Goal: Task Accomplishment & Management: Manage account settings

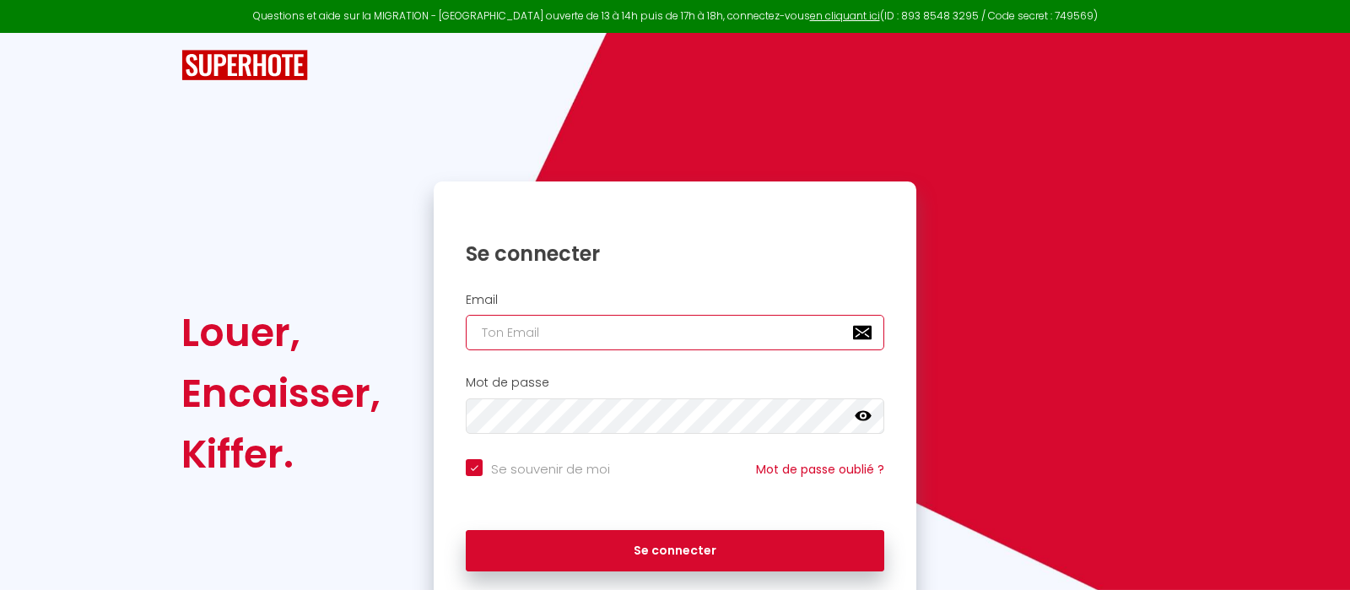
click at [563, 337] on input "email" at bounding box center [675, 332] width 418 height 35
type input "[EMAIL_ADDRESS][DOMAIN_NAME]"
checkbox input "true"
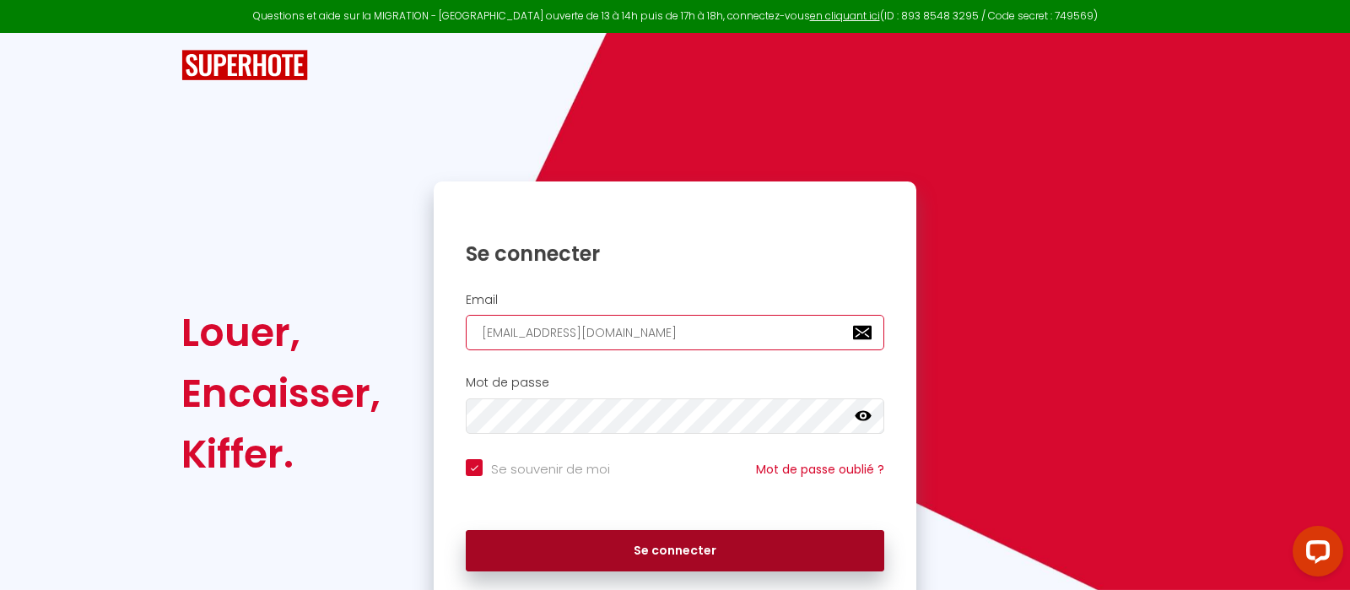
type input "[EMAIL_ADDRESS][DOMAIN_NAME]"
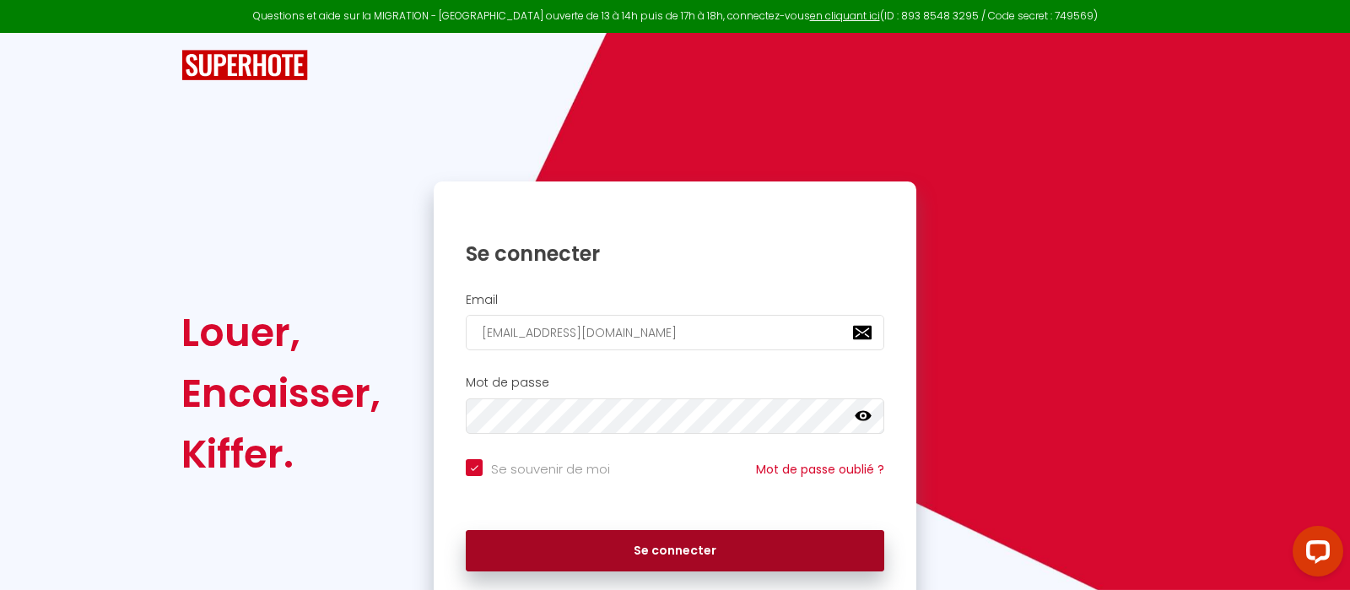
click at [699, 551] on button "Se connecter" at bounding box center [675, 551] width 418 height 42
checkbox input "true"
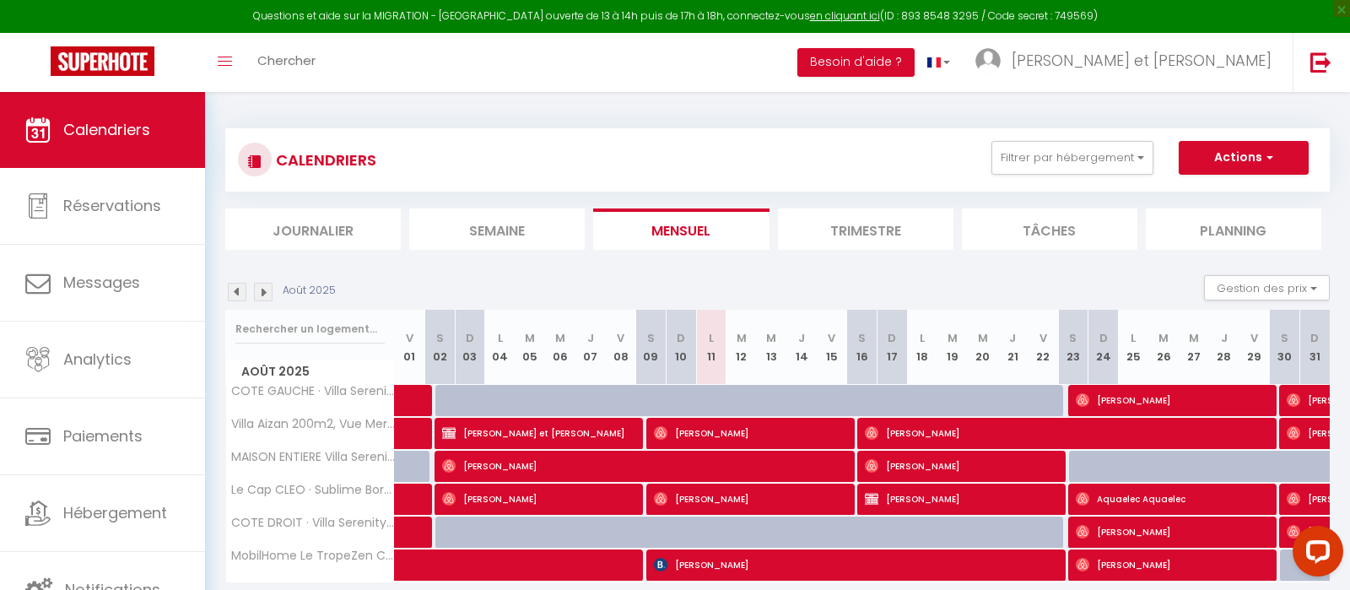
click at [231, 293] on img at bounding box center [237, 292] width 19 height 19
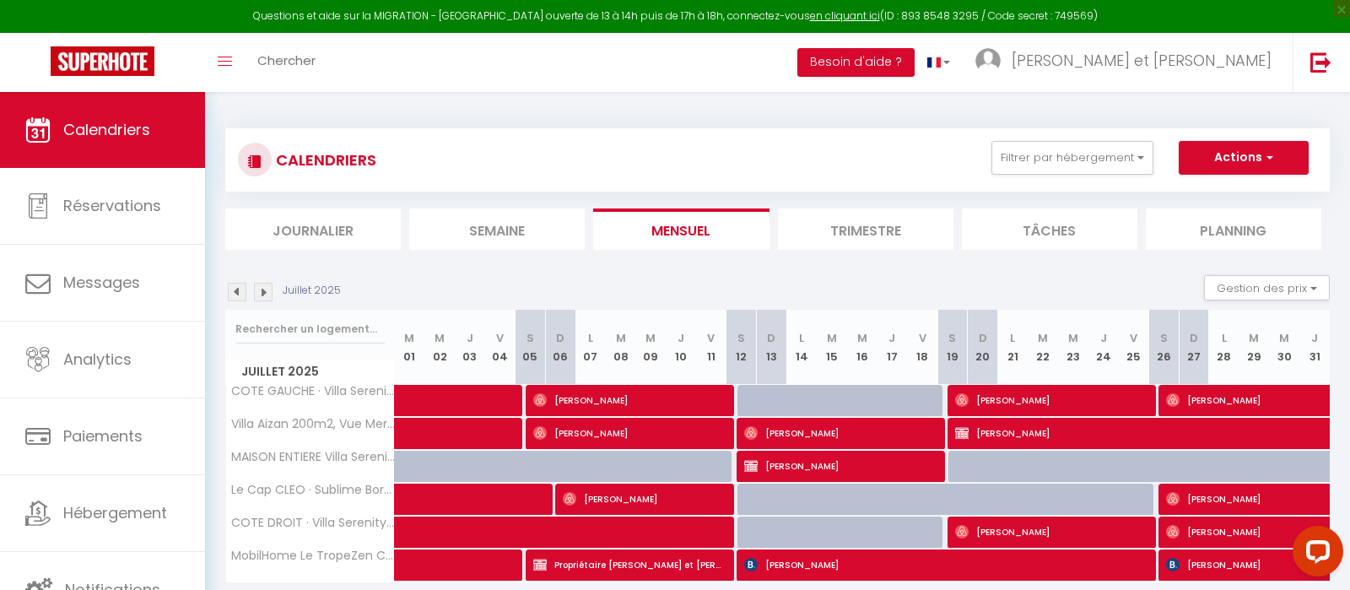
click at [231, 293] on img at bounding box center [237, 292] width 19 height 19
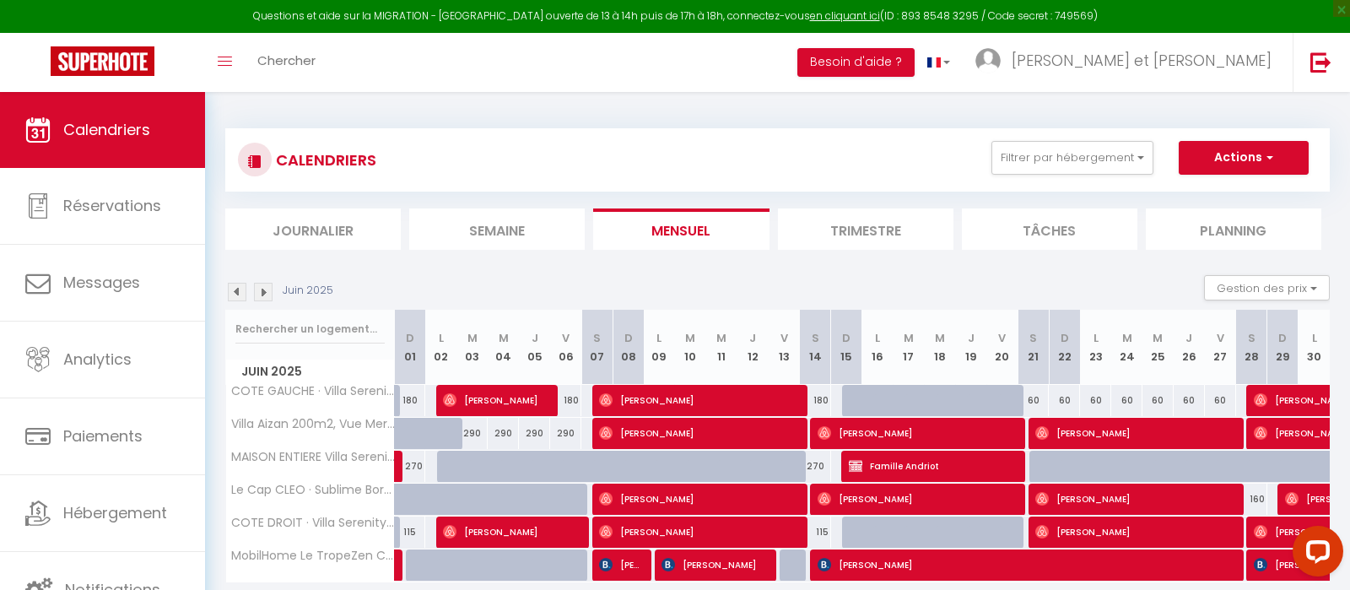
click at [231, 293] on img at bounding box center [237, 292] width 19 height 19
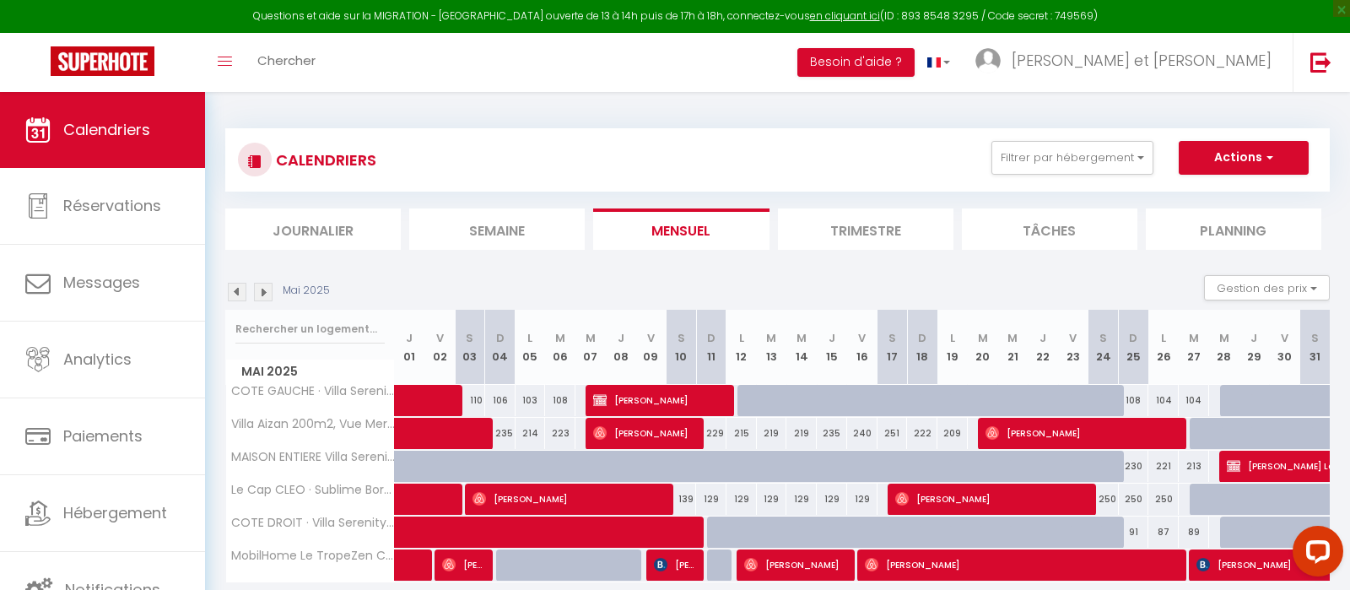
click at [231, 293] on img at bounding box center [237, 292] width 19 height 19
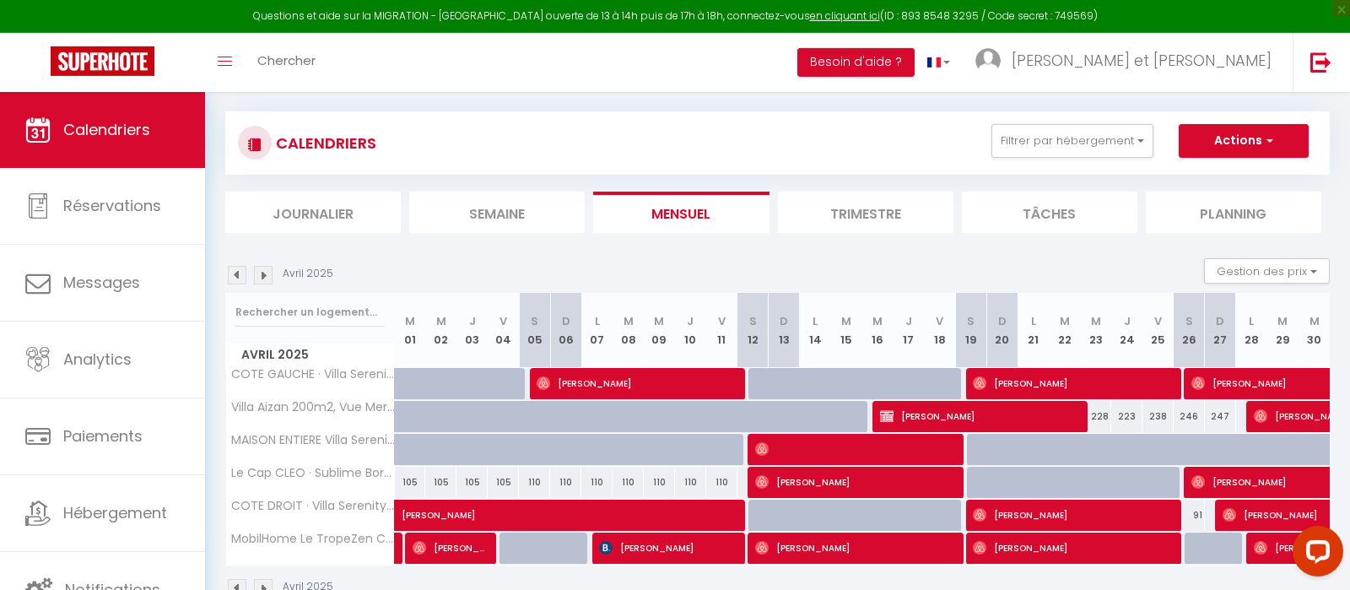
scroll to position [16, 0]
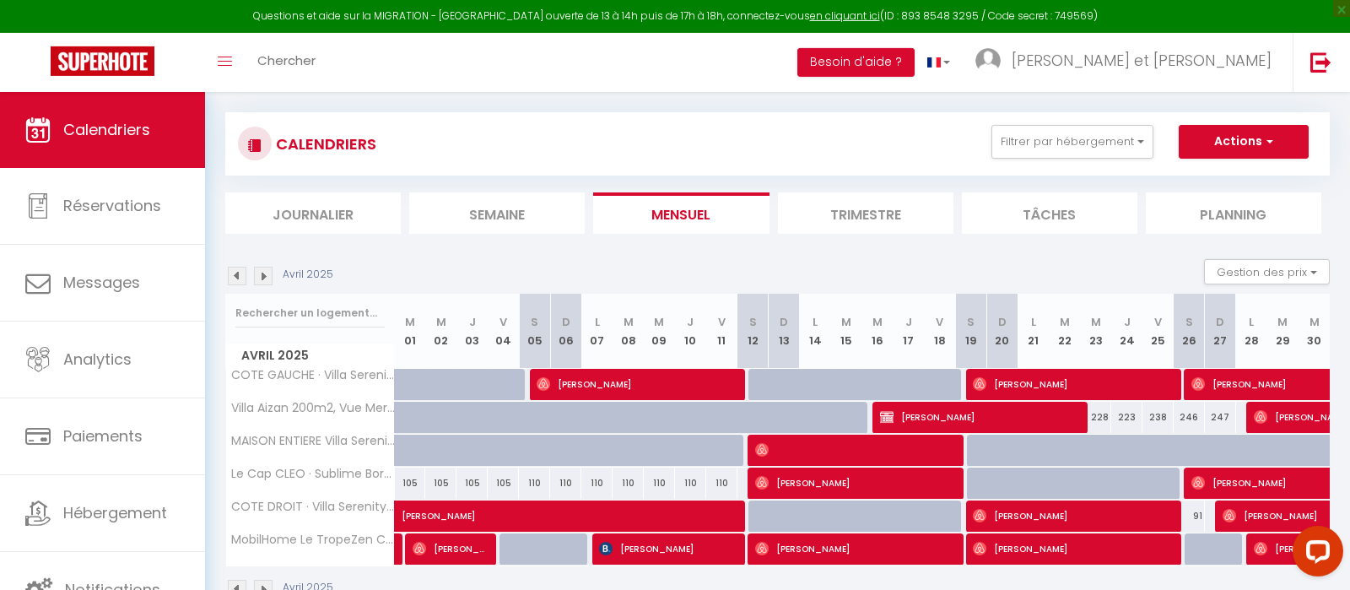
click at [666, 456] on div at bounding box center [670, 460] width 31 height 32
type input "230"
type input "Mer 09 Avril 2025"
type input "Jeu 10 Avril 2025"
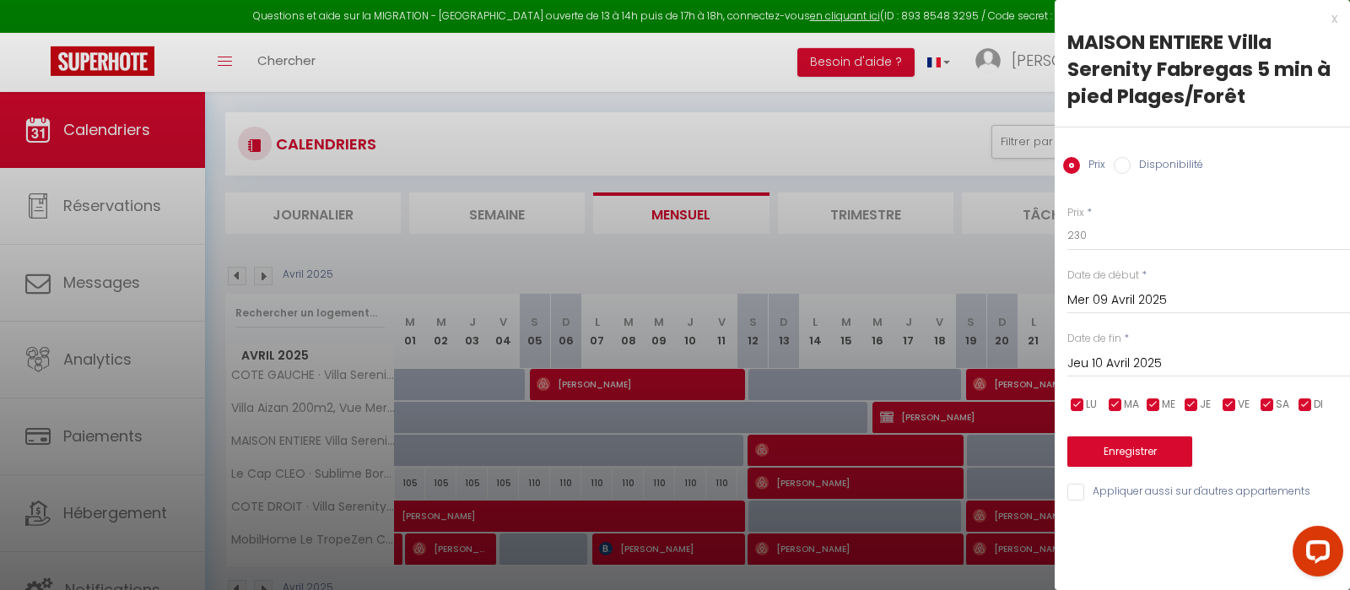
click at [1334, 19] on div "x" at bounding box center [1196, 18] width 283 height 20
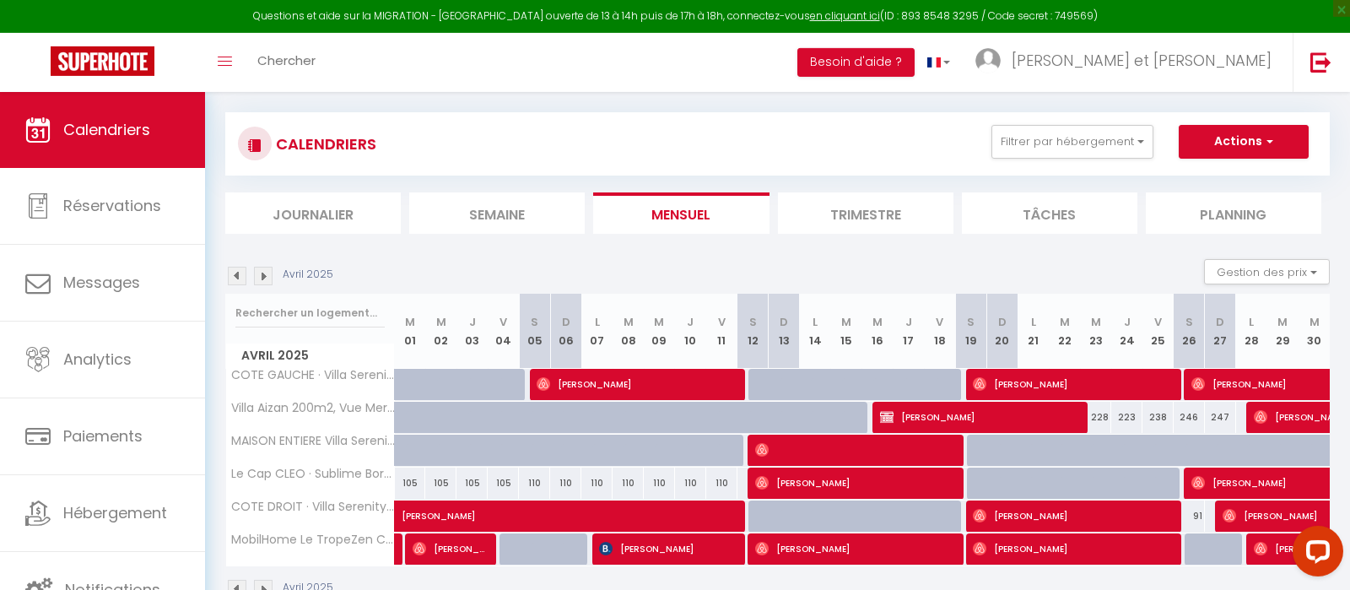
click at [264, 275] on img at bounding box center [263, 276] width 19 height 19
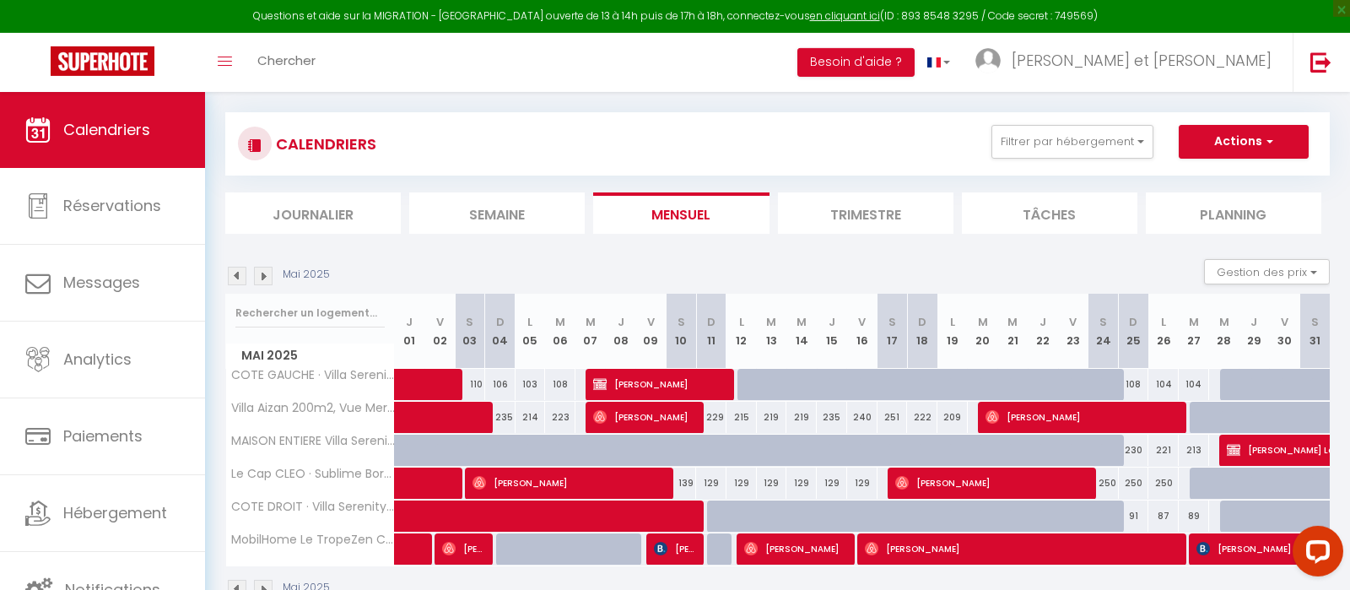
scroll to position [92, 0]
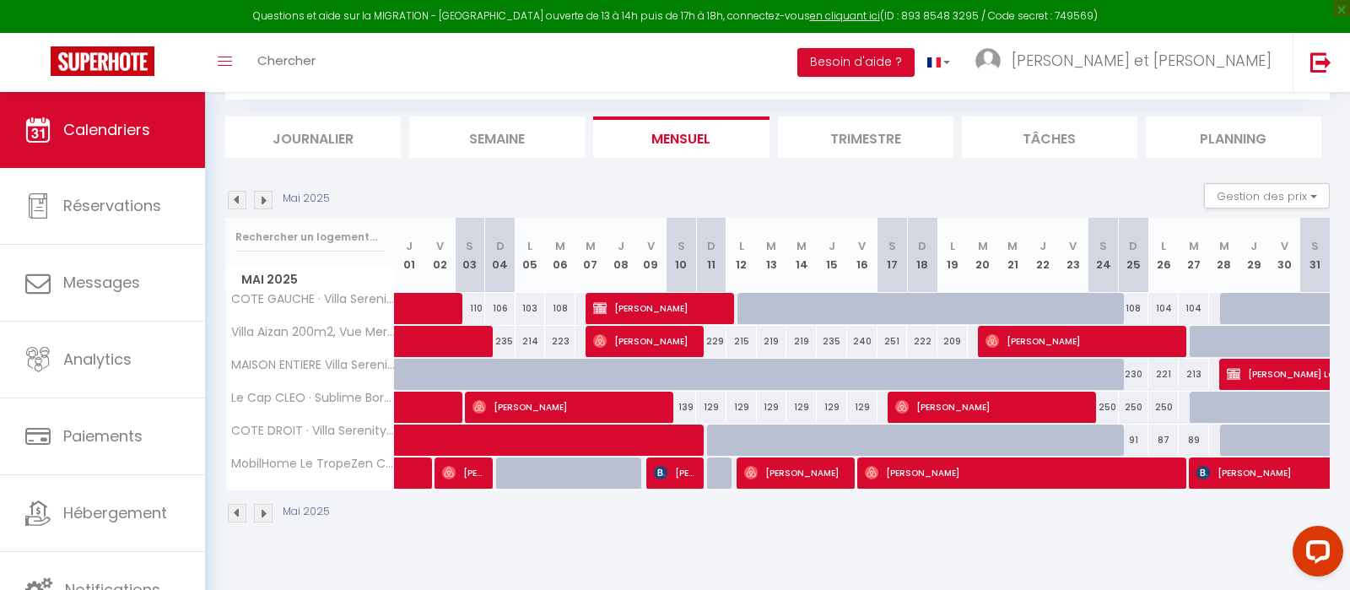
click at [262, 201] on img at bounding box center [263, 200] width 19 height 19
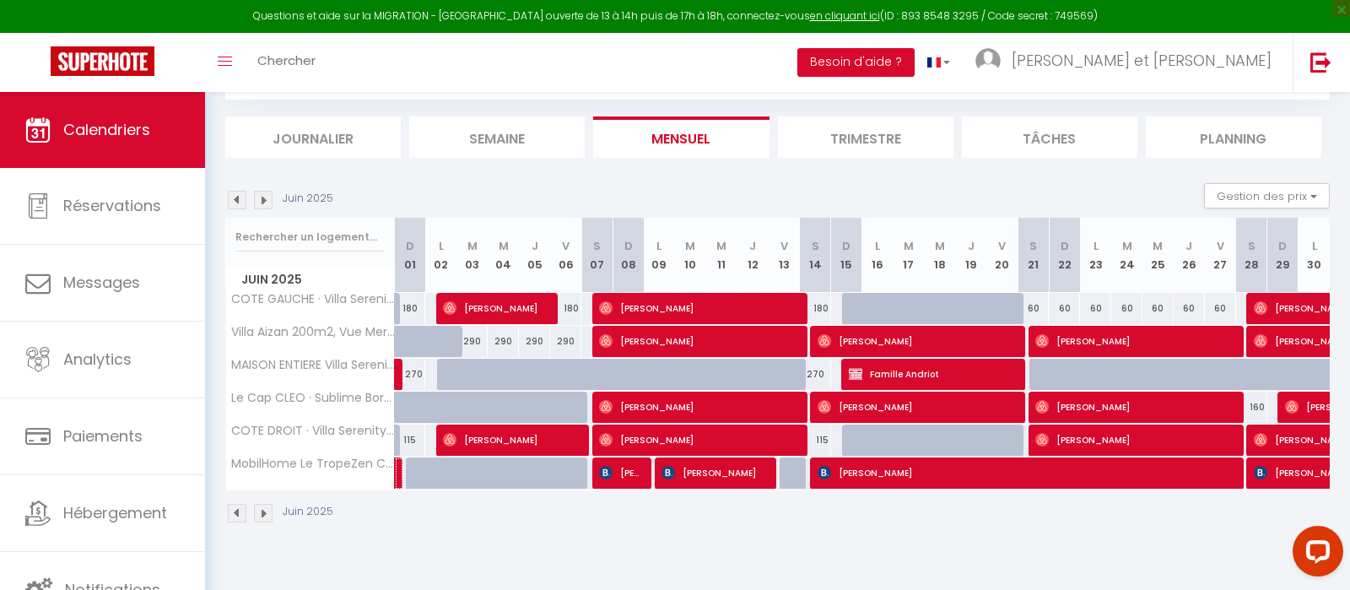
click at [399, 467] on link at bounding box center [399, 473] width 8 height 32
select select "OK"
select select "1"
select select "0"
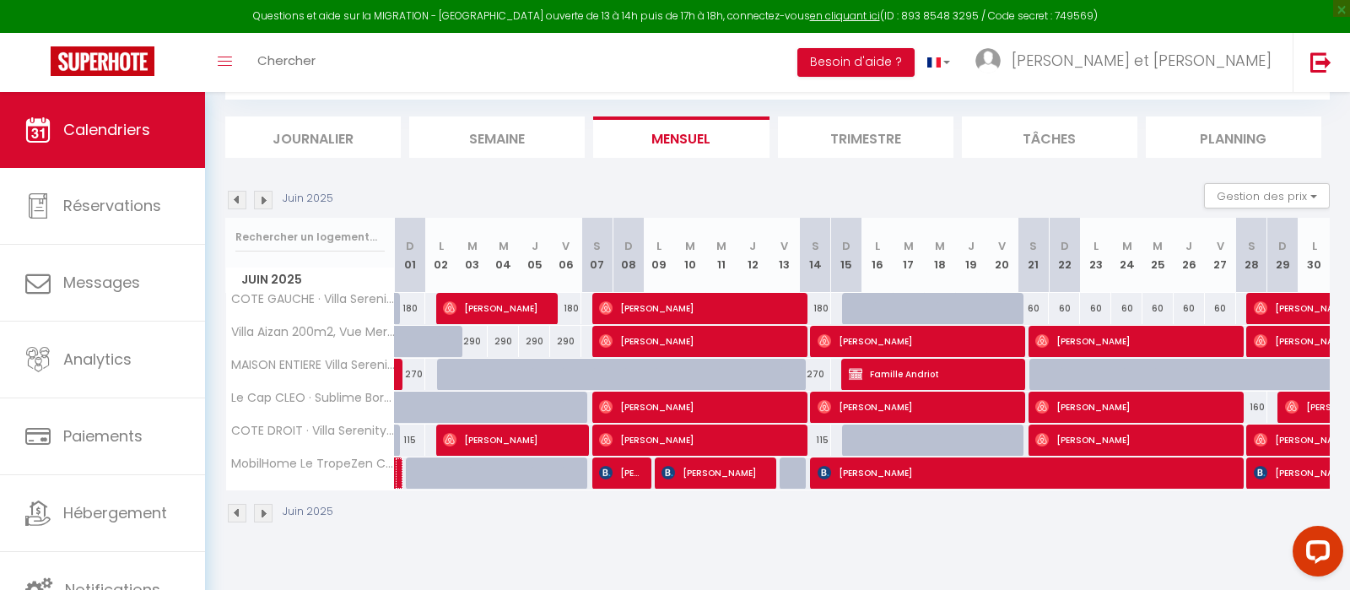
select select "1"
select select
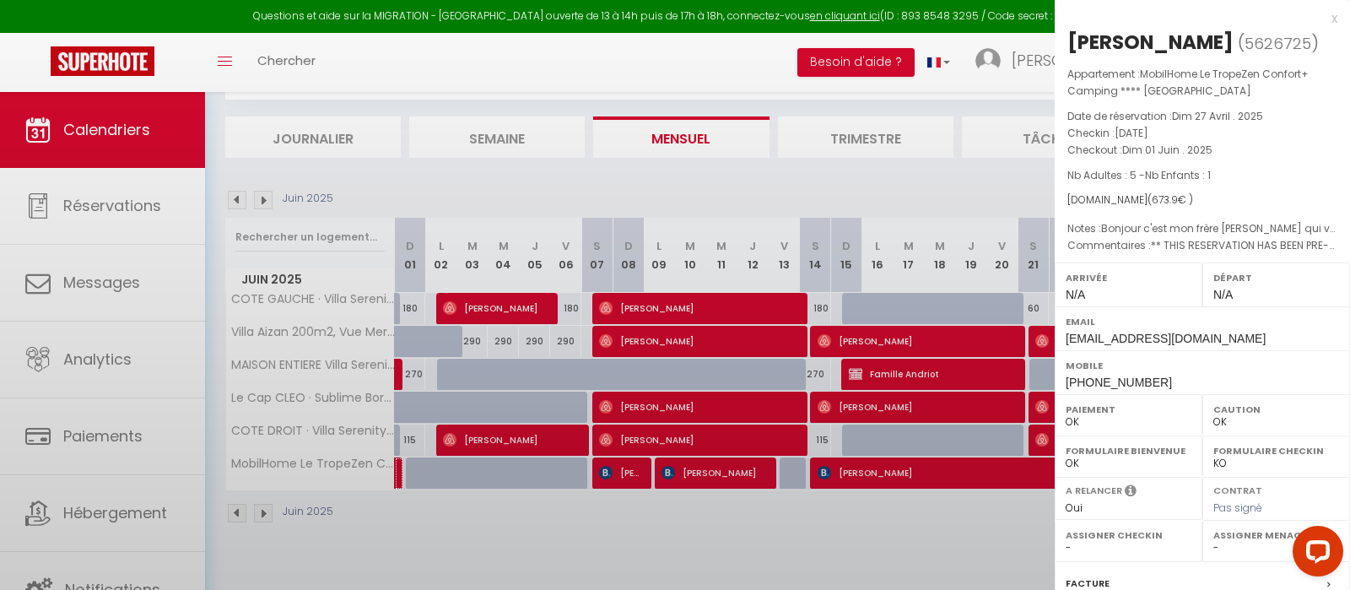
select select "19286"
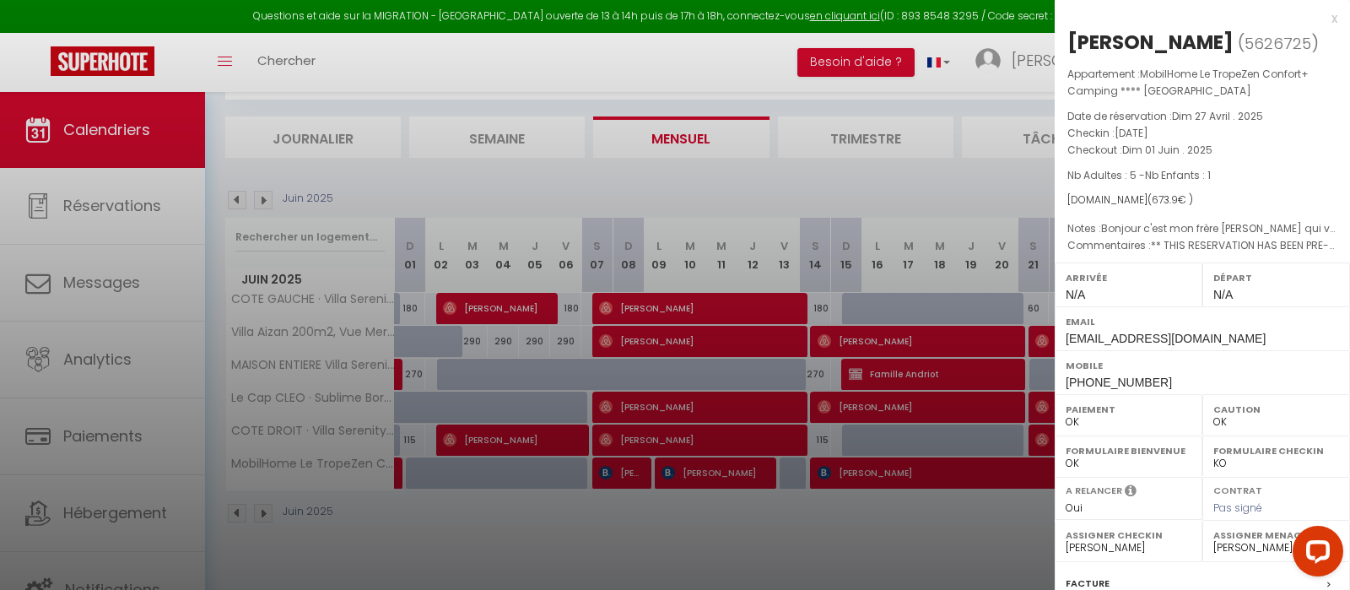
click at [1333, 22] on div "x" at bounding box center [1196, 18] width 283 height 20
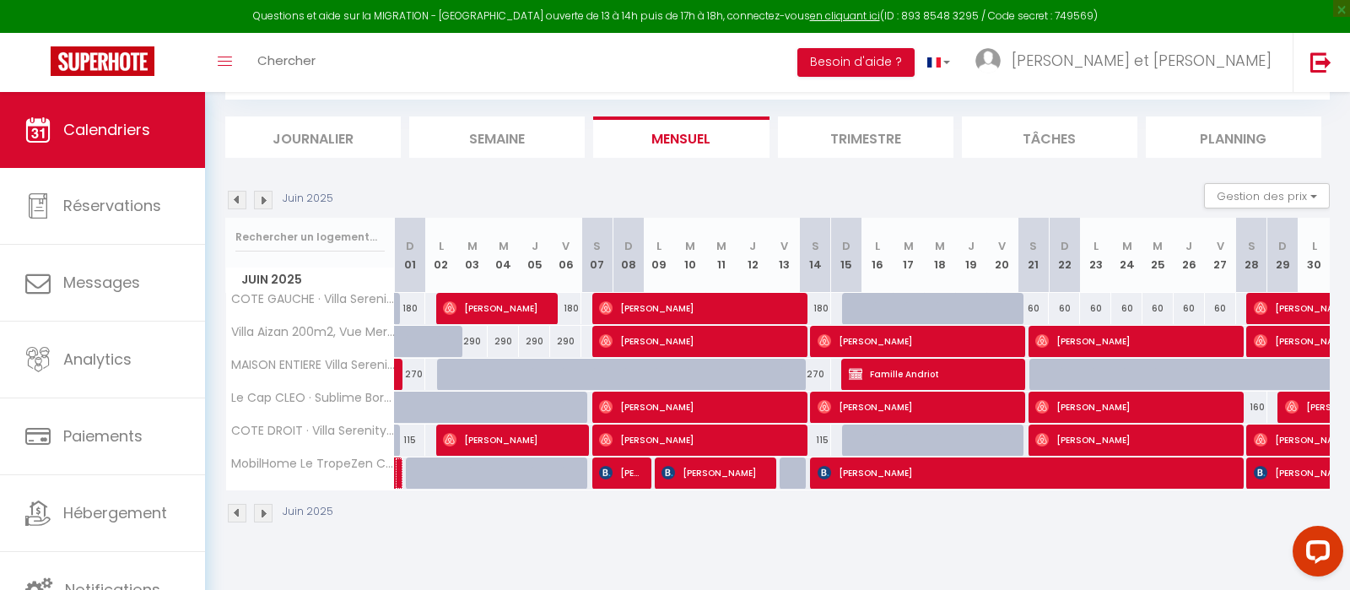
click at [398, 465] on link at bounding box center [399, 473] width 8 height 32
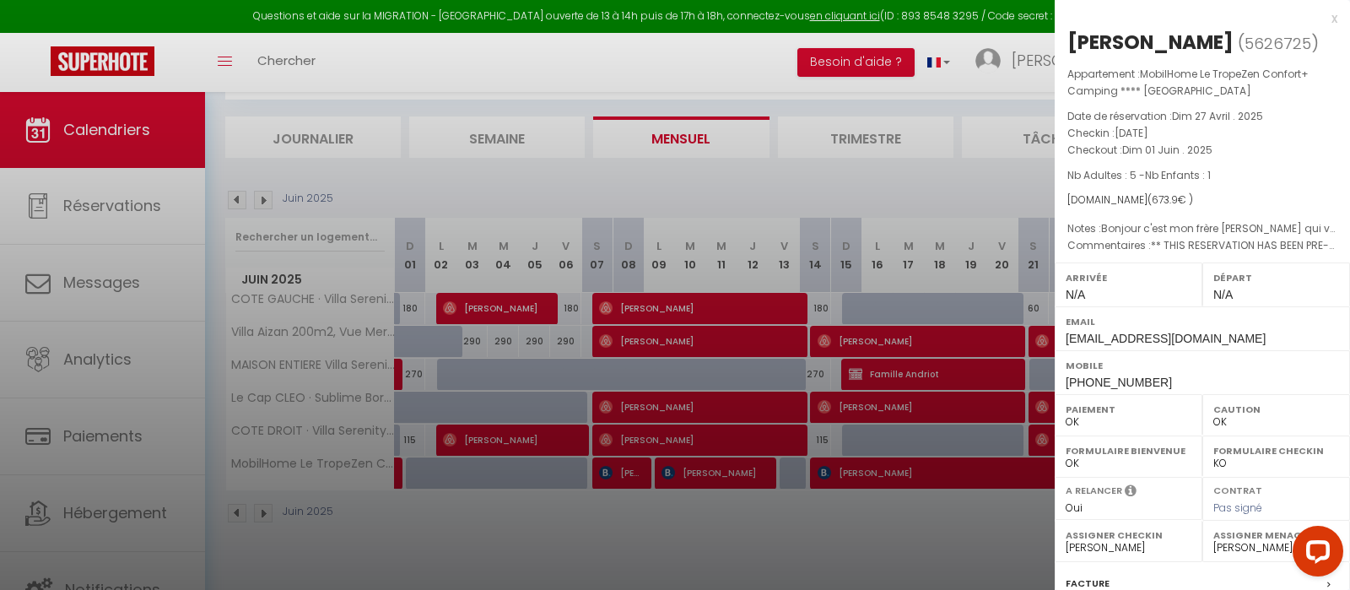
click at [1334, 15] on div "x" at bounding box center [1196, 18] width 283 height 20
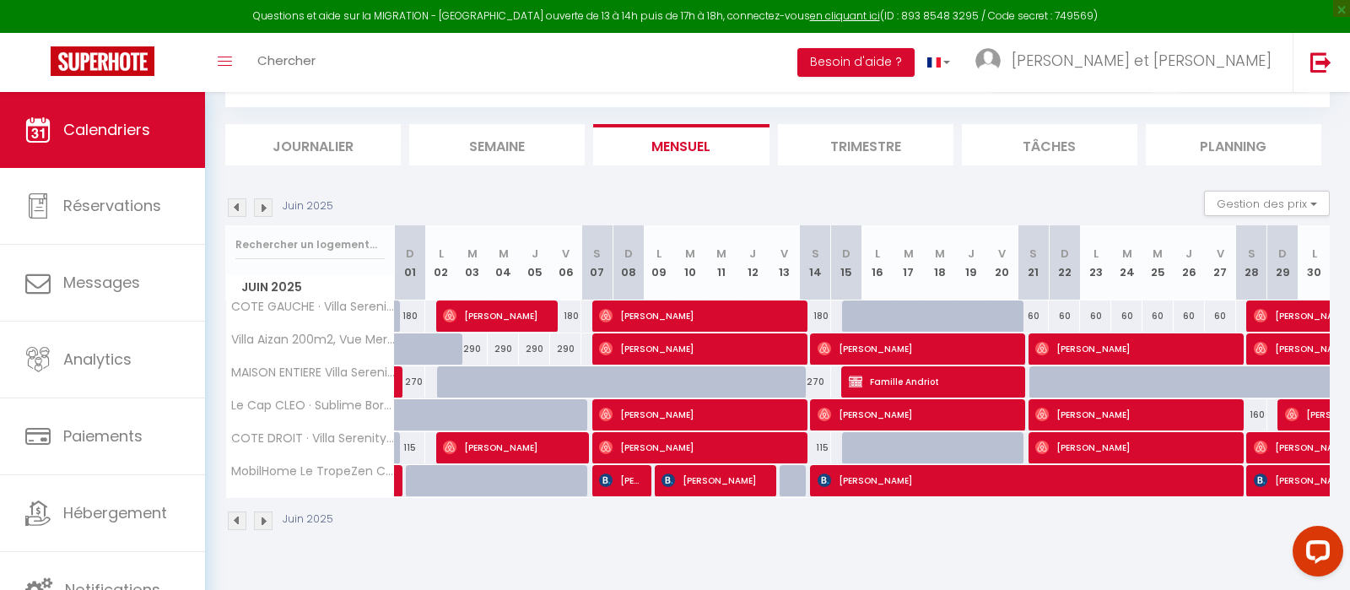
scroll to position [78, 0]
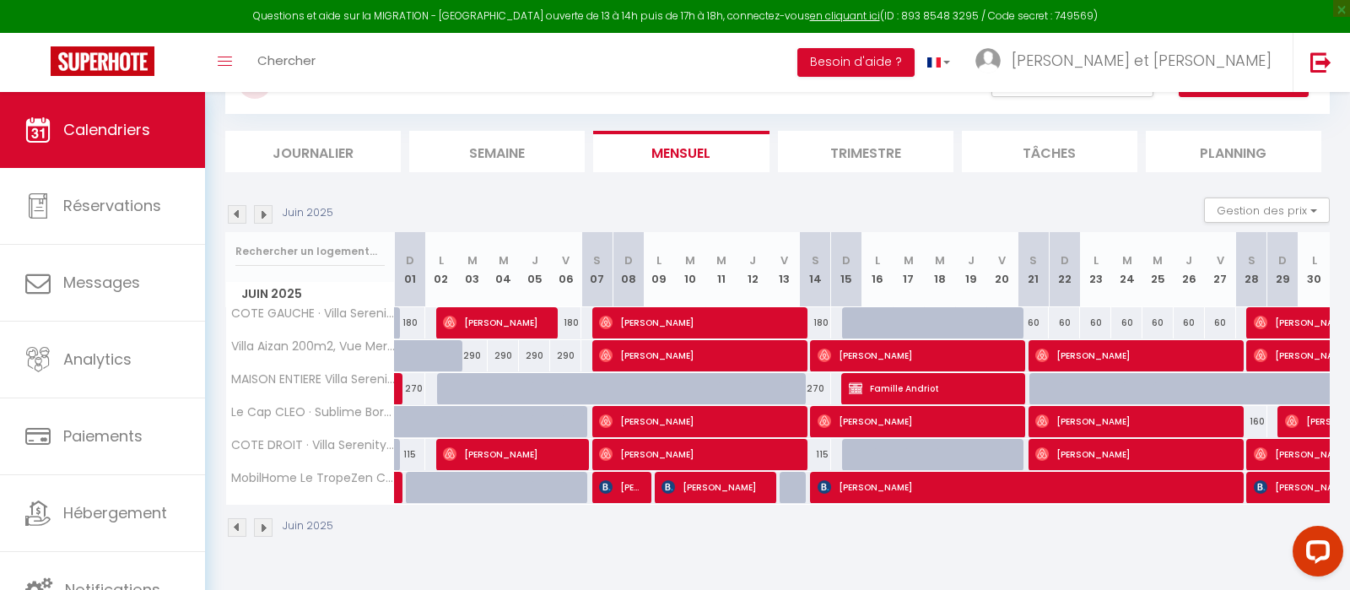
select select "47149"
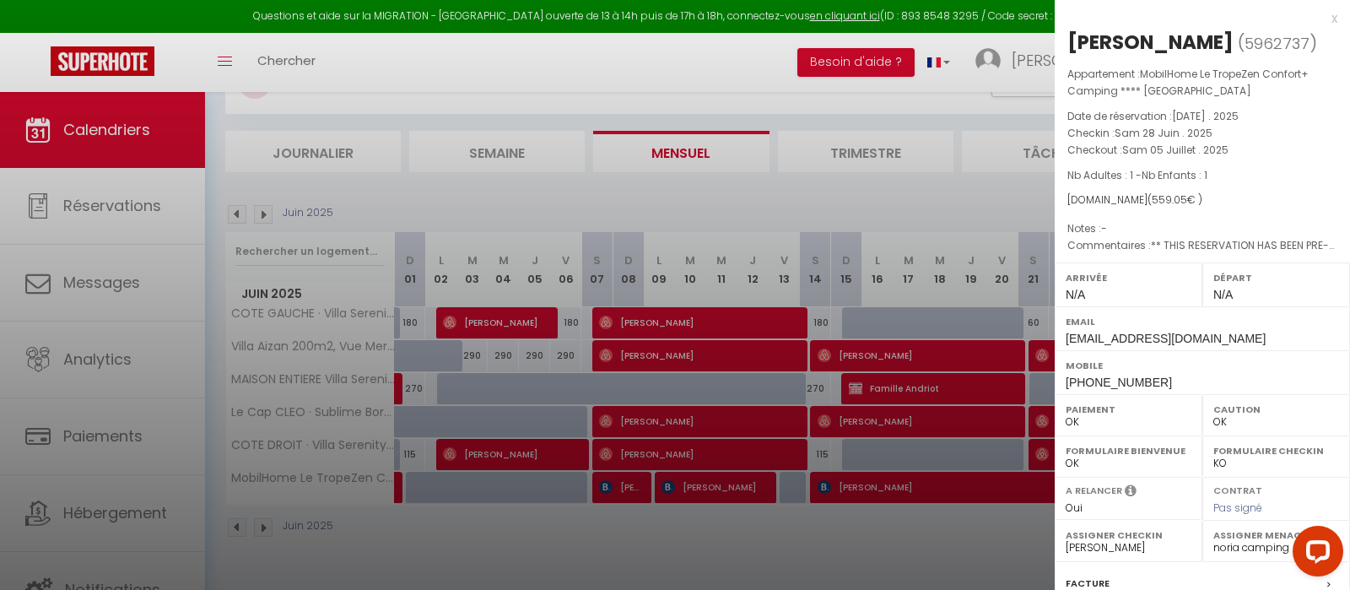
click at [1333, 24] on div "x" at bounding box center [1196, 18] width 283 height 20
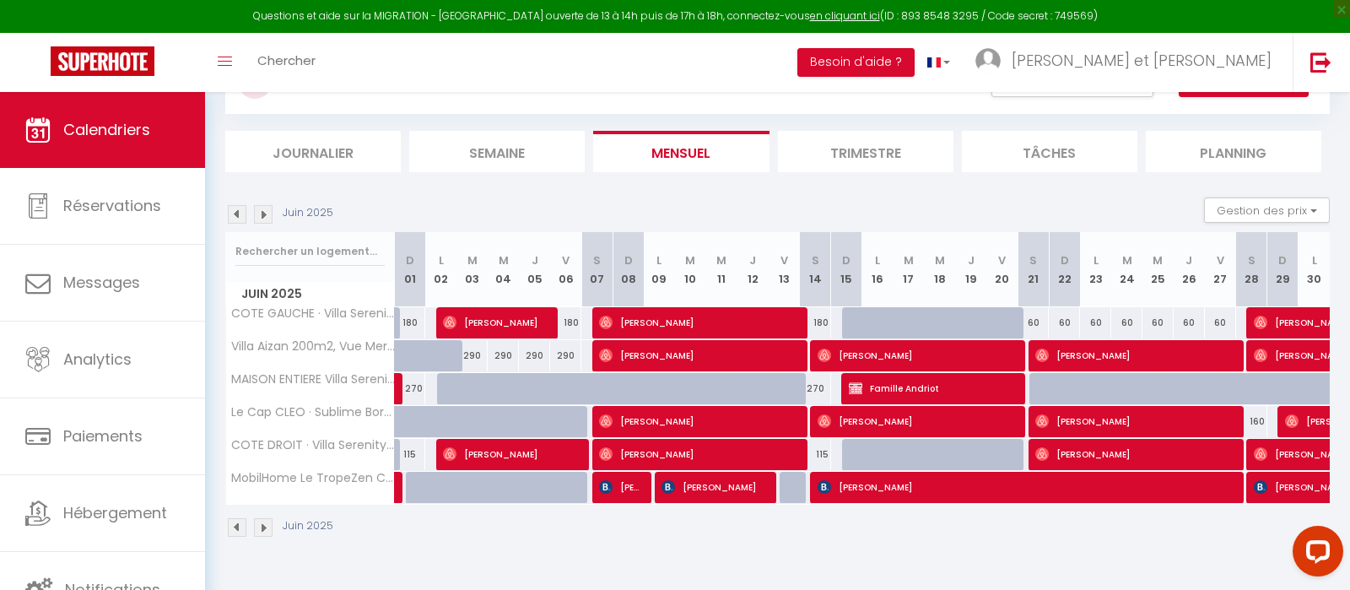
click at [265, 217] on img at bounding box center [263, 214] width 19 height 19
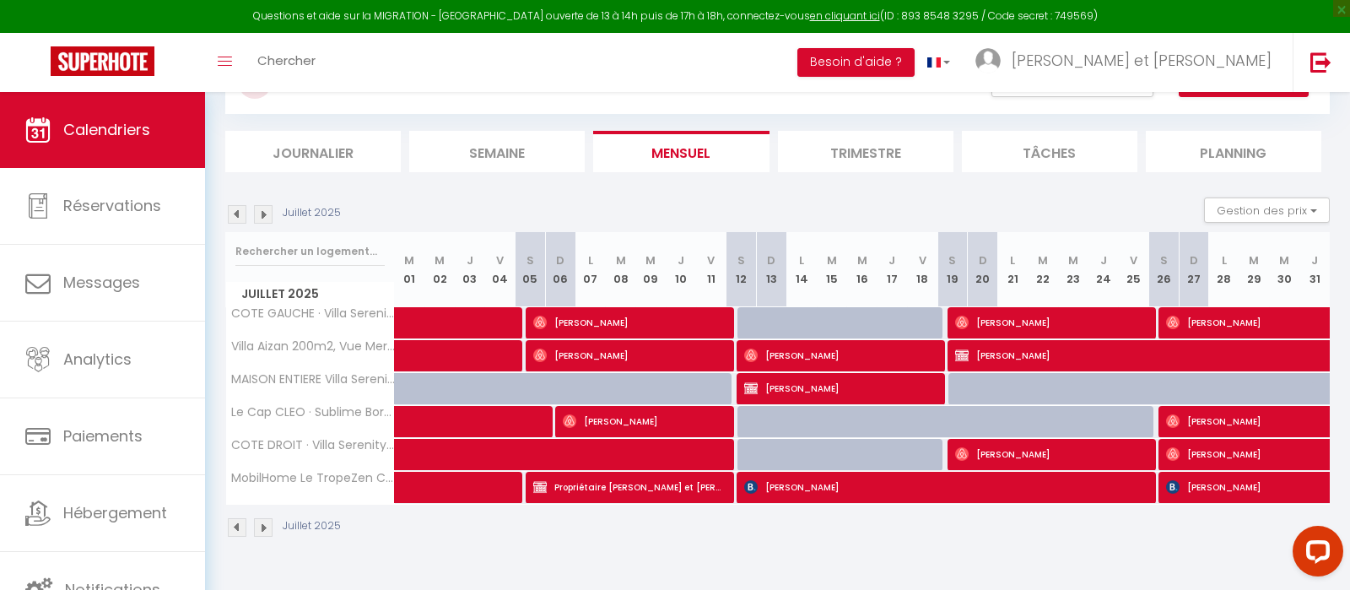
click at [256, 218] on img at bounding box center [263, 214] width 19 height 19
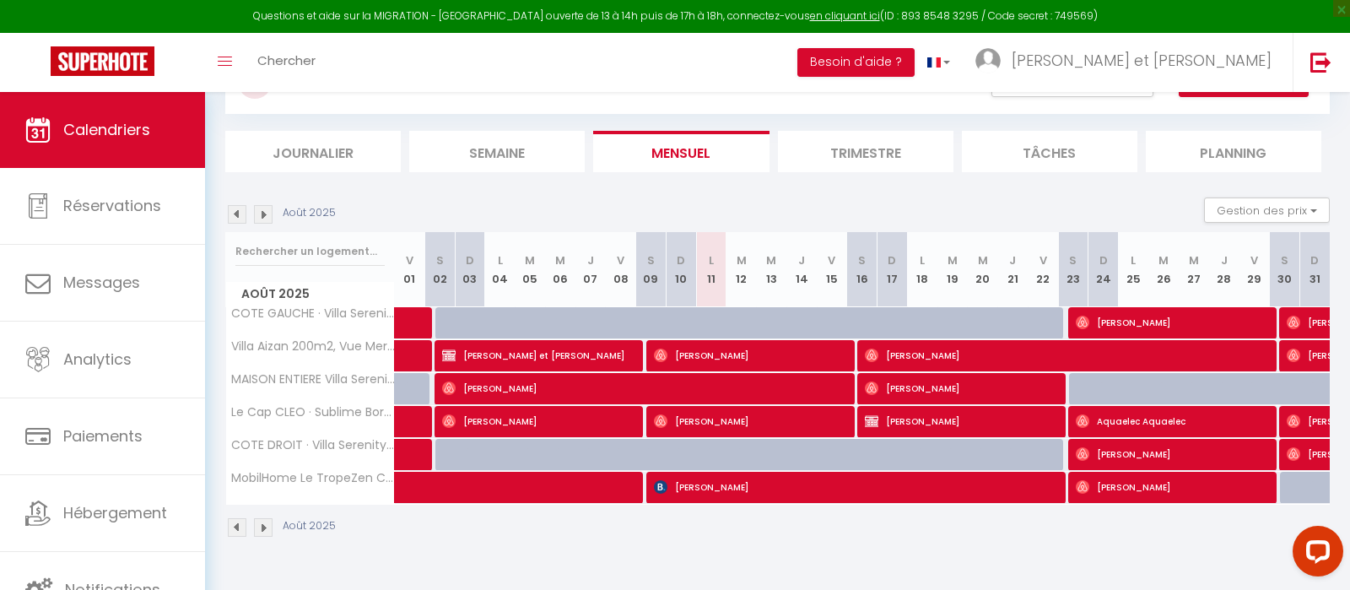
click at [231, 523] on img at bounding box center [237, 527] width 19 height 19
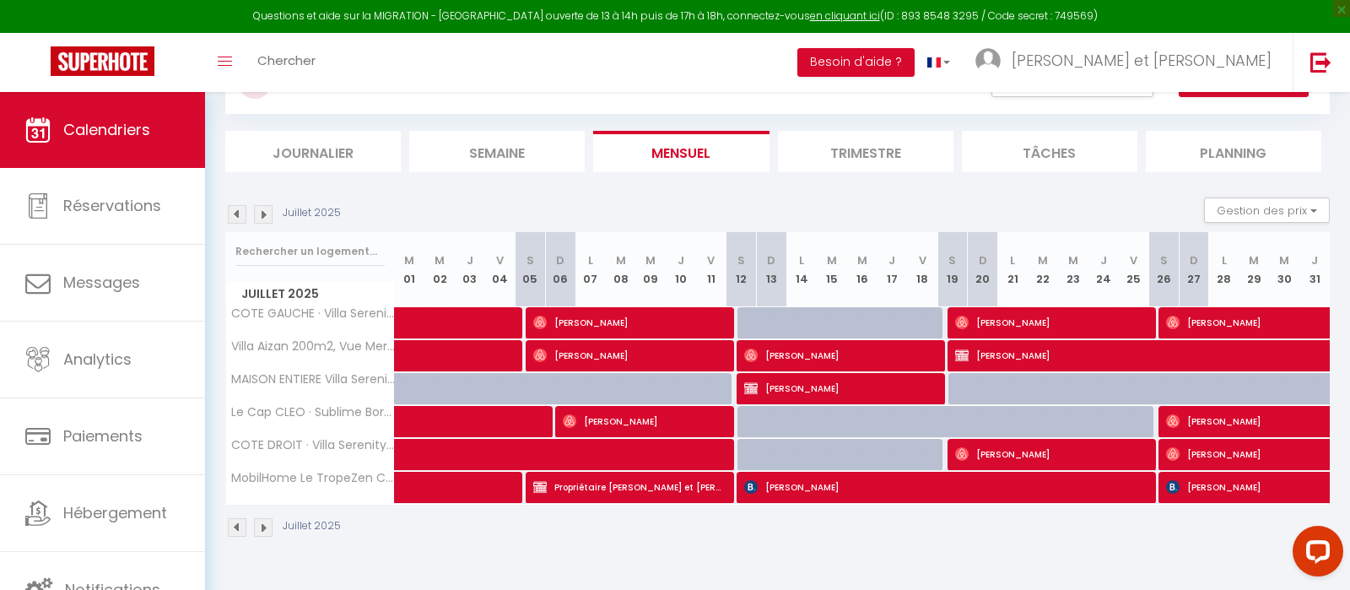
click at [238, 530] on img at bounding box center [237, 527] width 19 height 19
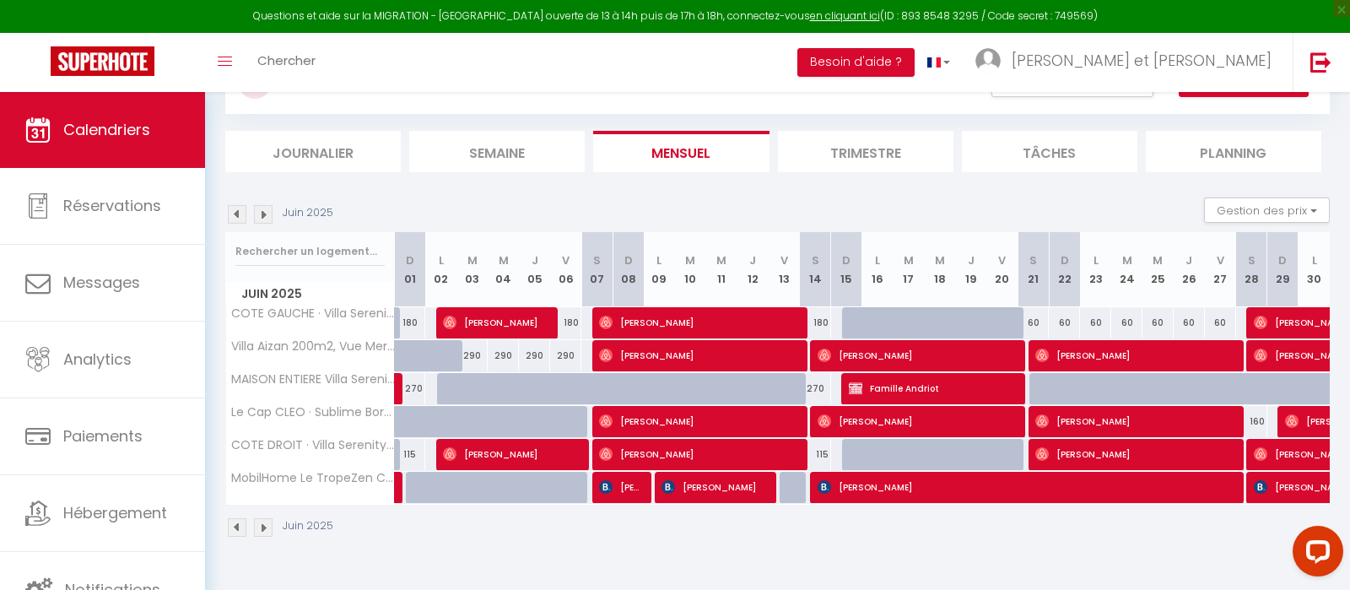
click at [268, 527] on img at bounding box center [263, 527] width 19 height 19
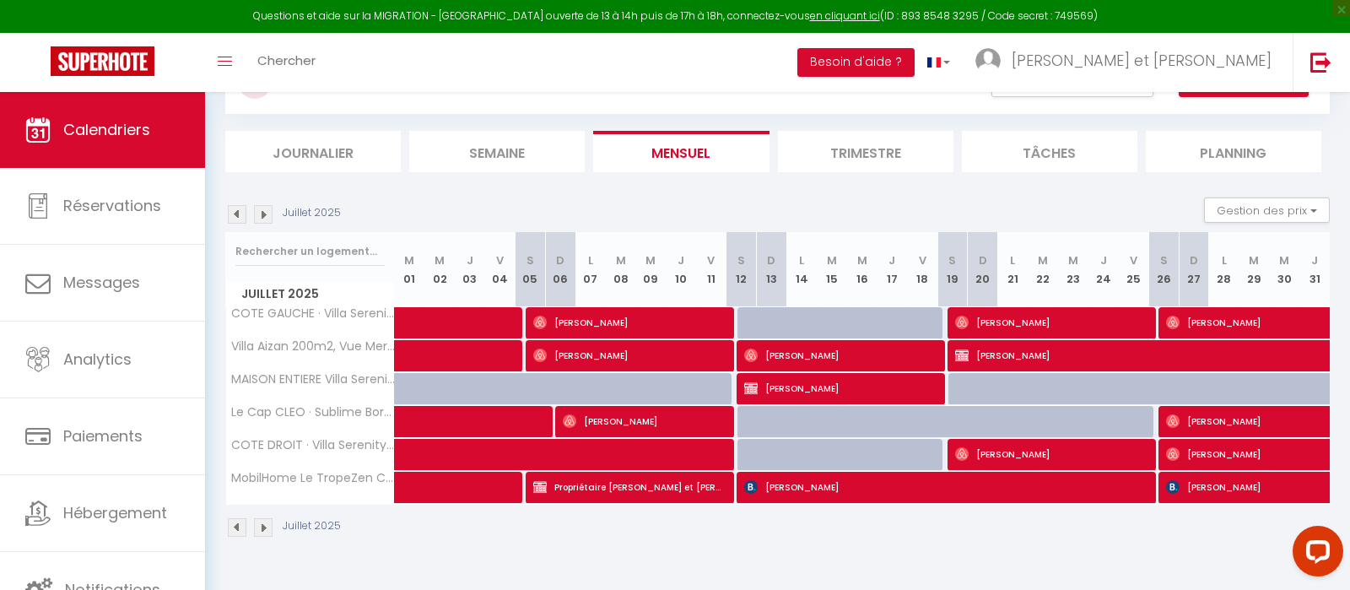
click at [262, 527] on img at bounding box center [263, 527] width 19 height 19
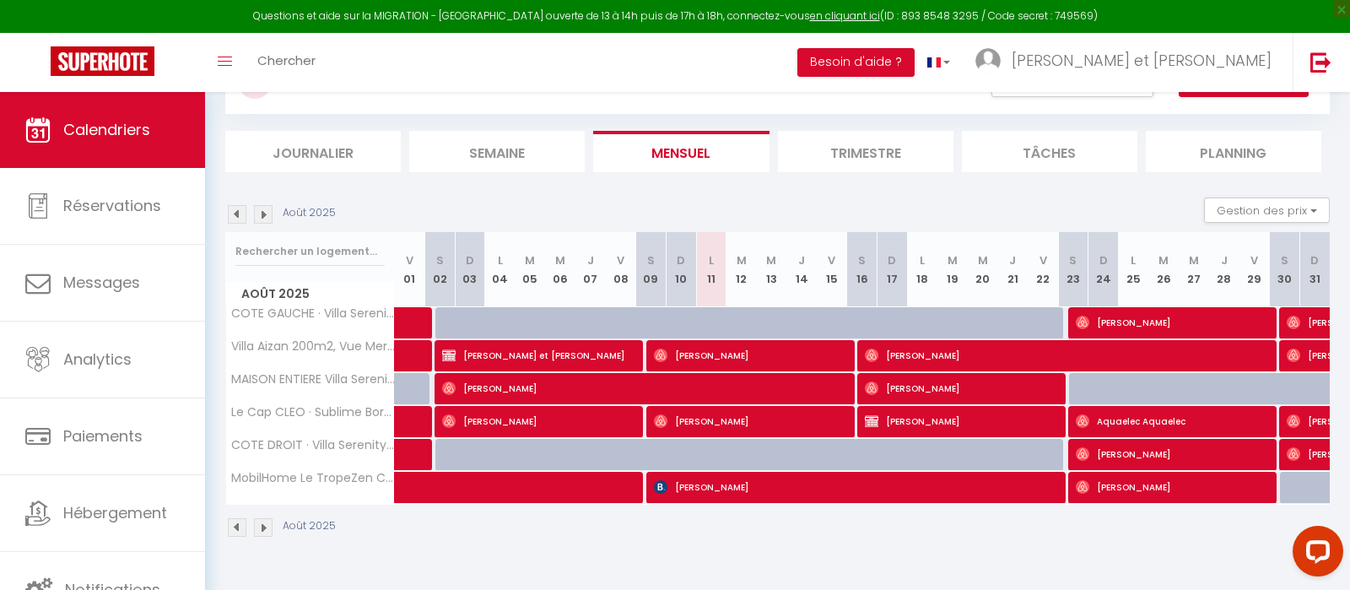
click at [261, 212] on img at bounding box center [263, 214] width 19 height 19
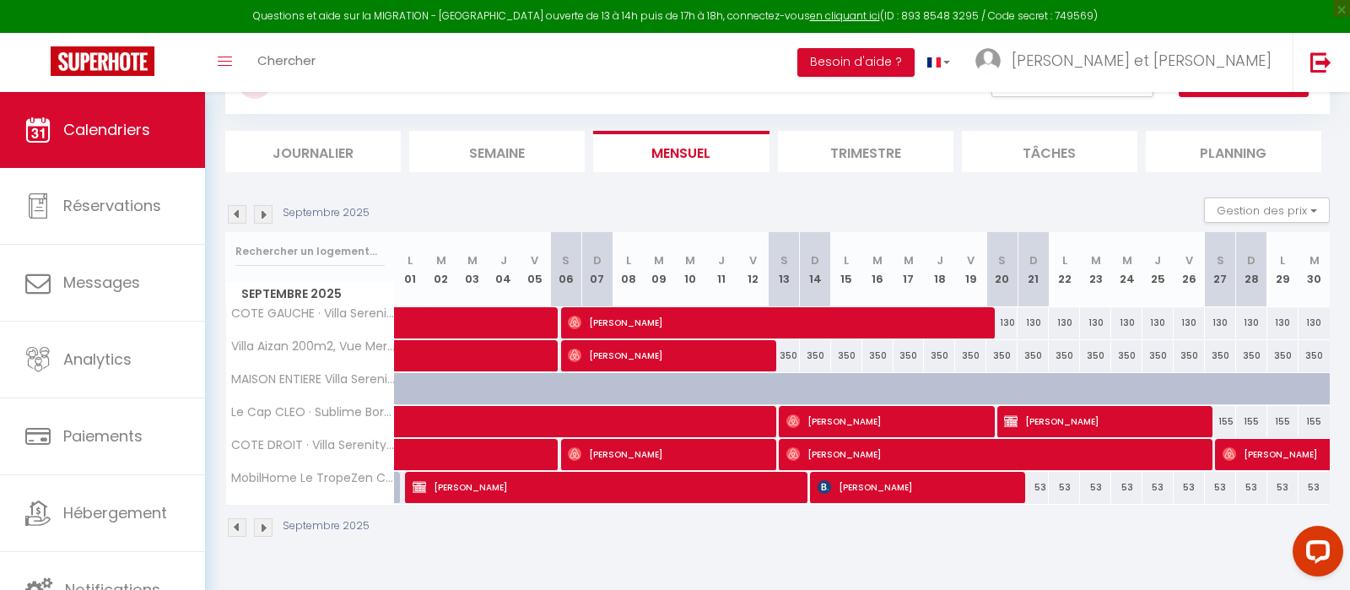
click at [238, 212] on img at bounding box center [237, 214] width 19 height 19
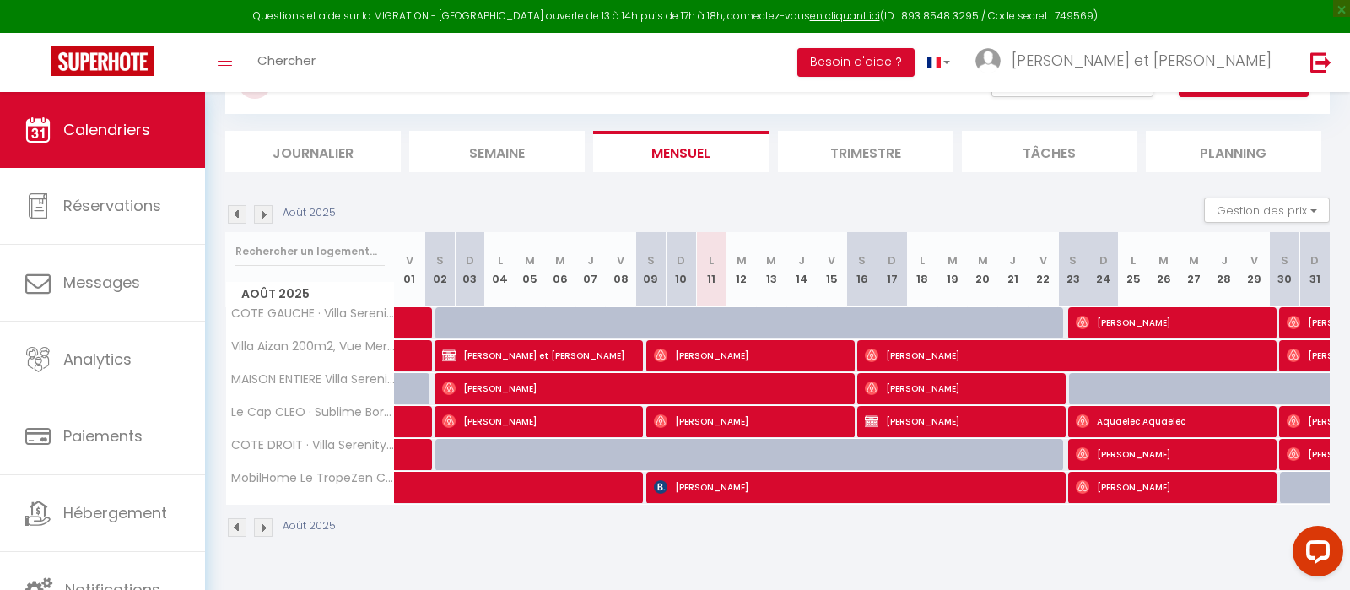
click at [260, 213] on img at bounding box center [263, 214] width 19 height 19
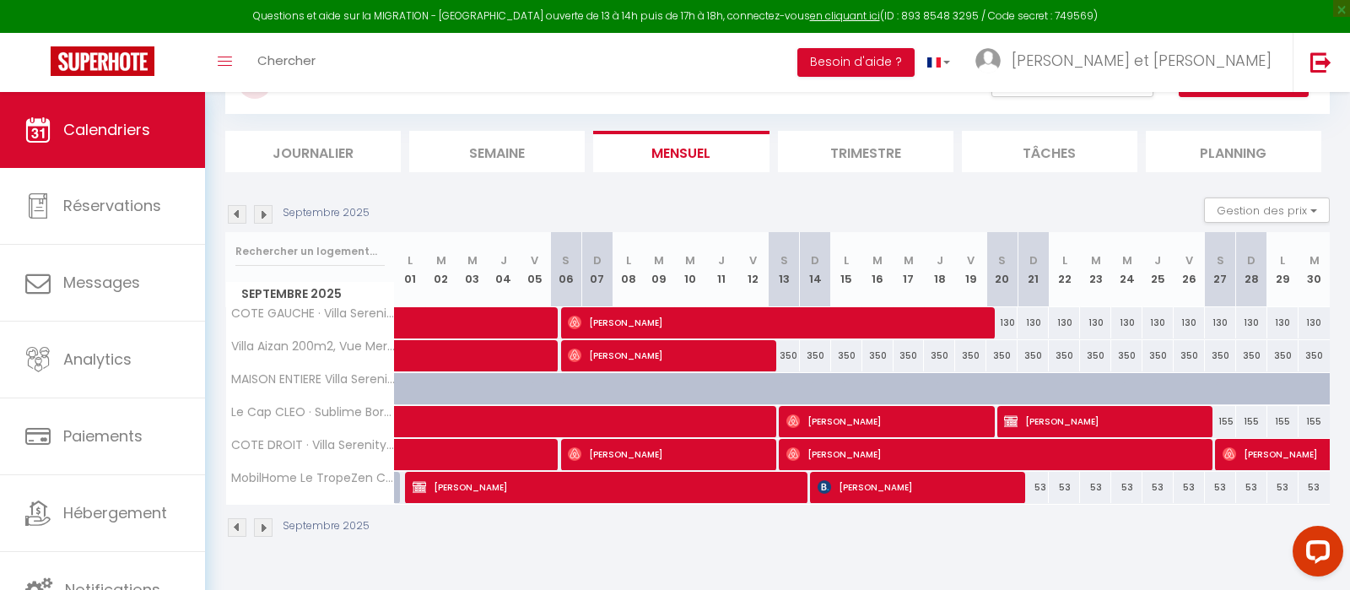
click at [243, 218] on img at bounding box center [237, 214] width 19 height 19
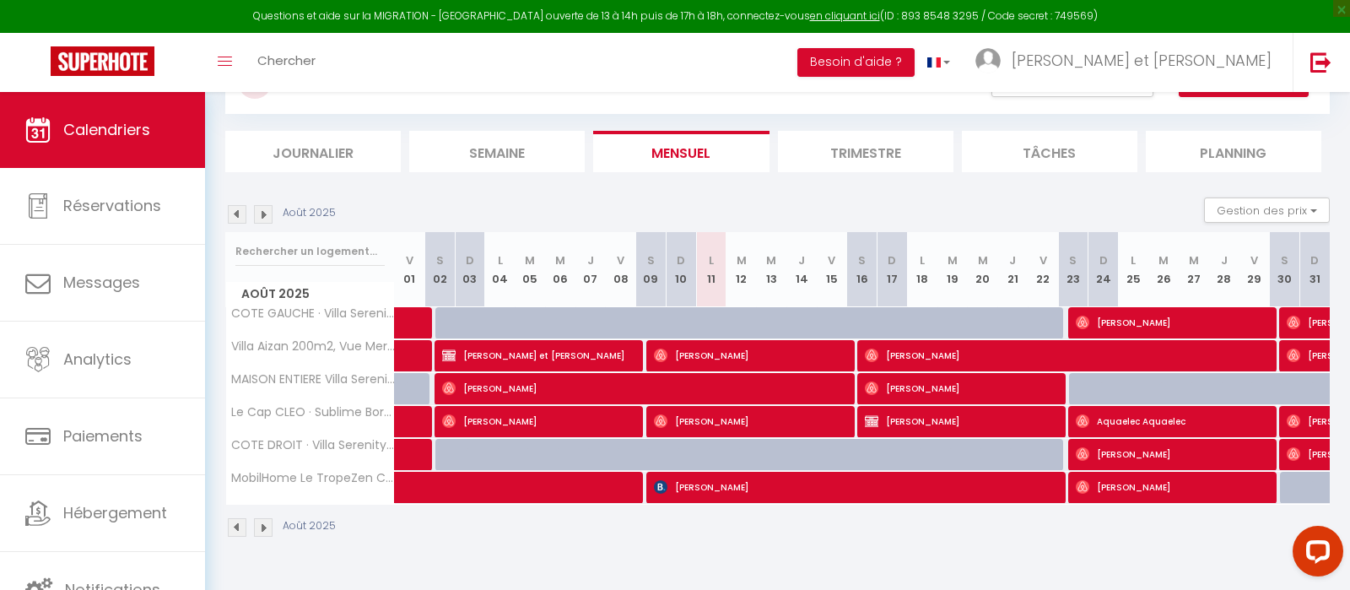
click at [1118, 484] on span "[PERSON_NAME]" at bounding box center [1172, 487] width 192 height 32
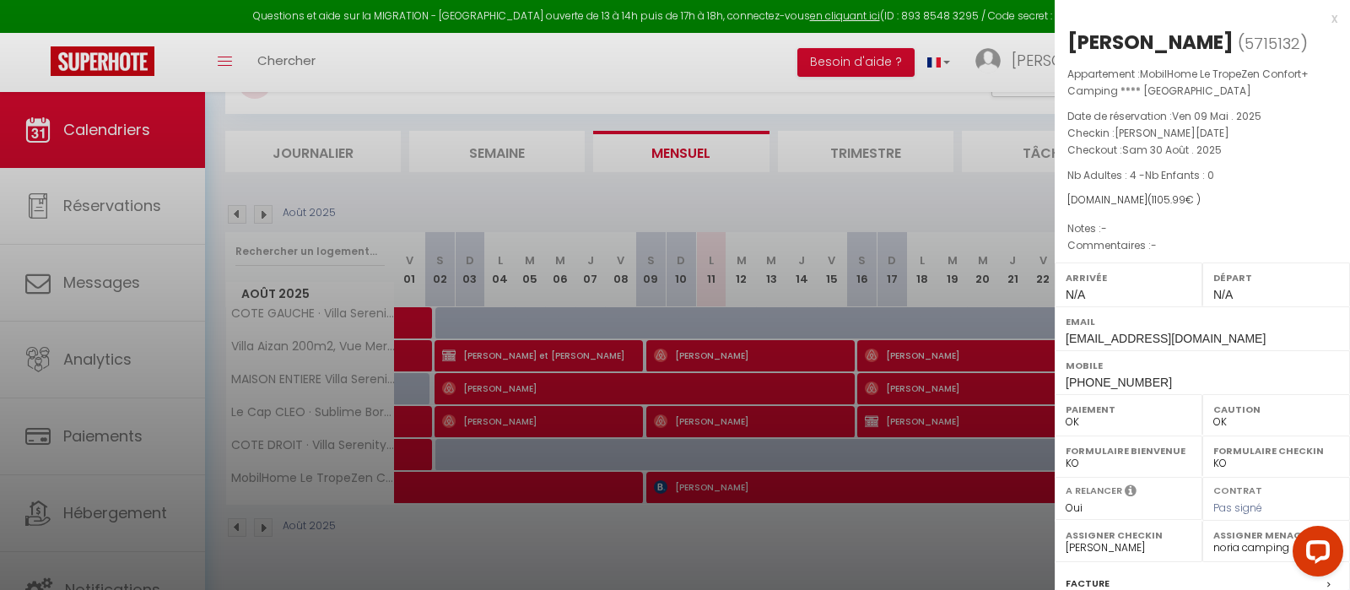
click at [1331, 22] on div "x" at bounding box center [1196, 18] width 283 height 20
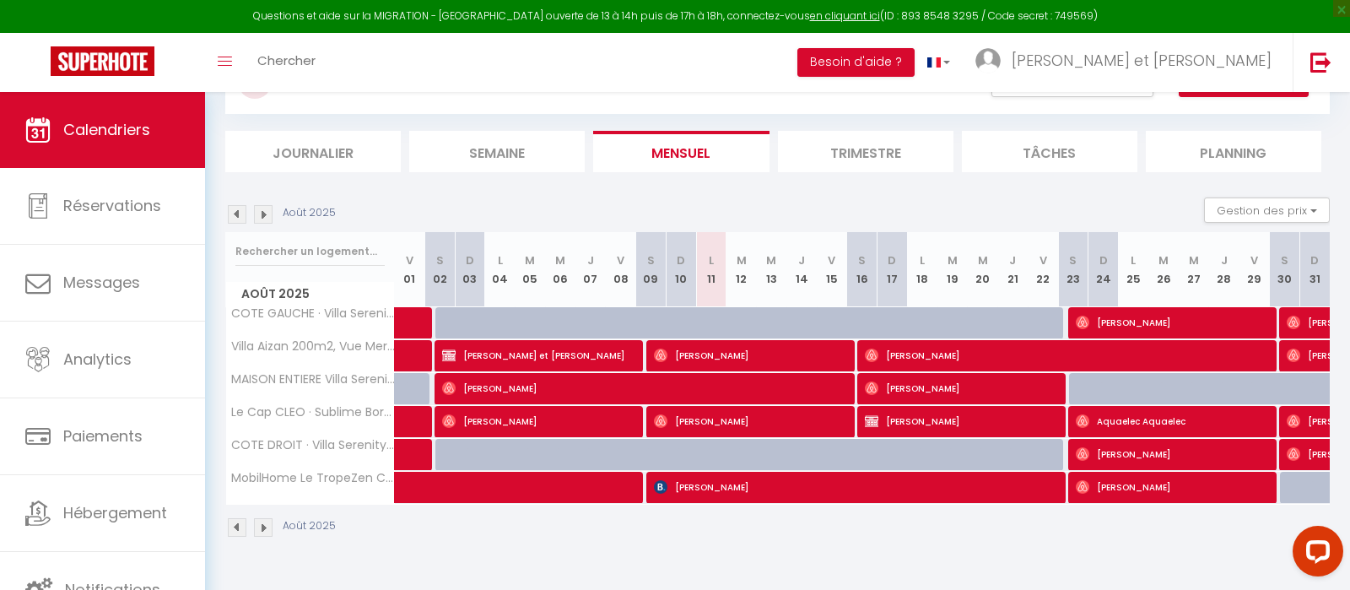
click at [265, 214] on img at bounding box center [263, 214] width 19 height 19
select select "0"
select select "19286"
select select "47149"
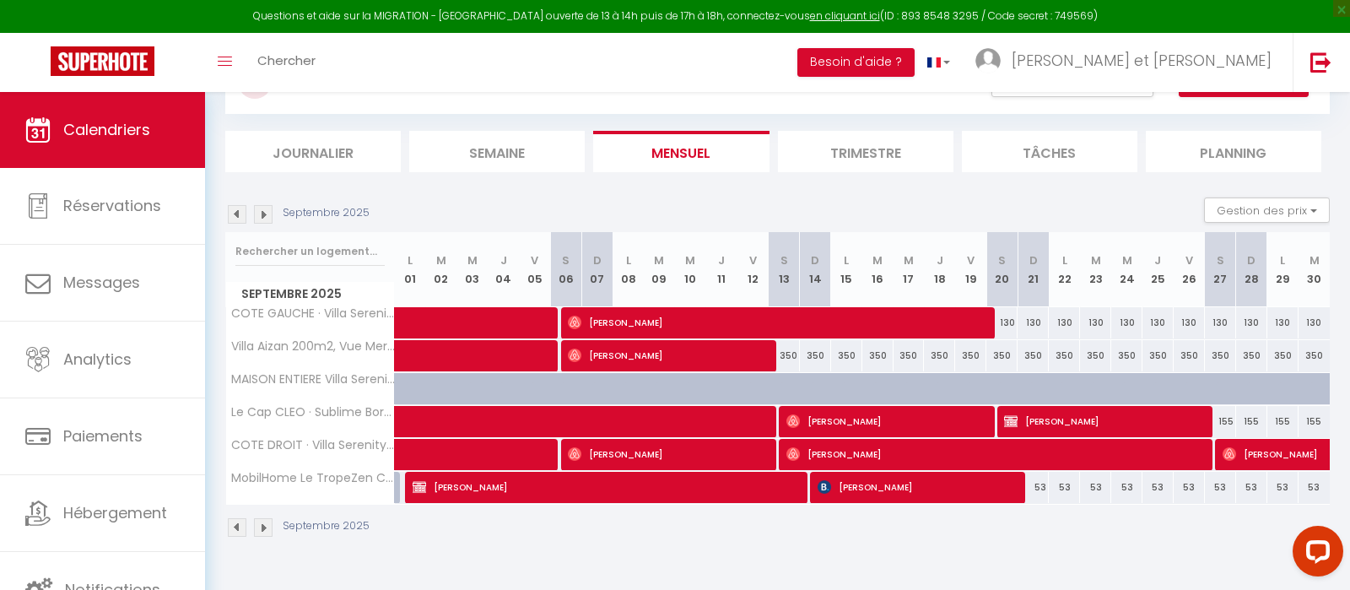
click at [879, 491] on span "[PERSON_NAME]" at bounding box center [916, 487] width 197 height 32
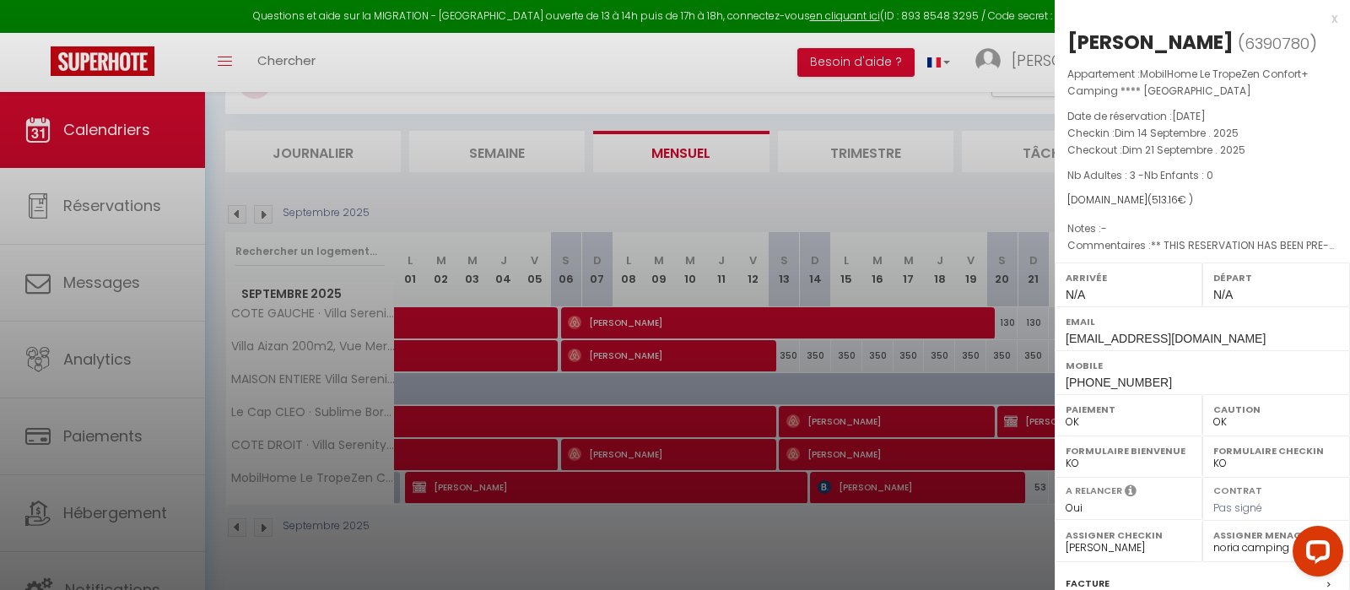
click at [1332, 18] on div "x" at bounding box center [1196, 18] width 283 height 20
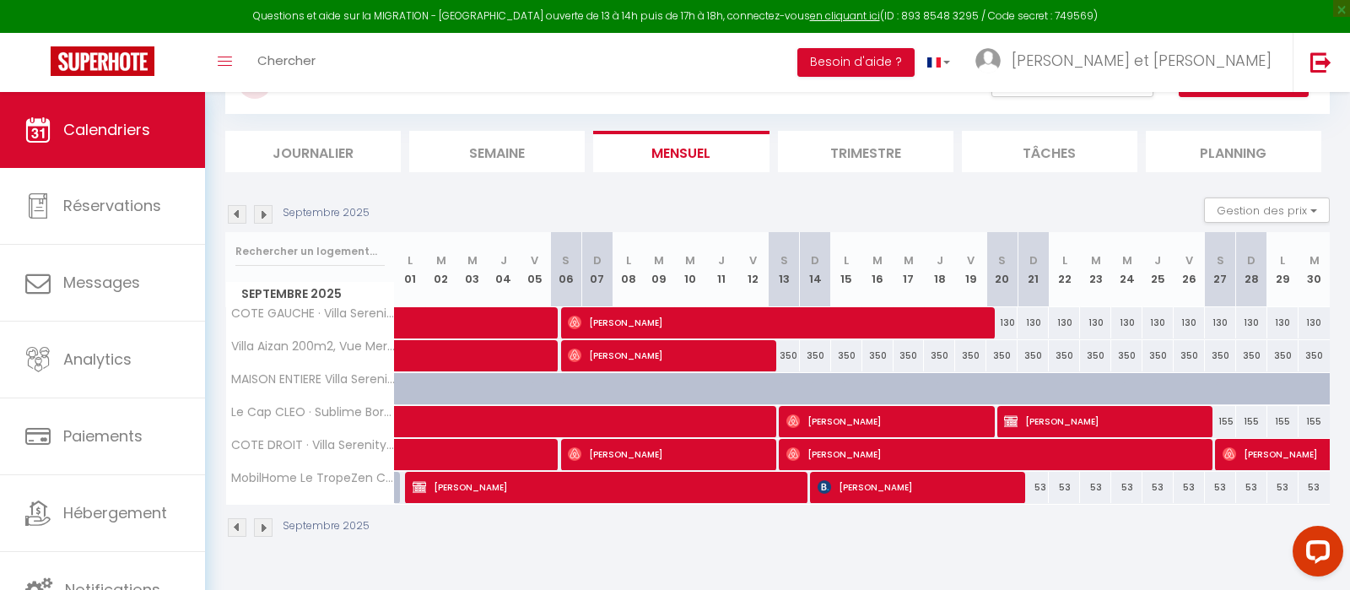
click at [239, 212] on img at bounding box center [237, 214] width 19 height 19
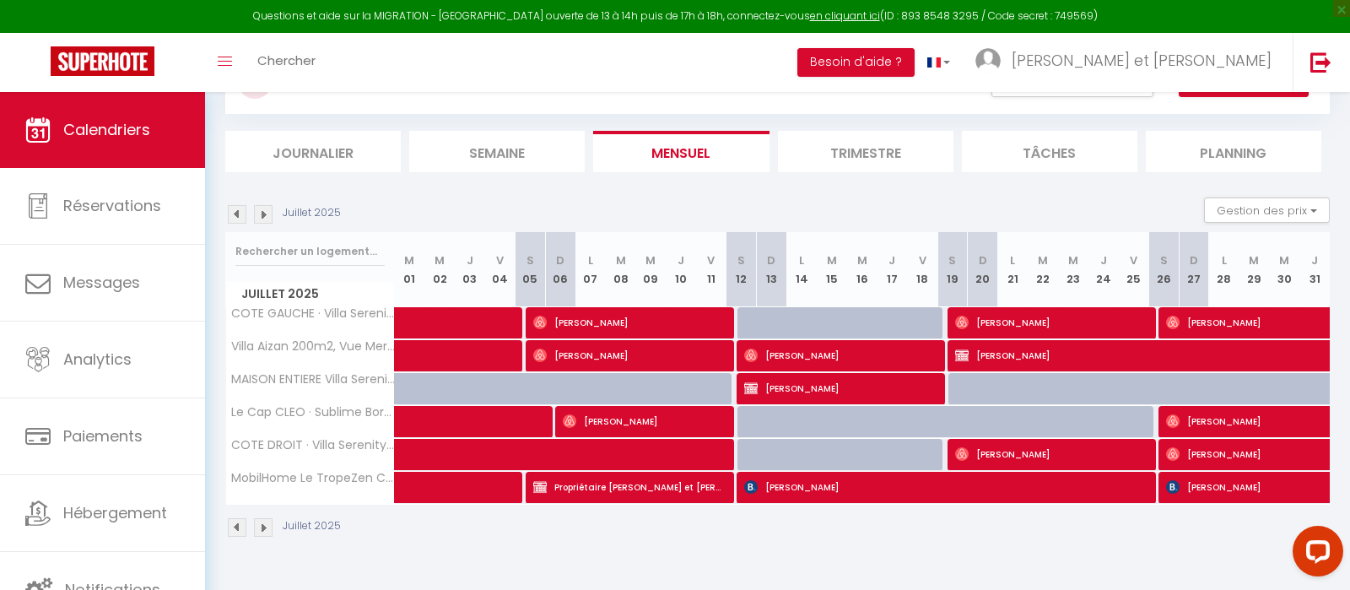
click at [239, 212] on img at bounding box center [237, 214] width 19 height 19
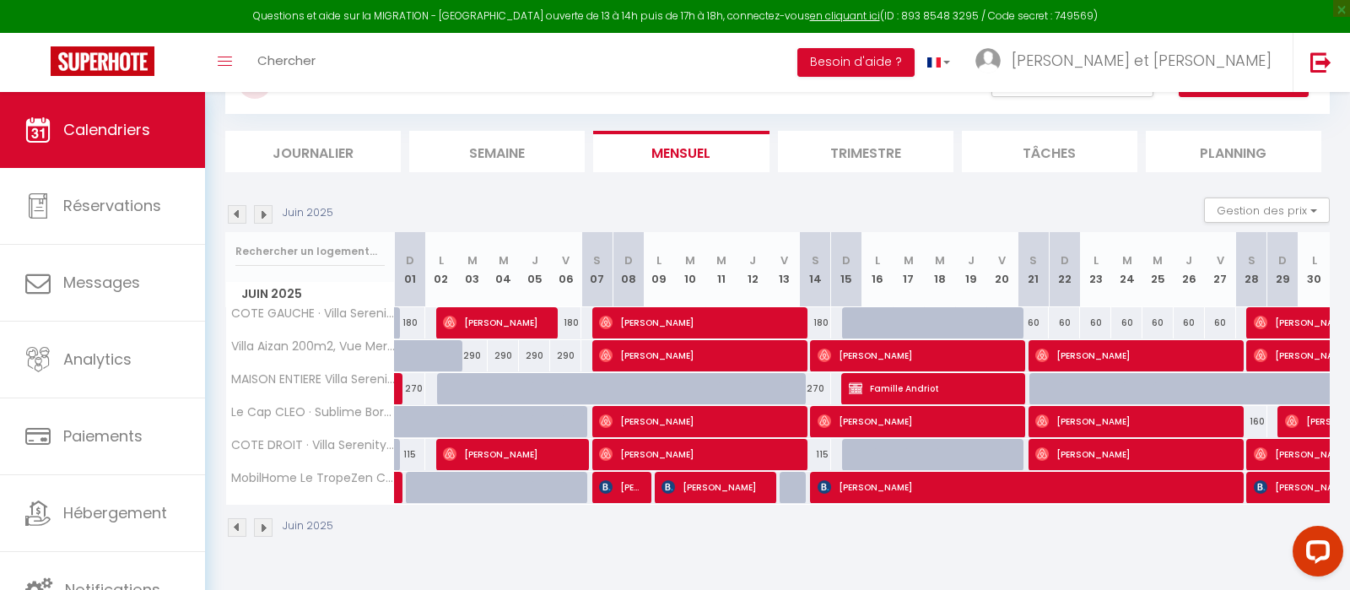
click at [239, 212] on img at bounding box center [237, 214] width 19 height 19
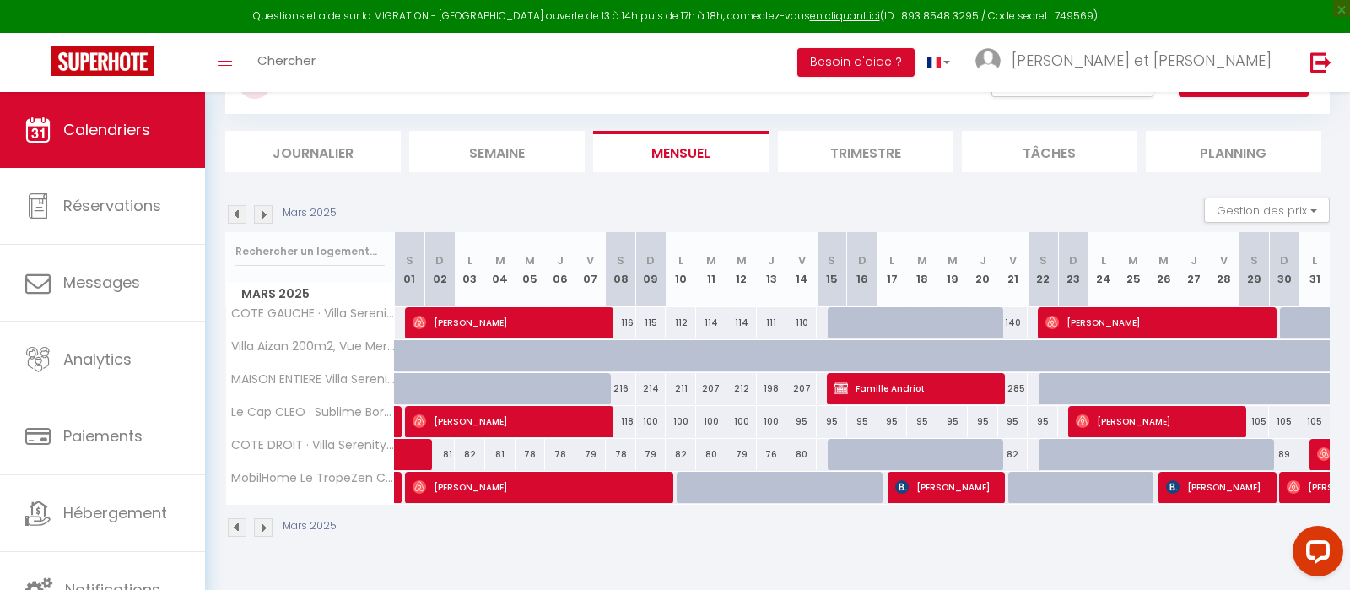
click at [239, 212] on img at bounding box center [237, 214] width 19 height 19
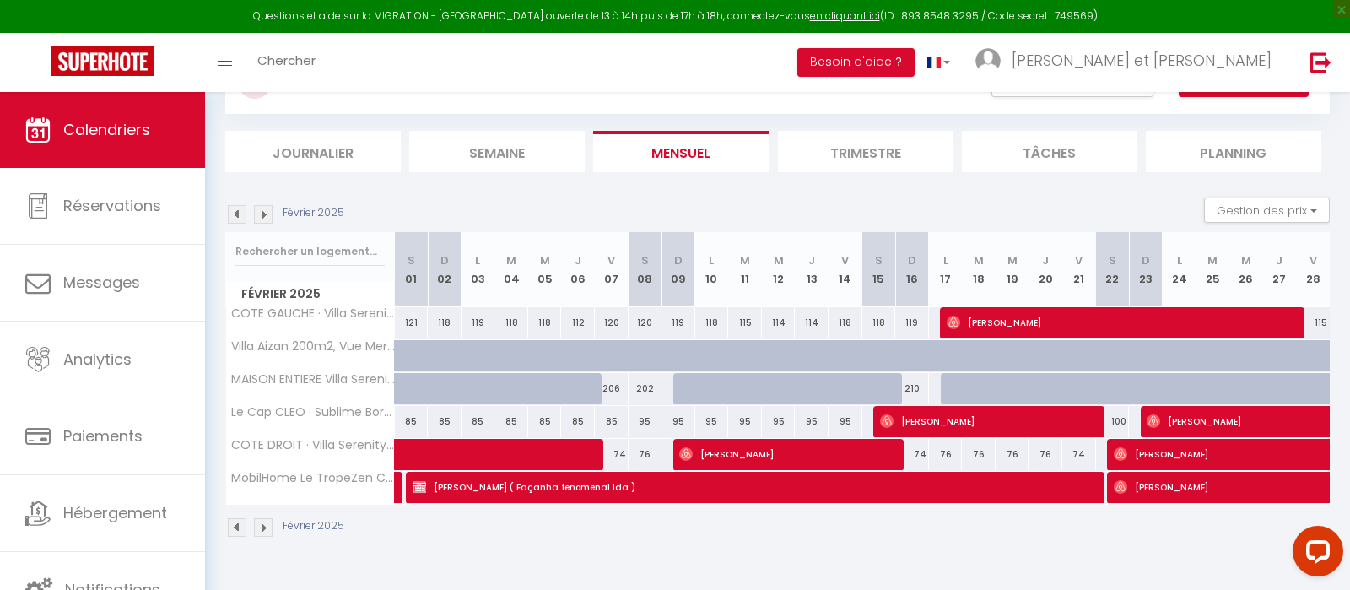
click at [239, 212] on img at bounding box center [237, 214] width 19 height 19
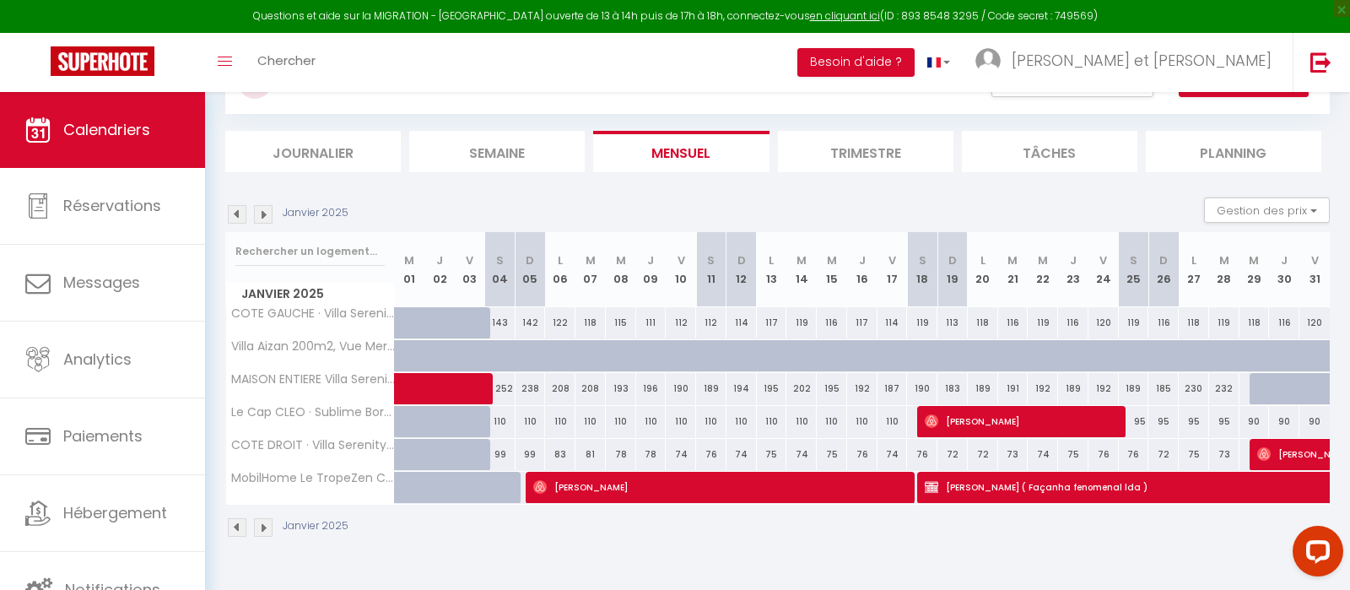
click at [239, 212] on img at bounding box center [237, 214] width 19 height 19
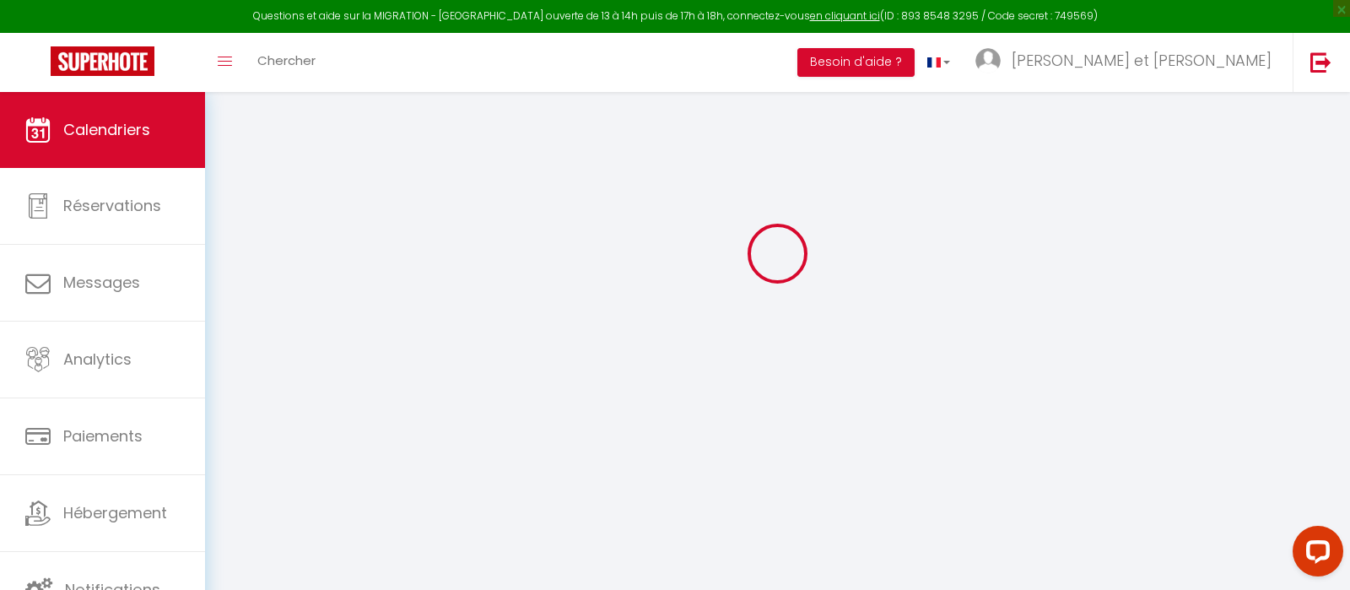
click at [239, 212] on div at bounding box center [777, 254] width 1104 height 438
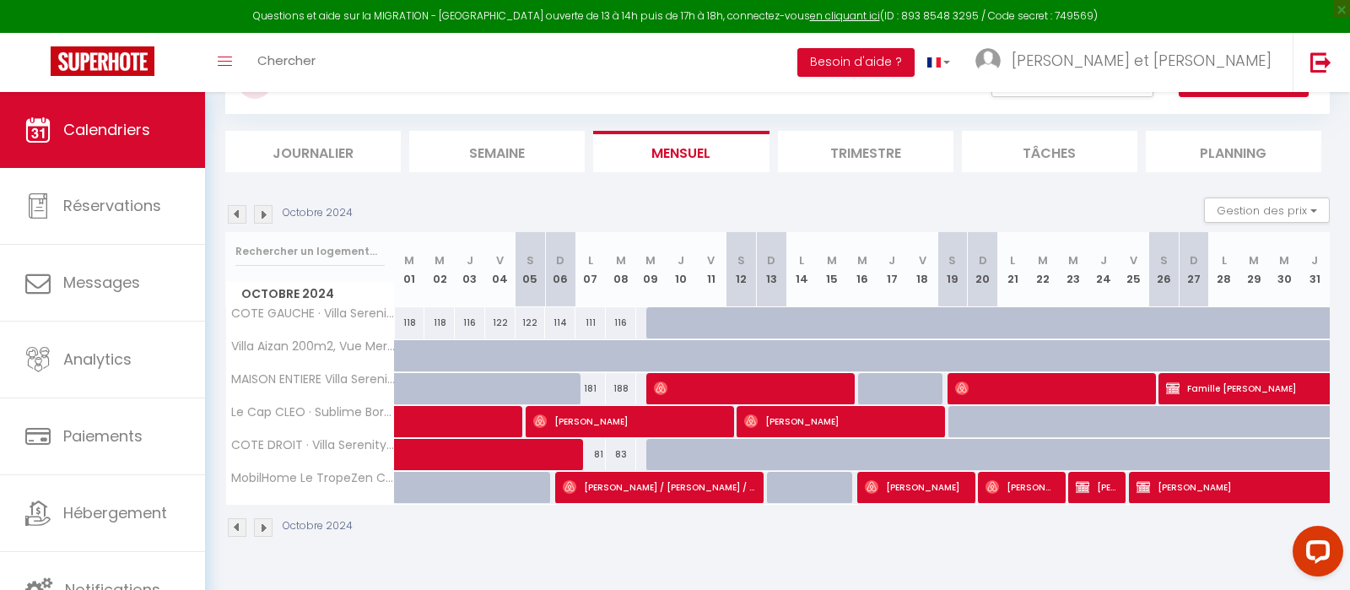
click at [239, 212] on img at bounding box center [237, 214] width 19 height 19
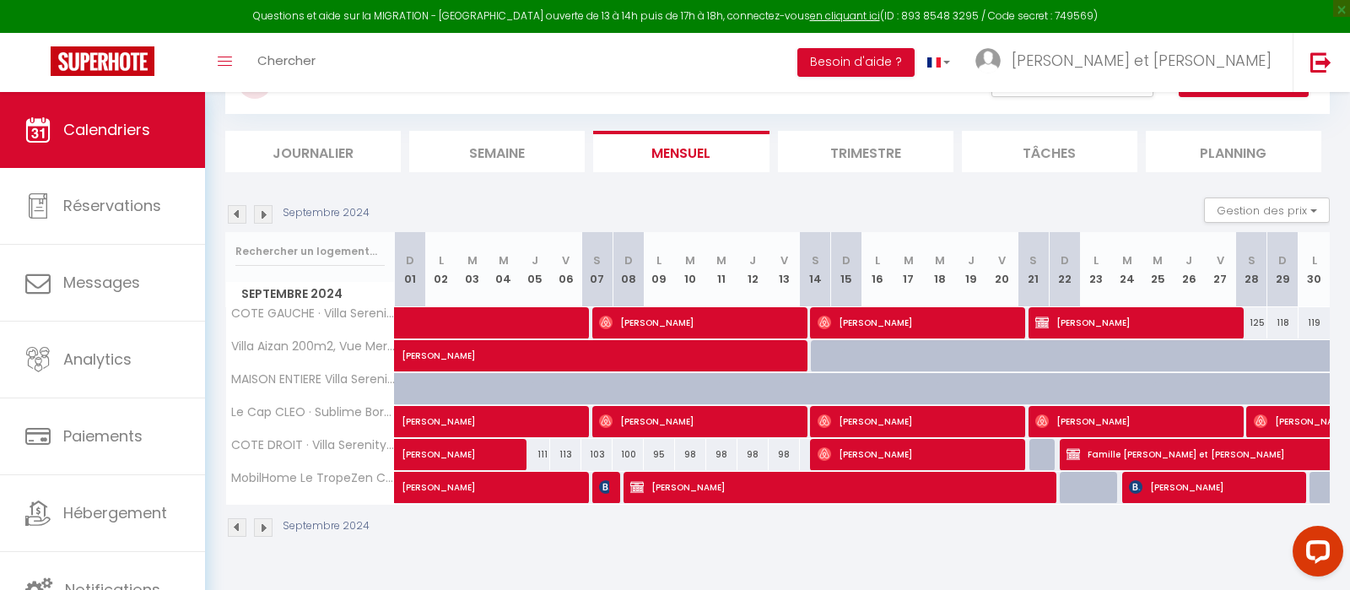
click at [260, 218] on img at bounding box center [263, 214] width 19 height 19
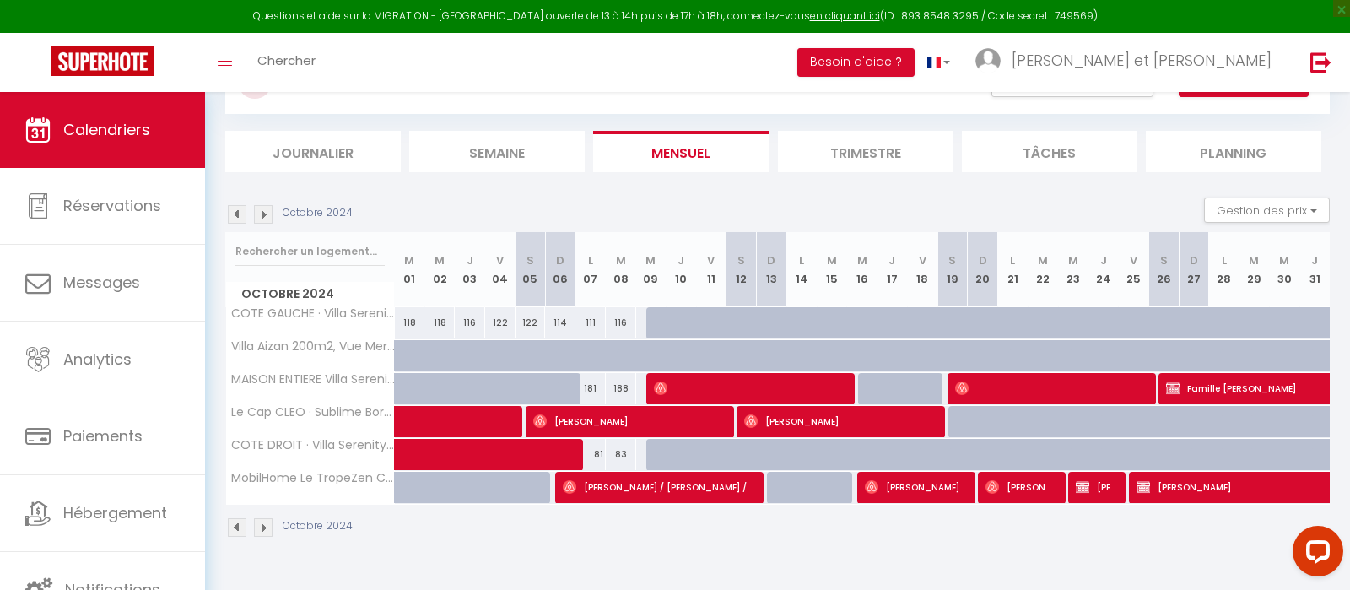
click at [238, 205] on img at bounding box center [237, 214] width 19 height 19
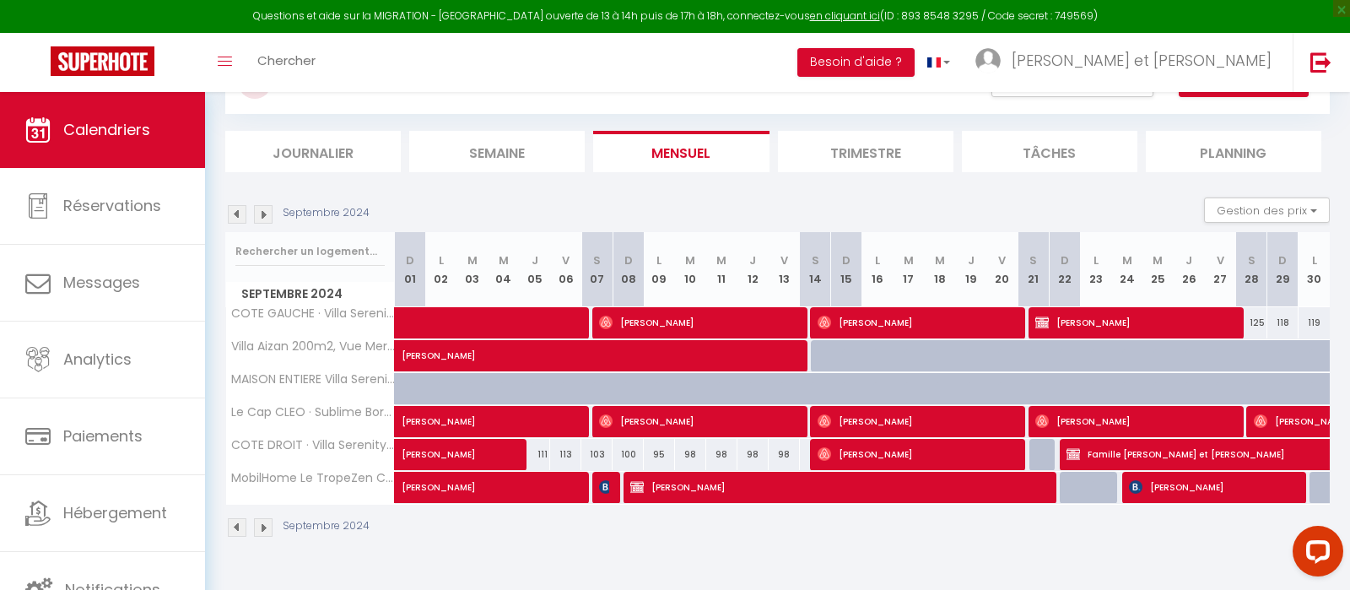
click at [263, 213] on img at bounding box center [263, 214] width 19 height 19
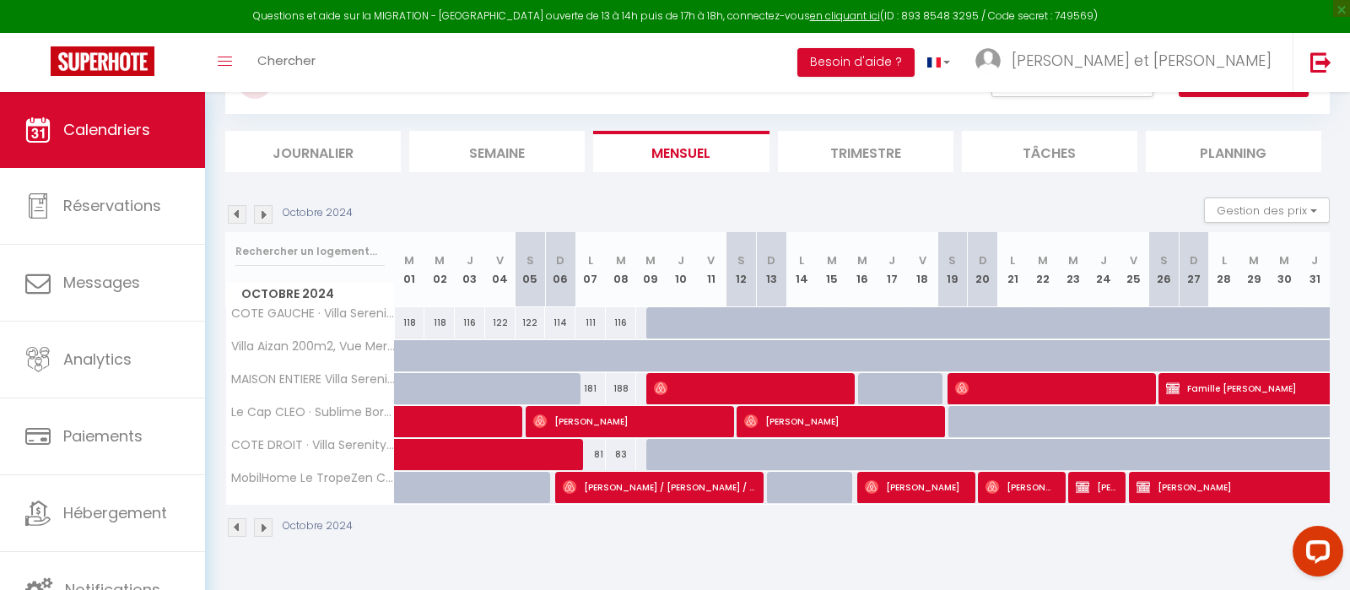
click at [231, 213] on img at bounding box center [237, 214] width 19 height 19
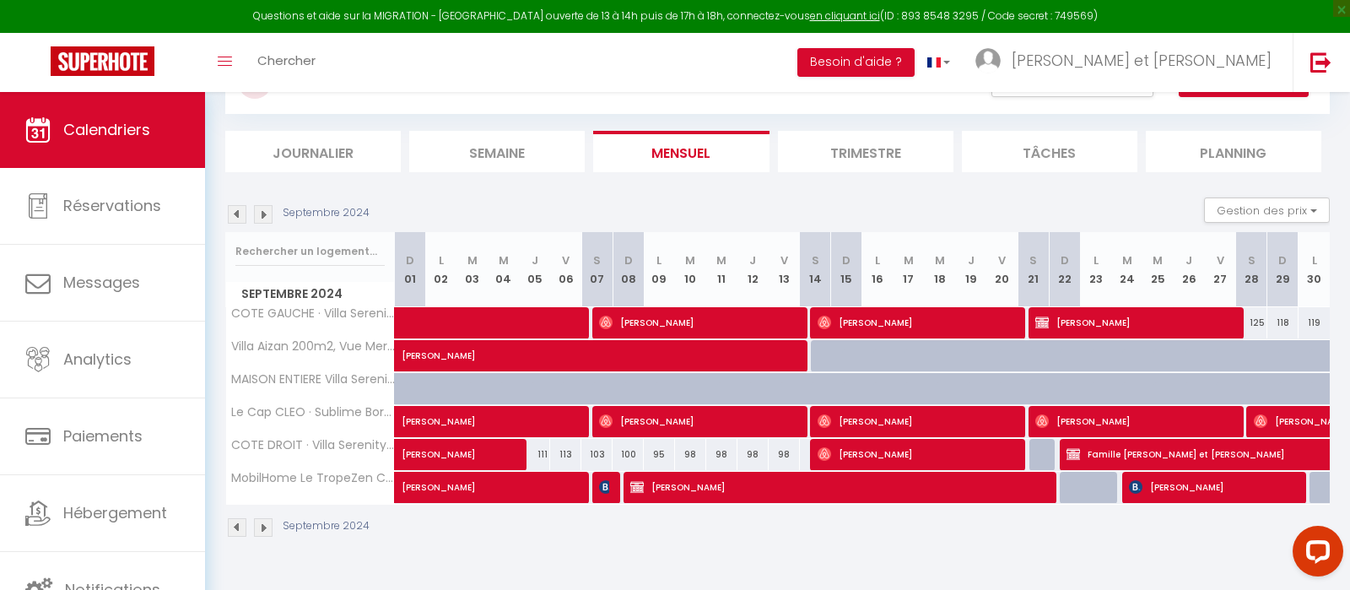
click at [231, 213] on img at bounding box center [237, 214] width 19 height 19
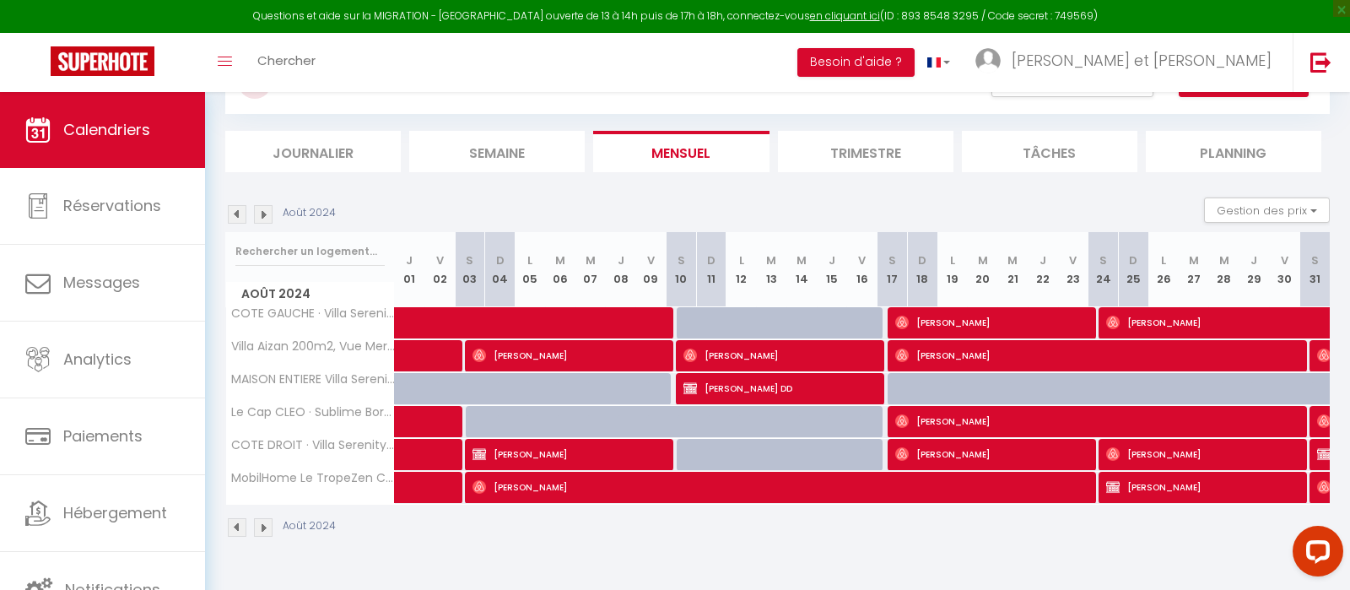
click at [264, 222] on img at bounding box center [263, 214] width 19 height 19
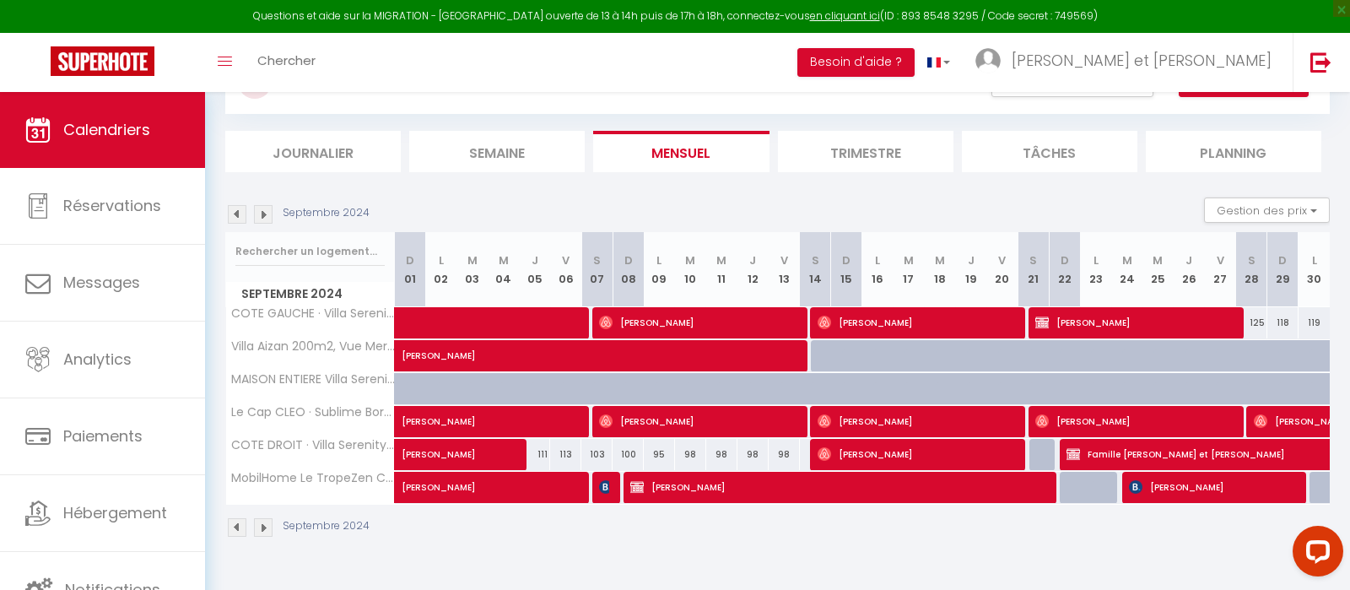
click at [1185, 488] on span "[PERSON_NAME]" at bounding box center [1212, 487] width 166 height 32
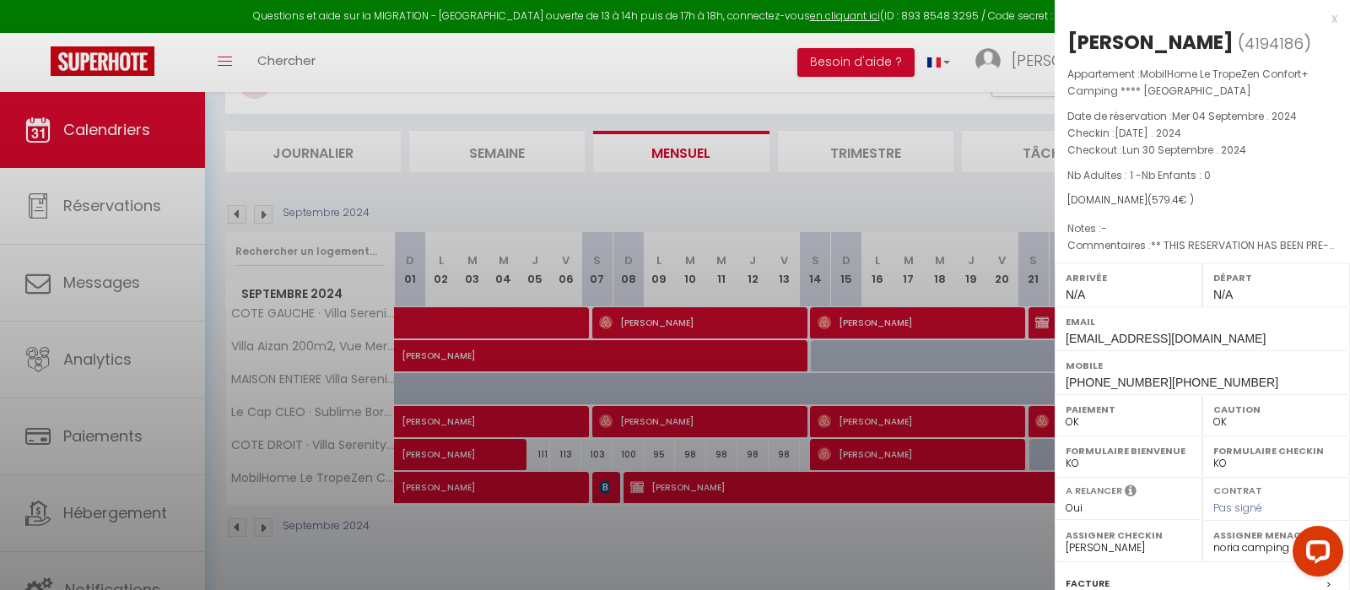
select select "21197"
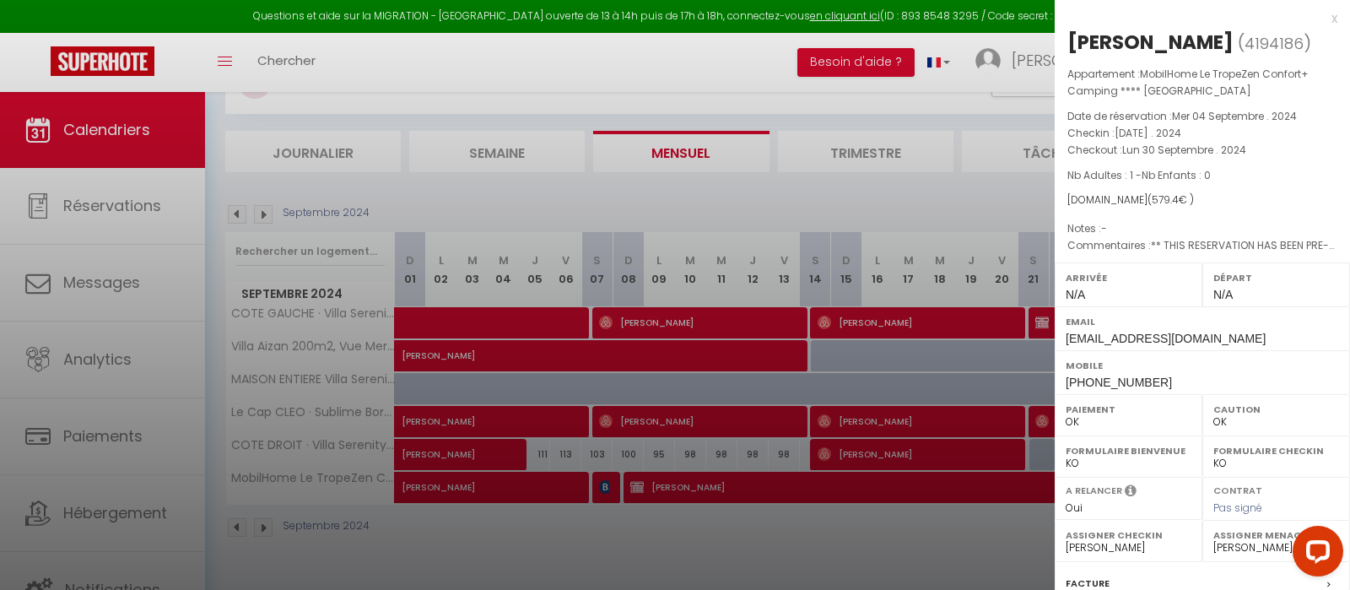
click at [1185, 488] on div "A relancer" at bounding box center [1129, 493] width 126 height 20
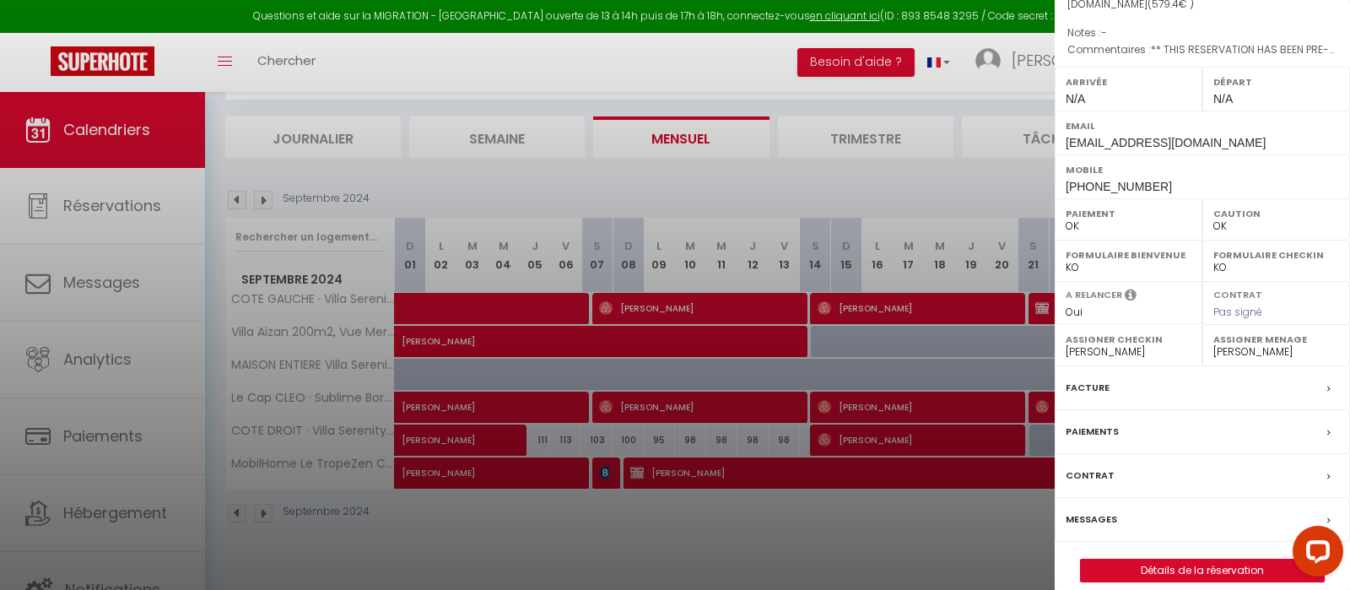
scroll to position [208, 0]
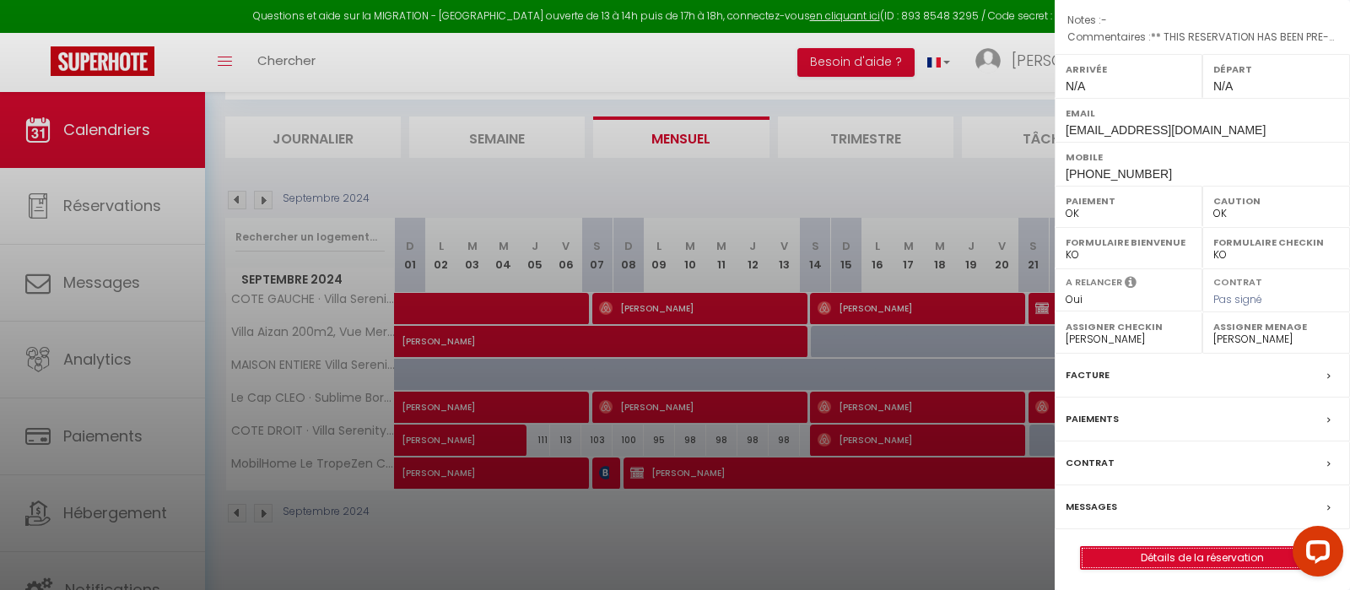
click at [1226, 555] on link "Détails de la réservation" at bounding box center [1202, 558] width 243 height 22
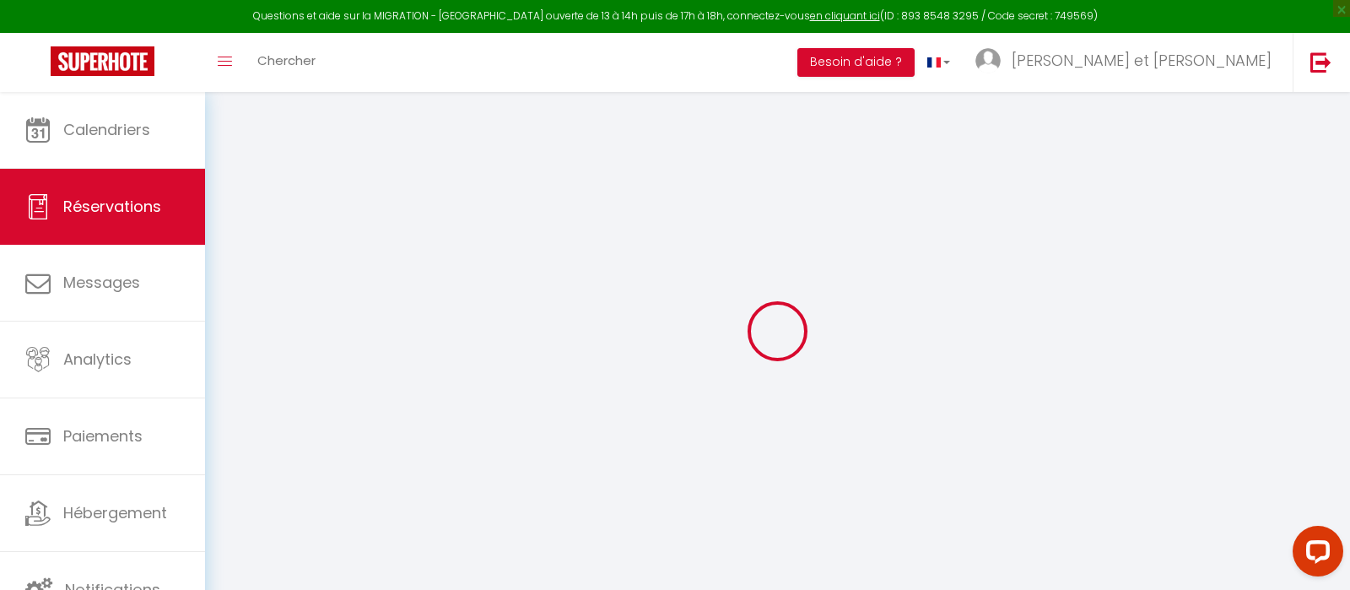
type input "Emeline"
type input "Roche"
type input "[EMAIL_ADDRESS][DOMAIN_NAME]"
type input "[PHONE_NUMBER]"
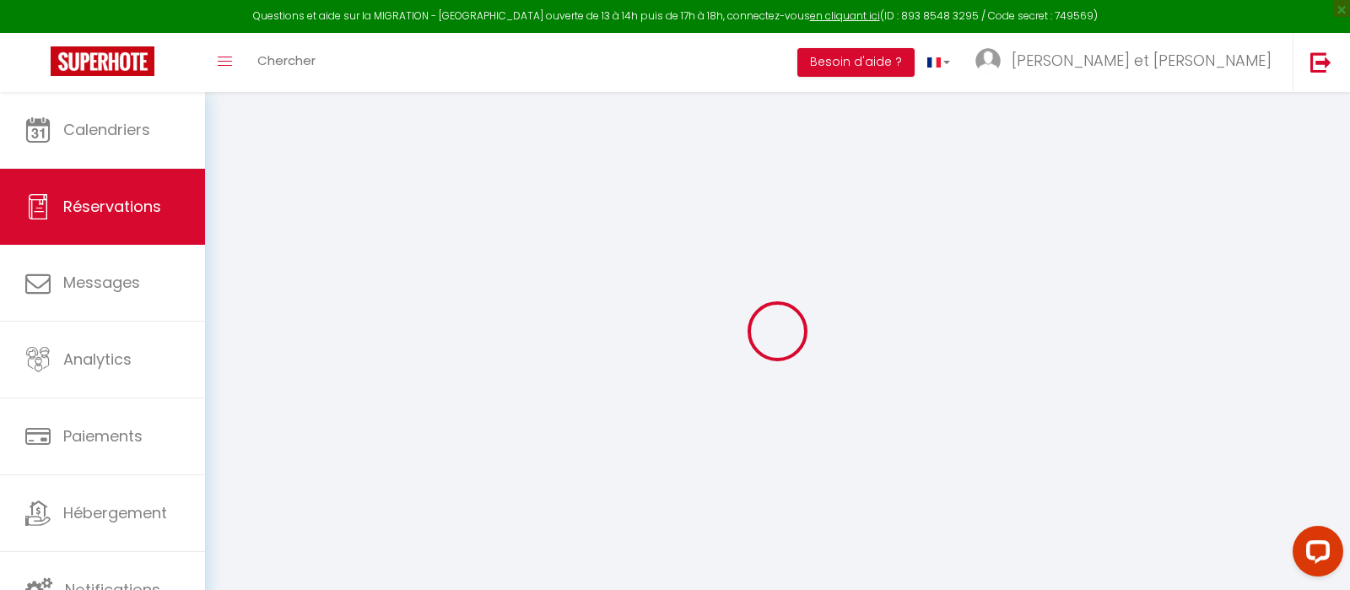
type input "[PHONE_NUMBER]"
select select "DE"
type input "86.14"
type input "6.37"
select select "28461"
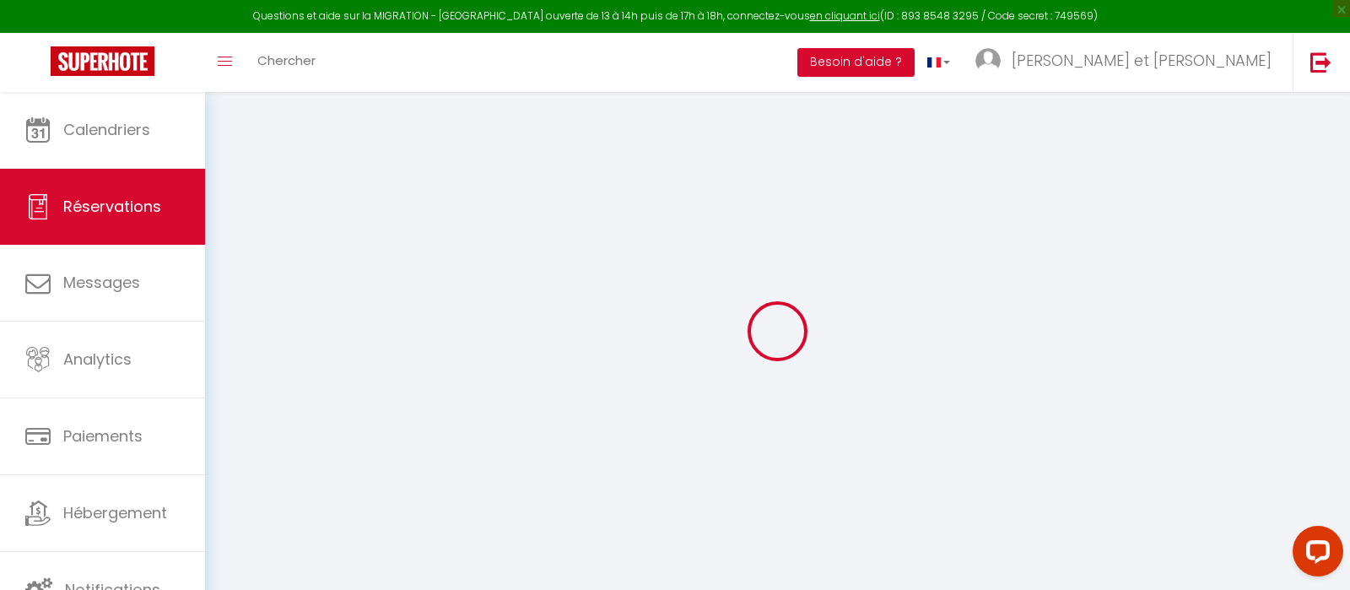
select select "1"
select select
type input "1"
select select "12"
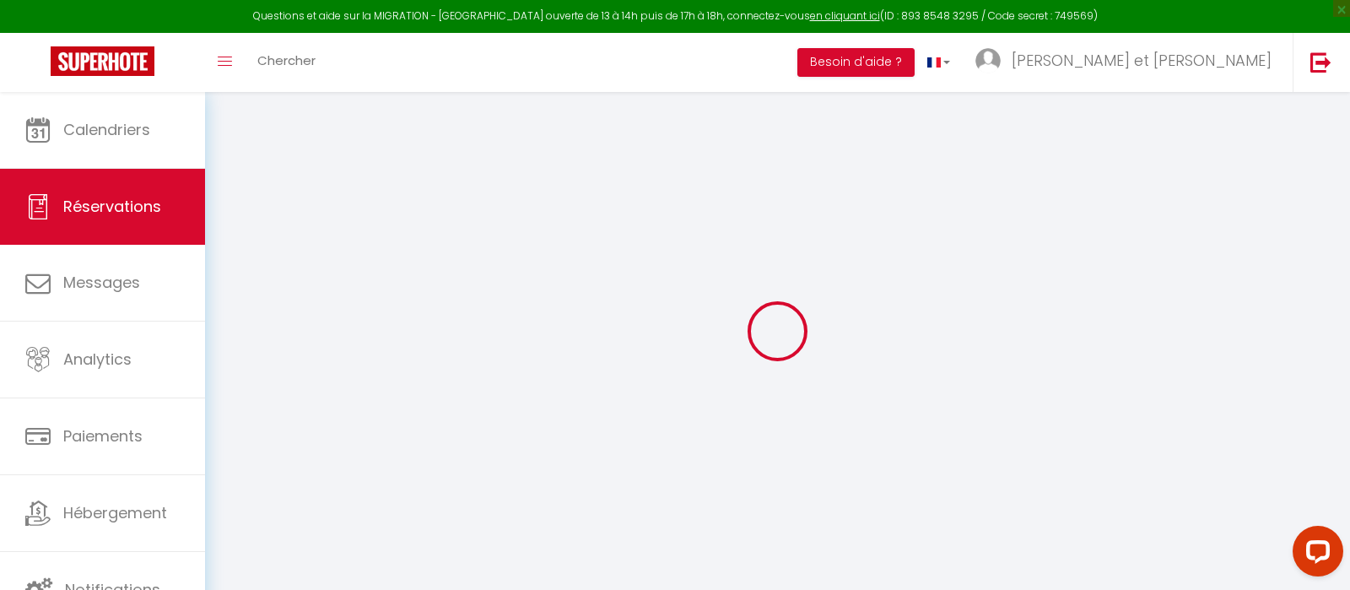
select select "15"
type input "530.4"
checkbox input "false"
type input "0"
select select "2"
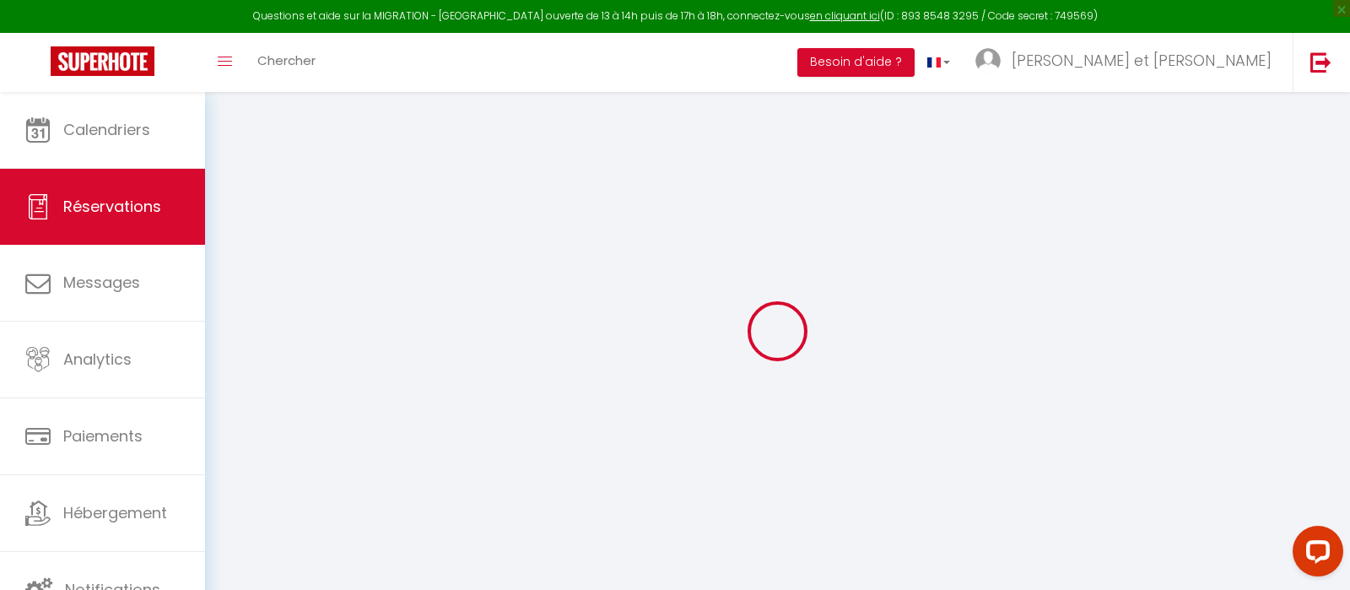
type input "0"
select select
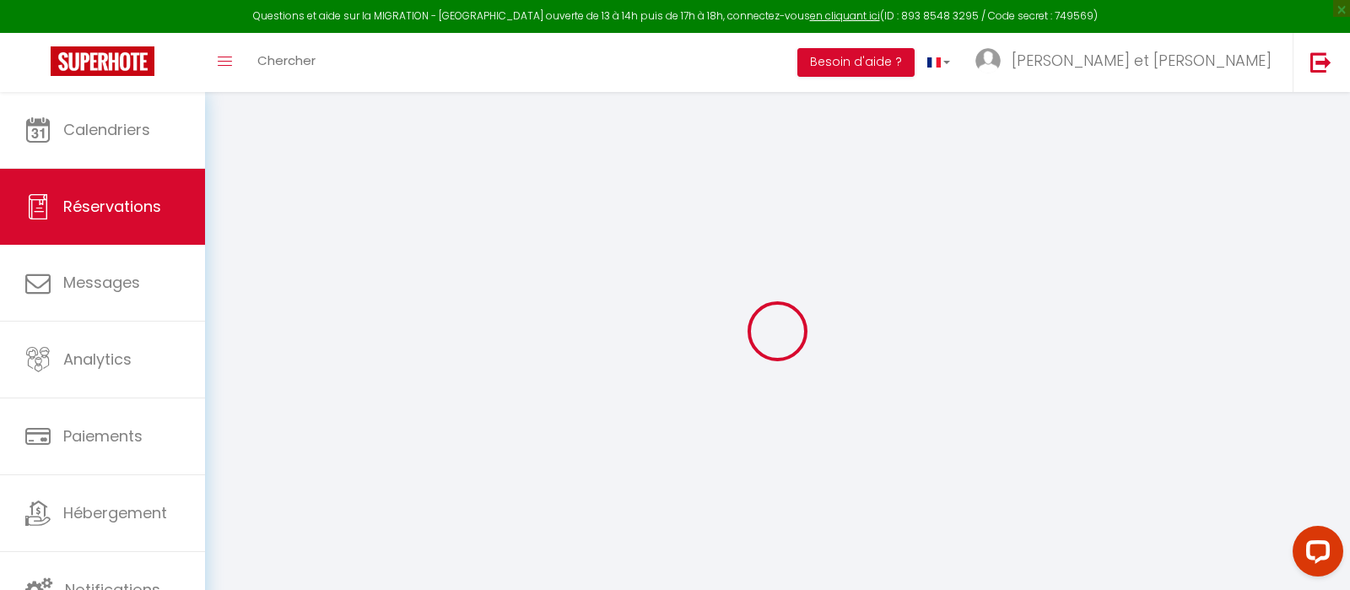
checkbox input "false"
select select
checkbox input "false"
select select
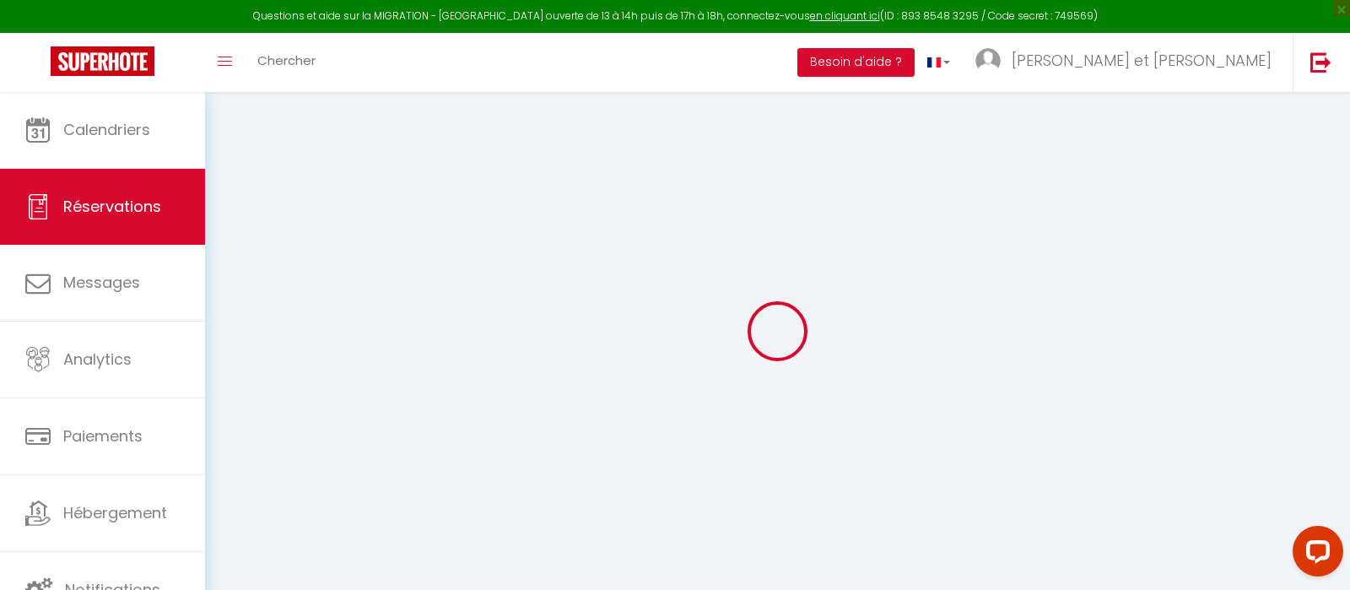
select select
checkbox input "false"
type input "** THIS RESERVATION HAS BEEN PRE-PAID **BOOKING NOTE : Payment charge is EUR 6.…"
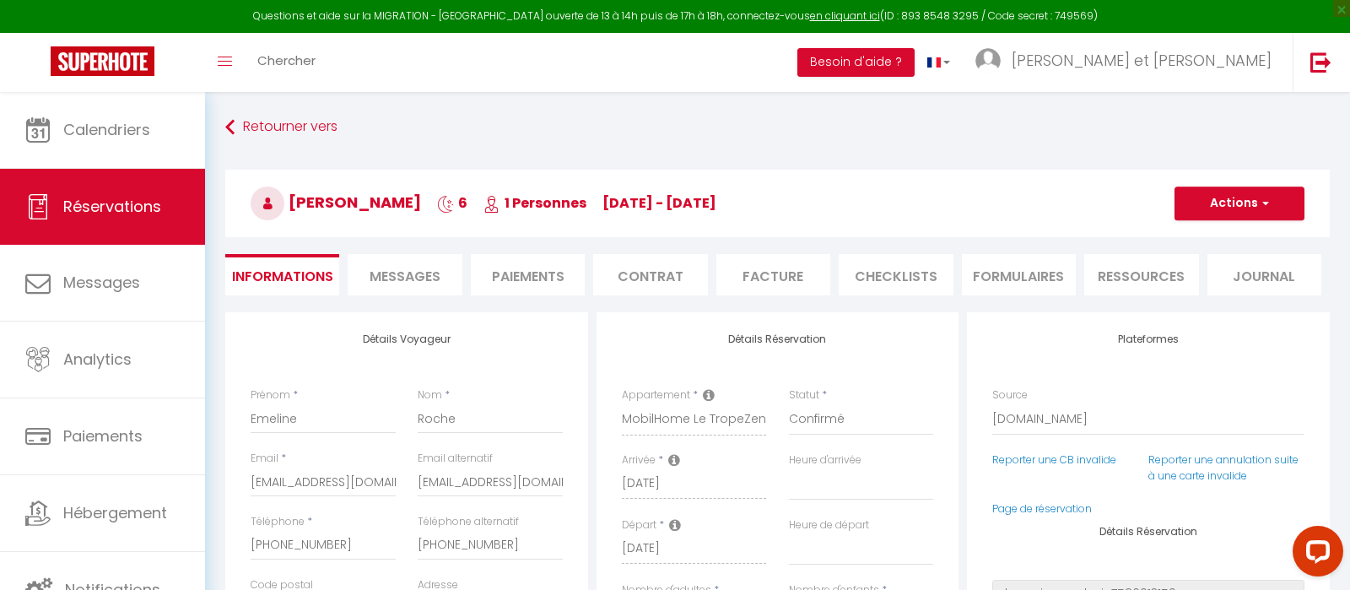
type input "49"
select select
checkbox input "false"
type input "** THIS RESERVATION HAS BEEN PRE-PAID **BOOKING NOTE : Payment charge is EUR 6.…"
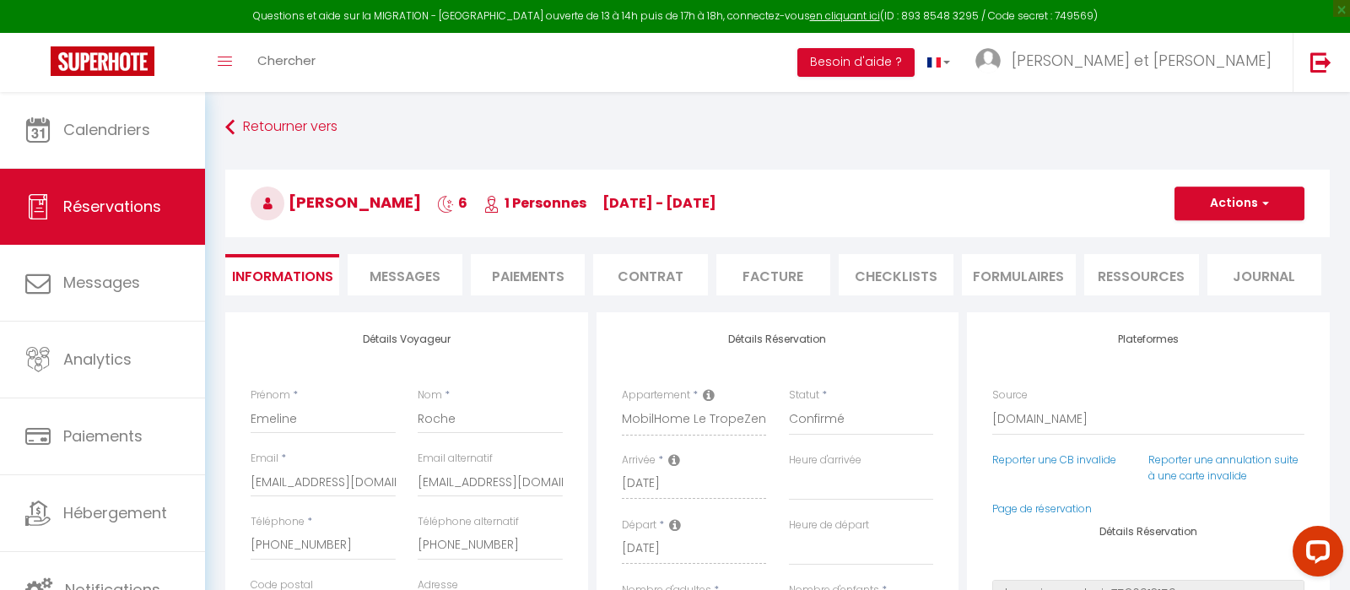
checkbox input "false"
type input "** THIS RESERVATION HAS BEEN PRE-PAID **BOOKING NOTE : Payment charge is EUR 6.…"
select select
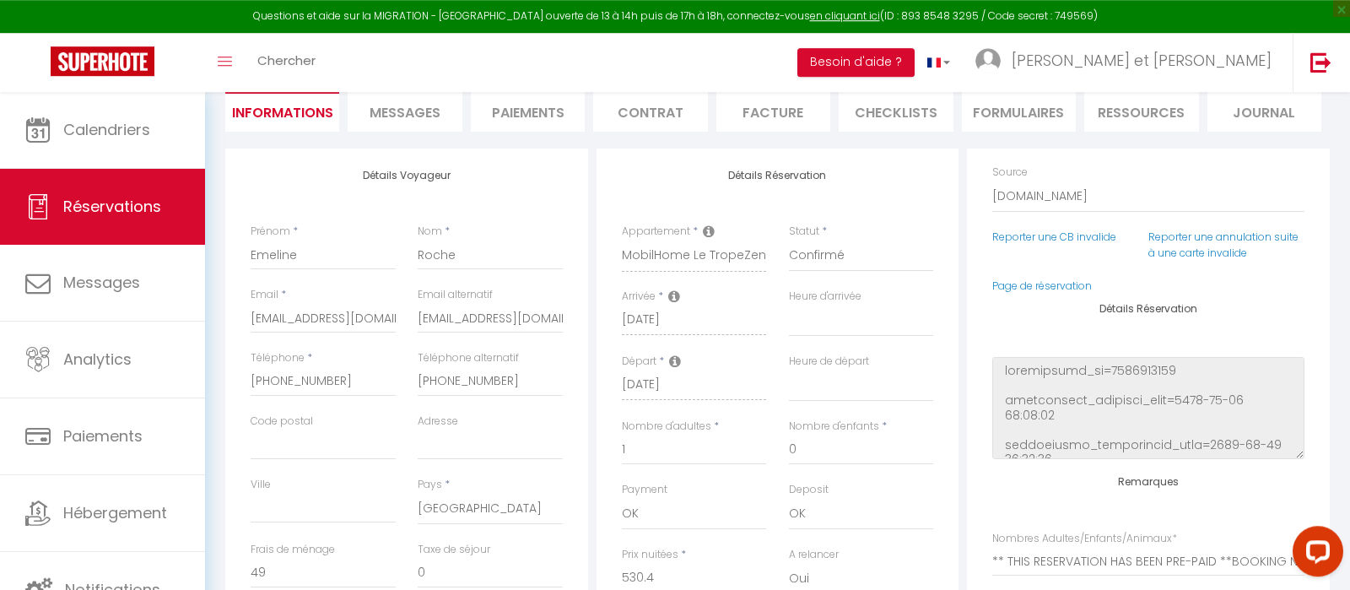
scroll to position [174, 0]
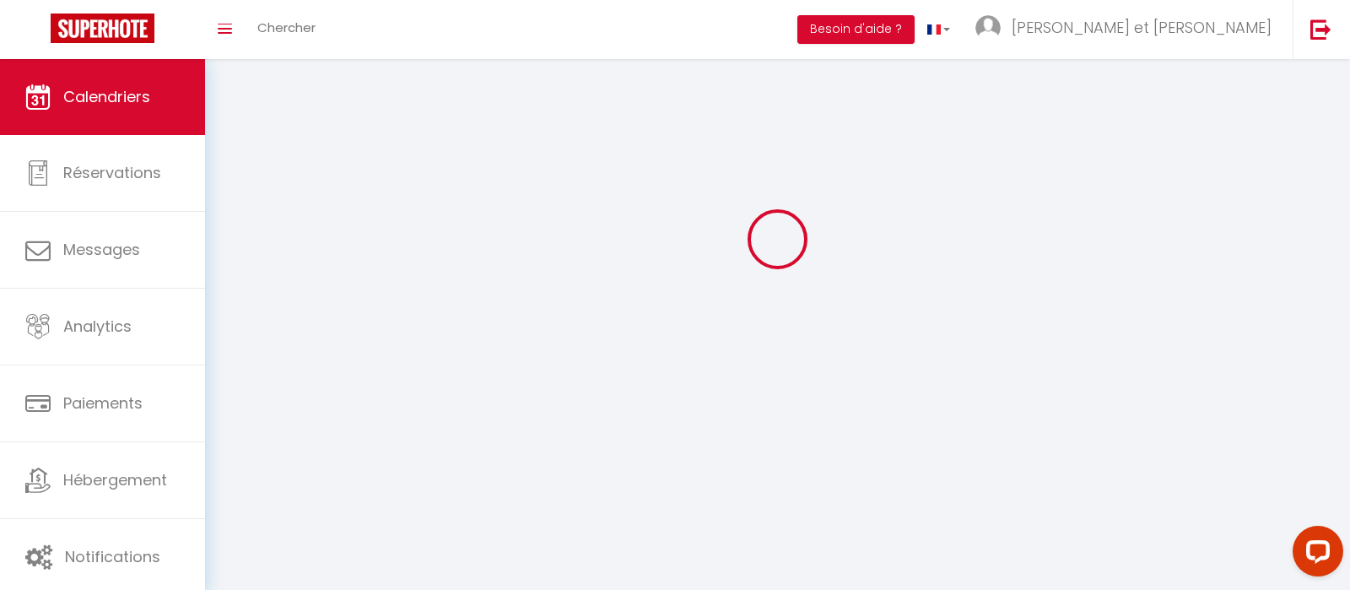
scroll to position [92, 0]
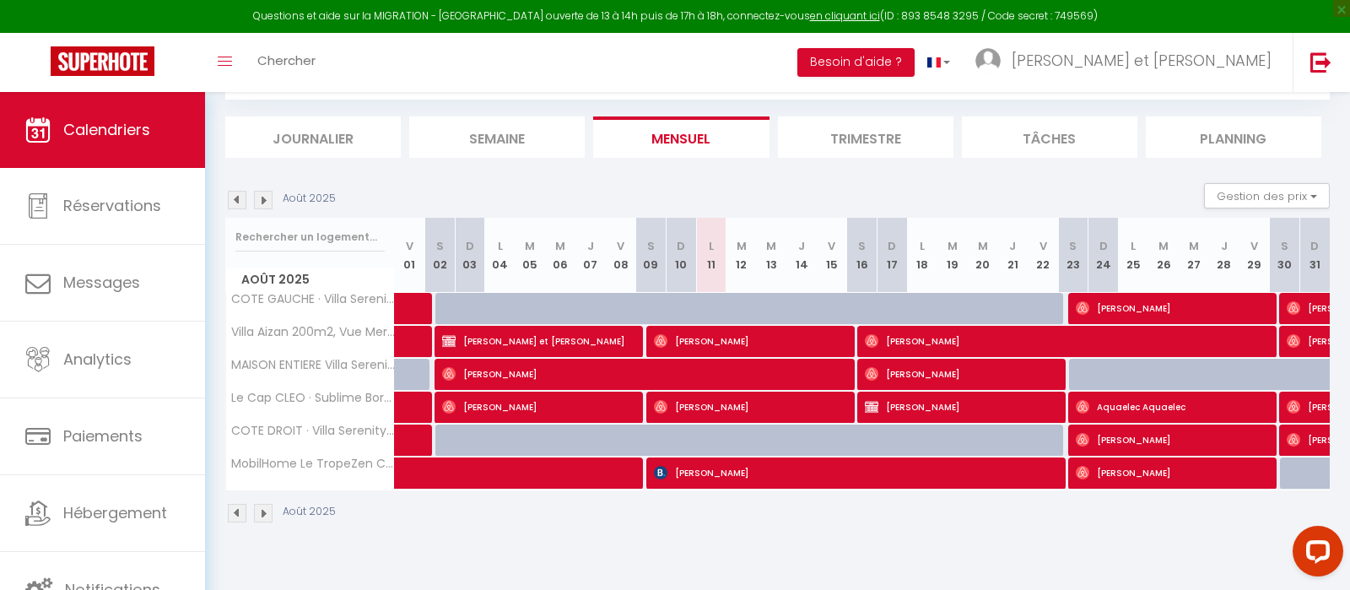
click at [239, 197] on img at bounding box center [237, 200] width 19 height 19
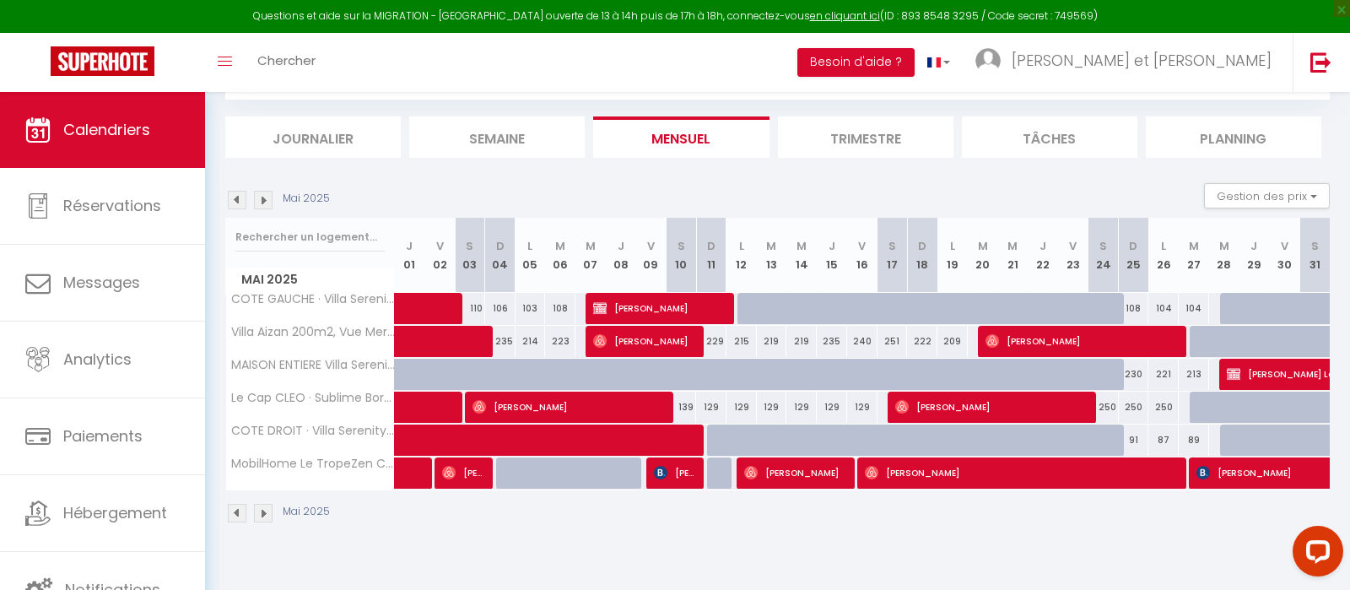
click at [239, 197] on img at bounding box center [237, 200] width 19 height 19
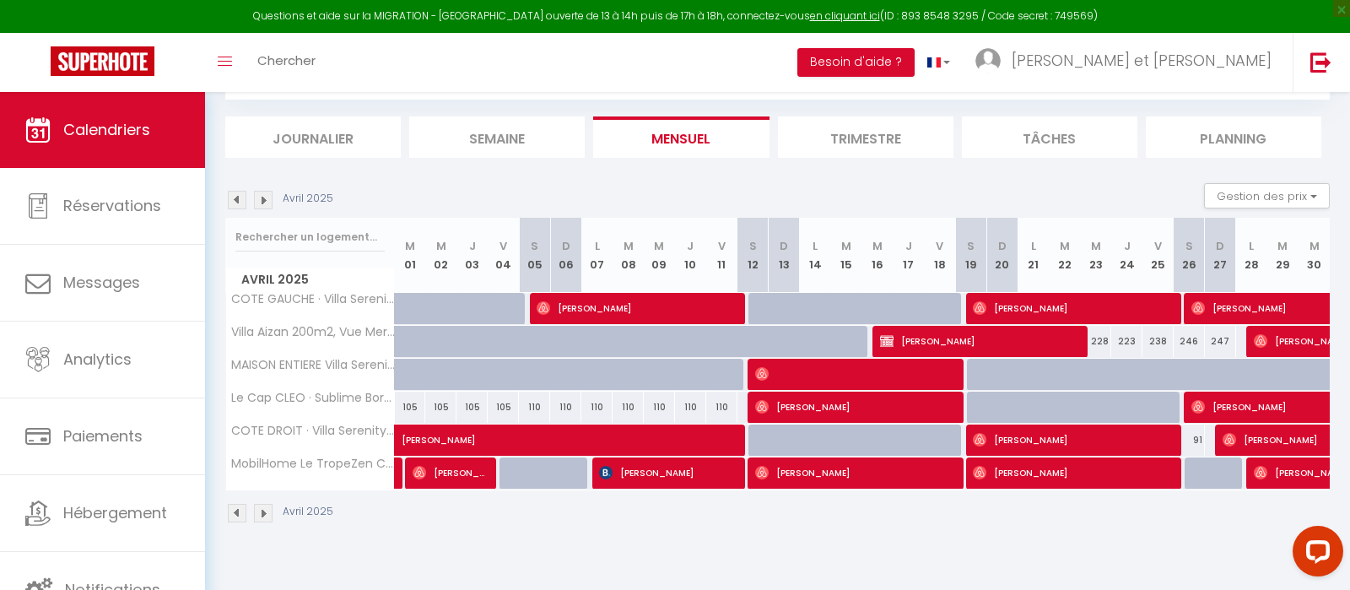
click at [239, 197] on img at bounding box center [237, 200] width 19 height 19
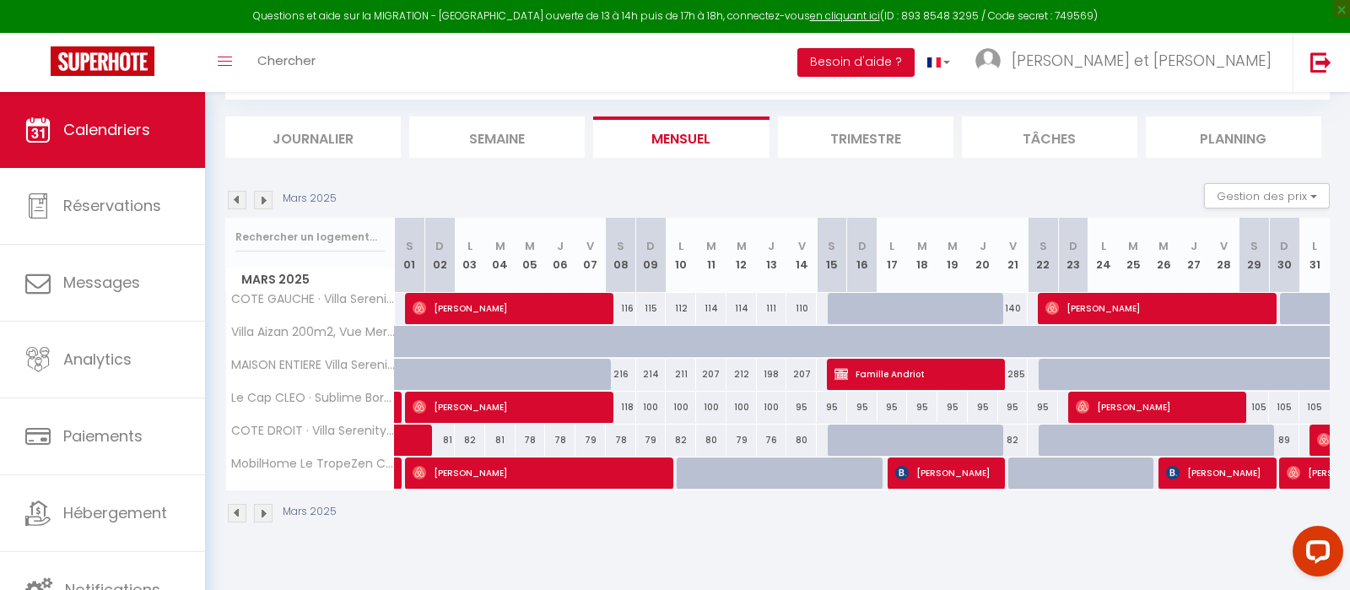
click at [239, 197] on img at bounding box center [237, 200] width 19 height 19
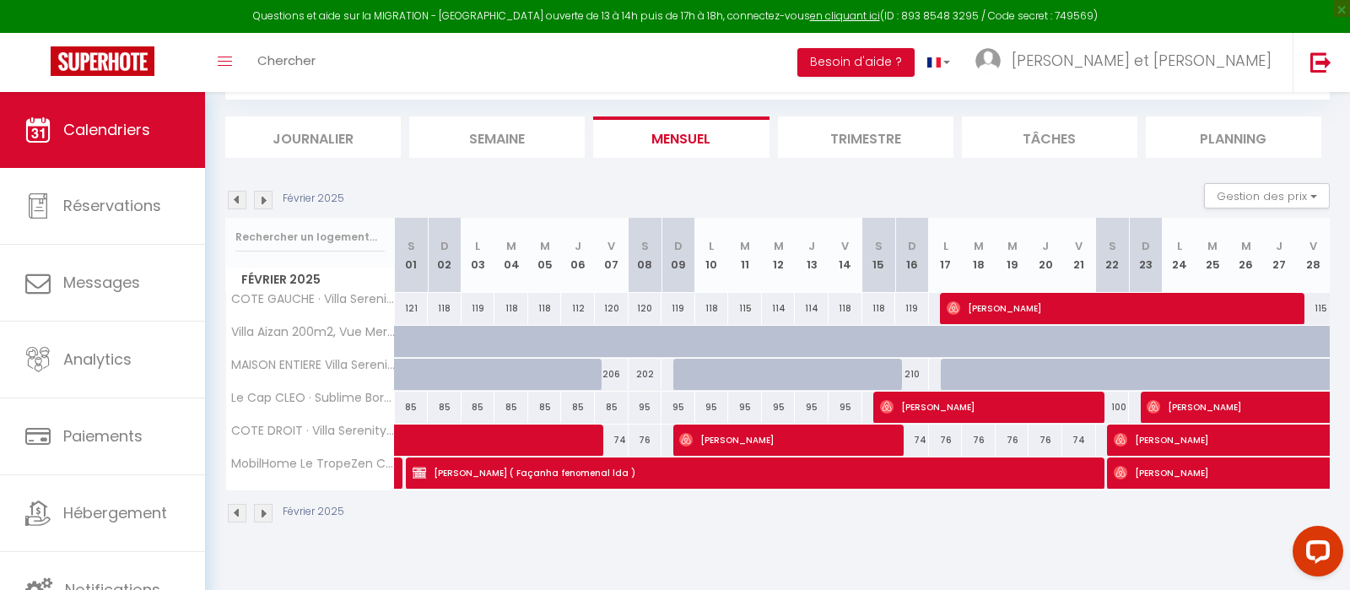
click at [242, 197] on img at bounding box center [237, 200] width 19 height 19
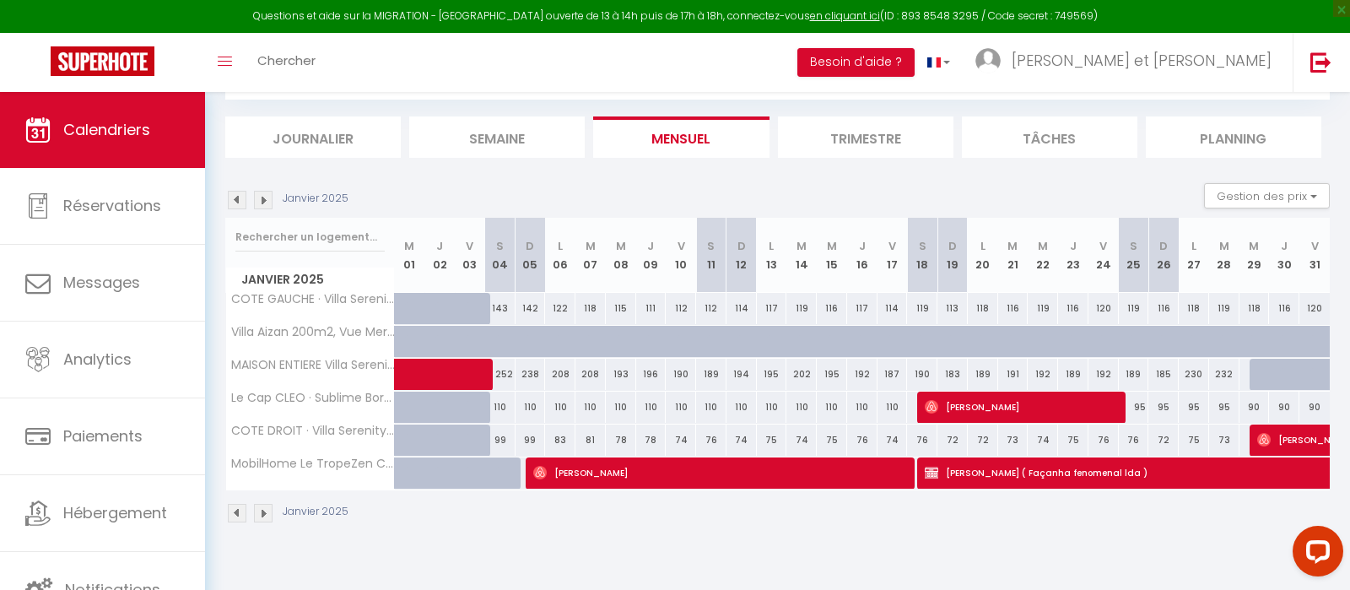
click at [242, 197] on img at bounding box center [237, 200] width 19 height 19
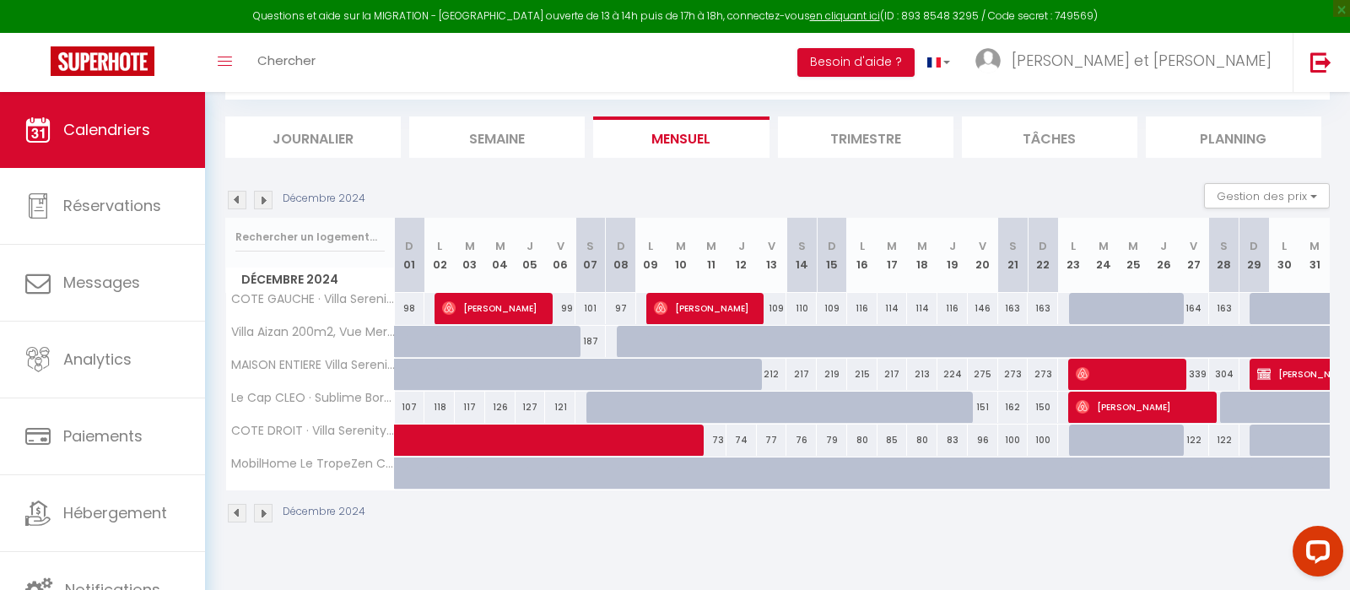
click at [804, 249] on abbr "S" at bounding box center [802, 246] width 8 height 16
click at [667, 304] on span "[PERSON_NAME]" at bounding box center [704, 308] width 101 height 32
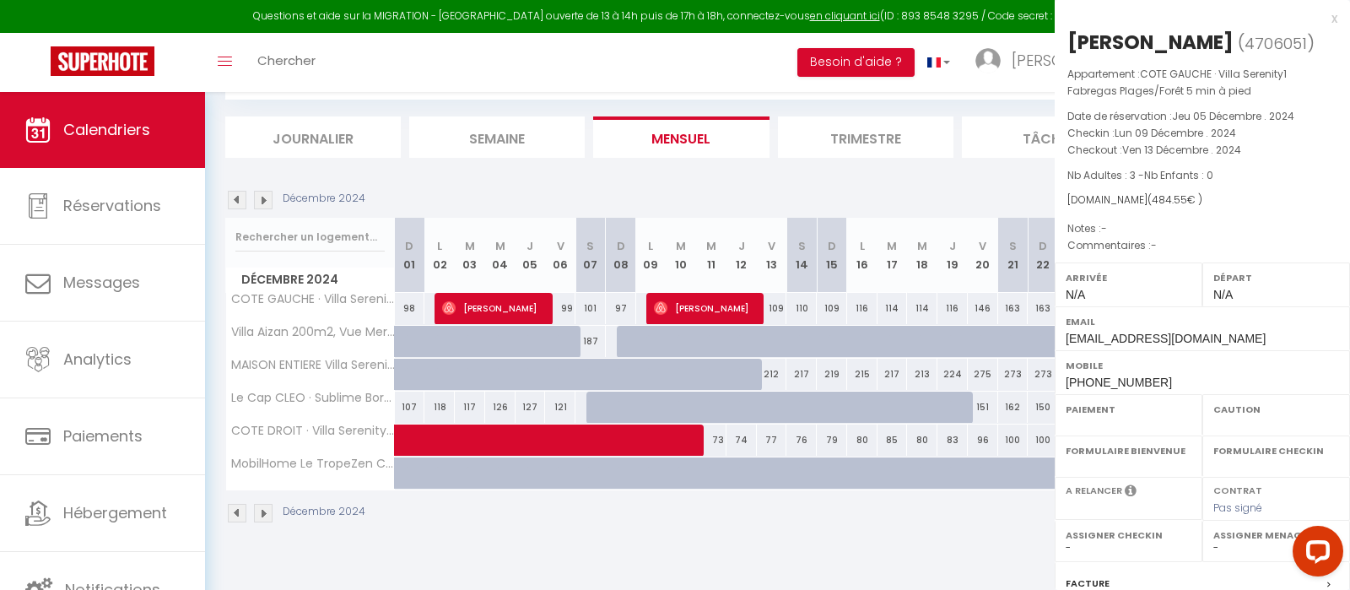
select select "OK"
select select "0"
select select "1"
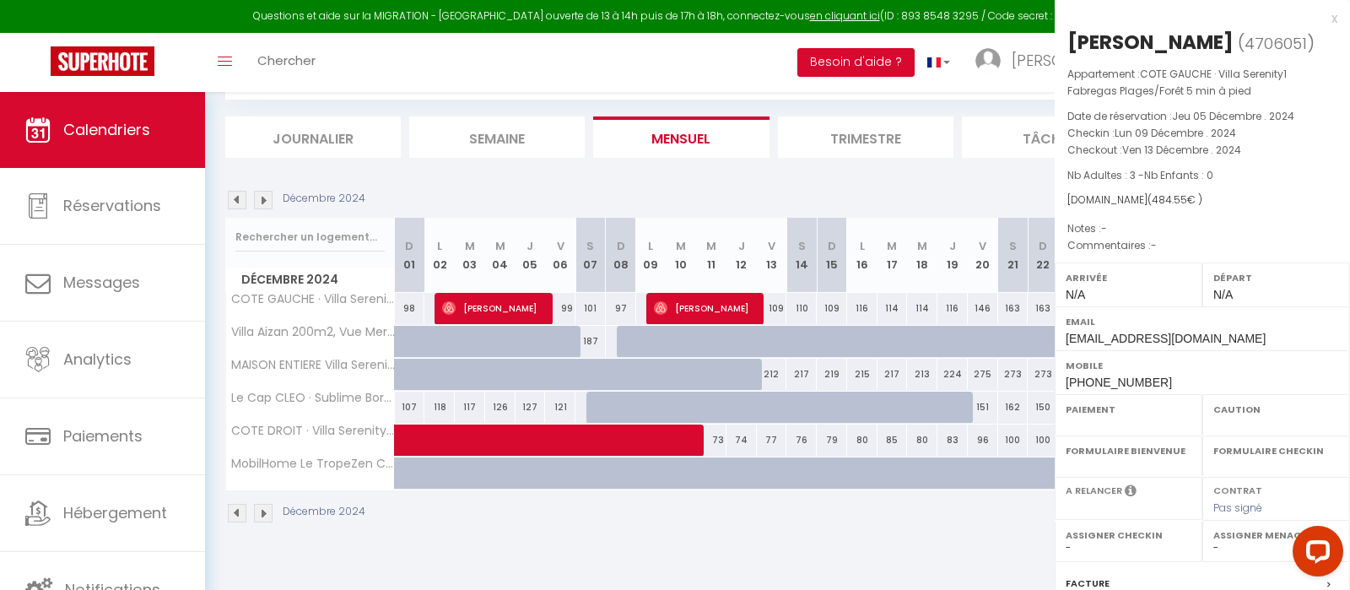
select select
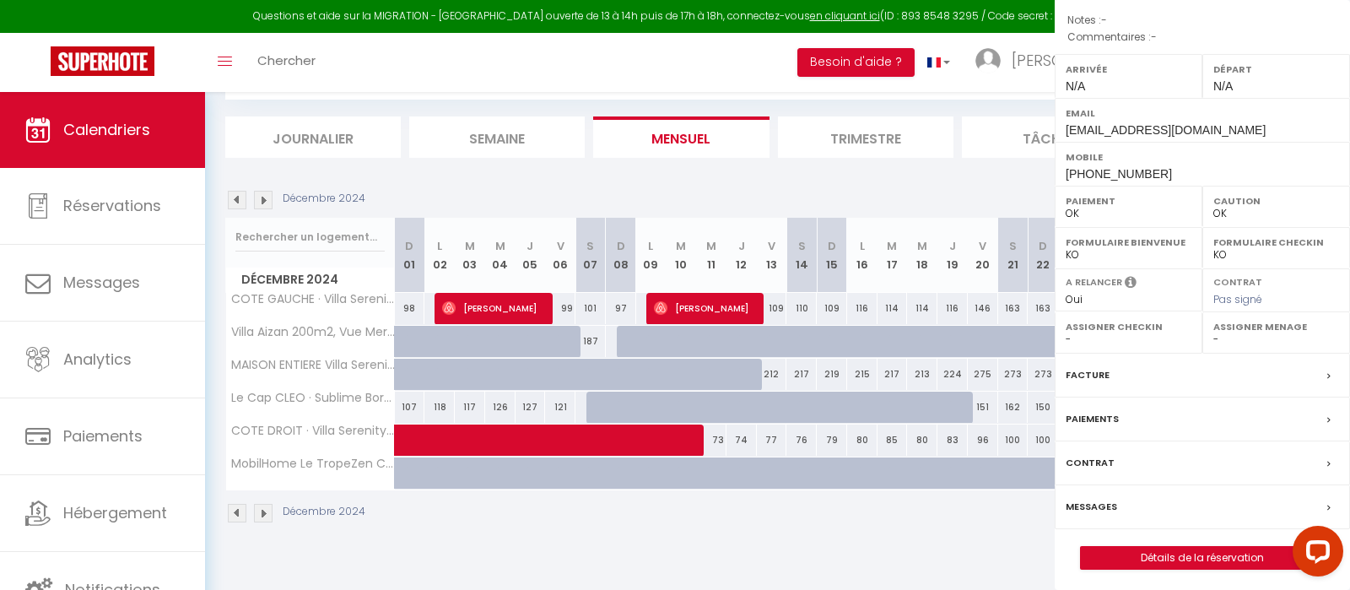
select select "19285"
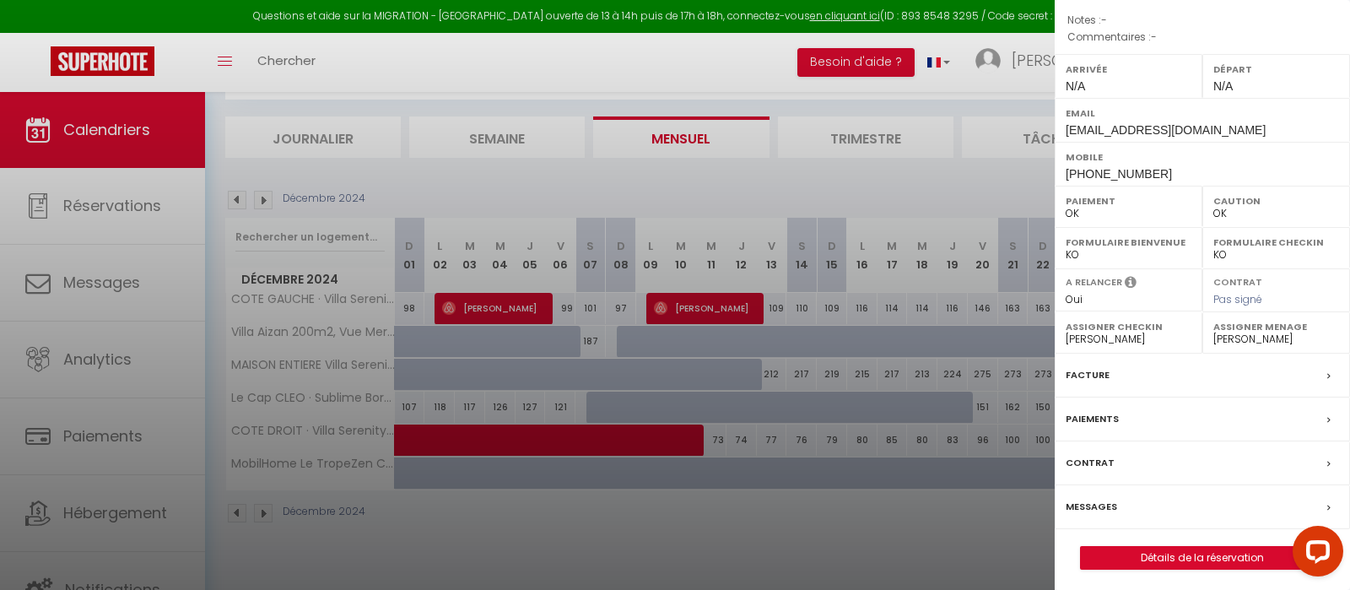
drag, startPoint x: 667, startPoint y: 304, endPoint x: 1299, endPoint y: 272, distance: 632.7
click at [1299, 272] on body "Questions et aide sur la MIGRATION - [GEOGRAPHIC_DATA] ouverte de 13 à 14h puis…" at bounding box center [675, 295] width 1350 height 590
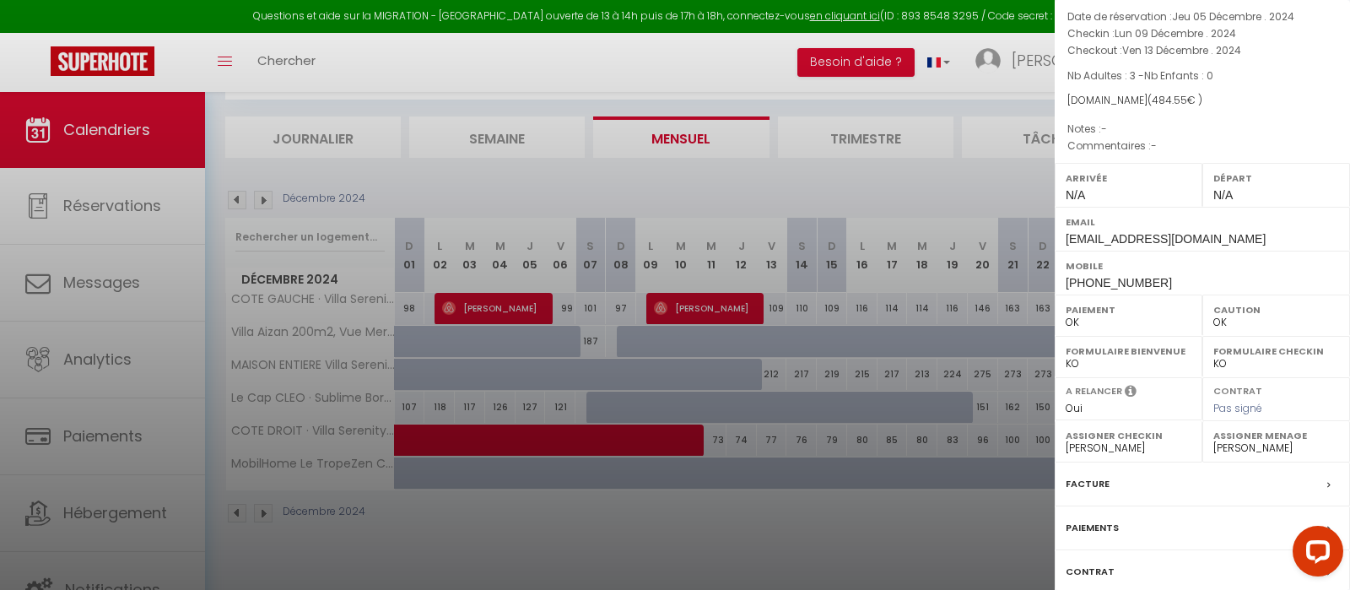
scroll to position [0, 0]
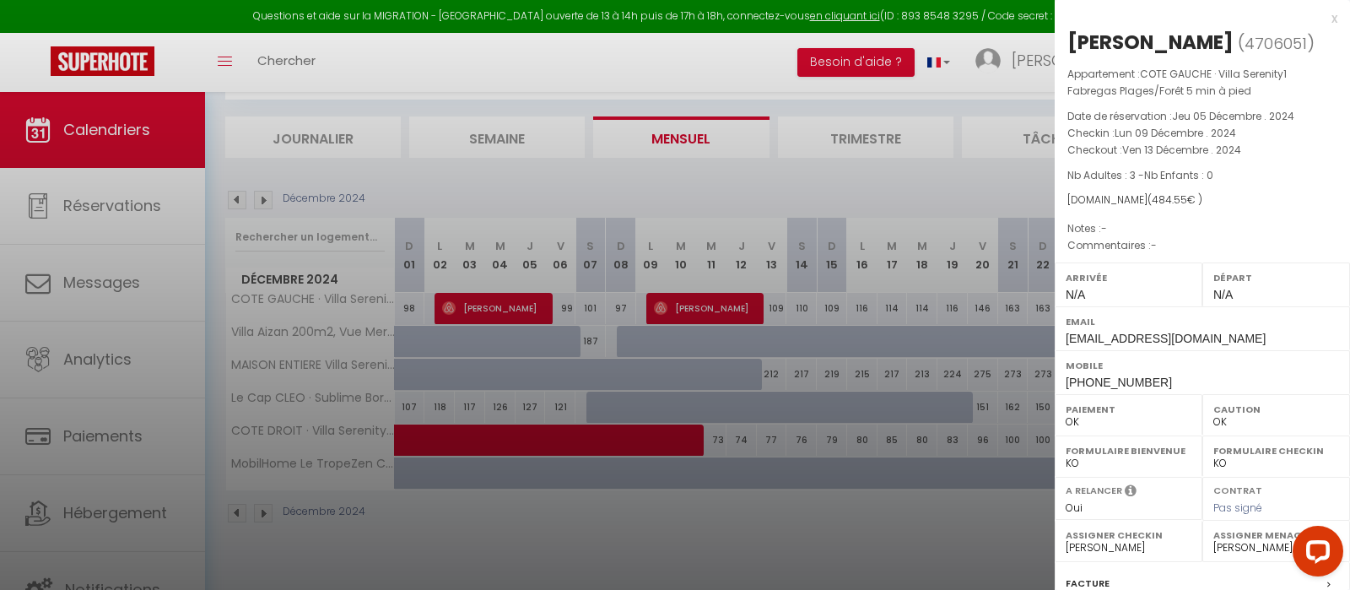
click at [1335, 22] on div "x" at bounding box center [1196, 18] width 283 height 20
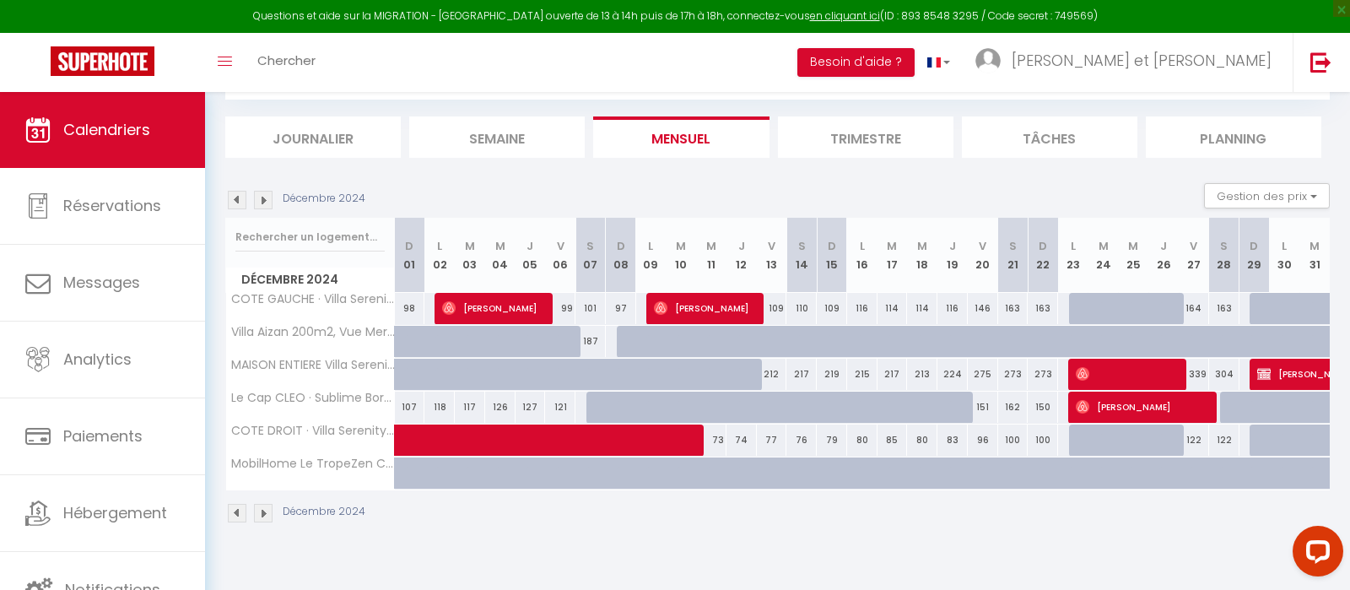
click at [521, 302] on span "[PERSON_NAME]" at bounding box center [492, 308] width 101 height 32
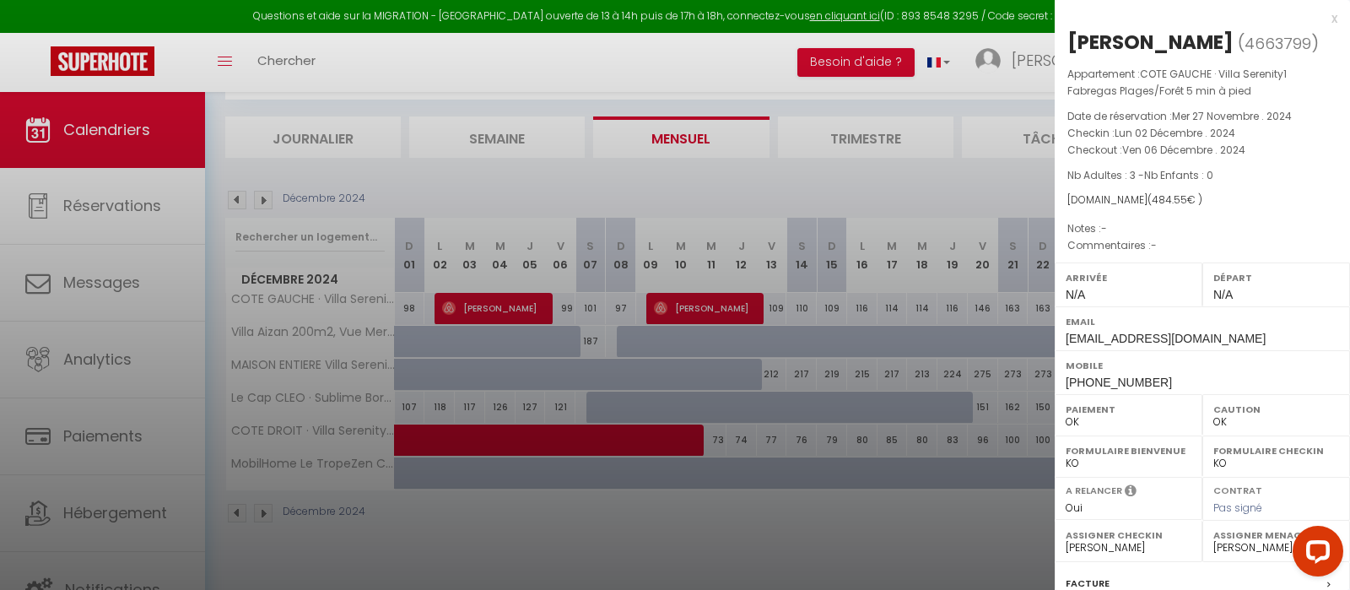
click at [1336, 15] on div "x" at bounding box center [1196, 18] width 283 height 20
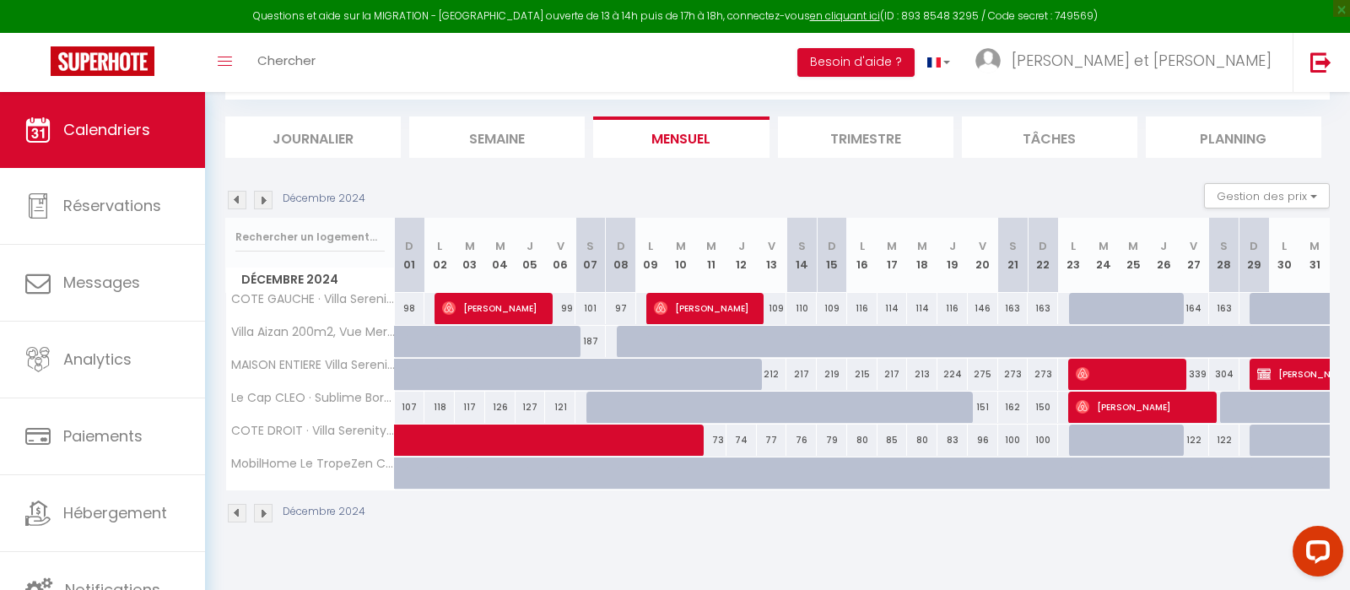
click at [240, 192] on img at bounding box center [237, 200] width 19 height 19
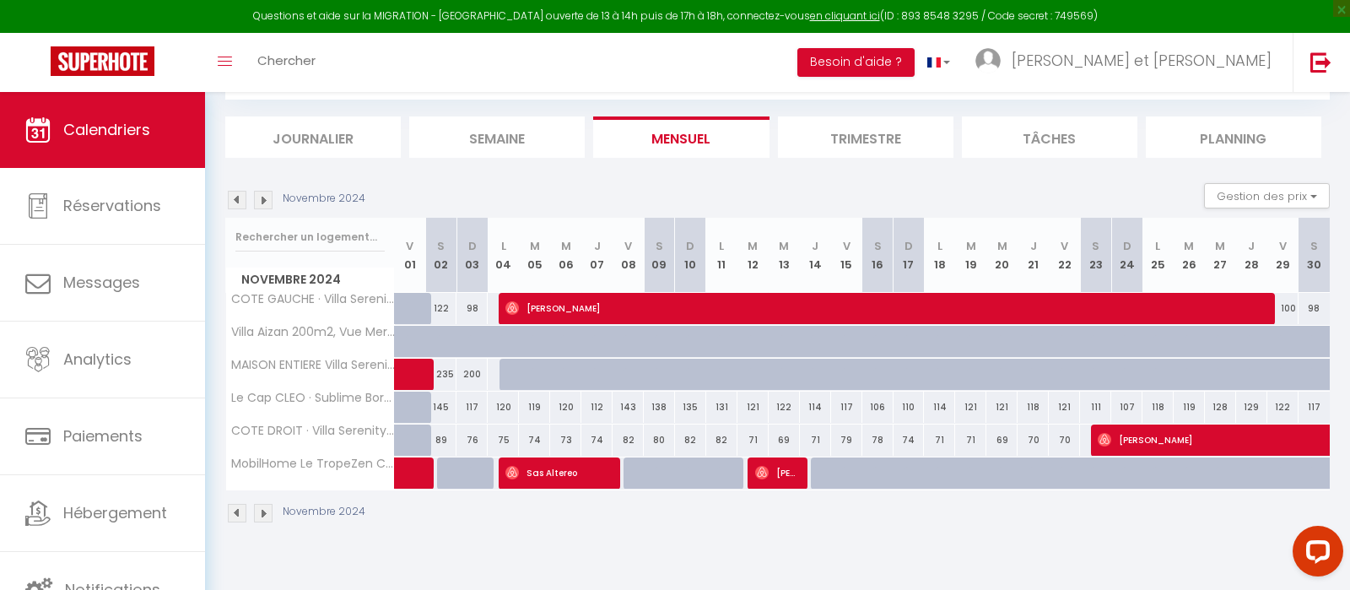
click at [240, 192] on img at bounding box center [237, 200] width 19 height 19
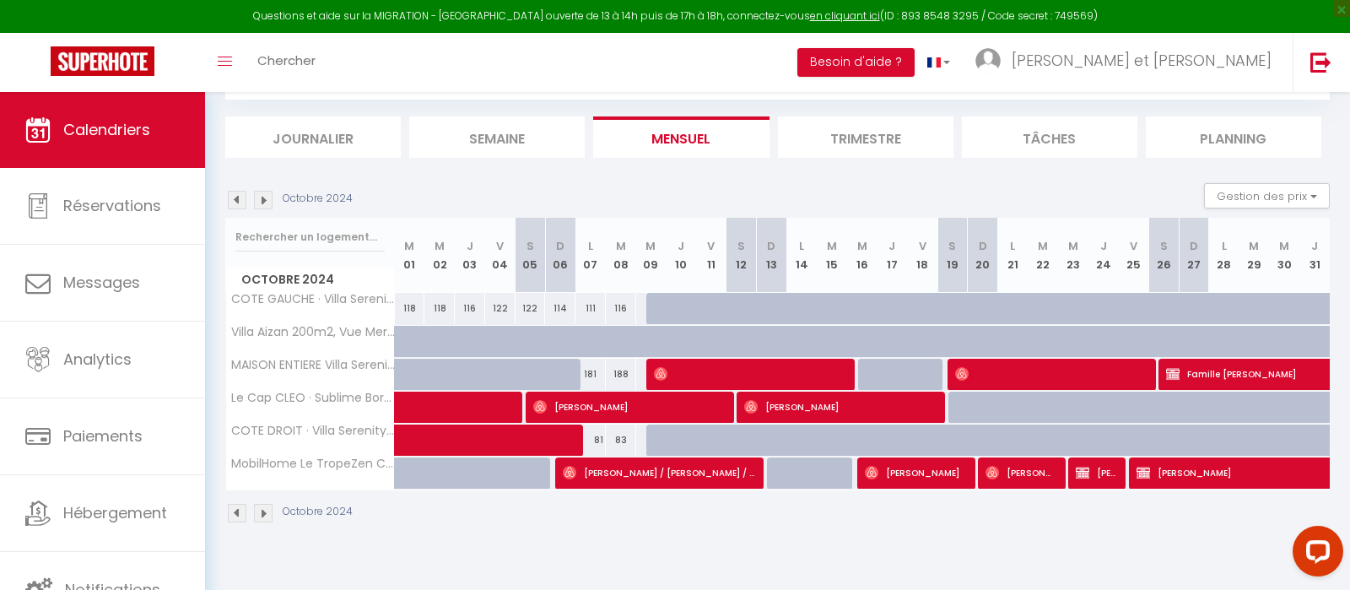
click at [635, 473] on span "[PERSON_NAME] / [PERSON_NAME] / [PERSON_NAME]" at bounding box center [659, 472] width 192 height 32
select select "19286"
select select "21197"
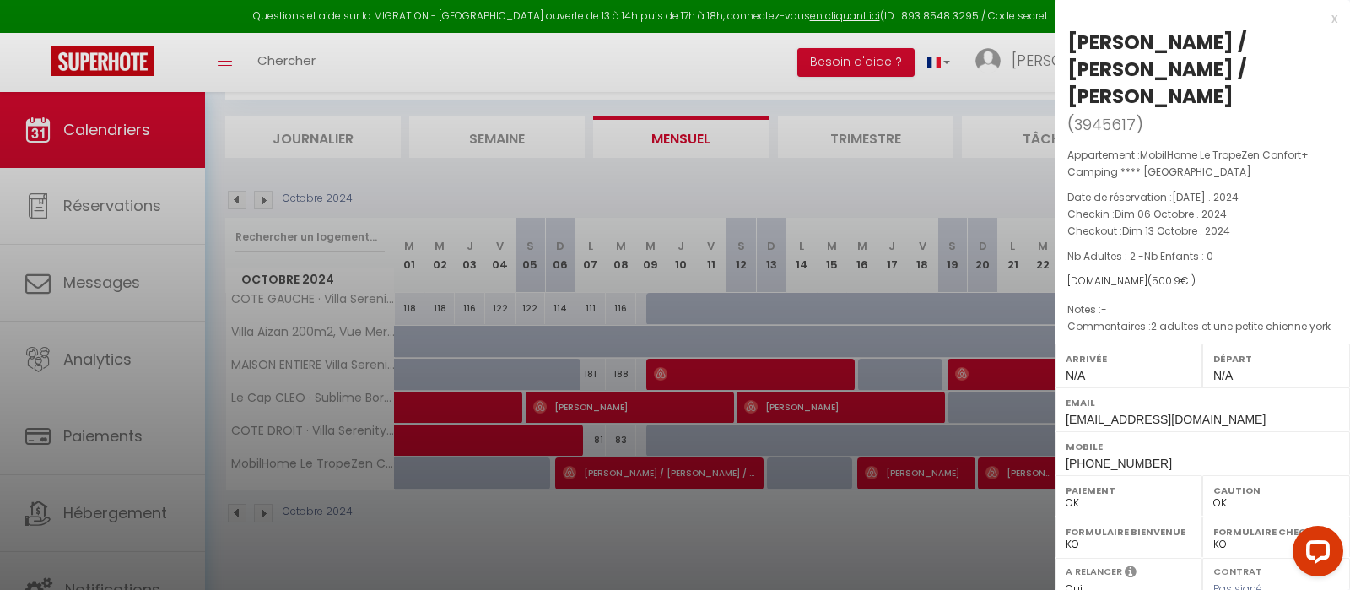
click at [1331, 24] on div "x" at bounding box center [1196, 18] width 283 height 20
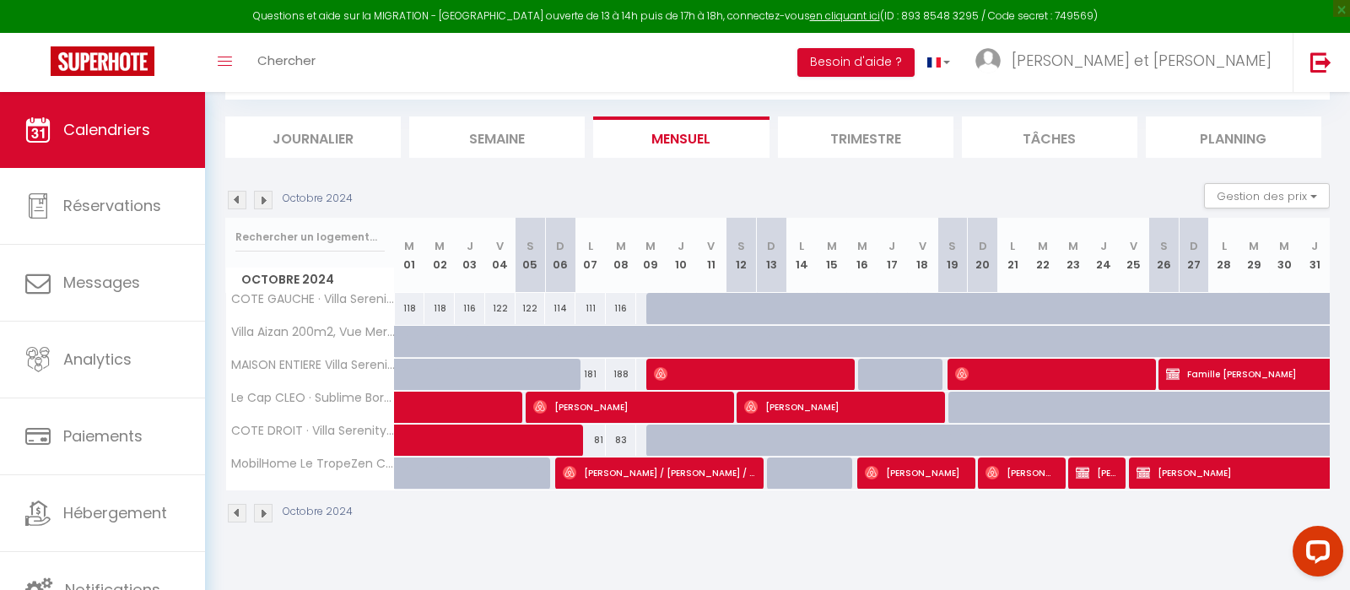
click at [936, 477] on span "[PERSON_NAME]" at bounding box center [915, 472] width 101 height 32
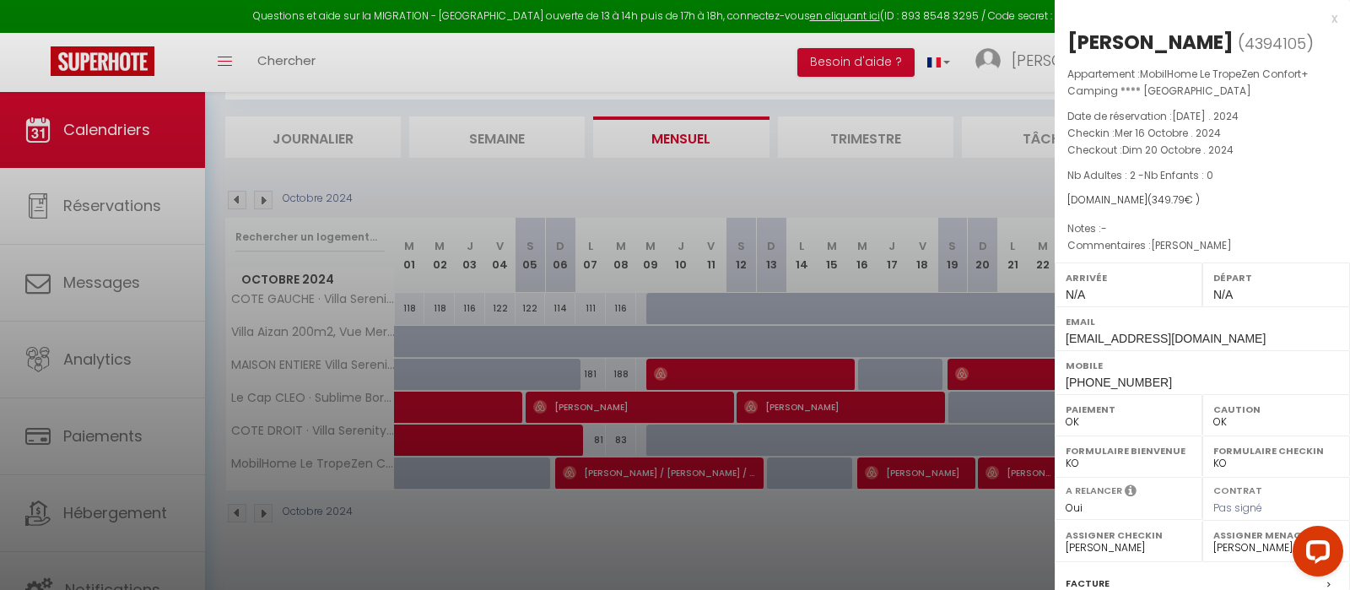
click at [1335, 24] on div "x" at bounding box center [1196, 18] width 283 height 20
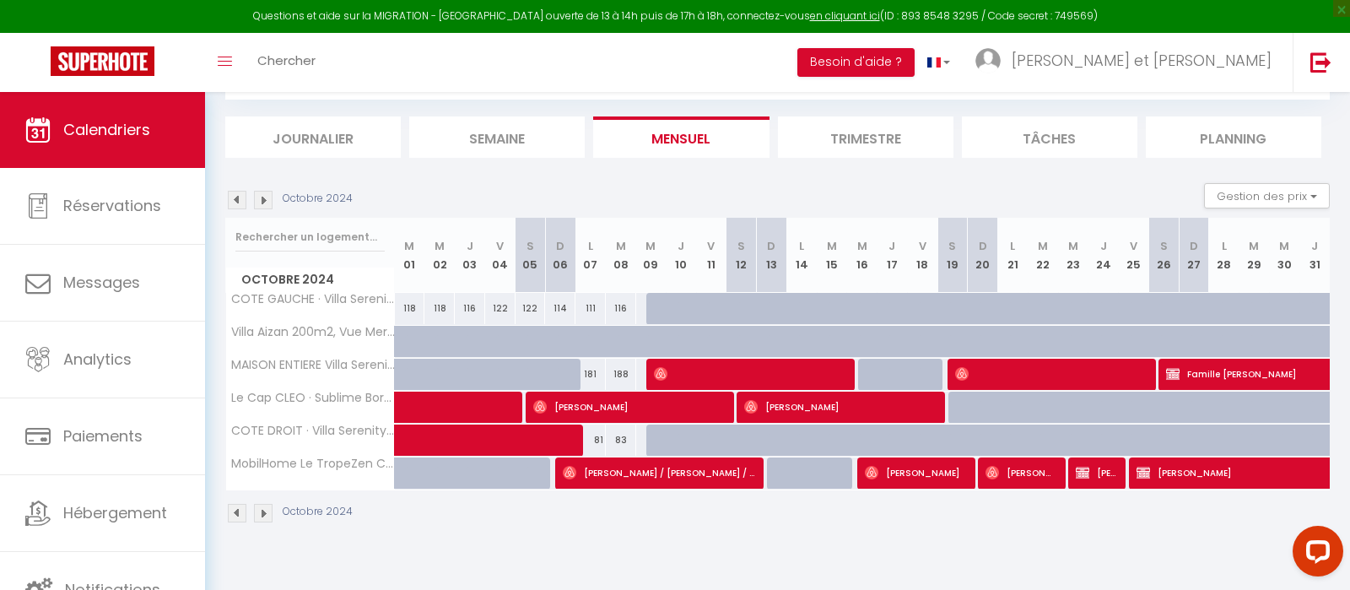
click at [673, 457] on span "[PERSON_NAME] / [PERSON_NAME] / [PERSON_NAME]" at bounding box center [659, 472] width 192 height 32
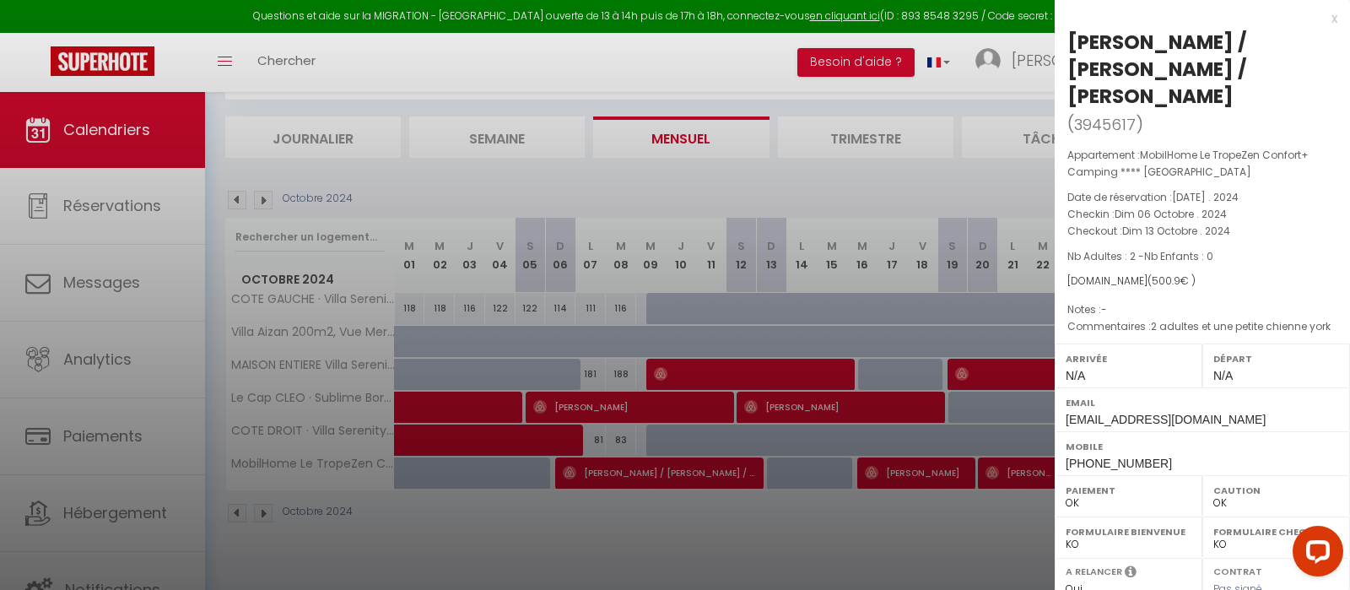
click at [894, 477] on div at bounding box center [675, 295] width 1350 height 590
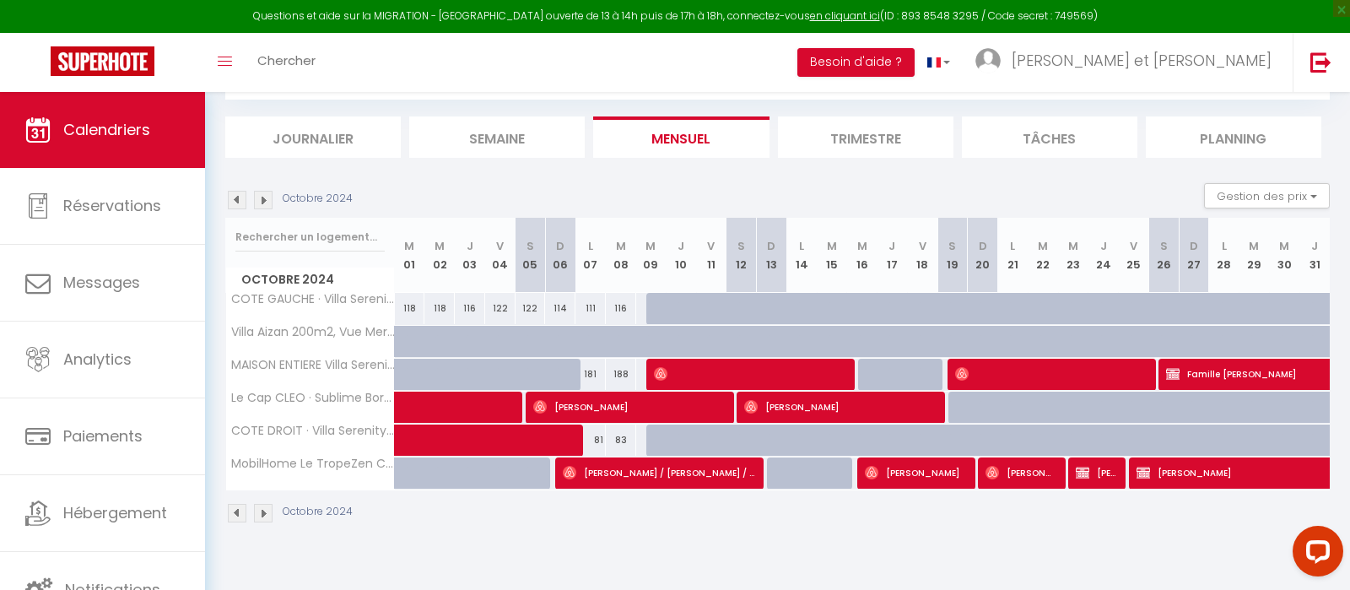
click at [894, 477] on span "[PERSON_NAME]" at bounding box center [915, 472] width 101 height 32
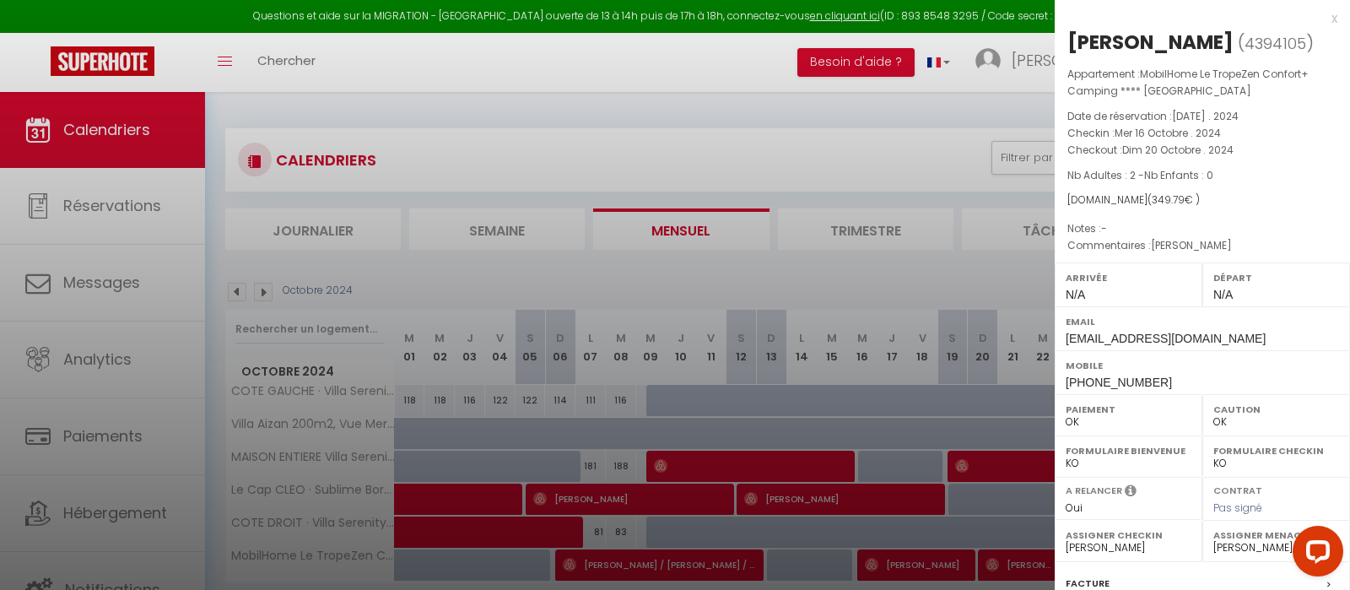
click at [1331, 21] on div "x" at bounding box center [1196, 18] width 283 height 20
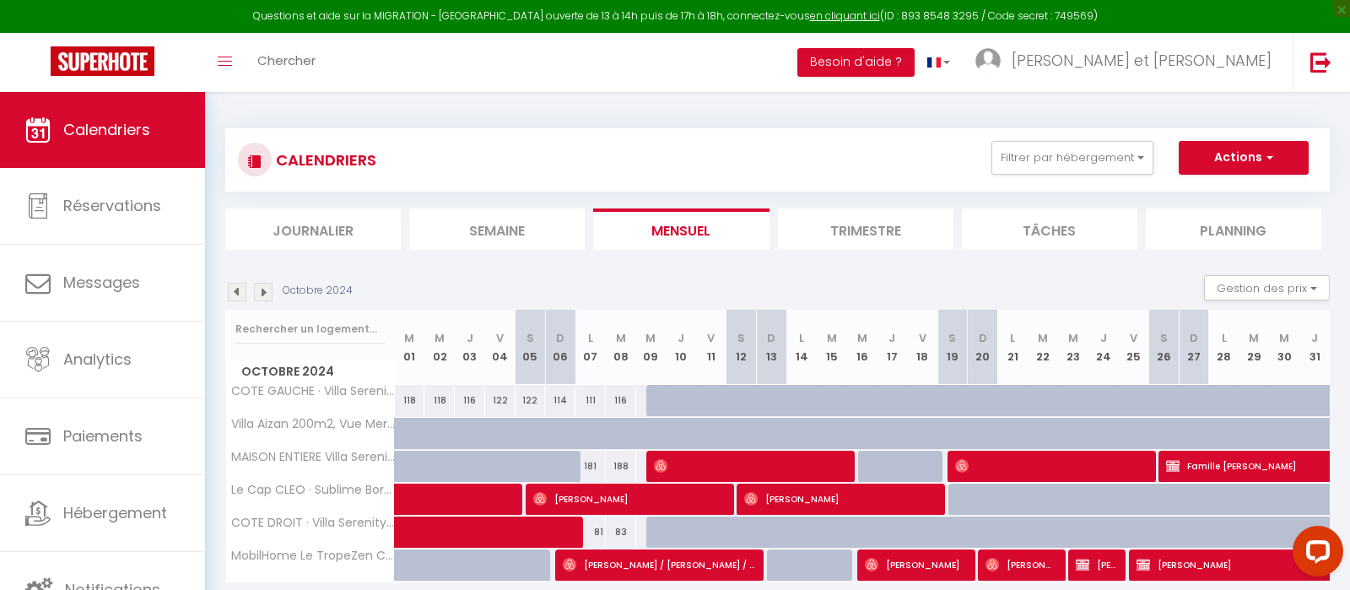
click at [1028, 551] on span "[PERSON_NAME]" at bounding box center [1020, 564] width 71 height 32
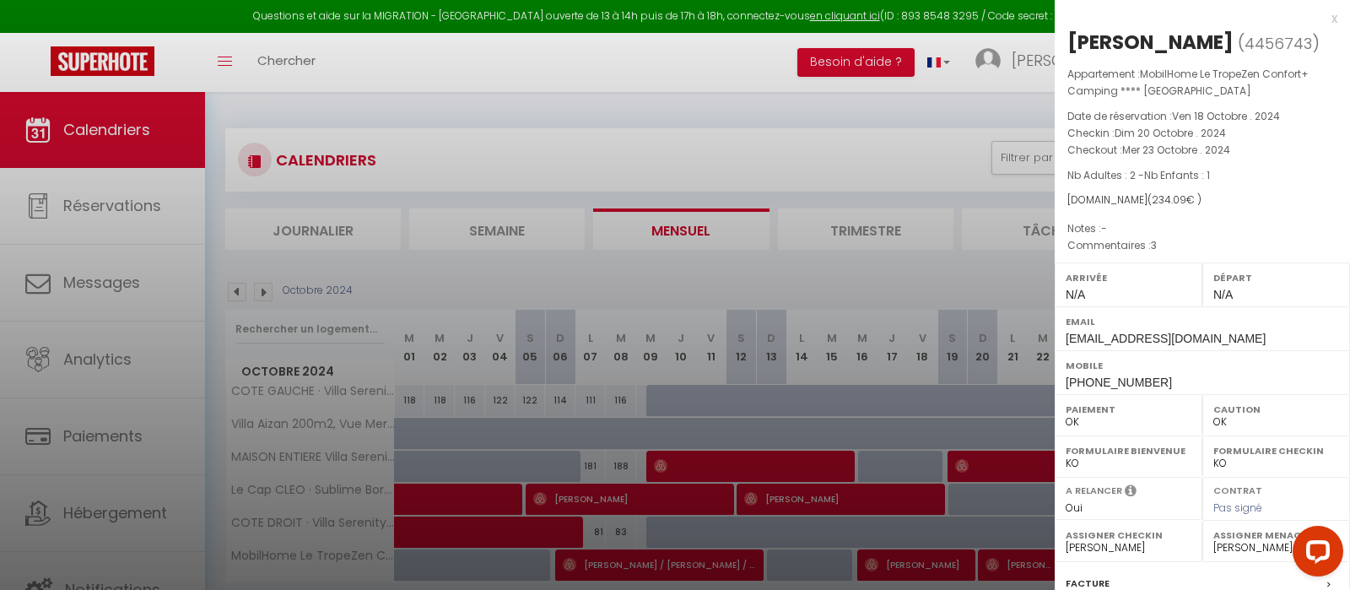
click at [1336, 27] on div "x" at bounding box center [1196, 18] width 283 height 20
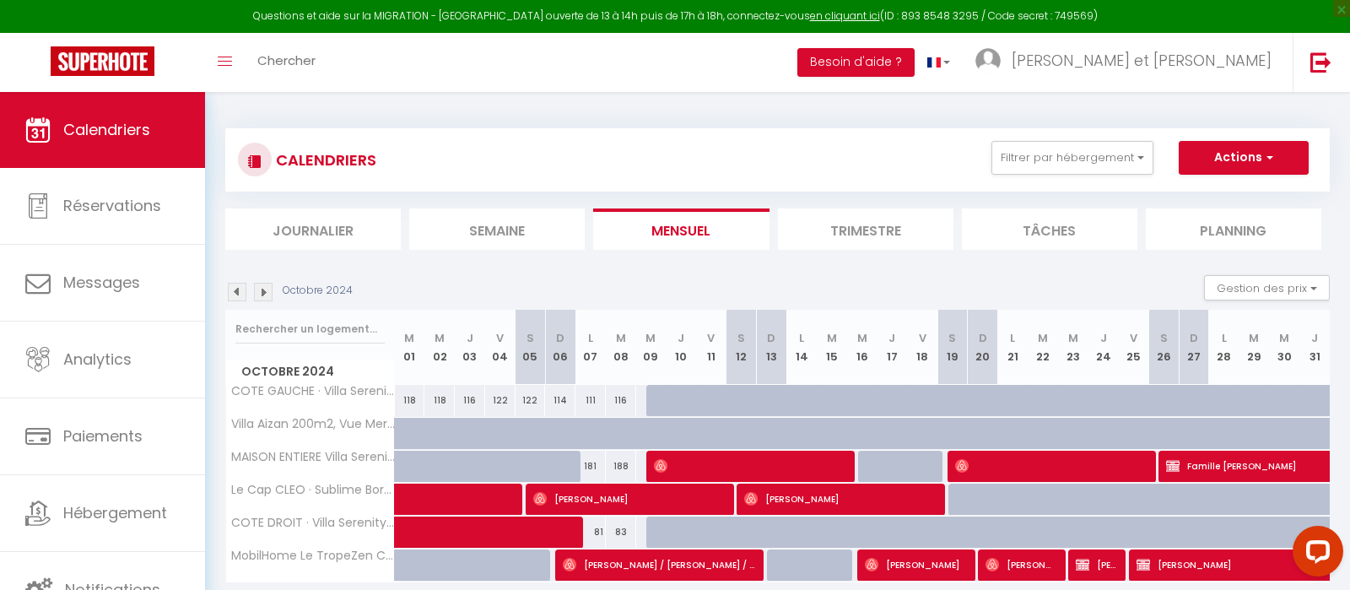
click at [1082, 559] on img at bounding box center [1082, 564] width 13 height 13
select select "KO"
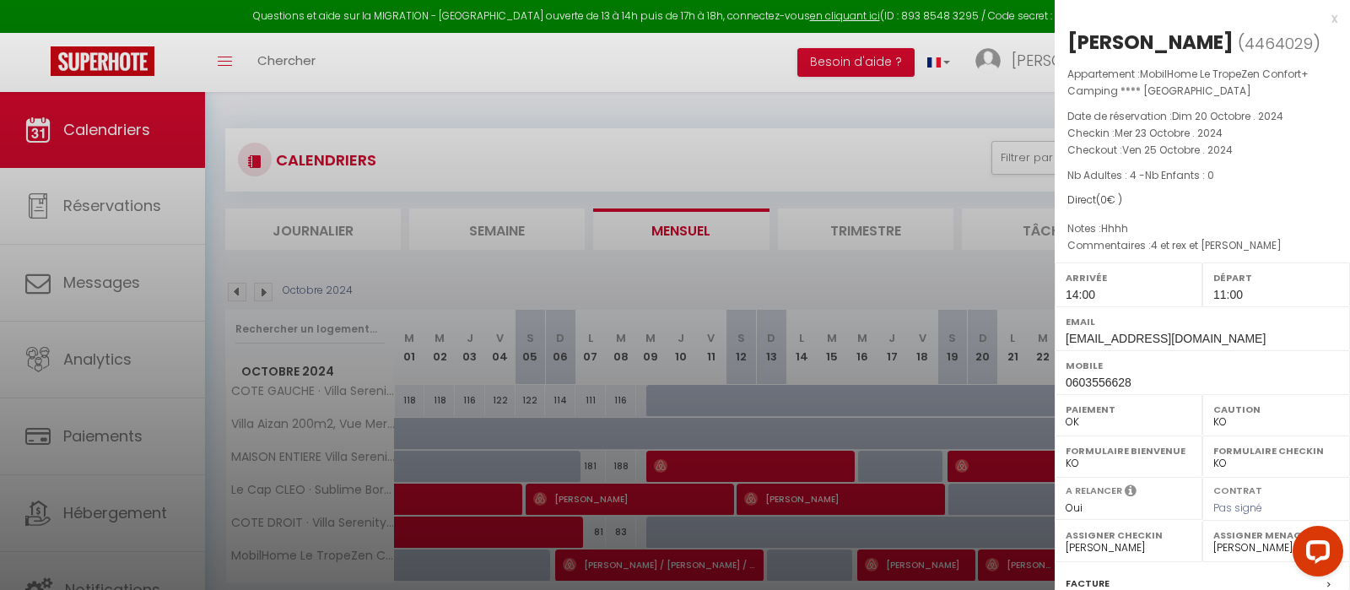
click at [1336, 17] on div "x" at bounding box center [1196, 18] width 283 height 20
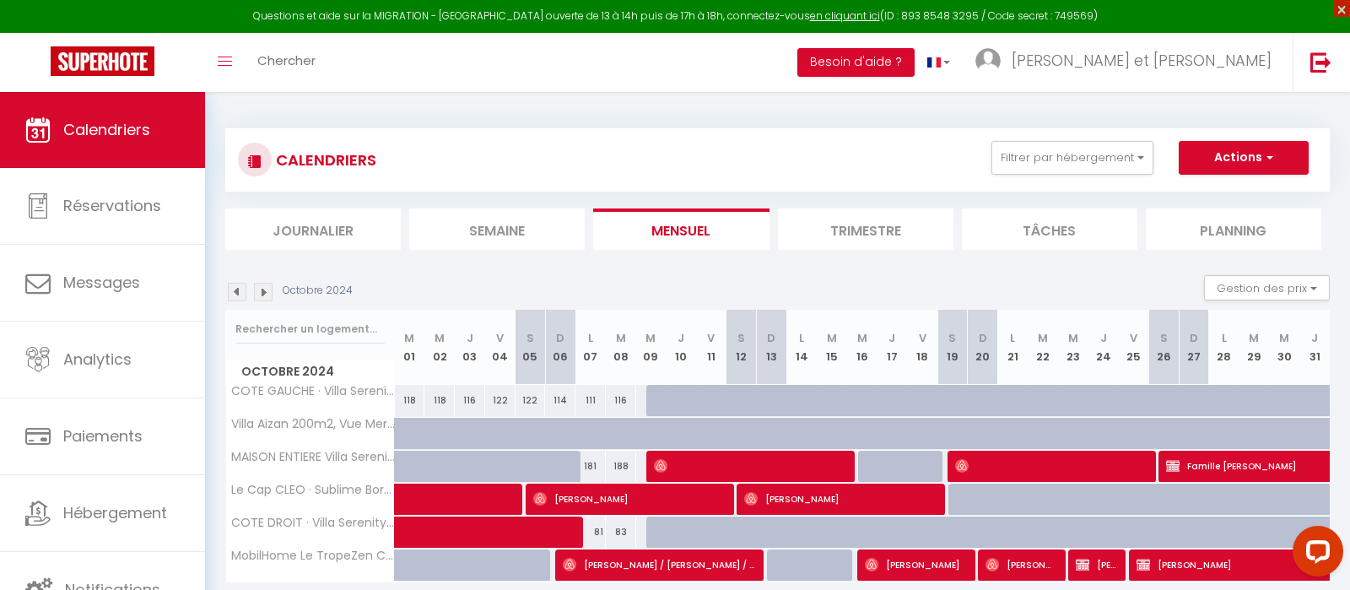
click at [1336, 17] on span "×" at bounding box center [1341, 8] width 17 height 17
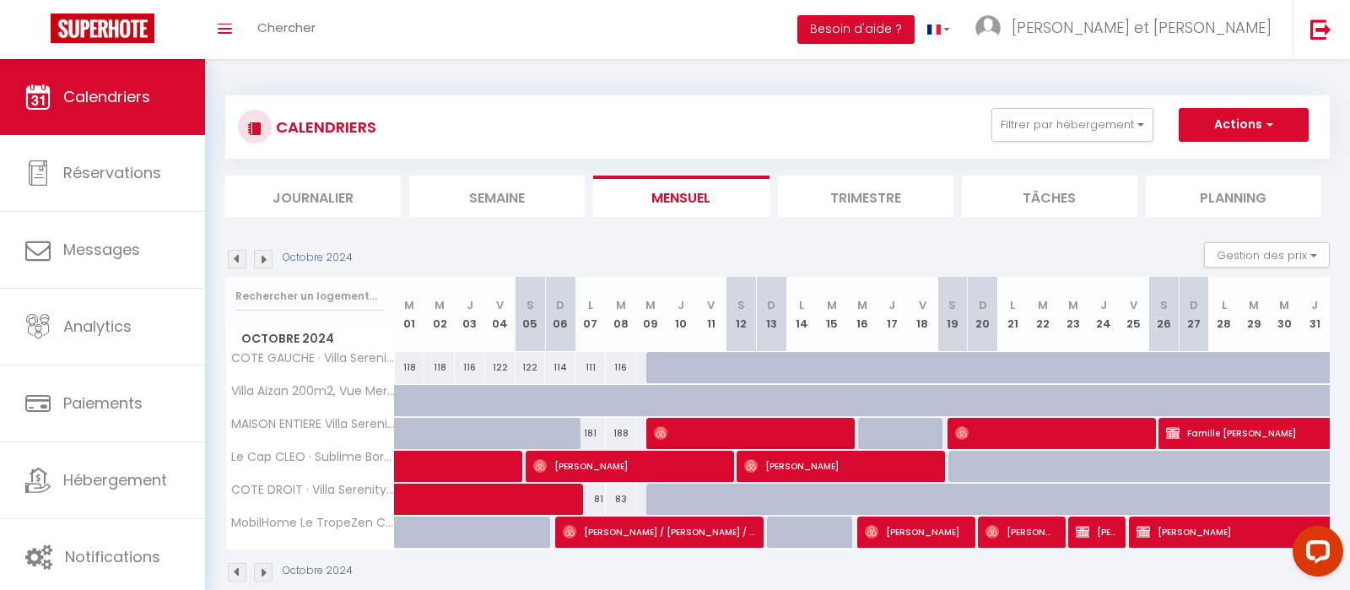
click at [1212, 534] on span "[PERSON_NAME]" at bounding box center [1291, 531] width 310 height 32
select select "0"
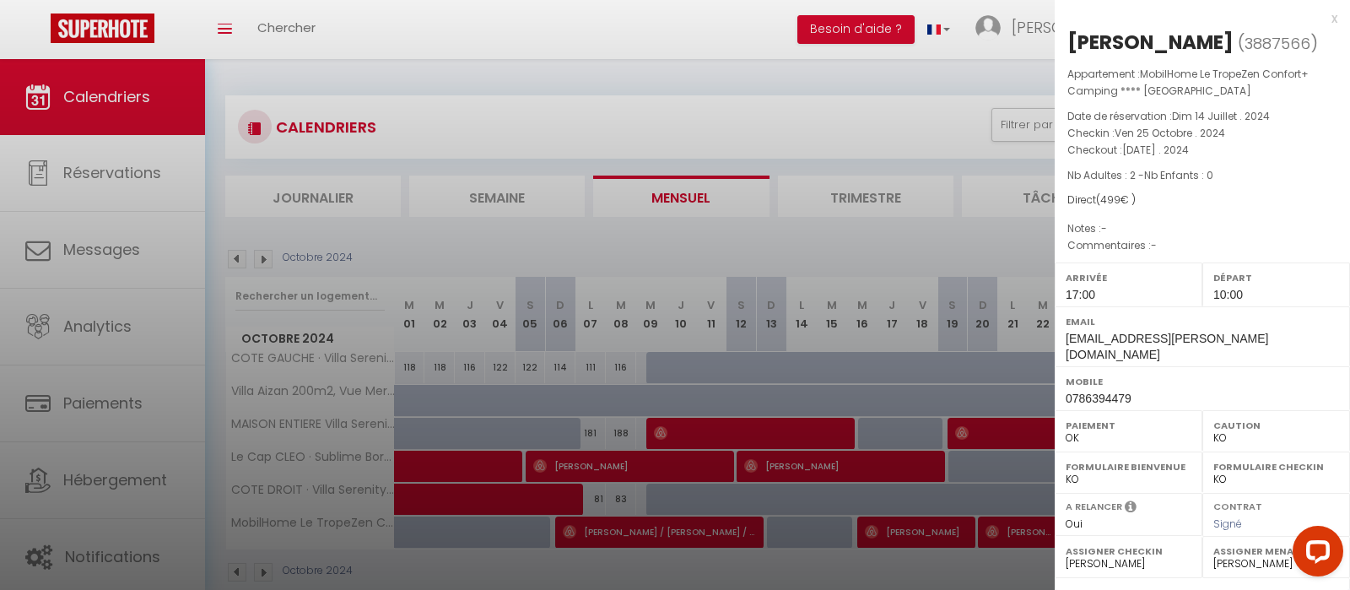
click at [1330, 24] on div "x" at bounding box center [1196, 18] width 283 height 20
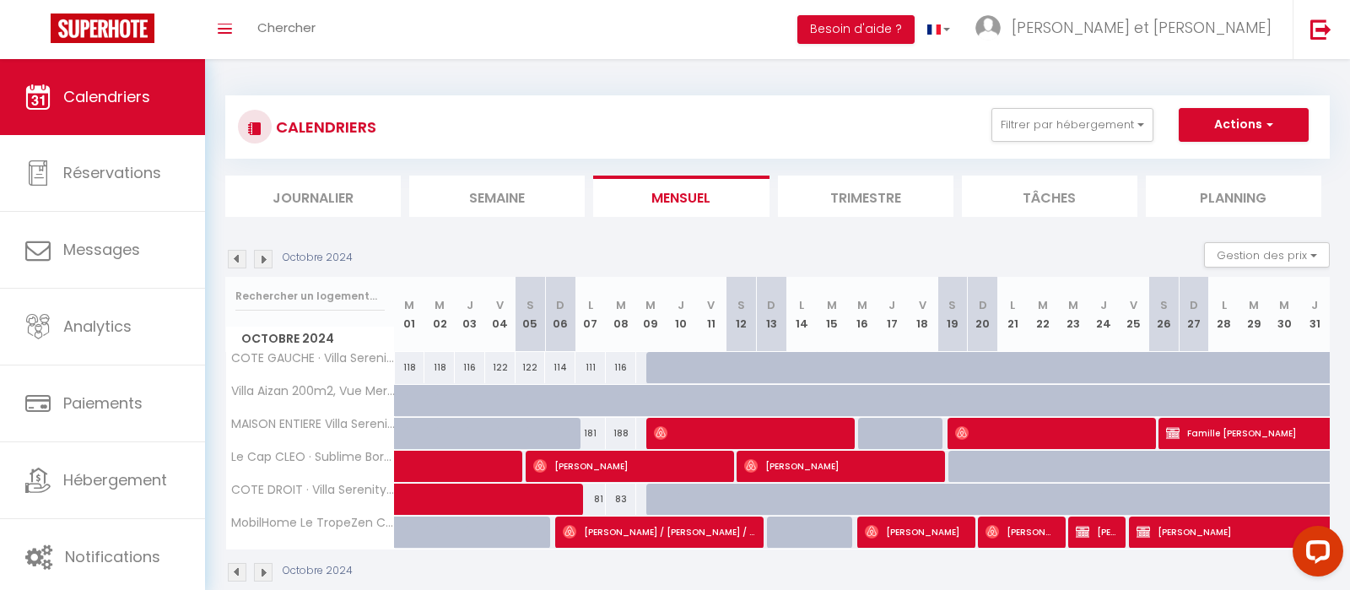
click at [264, 259] on img at bounding box center [263, 259] width 19 height 19
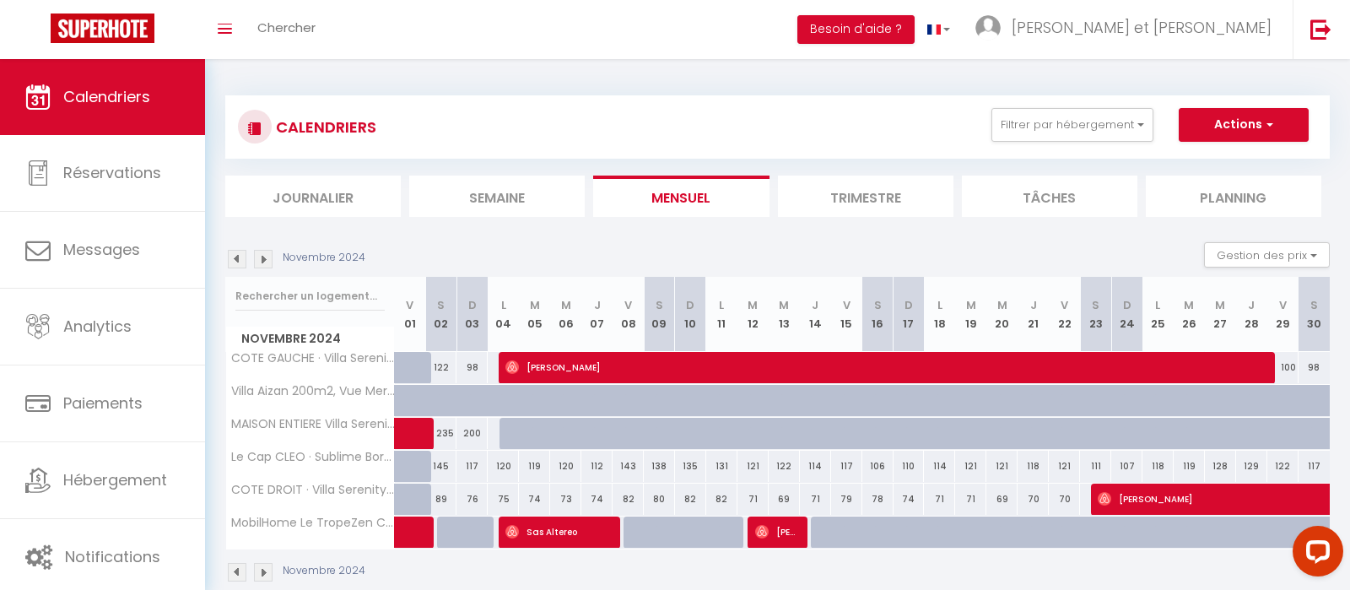
click at [536, 537] on span "Sas Altereo" at bounding box center [557, 531] width 104 height 32
select select "OK"
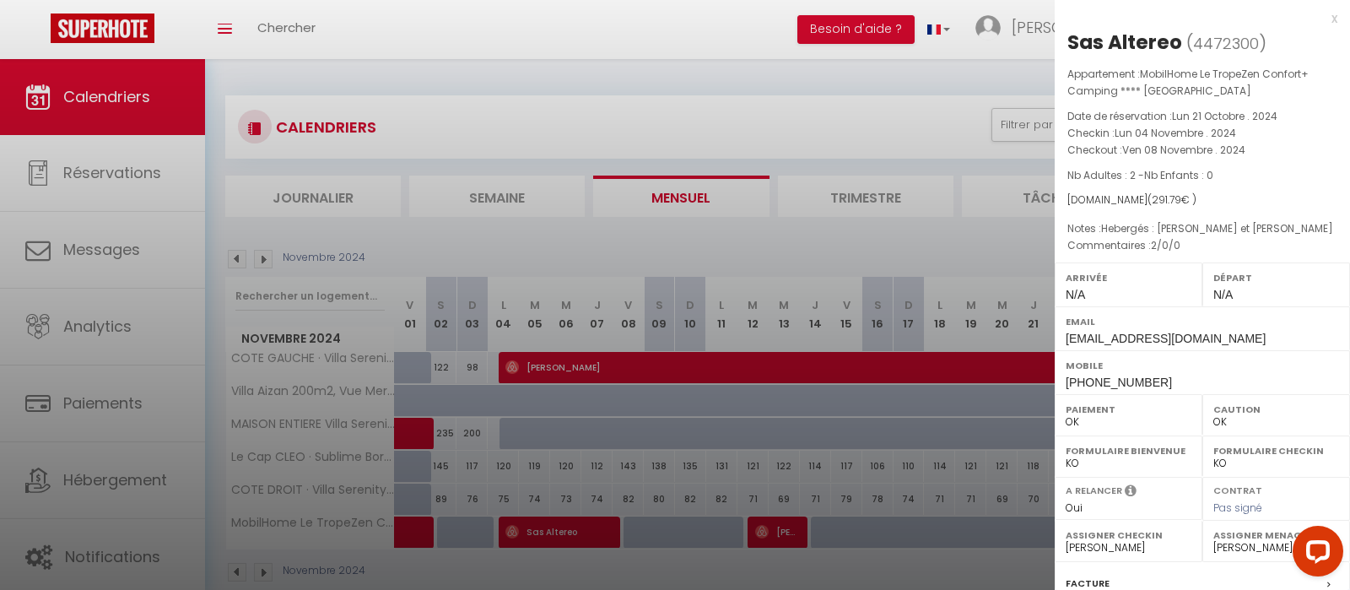
click at [1328, 19] on div "x" at bounding box center [1196, 18] width 283 height 20
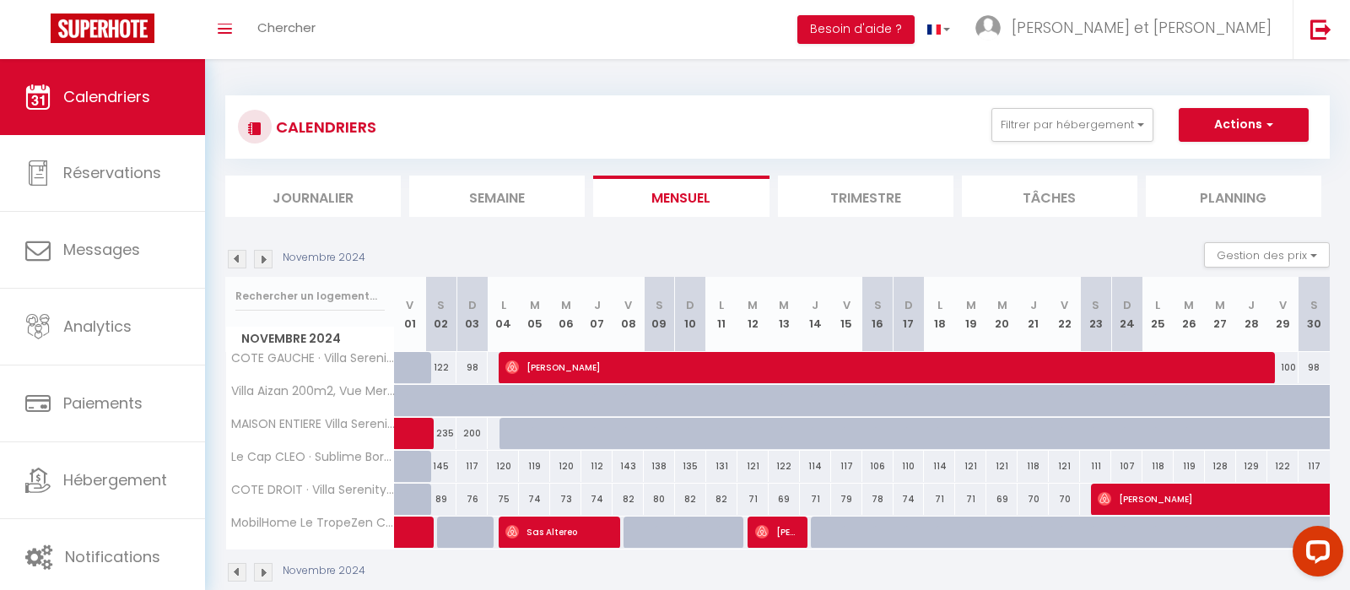
click at [239, 258] on img at bounding box center [237, 259] width 19 height 19
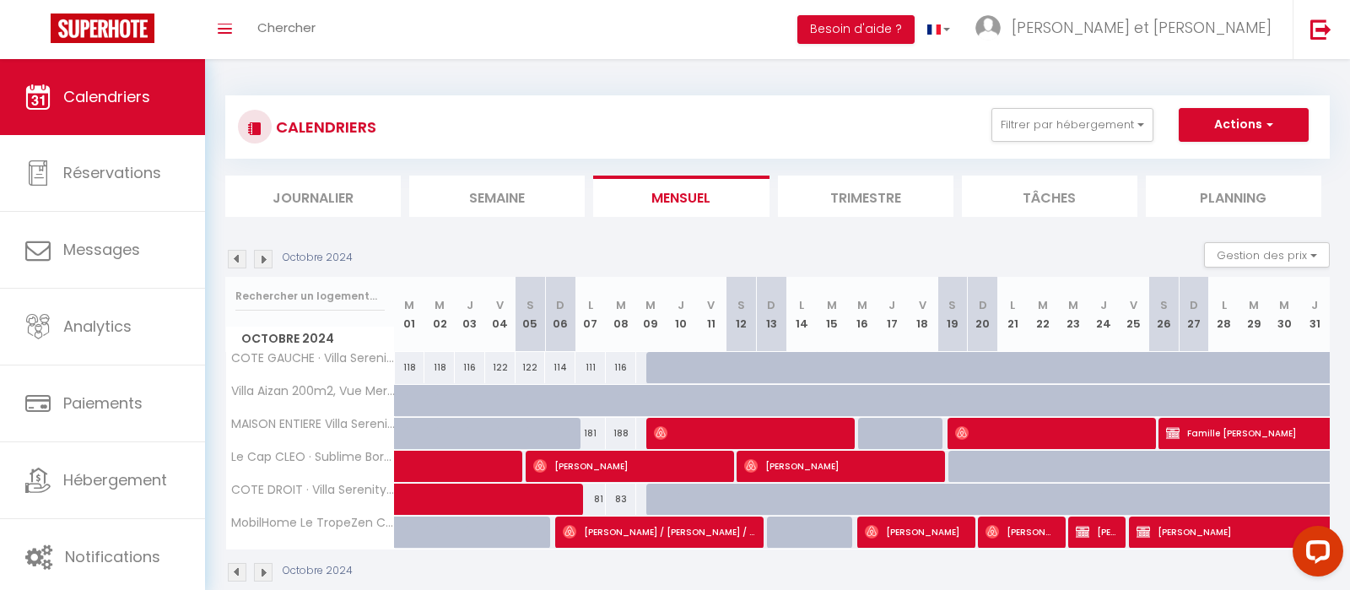
click at [1169, 523] on span "[PERSON_NAME]" at bounding box center [1291, 531] width 310 height 32
select select "KO"
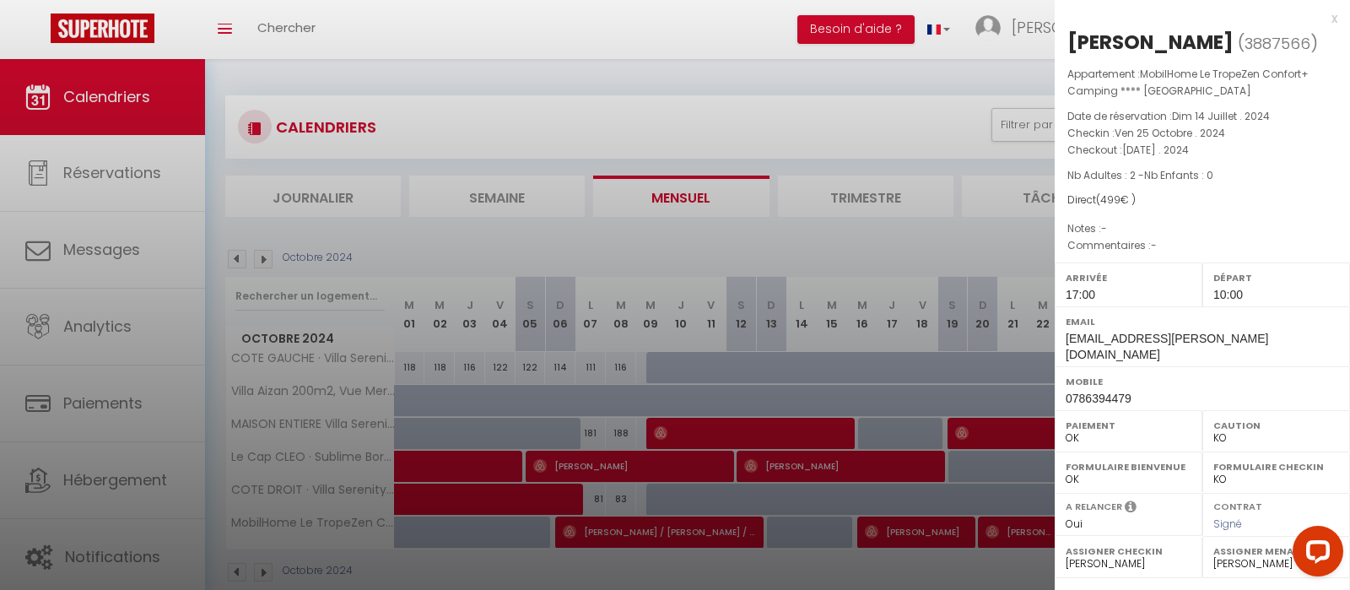
click at [916, 532] on div at bounding box center [675, 295] width 1350 height 590
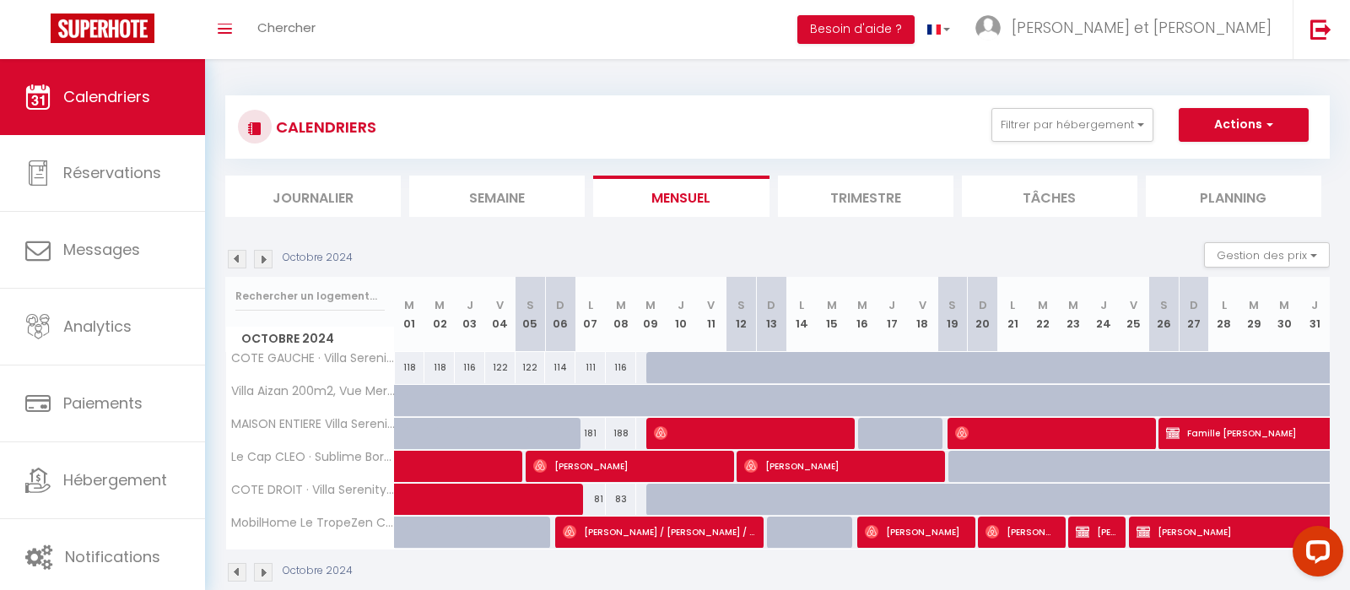
click at [234, 260] on img at bounding box center [237, 259] width 19 height 19
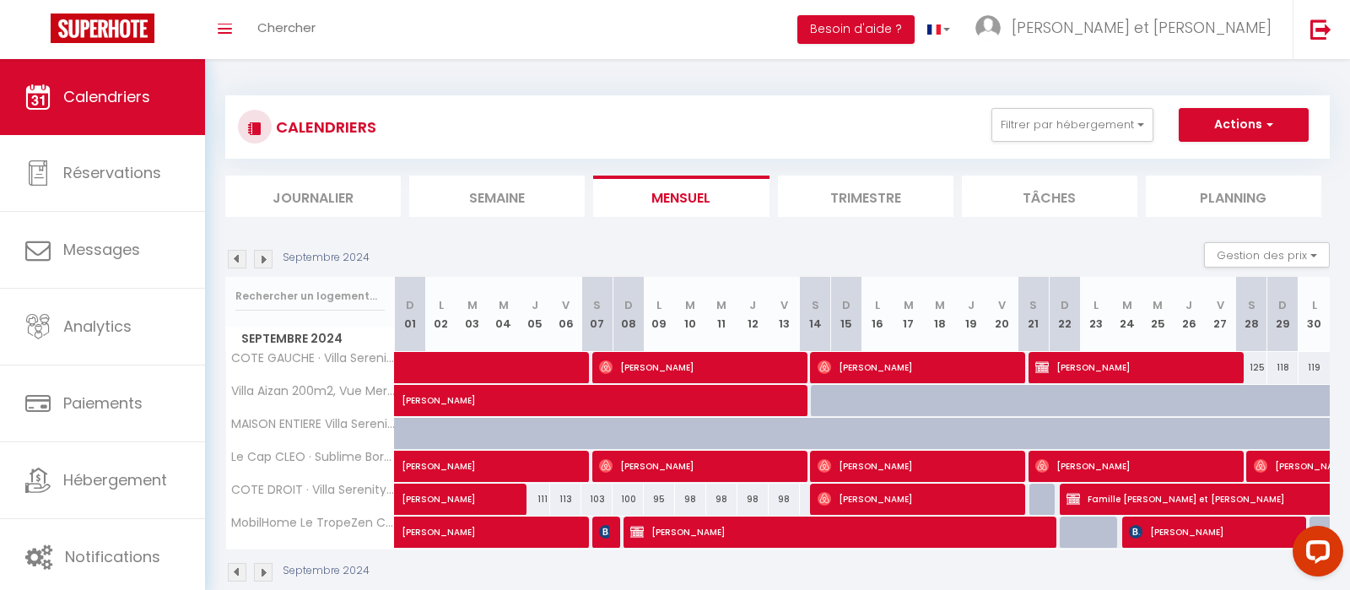
click at [270, 264] on img at bounding box center [263, 259] width 19 height 19
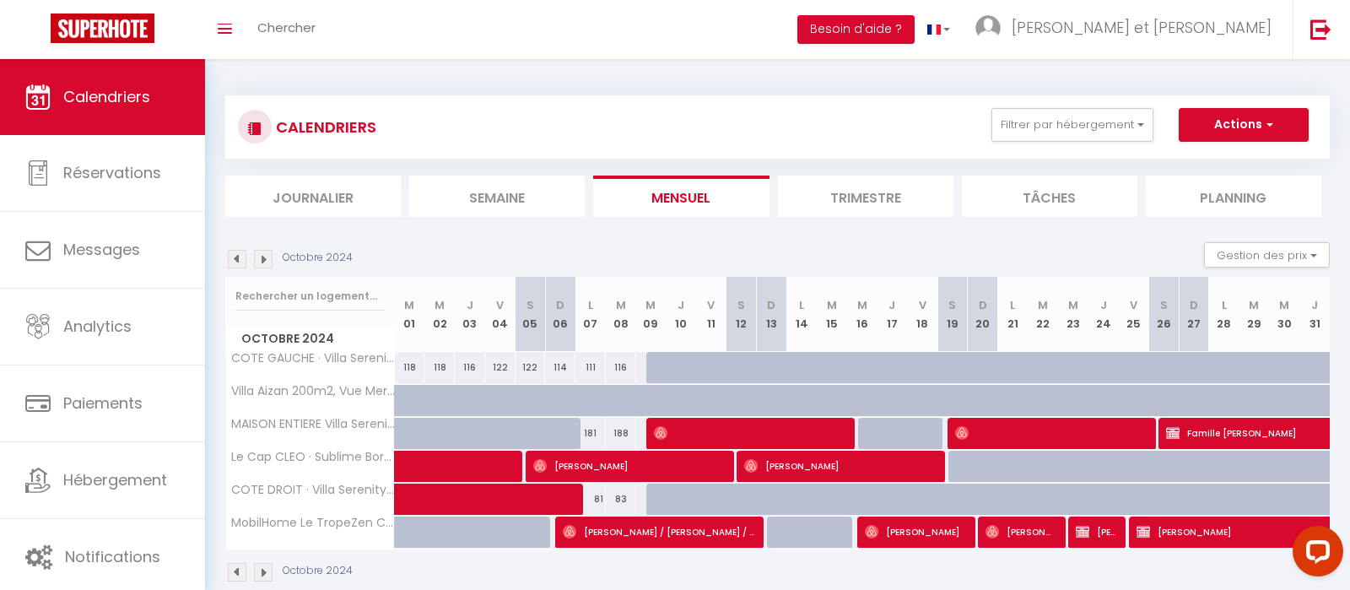
click at [270, 264] on img at bounding box center [263, 259] width 19 height 19
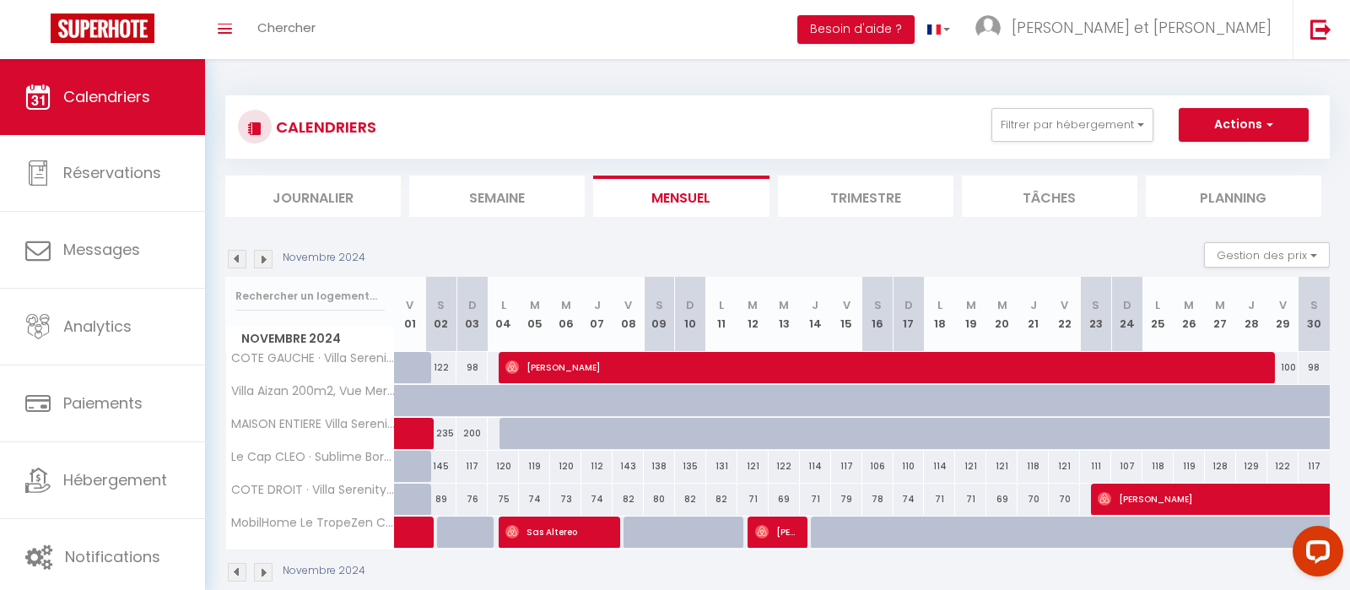
click at [236, 257] on img at bounding box center [237, 259] width 19 height 19
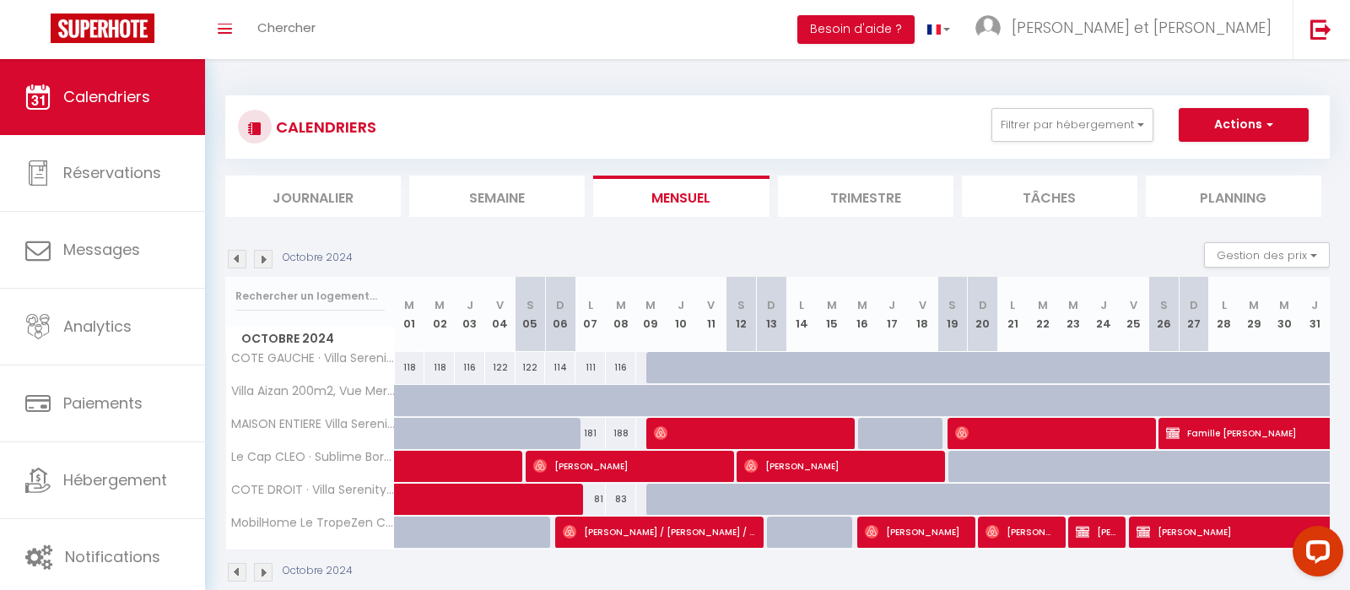
click at [240, 257] on img at bounding box center [237, 259] width 19 height 19
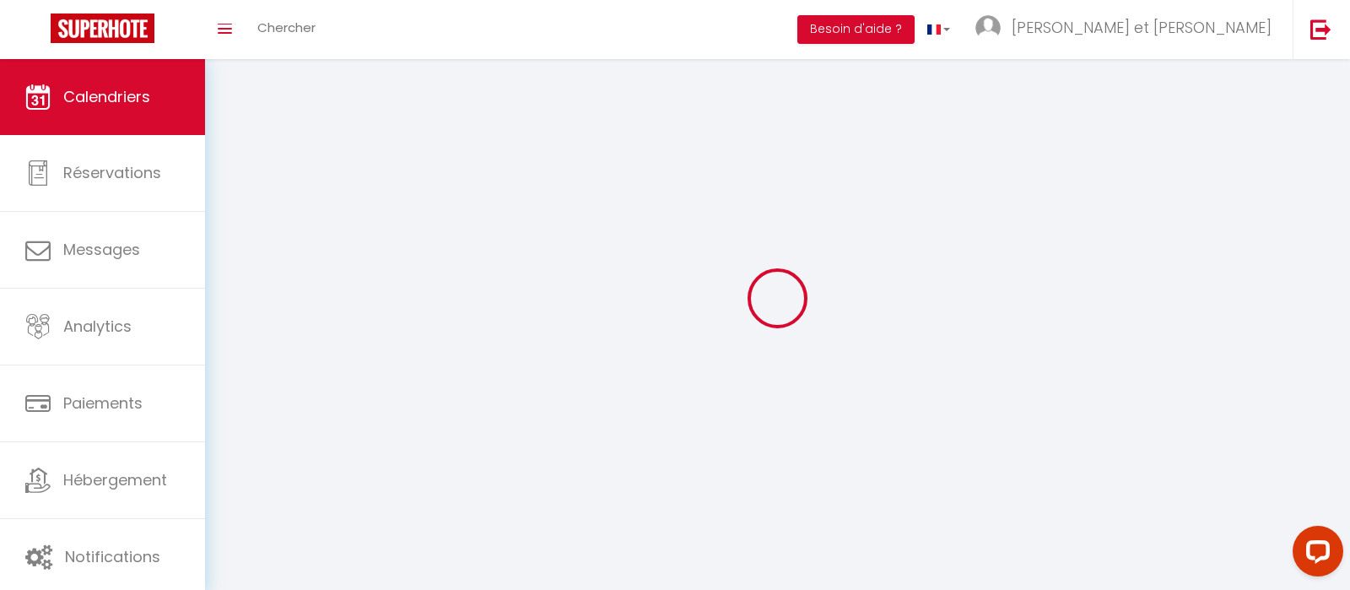
select select "KO"
select select "0"
select select "19286"
select select "21197"
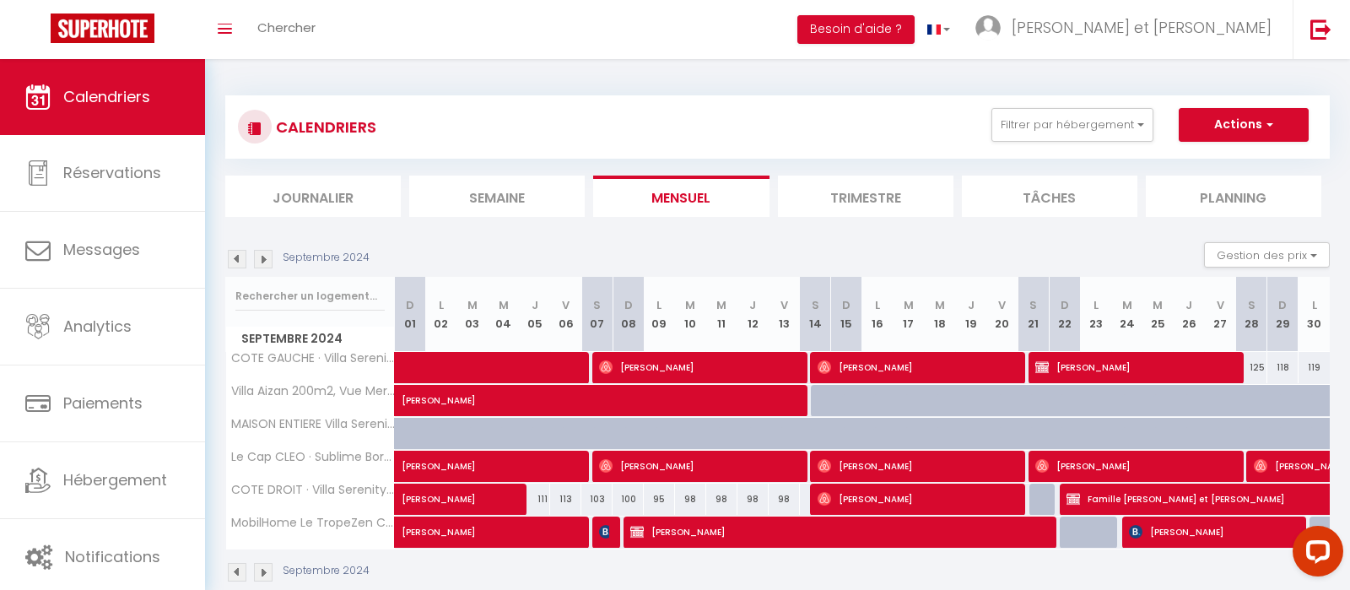
click at [1150, 522] on span "[PERSON_NAME]" at bounding box center [1212, 531] width 166 height 32
select select "OK"
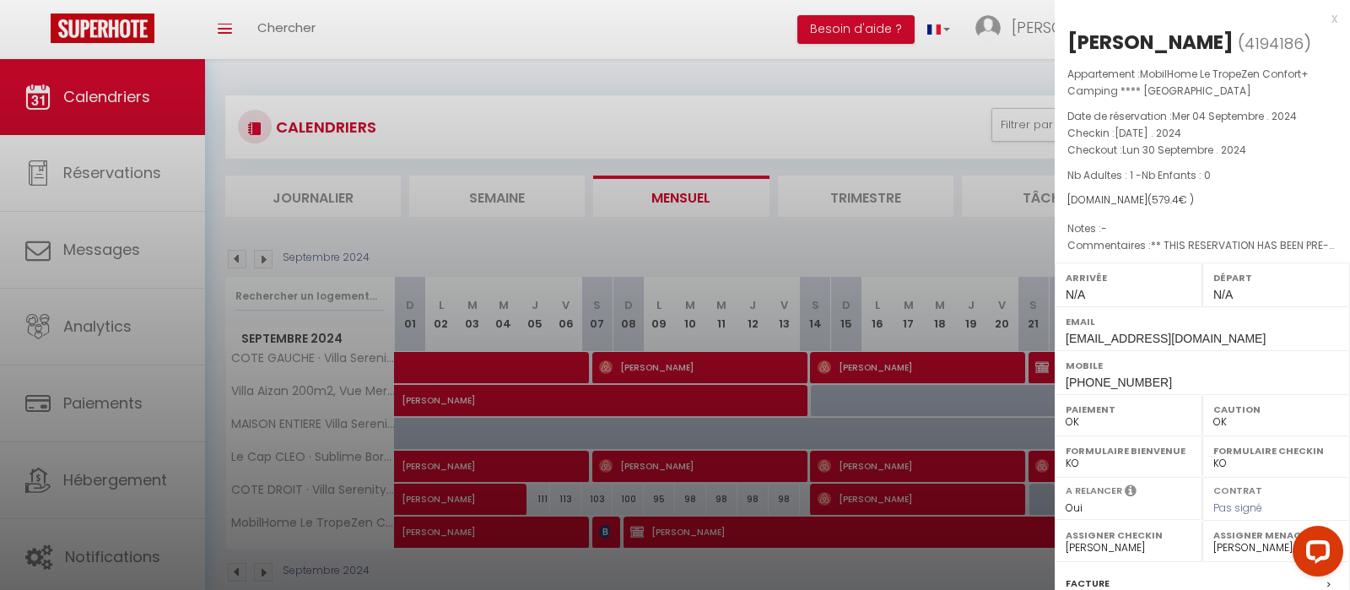
click at [261, 259] on div at bounding box center [675, 295] width 1350 height 590
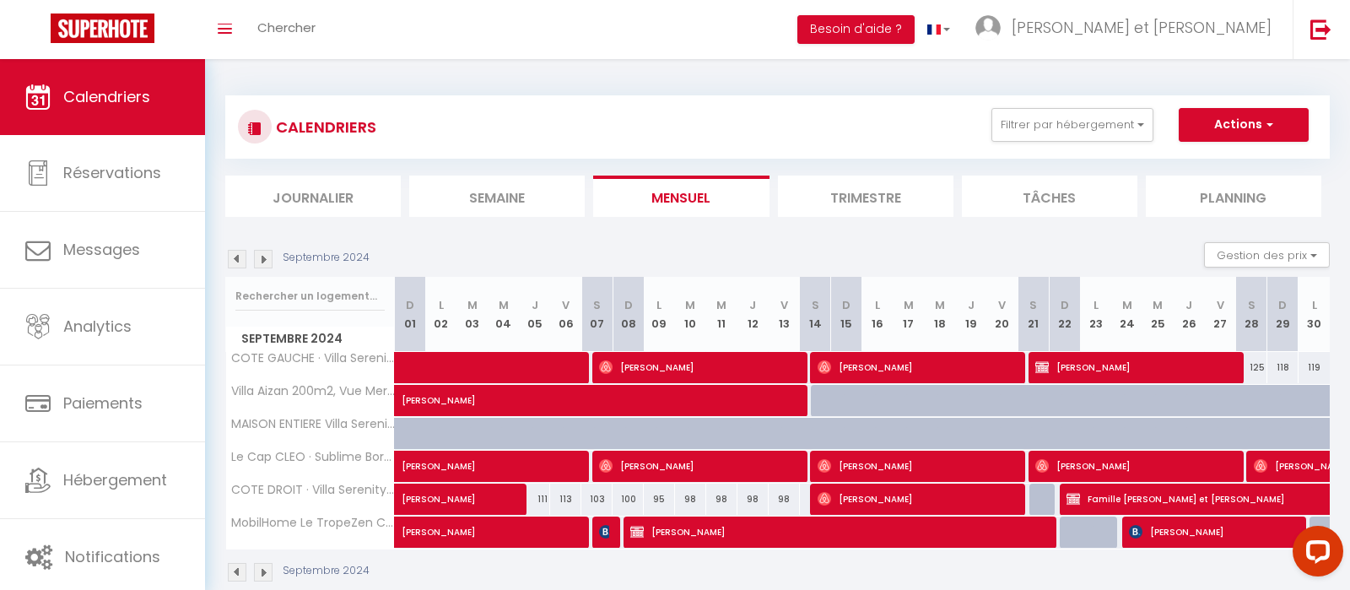
click at [261, 259] on img at bounding box center [263, 259] width 19 height 19
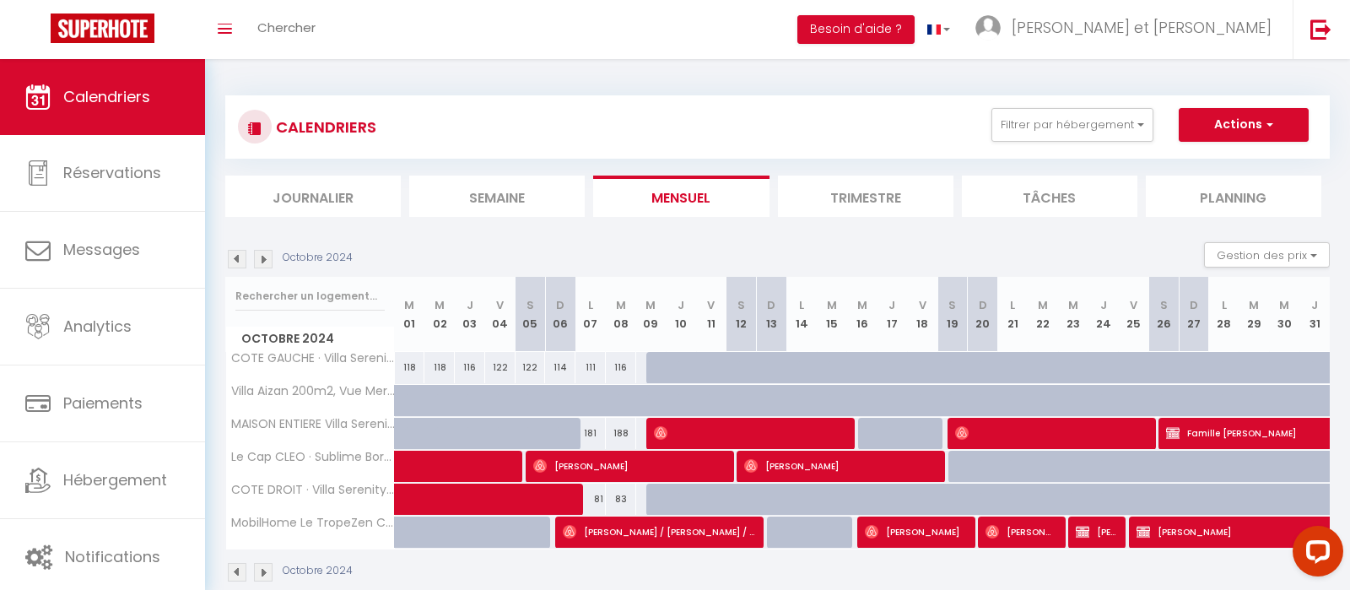
click at [261, 259] on img at bounding box center [263, 259] width 19 height 19
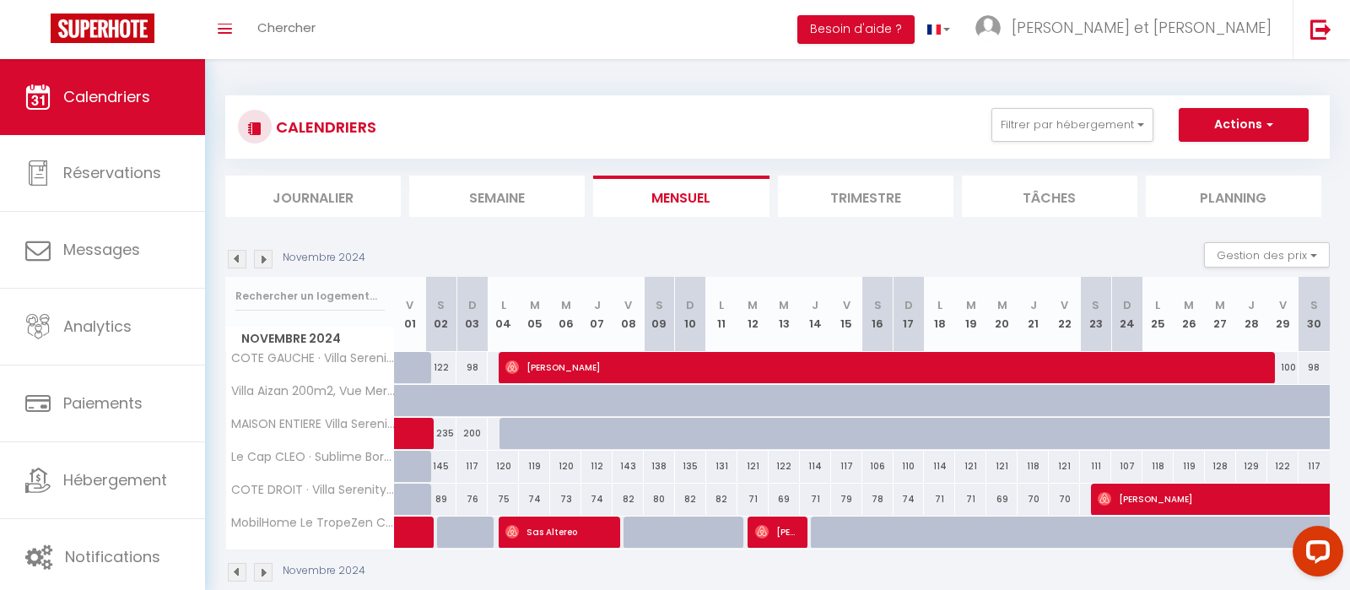
click at [261, 259] on img at bounding box center [263, 259] width 19 height 19
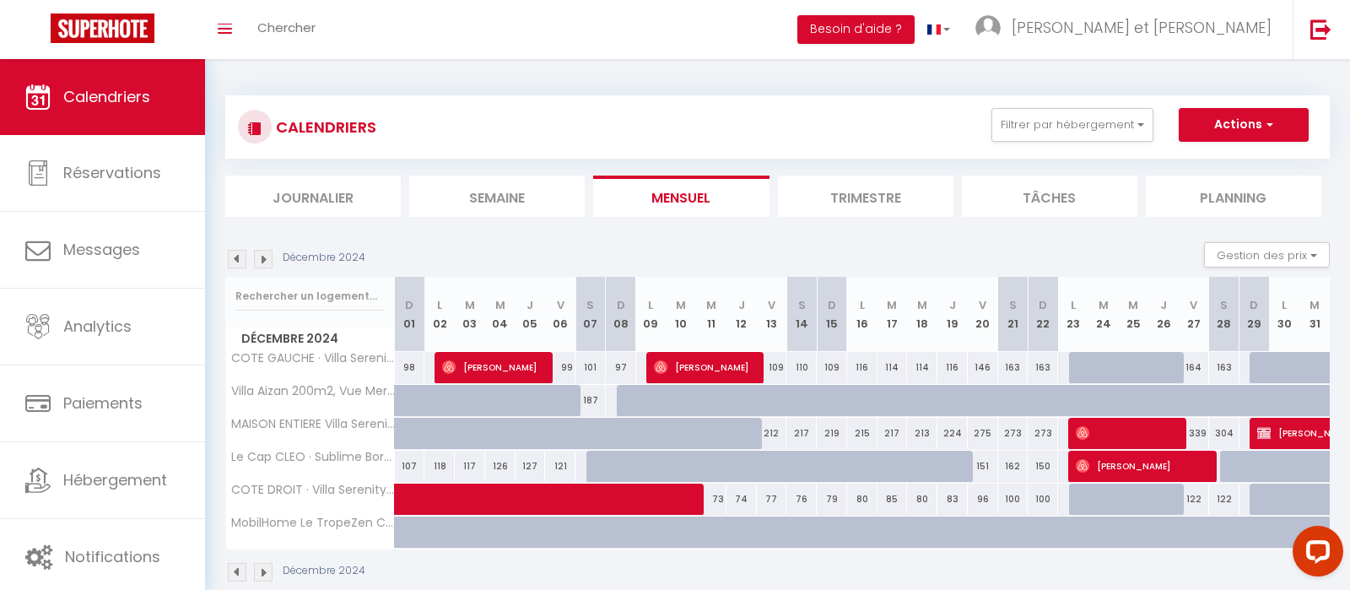
click at [261, 259] on img at bounding box center [263, 259] width 19 height 19
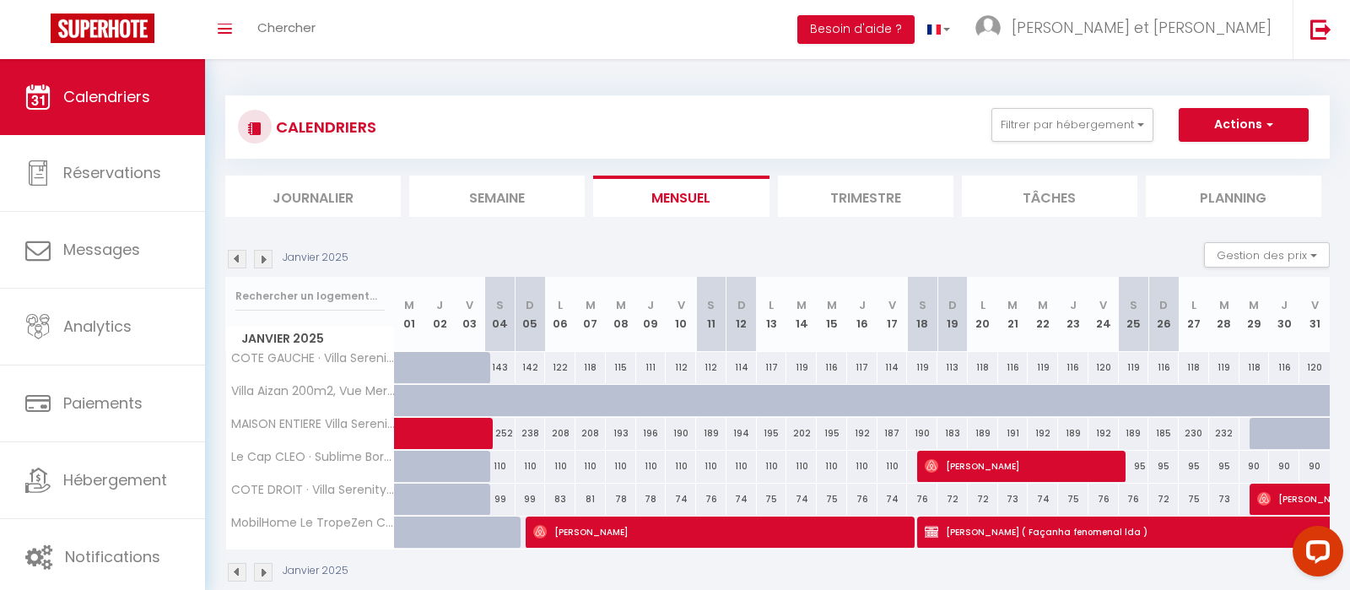
click at [261, 259] on img at bounding box center [263, 259] width 19 height 19
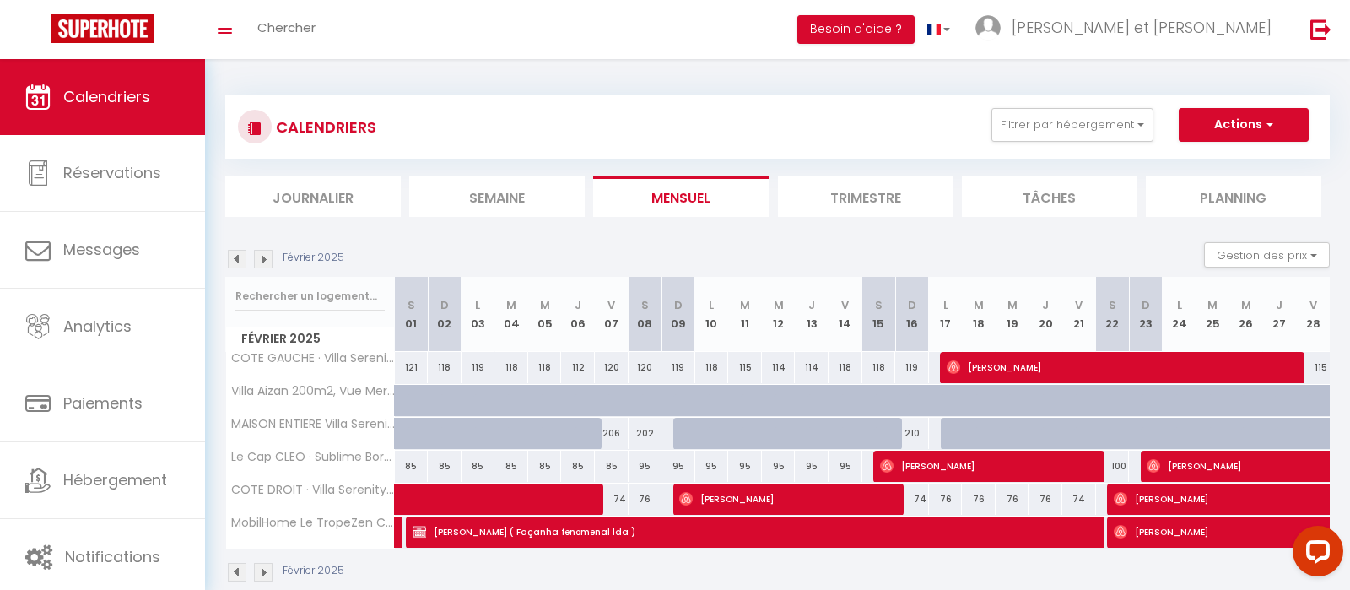
click at [261, 259] on img at bounding box center [263, 259] width 19 height 19
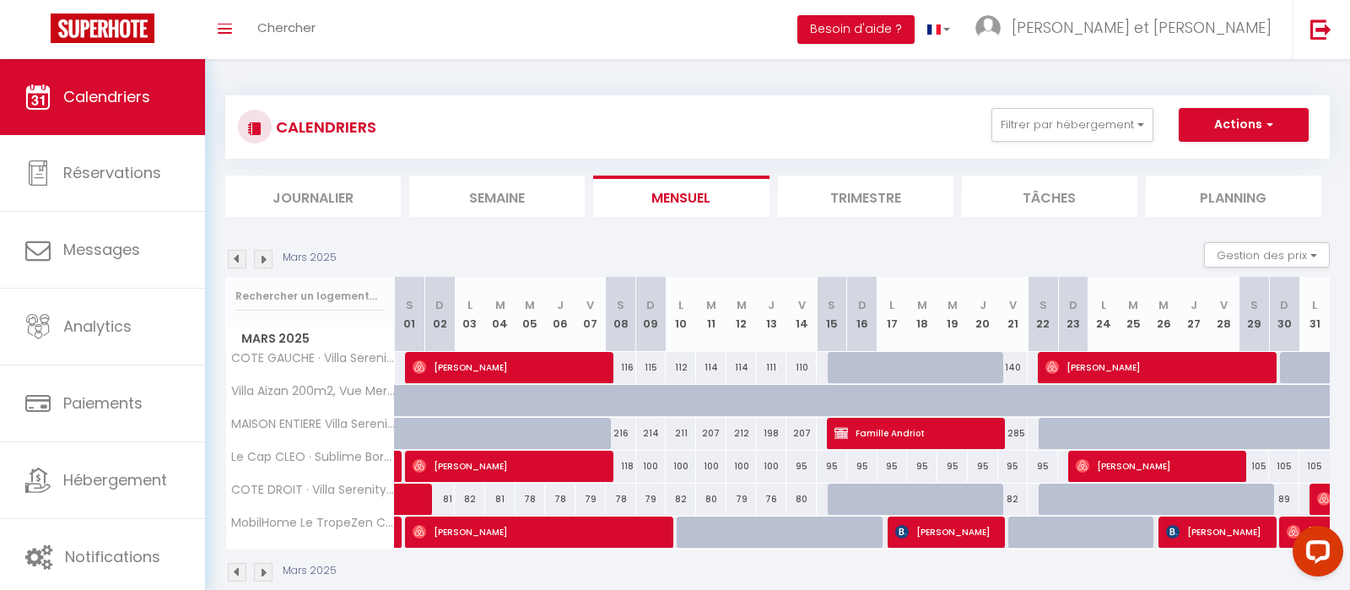
click at [261, 259] on img at bounding box center [263, 259] width 19 height 19
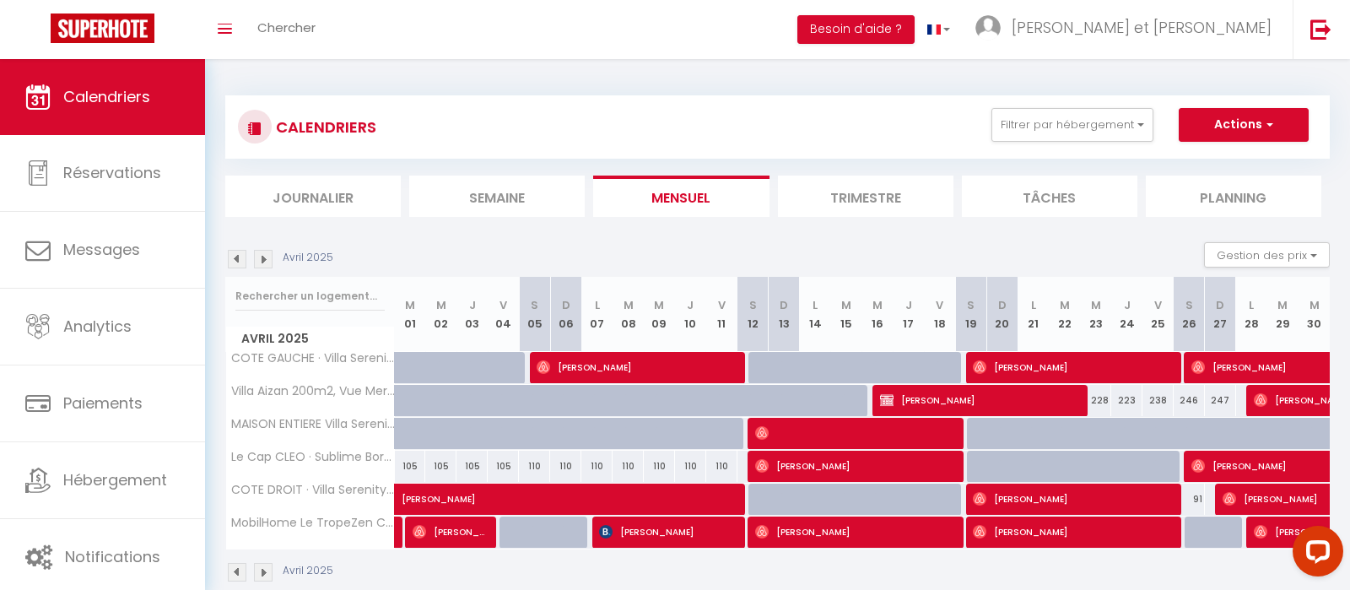
click at [261, 259] on img at bounding box center [263, 259] width 19 height 19
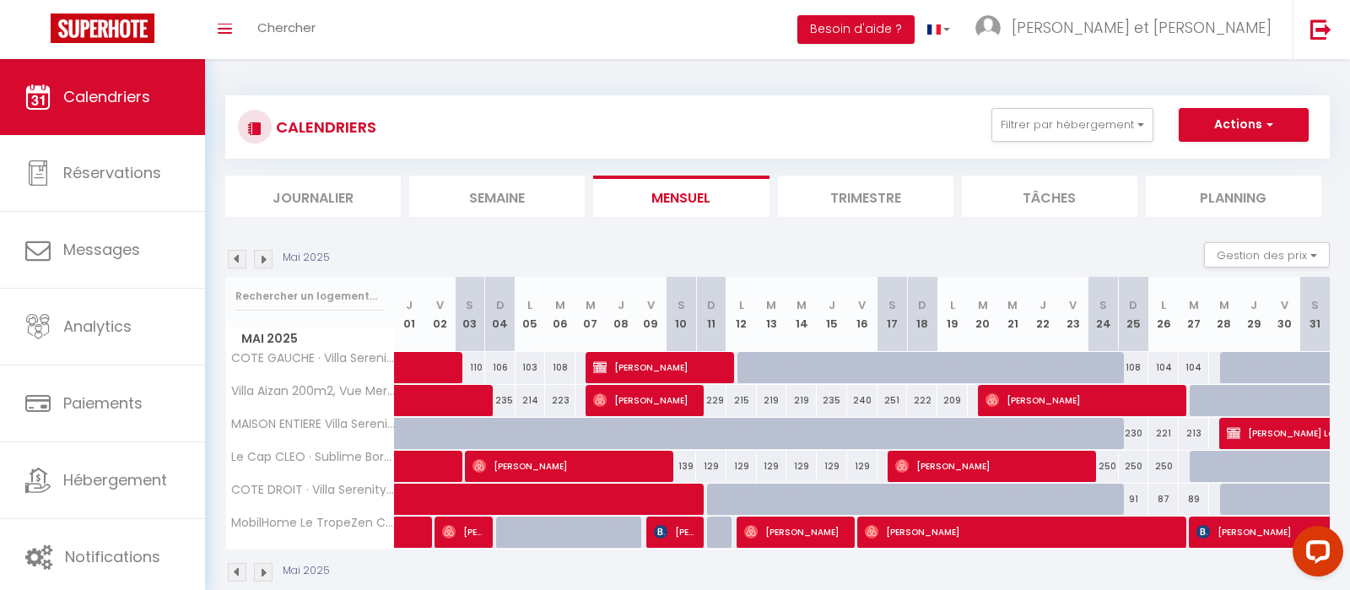
click at [261, 259] on img at bounding box center [263, 259] width 19 height 19
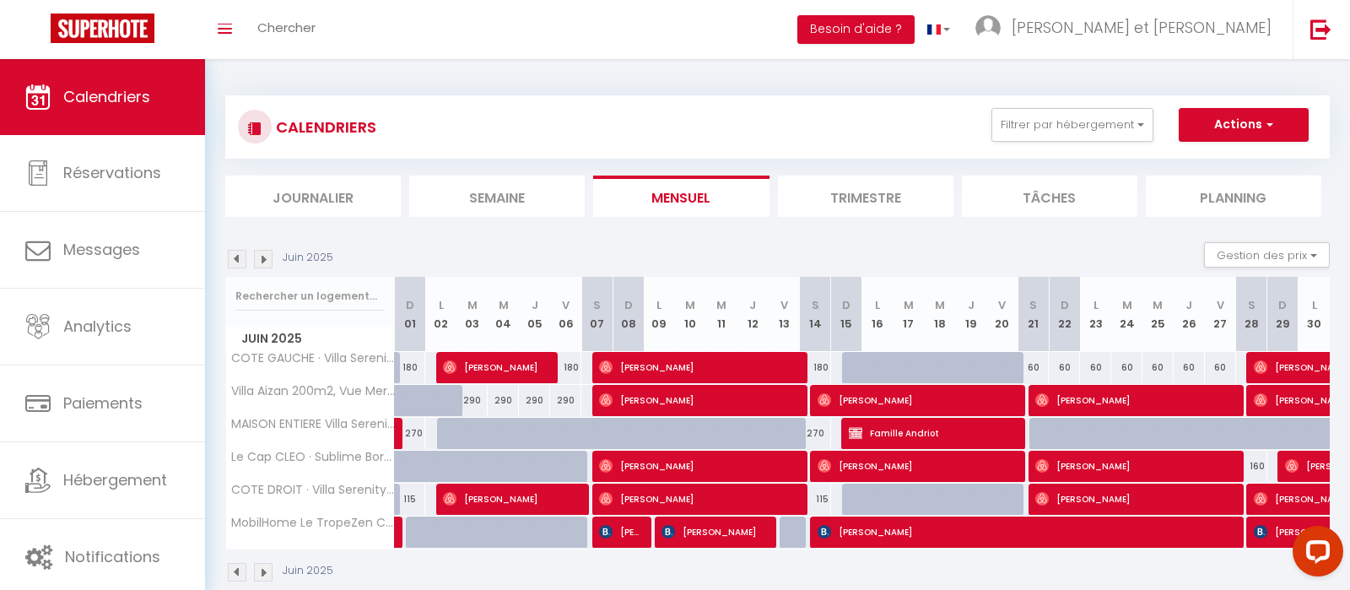
click at [261, 259] on img at bounding box center [263, 259] width 19 height 19
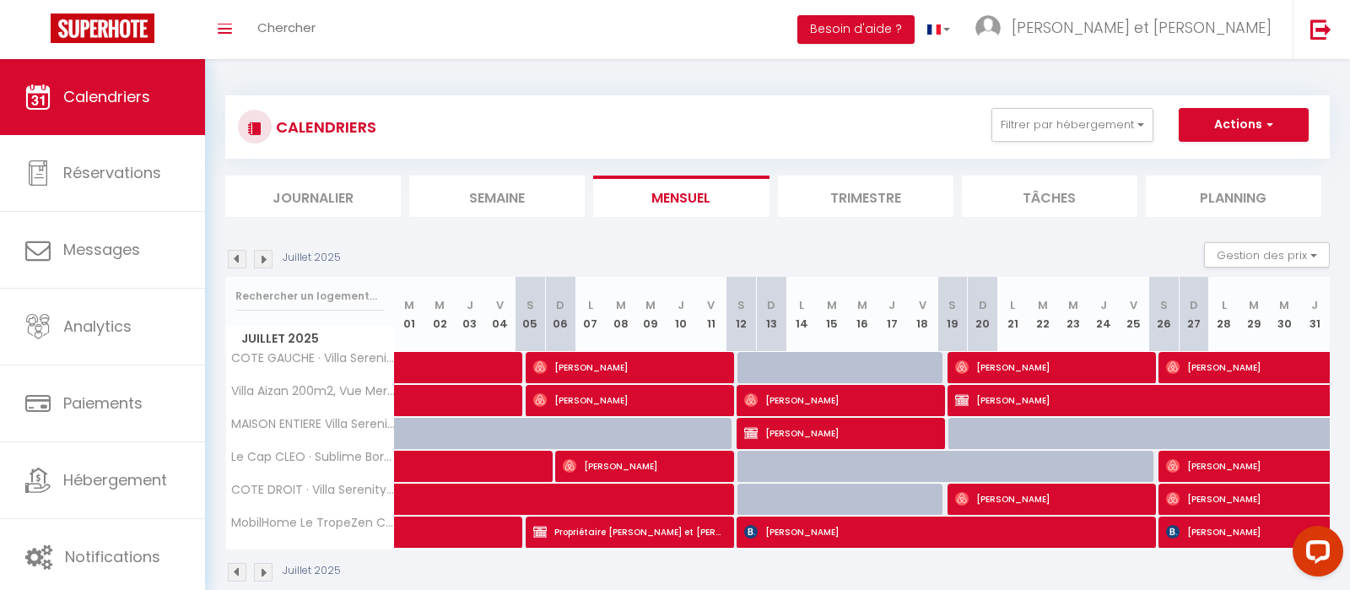
click at [252, 259] on div "Juillet 2025" at bounding box center [285, 259] width 121 height 19
click at [263, 259] on img at bounding box center [263, 259] width 19 height 19
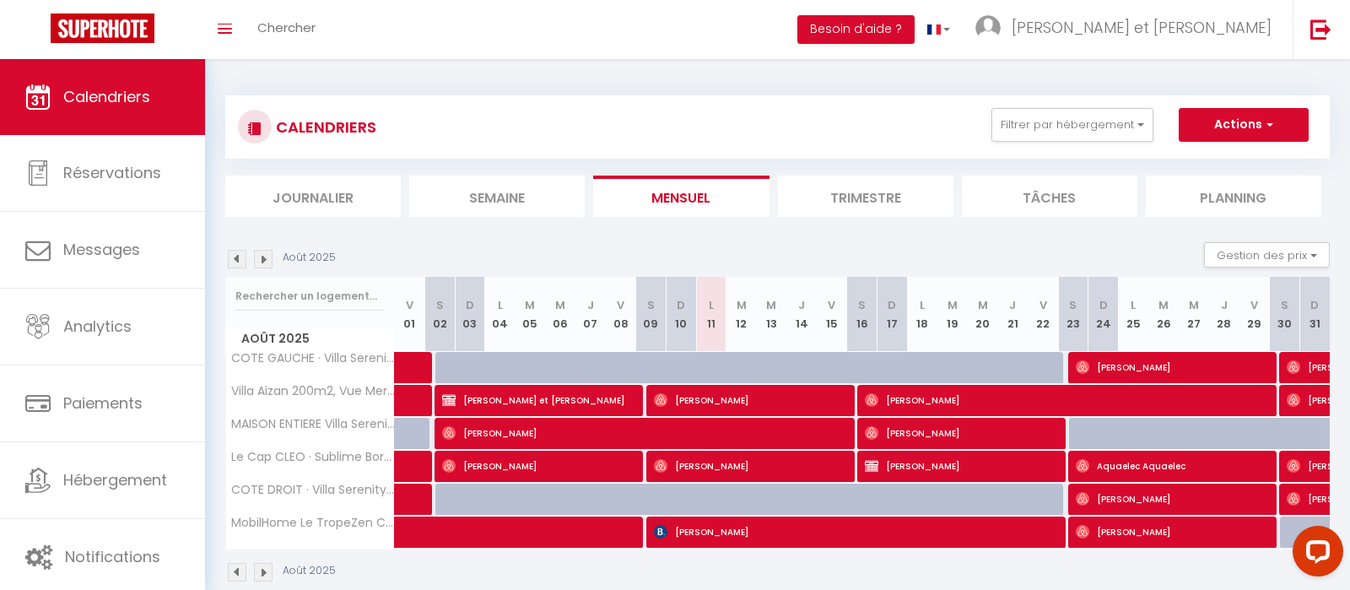
click at [262, 259] on img at bounding box center [263, 259] width 19 height 19
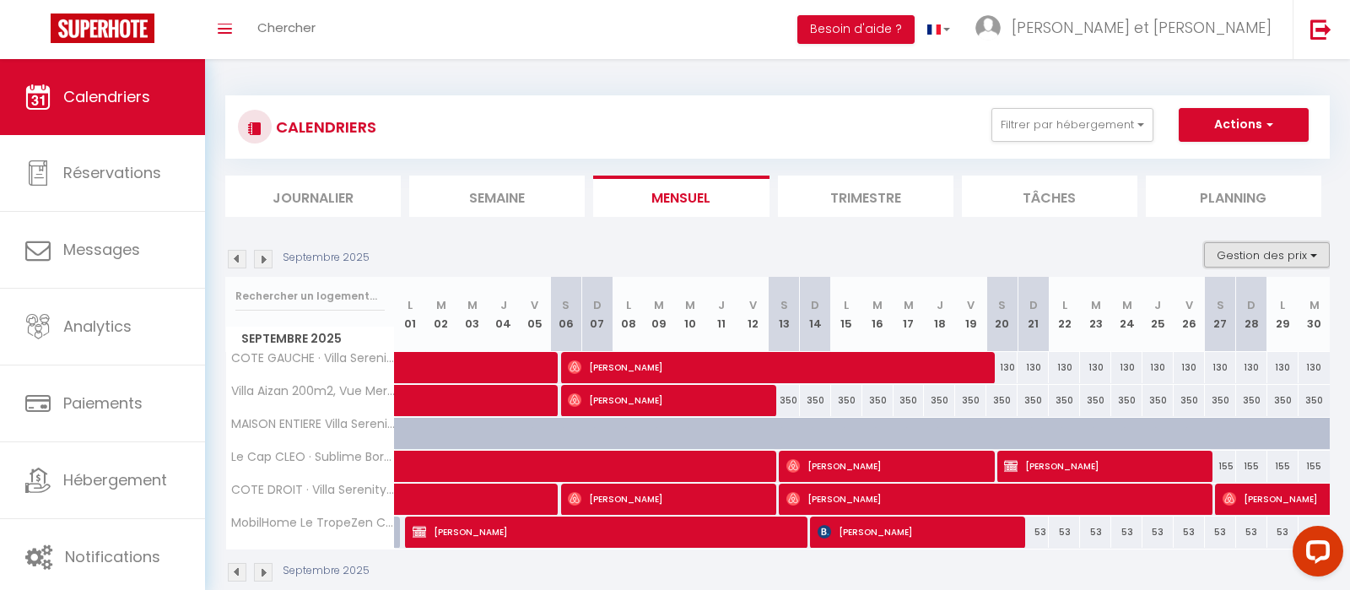
click at [1295, 252] on button "Gestion des prix" at bounding box center [1267, 254] width 126 height 25
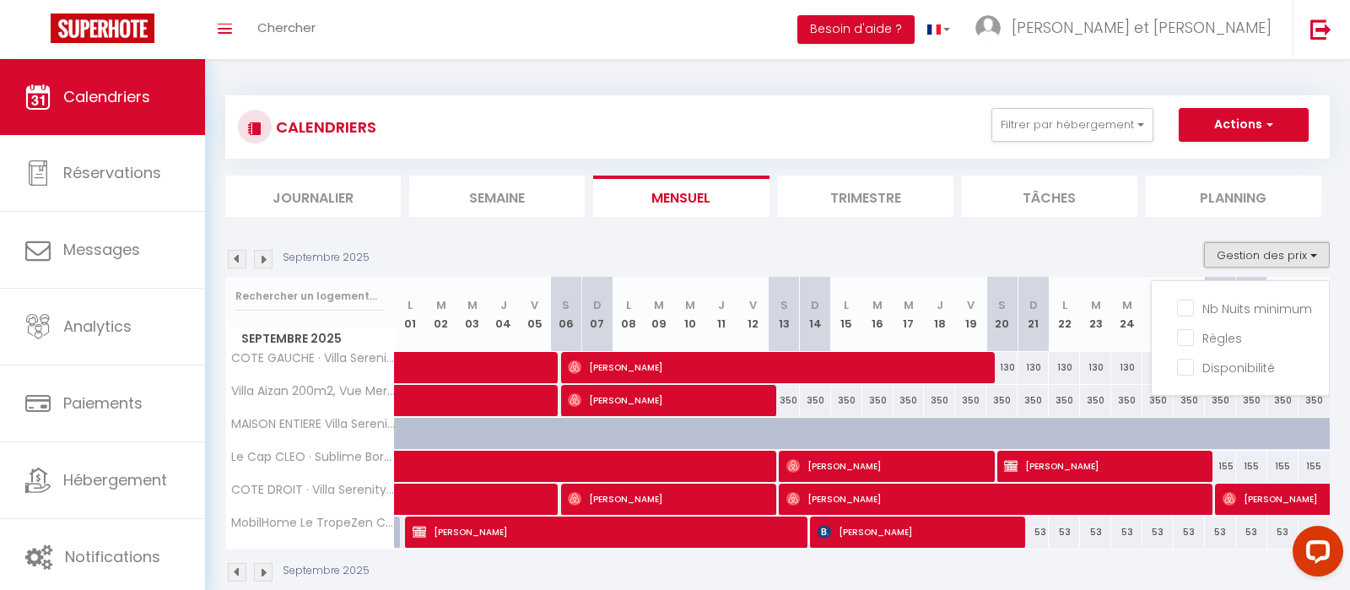
click at [1295, 252] on button "Gestion des prix" at bounding box center [1267, 254] width 126 height 25
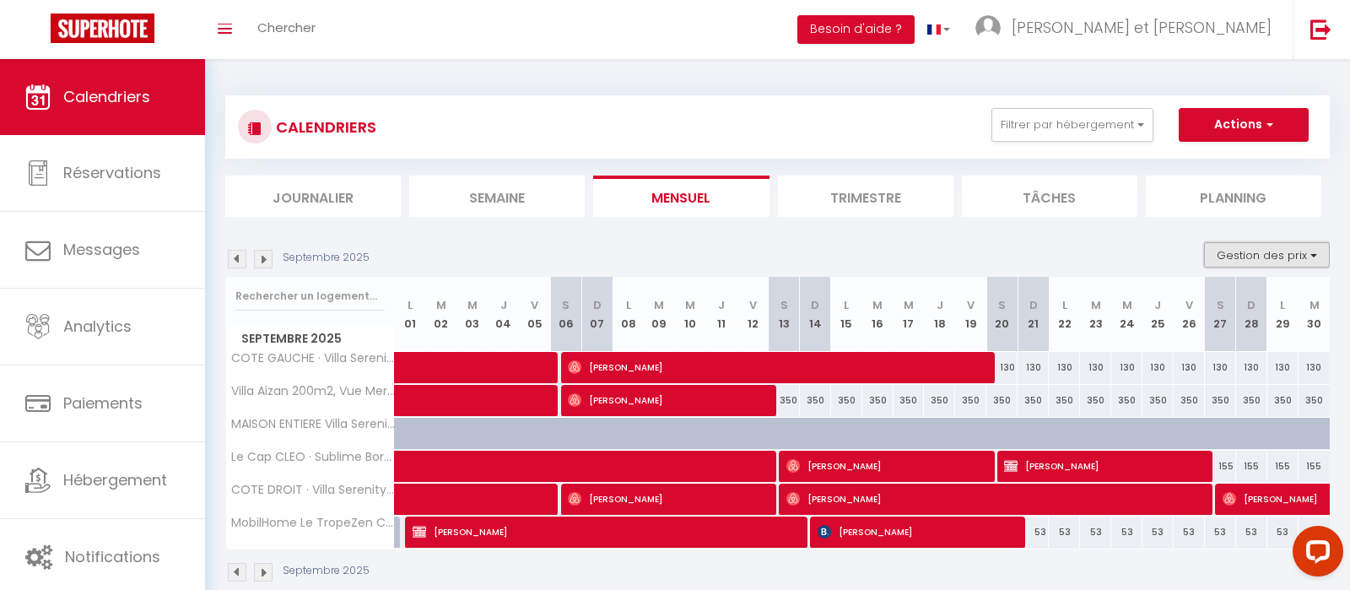
click at [1226, 249] on button "Gestion des prix" at bounding box center [1267, 254] width 126 height 25
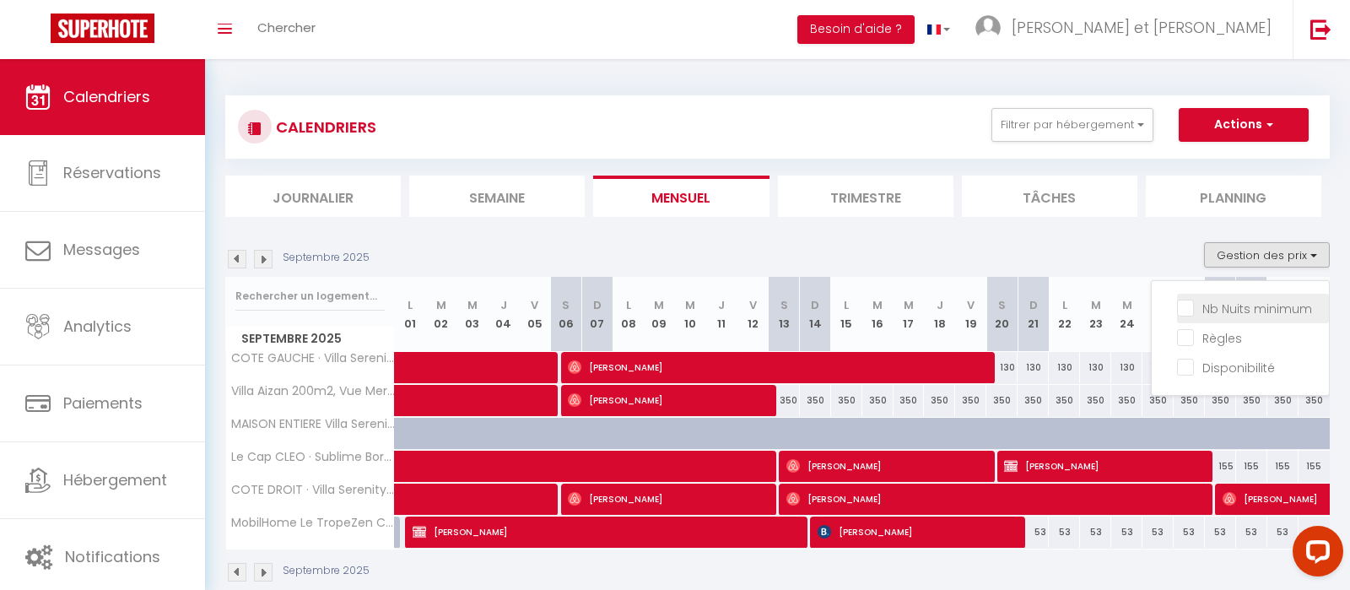
click at [1199, 305] on input "Nb Nuits minimum" at bounding box center [1253, 307] width 152 height 17
checkbox input "true"
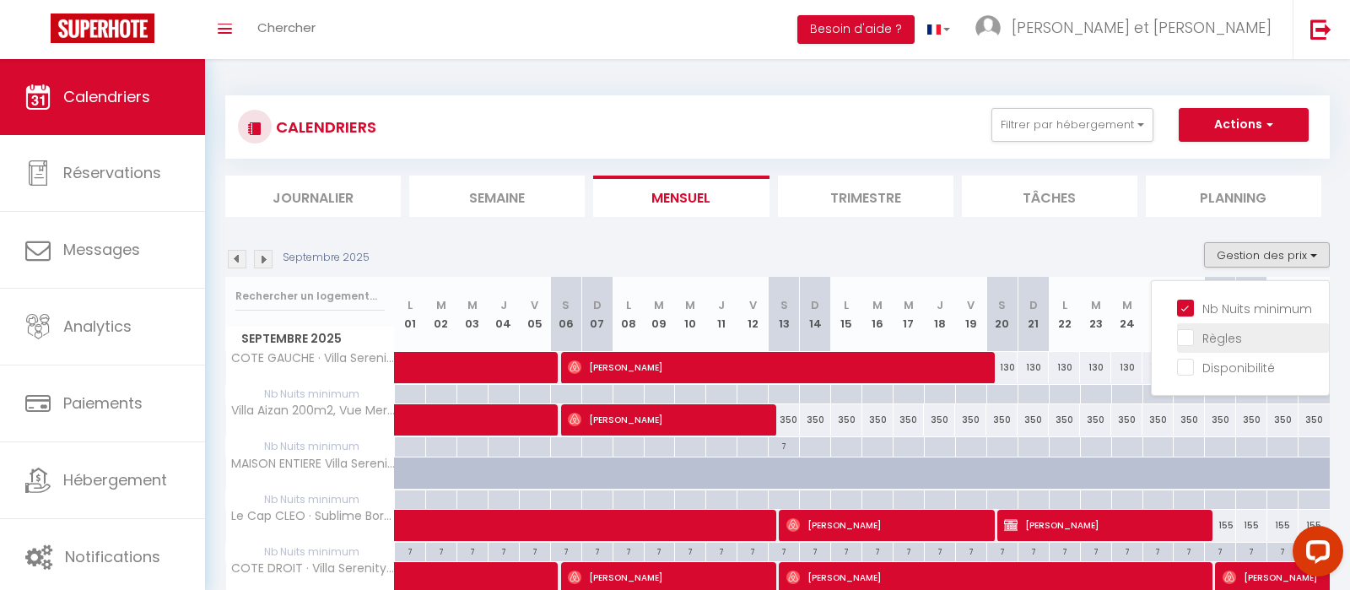
click at [1194, 326] on li "Règles" at bounding box center [1253, 338] width 152 height 30
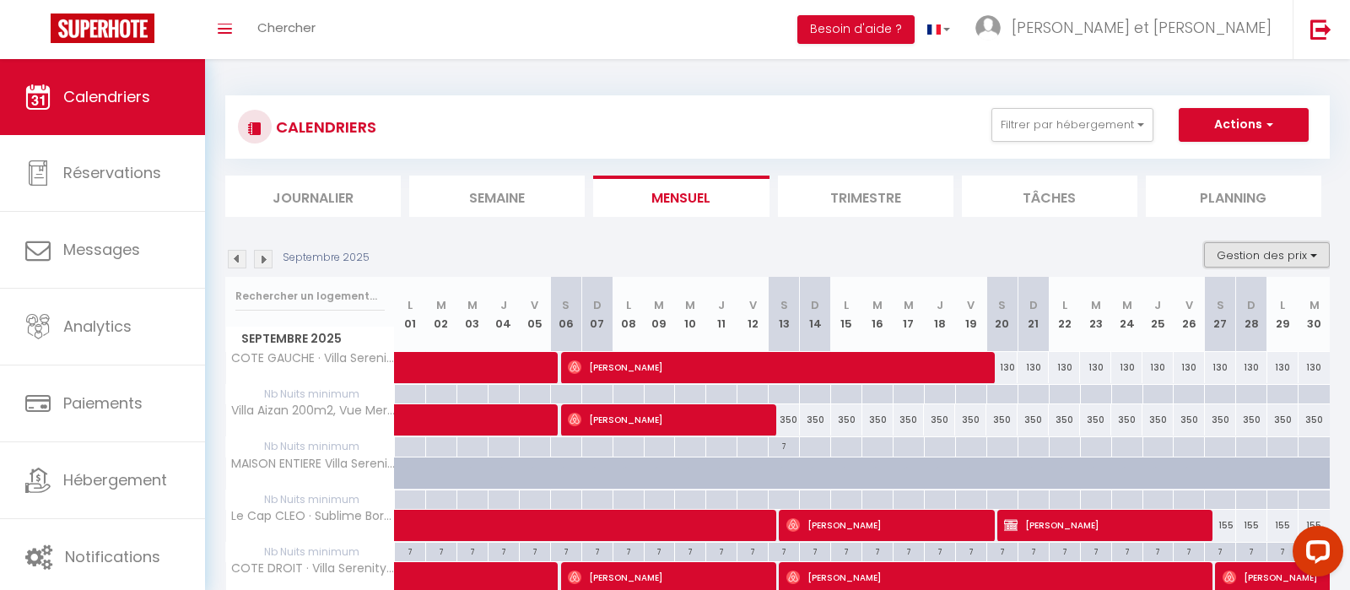
click at [1228, 251] on button "Gestion des prix" at bounding box center [1267, 254] width 126 height 25
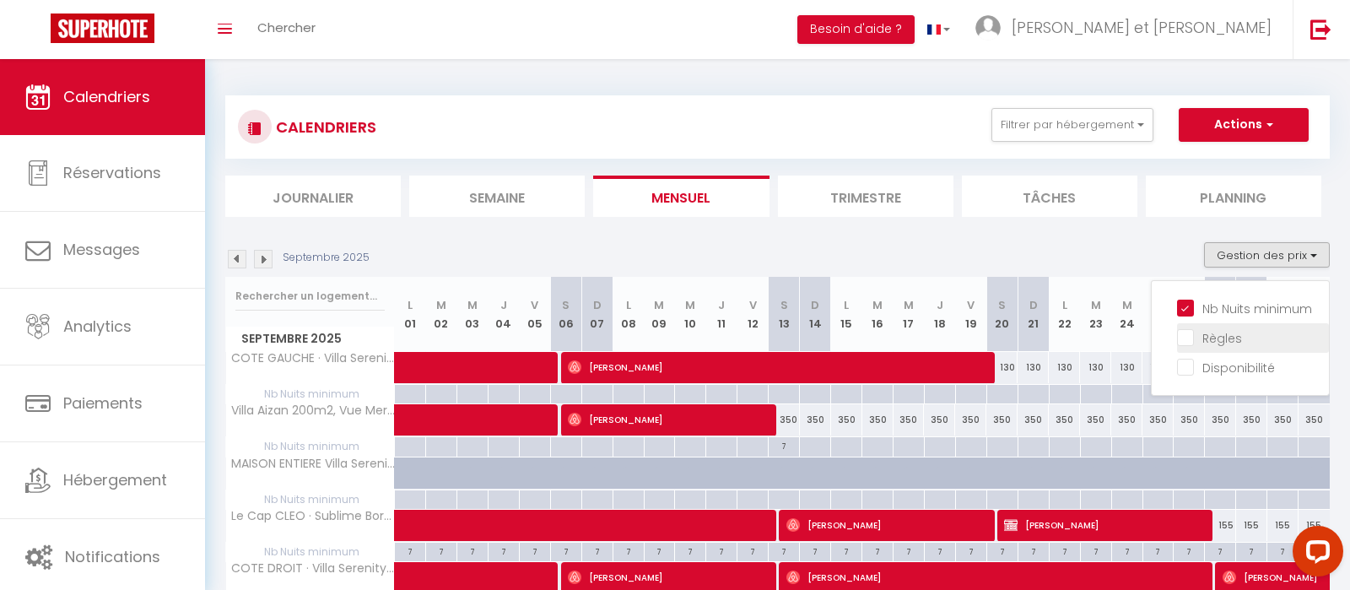
click at [1201, 336] on input "Règles" at bounding box center [1253, 336] width 152 height 17
checkbox input "true"
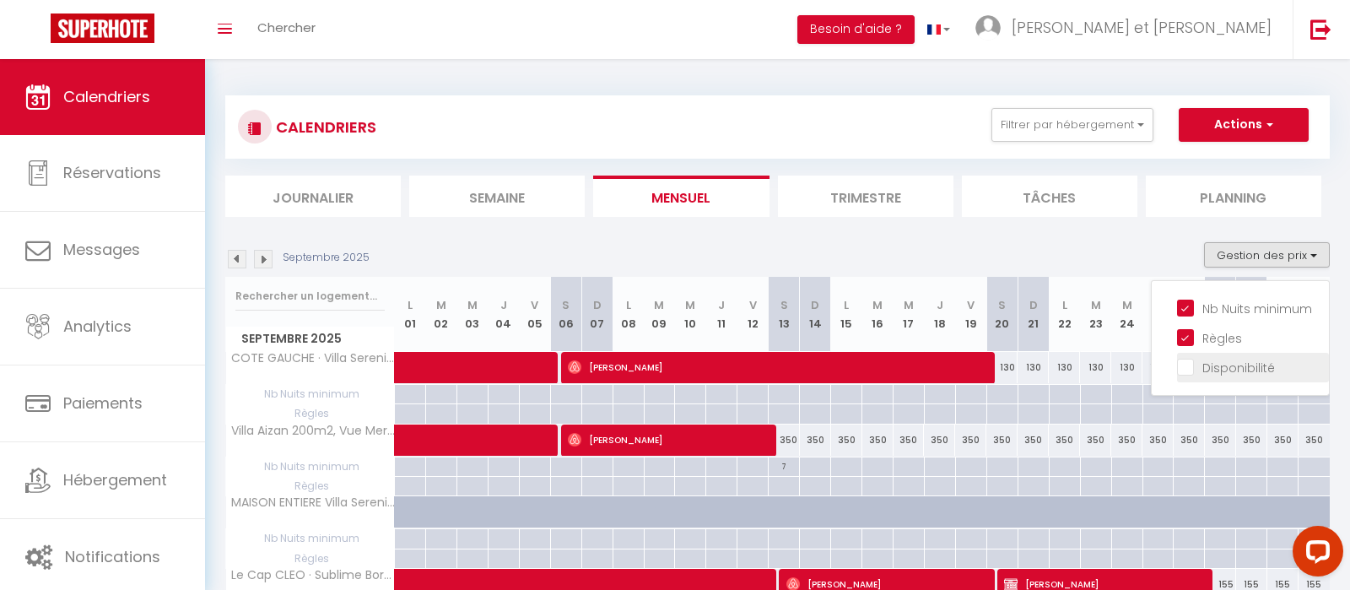
click at [1190, 365] on input "Disponibilité" at bounding box center [1253, 366] width 152 height 17
checkbox input "true"
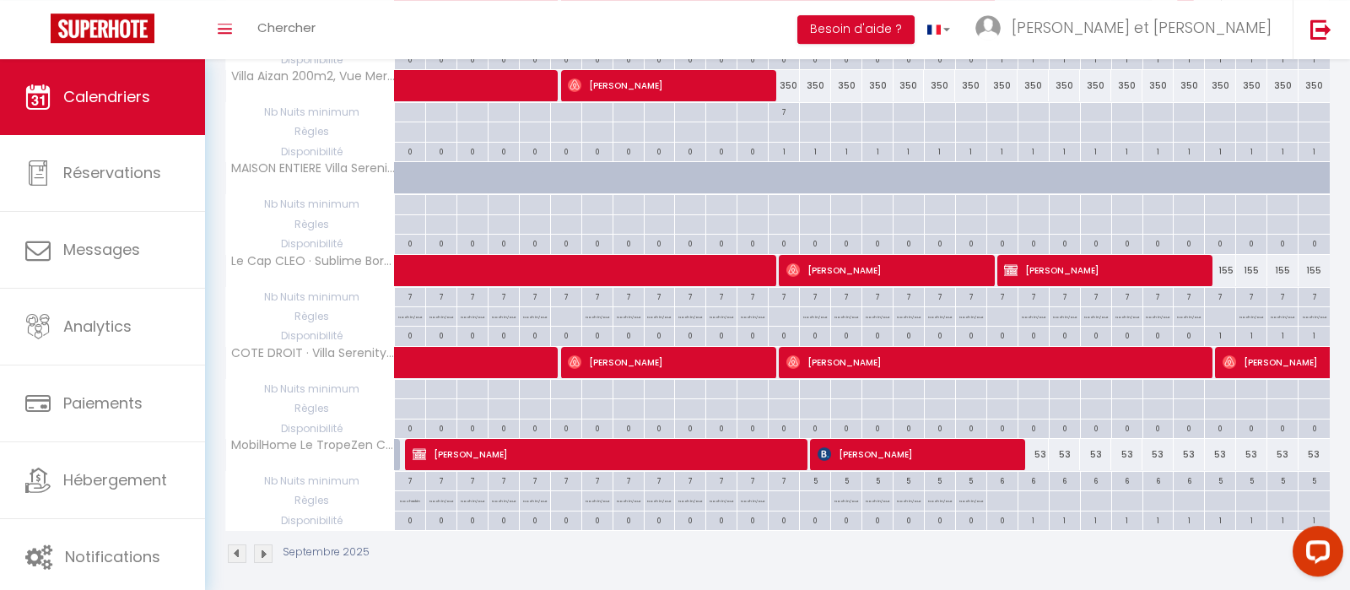
scroll to position [380, 0]
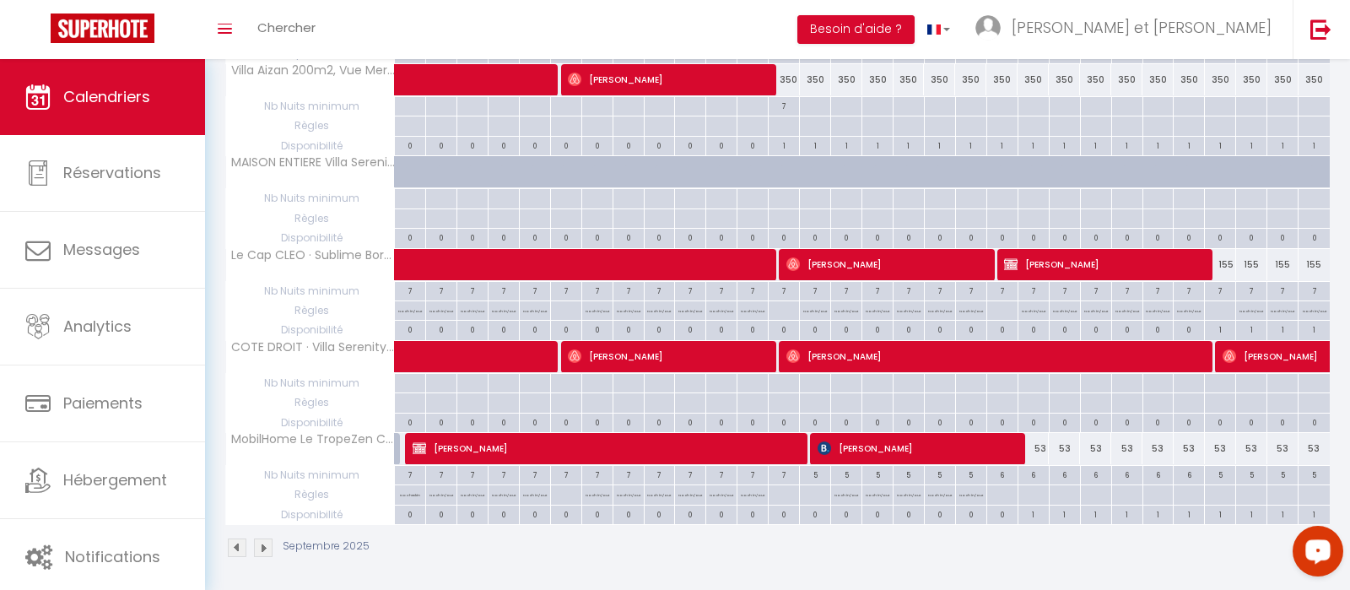
click at [1033, 475] on div "6" at bounding box center [1033, 474] width 30 height 16
type input "6"
type input "Dim 21 Septembre 2025"
type input "Lun 22 Septembre 2025"
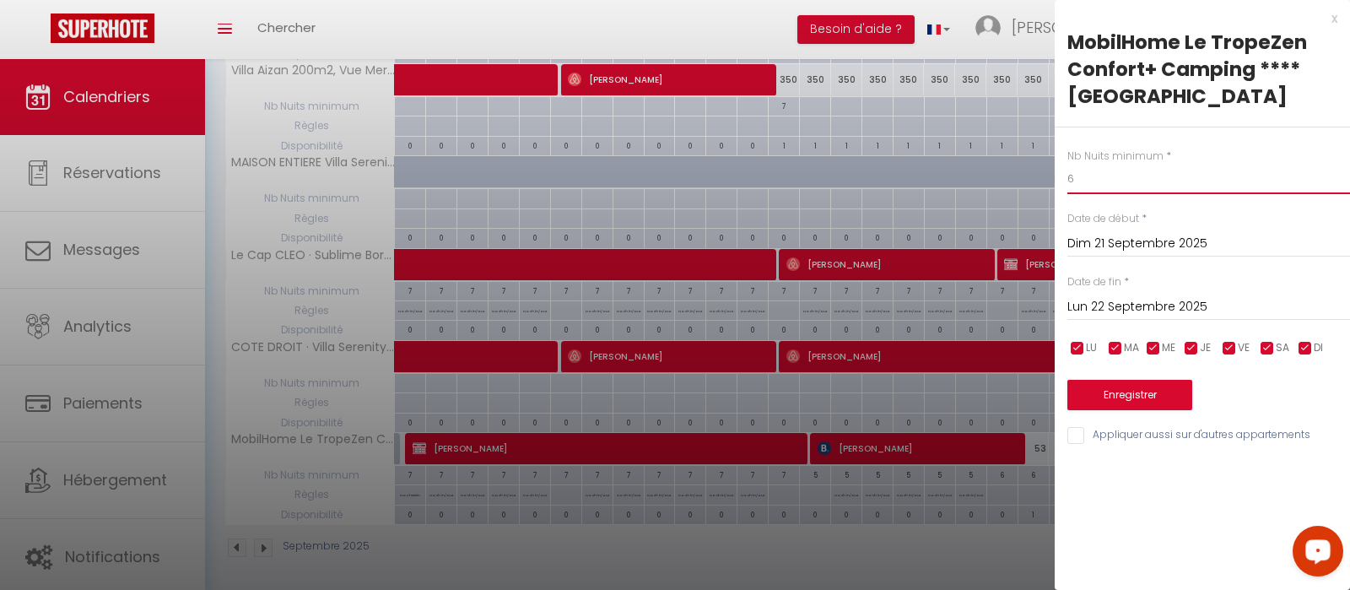
drag, startPoint x: 1087, startPoint y: 186, endPoint x: 1044, endPoint y: 185, distance: 43.0
click at [1067, 185] on input "6" at bounding box center [1208, 179] width 283 height 30
type input "5"
click at [1141, 316] on input "Lun 22 Septembre 2025" at bounding box center [1208, 307] width 283 height 22
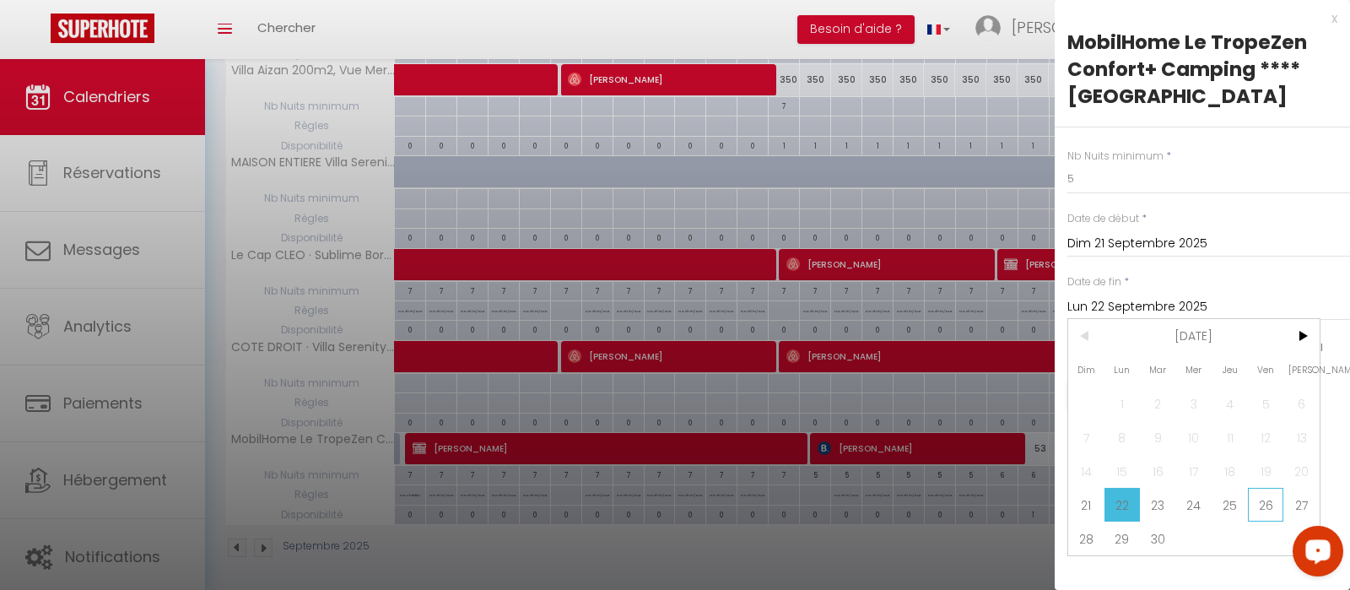
click at [1265, 507] on span "26" at bounding box center [1266, 505] width 36 height 34
type input "Ven 26 Septembre 2025"
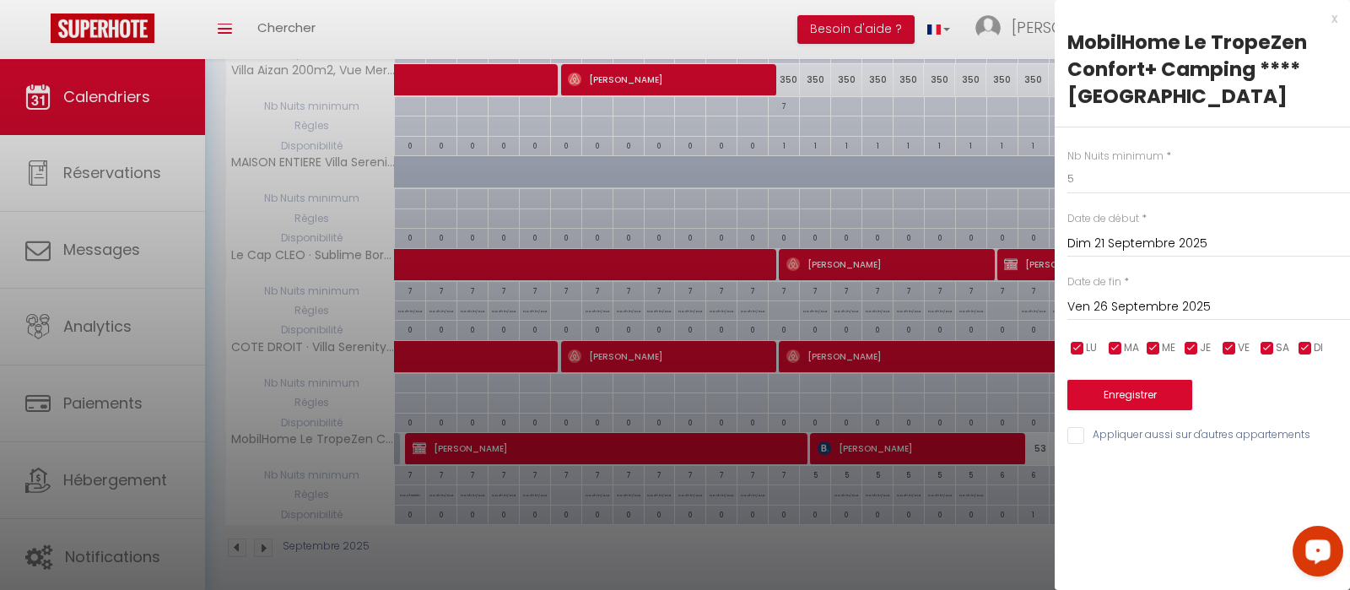
click at [1265, 507] on div "x MobilHome Le TropeZen Confort+ Camping **** [GEOGRAPHIC_DATA] Nb Nuits minimu…" at bounding box center [1202, 295] width 295 height 590
click at [1332, 19] on div "x" at bounding box center [1196, 18] width 283 height 20
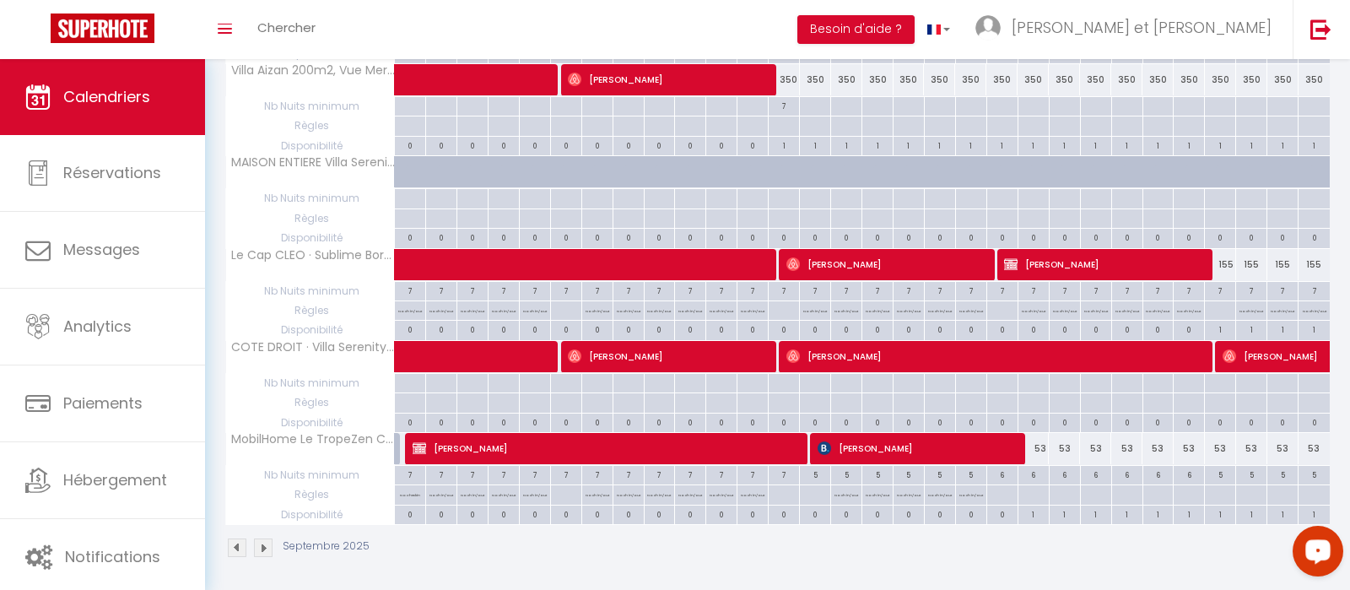
click at [281, 547] on div "Septembre 2025" at bounding box center [299, 547] width 149 height 19
click at [256, 541] on img at bounding box center [263, 547] width 19 height 19
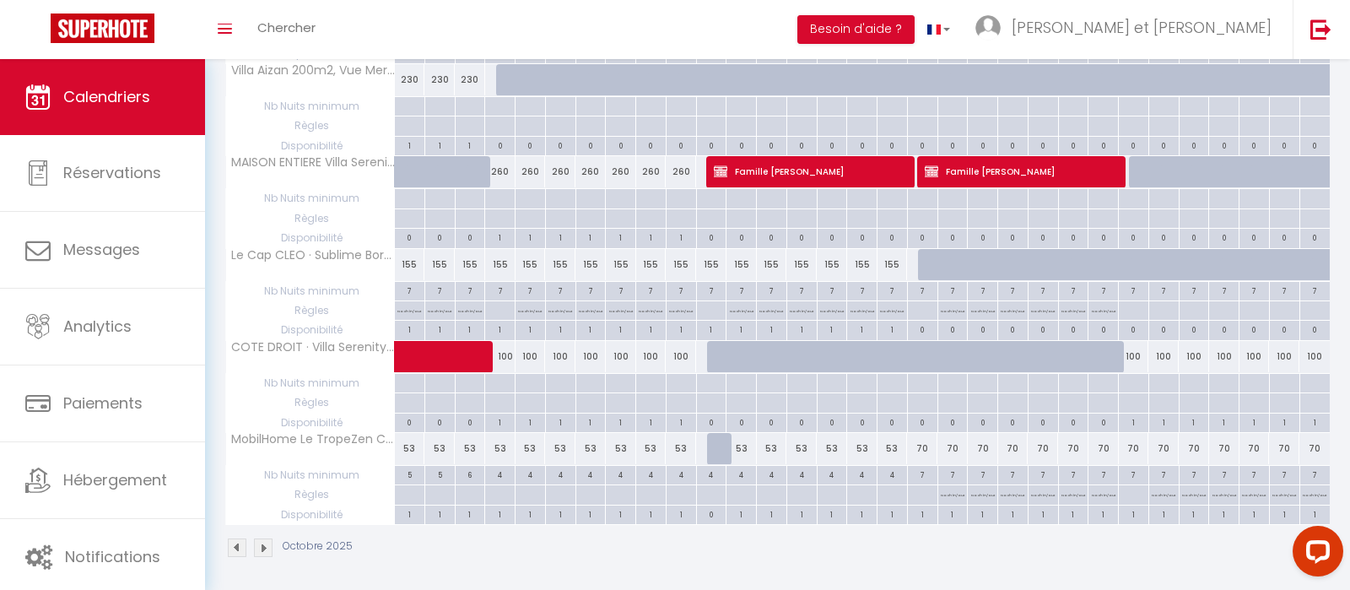
click at [926, 485] on div at bounding box center [922, 475] width 30 height 19
type input "[DATE]"
type input "Dim 19 Octobre 2025"
select select
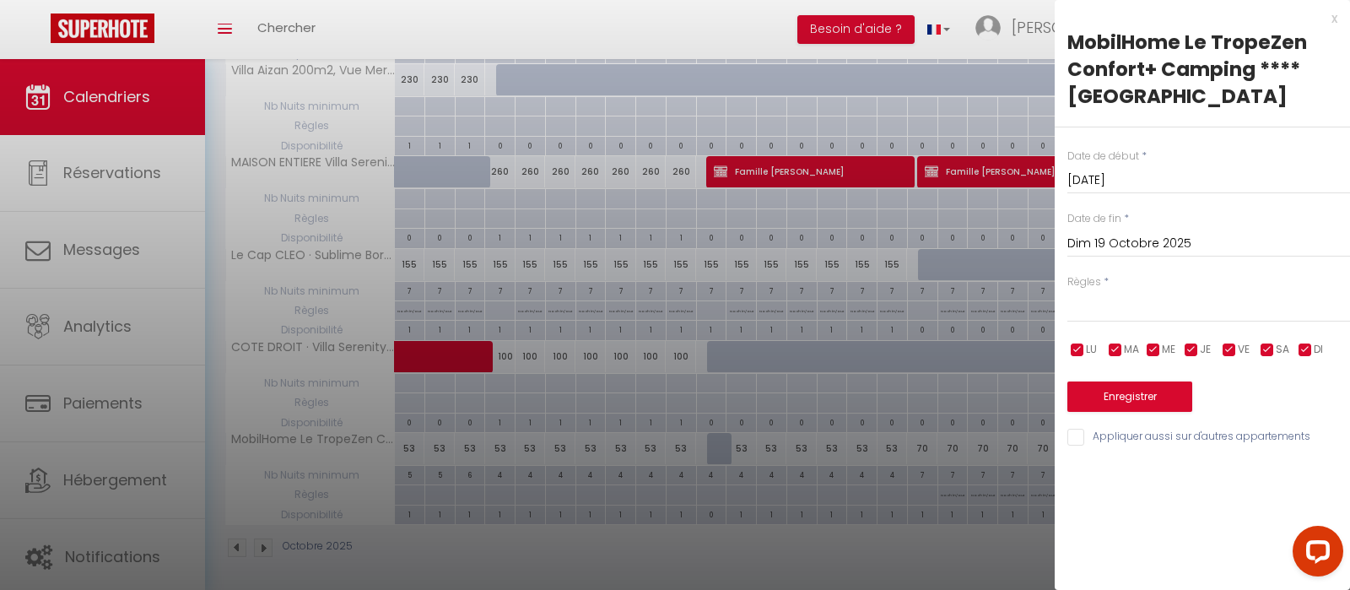
click at [1335, 8] on div "x" at bounding box center [1196, 18] width 283 height 20
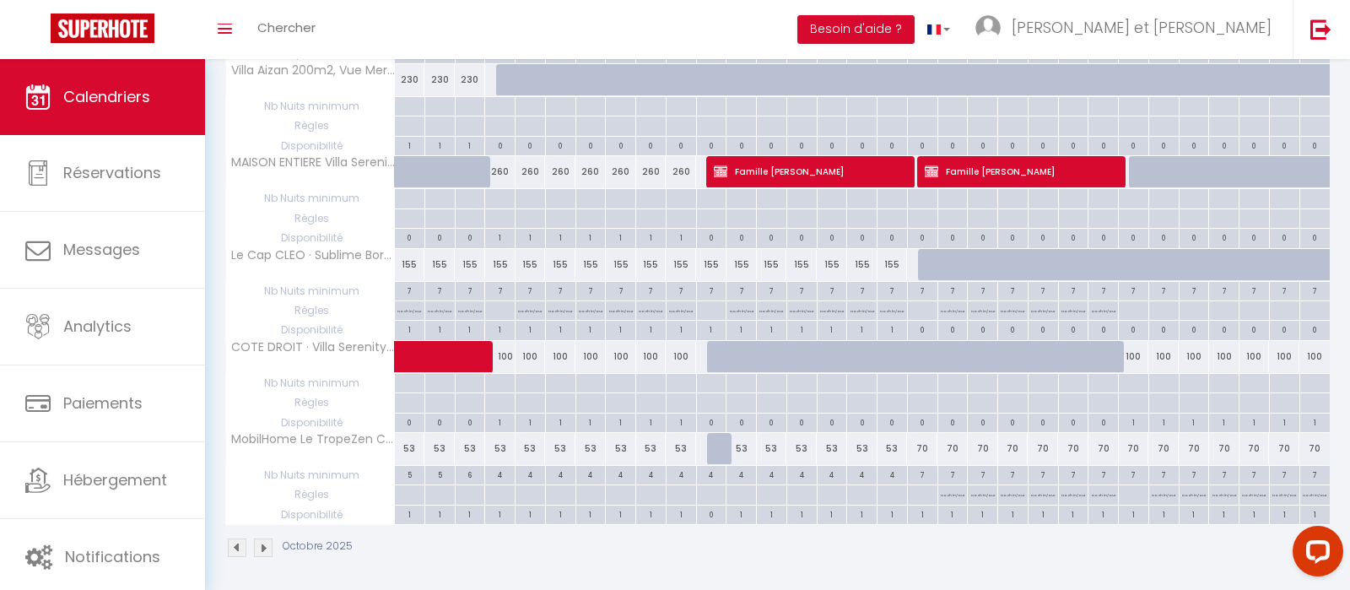
click at [951, 492] on p "No ch in/out" at bounding box center [953, 493] width 24 height 16
type input "Dim 19 Octobre 2025"
type input "Lun 20 Octobre 2025"
select select "3"
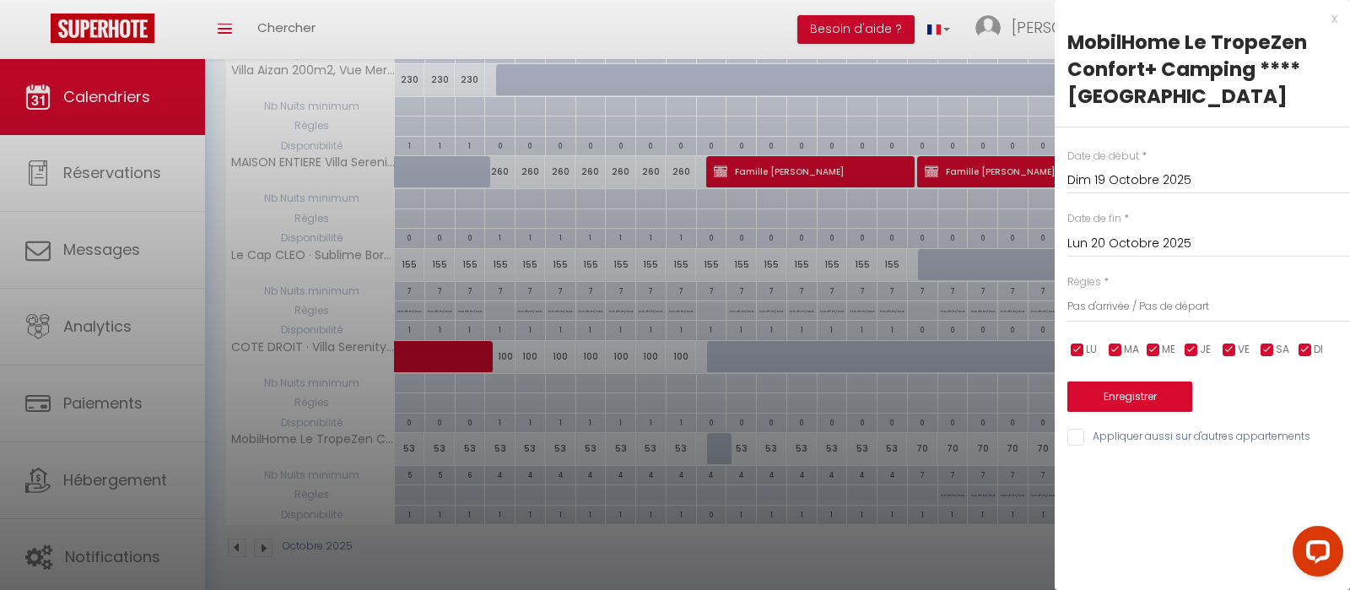
click at [1330, 22] on div "x" at bounding box center [1196, 18] width 283 height 20
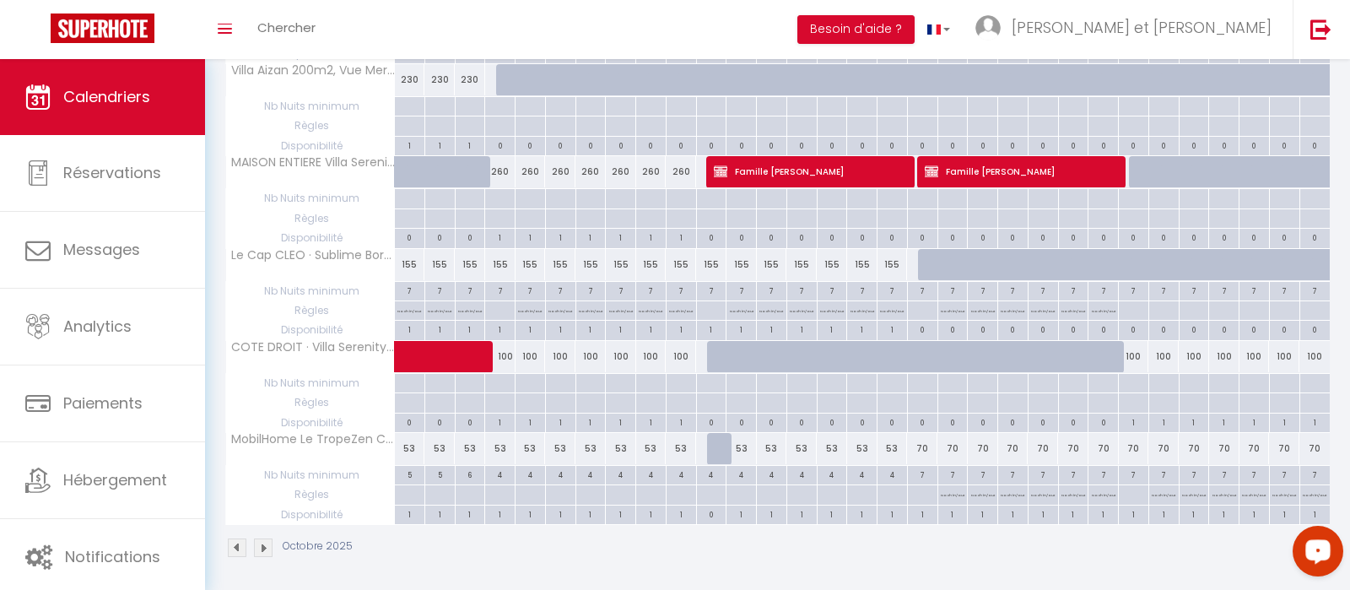
click at [889, 472] on div "4" at bounding box center [892, 474] width 30 height 16
type input "4"
type input "Ven 17 Octobre 2025"
type input "[DATE]"
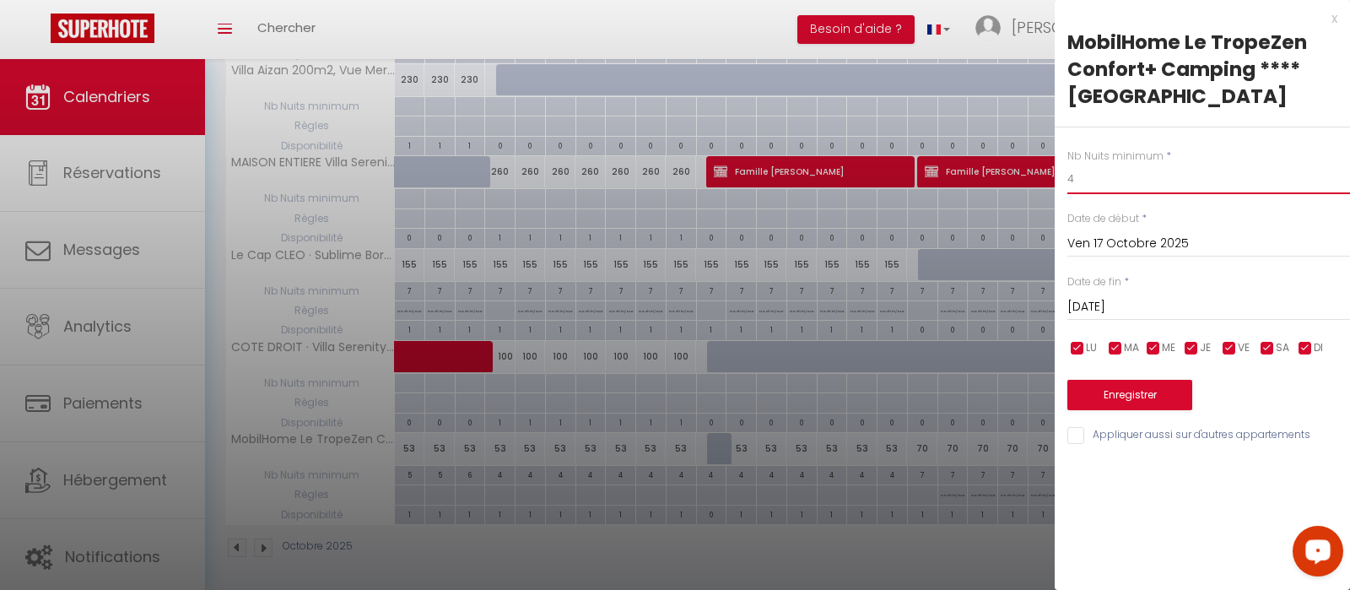
drag, startPoint x: 1084, startPoint y: 190, endPoint x: 1028, endPoint y: 196, distance: 56.8
click at [1067, 194] on input "4" at bounding box center [1208, 179] width 283 height 30
type input "7"
click at [1131, 387] on button "Enregistrer" at bounding box center [1129, 395] width 125 height 30
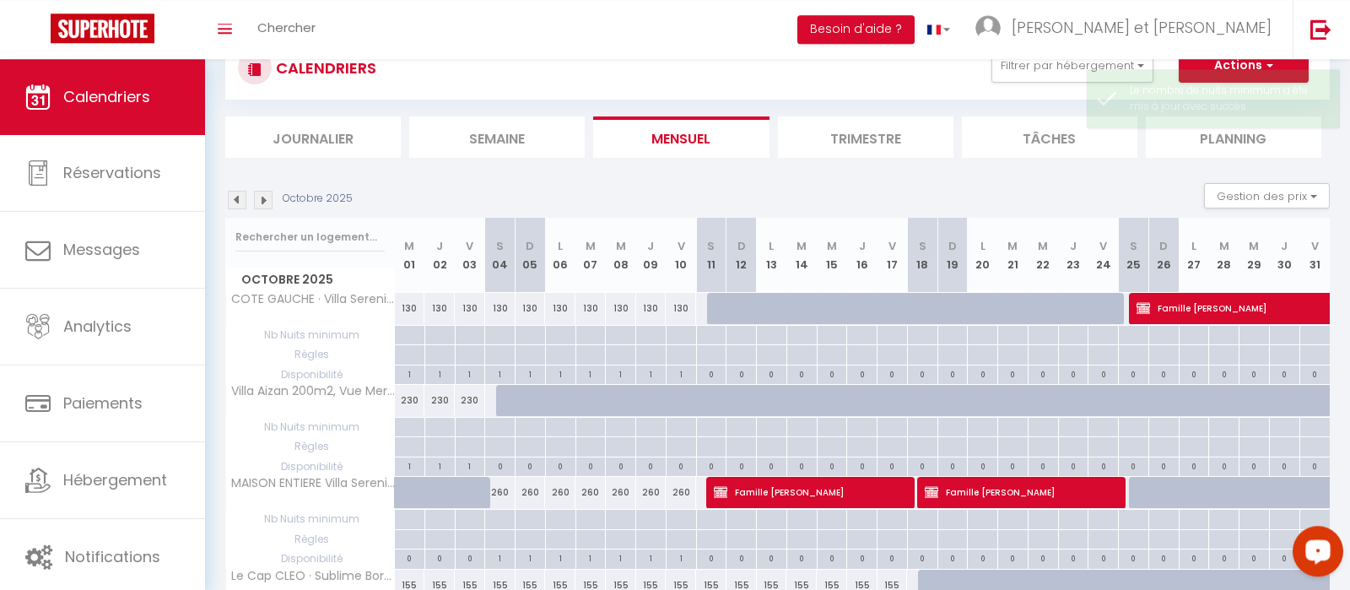
scroll to position [0, 0]
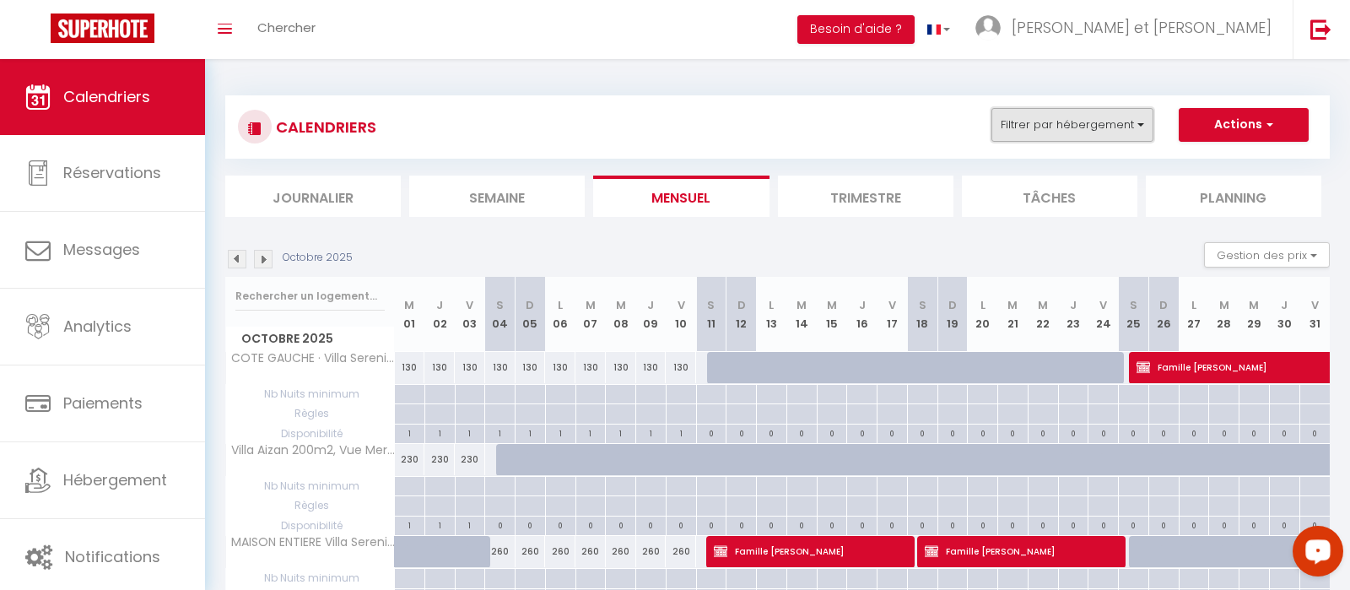
click at [1144, 126] on button "Filtrer par hébergement" at bounding box center [1072, 125] width 162 height 34
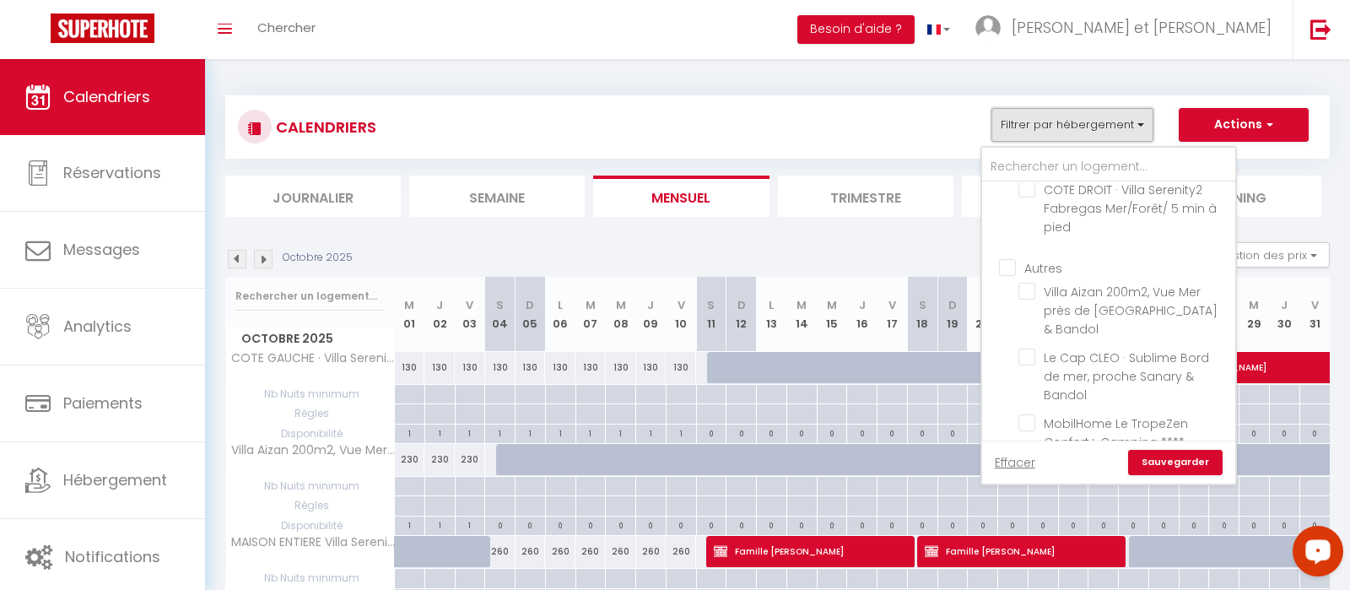
scroll to position [171, 0]
click at [1030, 409] on input "MobilHome Le TropeZen Confort+ Camping **** [GEOGRAPHIC_DATA]" at bounding box center [1123, 417] width 211 height 17
checkbox input "true"
checkbox input "false"
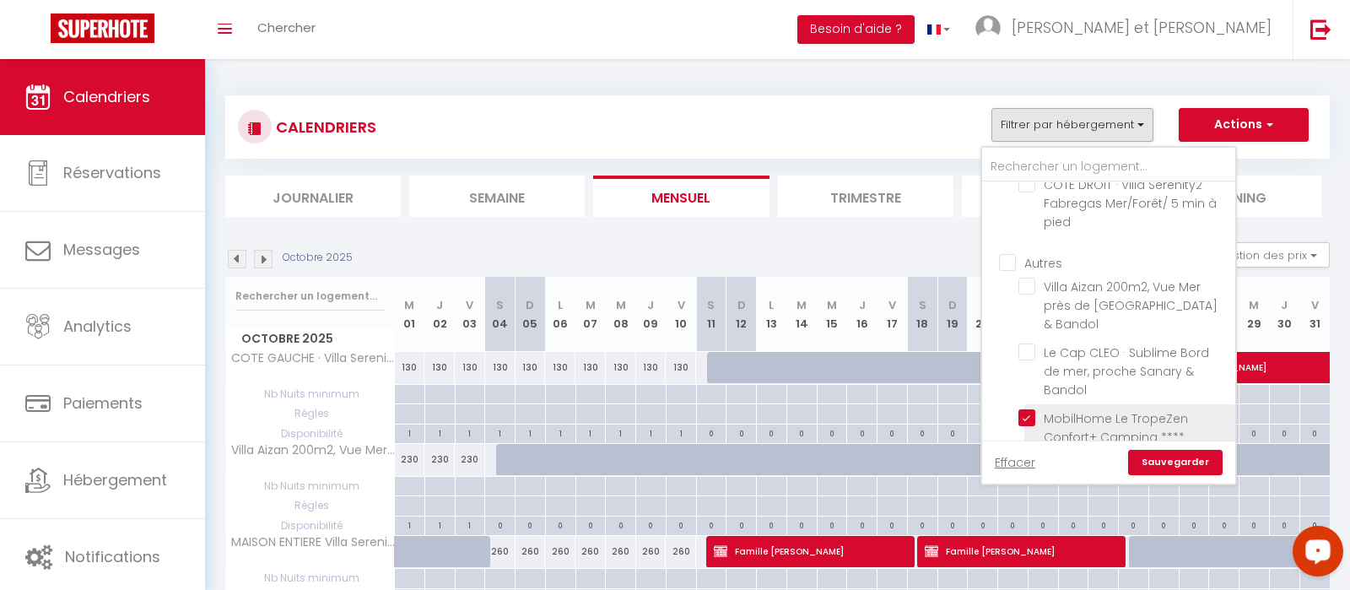
checkbox input "false"
click at [1192, 471] on link "Sauvegarder" at bounding box center [1175, 462] width 94 height 25
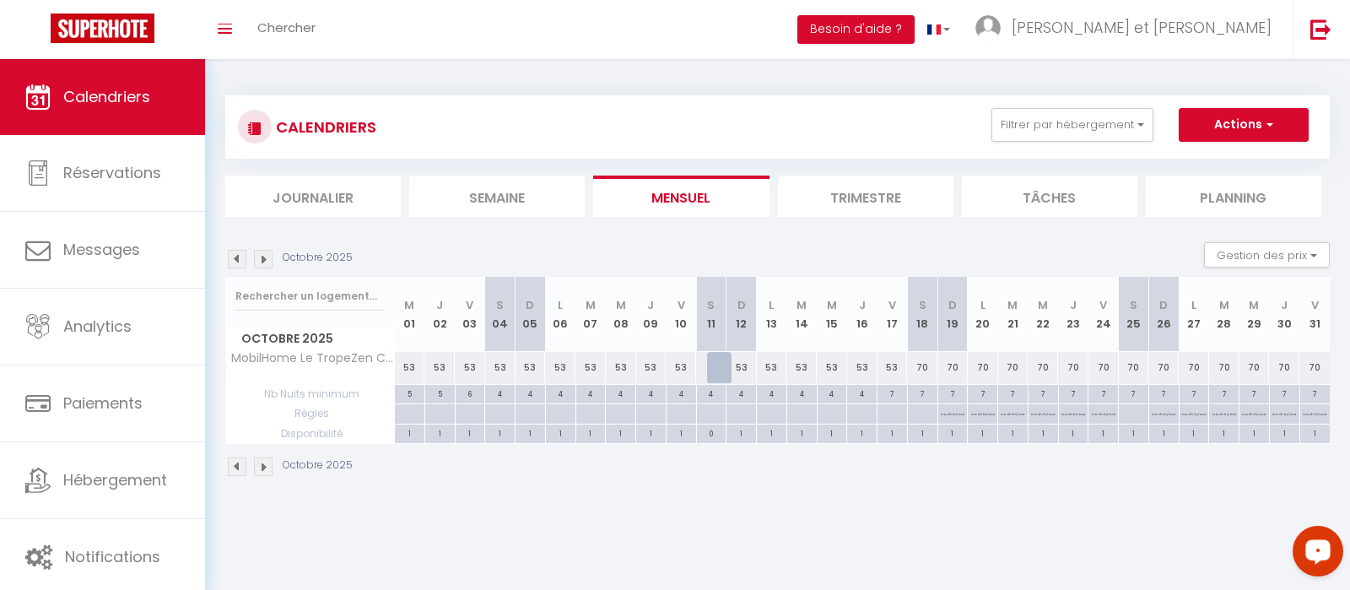
click at [1102, 413] on p "No ch in/out" at bounding box center [1104, 412] width 24 height 16
type input "[DATE]"
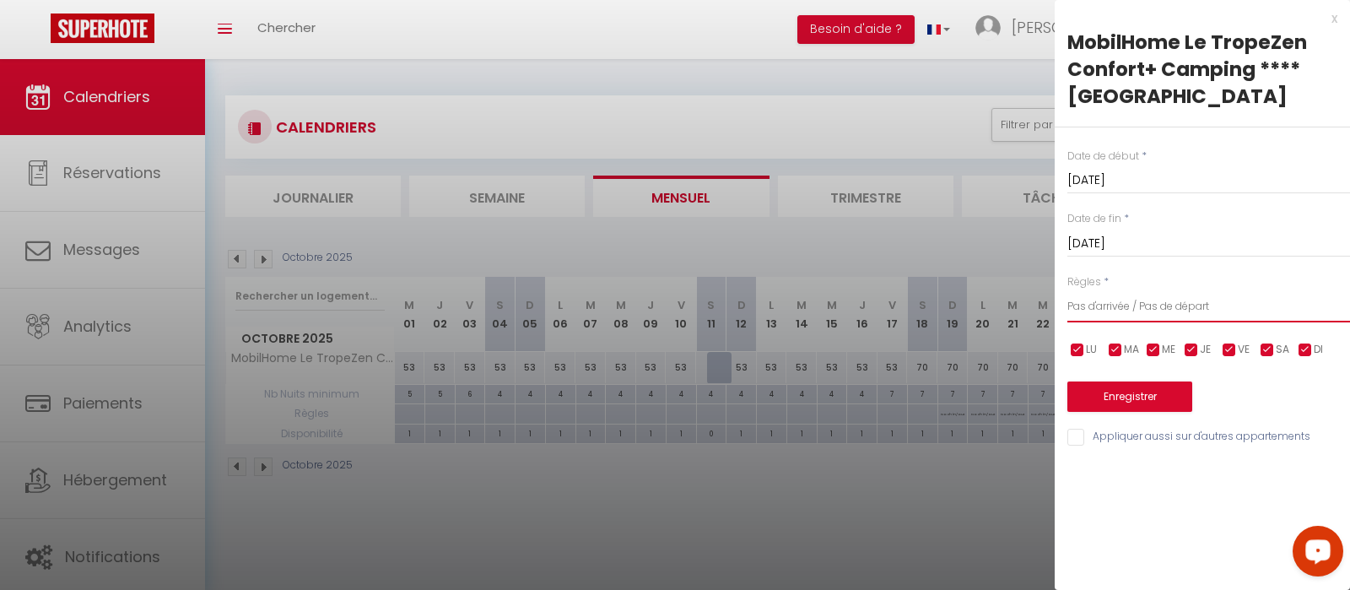
click at [1067, 290] on select "Aucun No Checkin No Checkout Pas d'arrivée / Pas de départ" at bounding box center [1208, 306] width 283 height 32
select select "0"
click option "Aucun" at bounding box center [0, 0] width 0 height 0
click at [1116, 383] on button "Enregistrer" at bounding box center [1129, 396] width 125 height 30
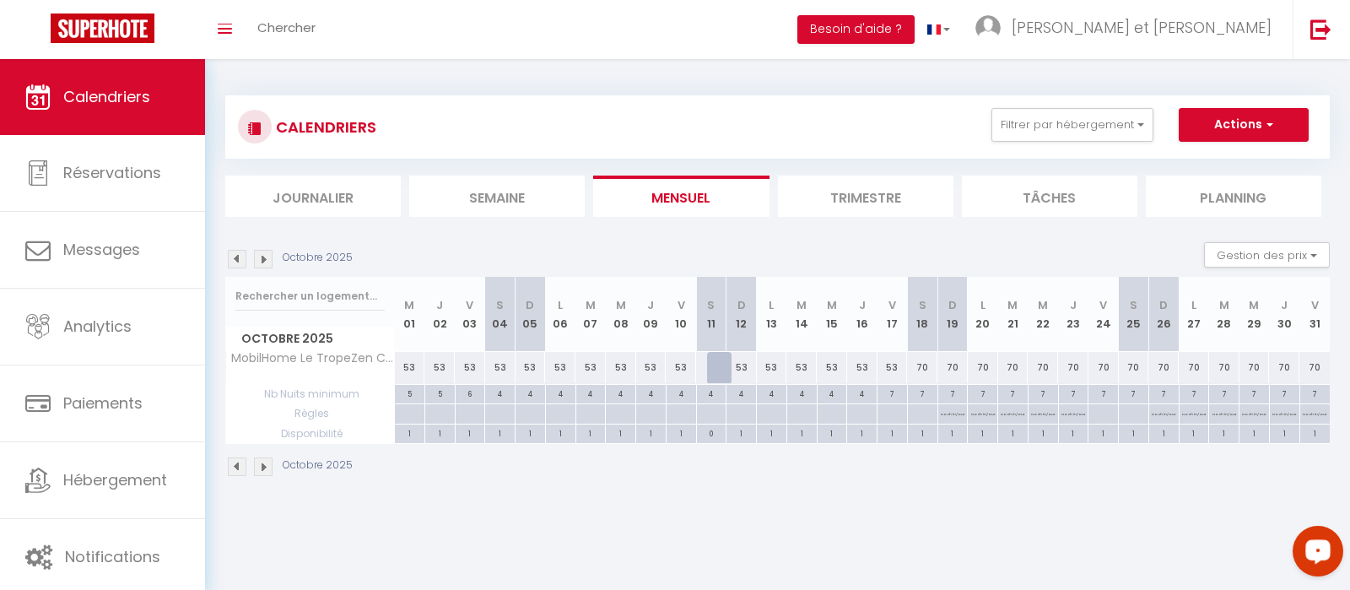
click at [1313, 412] on p "No ch in/out" at bounding box center [1315, 412] width 24 height 16
type input "Ven 31 Octobre 2025"
type input "[DATE]"
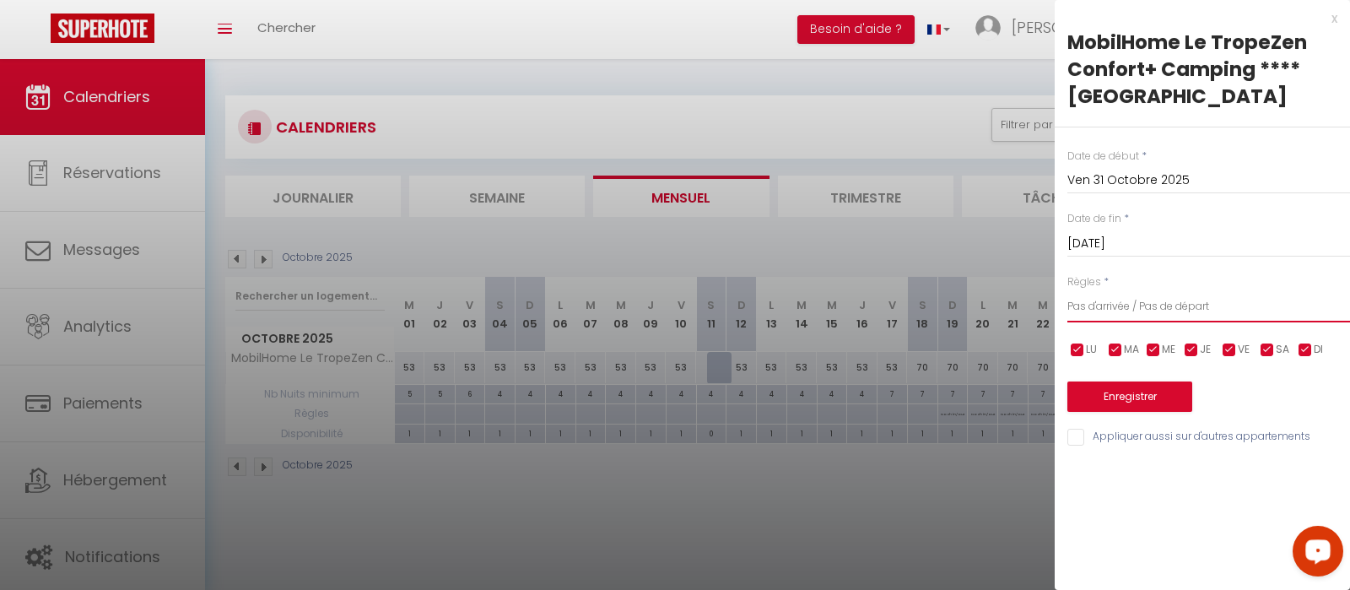
click at [1067, 290] on select "Aucun No Checkin No Checkout Pas d'arrivée / Pas de départ" at bounding box center [1208, 306] width 283 height 32
select select "0"
click option "Aucun" at bounding box center [0, 0] width 0 height 0
click at [1125, 386] on button "Enregistrer" at bounding box center [1129, 396] width 125 height 30
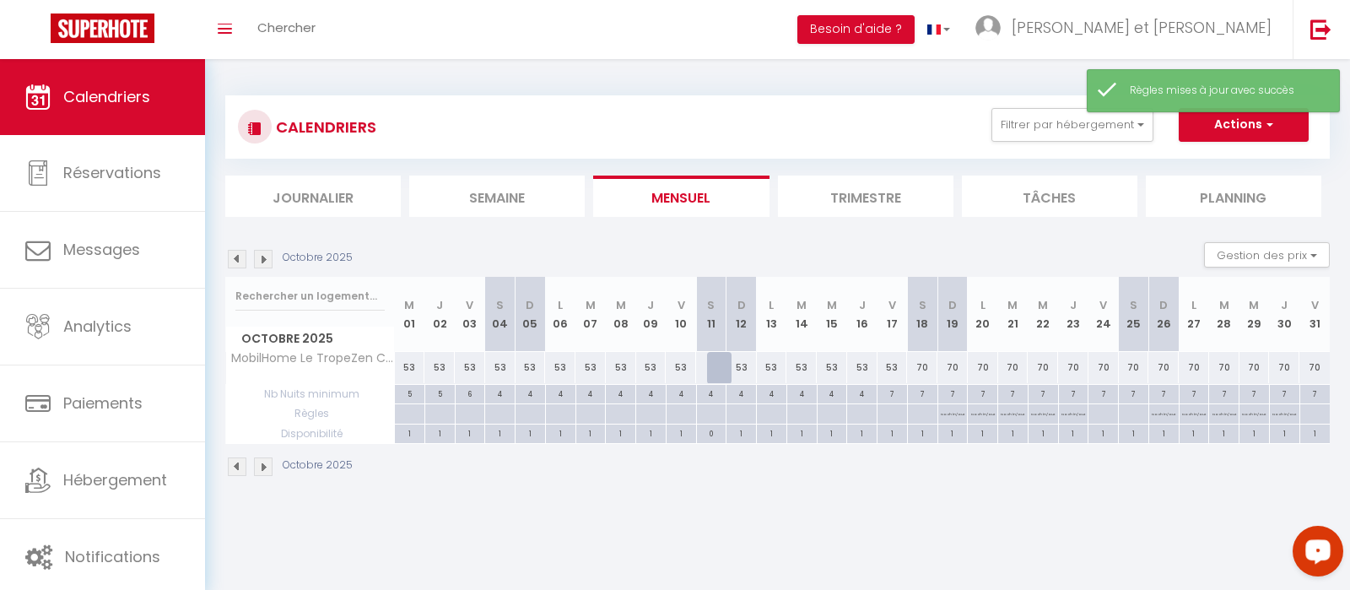
click at [266, 263] on img at bounding box center [263, 259] width 19 height 19
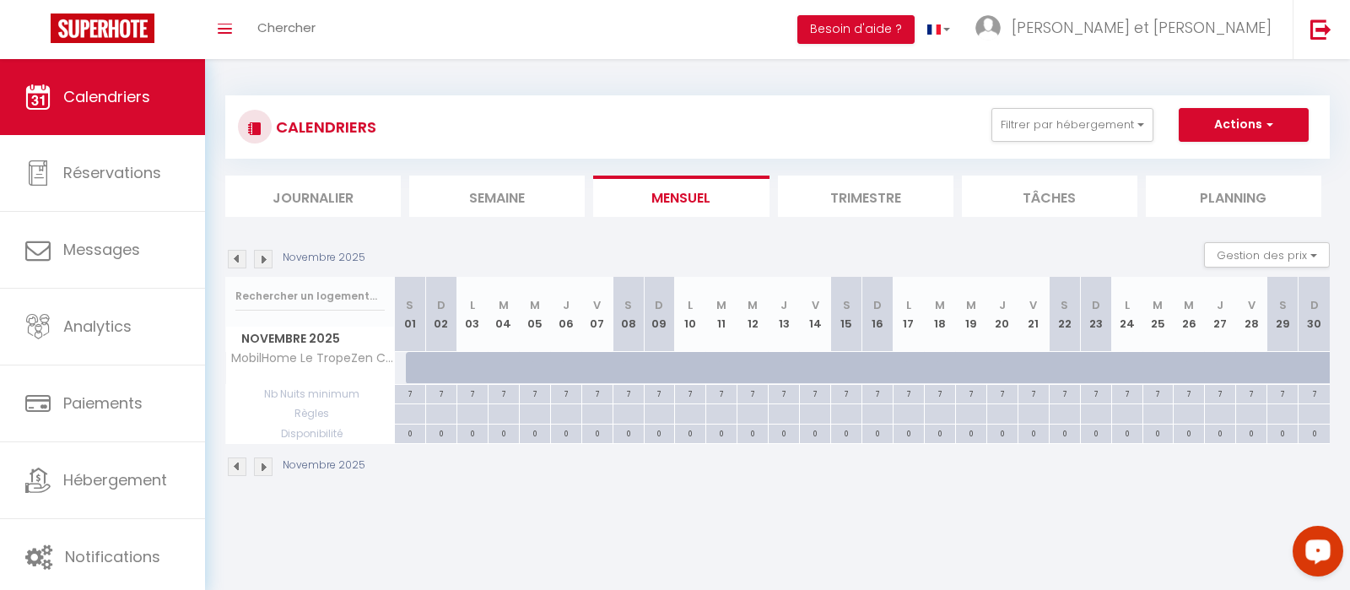
click at [417, 391] on div "7" at bounding box center [410, 393] width 30 height 16
type input "7"
type input "[DATE]"
type input "Dim 02 Novembre 2025"
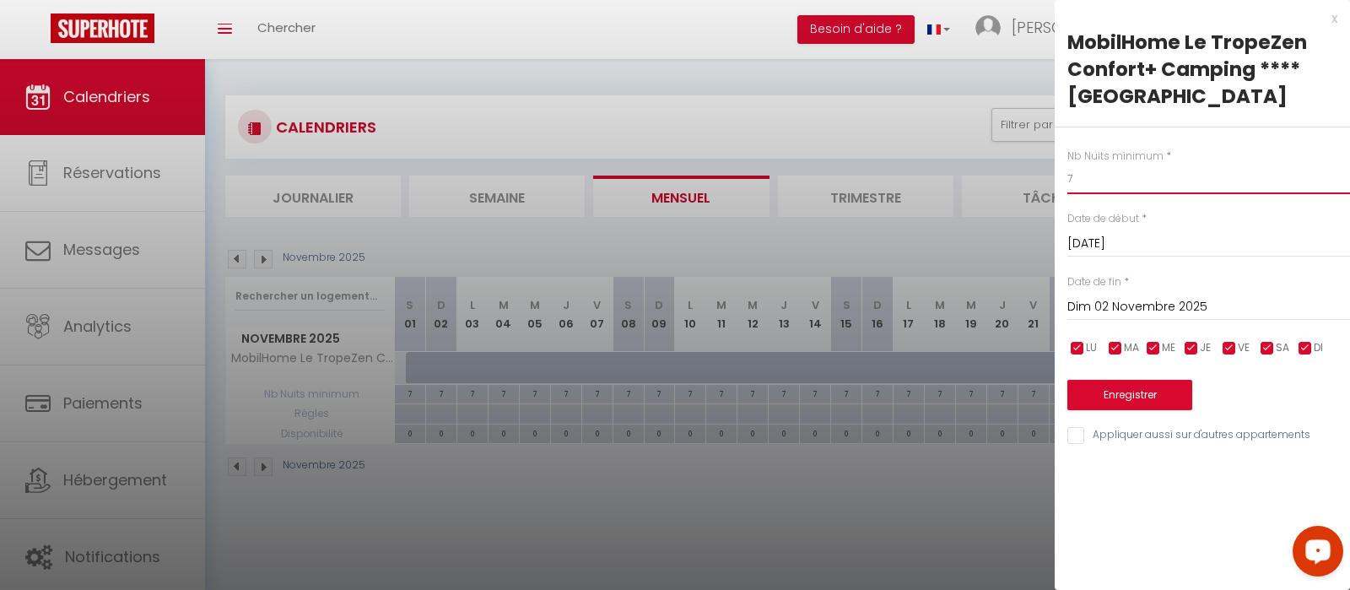
drag, startPoint x: 1078, startPoint y: 175, endPoint x: 996, endPoint y: 170, distance: 81.9
click at [1067, 170] on input "7" at bounding box center [1208, 179] width 283 height 30
type input "3"
click at [1122, 310] on input "Dim 02 Novembre 2025" at bounding box center [1208, 307] width 283 height 22
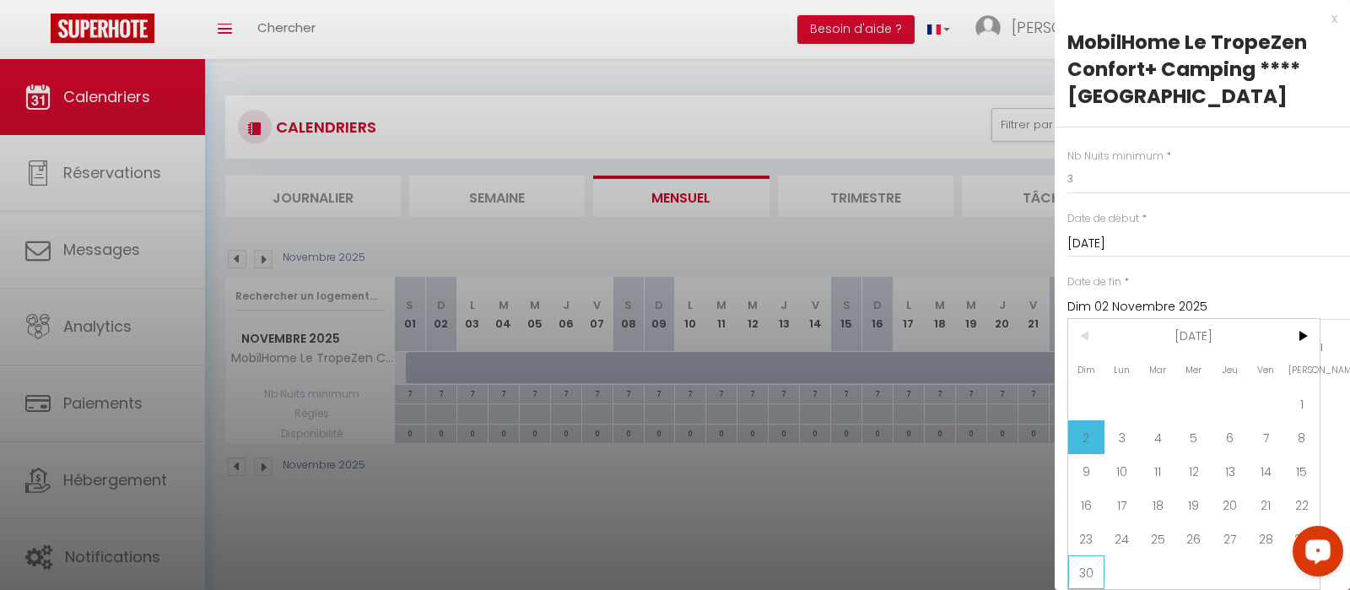
click at [1082, 573] on span "30" at bounding box center [1086, 572] width 36 height 34
type input "Dim 30 Novembre 2025"
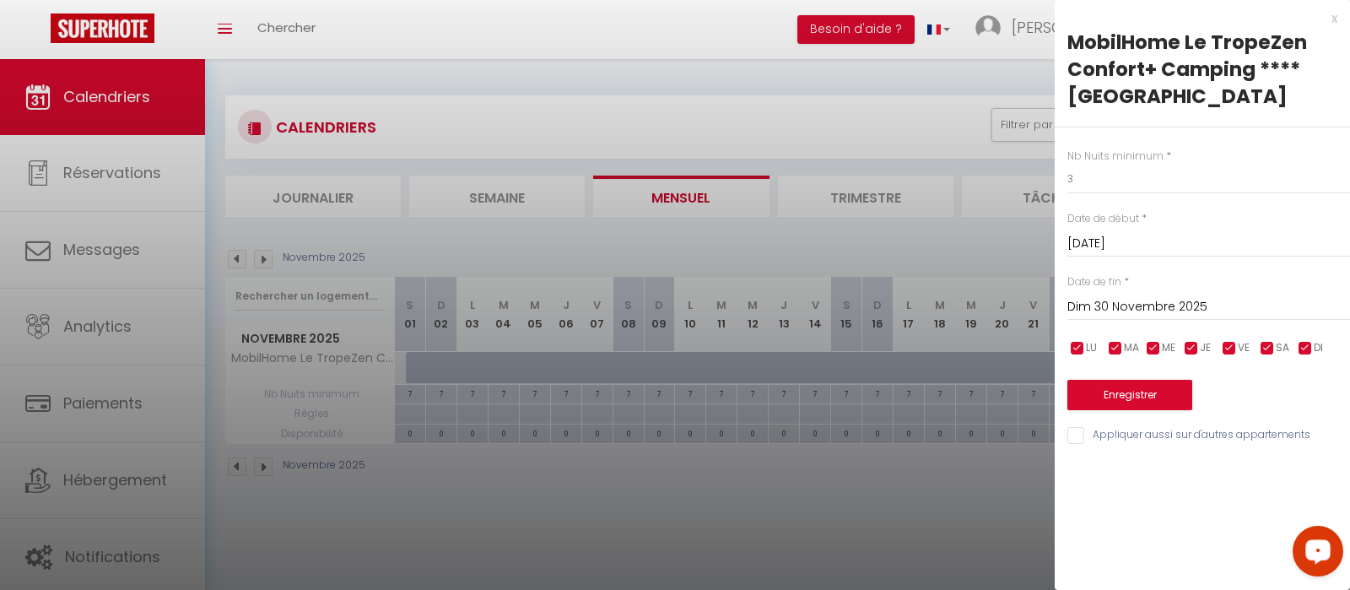
click at [1122, 411] on div "Nb Nuits minimum * 3 Date de début * [DATE] < [DATE] > Dim Lun Mar Mer Jeu Ven …" at bounding box center [1202, 286] width 295 height 319
click at [1122, 404] on button "Enregistrer" at bounding box center [1129, 395] width 125 height 30
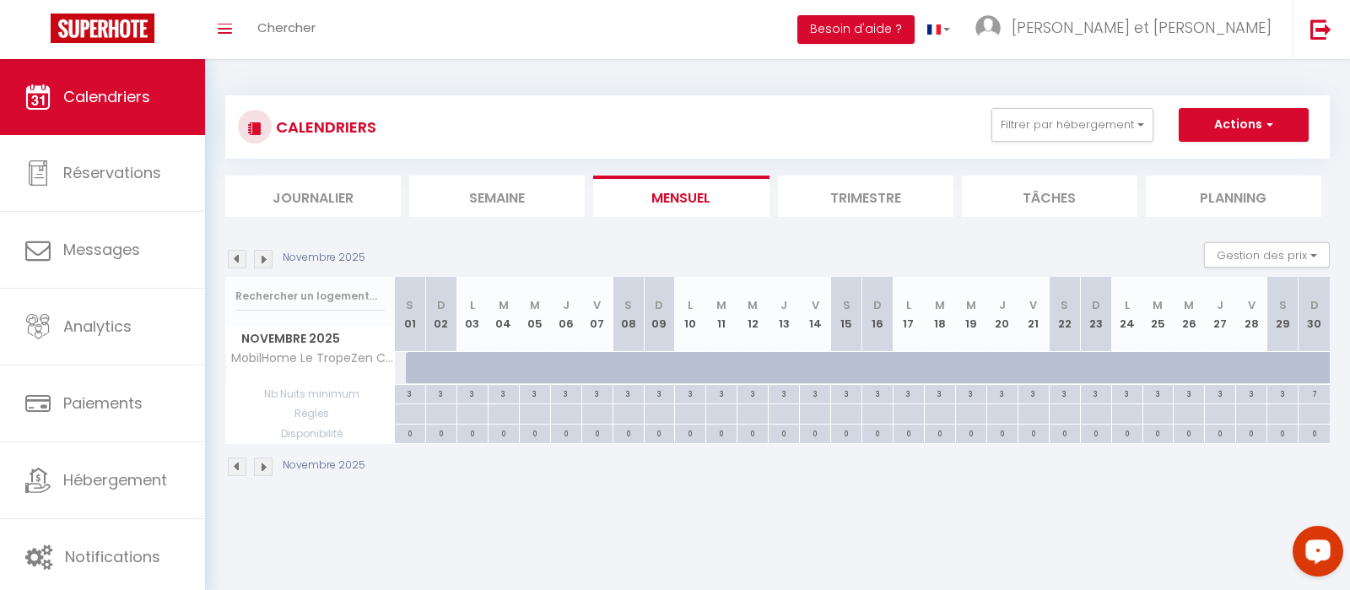
click at [837, 391] on div "3" at bounding box center [846, 393] width 30 height 16
type input "3"
type input "[DATE]"
type input "Dim 16 Novembre 2025"
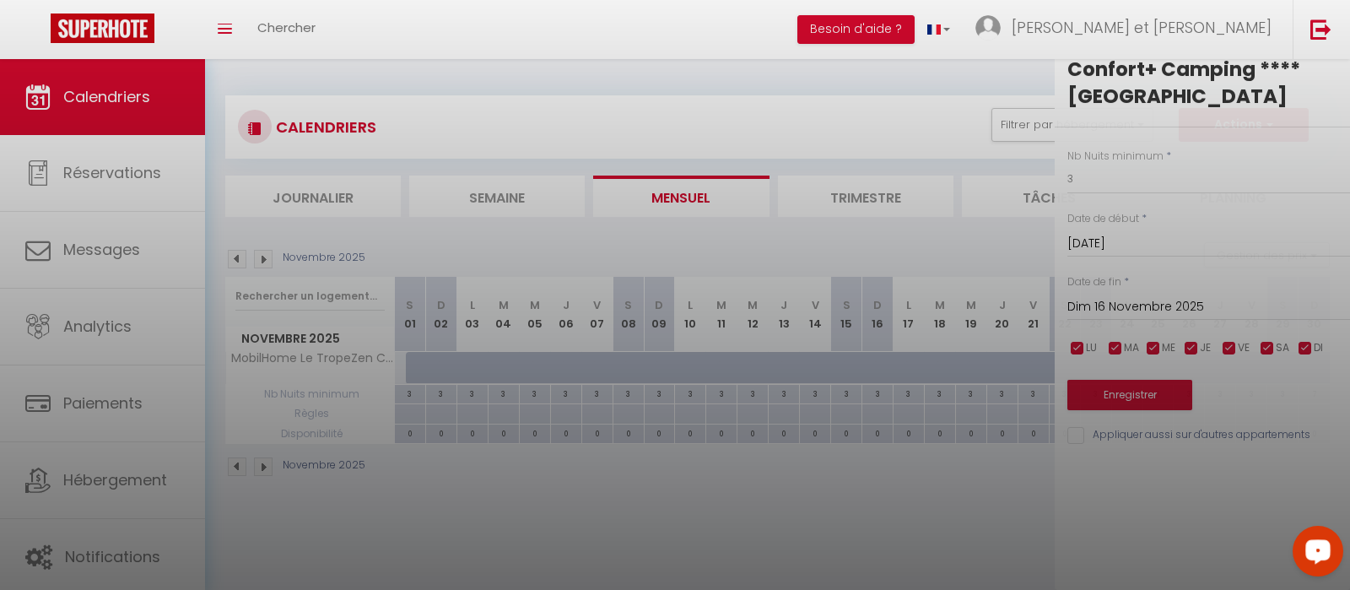
click at [837, 391] on div at bounding box center [675, 295] width 1350 height 590
type input "undefined aN undefined NaN"
click at [837, 391] on div at bounding box center [675, 295] width 1350 height 590
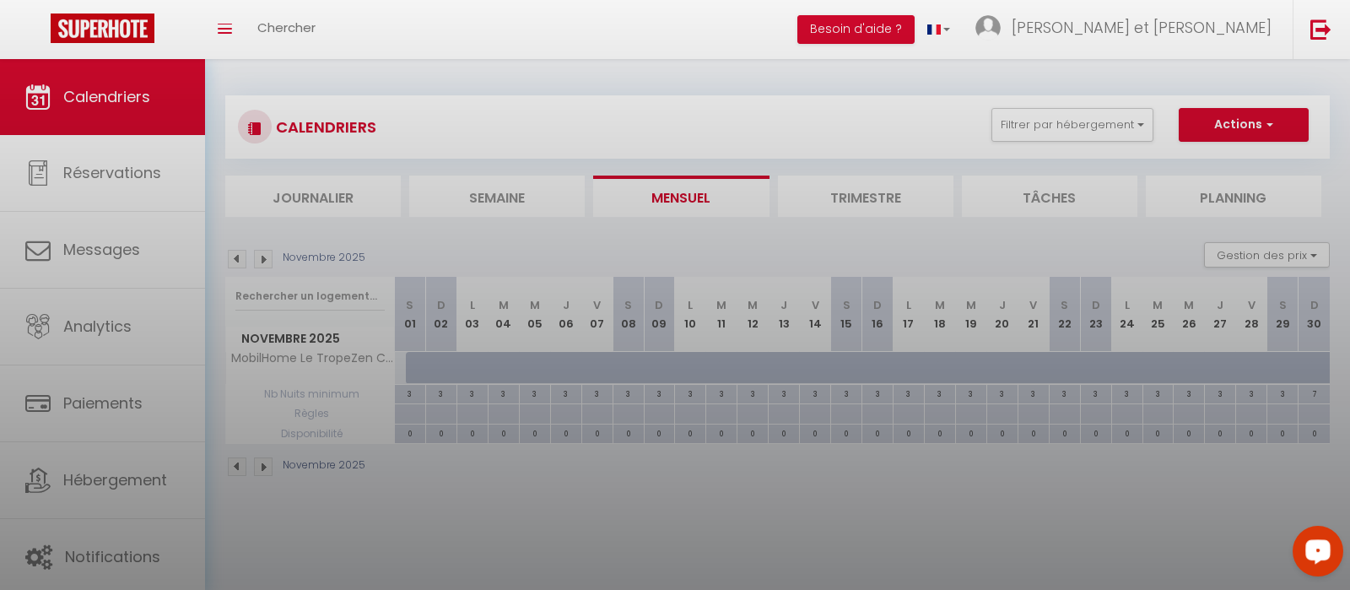
click at [837, 391] on div at bounding box center [675, 295] width 1350 height 590
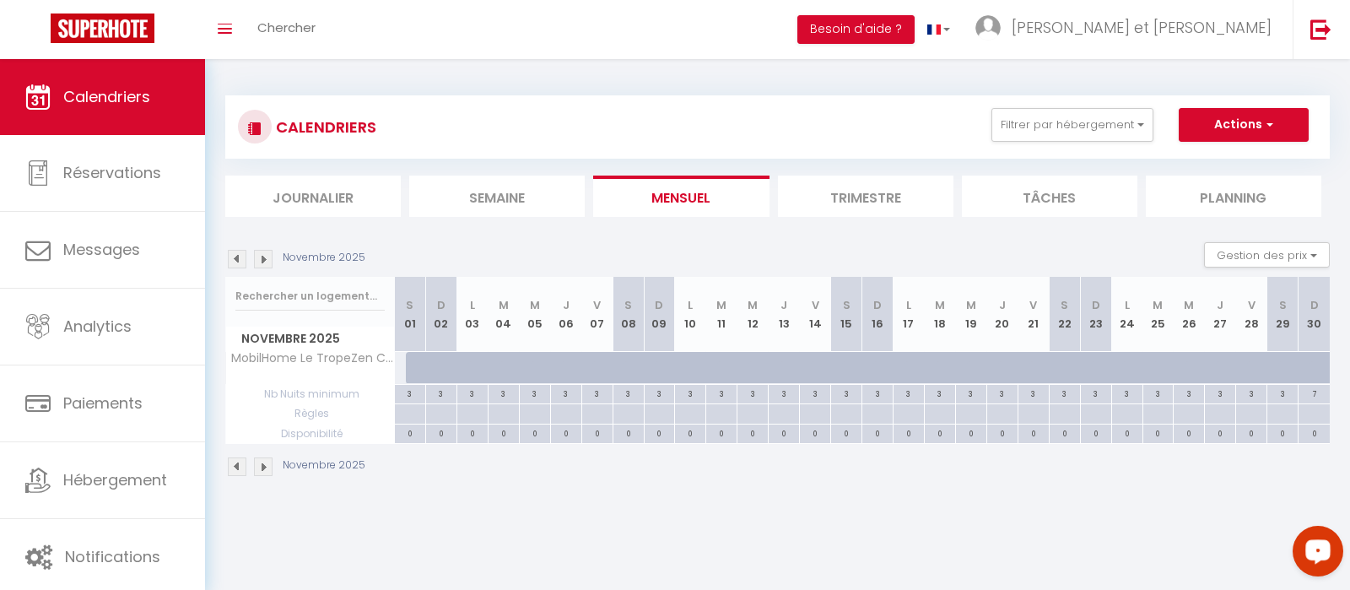
click at [240, 260] on img at bounding box center [237, 259] width 19 height 19
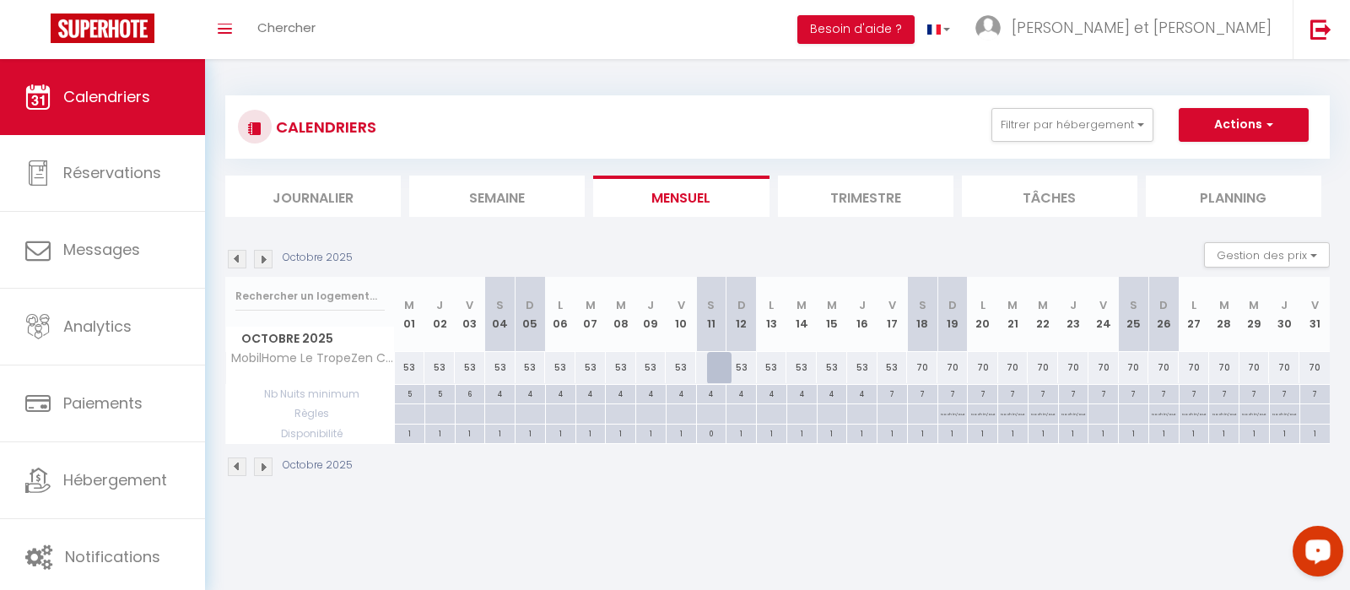
click at [260, 263] on img at bounding box center [263, 259] width 19 height 19
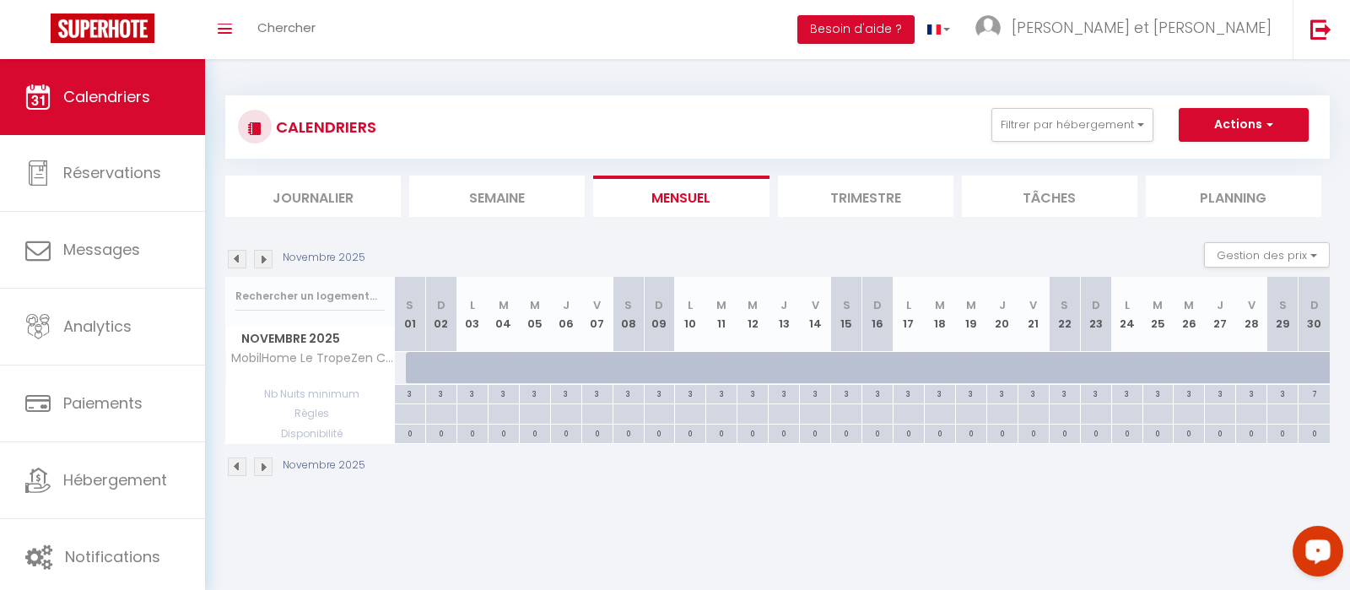
click at [251, 257] on div "Novembre 2025" at bounding box center [297, 259] width 145 height 19
click at [266, 260] on img at bounding box center [263, 259] width 19 height 19
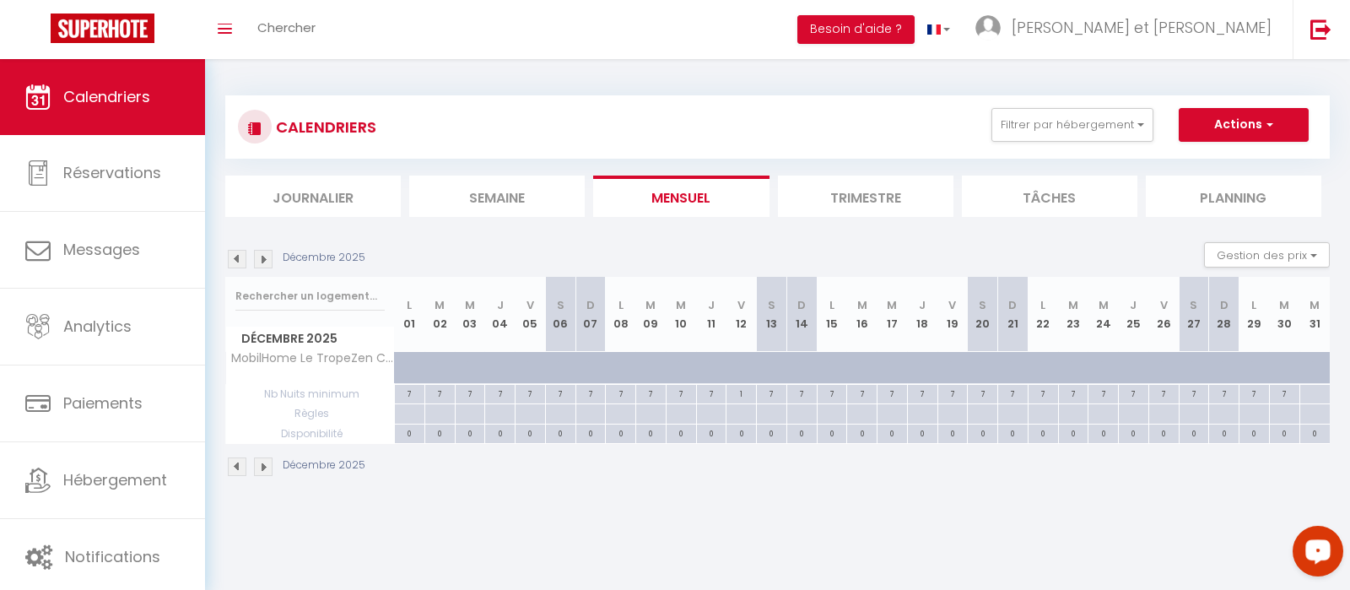
click at [266, 260] on img at bounding box center [263, 259] width 19 height 19
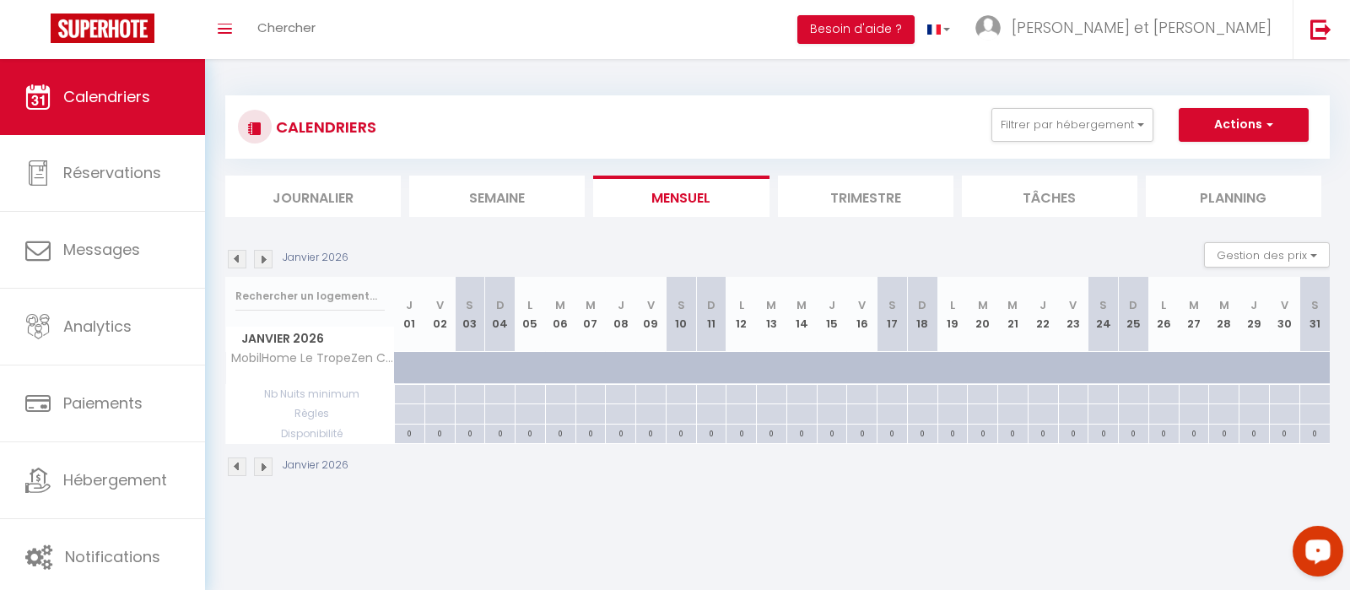
click at [240, 260] on img at bounding box center [237, 259] width 19 height 19
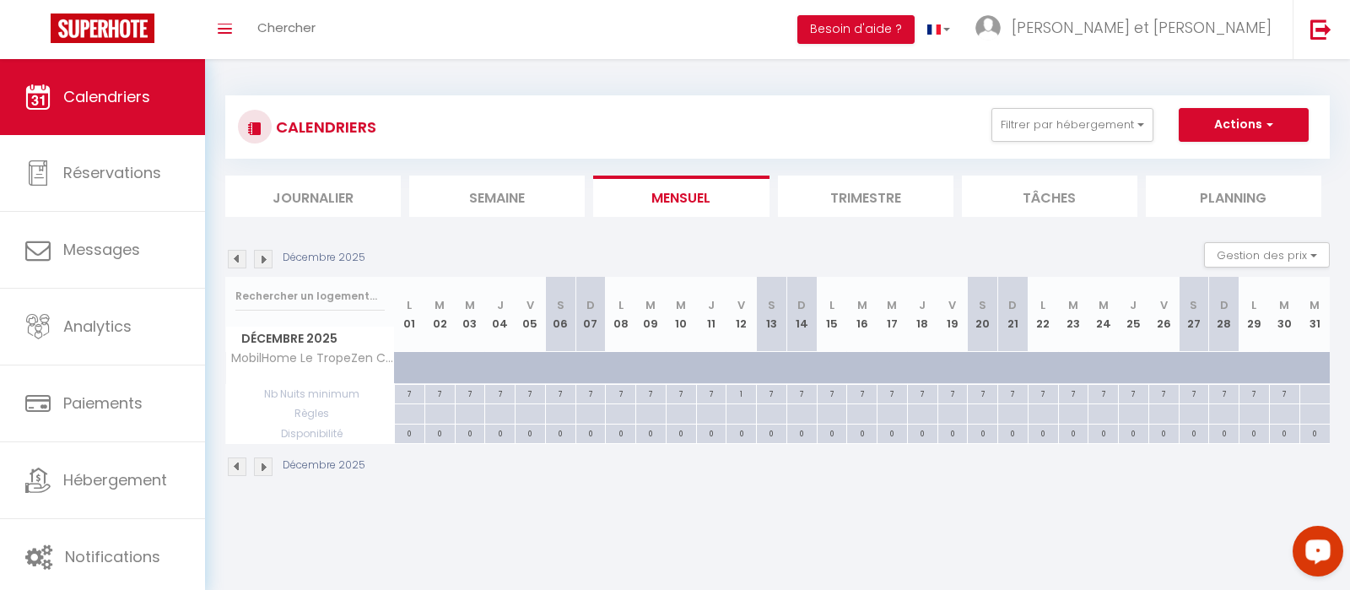
click at [240, 260] on img at bounding box center [237, 259] width 19 height 19
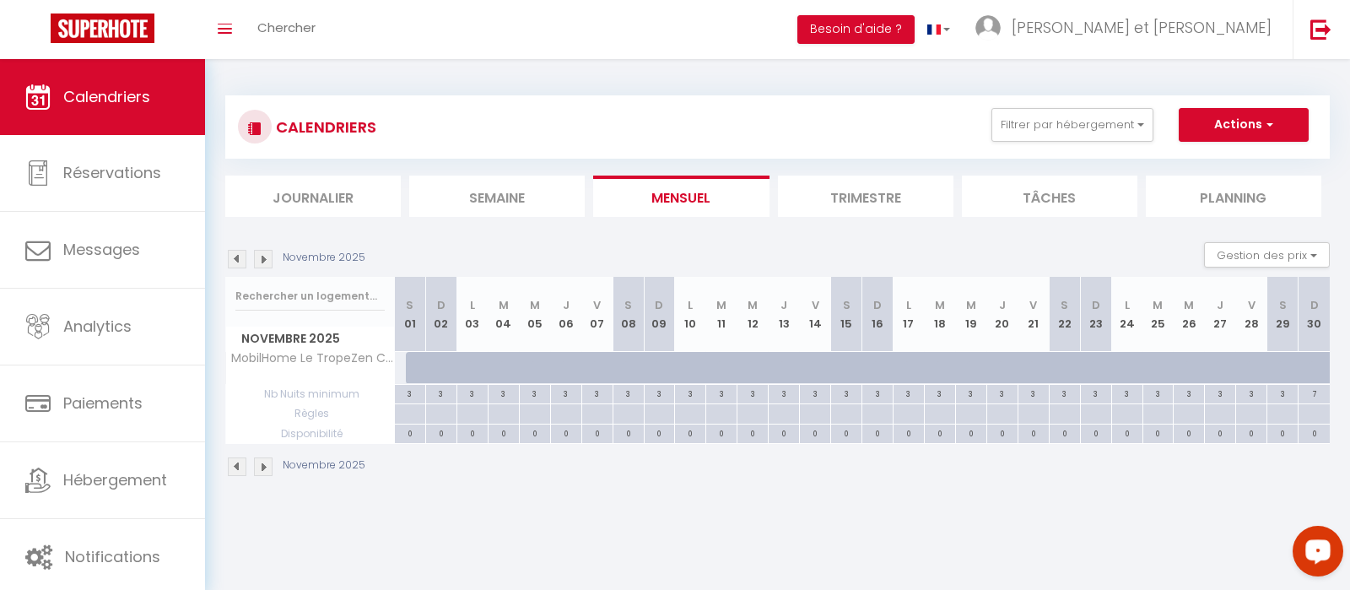
click at [407, 362] on div at bounding box center [421, 368] width 31 height 32
type input "57"
type input "[DATE]"
type input "Dim 02 Novembre 2025"
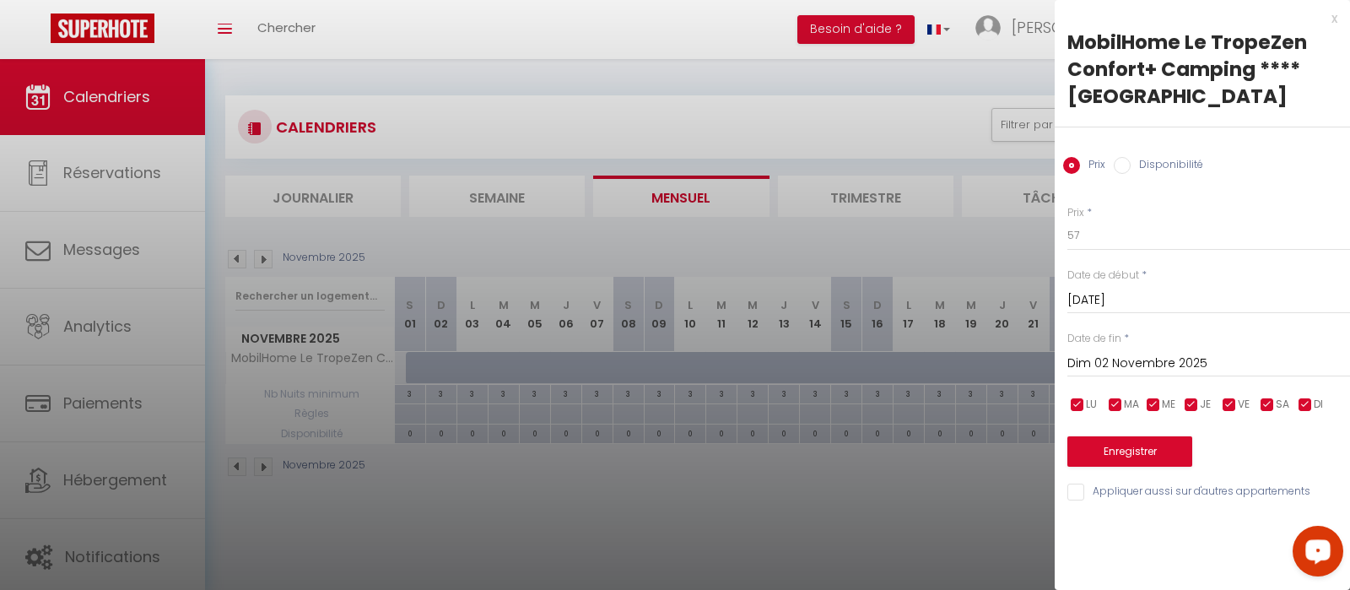
click at [1331, 22] on div "x" at bounding box center [1196, 18] width 283 height 20
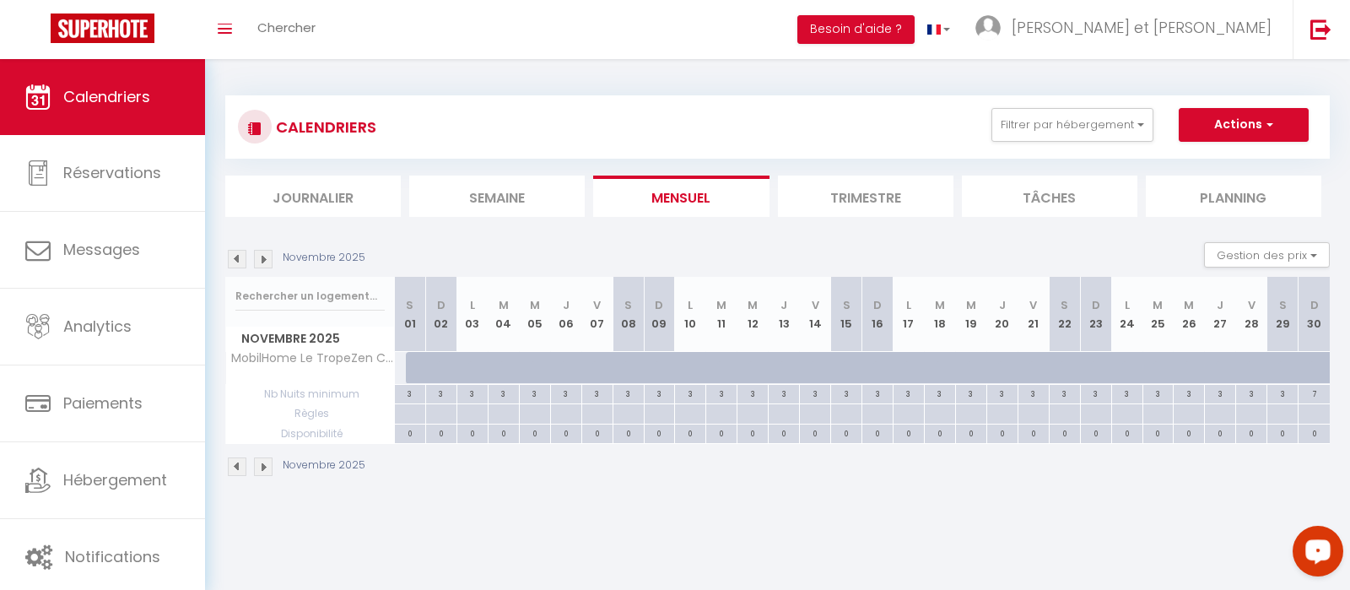
click at [239, 260] on img at bounding box center [237, 259] width 19 height 19
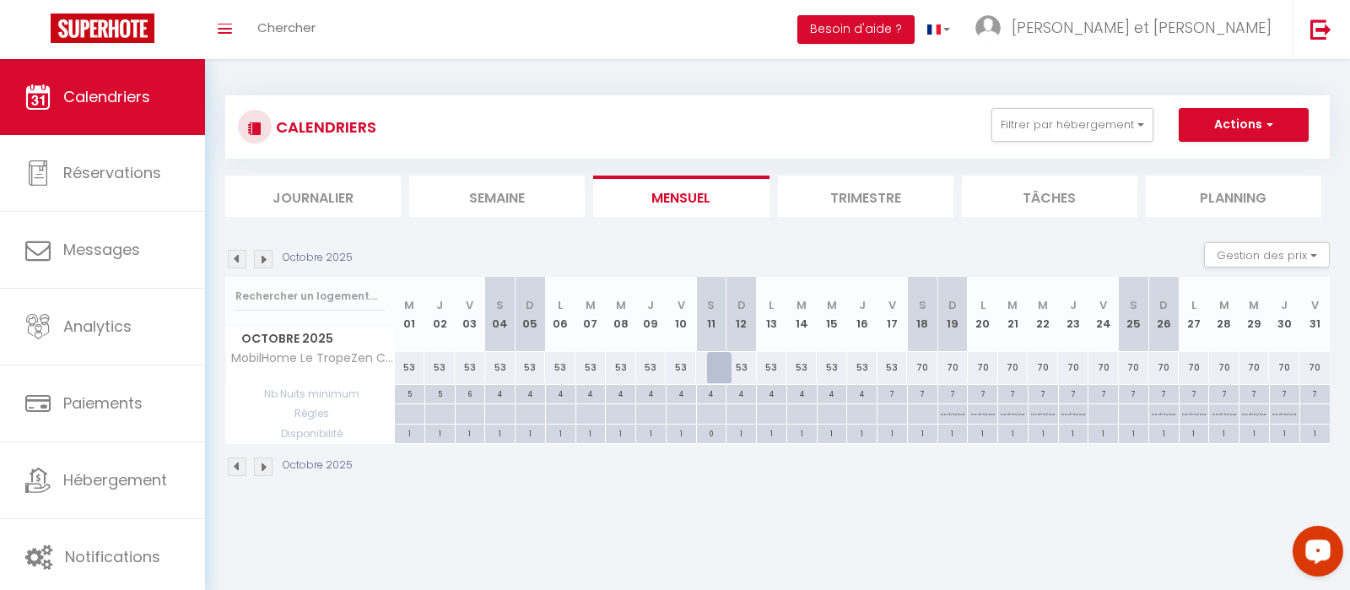
click at [236, 251] on img at bounding box center [237, 259] width 19 height 19
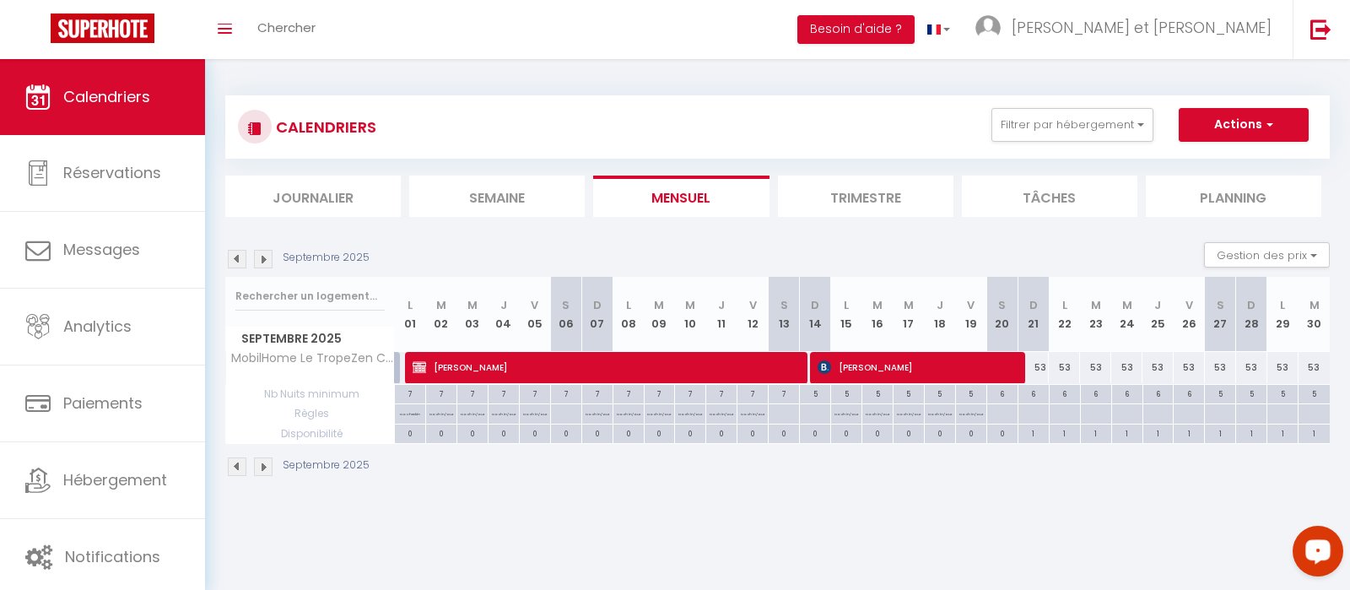
click at [1038, 394] on div "6" at bounding box center [1033, 393] width 30 height 16
type input "6"
type input "Dim 21 Septembre 2025"
type input "Lun 22 Septembre 2025"
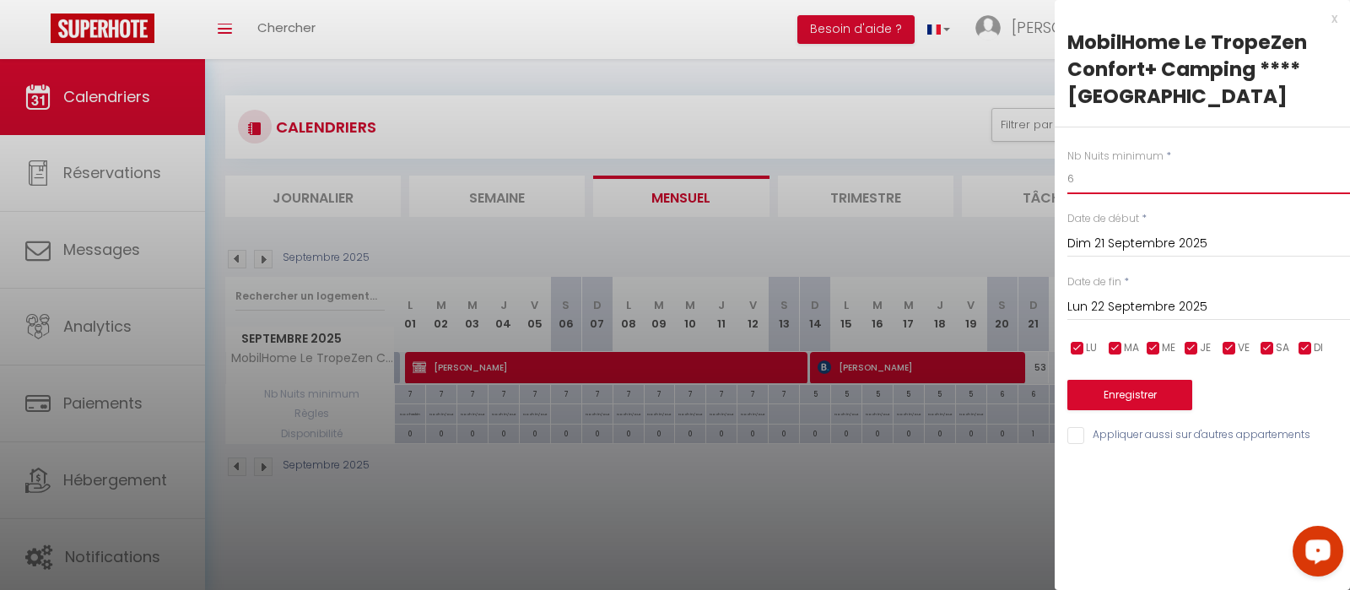
drag, startPoint x: 1088, startPoint y: 181, endPoint x: 1035, endPoint y: 171, distance: 54.1
click at [1067, 171] on input "6" at bounding box center [1208, 179] width 283 height 30
type input "5"
click at [1109, 312] on input "Lun 22 Septembre 2025" at bounding box center [1208, 307] width 283 height 22
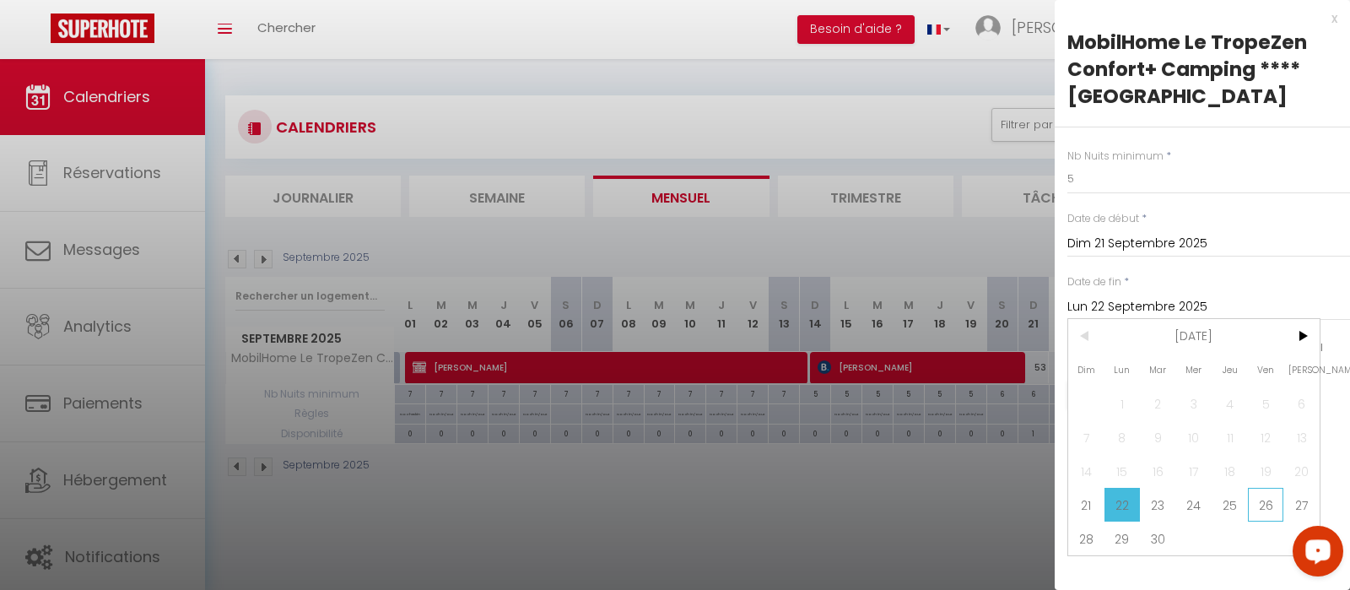
click at [1276, 511] on span "26" at bounding box center [1266, 505] width 36 height 34
type input "Ven 26 Septembre 2025"
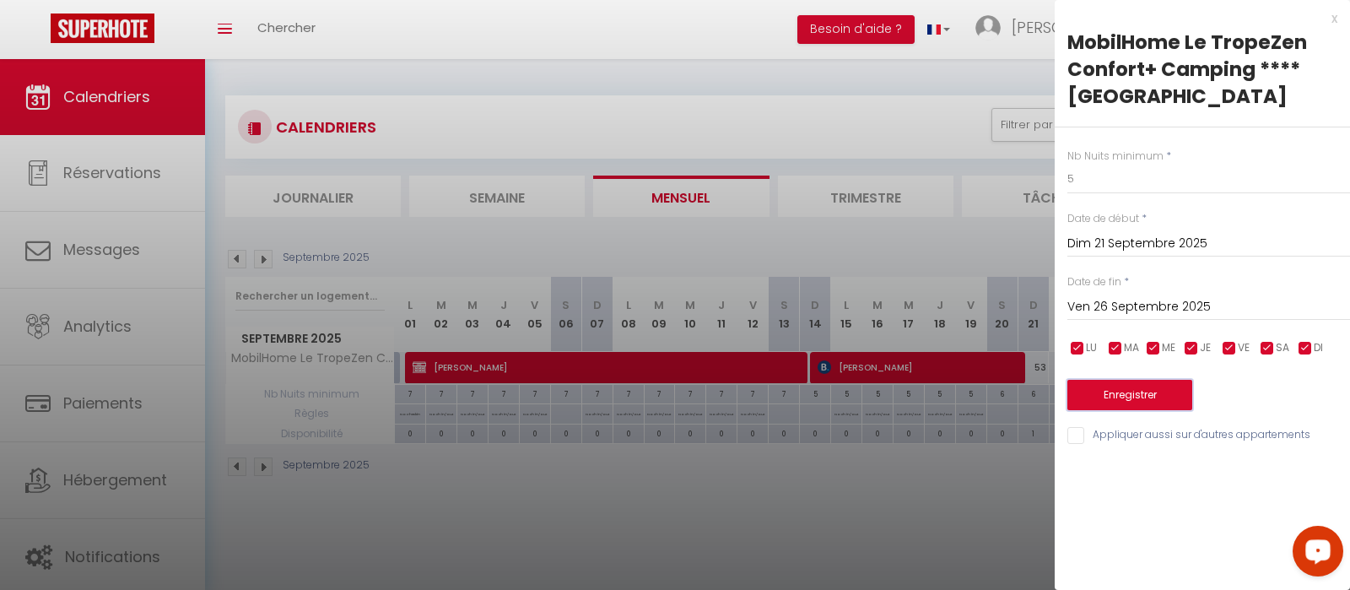
click at [1151, 393] on button "Enregistrer" at bounding box center [1129, 395] width 125 height 30
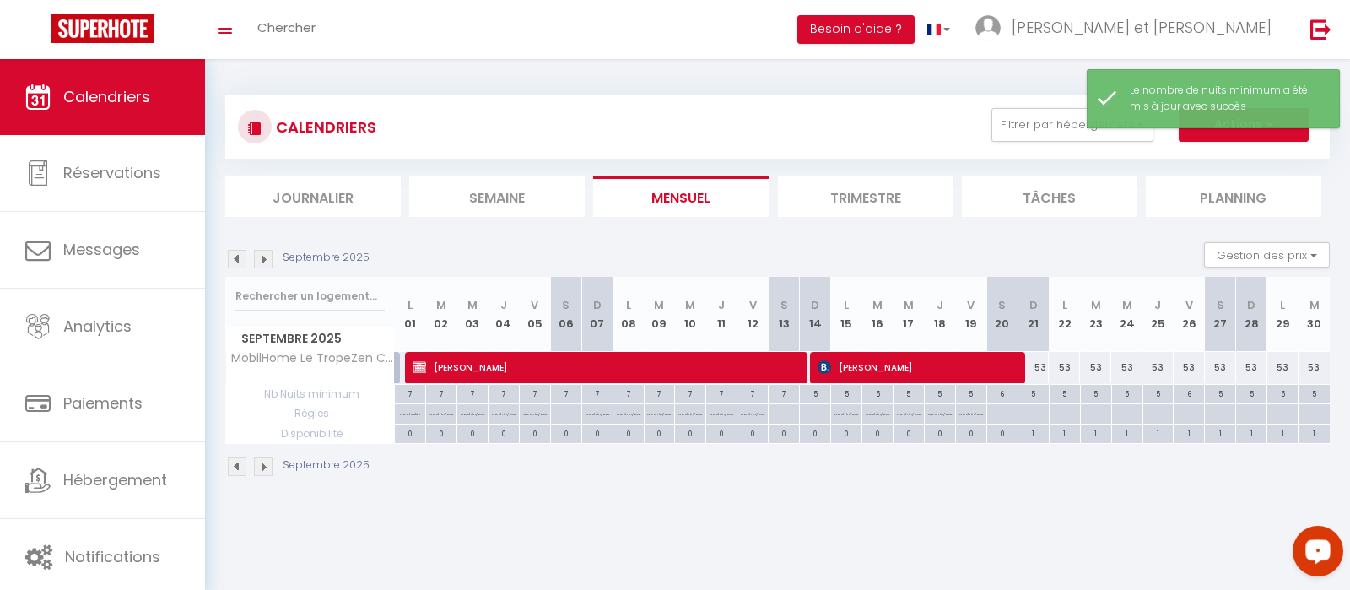
click at [1192, 395] on div "6" at bounding box center [1189, 393] width 30 height 16
type input "6"
type input "Ven 26 Septembre 2025"
type input "[DATE]"
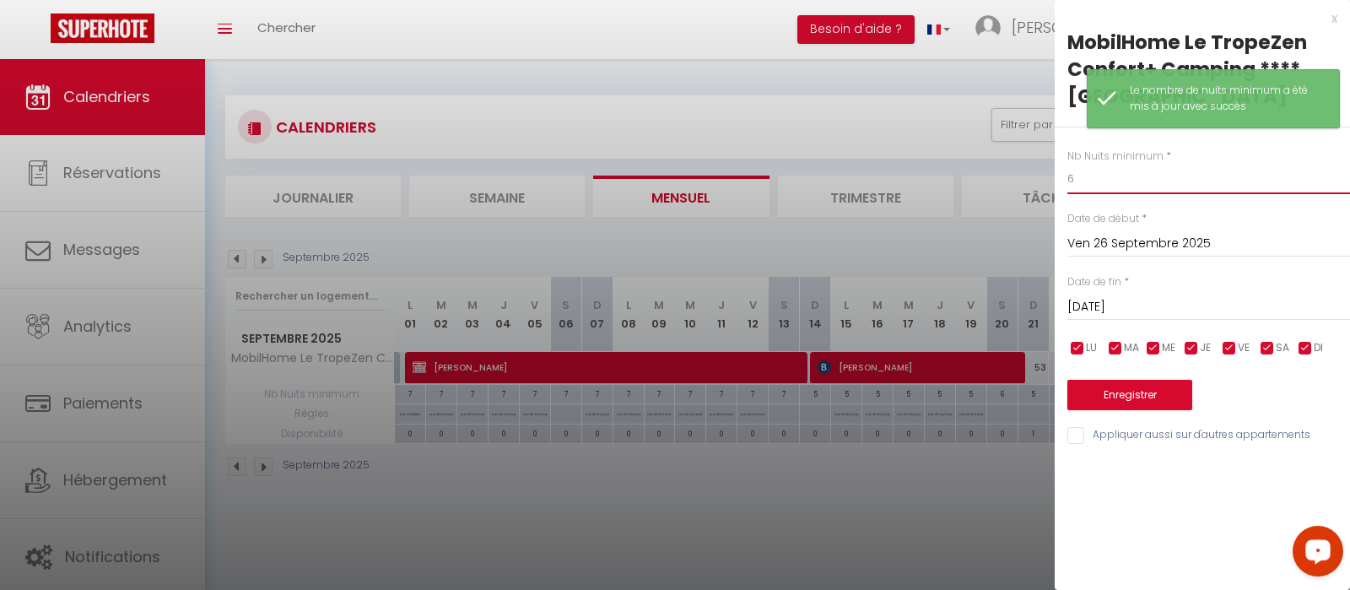
drag, startPoint x: 1078, startPoint y: 184, endPoint x: 1021, endPoint y: 180, distance: 57.5
click at [1067, 180] on input "6" at bounding box center [1208, 179] width 283 height 30
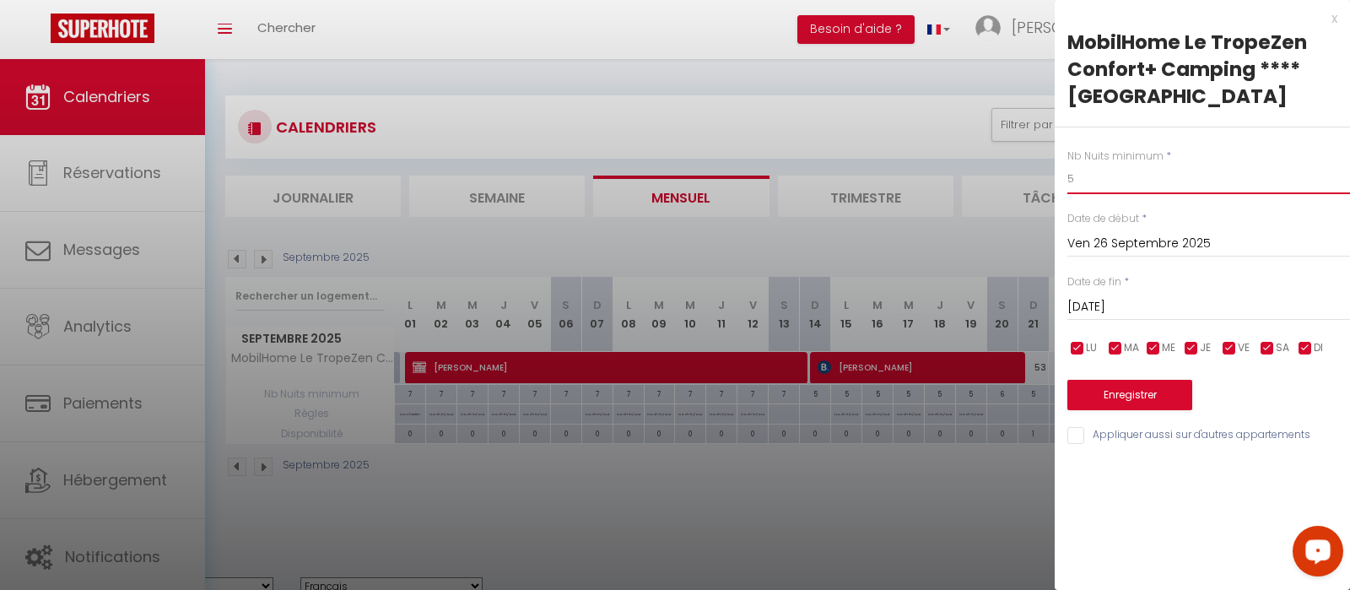
type input "5"
click at [1179, 385] on button "Enregistrer" at bounding box center [1129, 395] width 125 height 30
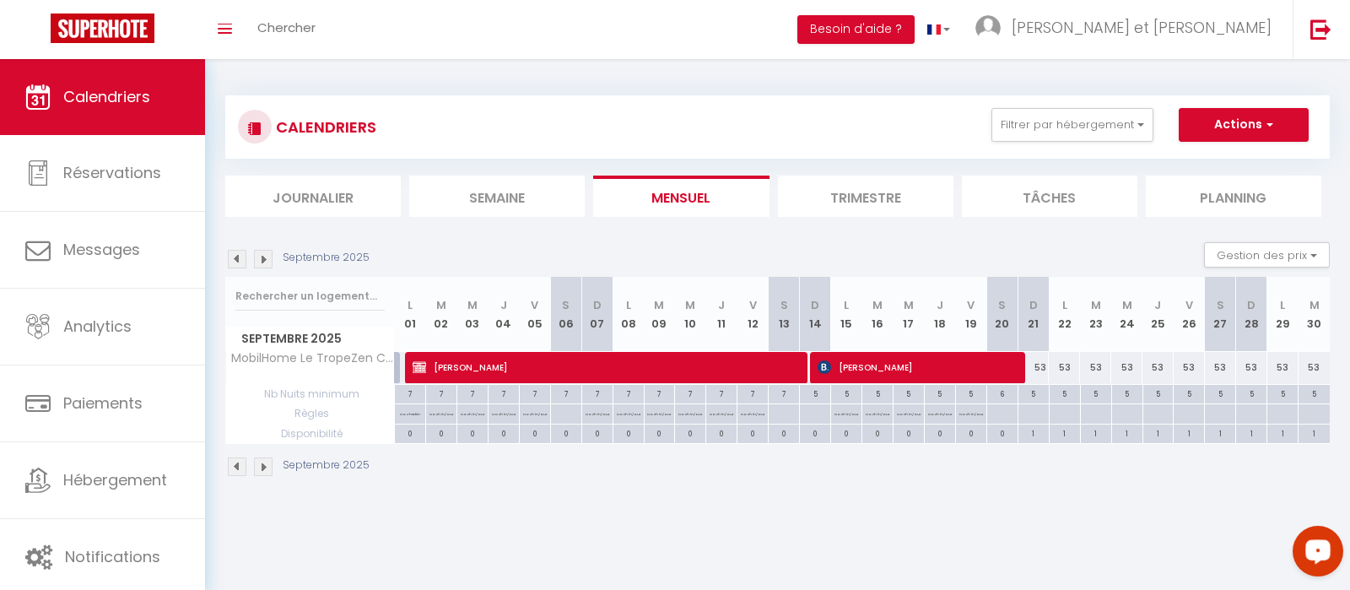
click at [267, 251] on img at bounding box center [263, 259] width 19 height 19
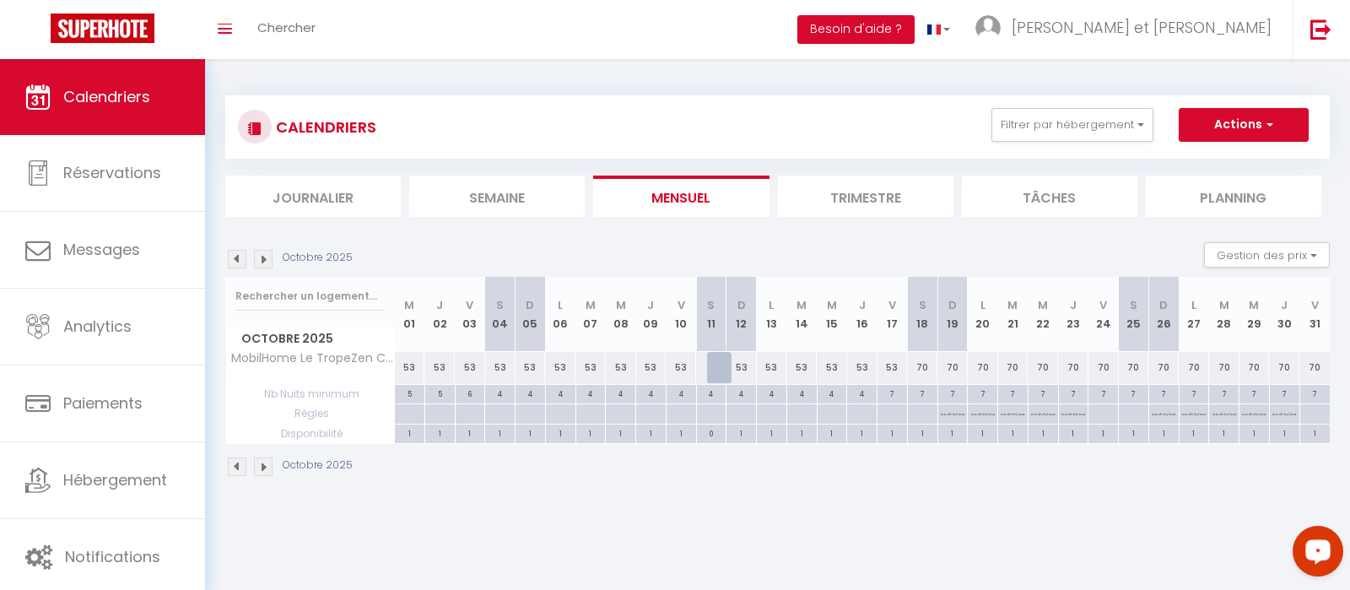
click at [234, 260] on img at bounding box center [237, 259] width 19 height 19
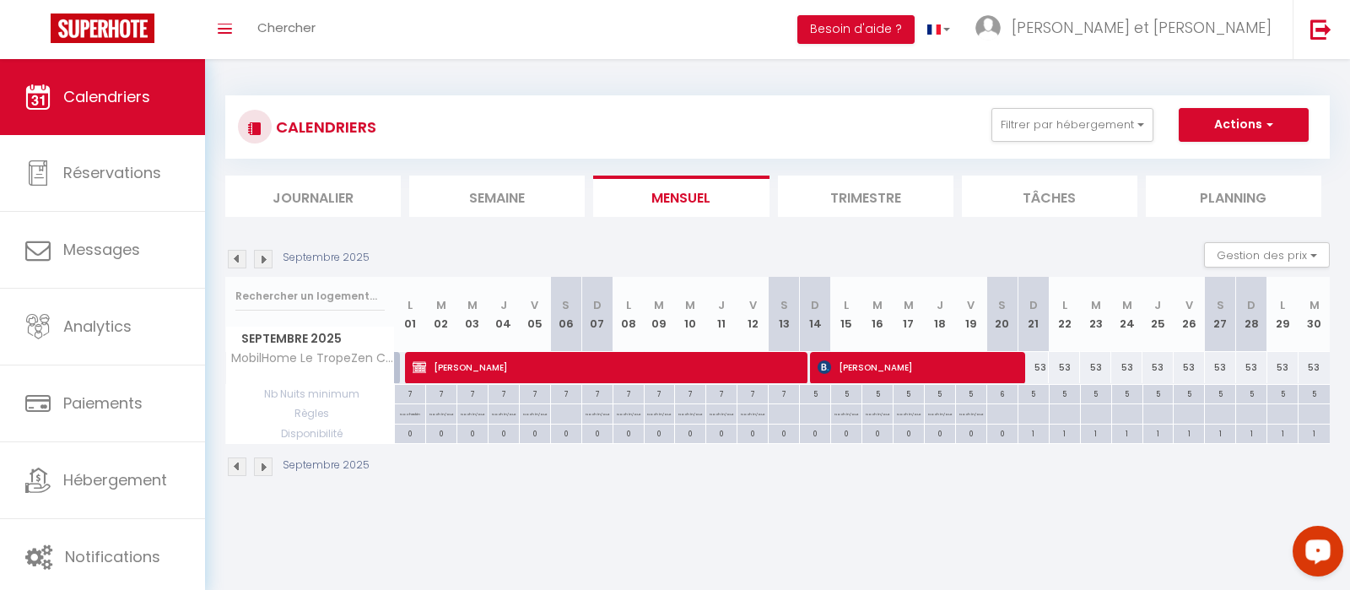
click at [1250, 395] on div "5" at bounding box center [1251, 393] width 30 height 16
type input "5"
type input "Dim 28 Septembre 2025"
type input "Lun 29 Septembre 2025"
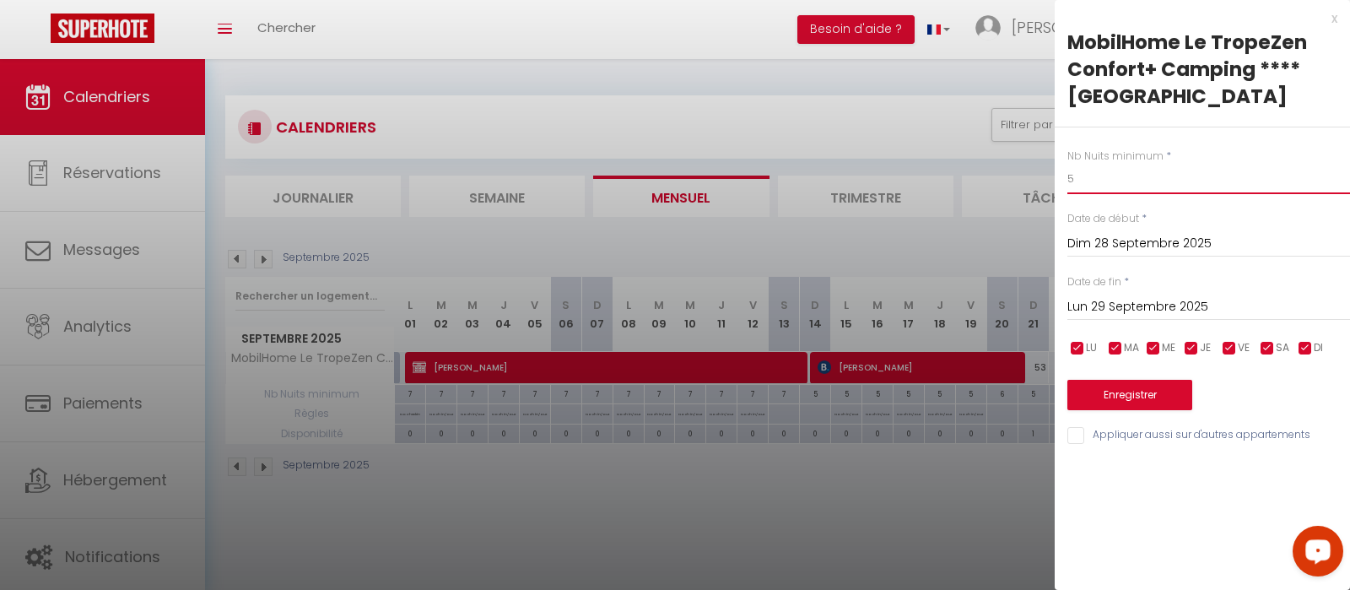
drag, startPoint x: 1094, startPoint y: 176, endPoint x: 1033, endPoint y: 166, distance: 62.4
click at [1067, 166] on input "5" at bounding box center [1208, 179] width 283 height 30
type input "4"
click at [1091, 238] on input "Dim 28 Septembre 2025" at bounding box center [1208, 244] width 283 height 22
click at [1269, 201] on div "Nb Nuits minimum * 4 Date de début * [DATE] < [DATE] > Dim Lun Mar Mer Jeu Ven …" at bounding box center [1202, 286] width 295 height 319
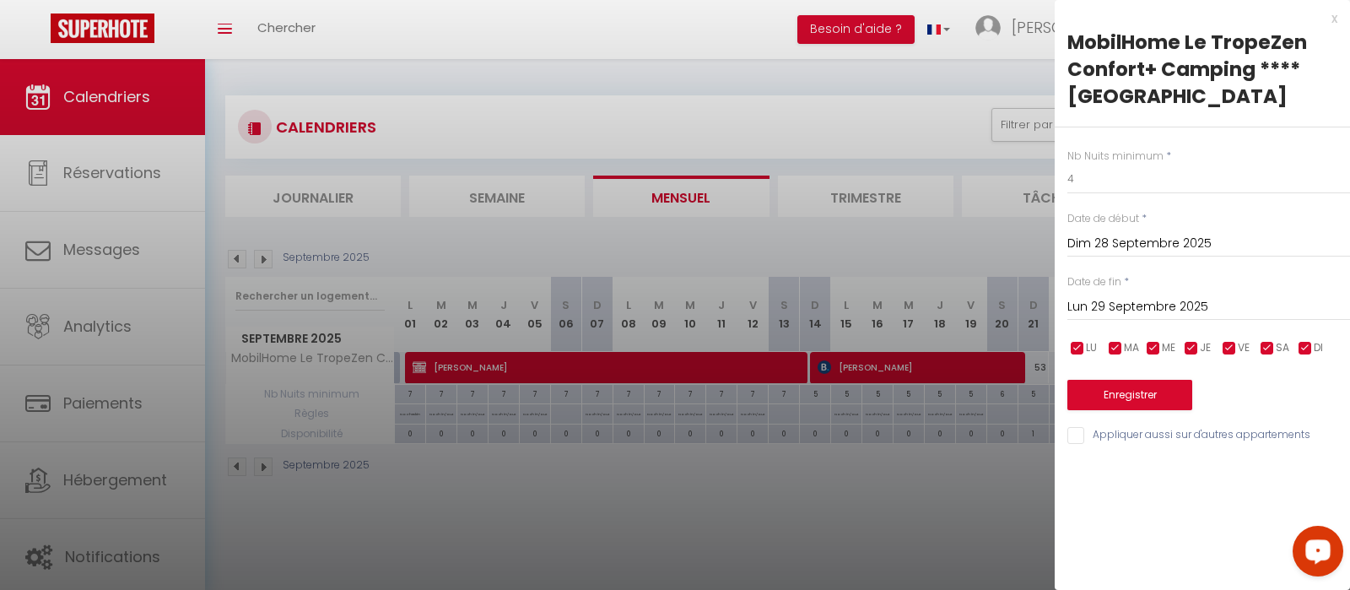
click at [1179, 311] on input "Lun 29 Septembre 2025" at bounding box center [1208, 307] width 283 height 22
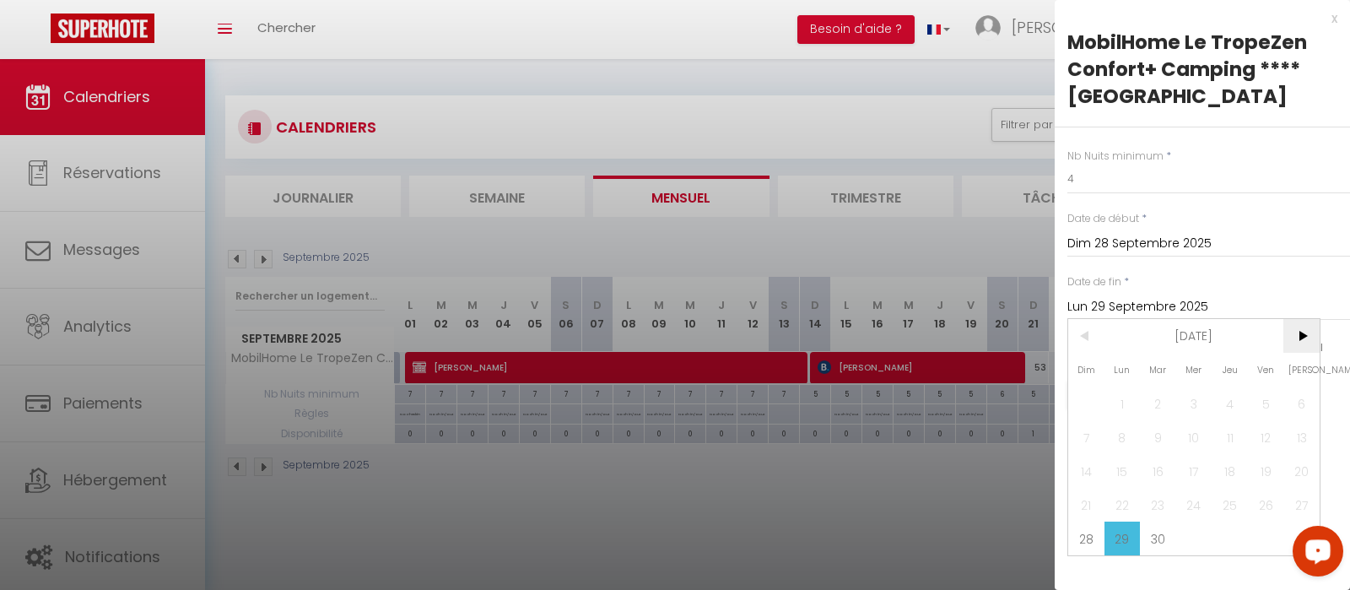
click at [1299, 343] on span ">" at bounding box center [1301, 336] width 36 height 34
click at [1301, 402] on span "4" at bounding box center [1301, 403] width 36 height 34
type input "[DATE]"
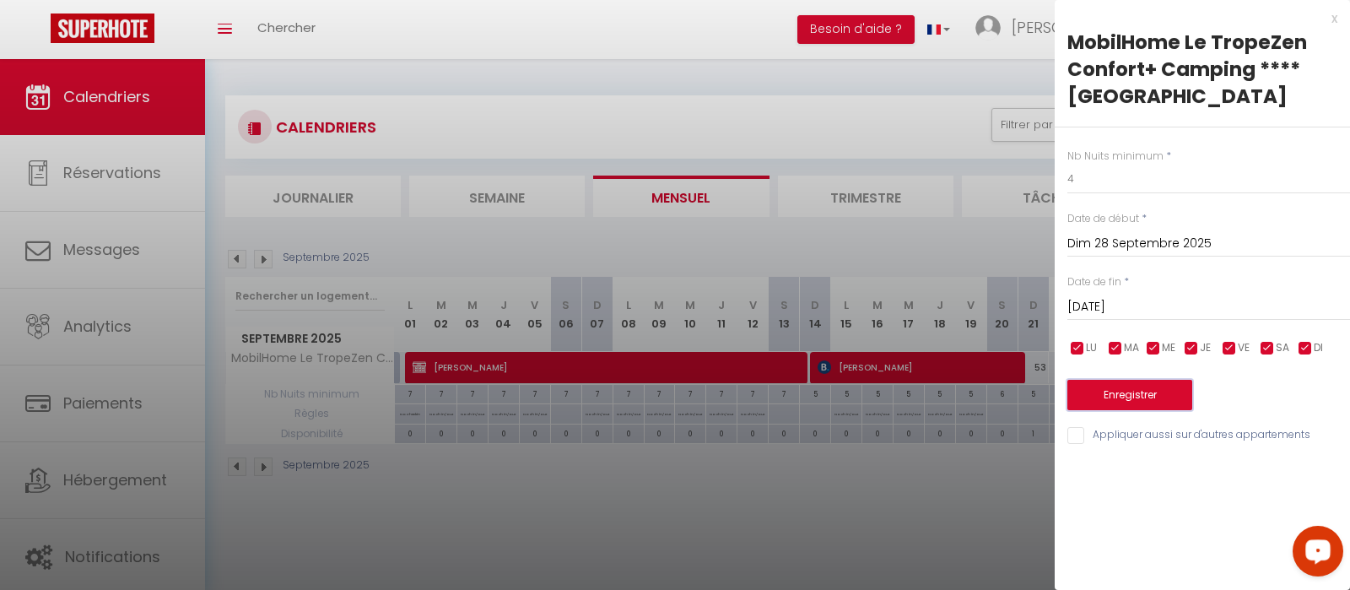
click at [1153, 393] on button "Enregistrer" at bounding box center [1129, 395] width 125 height 30
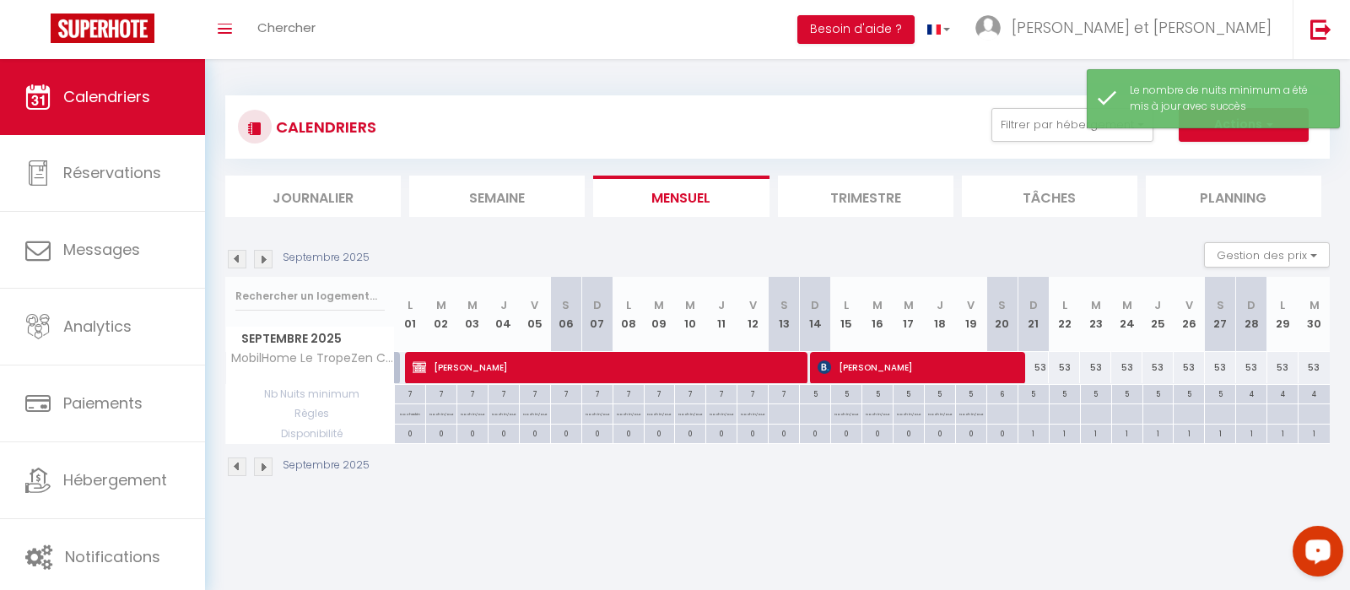
click at [263, 255] on img at bounding box center [263, 259] width 19 height 19
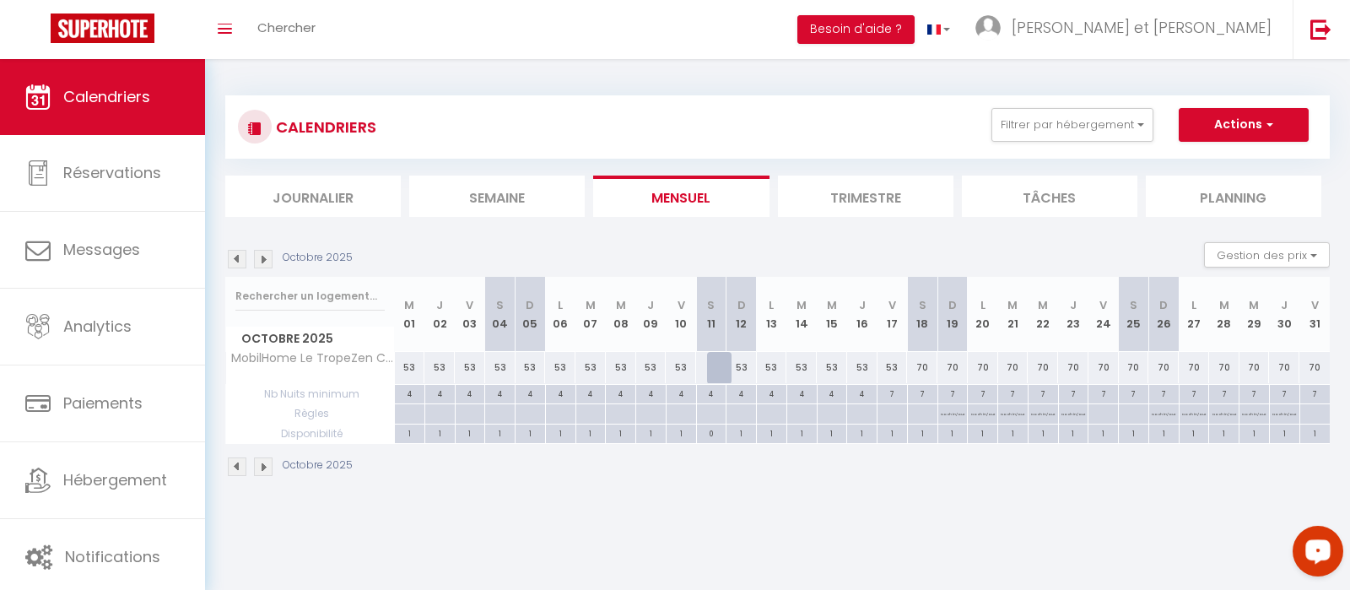
click at [240, 264] on img at bounding box center [237, 259] width 19 height 19
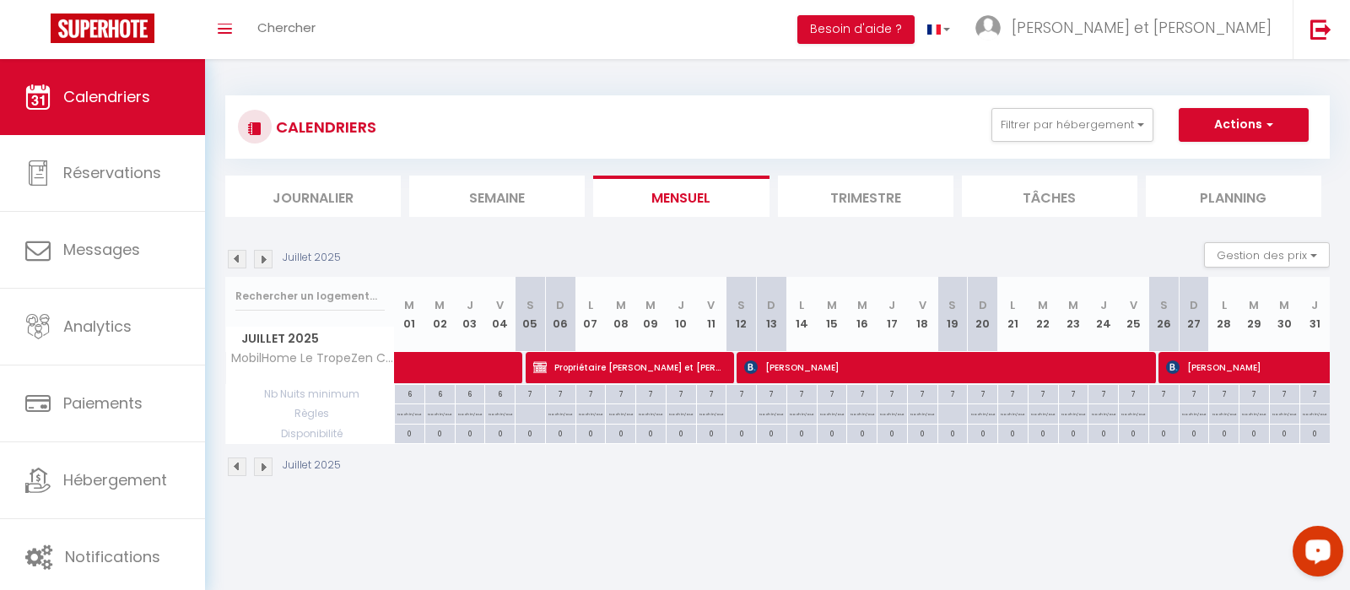
click at [240, 264] on img at bounding box center [237, 259] width 19 height 19
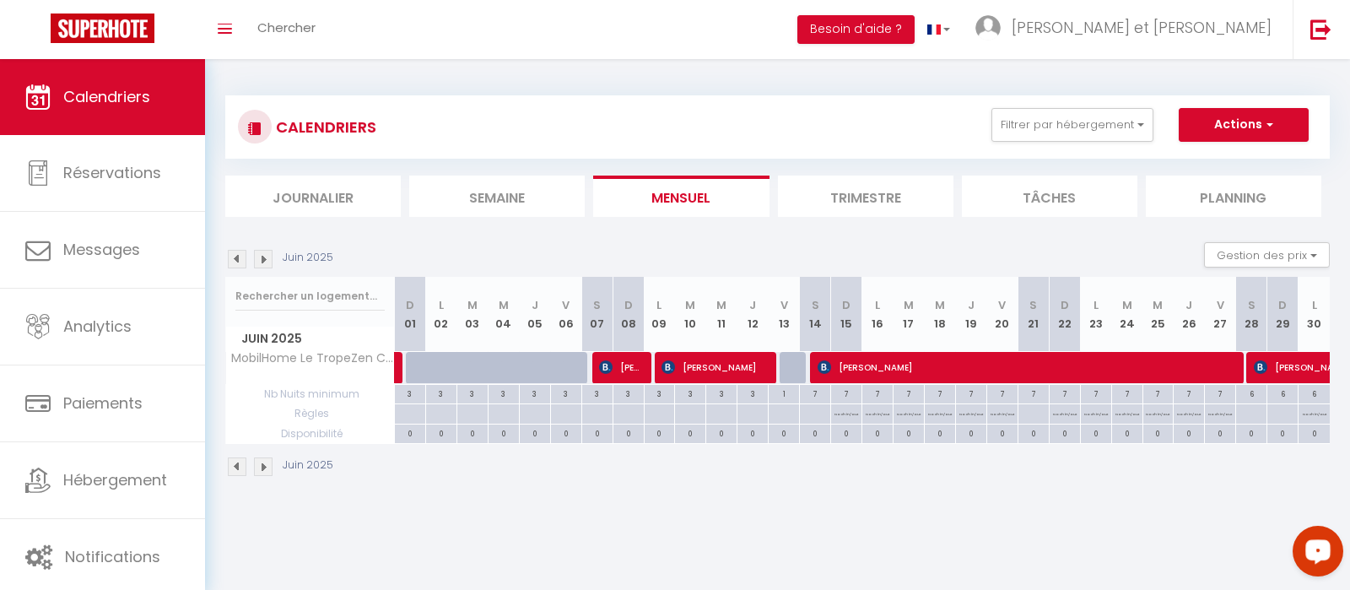
click at [240, 264] on img at bounding box center [237, 259] width 19 height 19
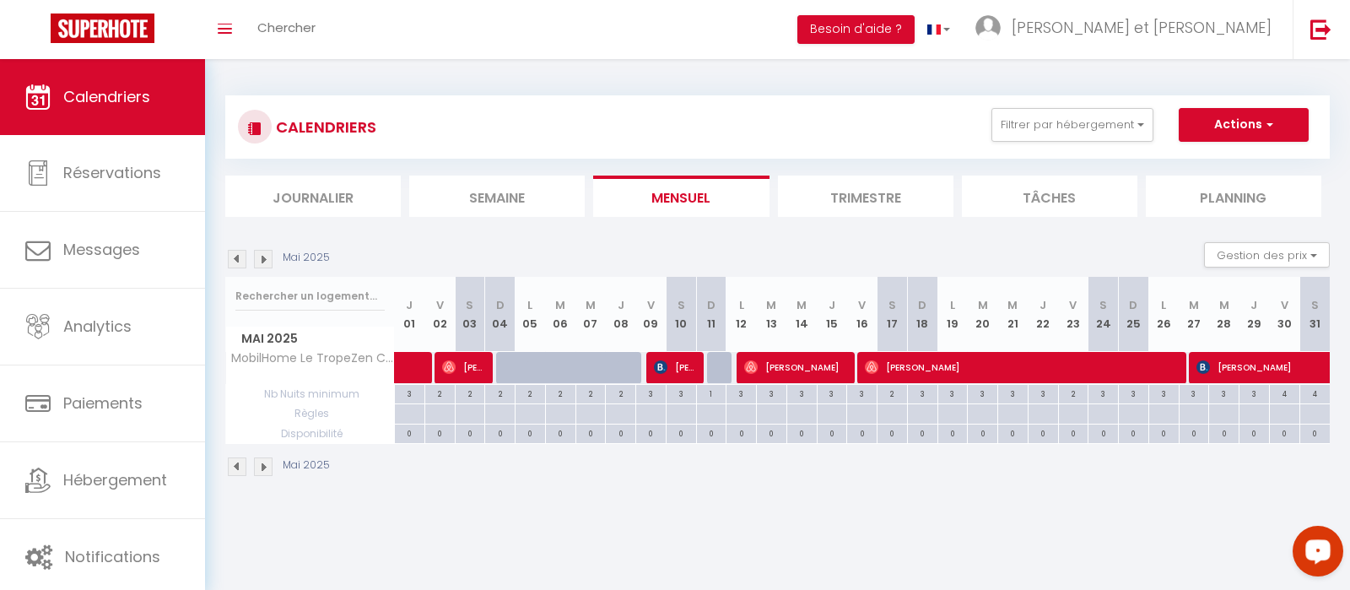
click at [240, 264] on img at bounding box center [237, 259] width 19 height 19
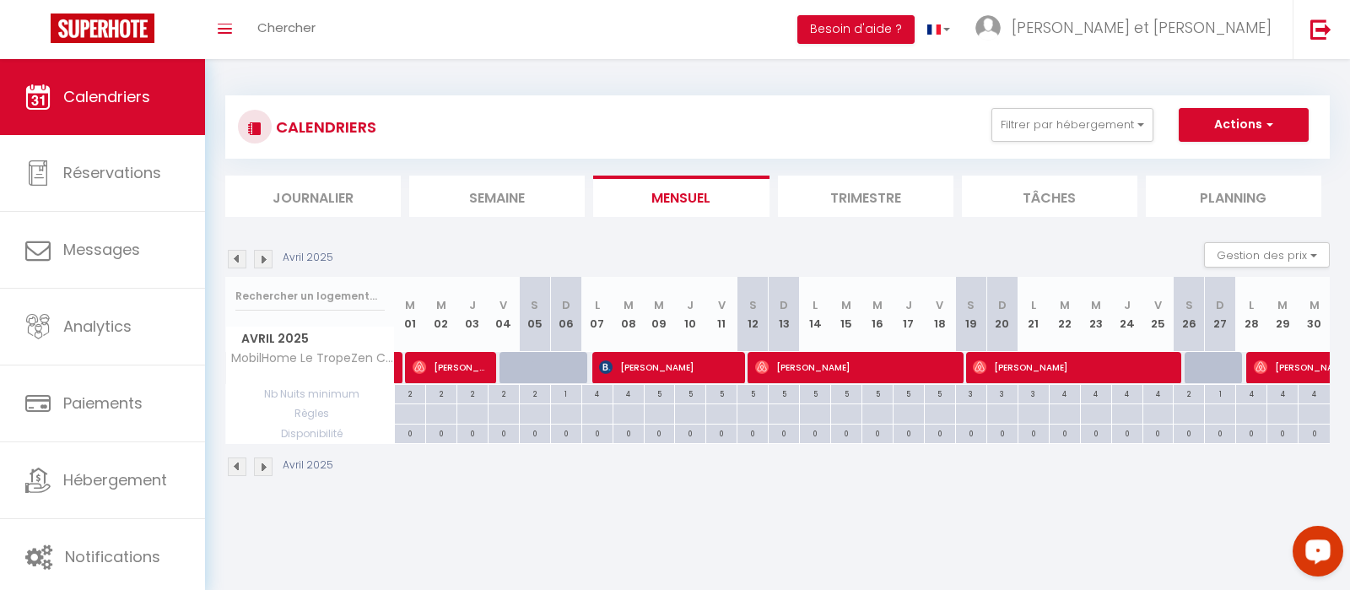
click at [240, 264] on img at bounding box center [237, 259] width 19 height 19
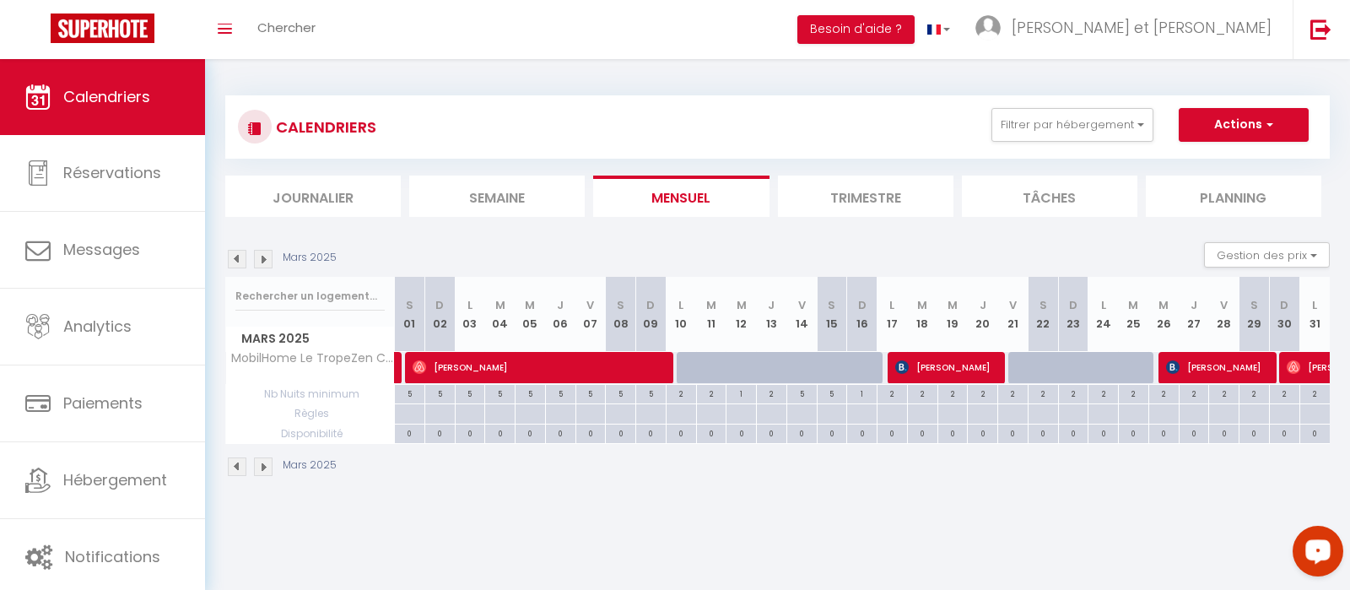
click at [240, 264] on img at bounding box center [237, 259] width 19 height 19
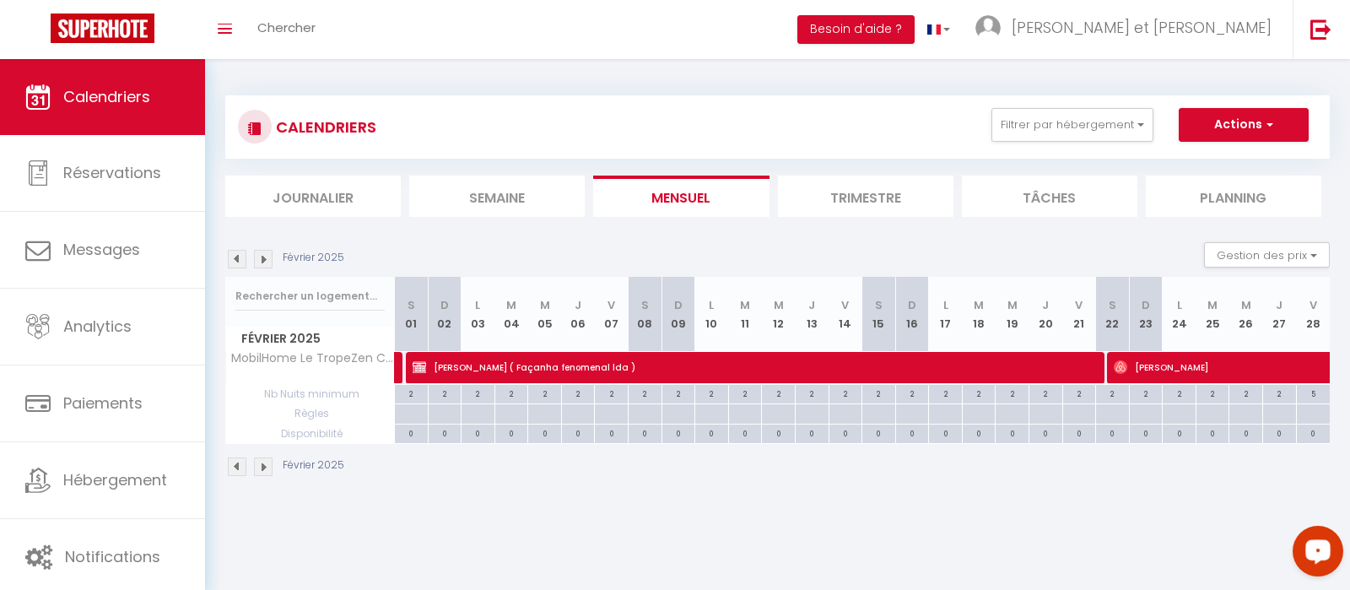
click at [240, 264] on img at bounding box center [237, 259] width 19 height 19
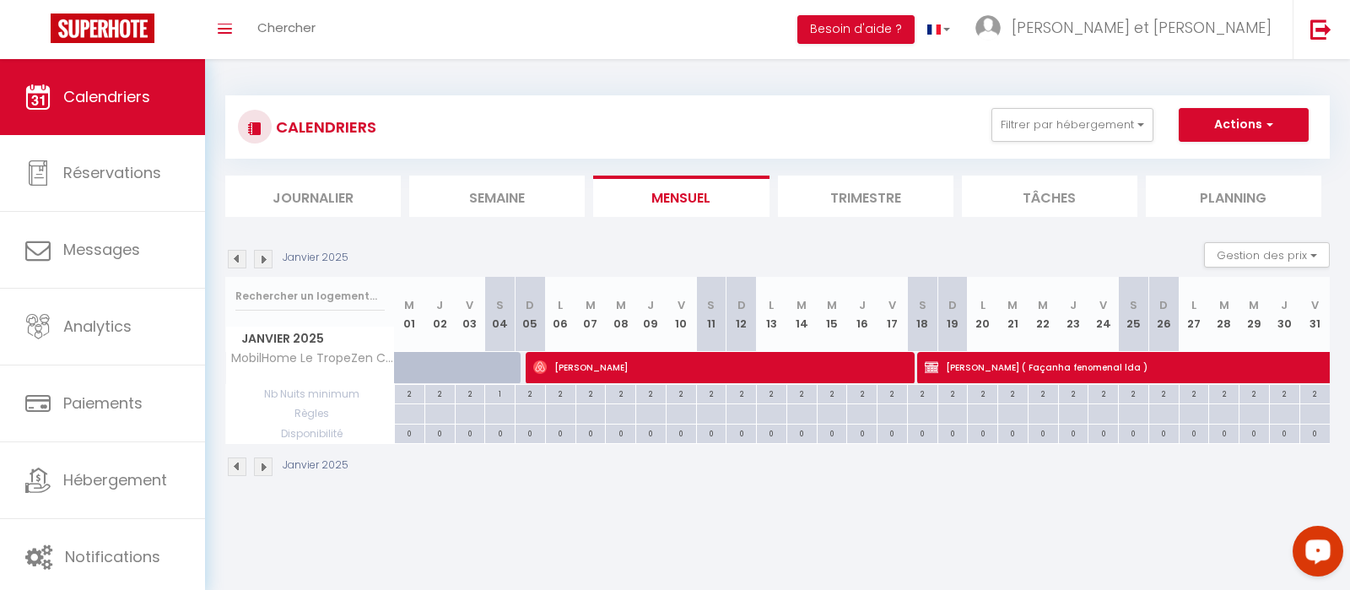
click at [240, 264] on img at bounding box center [237, 259] width 19 height 19
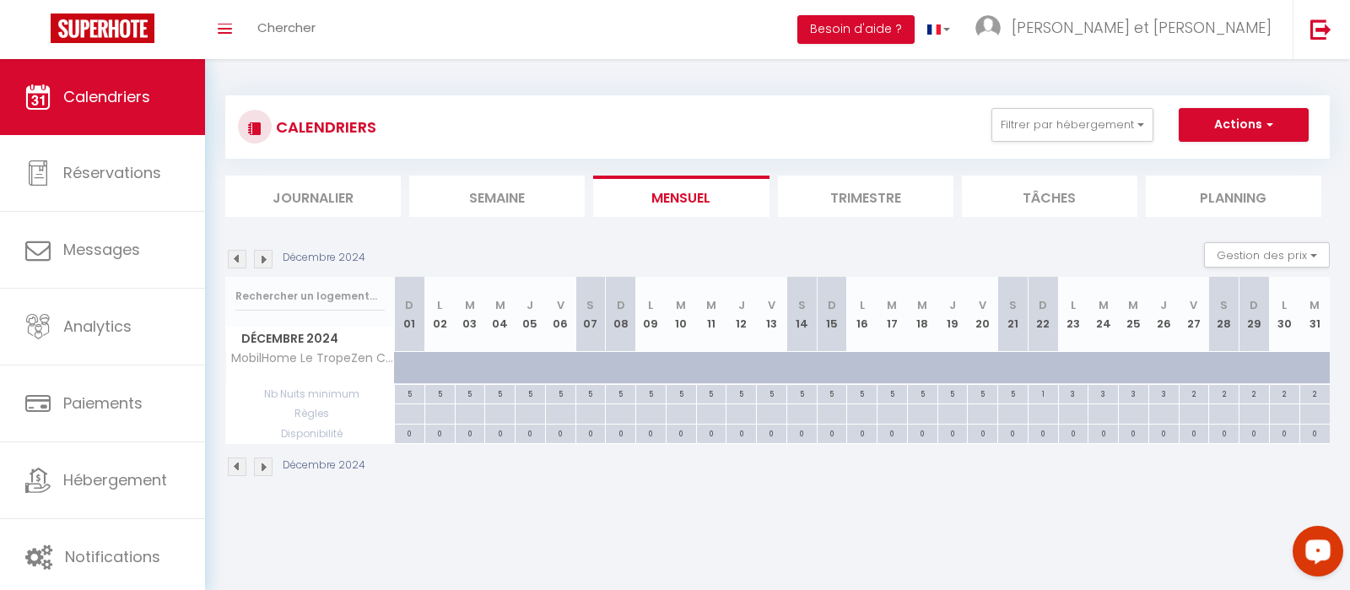
click at [240, 264] on img at bounding box center [237, 259] width 19 height 19
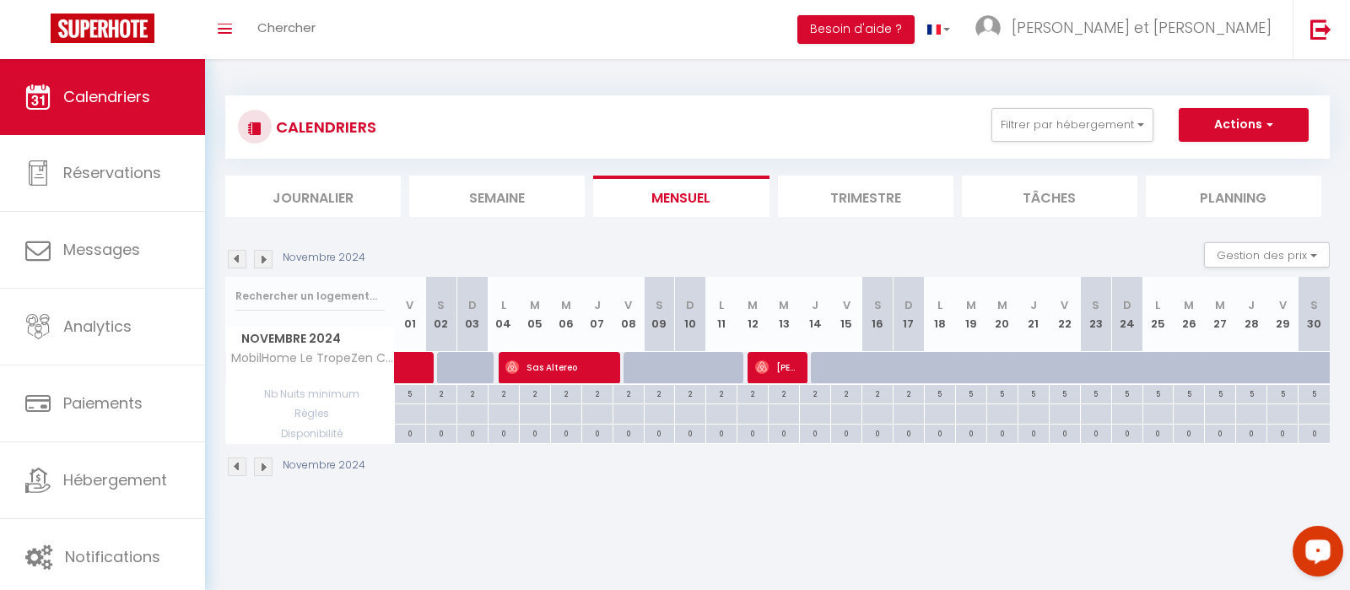
click at [240, 264] on img at bounding box center [237, 259] width 19 height 19
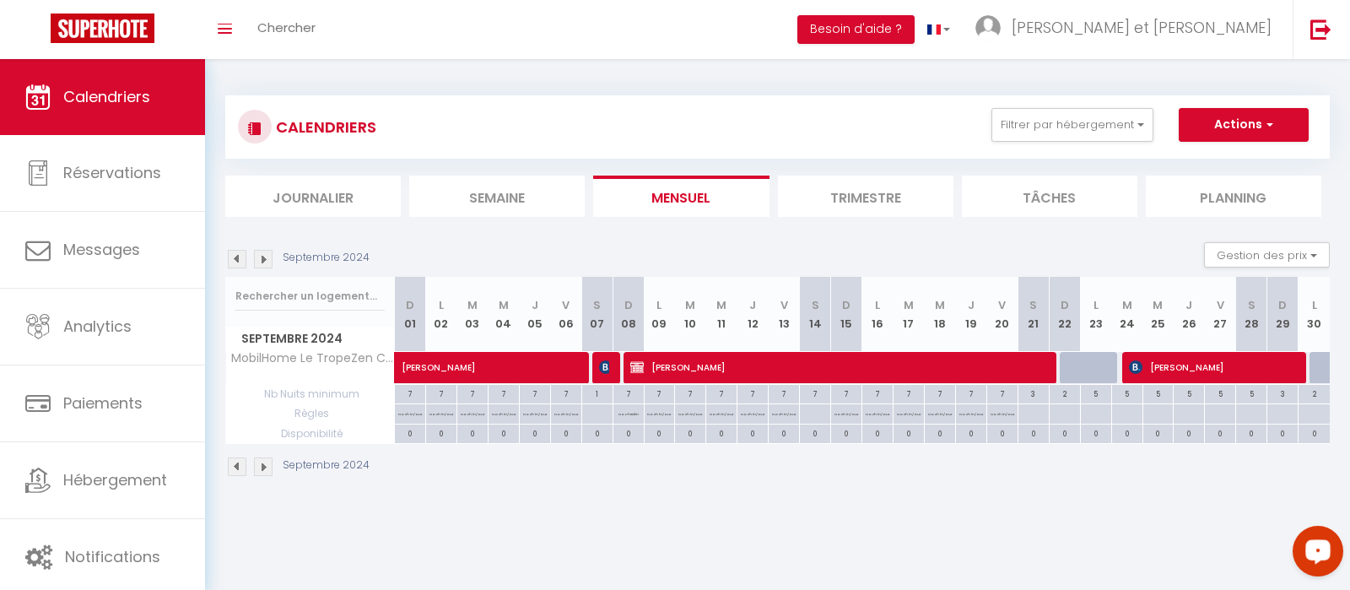
click at [256, 256] on img at bounding box center [263, 259] width 19 height 19
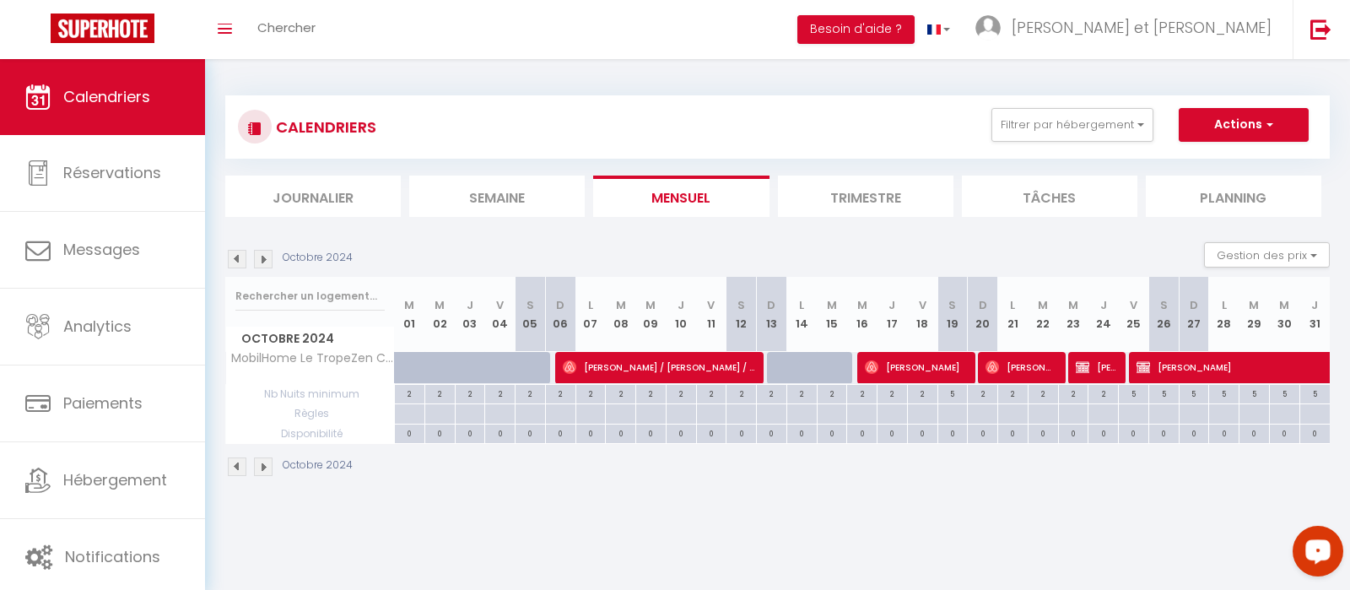
click at [265, 261] on img at bounding box center [263, 259] width 19 height 19
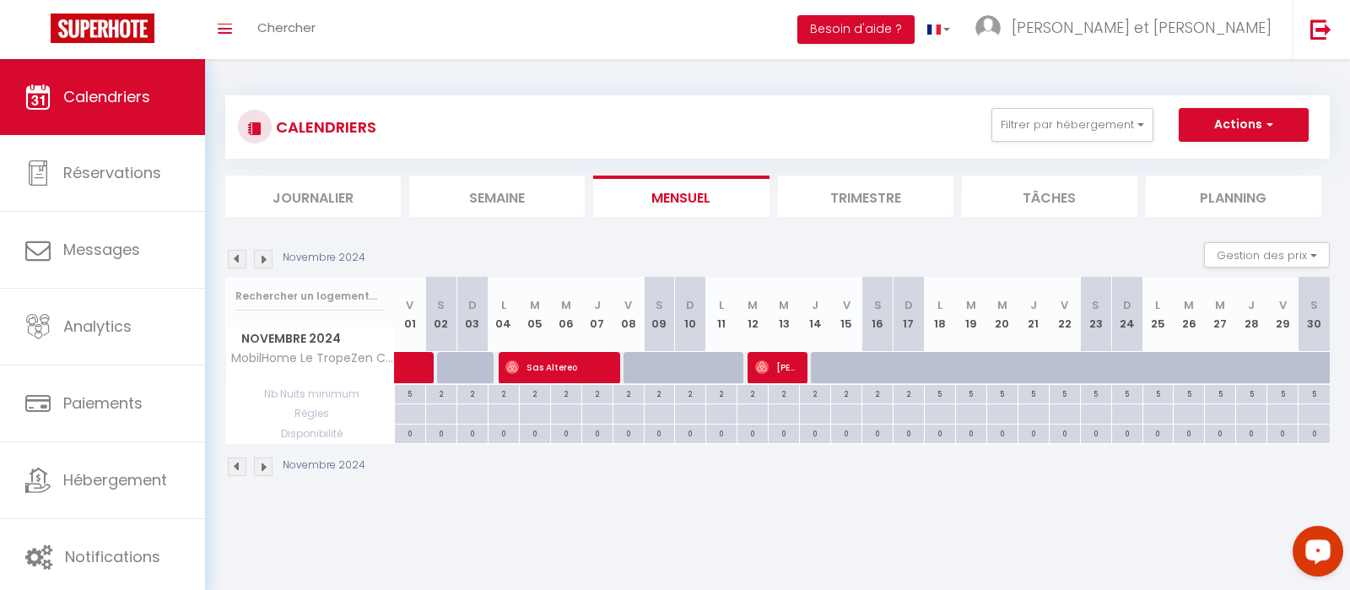
click at [236, 258] on img at bounding box center [237, 259] width 19 height 19
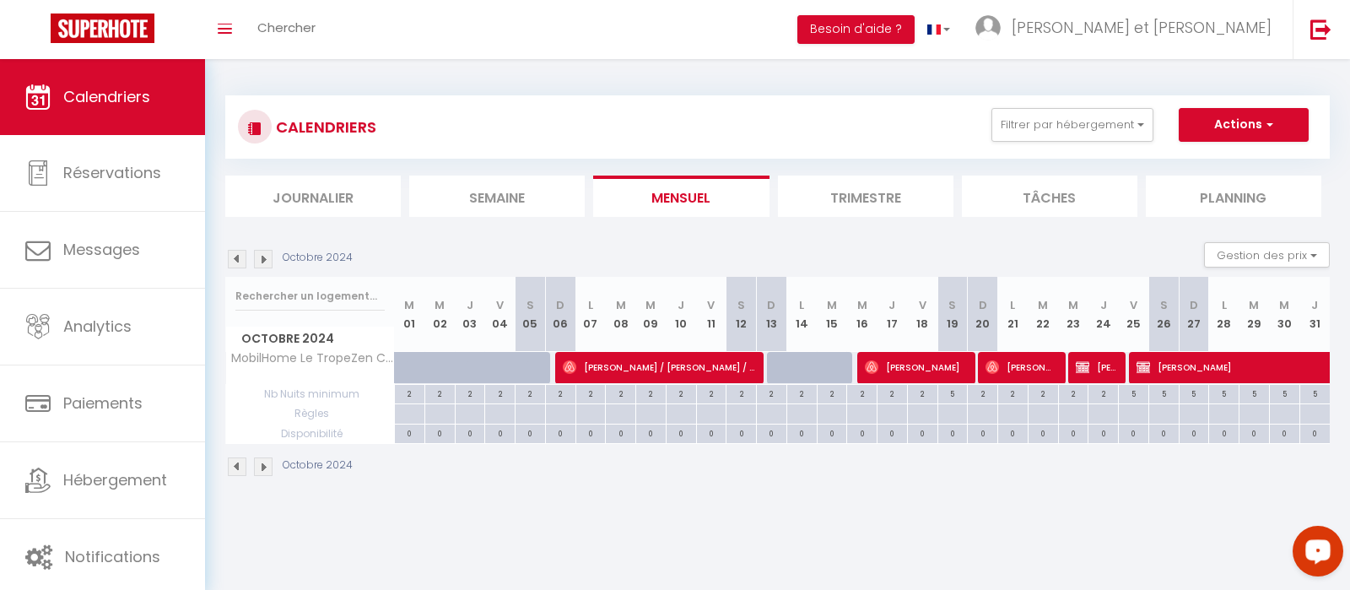
click at [239, 261] on img at bounding box center [237, 259] width 19 height 19
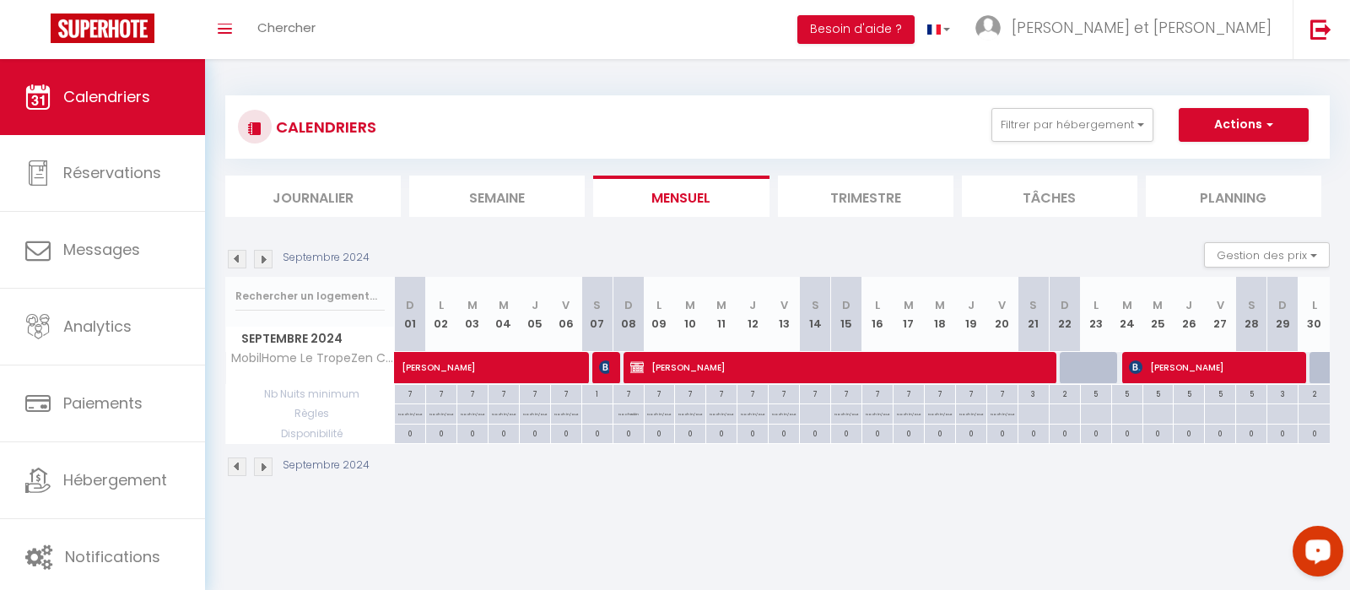
click at [564, 129] on div "CALENDRIERS Filtrer par hébergement Villa Serenity Fabregas COTE GAUCHE · Villa…" at bounding box center [777, 127] width 1079 height 38
click at [270, 256] on img at bounding box center [263, 259] width 19 height 19
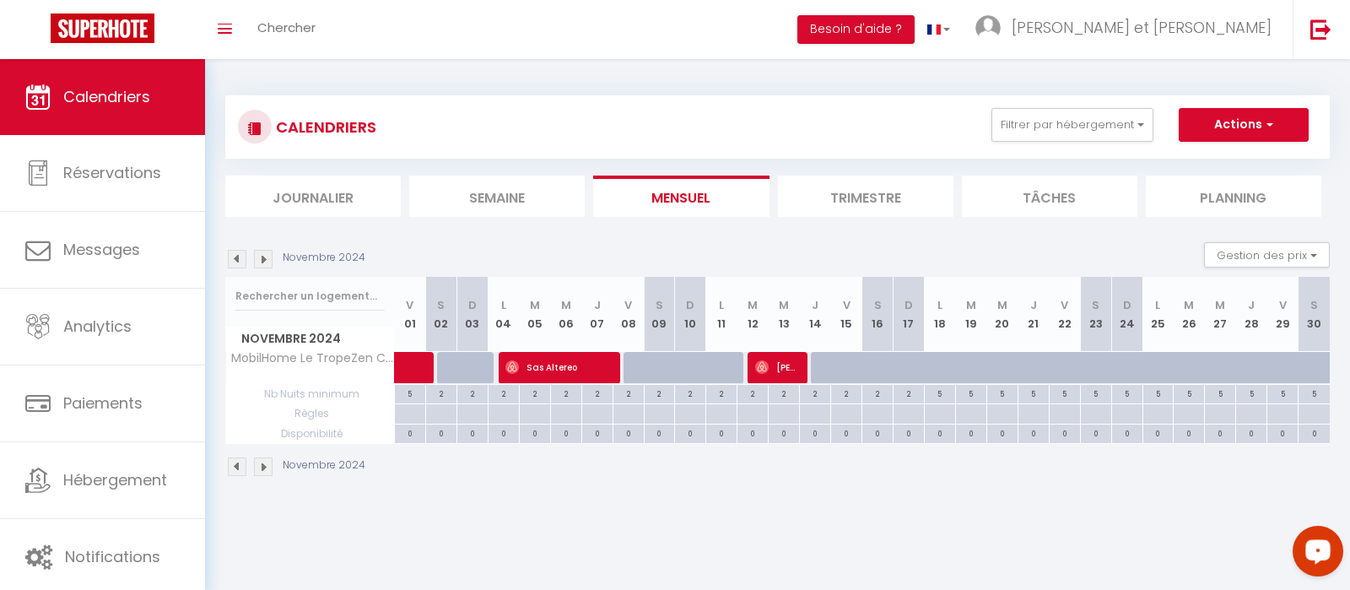
click at [270, 256] on img at bounding box center [263, 259] width 19 height 19
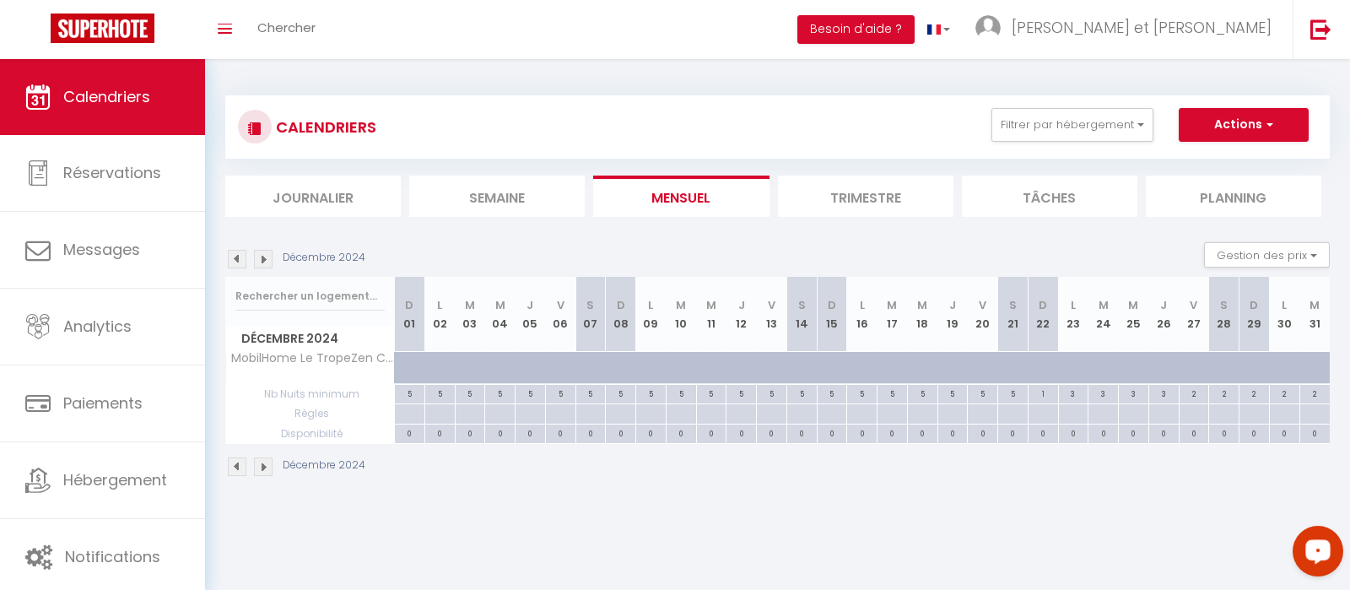
click at [265, 257] on img at bounding box center [263, 259] width 19 height 19
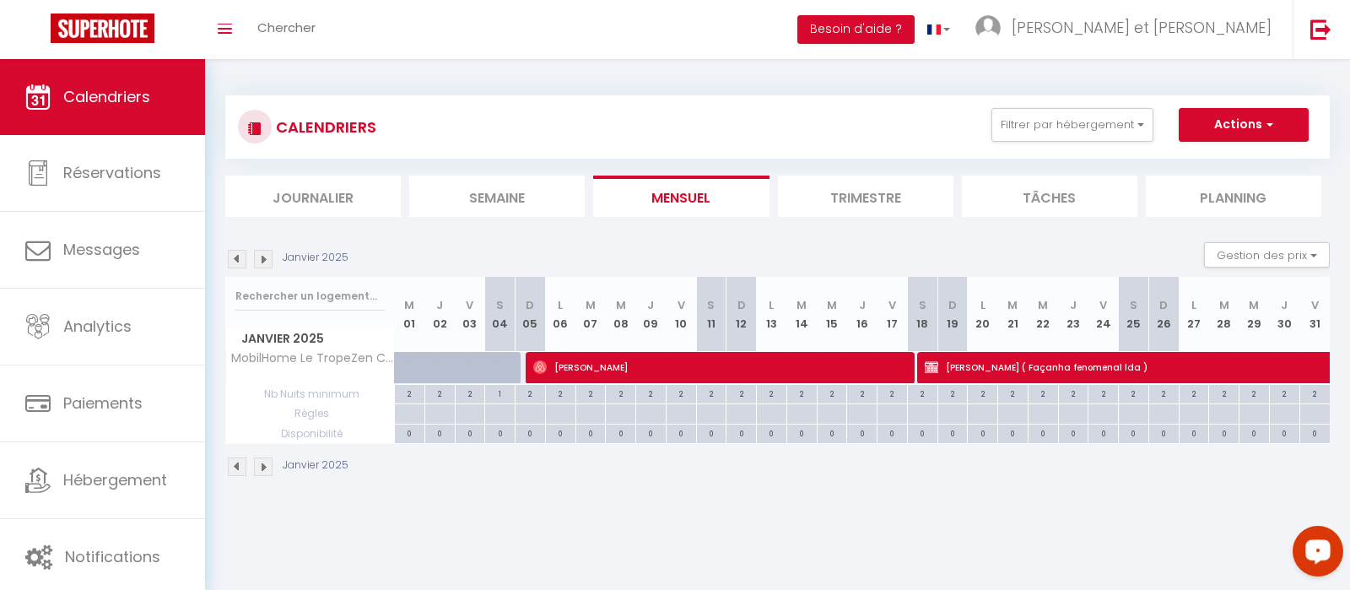
click at [263, 255] on img at bounding box center [263, 259] width 19 height 19
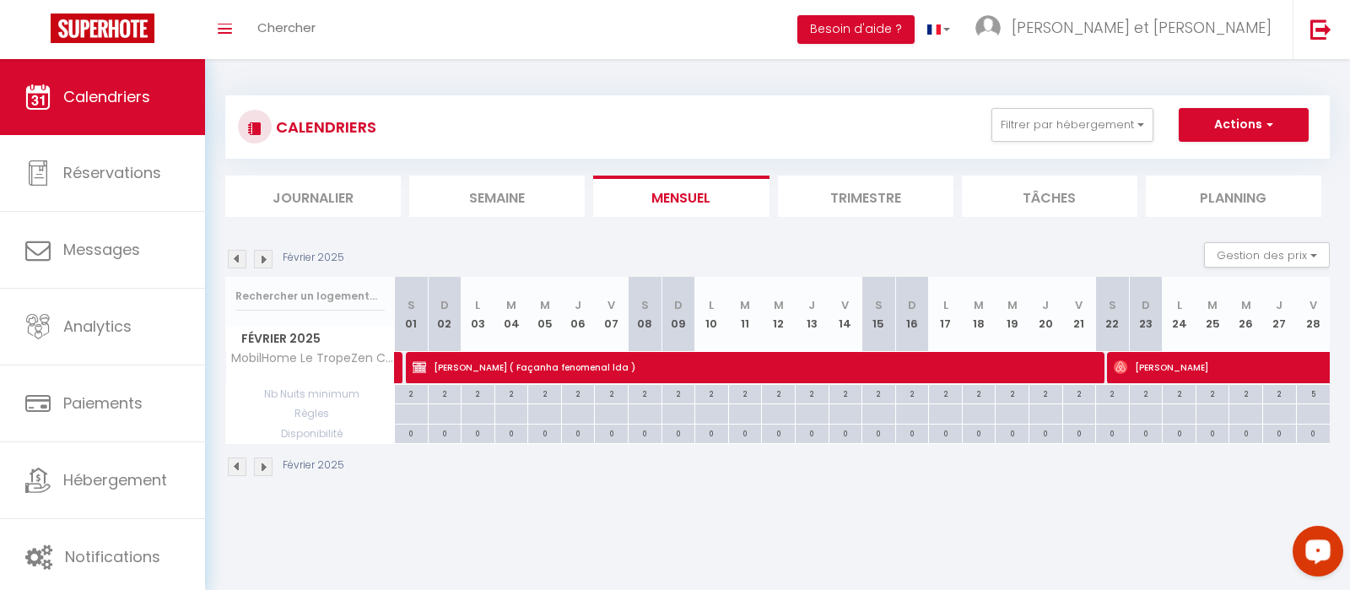
click at [246, 257] on img at bounding box center [237, 259] width 19 height 19
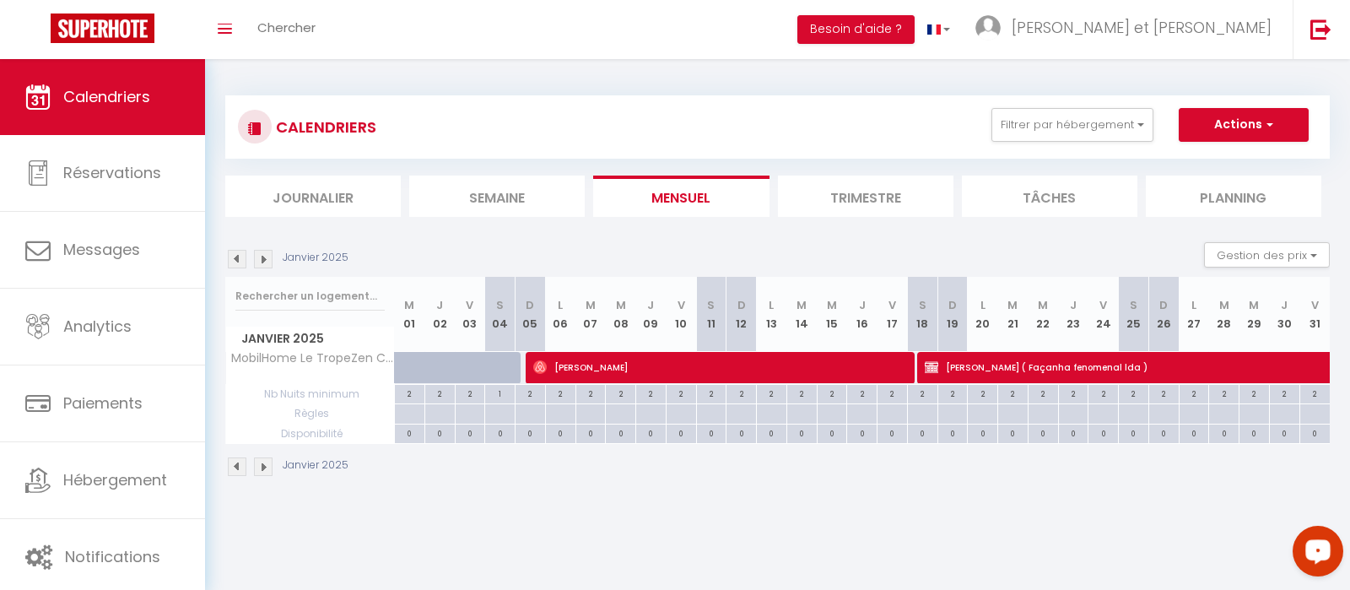
click at [246, 257] on img at bounding box center [237, 259] width 19 height 19
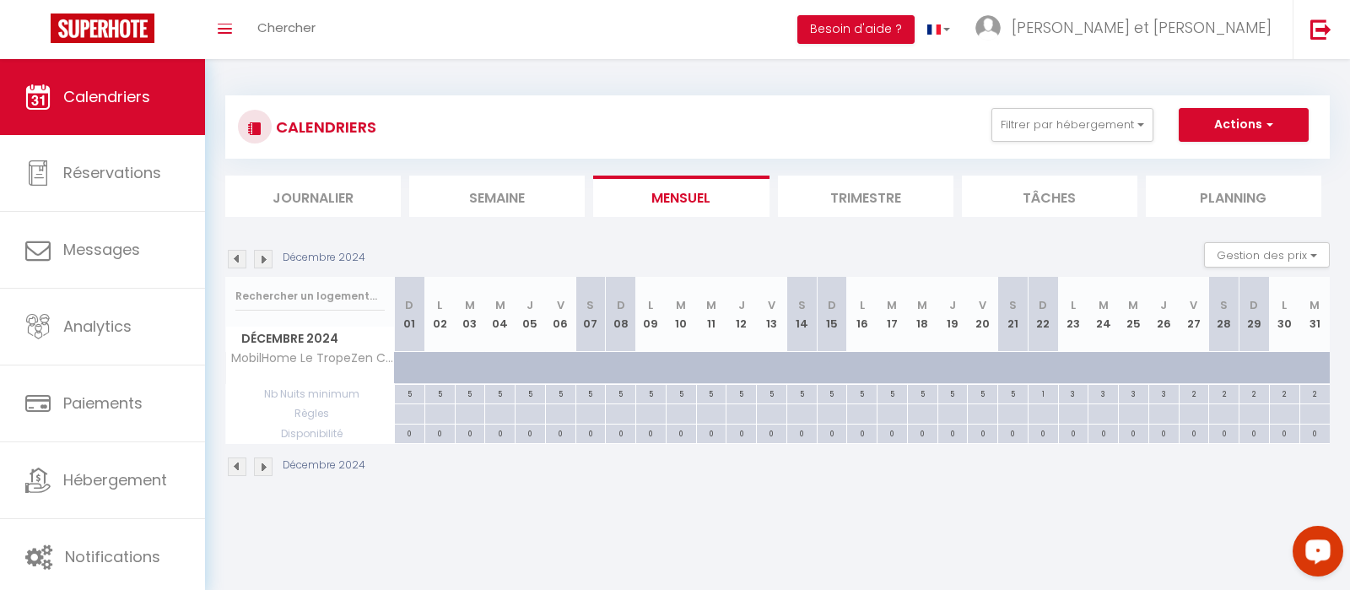
click at [243, 260] on img at bounding box center [237, 259] width 19 height 19
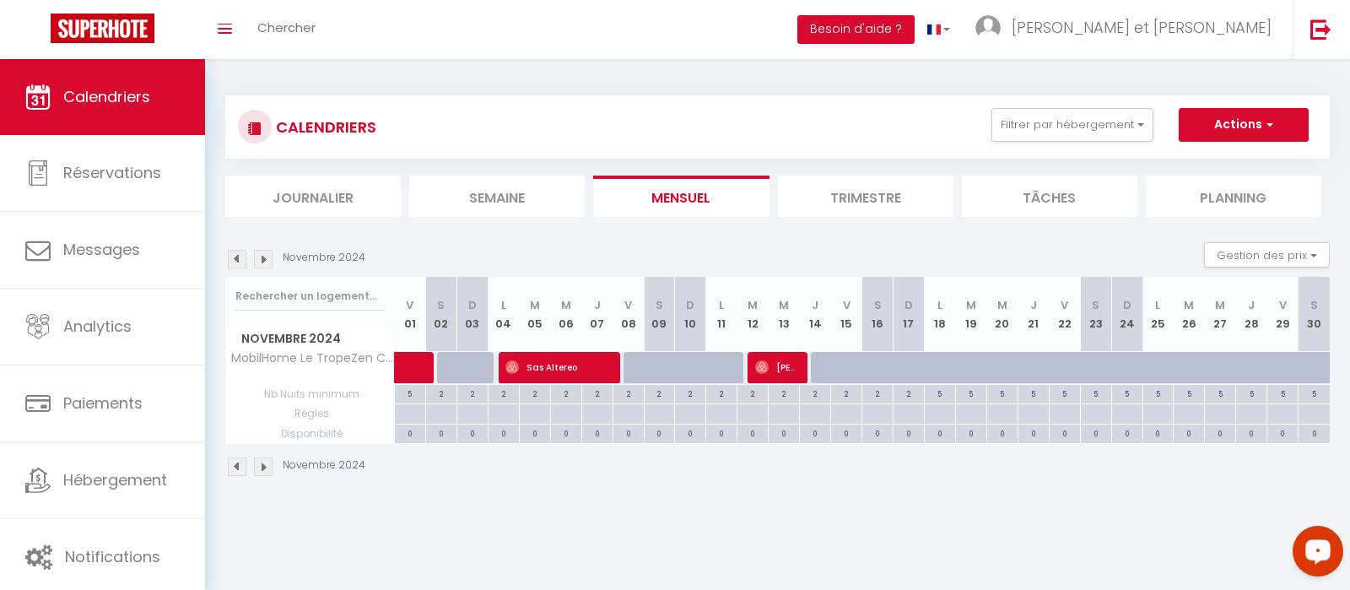
click at [243, 258] on img at bounding box center [237, 259] width 19 height 19
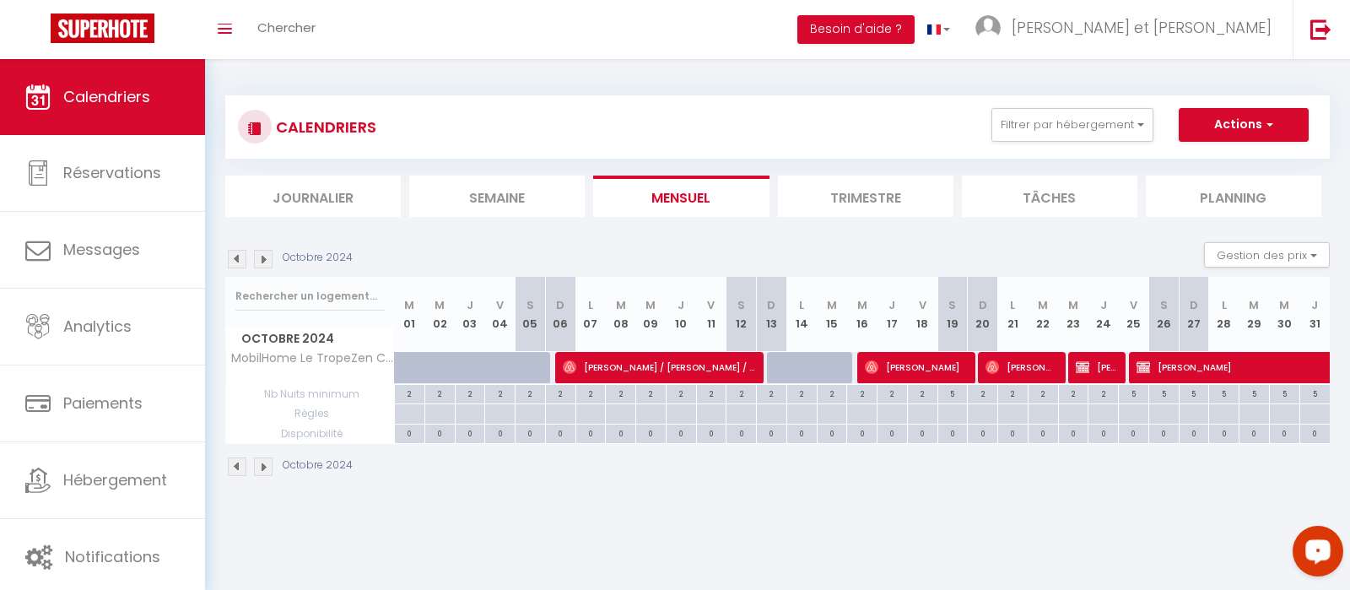
click at [260, 256] on img at bounding box center [263, 259] width 19 height 19
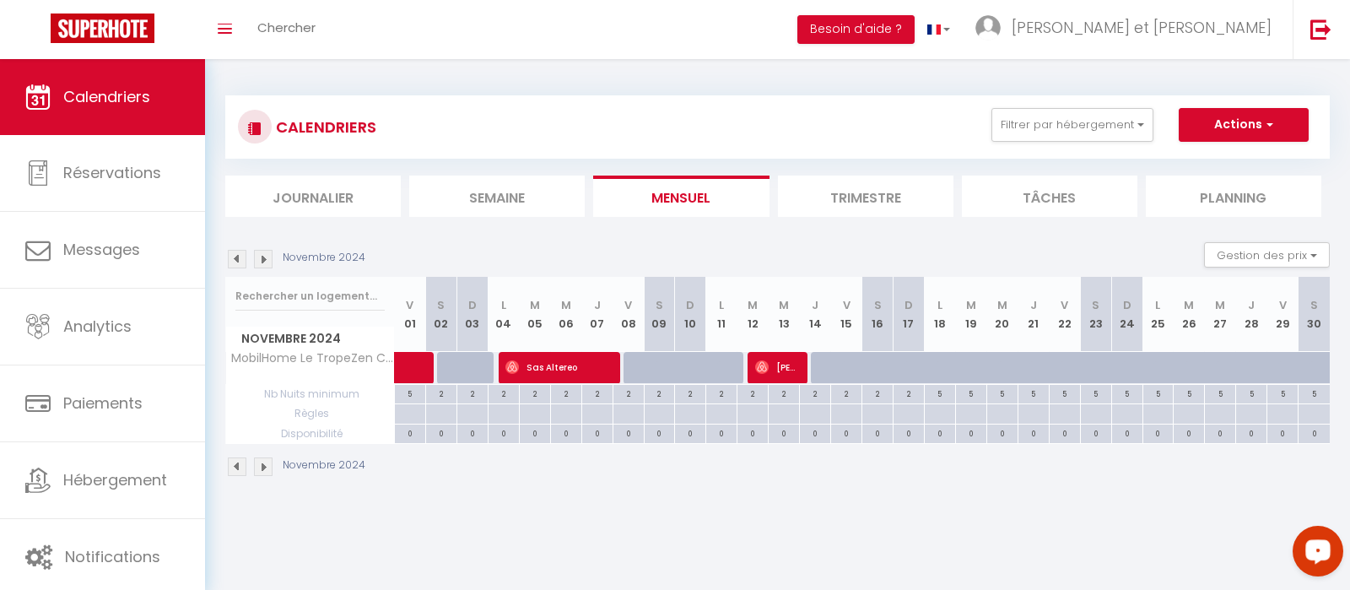
click at [256, 251] on img at bounding box center [263, 259] width 19 height 19
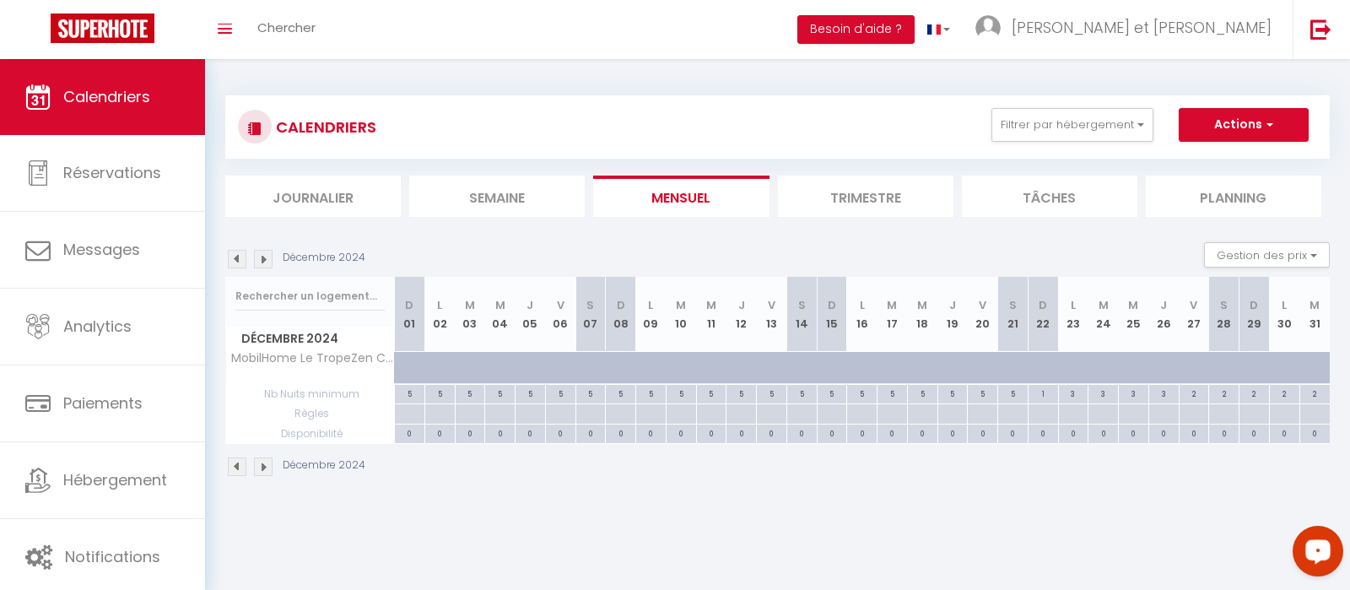
click at [256, 251] on img at bounding box center [263, 259] width 19 height 19
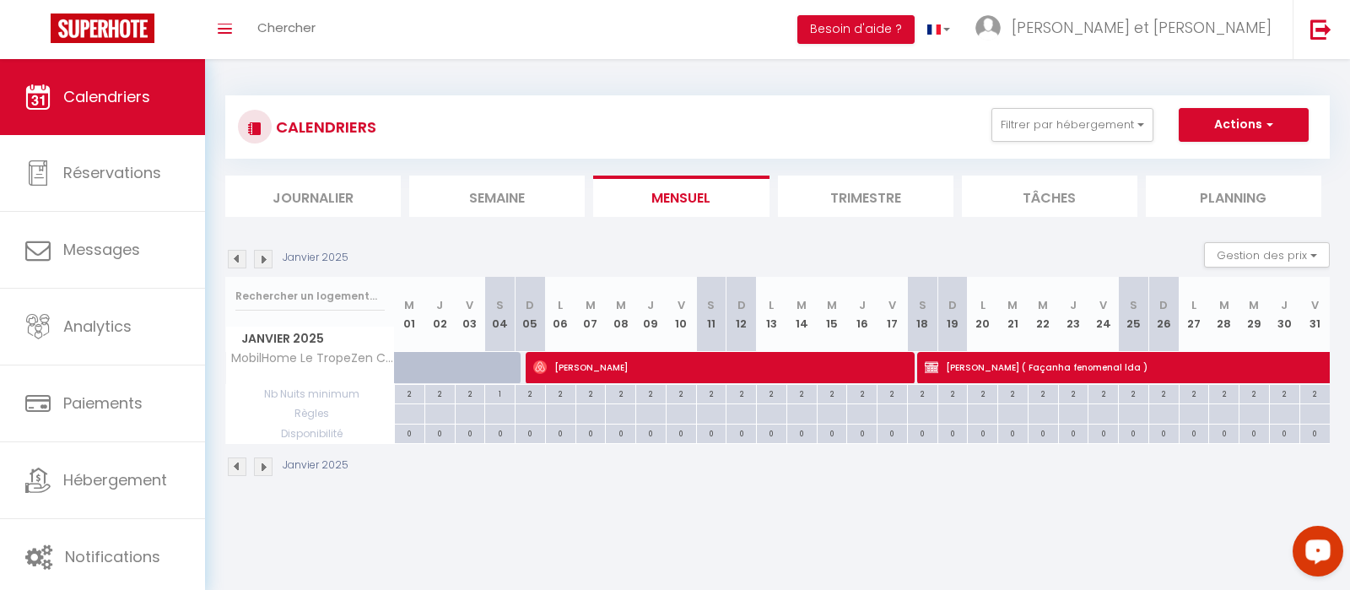
click at [256, 251] on img at bounding box center [263, 259] width 19 height 19
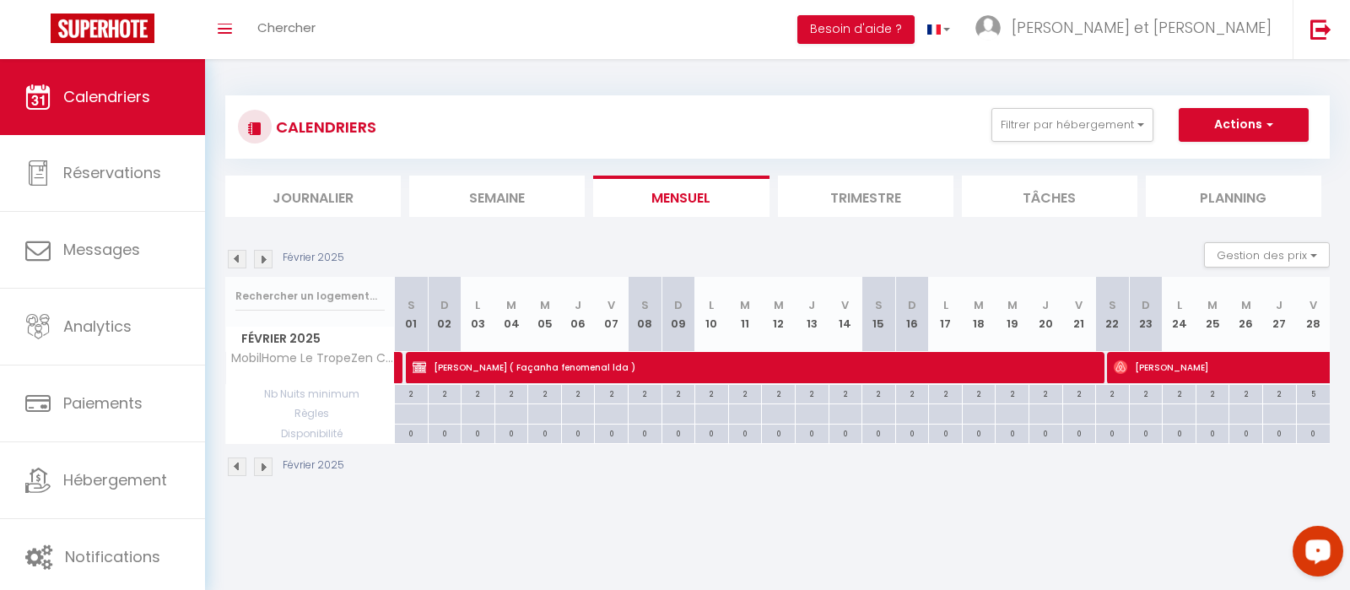
click at [242, 259] on img at bounding box center [237, 259] width 19 height 19
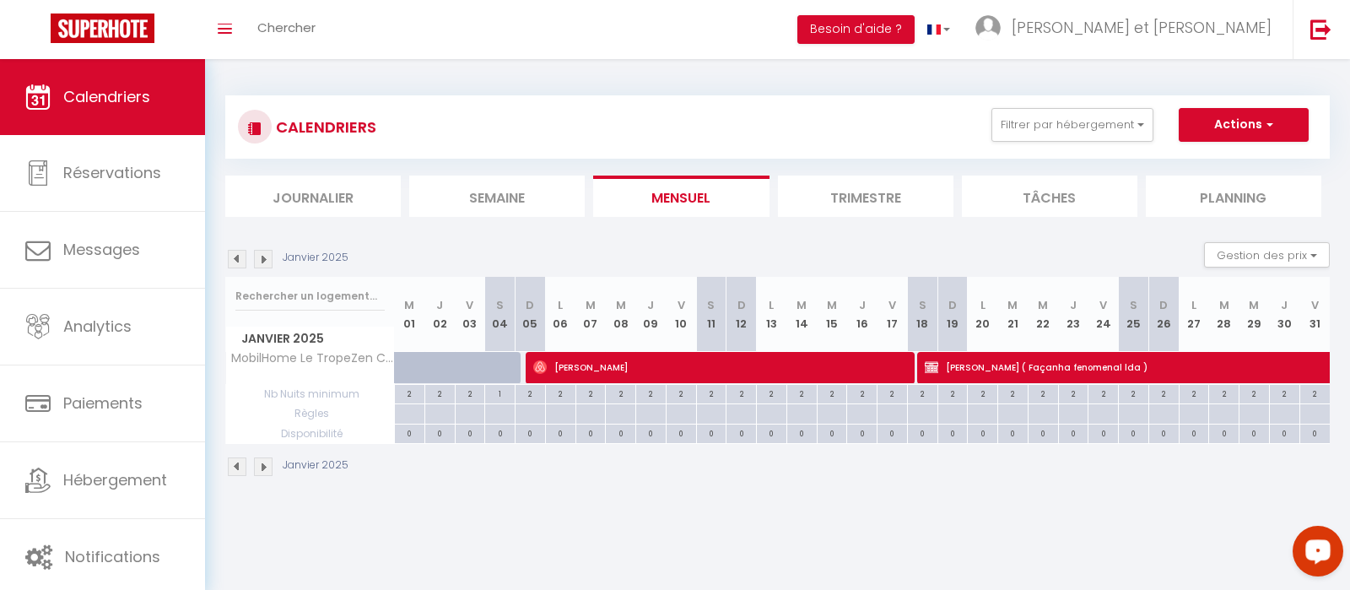
click at [242, 259] on img at bounding box center [237, 259] width 19 height 19
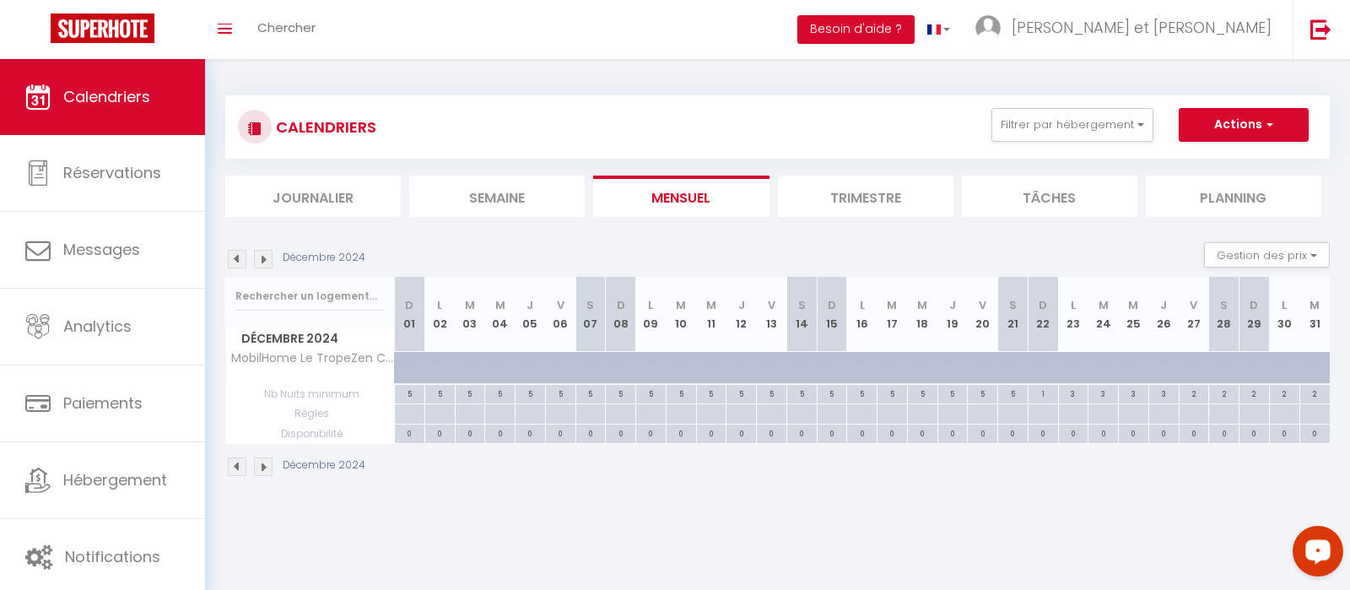
click at [261, 264] on img at bounding box center [263, 259] width 19 height 19
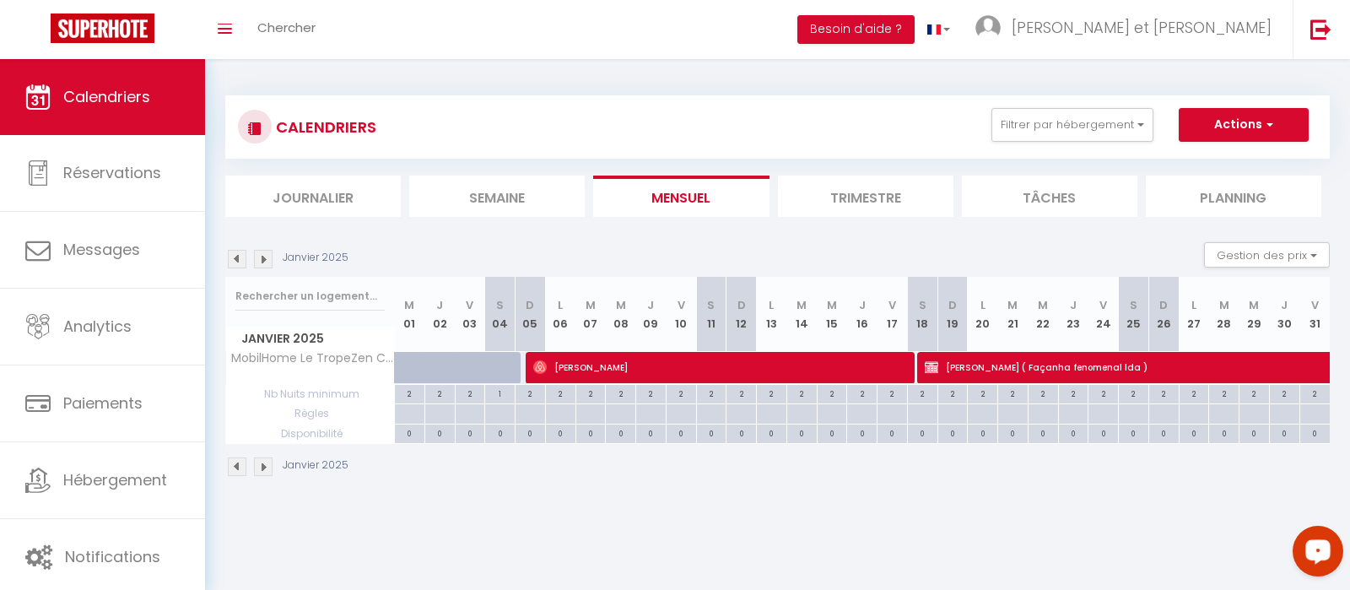
click at [235, 255] on img at bounding box center [237, 259] width 19 height 19
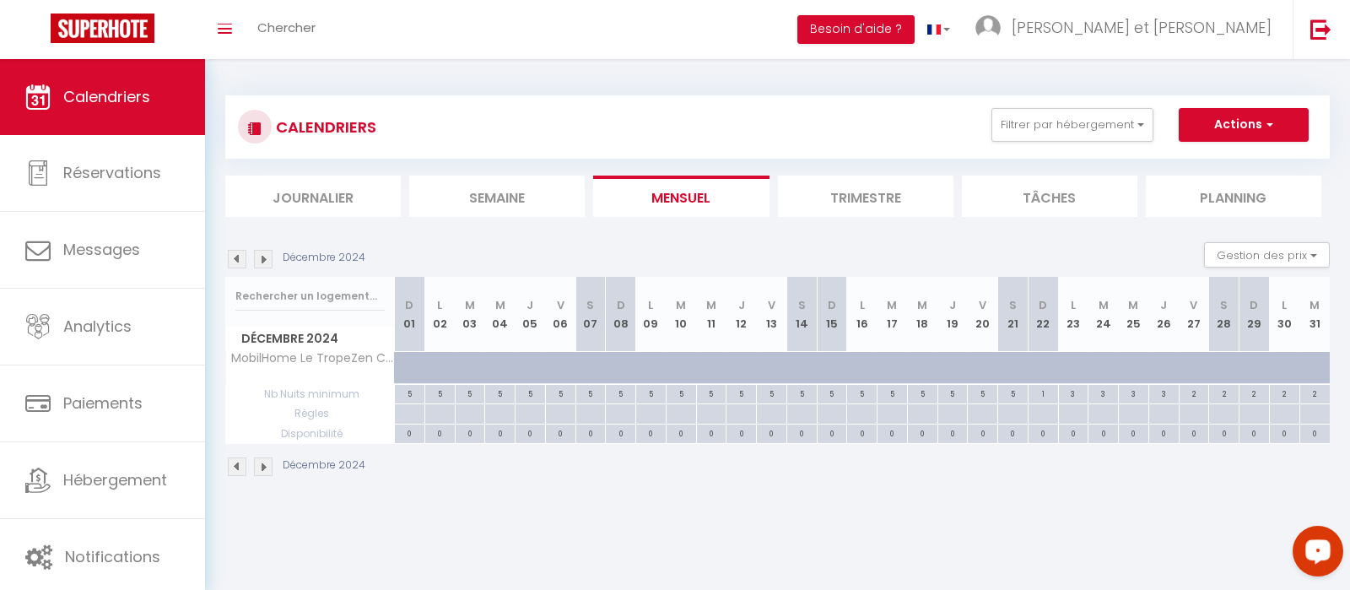
click at [235, 255] on img at bounding box center [237, 259] width 19 height 19
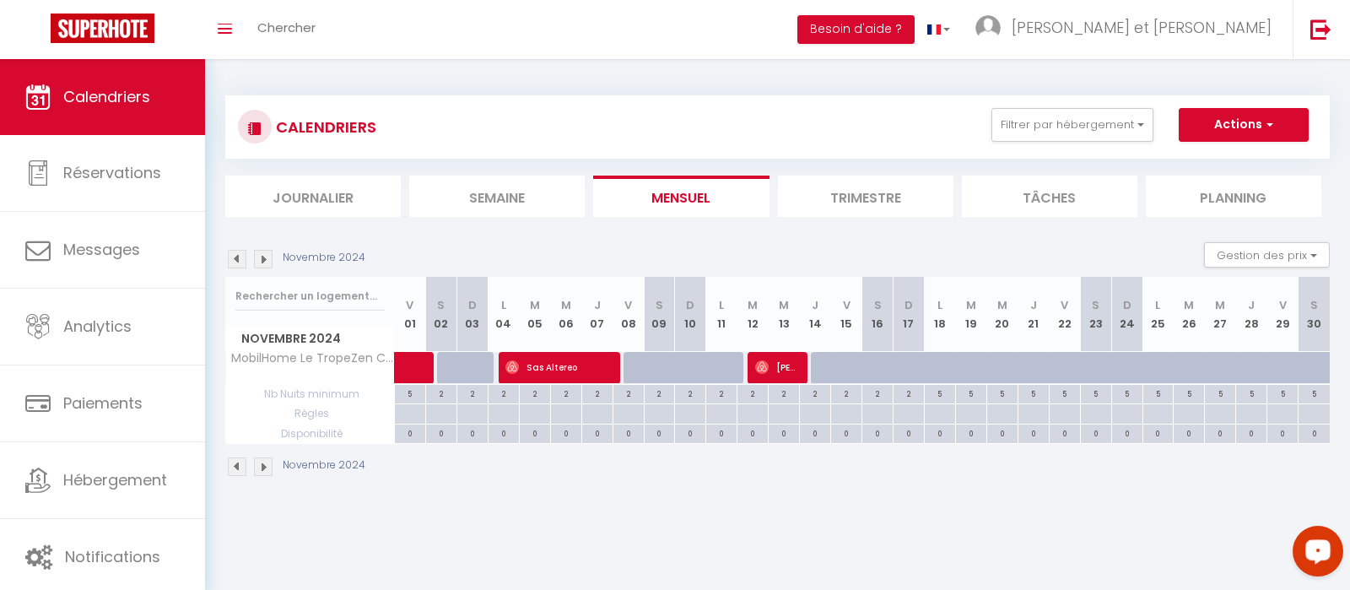
click at [235, 255] on img at bounding box center [237, 259] width 19 height 19
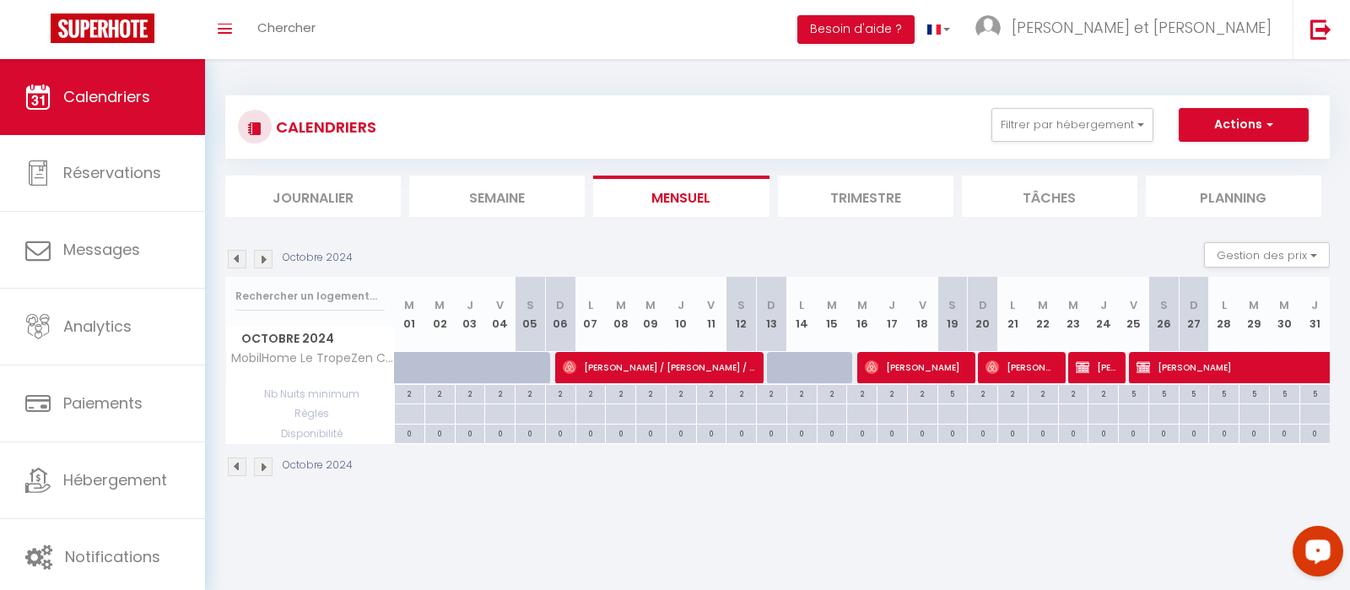
click at [235, 255] on img at bounding box center [237, 259] width 19 height 19
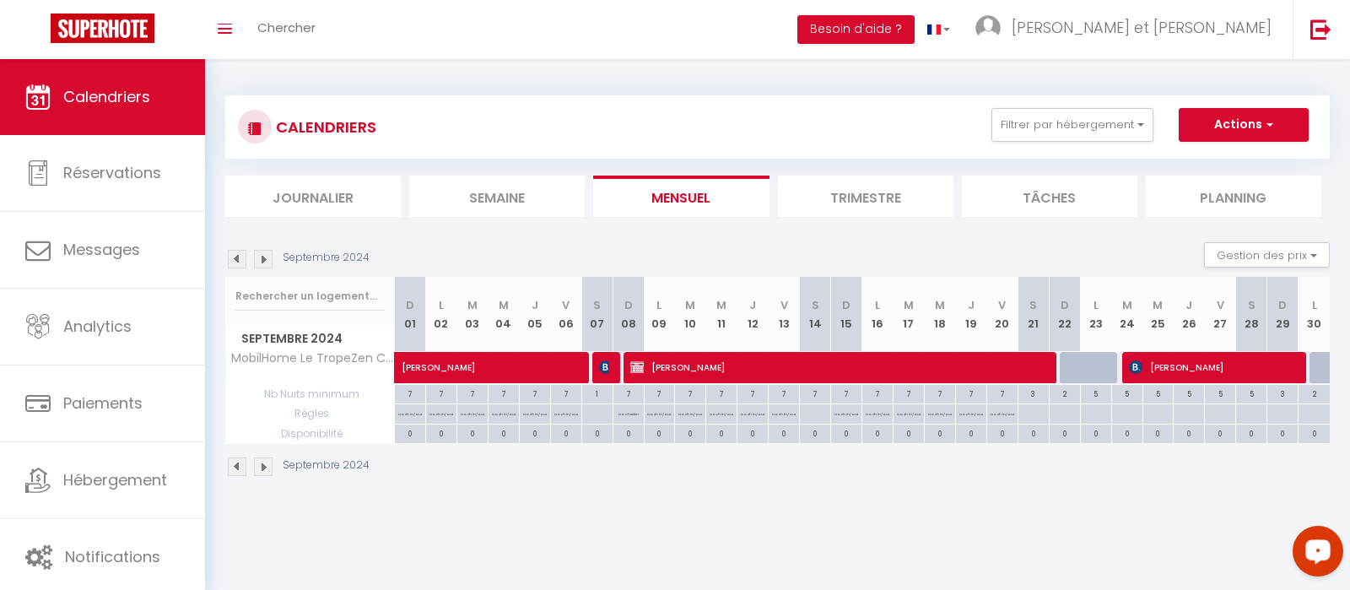
click at [267, 251] on img at bounding box center [263, 259] width 19 height 19
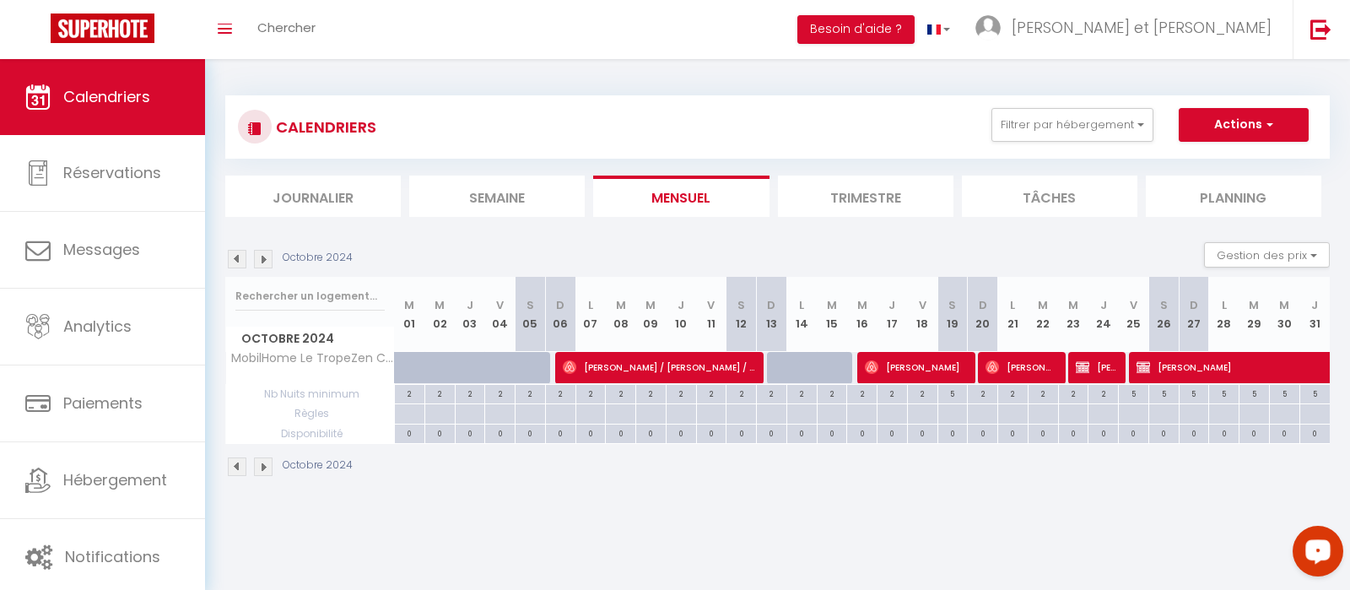
click at [267, 251] on img at bounding box center [263, 259] width 19 height 19
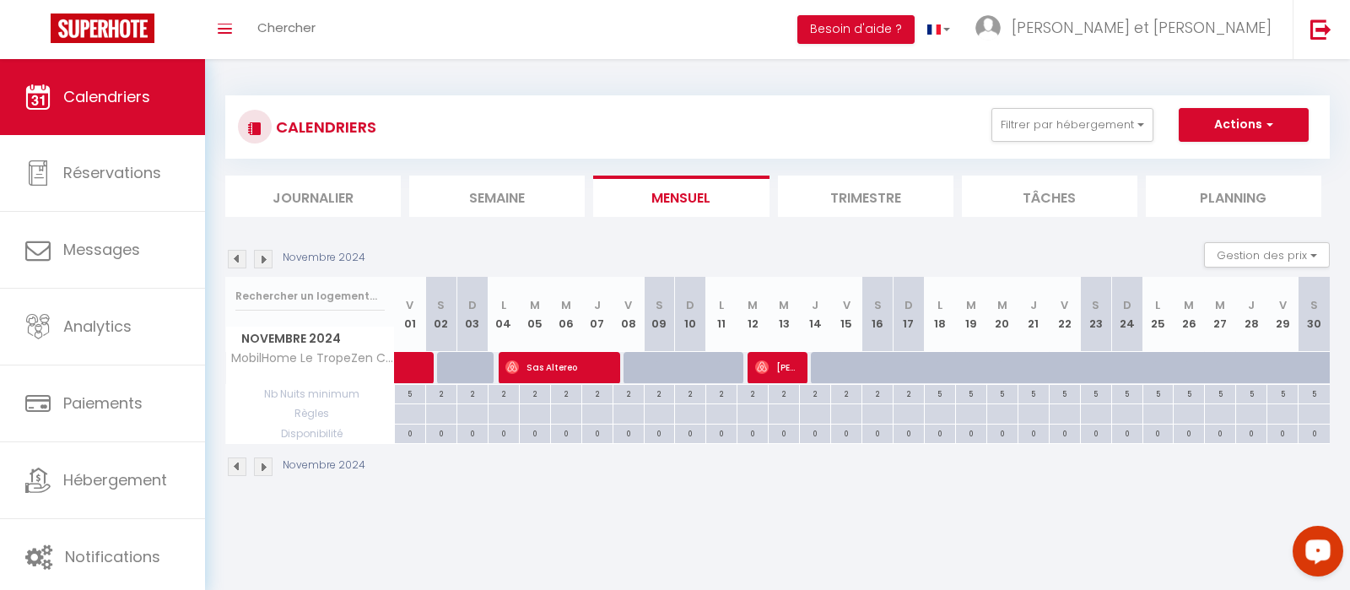
click at [267, 251] on img at bounding box center [263, 259] width 19 height 19
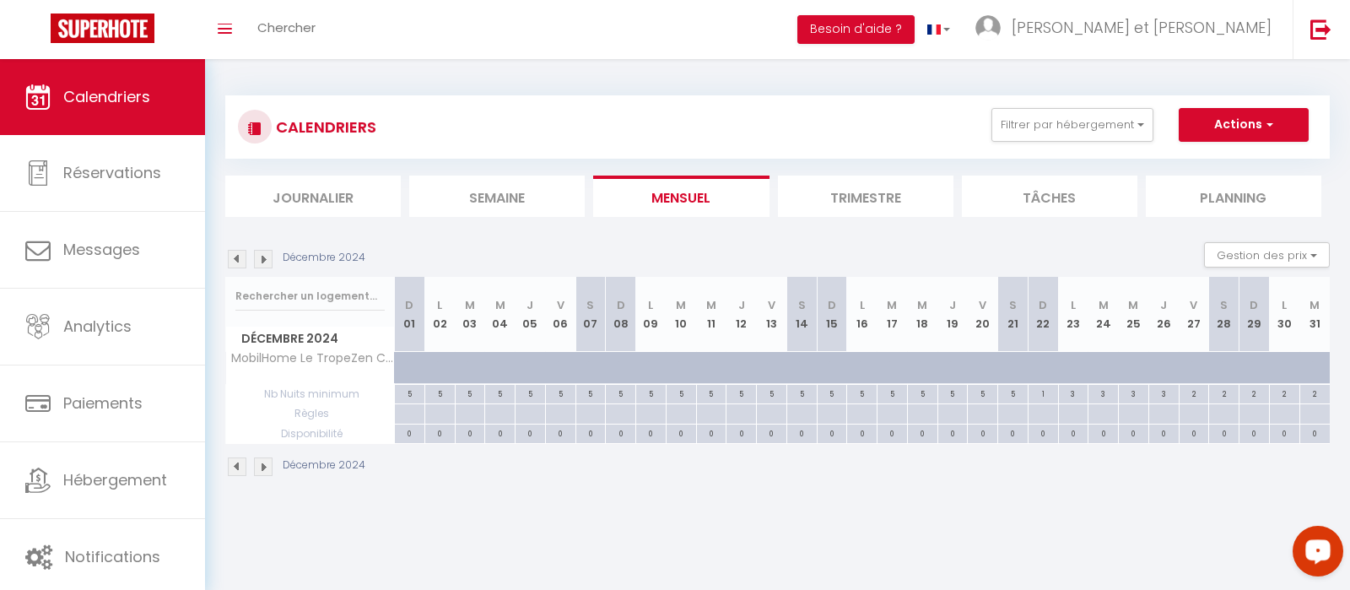
click at [267, 251] on img at bounding box center [263, 259] width 19 height 19
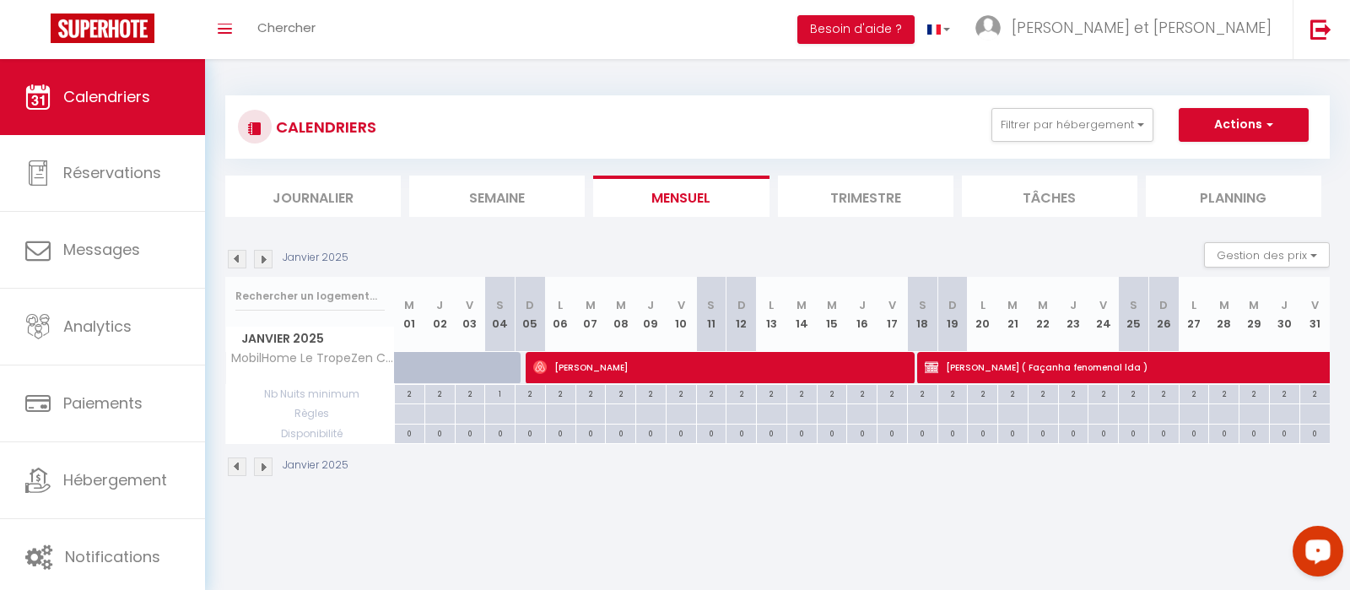
click at [267, 251] on img at bounding box center [263, 259] width 19 height 19
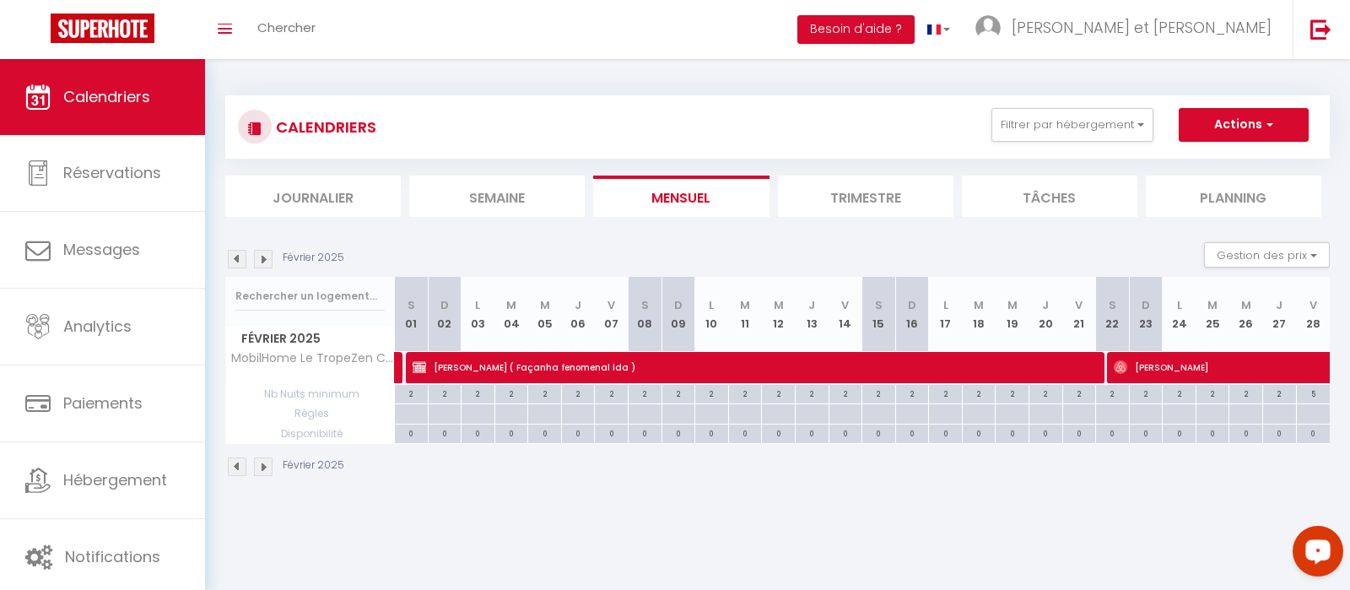
click at [267, 251] on img at bounding box center [263, 259] width 19 height 19
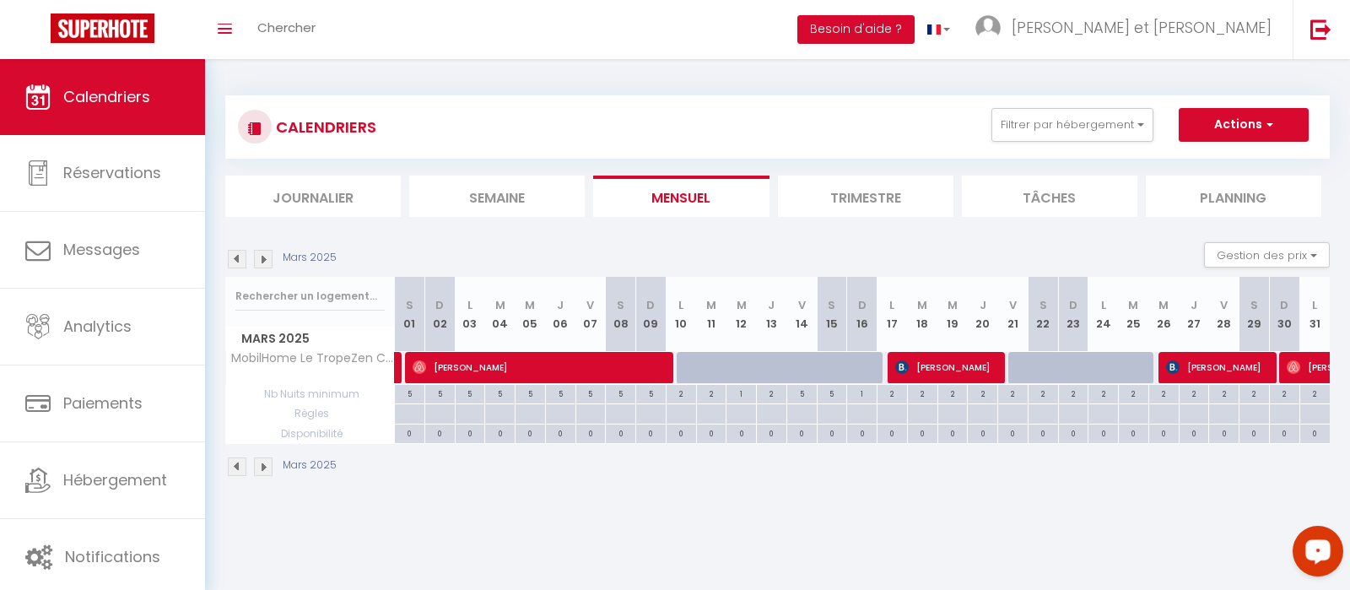
click at [267, 251] on img at bounding box center [263, 259] width 19 height 19
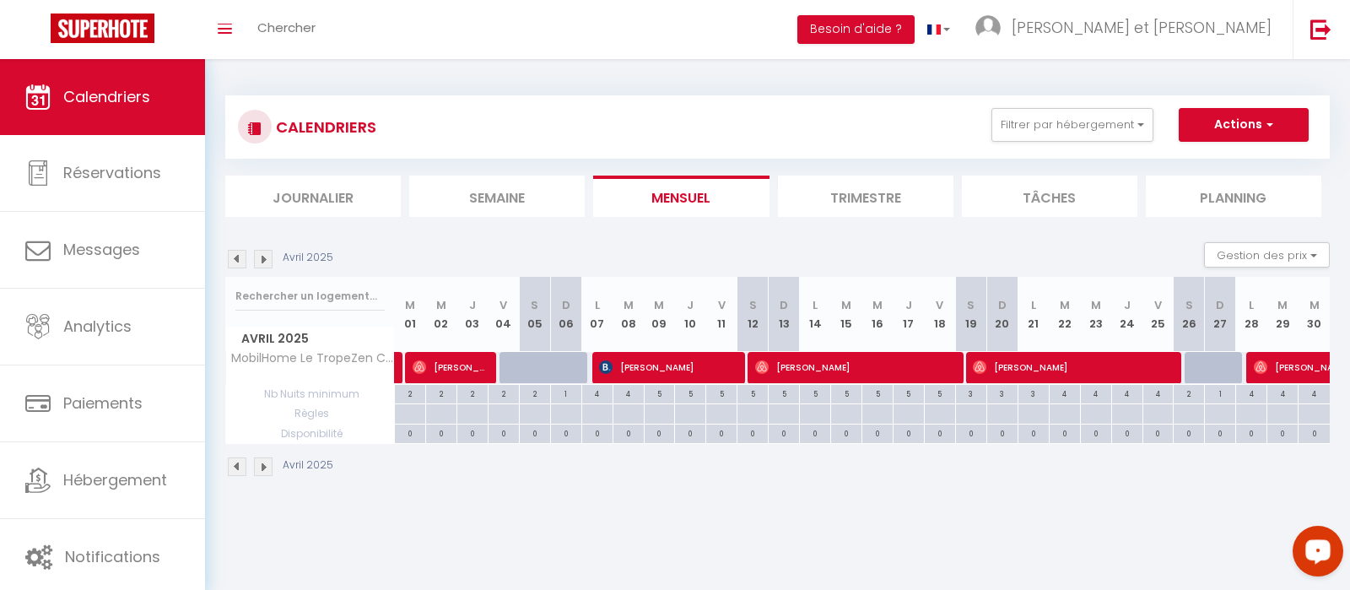
click at [267, 251] on img at bounding box center [263, 259] width 19 height 19
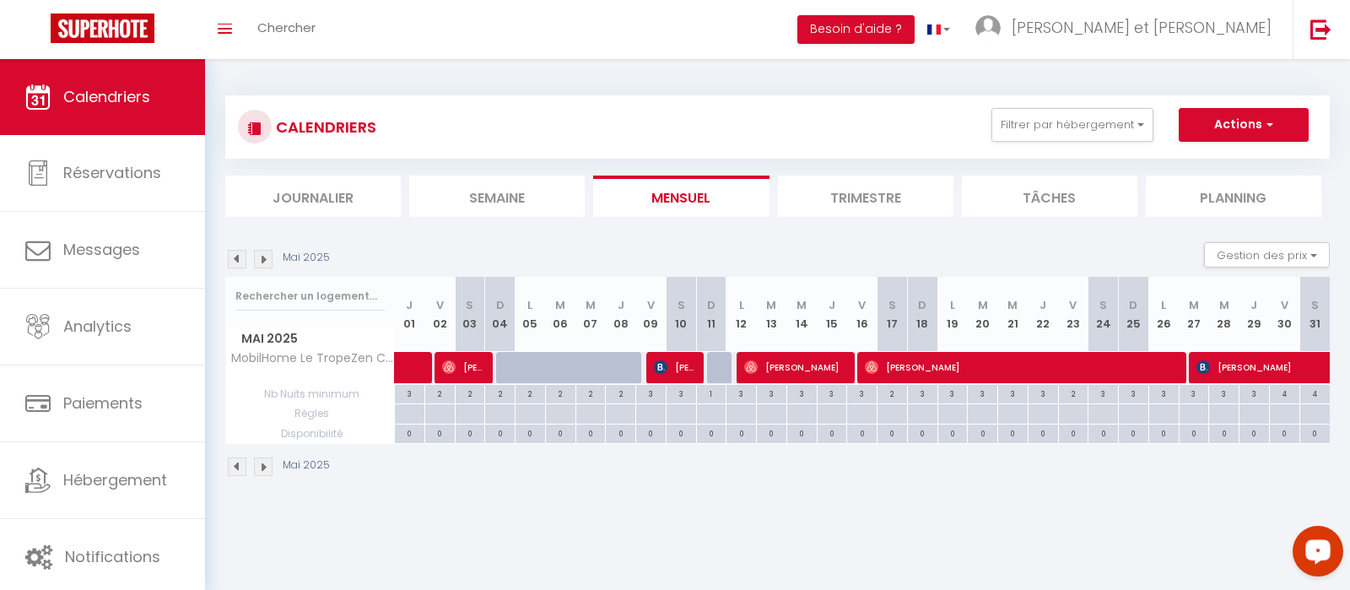
click at [267, 256] on img at bounding box center [263, 259] width 19 height 19
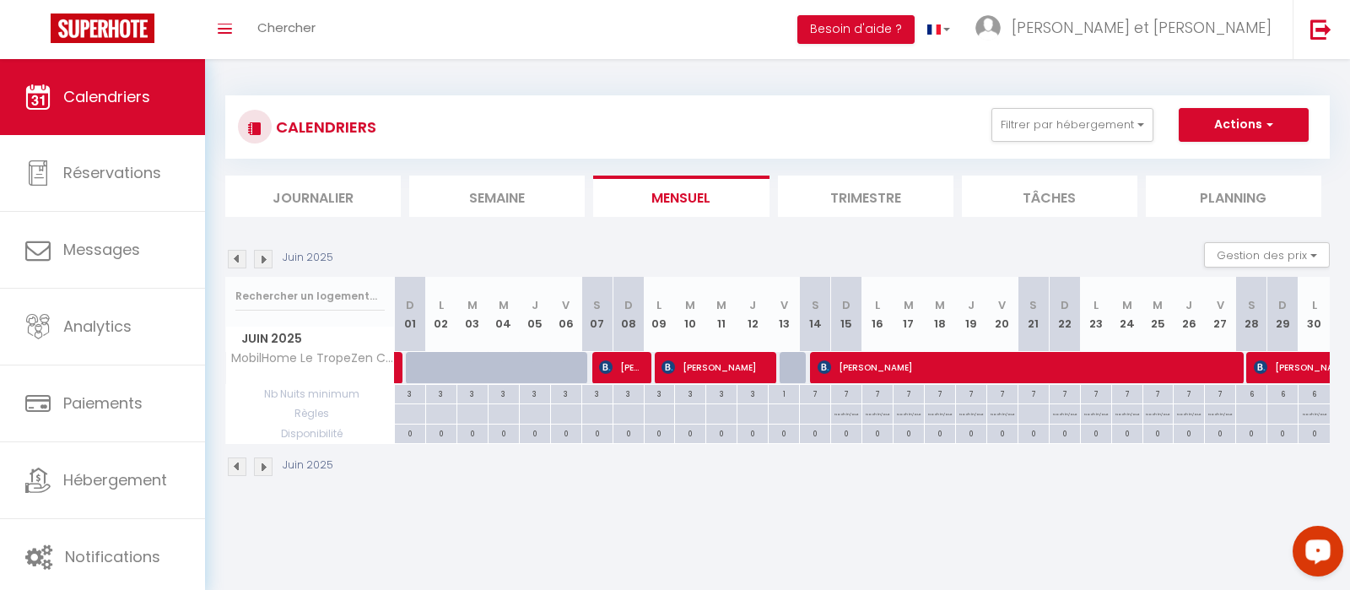
click at [267, 256] on img at bounding box center [263, 259] width 19 height 19
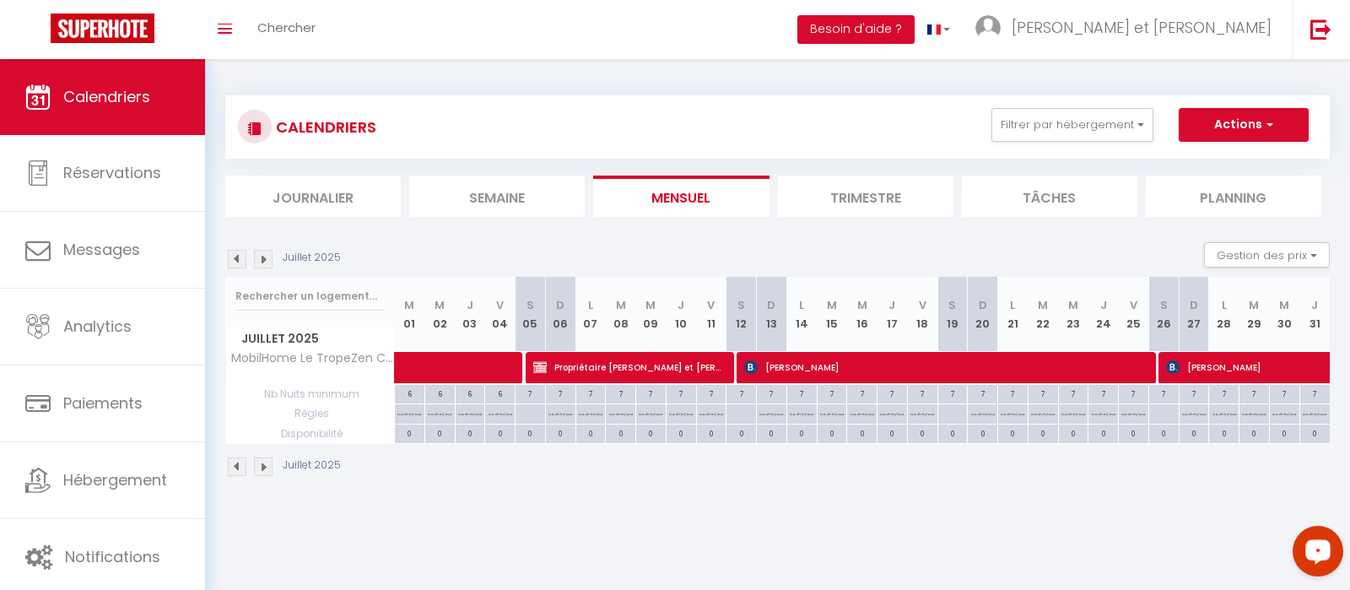
click at [267, 256] on img at bounding box center [263, 259] width 19 height 19
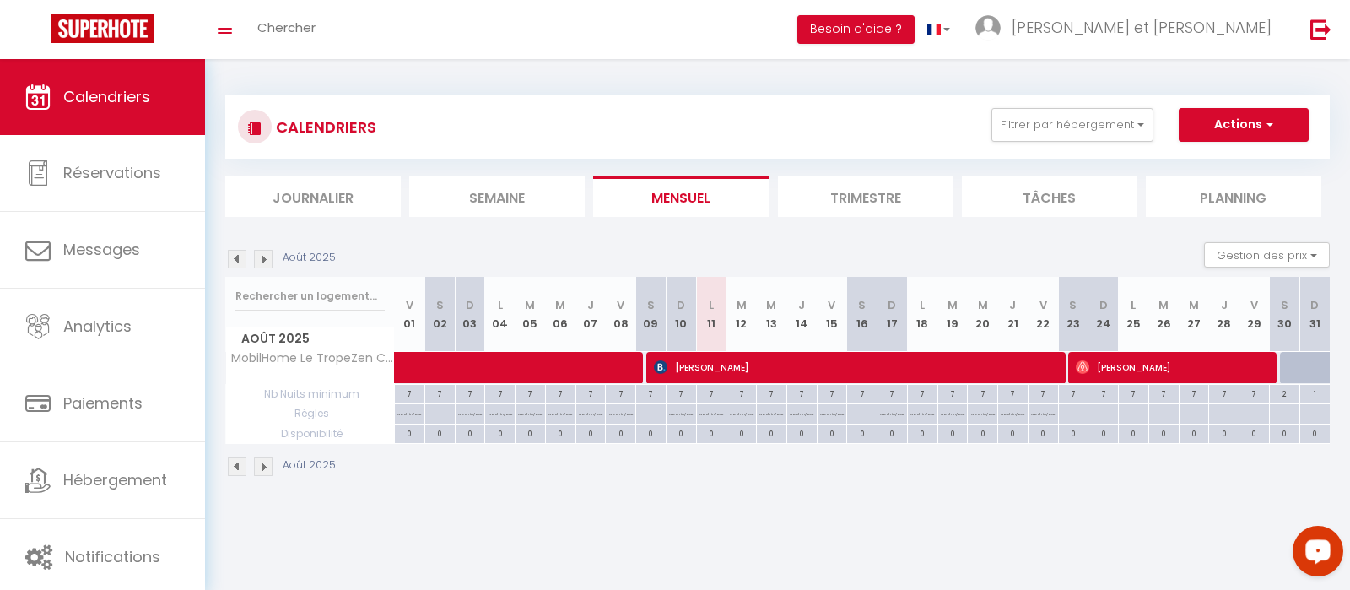
click at [267, 256] on img at bounding box center [263, 259] width 19 height 19
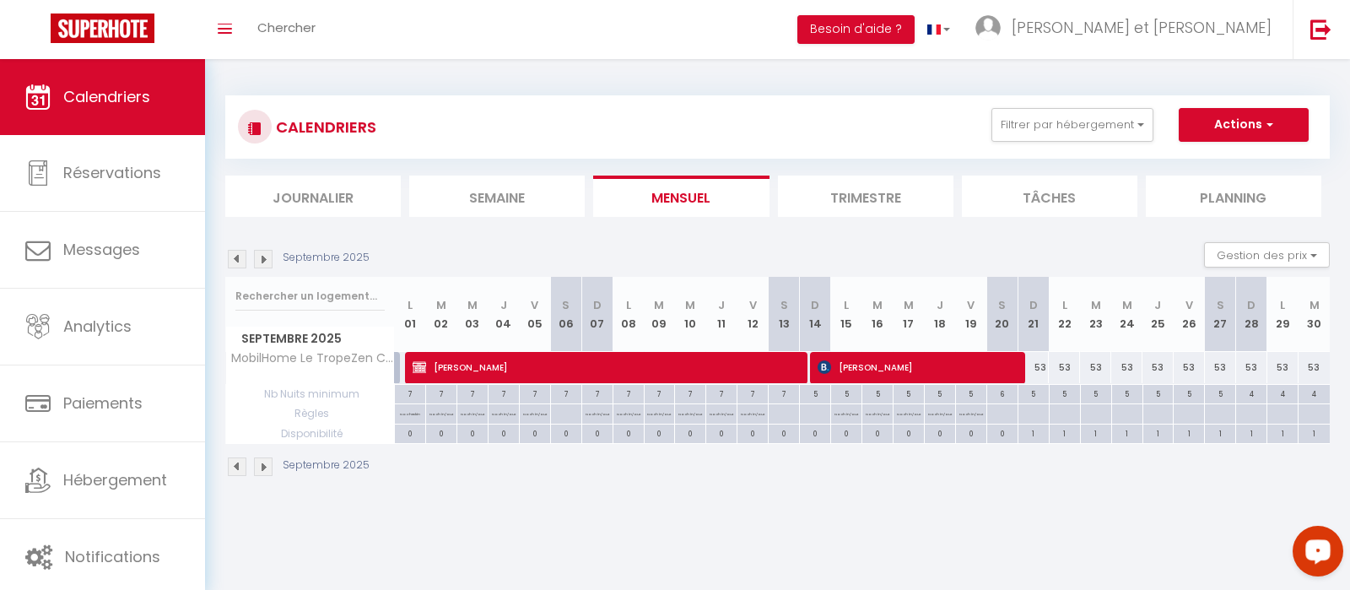
click at [264, 258] on img at bounding box center [263, 259] width 19 height 19
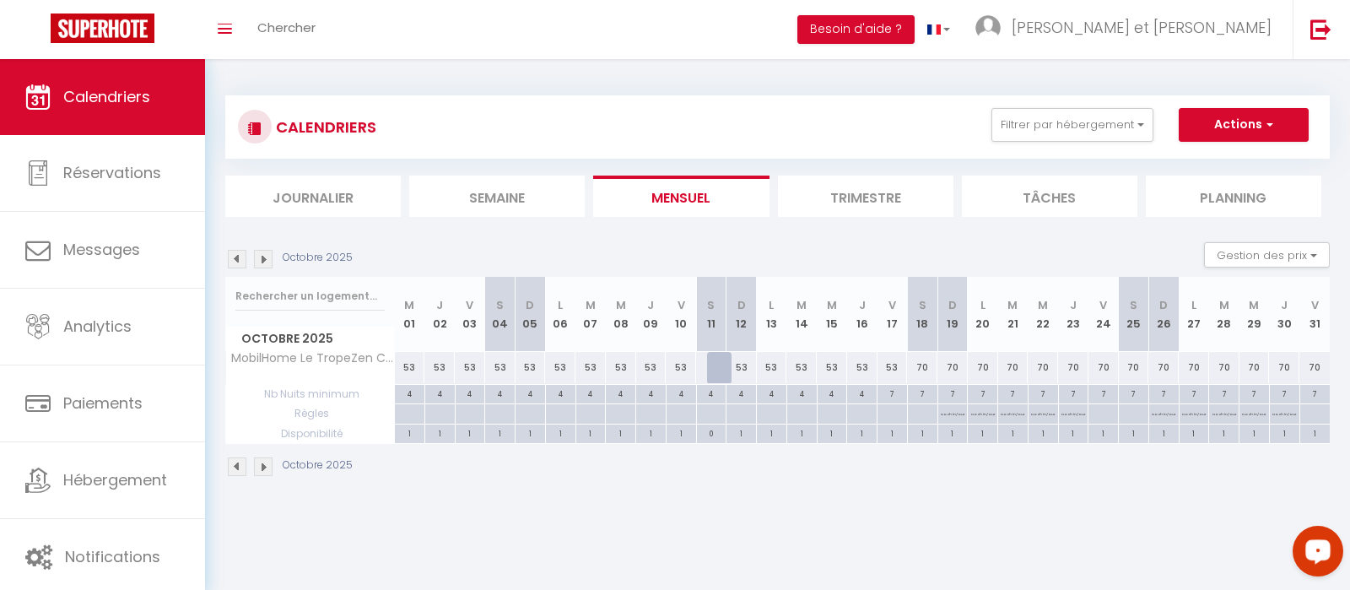
click at [232, 259] on img at bounding box center [237, 259] width 19 height 19
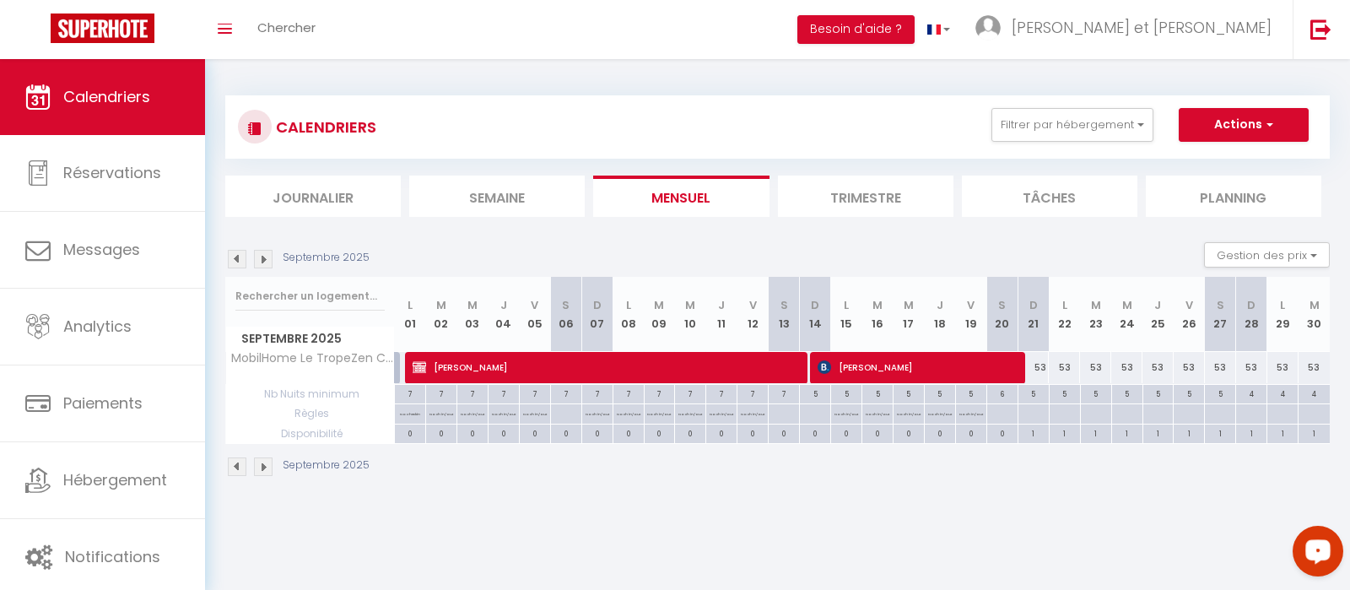
click at [267, 260] on img at bounding box center [263, 259] width 19 height 19
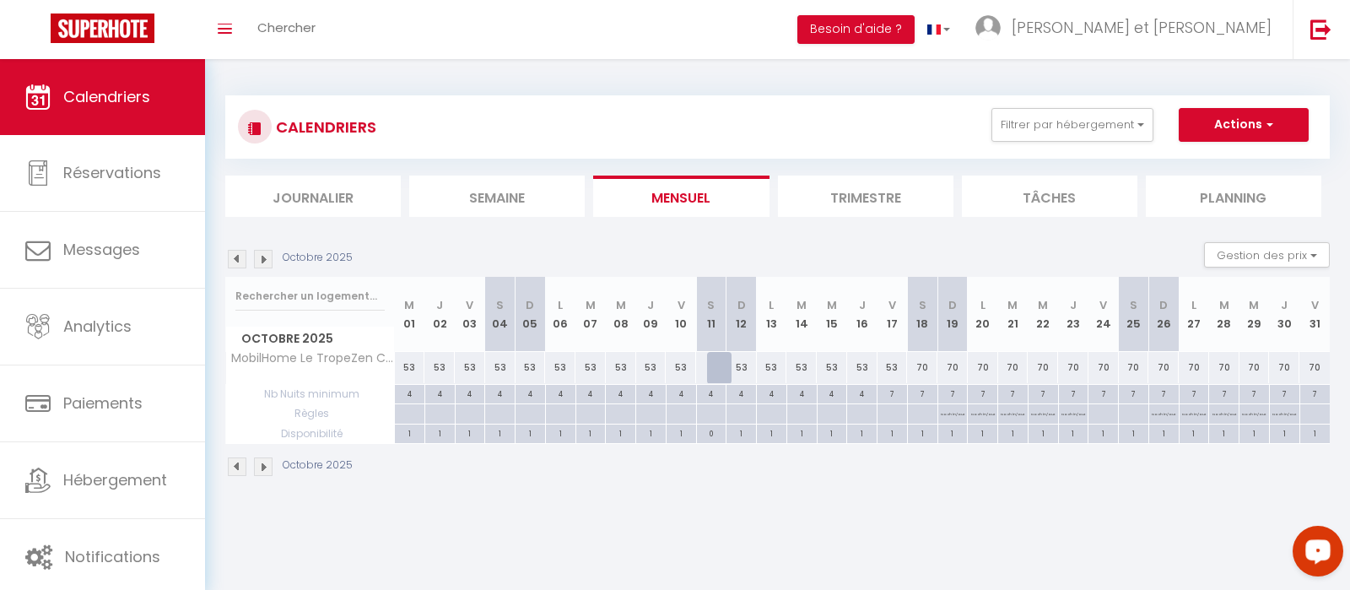
click at [559, 391] on div "4" at bounding box center [561, 393] width 30 height 16
type input "4"
type input "Lun 06 Octobre 2025"
type input "[DATE]"
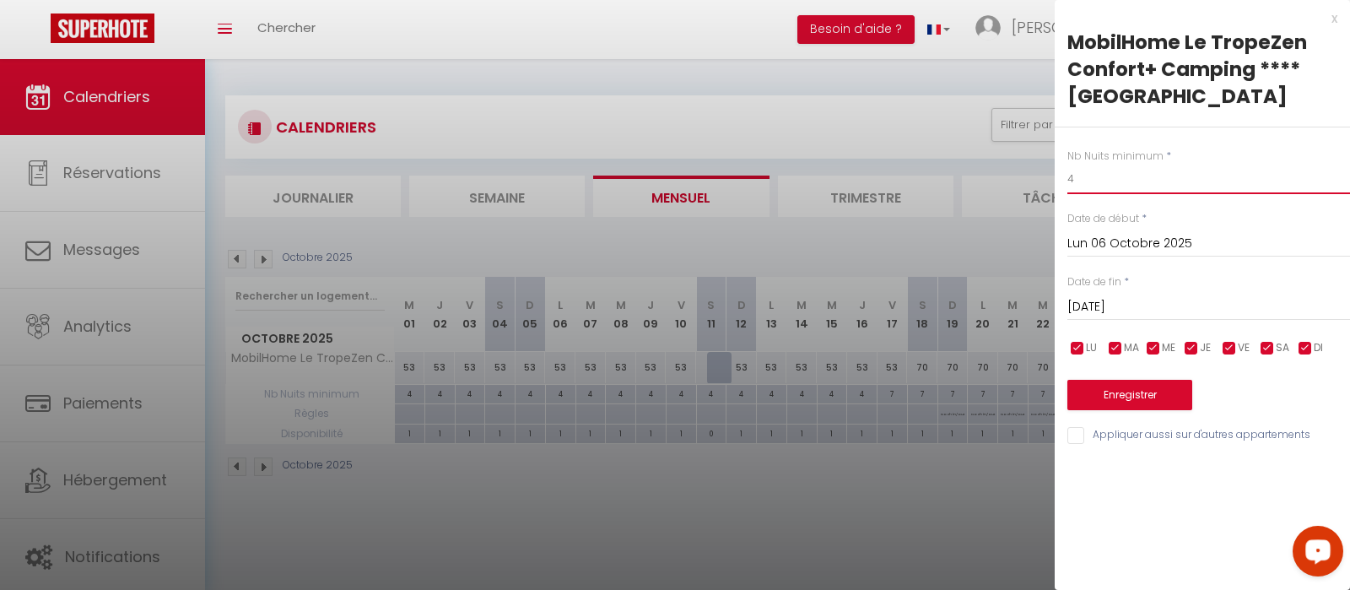
click at [1098, 182] on input "4" at bounding box center [1208, 179] width 283 height 30
type input "3"
click at [1125, 244] on input "Lun 06 Octobre 2025" at bounding box center [1208, 244] width 283 height 22
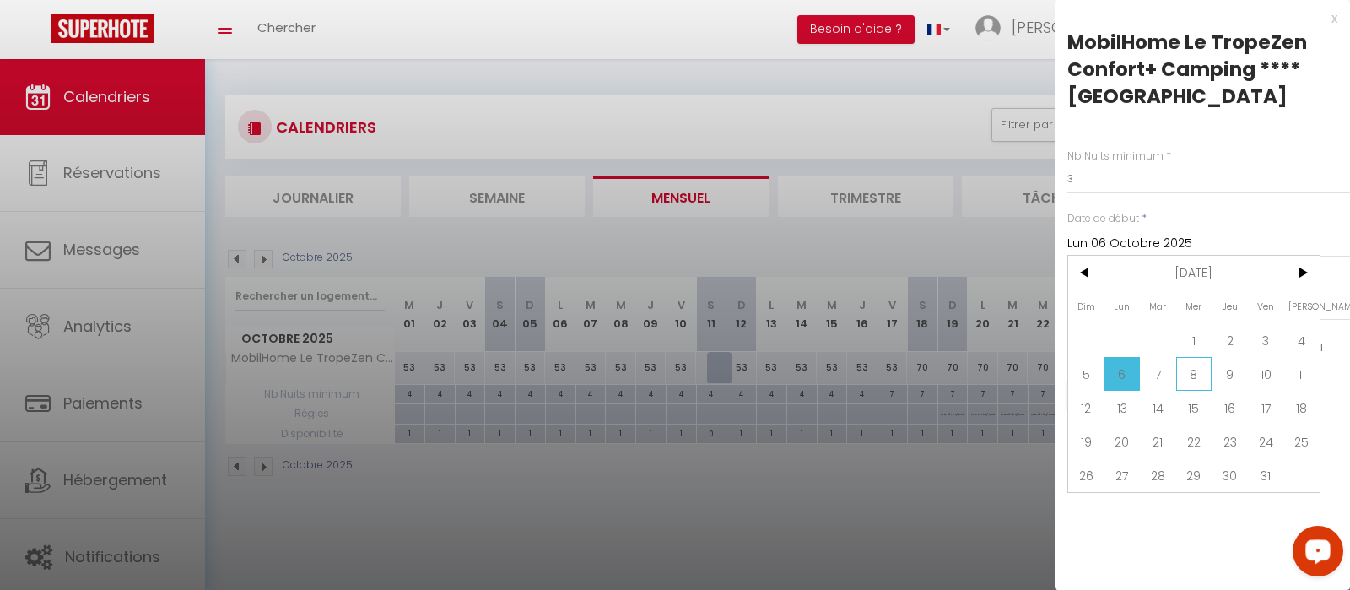
click at [1201, 372] on span "8" at bounding box center [1194, 374] width 36 height 34
type input "Mer 08 Octobre 2025"
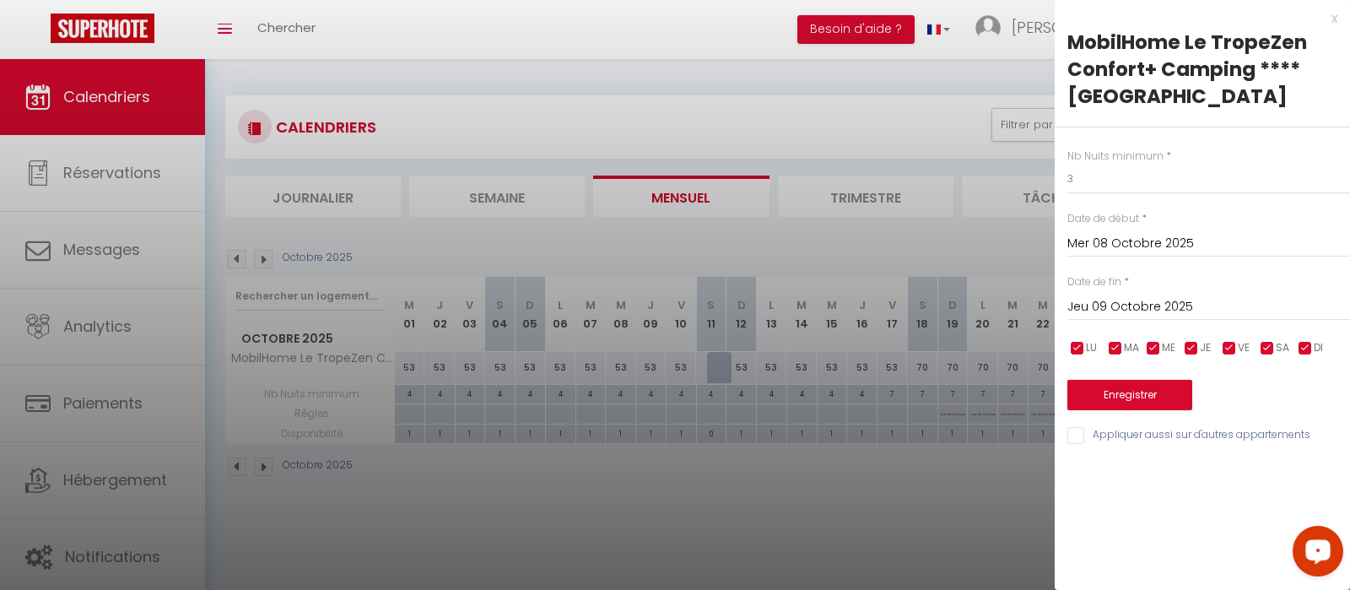
click at [1142, 318] on input "Jeu 09 Octobre 2025" at bounding box center [1208, 307] width 283 height 22
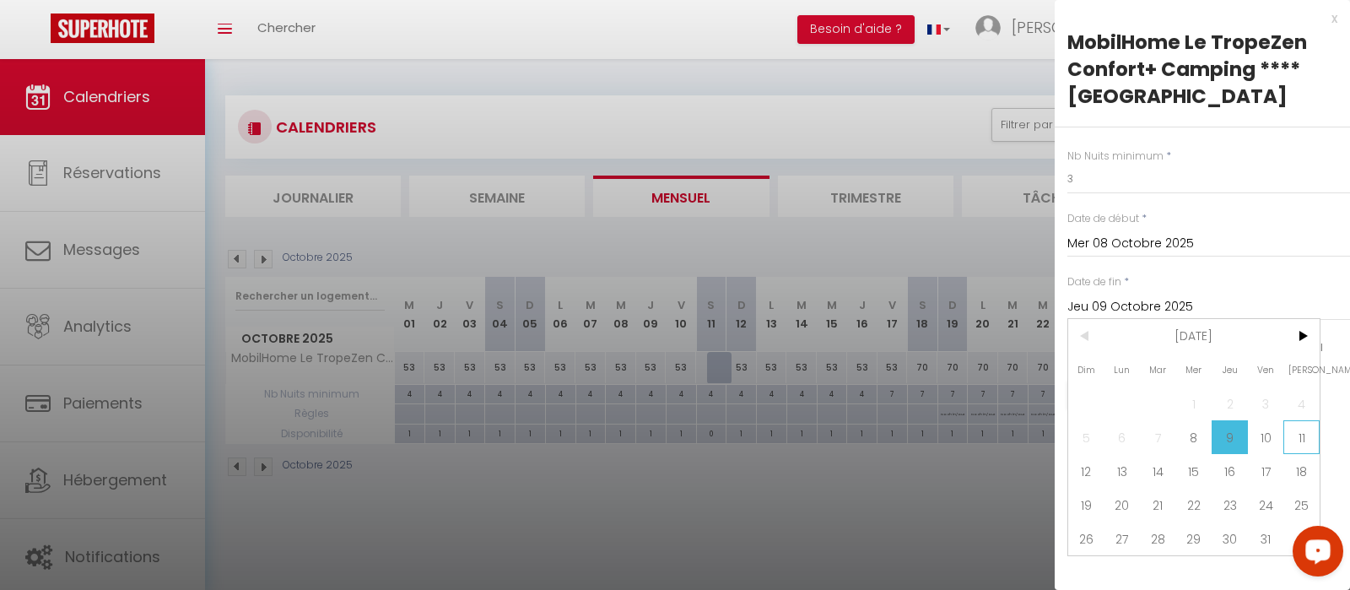
click at [1302, 445] on span "11" at bounding box center [1301, 437] width 36 height 34
type input "[DATE]"
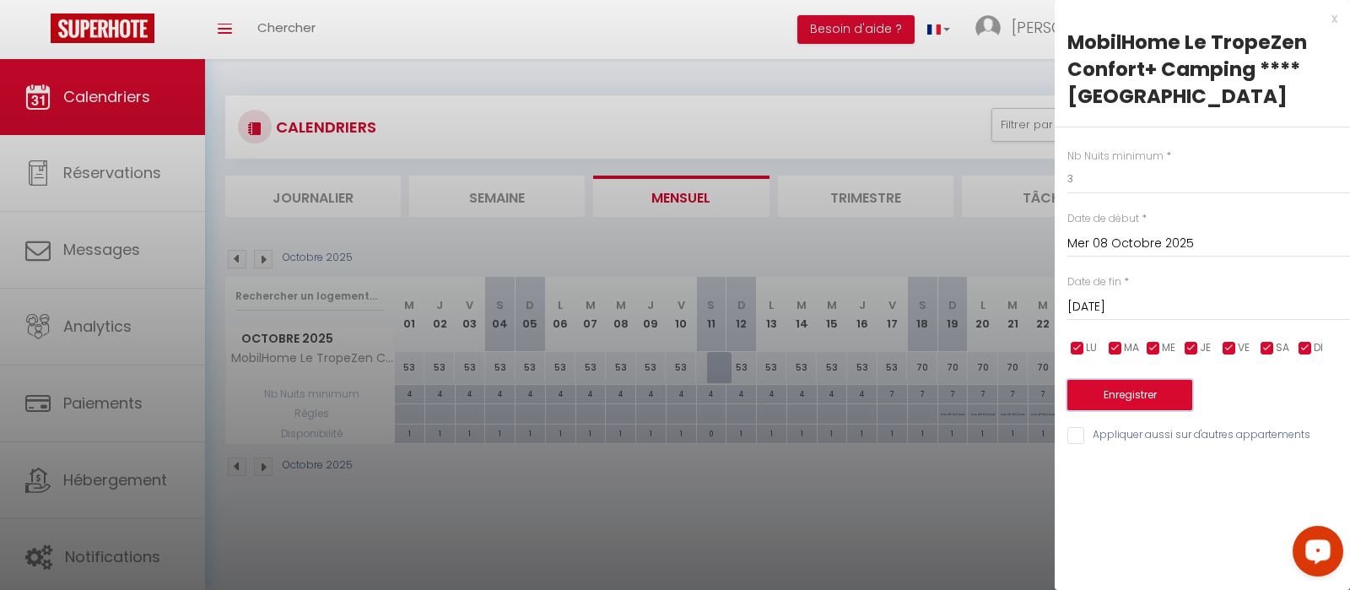
click at [1129, 389] on button "Enregistrer" at bounding box center [1129, 395] width 125 height 30
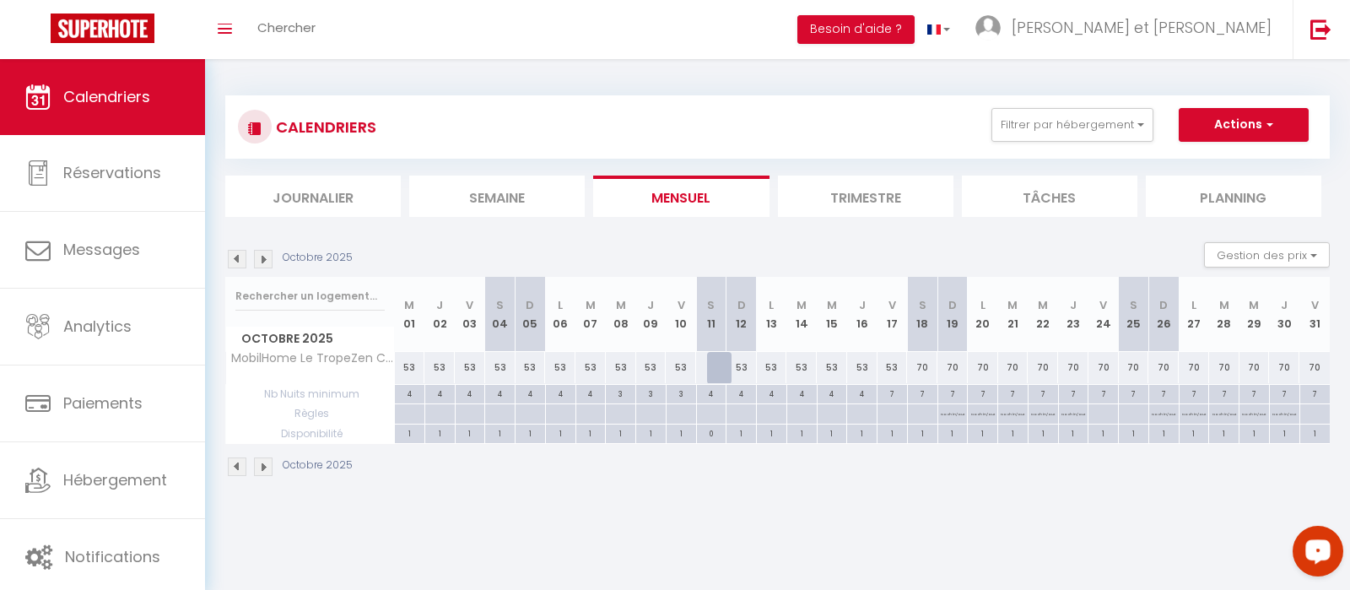
click at [262, 258] on img at bounding box center [263, 259] width 19 height 19
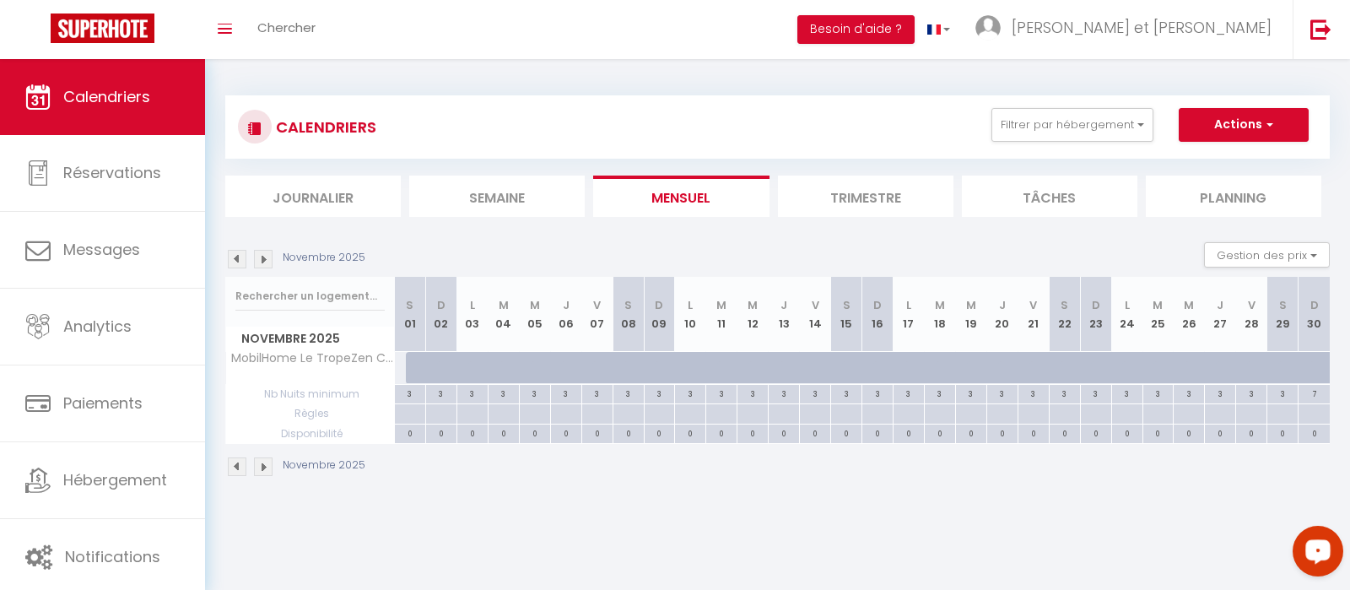
click at [262, 258] on img at bounding box center [263, 259] width 19 height 19
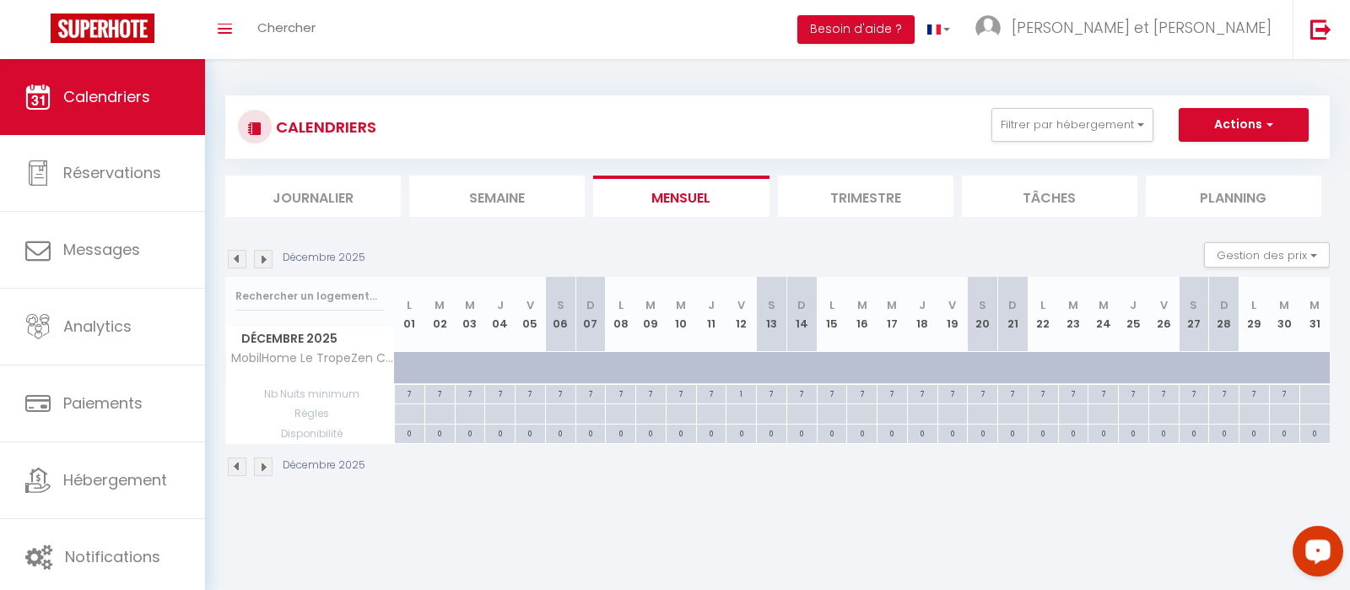
click at [978, 369] on div at bounding box center [983, 368] width 30 height 32
type input "[DATE]"
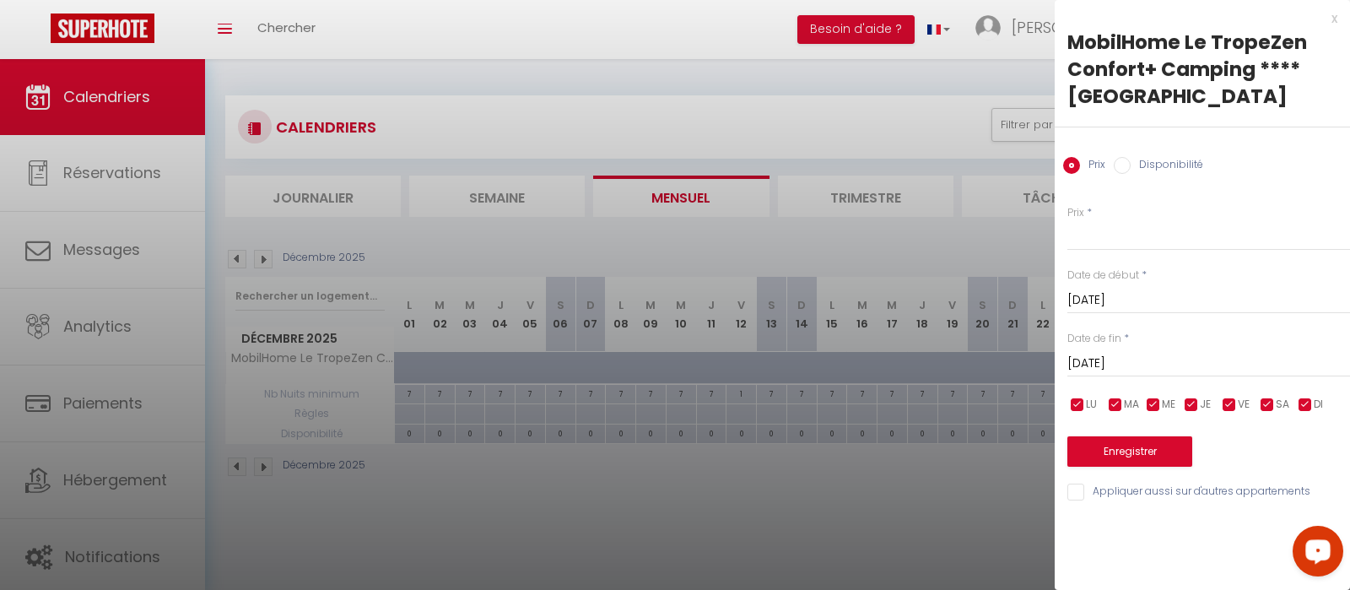
click at [1111, 365] on input "[DATE]" at bounding box center [1208, 364] width 283 height 22
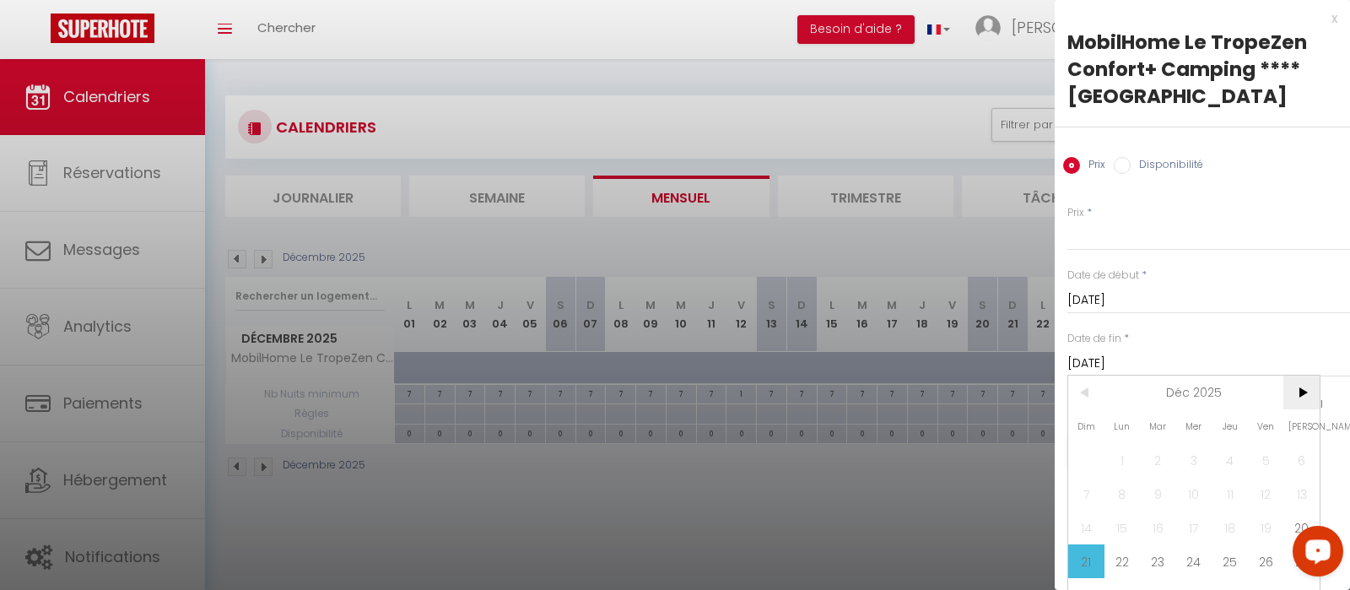
click at [1297, 397] on span ">" at bounding box center [1301, 392] width 36 height 34
click at [1125, 495] on span "5" at bounding box center [1122, 494] width 36 height 34
type input "Lun 05 Janvier 2026"
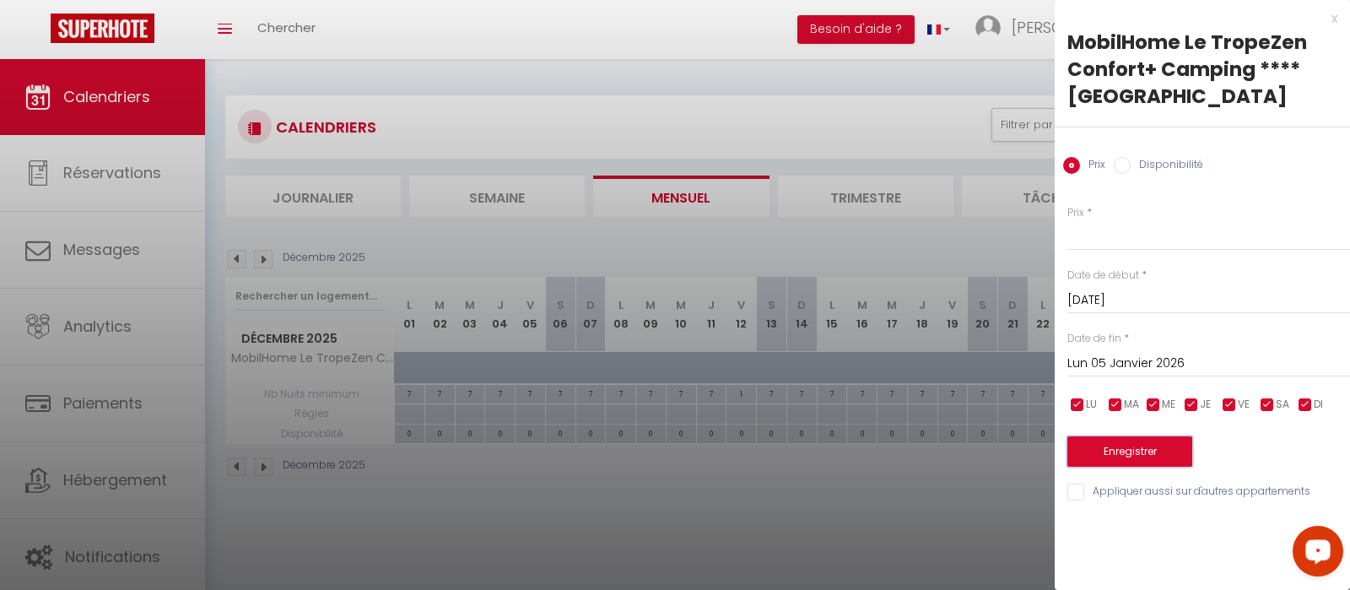
click at [1149, 454] on button "Enregistrer" at bounding box center [1129, 451] width 125 height 30
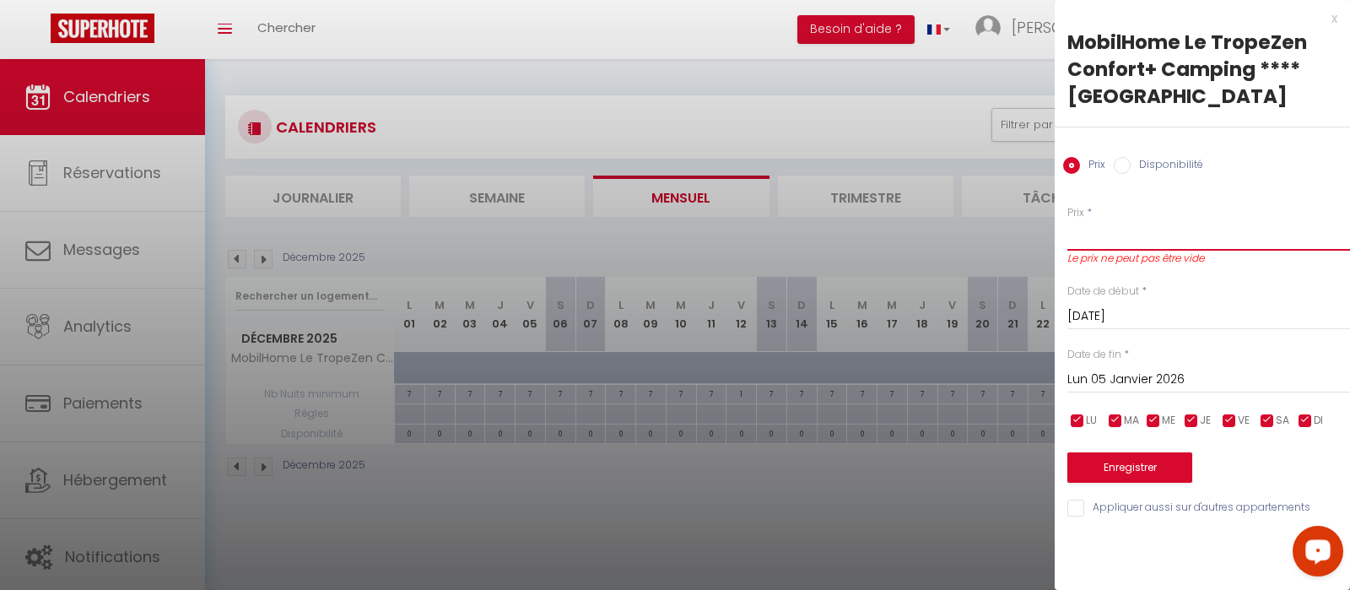
click at [1107, 241] on input "Prix" at bounding box center [1208, 235] width 283 height 30
type input "100"
click at [1131, 461] on button "Enregistrer" at bounding box center [1129, 467] width 125 height 30
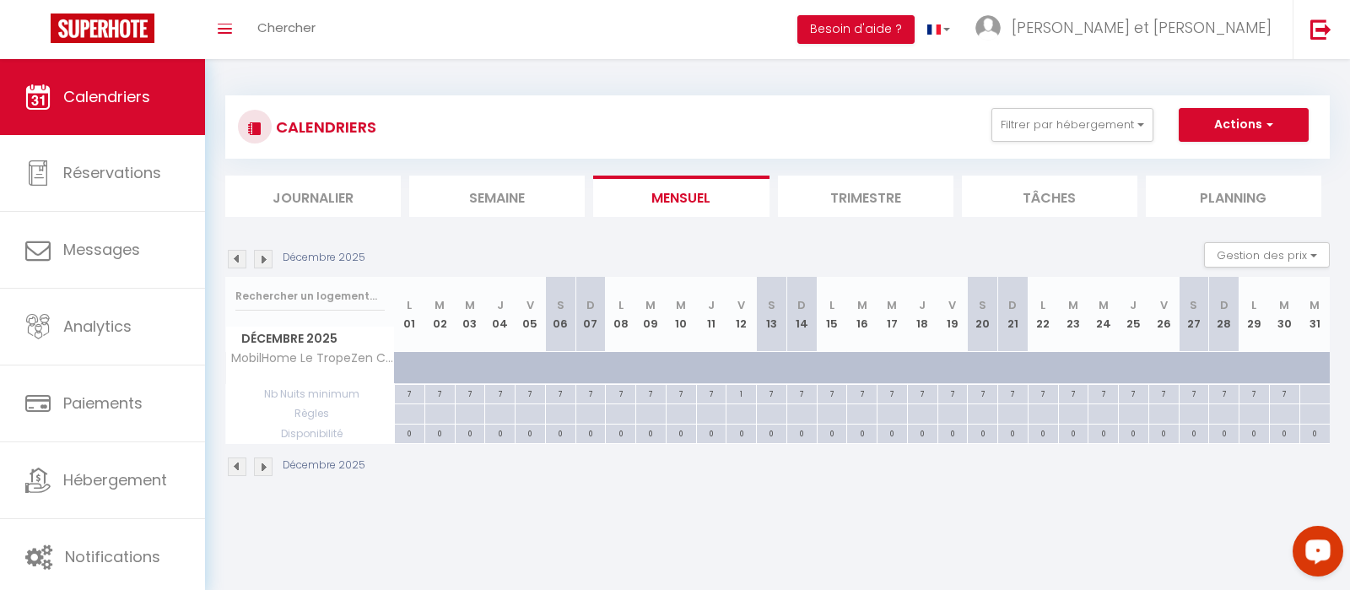
click at [1009, 404] on div at bounding box center [1012, 394] width 30 height 19
type input "[DATE]"
type input "Lun 22 Décembre 2025"
select select
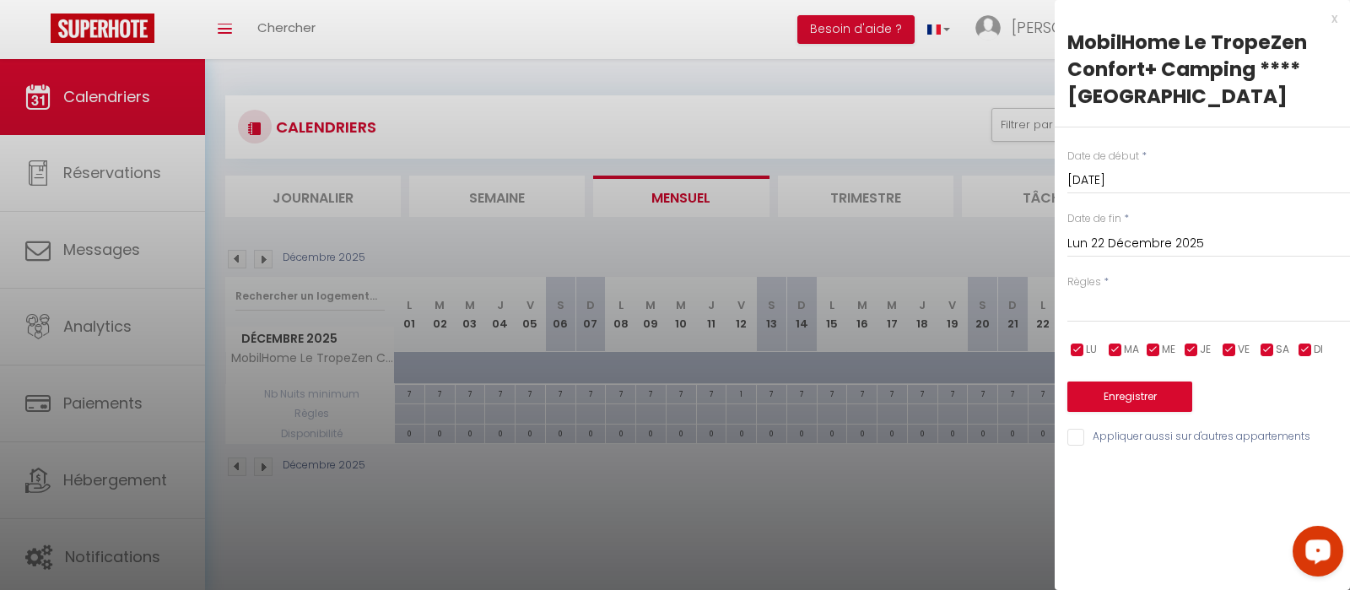
click at [1331, 7] on div "x MobilHome Le TropeZen Confort+ Camping **** [GEOGRAPHIC_DATA] Date de début *…" at bounding box center [1202, 232] width 295 height 464
click at [1331, 13] on div "x" at bounding box center [1196, 18] width 283 height 20
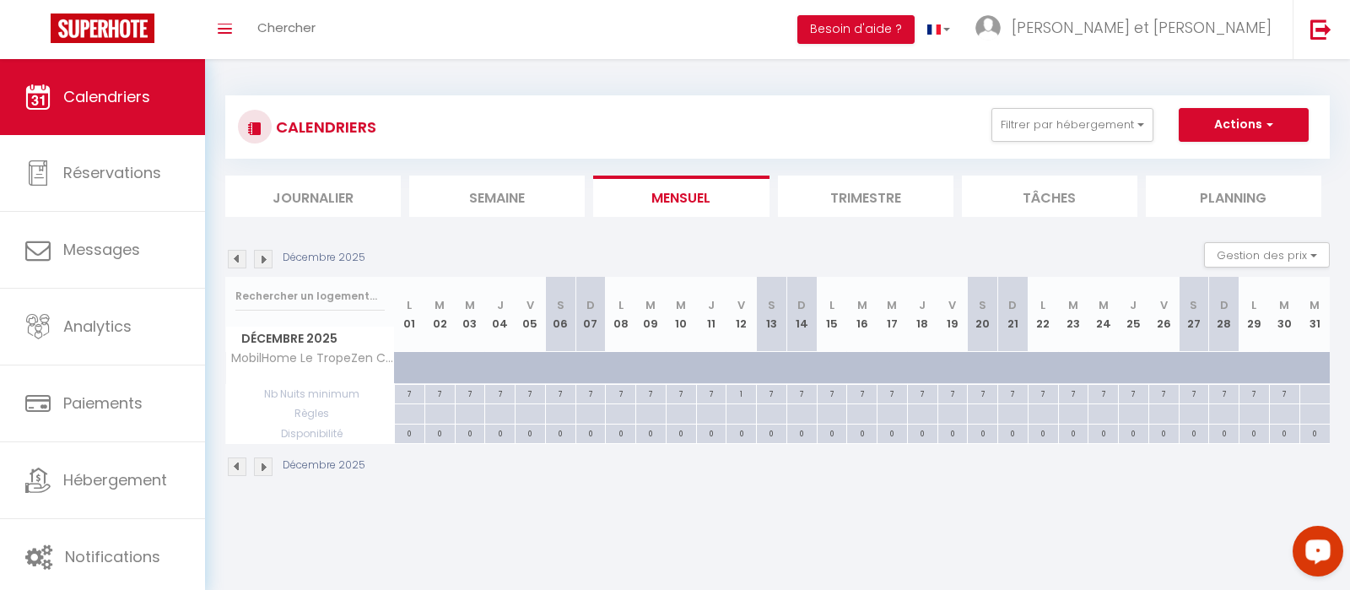
click at [1016, 434] on div "0" at bounding box center [1013, 432] width 30 height 16
select select
type input "[DATE]"
type input "Lun 22 Décembre 2025"
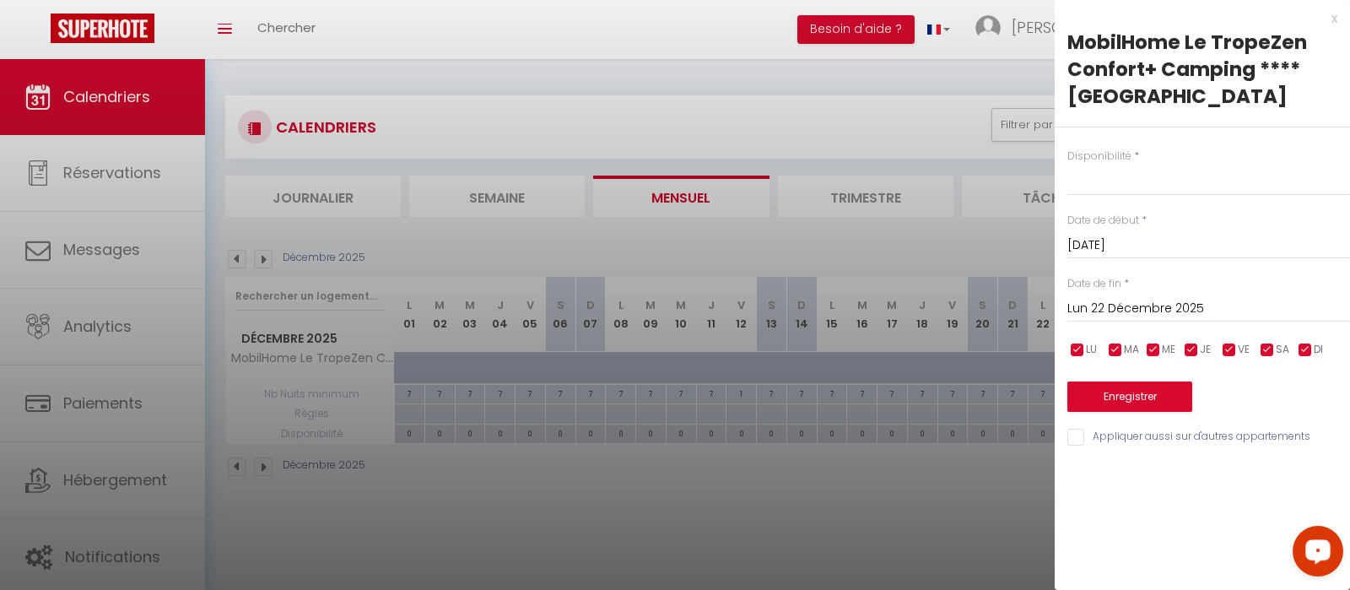
click at [1114, 197] on div "Disponibilité * Disponible Indisponible Date de début * [DATE] < [DATE] > Dim L…" at bounding box center [1202, 287] width 295 height 321
click at [1067, 164] on select "Disponible Indisponible" at bounding box center [1208, 180] width 283 height 32
select select "1"
click option "Disponible" at bounding box center [0, 0] width 0 height 0
click at [1095, 250] on input "[DATE]" at bounding box center [1208, 246] width 283 height 22
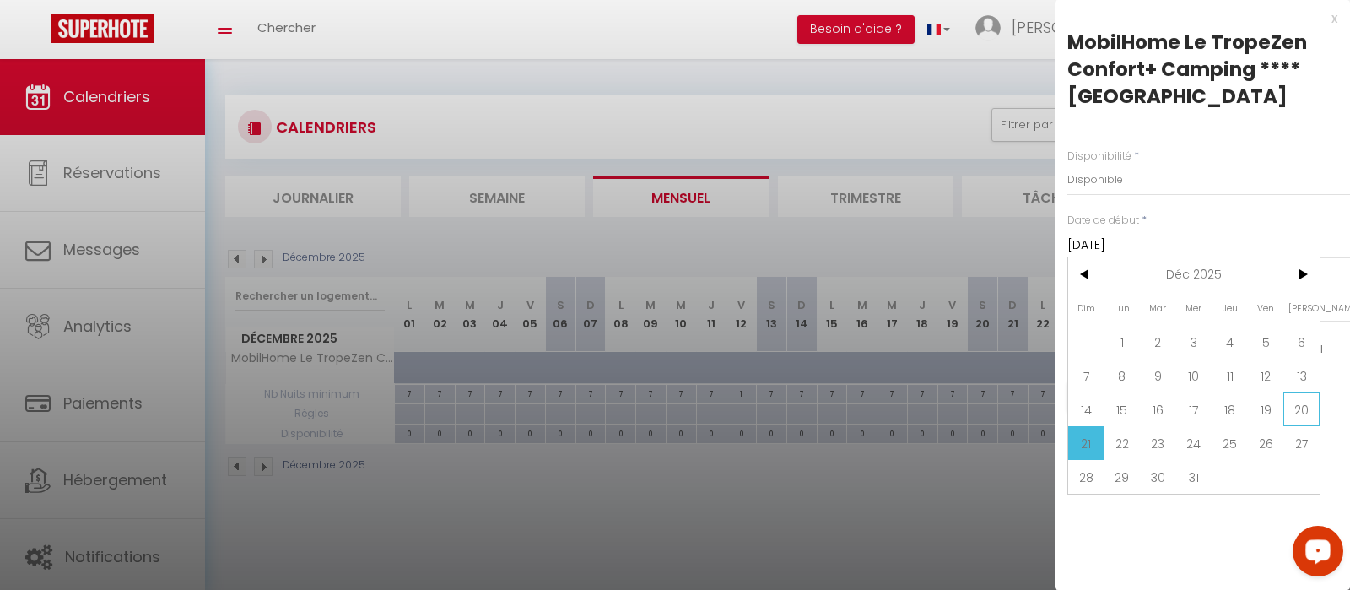
click at [1302, 411] on span "20" at bounding box center [1301, 409] width 36 height 34
type input "[DATE]"
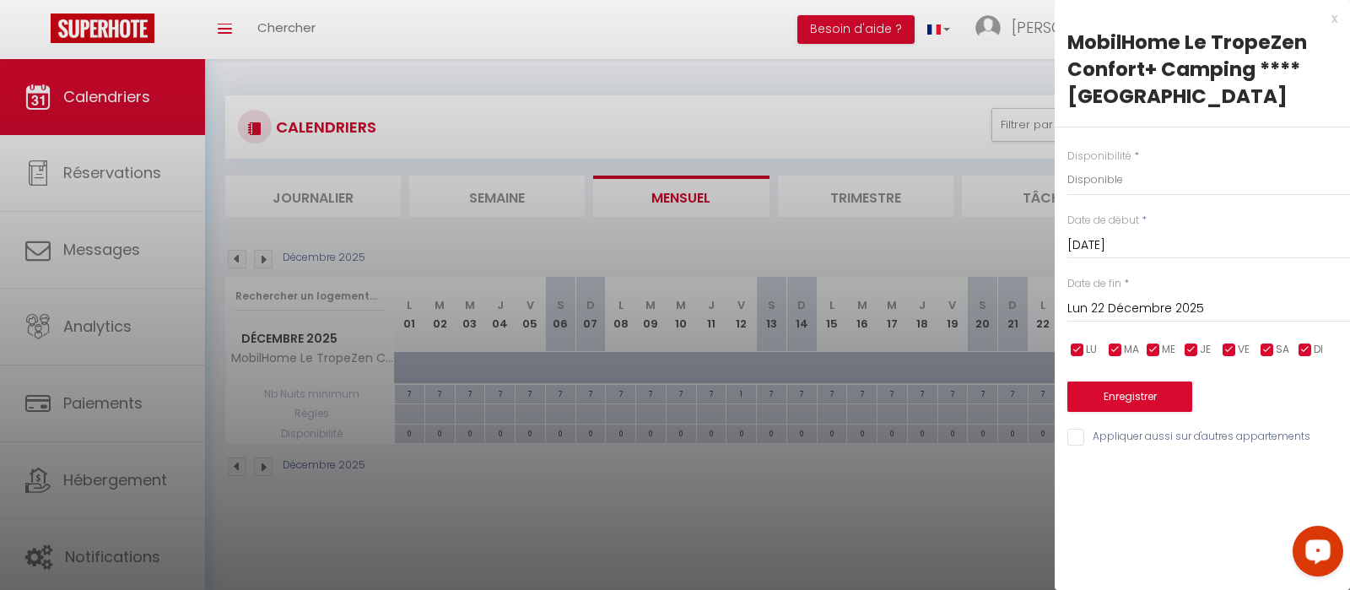
click at [1137, 310] on input "Lun 22 Décembre 2025" at bounding box center [1208, 309] width 283 height 22
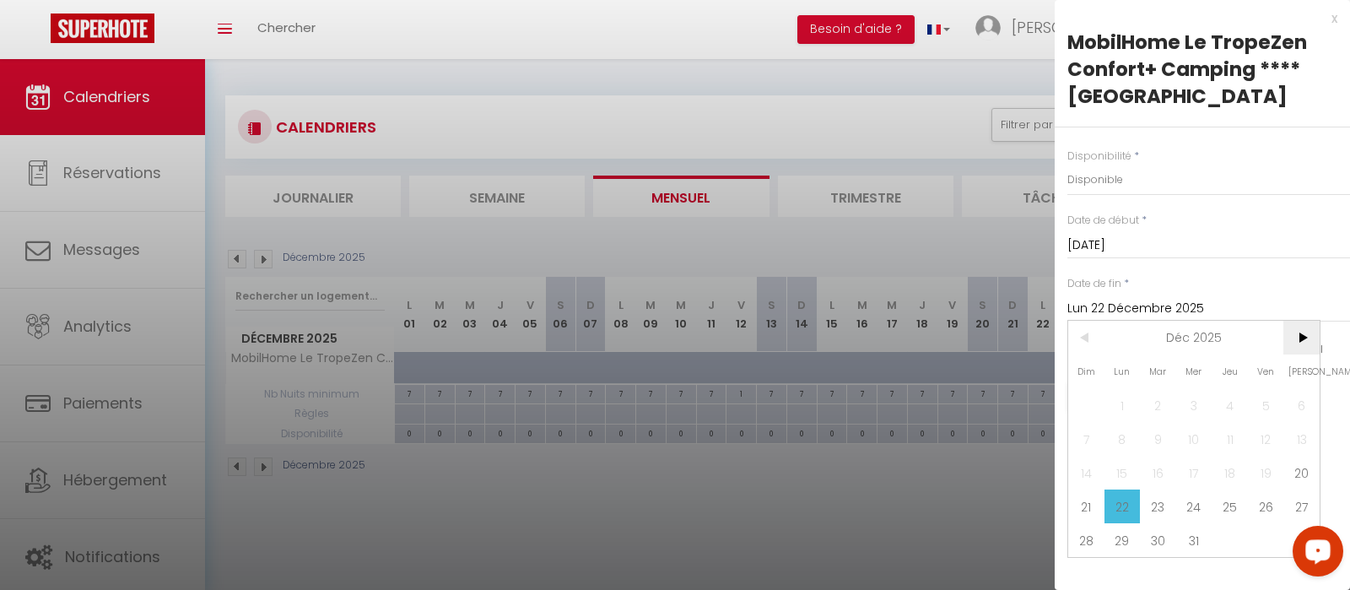
click at [1298, 342] on span ">" at bounding box center [1301, 338] width 36 height 34
click at [1124, 447] on span "5" at bounding box center [1122, 439] width 36 height 34
type input "Lun 05 Janvier 2026"
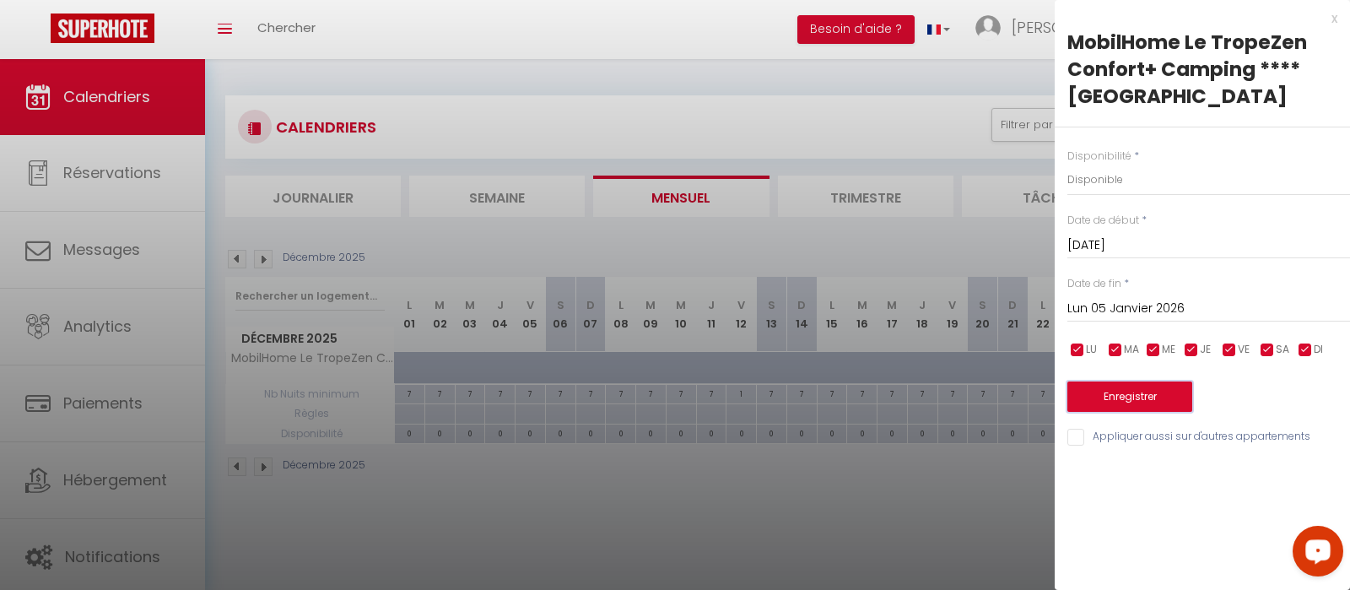
click at [1143, 386] on button "Enregistrer" at bounding box center [1129, 396] width 125 height 30
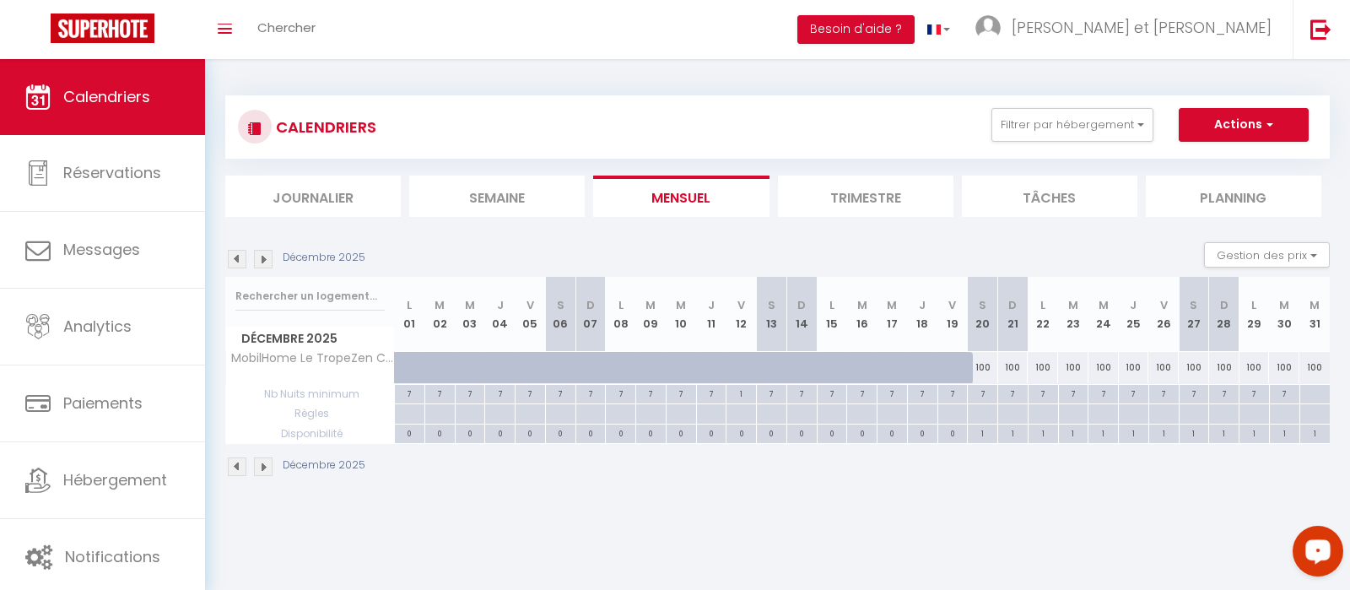
click at [1311, 397] on div at bounding box center [1314, 394] width 31 height 19
type input "Mer 31 Décembre 2025"
type input "Jeu 01 Janvier 2026"
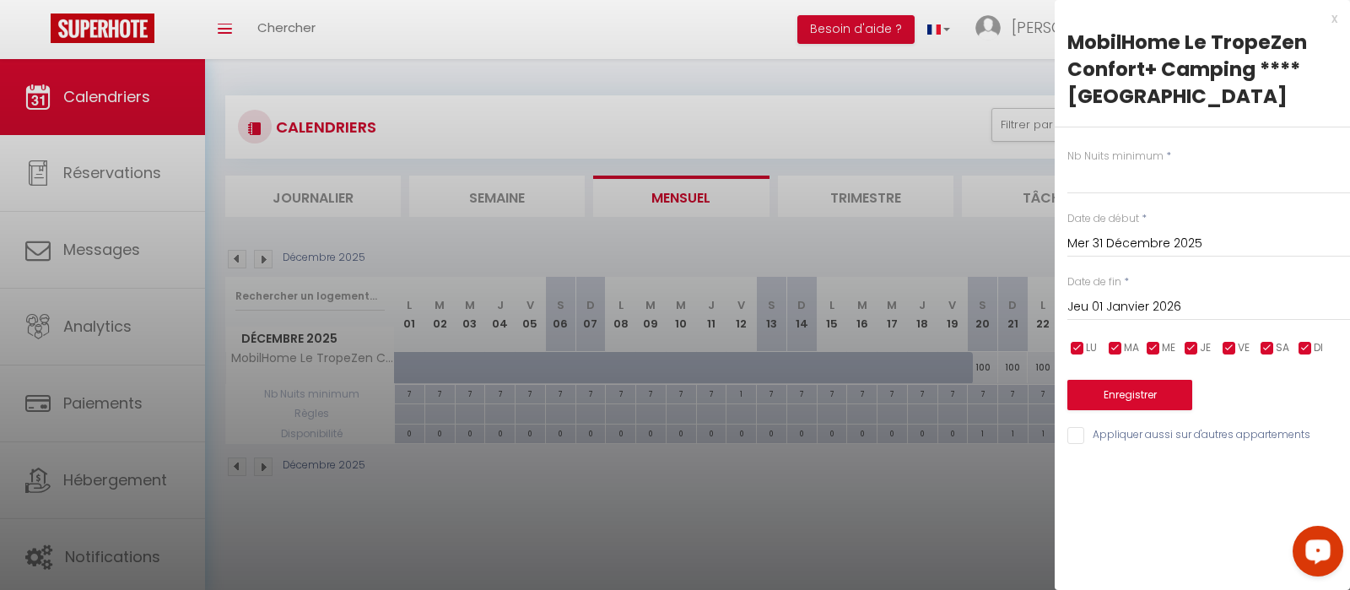
click at [1335, 19] on div "x" at bounding box center [1196, 18] width 283 height 20
type input "undefined aN undefined NaN"
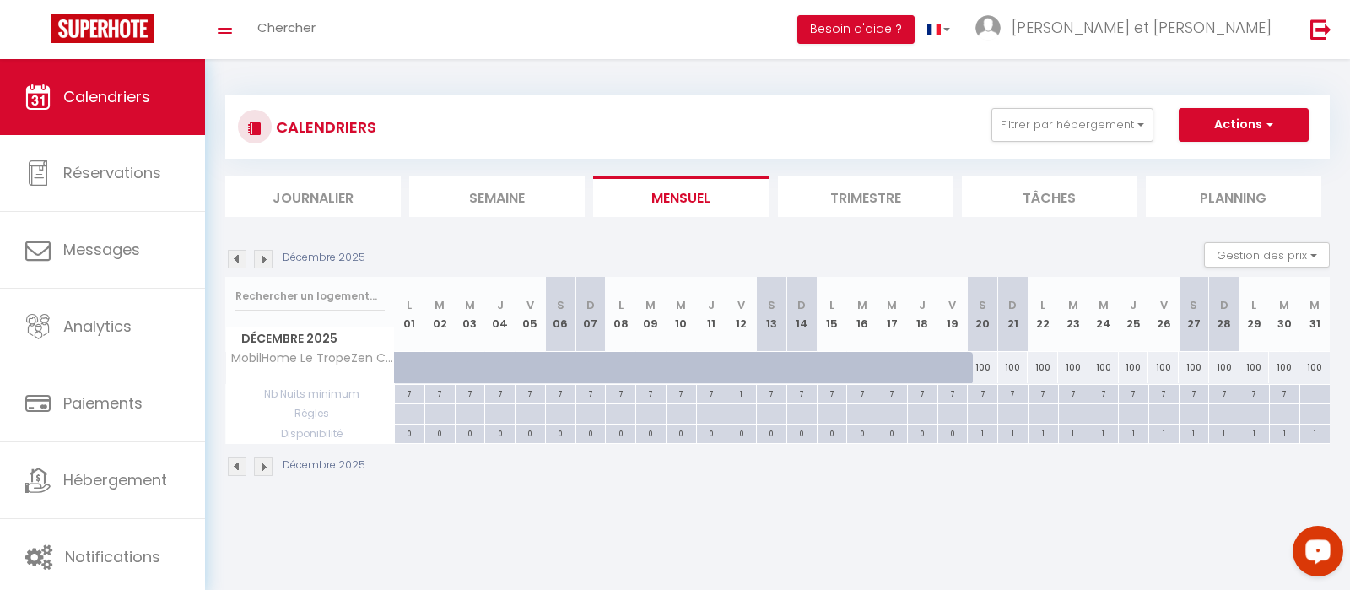
click at [984, 392] on div "7" at bounding box center [983, 393] width 30 height 16
type input "7"
type input "[DATE]"
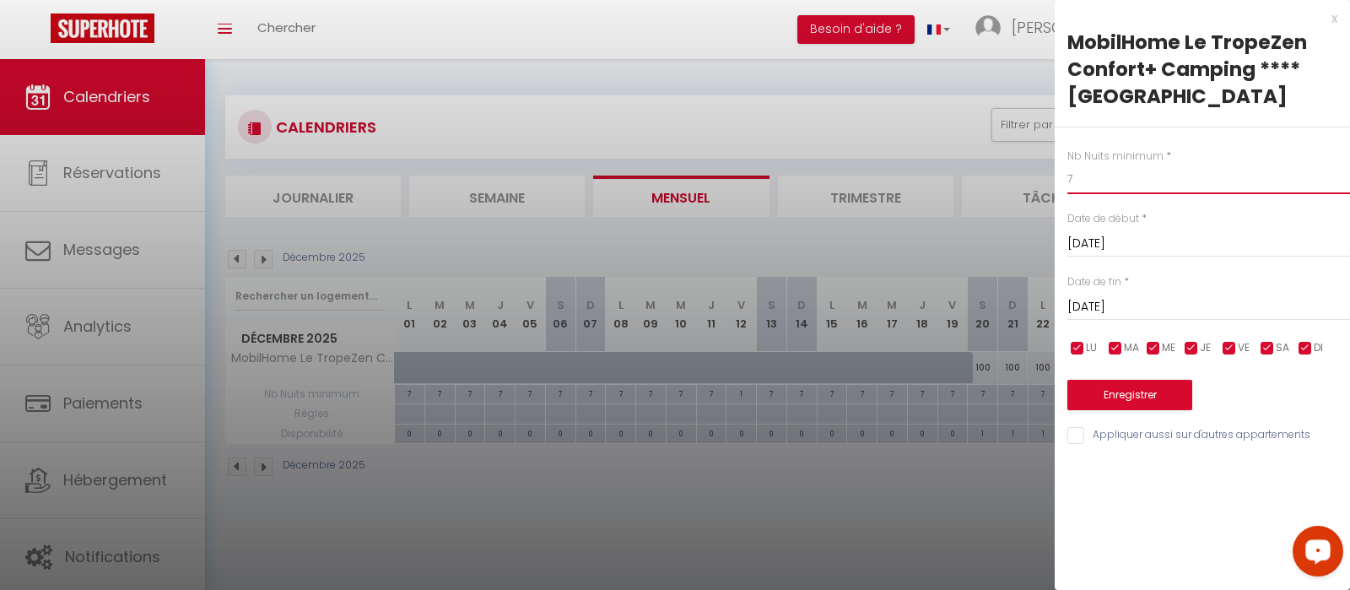
drag, startPoint x: 1101, startPoint y: 177, endPoint x: 982, endPoint y: 170, distance: 119.2
click at [1087, 172] on input "7" at bounding box center [1208, 179] width 283 height 30
type input "("
type input "5"
click at [1125, 310] on input "[DATE]" at bounding box center [1208, 307] width 283 height 22
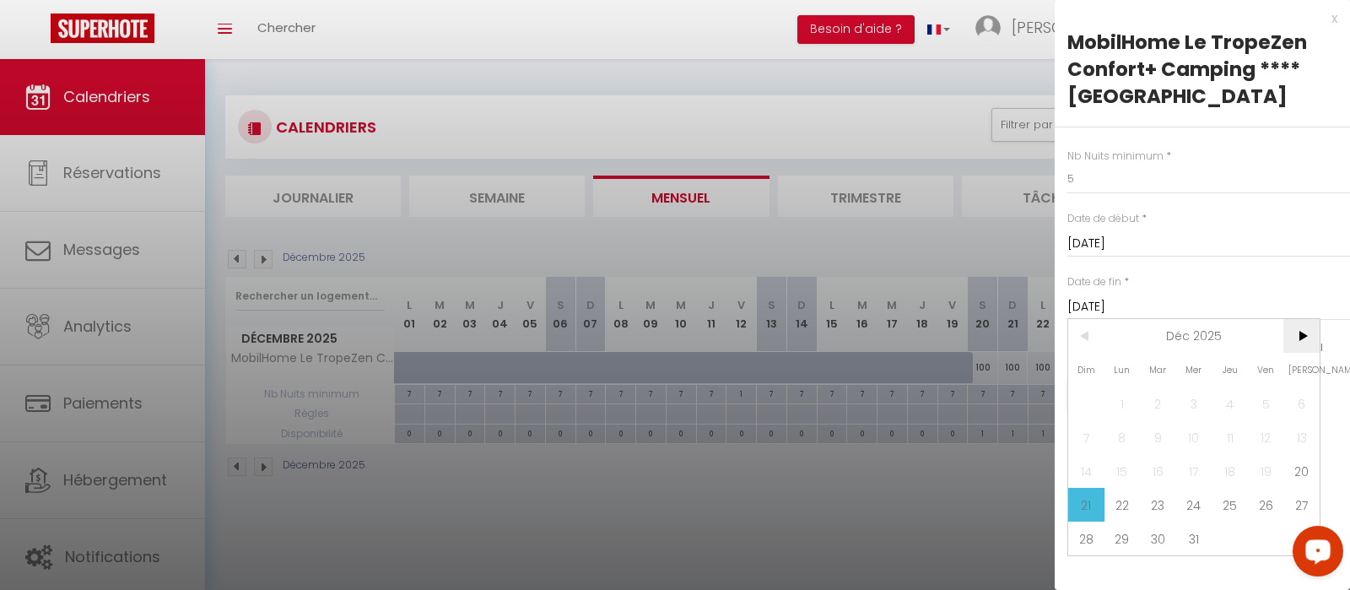
click at [1303, 339] on span ">" at bounding box center [1301, 336] width 36 height 34
click at [1161, 436] on span "6" at bounding box center [1158, 437] width 36 height 34
type input "[DATE]"
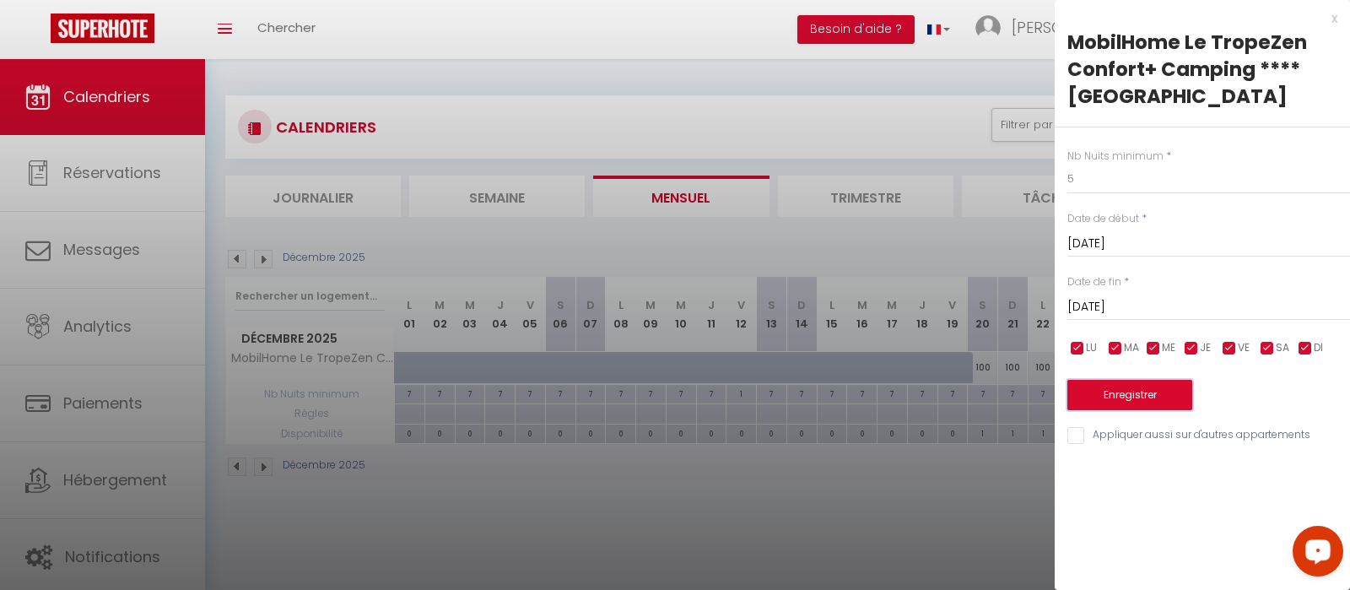
click at [1146, 399] on button "Enregistrer" at bounding box center [1129, 395] width 125 height 30
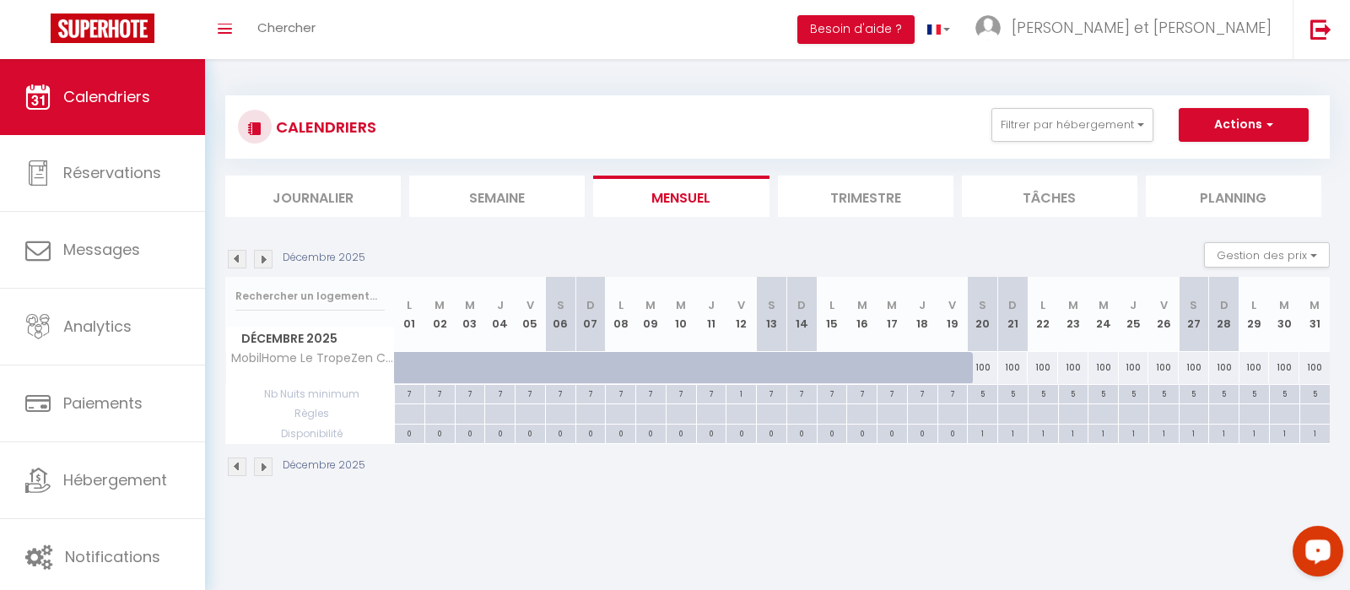
click at [268, 258] on img at bounding box center [263, 259] width 19 height 19
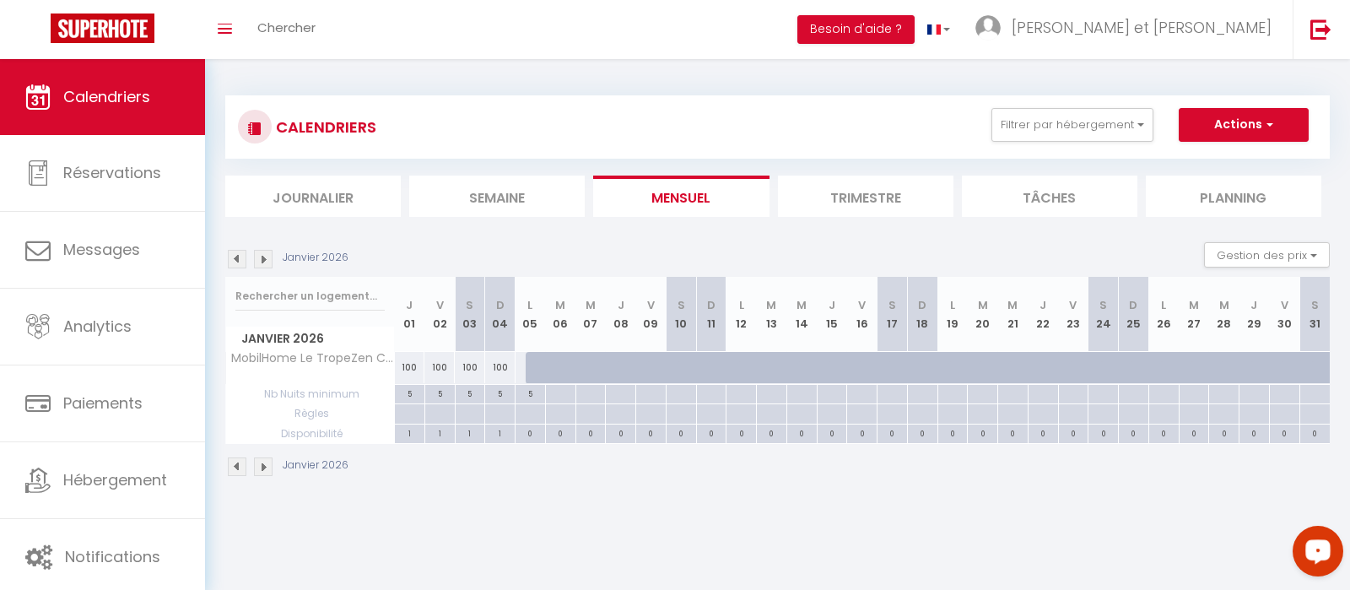
click at [532, 363] on div at bounding box center [541, 368] width 30 height 32
select select "1"
type input "Lun 05 Janvier 2026"
type input "[DATE]"
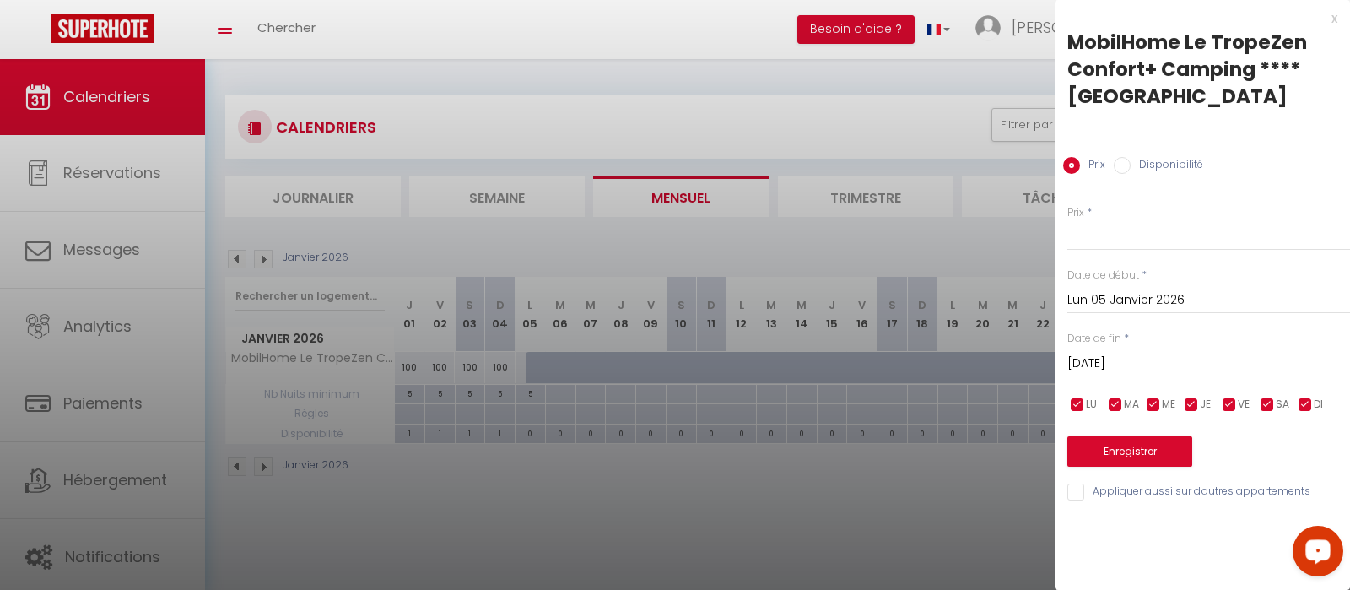
click at [1147, 164] on label "Disponibilité" at bounding box center [1167, 166] width 73 height 19
click at [1131, 164] on input "Disponibilité" at bounding box center [1122, 165] width 17 height 17
radio input "true"
radio input "false"
click at [1099, 305] on input "Lun 05 Janvier 2026" at bounding box center [1208, 302] width 283 height 22
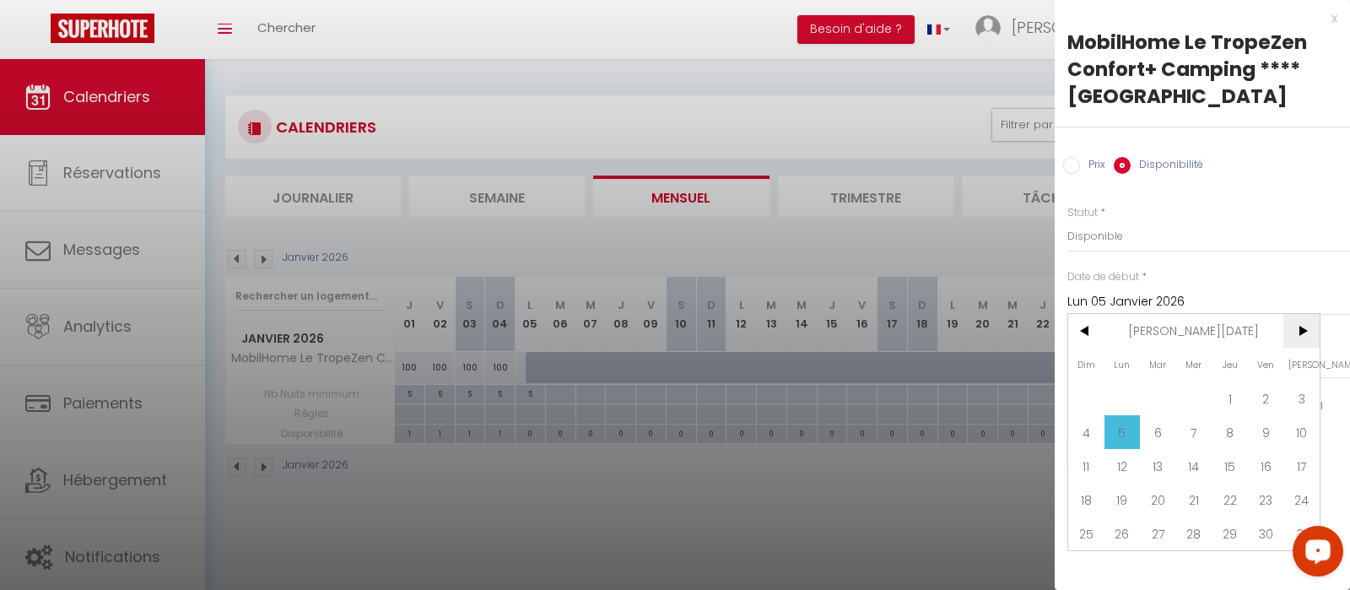
click at [1306, 338] on span ">" at bounding box center [1301, 331] width 36 height 34
click at [1150, 538] on span "31" at bounding box center [1158, 533] width 36 height 34
type input "[DATE]"
type input "Mer 01 Avril 2026"
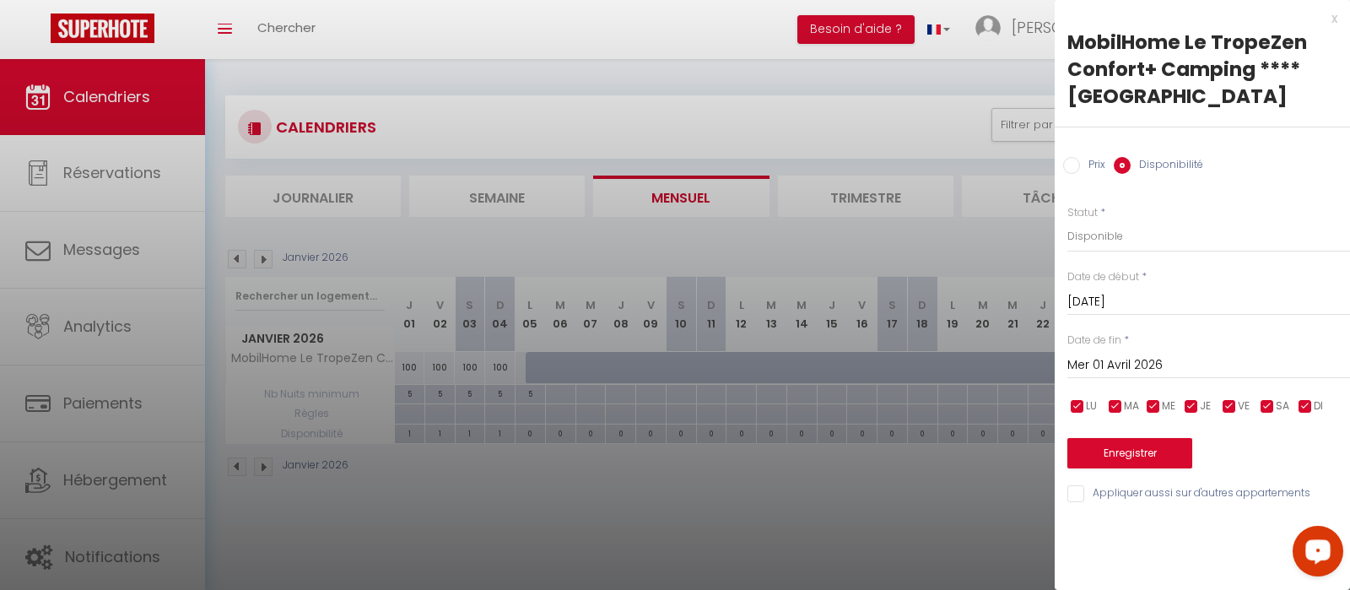
click at [1081, 165] on label "Prix" at bounding box center [1092, 166] width 25 height 19
click at [1080, 165] on input "Prix" at bounding box center [1071, 165] width 17 height 17
radio input "true"
radio input "false"
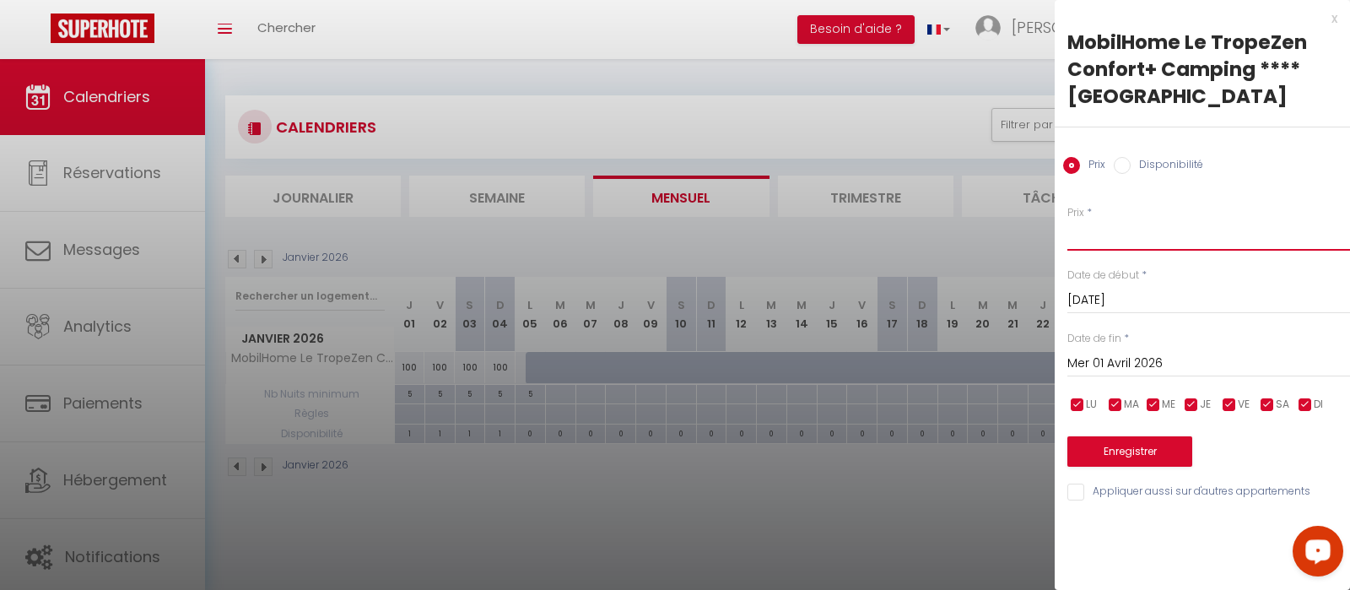
click at [1095, 234] on input "Prix" at bounding box center [1208, 235] width 283 height 30
type input "100"
click at [1120, 454] on button "Enregistrer" at bounding box center [1129, 451] width 125 height 30
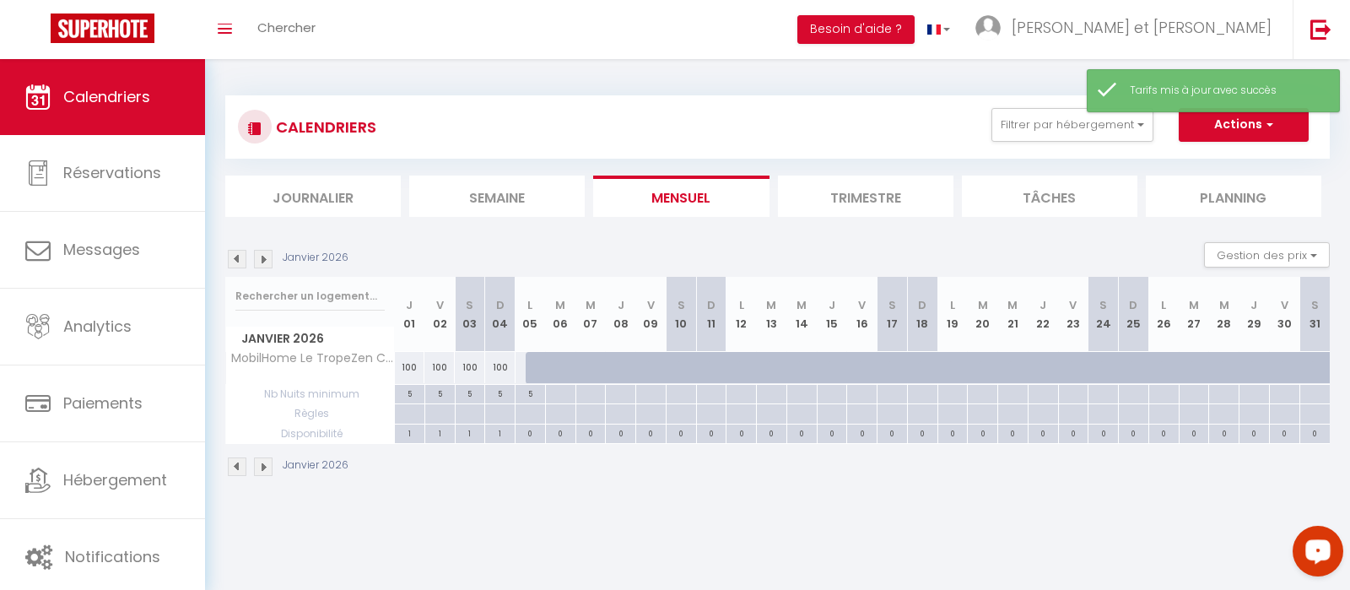
click at [532, 370] on div at bounding box center [541, 368] width 30 height 32
type input "Lun 05 Janvier 2026"
type input "[DATE]"
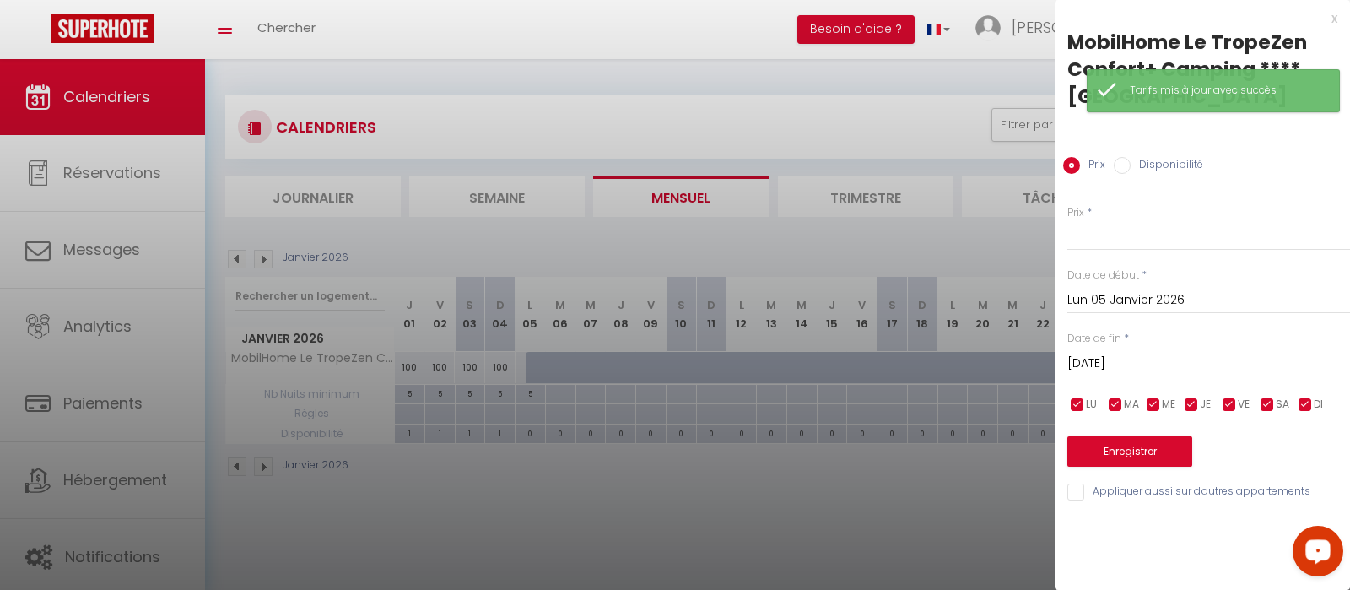
click at [1127, 171] on input "Disponibilité" at bounding box center [1122, 165] width 17 height 17
radio input "true"
radio input "false"
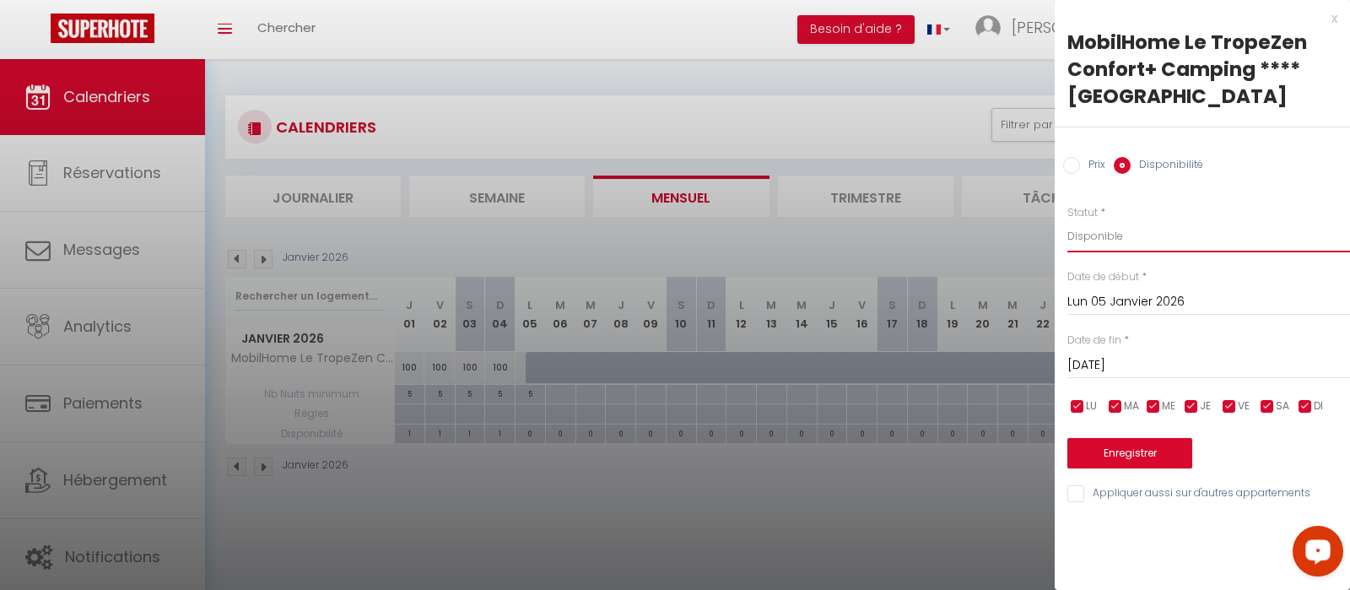
click at [1067, 220] on select "Disponible Indisponible" at bounding box center [1208, 236] width 283 height 32
click option "Disponible" at bounding box center [0, 0] width 0 height 0
click at [1121, 319] on div "Prix * Statut * Disponible Indisponible Date de début * [DATE] < [PERSON_NAME][…" at bounding box center [1202, 344] width 295 height 321
click at [1115, 364] on input "[DATE]" at bounding box center [1208, 365] width 283 height 22
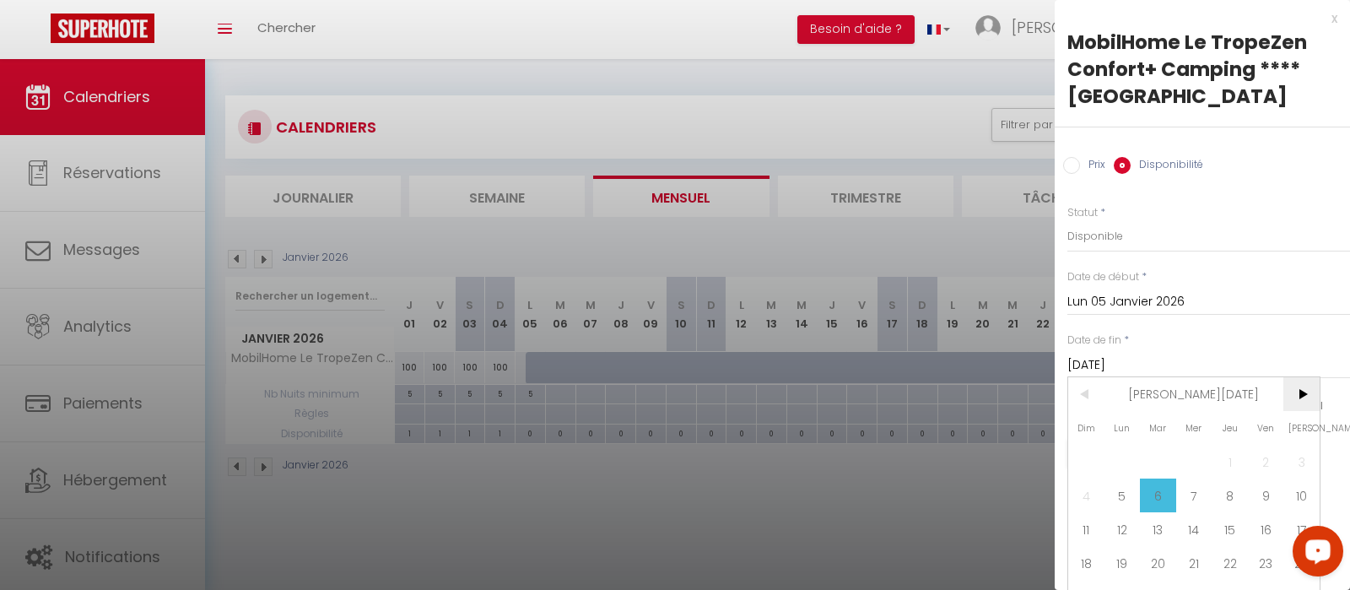
click at [1309, 395] on span ">" at bounding box center [1301, 394] width 36 height 34
click at [1300, 391] on span ">" at bounding box center [1301, 394] width 36 height 34
click at [1083, 391] on span "<" at bounding box center [1086, 394] width 36 height 34
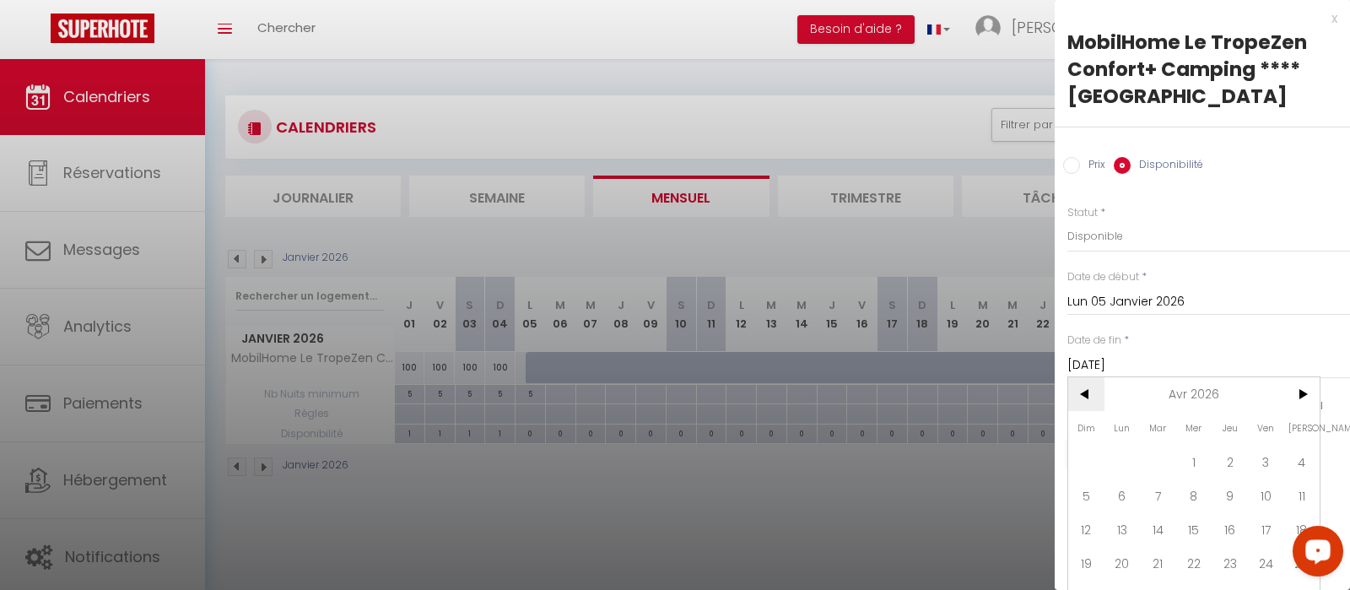
click at [1079, 395] on span "<" at bounding box center [1086, 394] width 36 height 34
click at [1265, 573] on span "27" at bounding box center [1266, 563] width 36 height 34
type input "[DATE]"
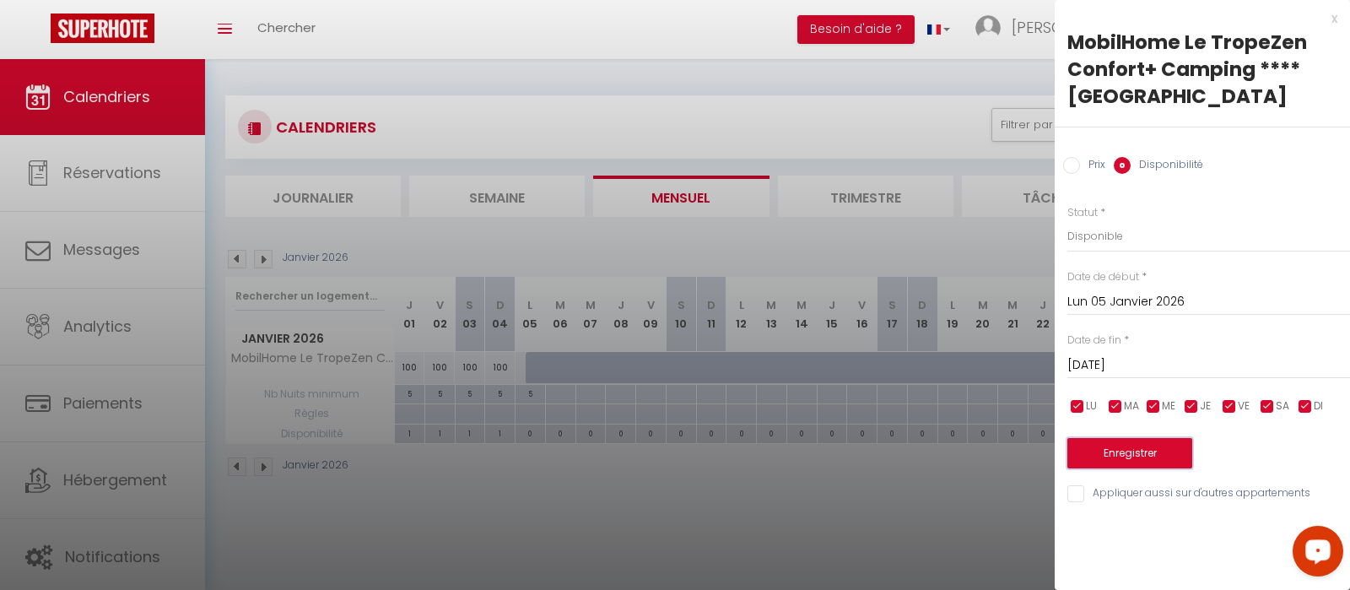
click at [1158, 449] on button "Enregistrer" at bounding box center [1129, 453] width 125 height 30
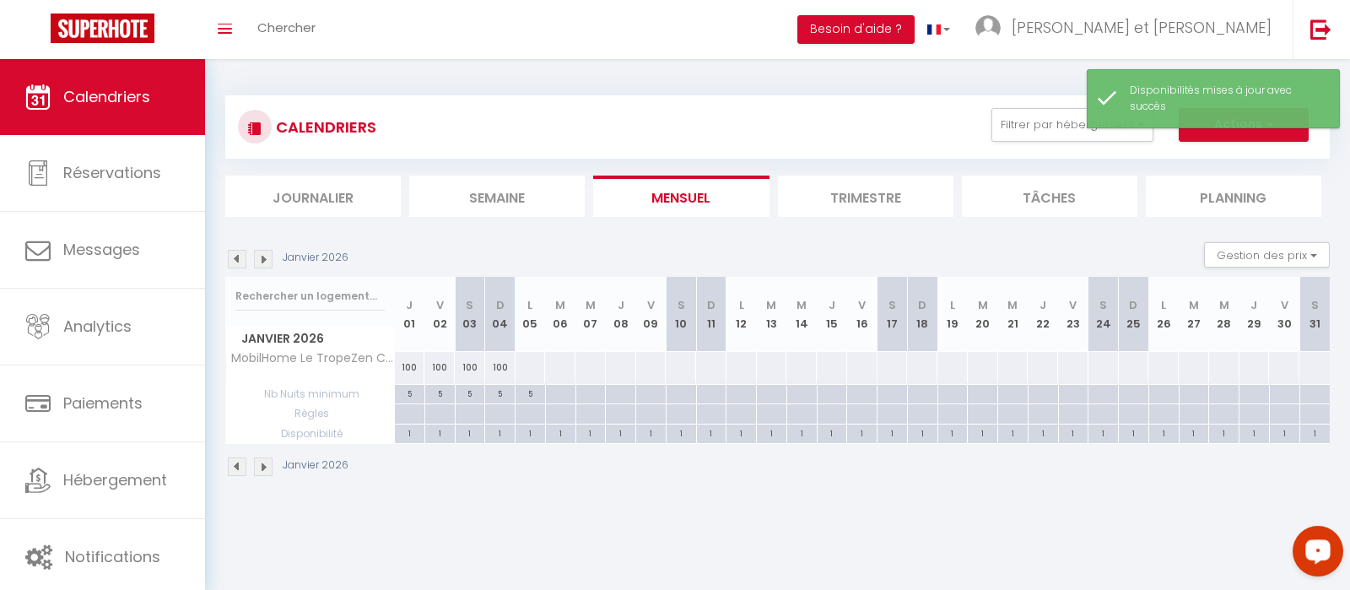
click at [557, 395] on div at bounding box center [560, 394] width 30 height 19
type input "[DATE]"
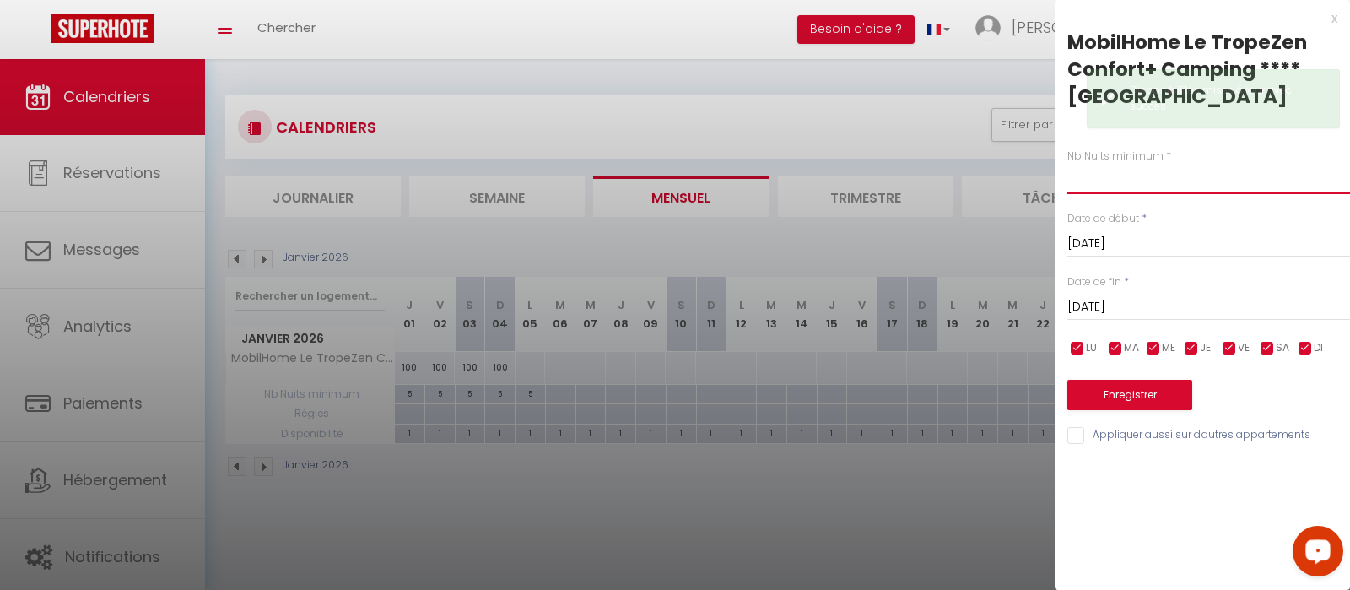
click at [1104, 185] on input "text" at bounding box center [1208, 179] width 283 height 30
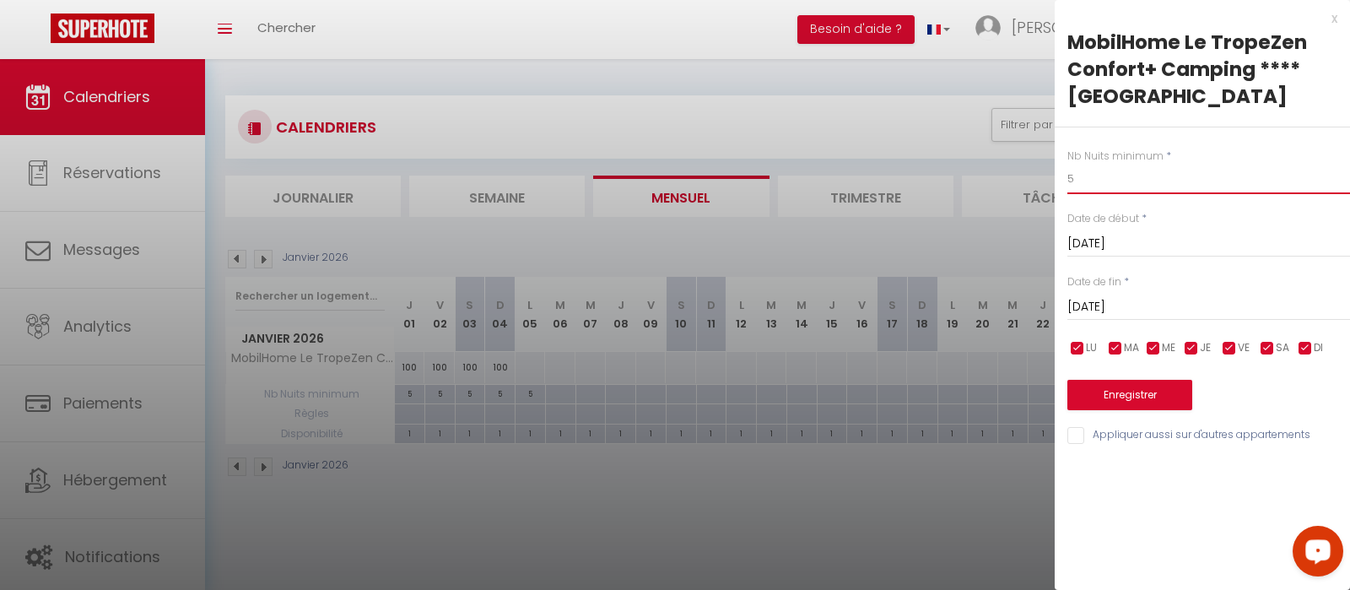
type input "5"
click at [1115, 305] on input "[DATE]" at bounding box center [1208, 307] width 283 height 22
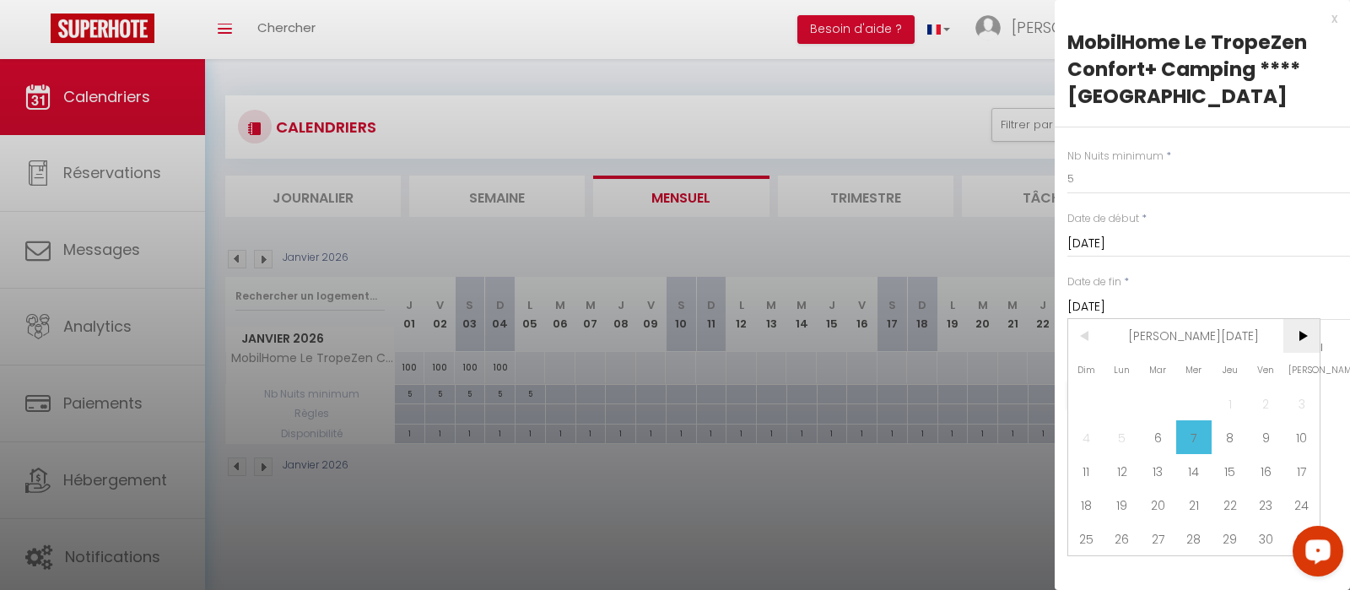
click at [1298, 337] on span ">" at bounding box center [1301, 336] width 36 height 34
click at [1096, 340] on span "<" at bounding box center [1086, 336] width 36 height 34
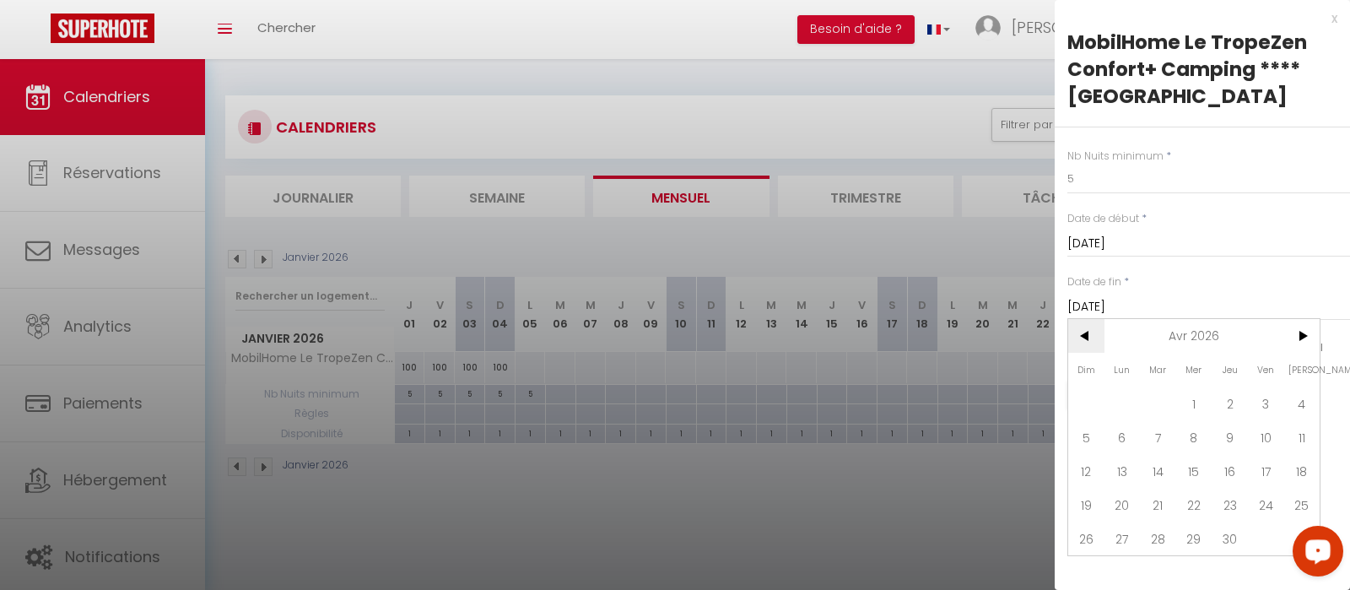
click at [1091, 340] on span "<" at bounding box center [1086, 336] width 36 height 34
click at [1298, 344] on span ">" at bounding box center [1301, 336] width 36 height 34
click at [1265, 413] on span "3" at bounding box center [1266, 403] width 36 height 34
type input "[DATE]"
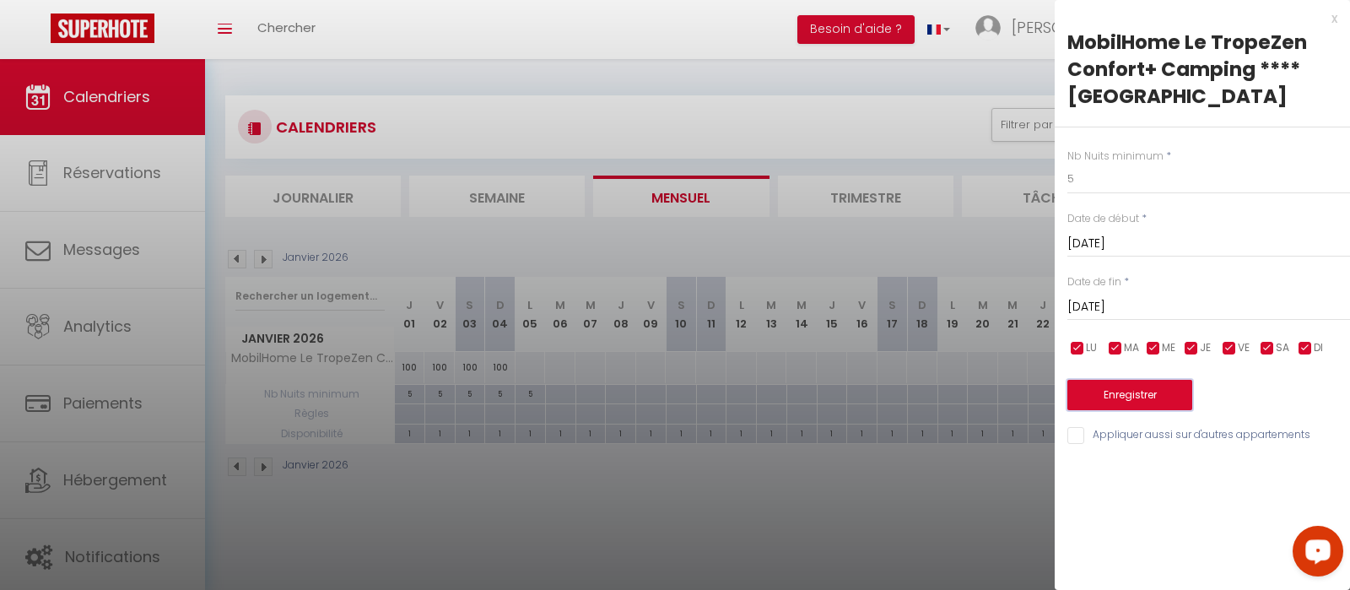
click at [1131, 397] on button "Enregistrer" at bounding box center [1129, 395] width 125 height 30
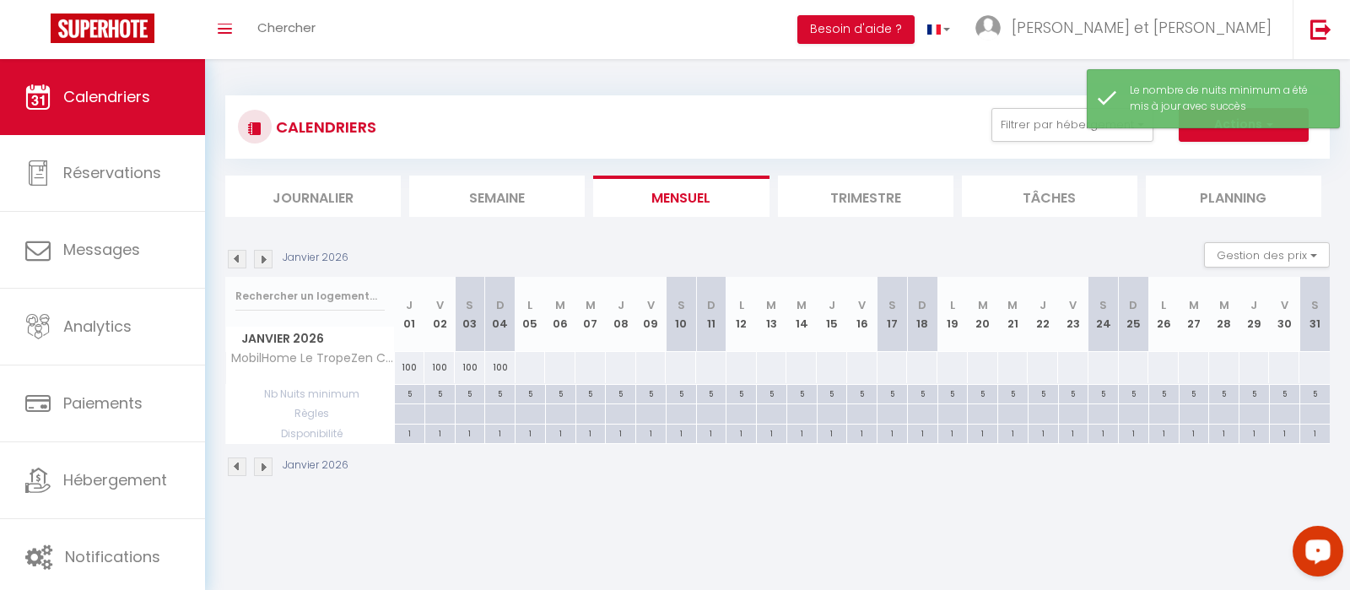
click at [529, 366] on div at bounding box center [530, 367] width 31 height 31
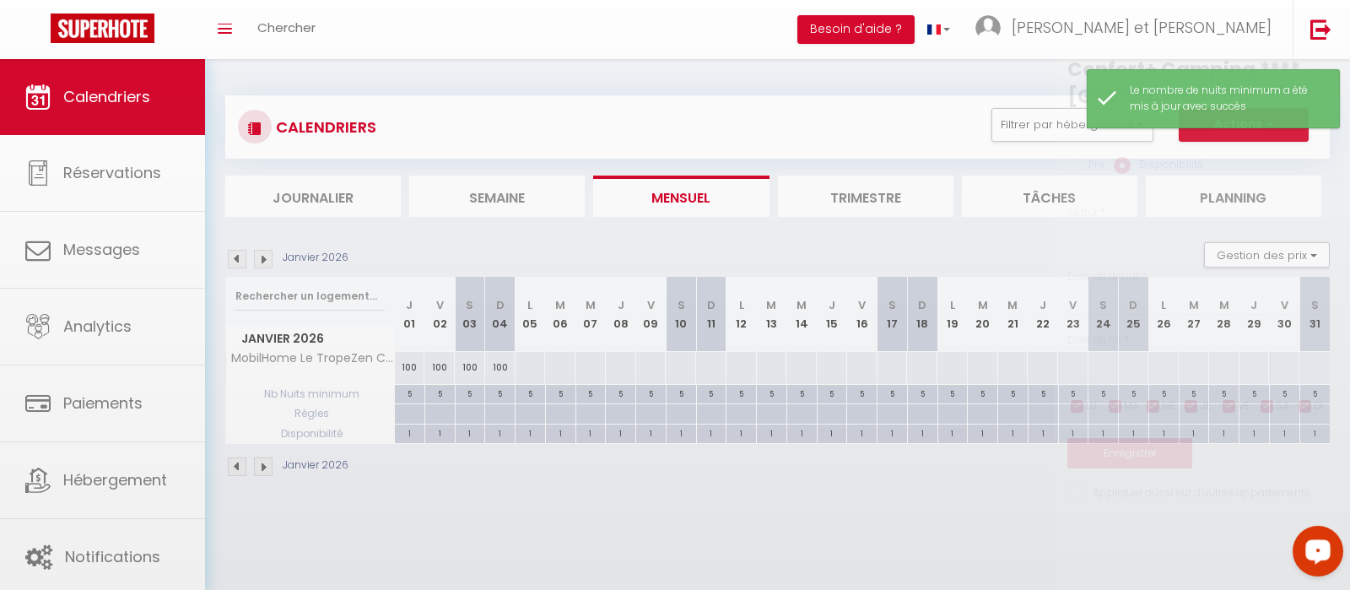
select select "1"
type input "Lun 05 Janvier 2026"
type input "[DATE]"
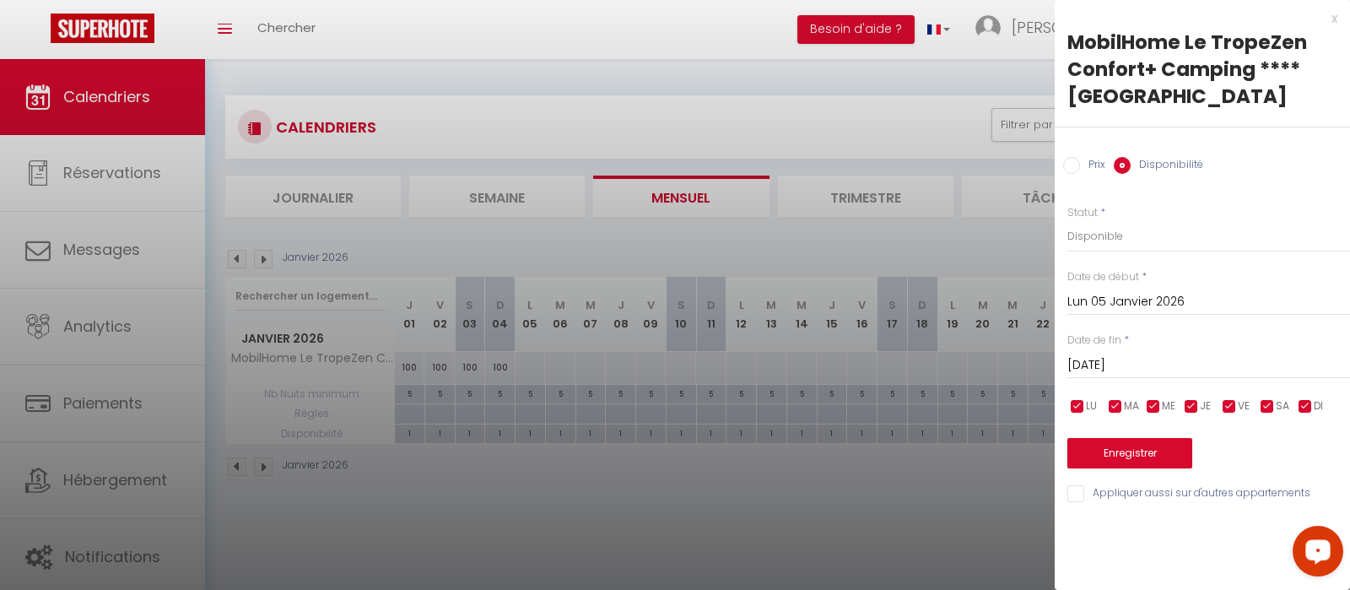
click at [1066, 167] on input "Prix" at bounding box center [1071, 165] width 17 height 17
radio input "true"
radio input "false"
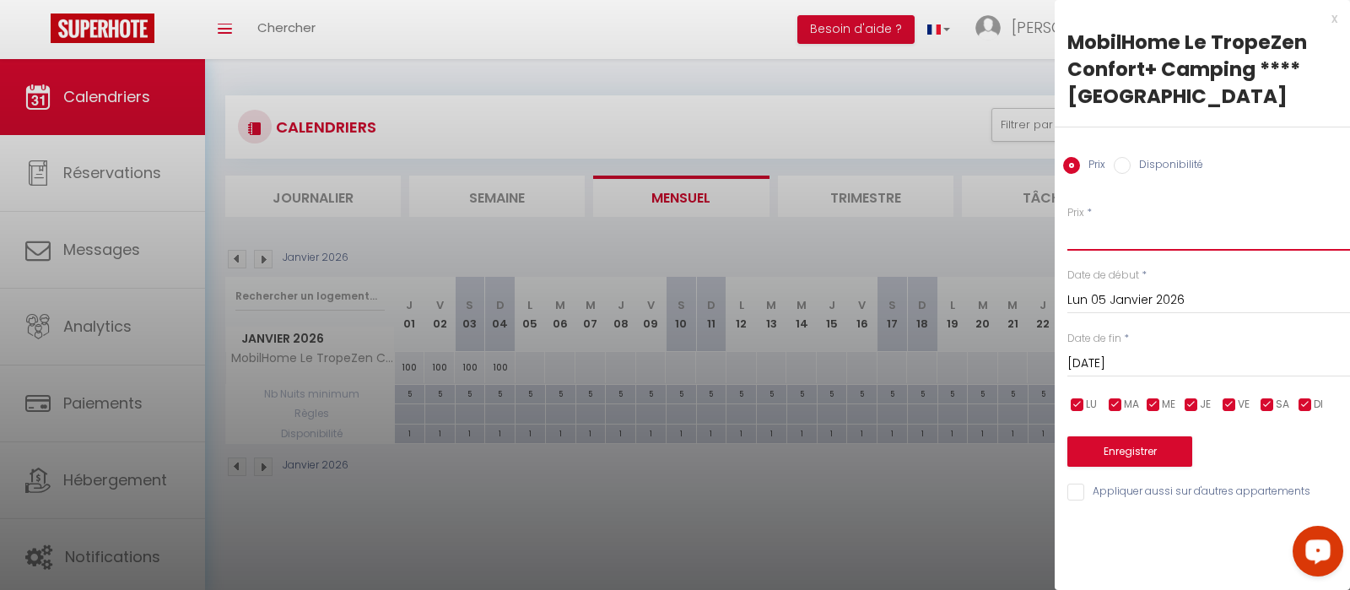
click at [1091, 232] on input "Prix" at bounding box center [1208, 235] width 283 height 30
type input "100"
click at [1101, 363] on input "[DATE]" at bounding box center [1208, 364] width 283 height 22
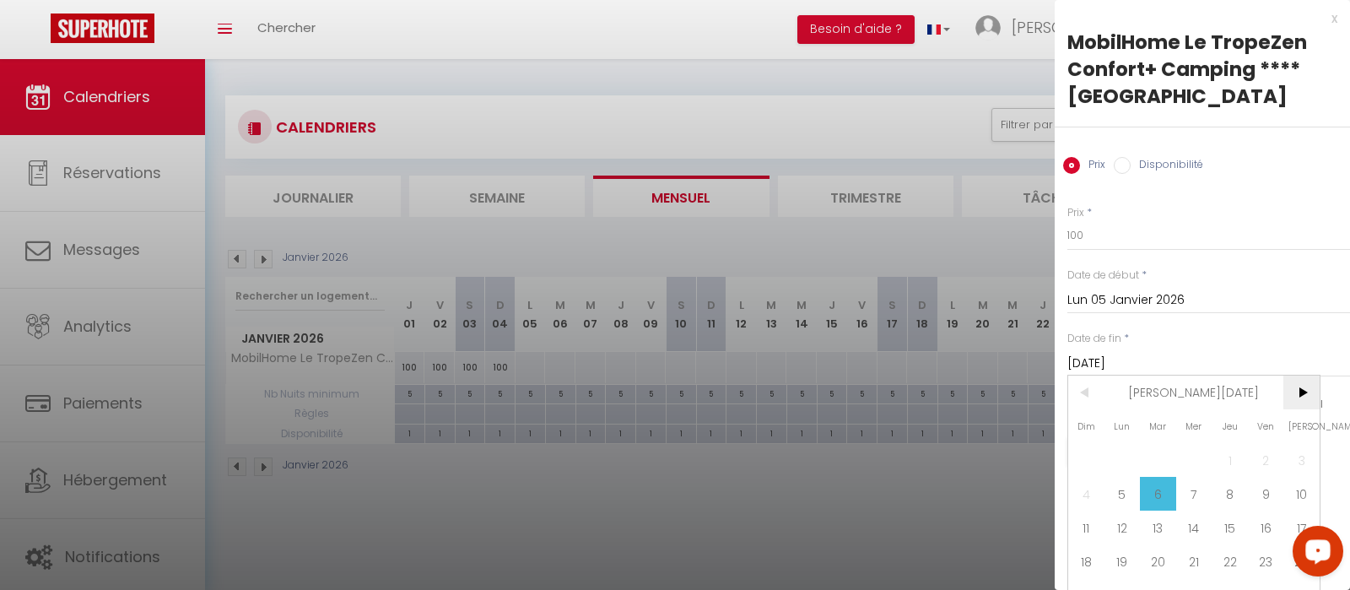
click at [1302, 403] on span ">" at bounding box center [1301, 392] width 36 height 34
click at [1086, 396] on span "<" at bounding box center [1086, 392] width 36 height 34
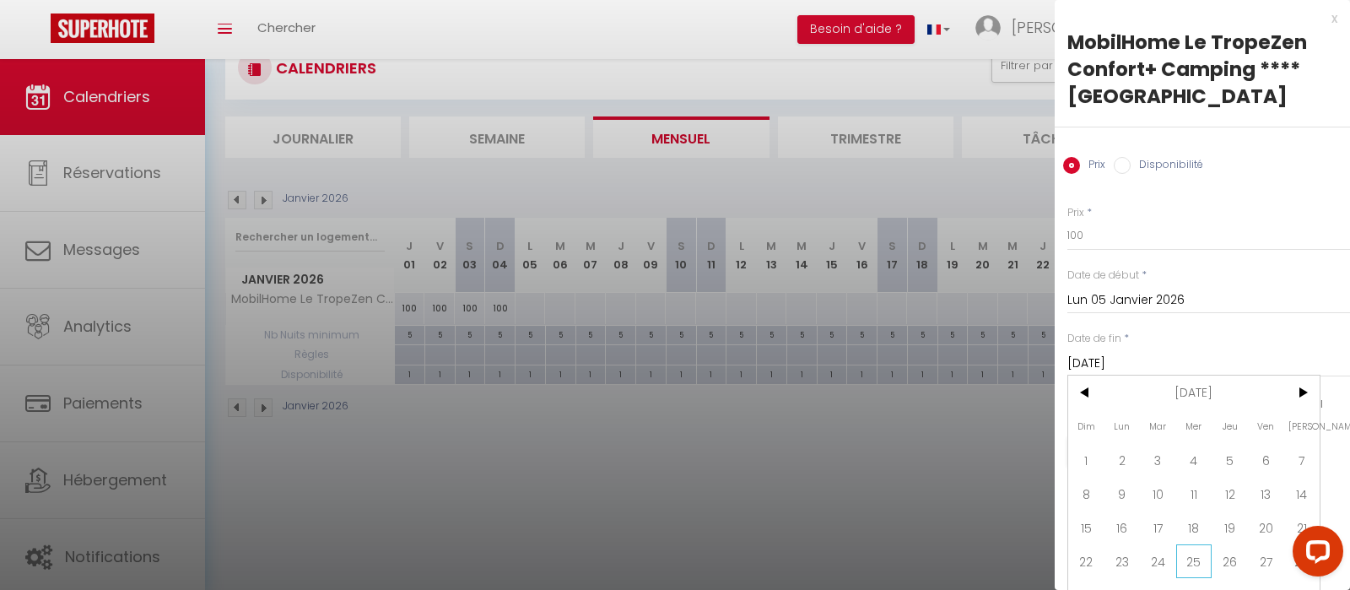
scroll to position [25, 0]
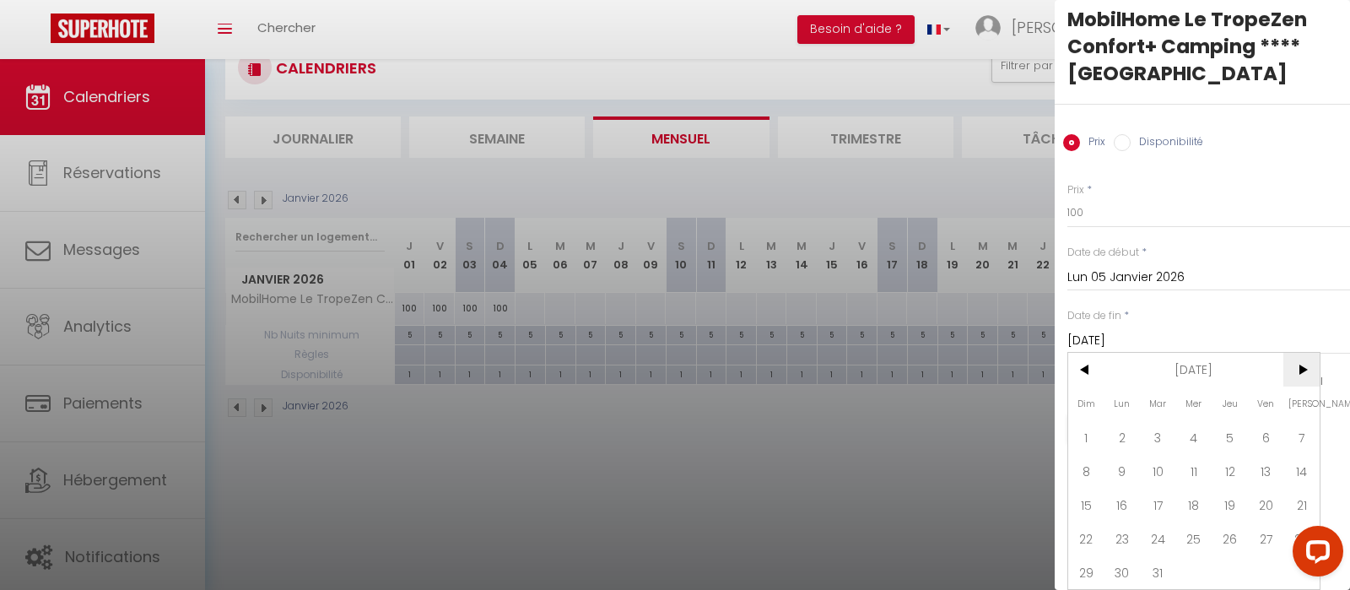
click at [1307, 374] on span ">" at bounding box center [1301, 370] width 36 height 34
click at [1265, 442] on span "3" at bounding box center [1266, 437] width 36 height 34
type input "[DATE]"
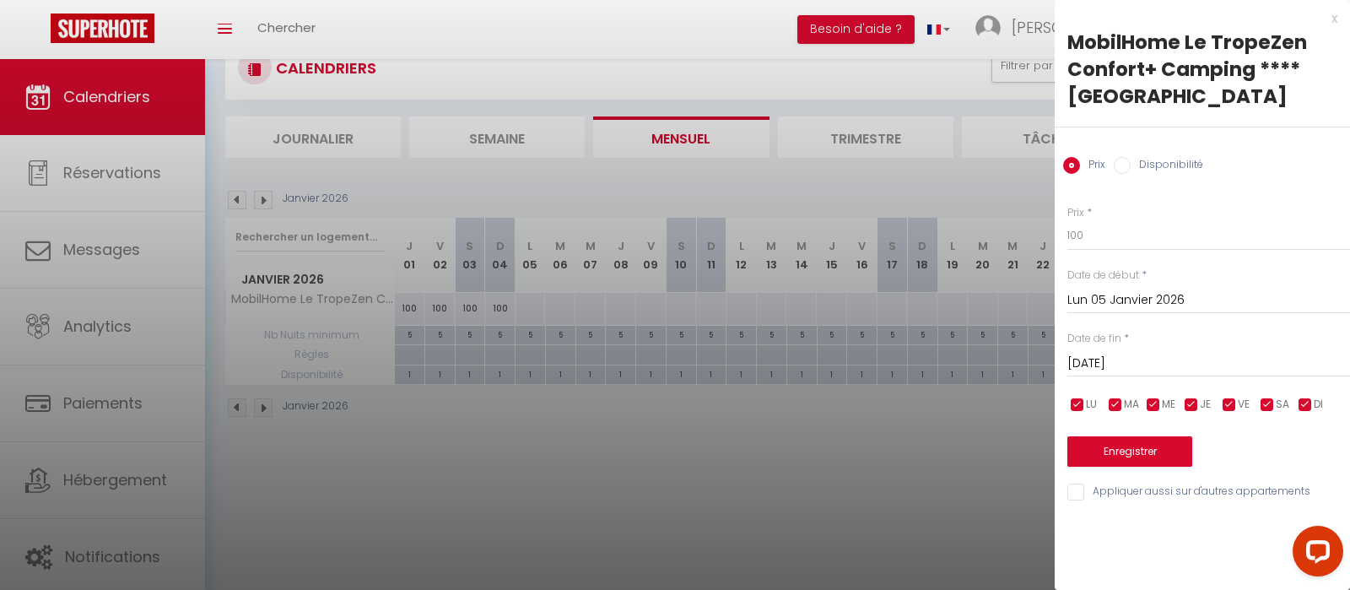
scroll to position [0, 0]
click at [1150, 451] on button "Enregistrer" at bounding box center [1129, 451] width 125 height 30
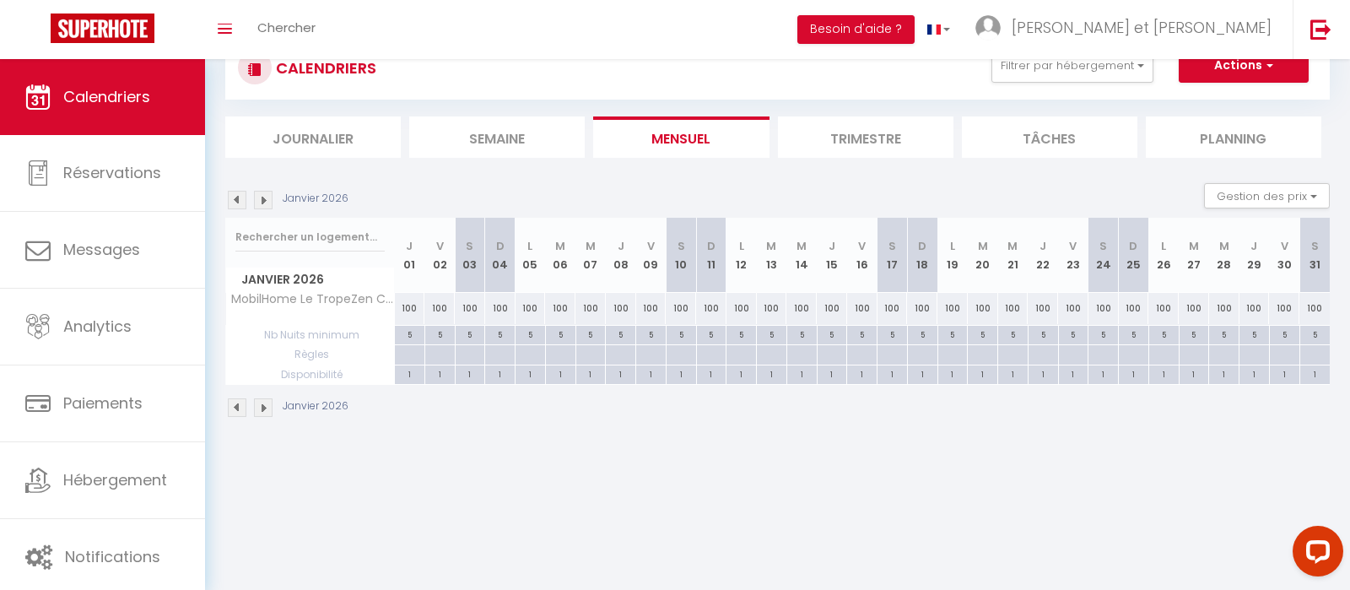
click at [240, 198] on img at bounding box center [237, 200] width 19 height 19
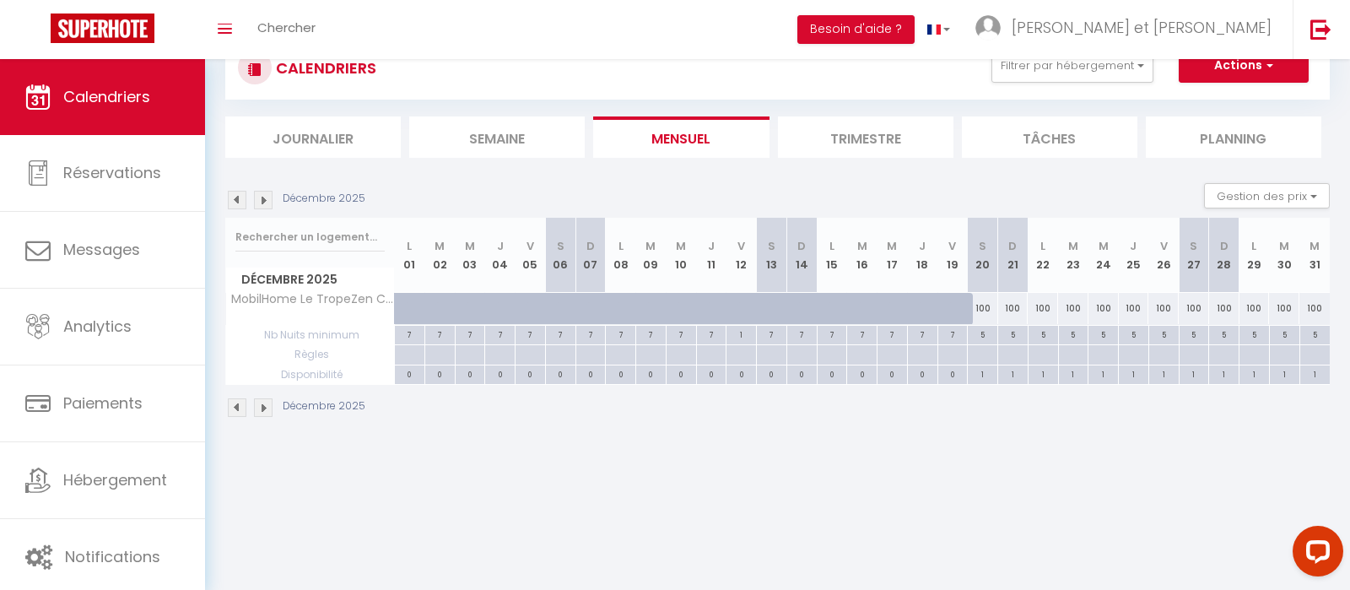
click at [266, 202] on img at bounding box center [263, 200] width 19 height 19
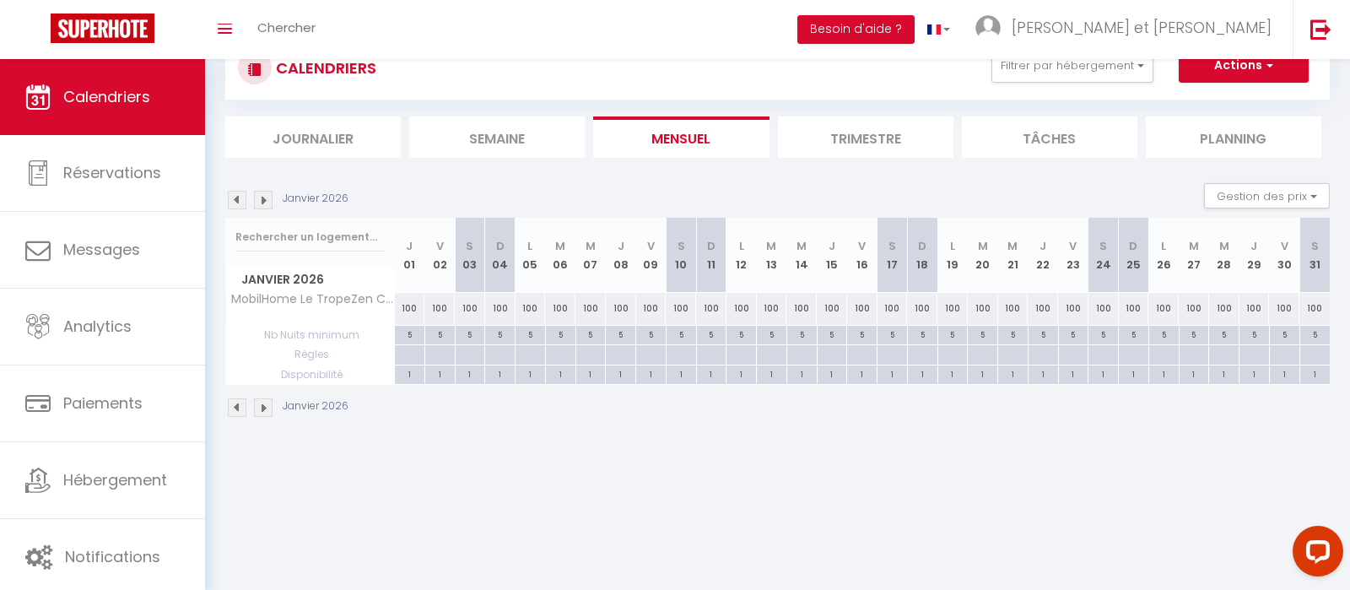
click at [266, 202] on img at bounding box center [263, 200] width 19 height 19
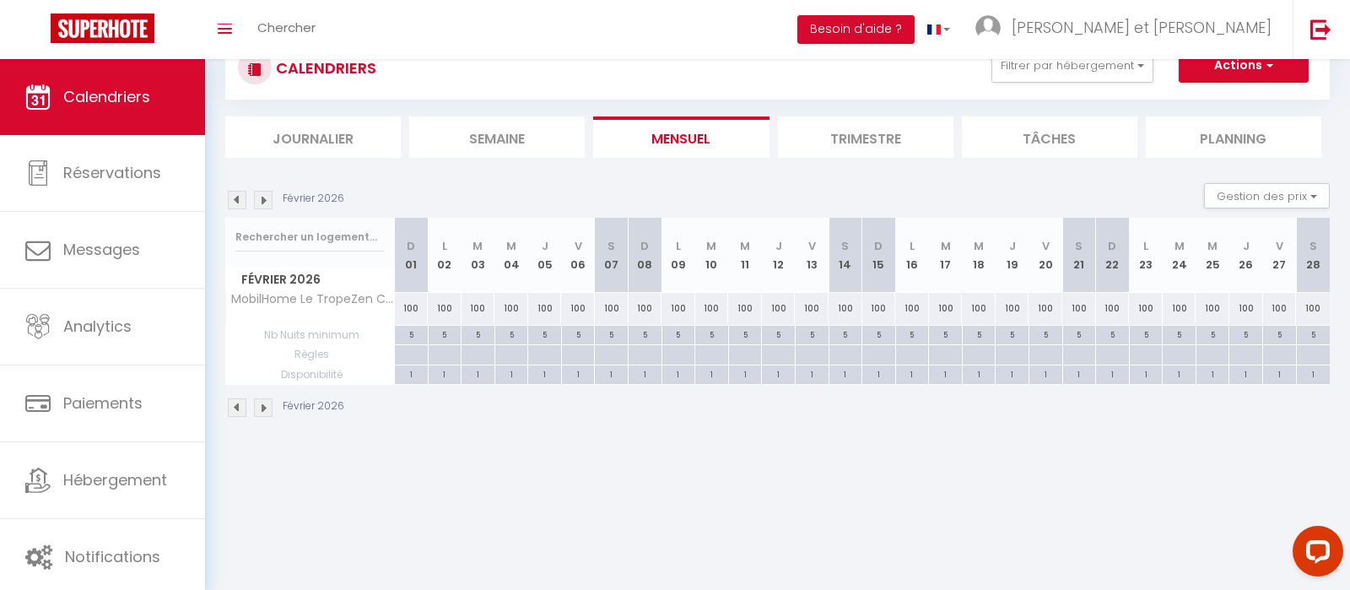
click at [266, 202] on img at bounding box center [263, 200] width 19 height 19
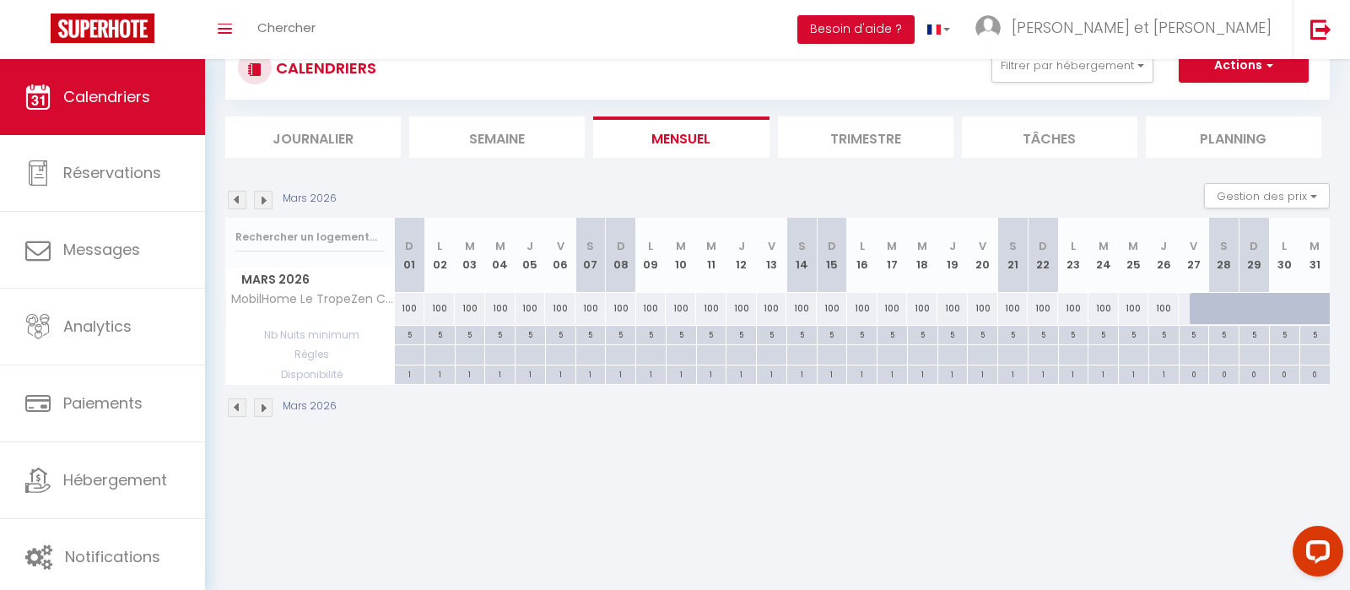
click at [235, 196] on img at bounding box center [237, 200] width 19 height 19
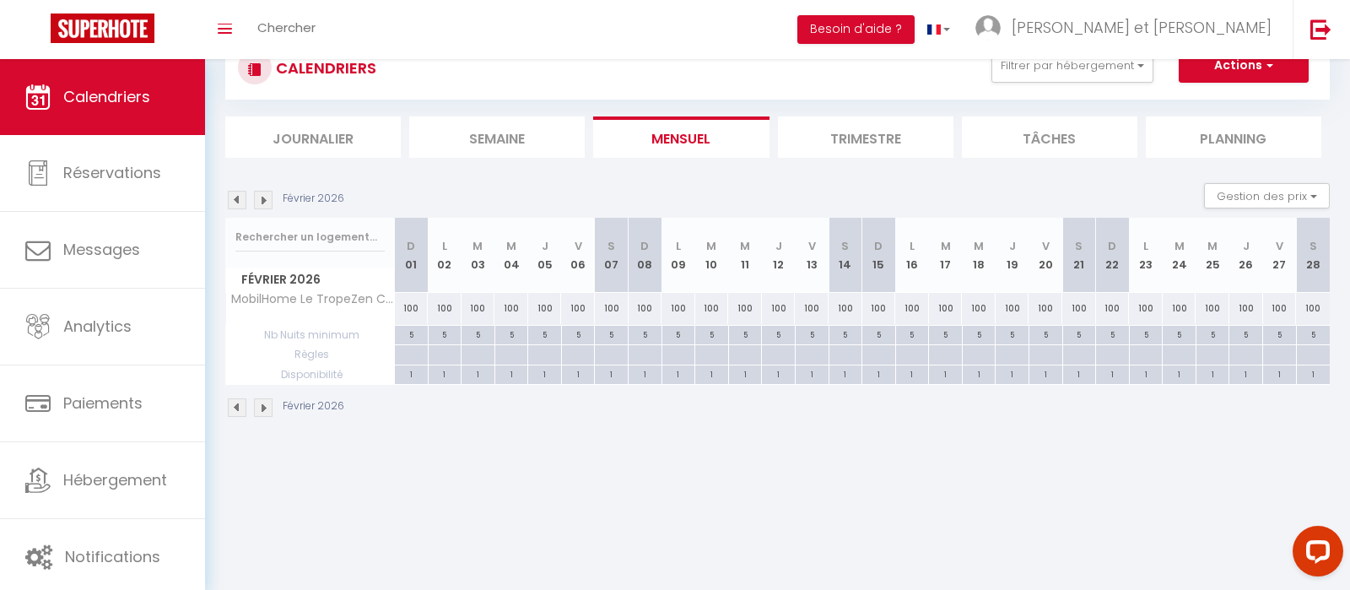
click at [610, 334] on div "5" at bounding box center [611, 334] width 33 height 16
type input "5"
type input "[DATE]"
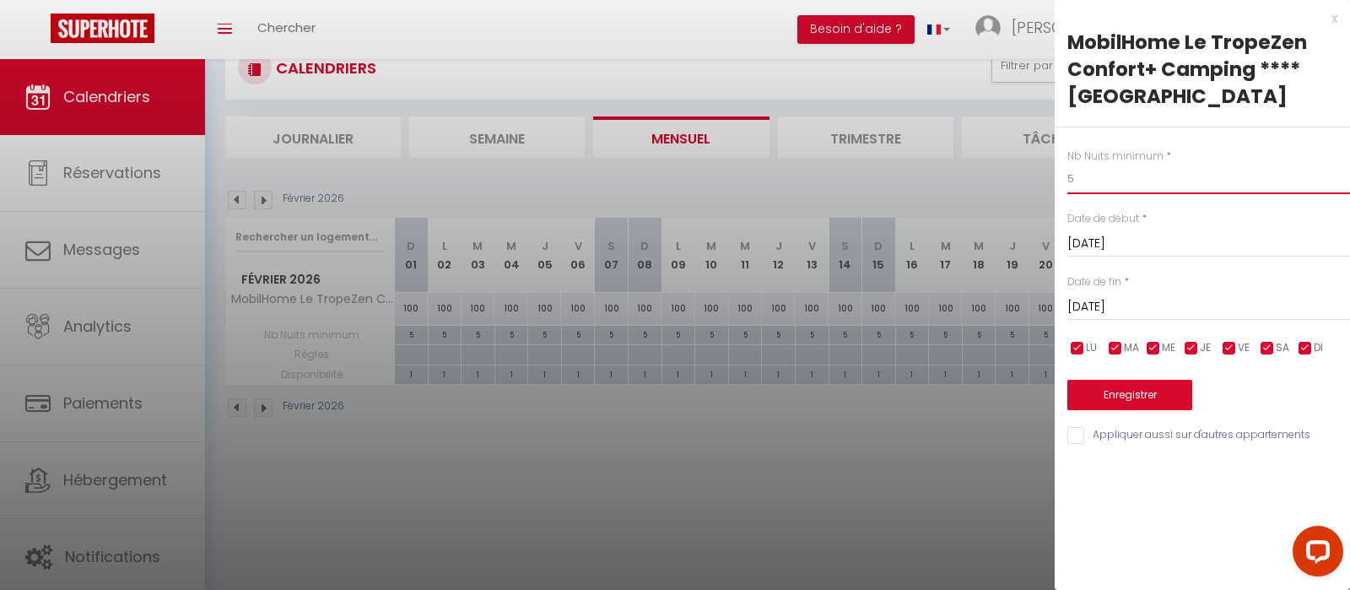
click at [1099, 177] on input "5" at bounding box center [1208, 179] width 283 height 30
click at [669, 353] on div at bounding box center [675, 295] width 1350 height 590
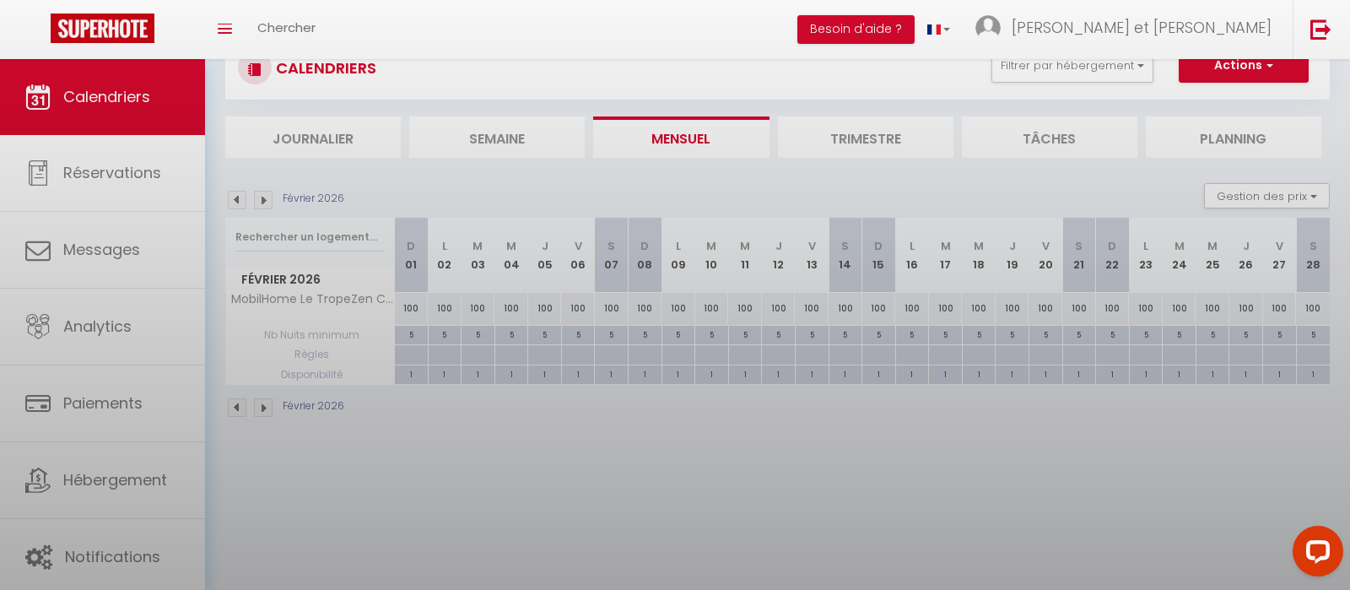
select select
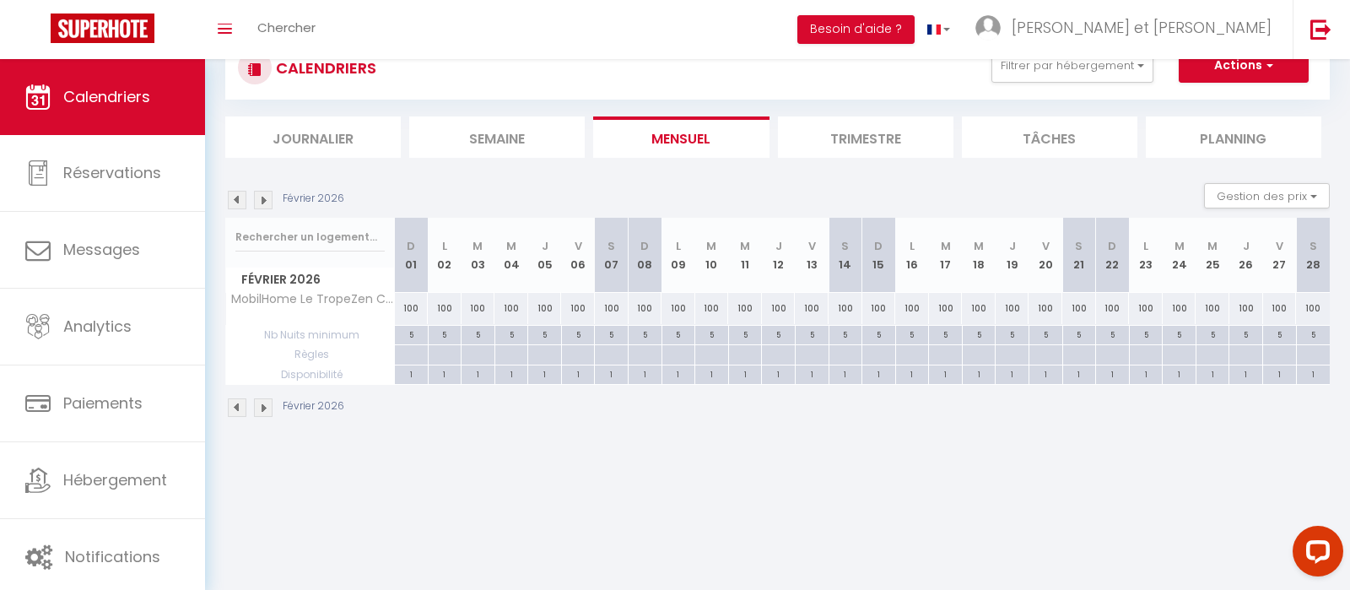
click at [645, 345] on div at bounding box center [645, 335] width 34 height 19
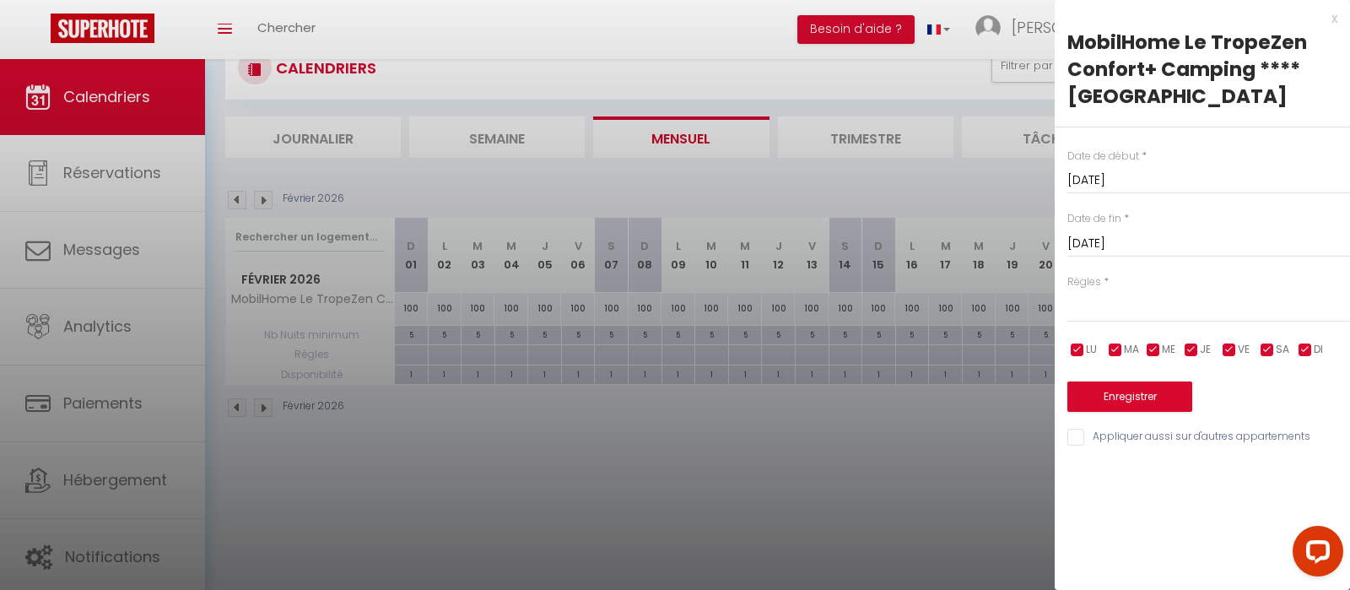
click at [1084, 283] on label "Règles" at bounding box center [1084, 282] width 34 height 16
click at [1067, 290] on select "Aucun No Checkin No Checkout Pas d'arrivée / Pas de départ" at bounding box center [1208, 306] width 283 height 32
click option "Pas d'arrivée / Pas de départ" at bounding box center [0, 0] width 0 height 0
click at [1133, 247] on input "[DATE]" at bounding box center [1208, 244] width 283 height 22
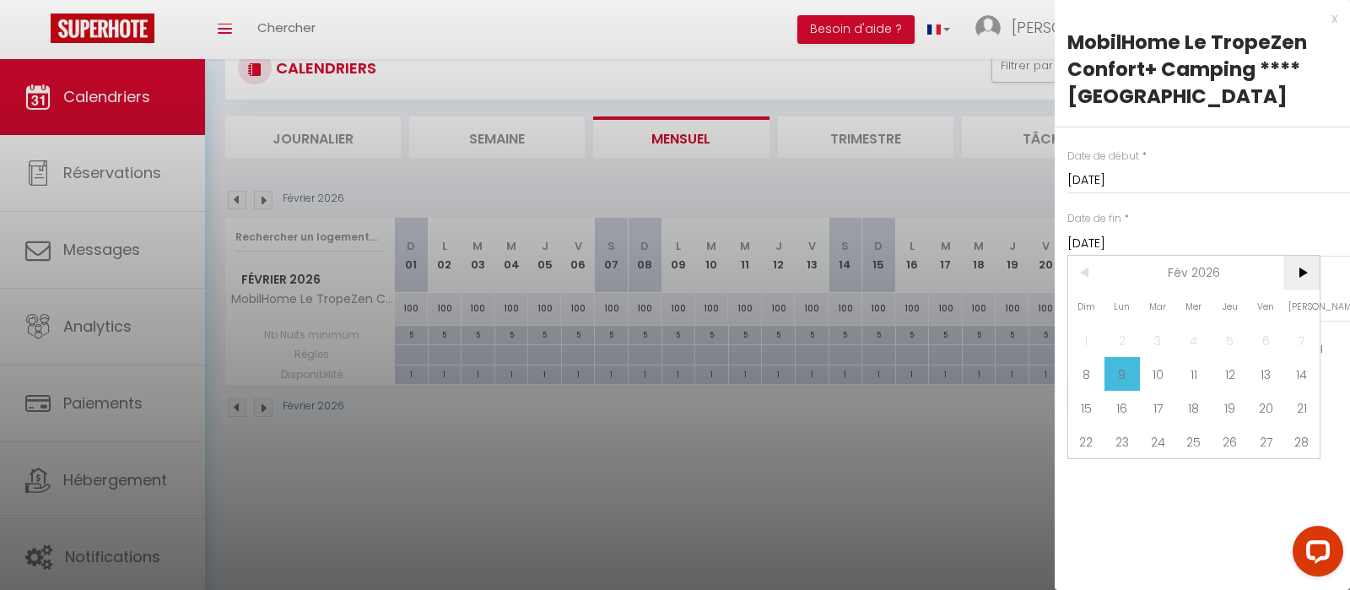
click at [1294, 277] on span ">" at bounding box center [1301, 273] width 36 height 34
click at [1092, 273] on span "<" at bounding box center [1086, 273] width 36 height 34
click at [1120, 380] on span "9" at bounding box center [1122, 374] width 36 height 34
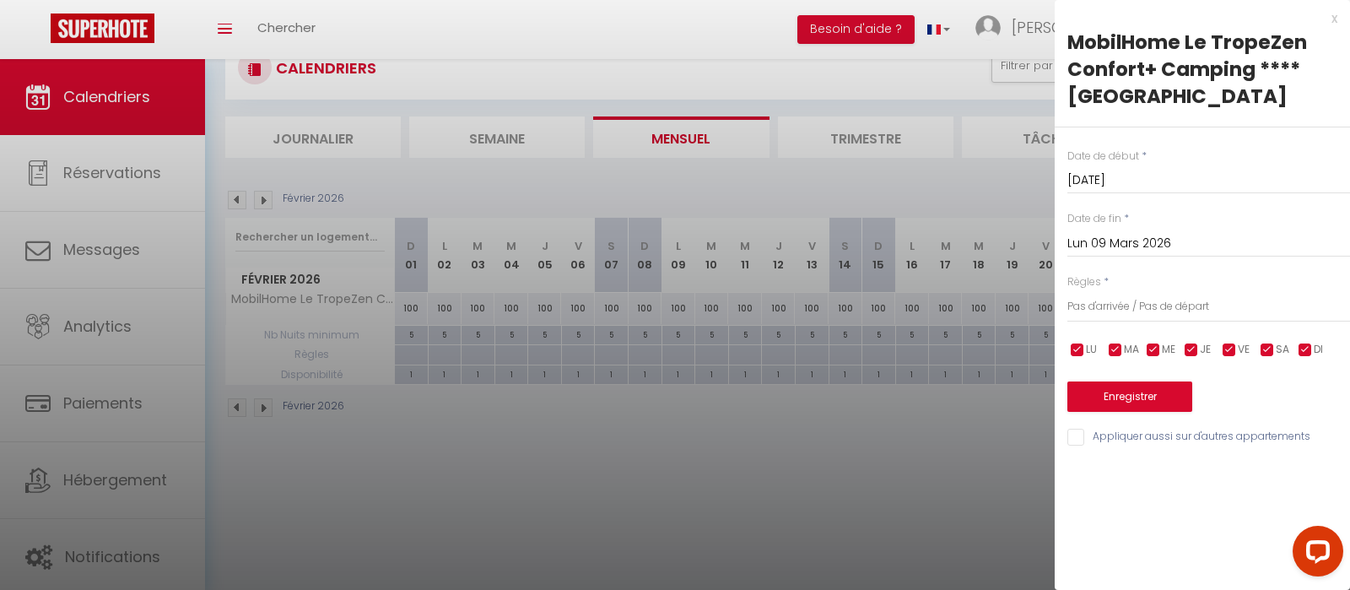
click at [1268, 357] on input "checkbox" at bounding box center [1267, 350] width 17 height 17
click at [1309, 348] on input "checkbox" at bounding box center [1305, 350] width 17 height 17
click at [1308, 353] on input "checkbox" at bounding box center [1305, 350] width 17 height 17
click at [1311, 353] on input "checkbox" at bounding box center [1305, 350] width 17 height 17
click at [1159, 385] on button "Enregistrer" at bounding box center [1129, 396] width 125 height 30
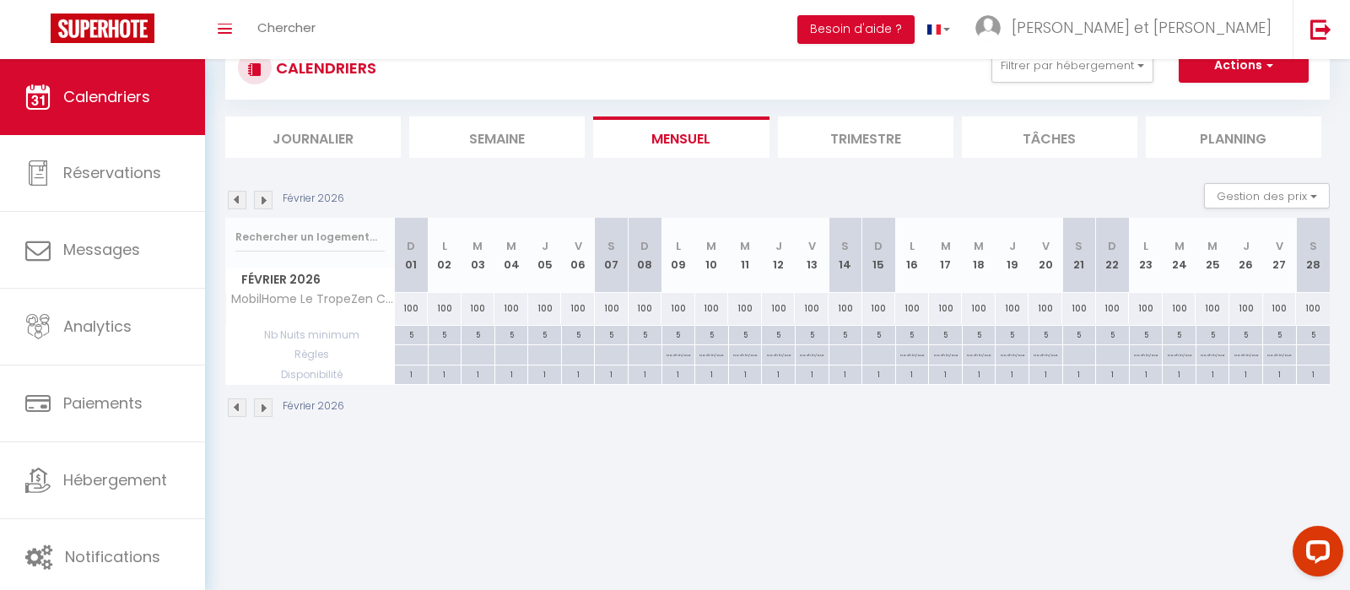
click at [266, 201] on img at bounding box center [263, 200] width 19 height 19
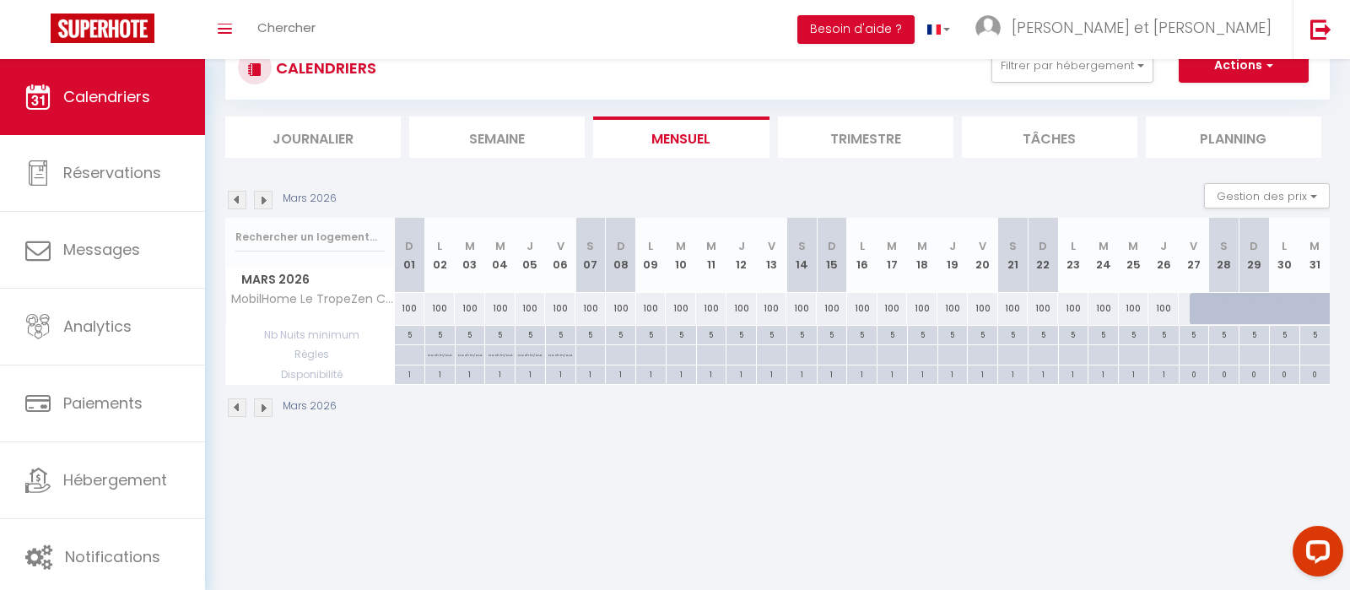
click at [243, 204] on img at bounding box center [237, 200] width 19 height 19
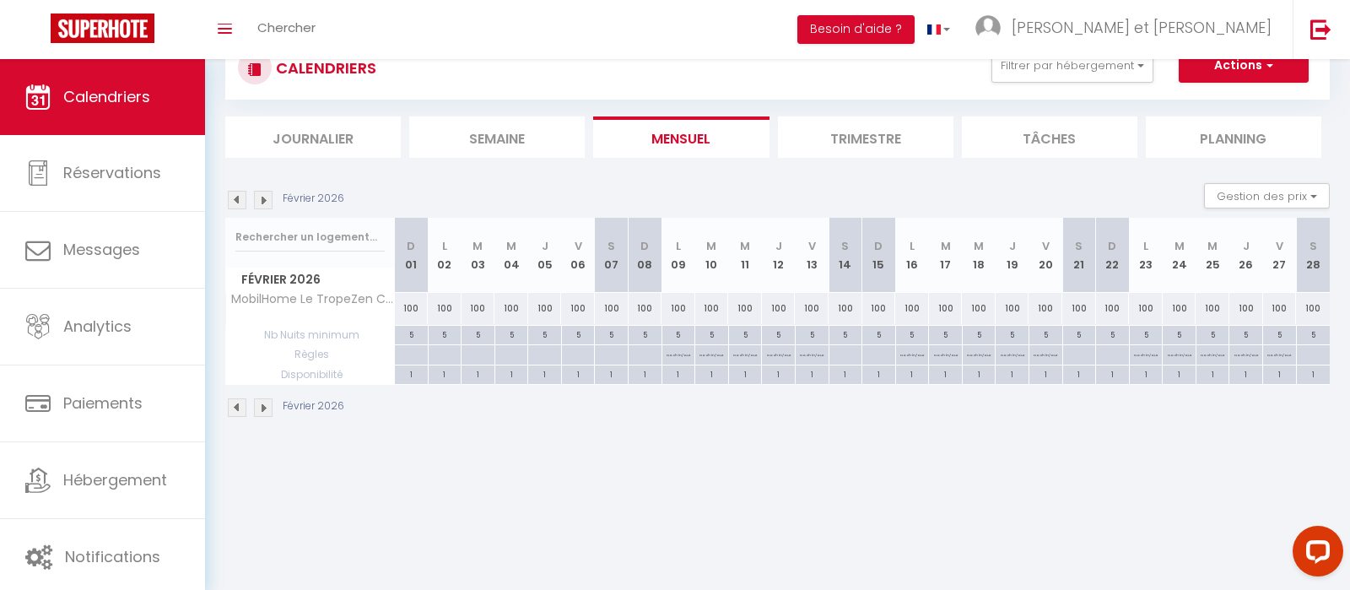
click at [260, 196] on img at bounding box center [263, 200] width 19 height 19
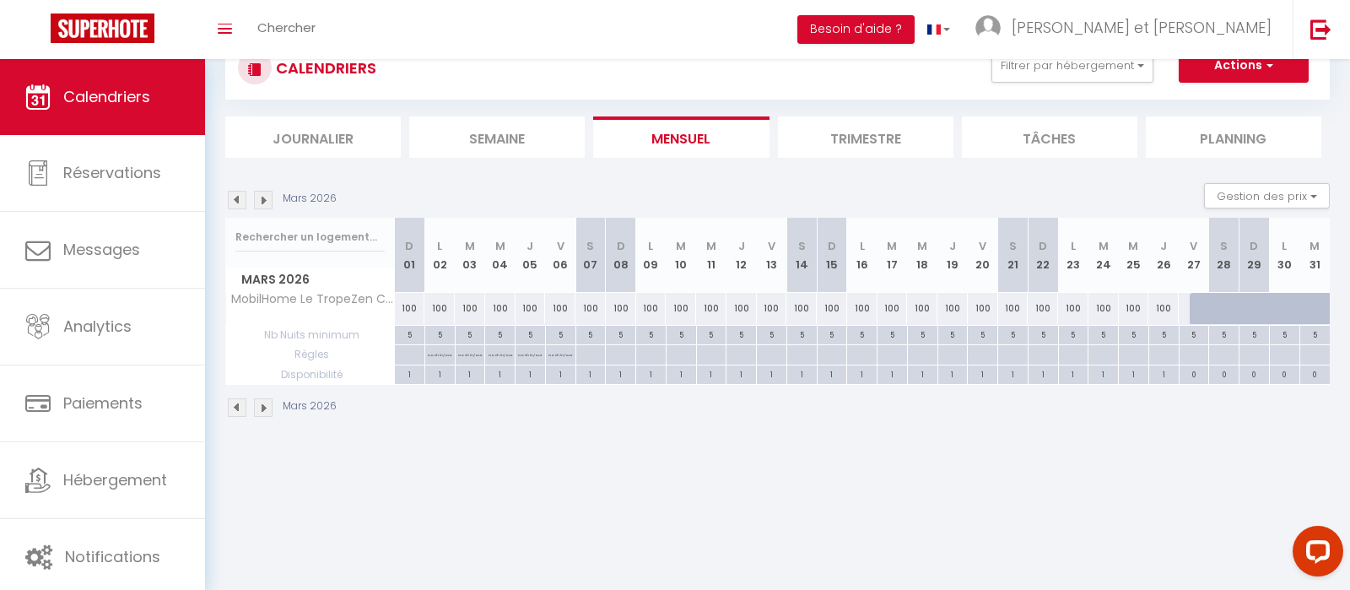
click at [260, 196] on img at bounding box center [263, 200] width 19 height 19
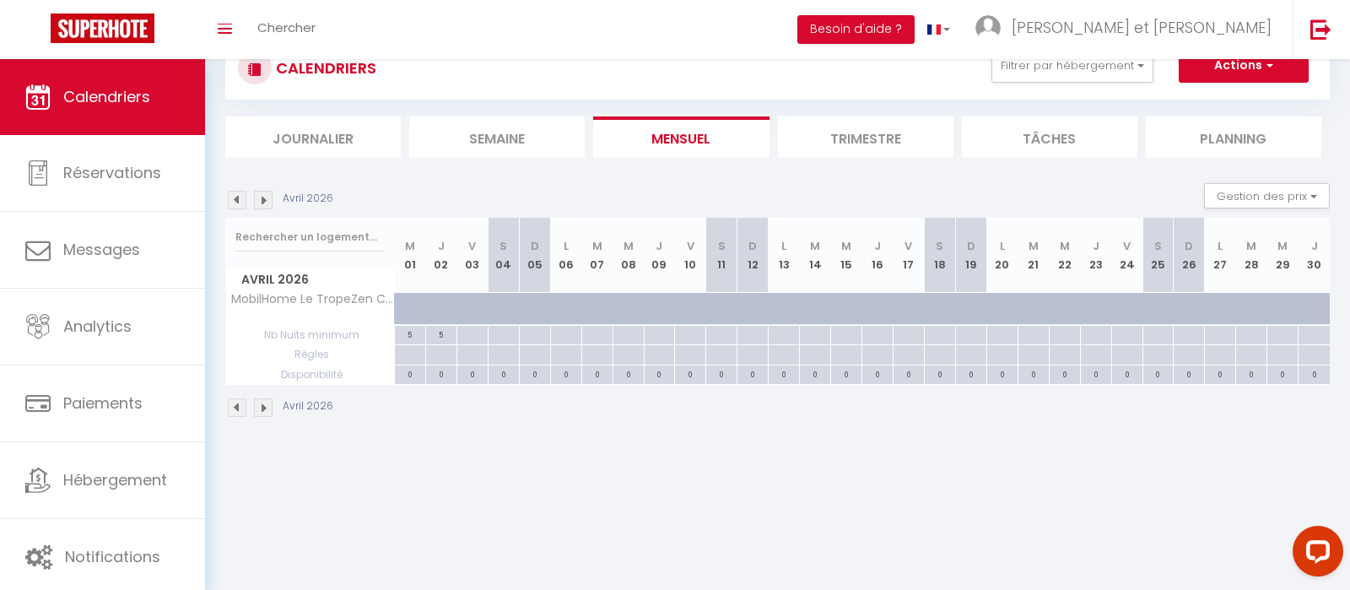
click at [235, 200] on img at bounding box center [237, 200] width 19 height 19
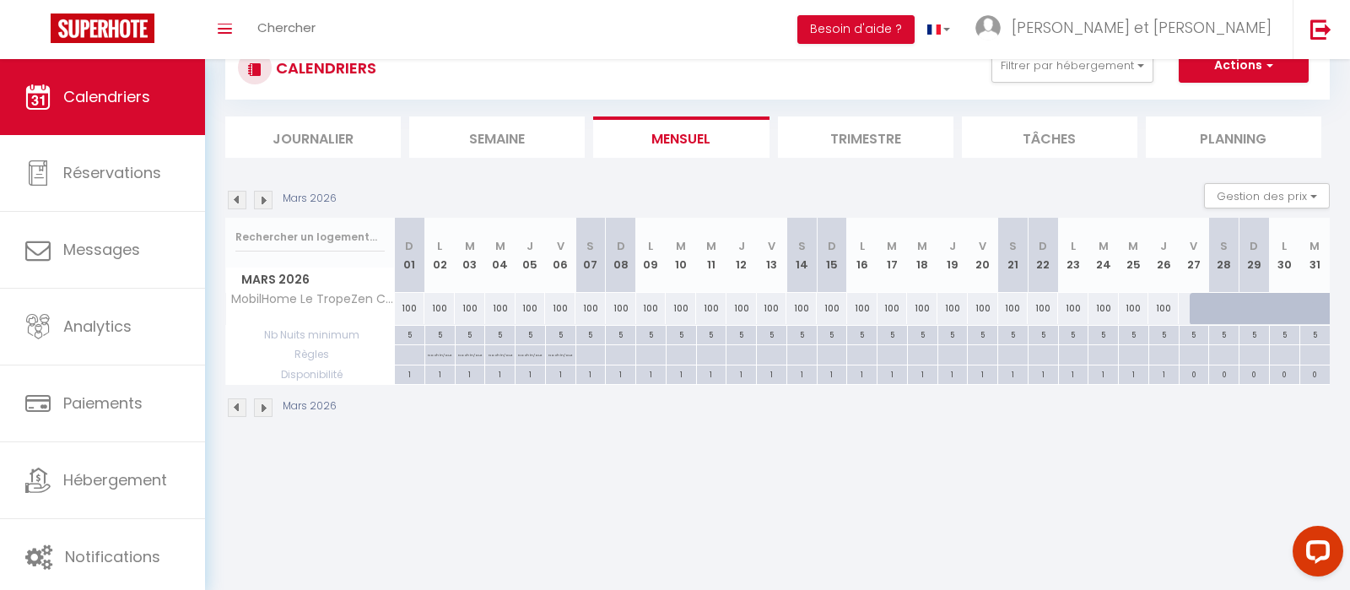
click at [235, 200] on img at bounding box center [237, 200] width 19 height 19
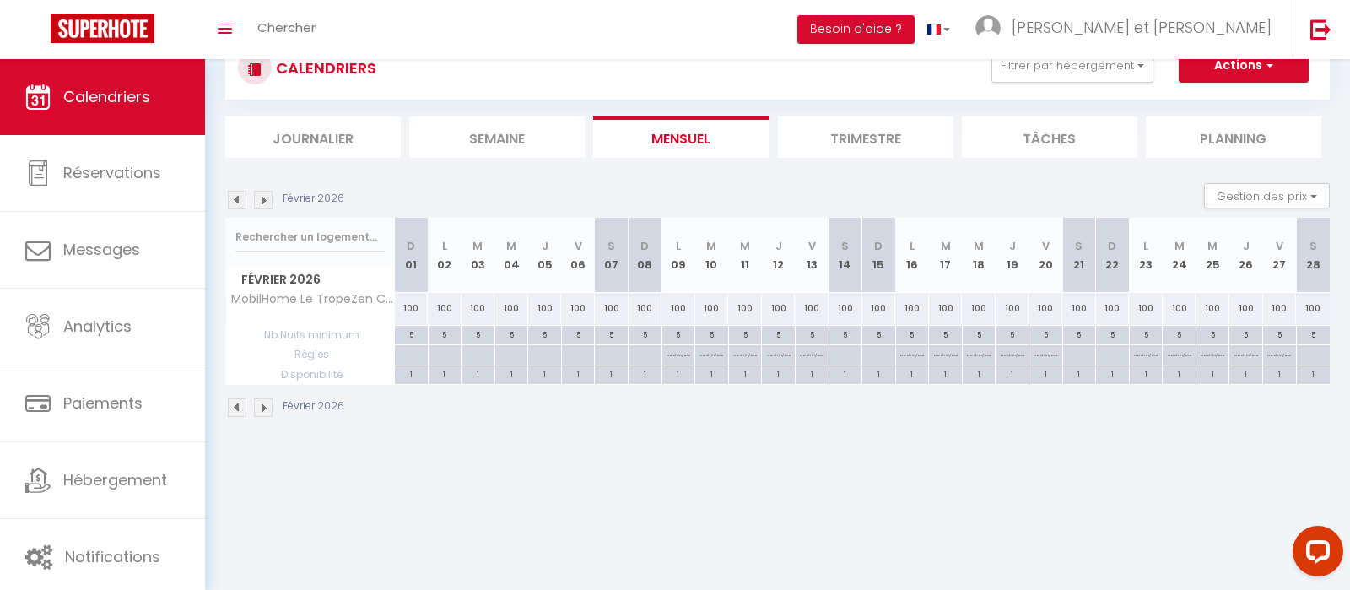
click at [235, 200] on img at bounding box center [237, 200] width 19 height 19
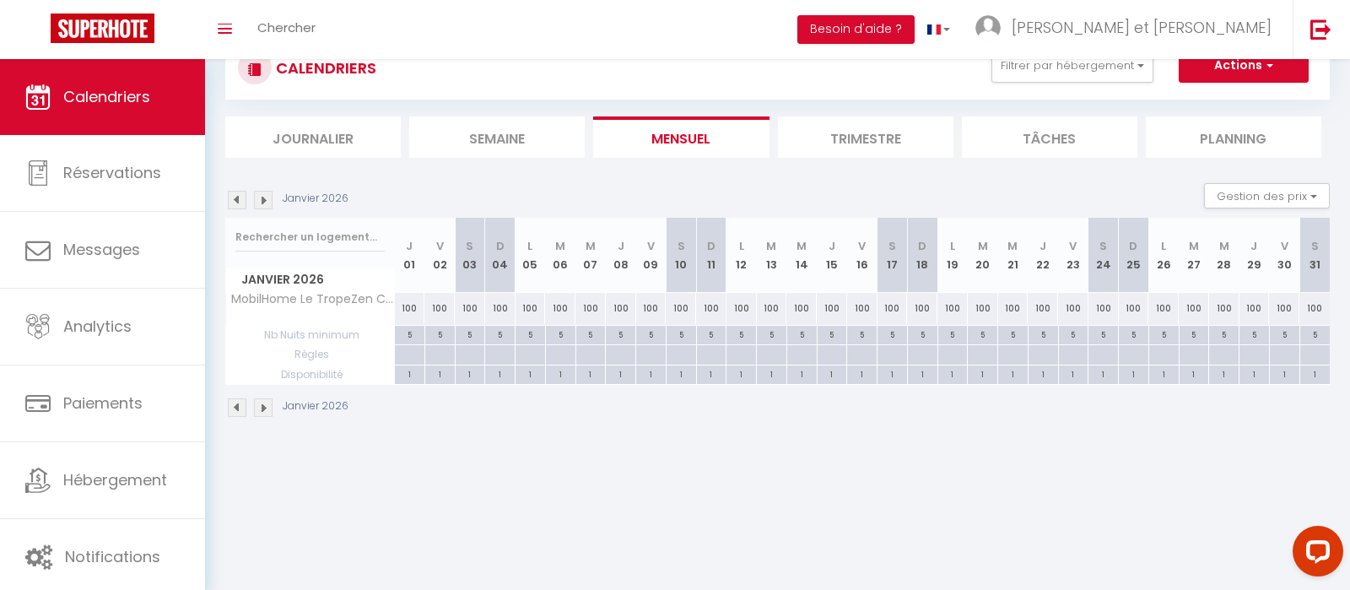
click at [235, 200] on img at bounding box center [237, 200] width 19 height 19
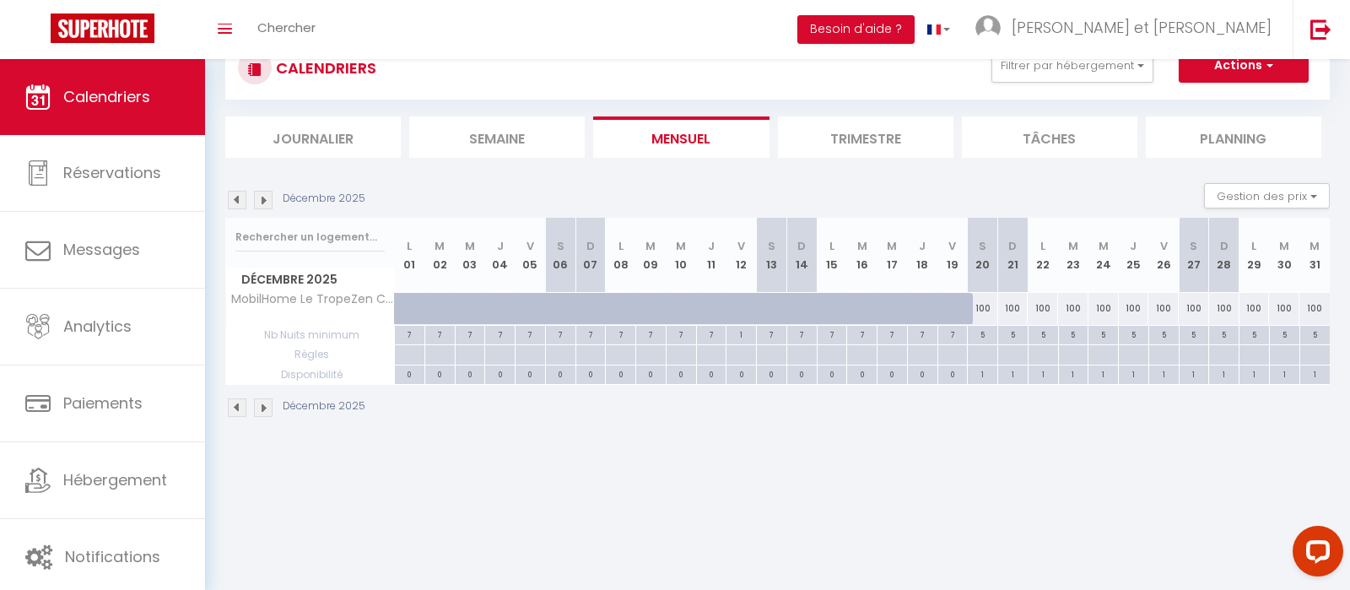
click at [235, 200] on img at bounding box center [237, 200] width 19 height 19
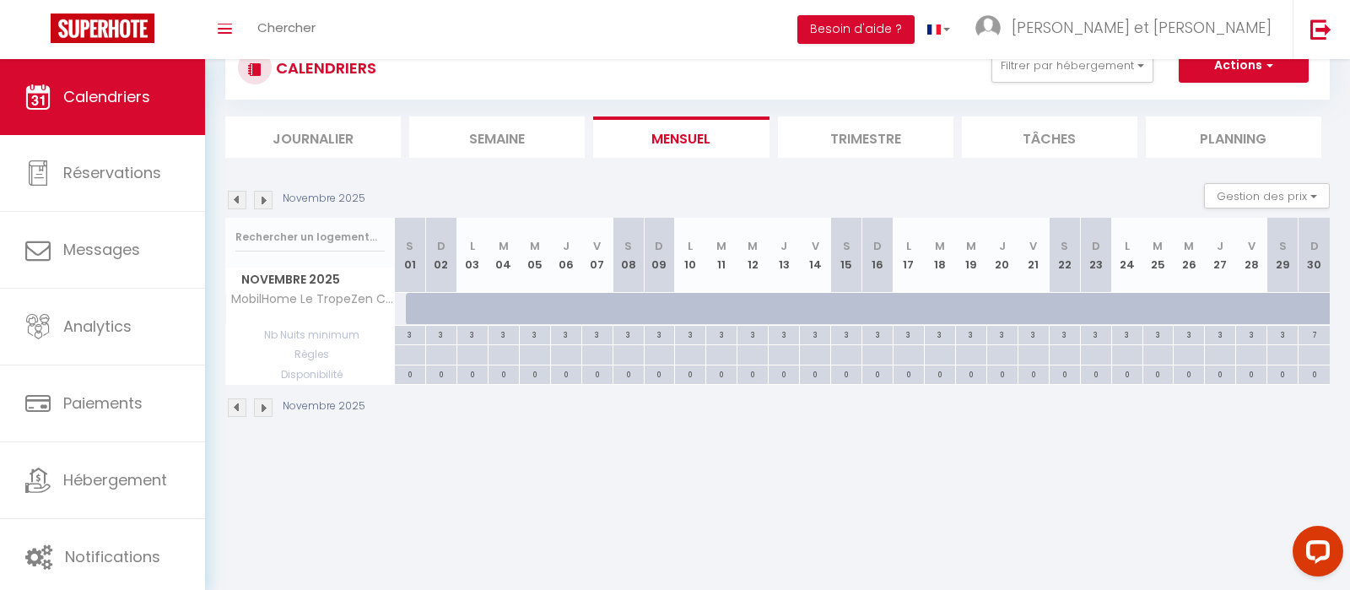
click at [235, 200] on img at bounding box center [237, 200] width 19 height 19
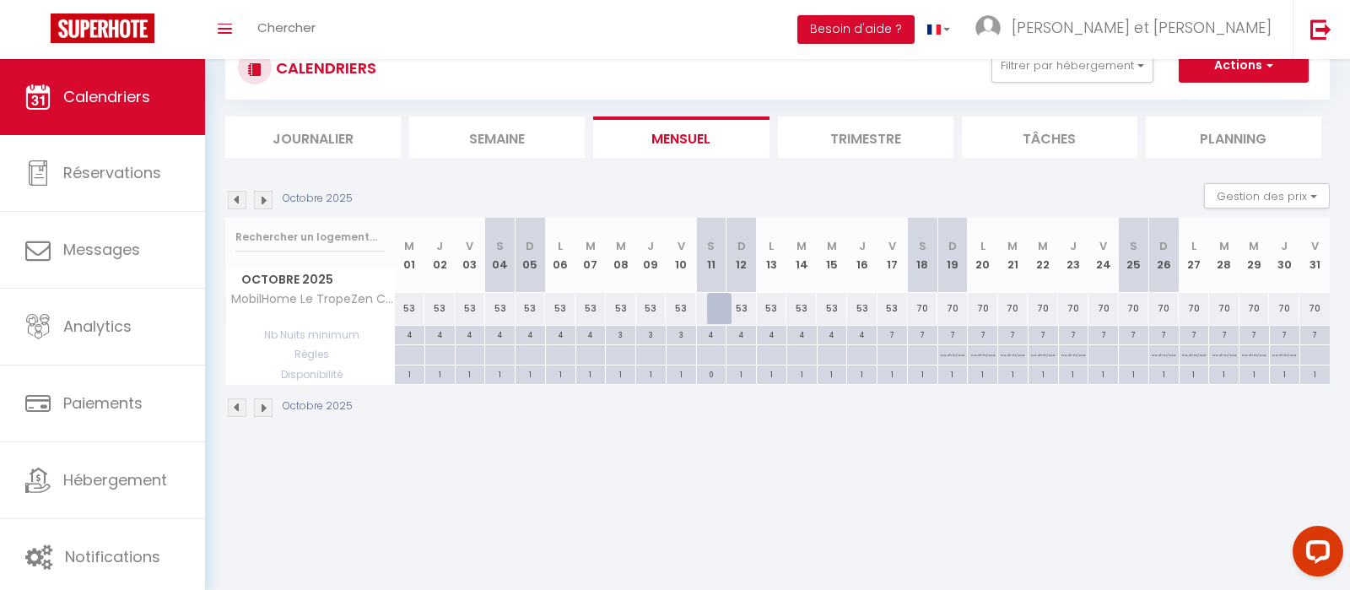
click at [235, 200] on img at bounding box center [237, 200] width 19 height 19
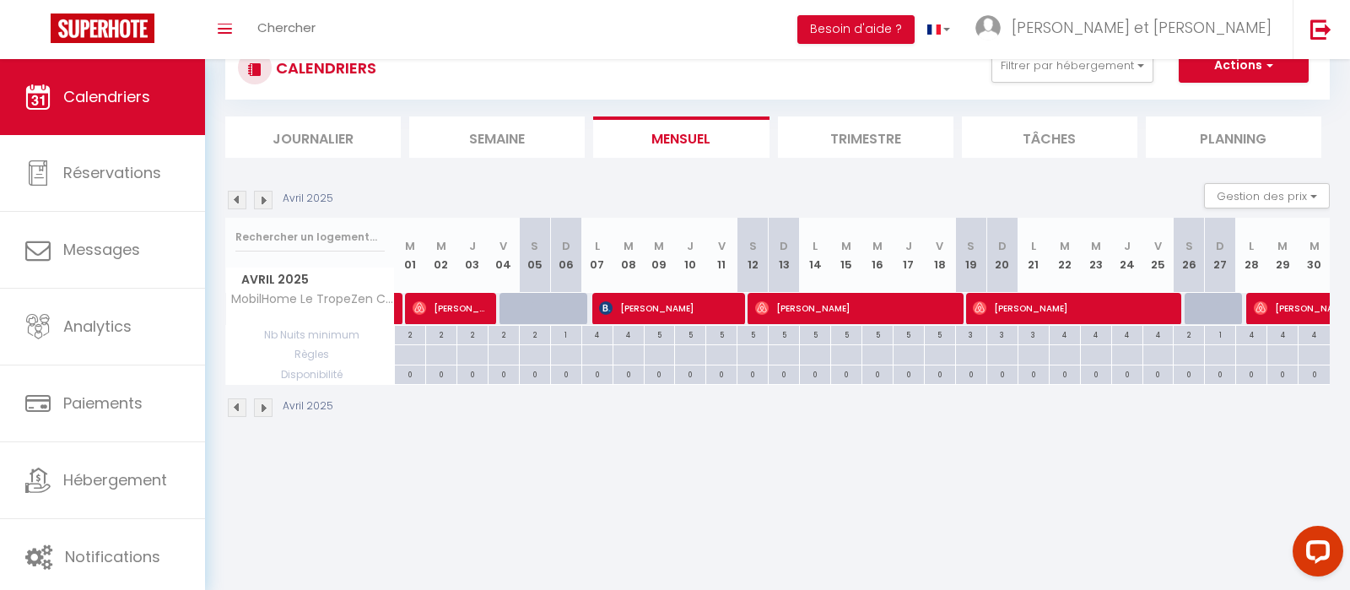
click at [235, 200] on img at bounding box center [237, 200] width 19 height 19
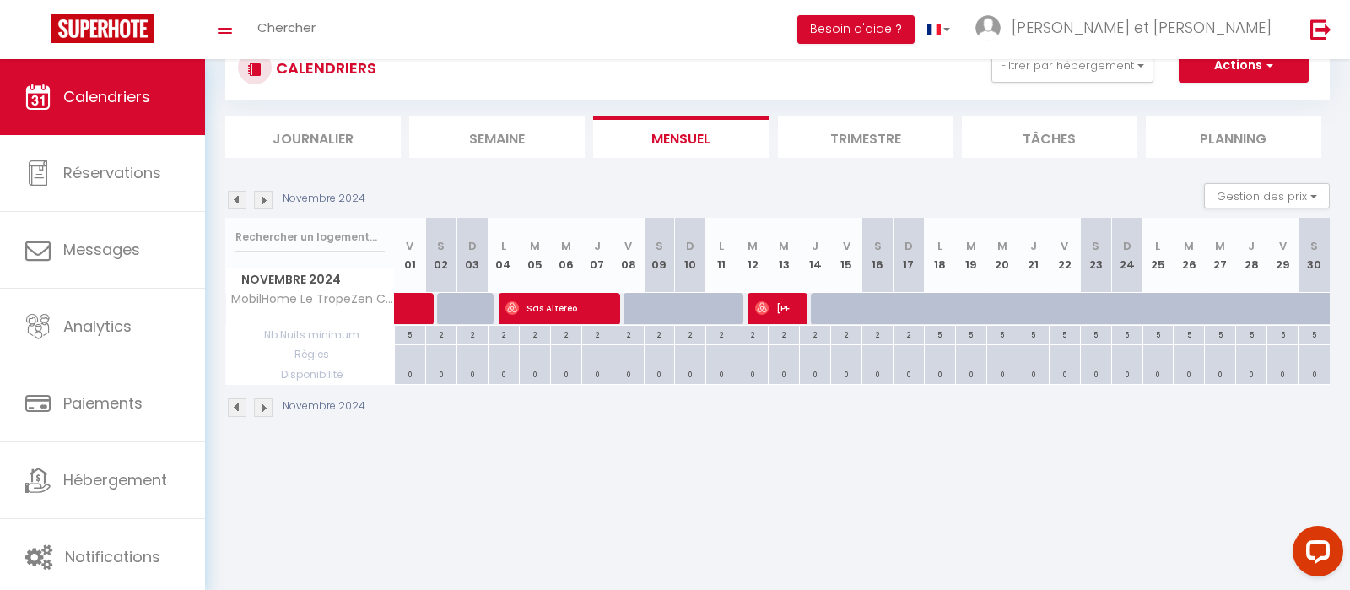
click at [235, 200] on img at bounding box center [237, 200] width 19 height 19
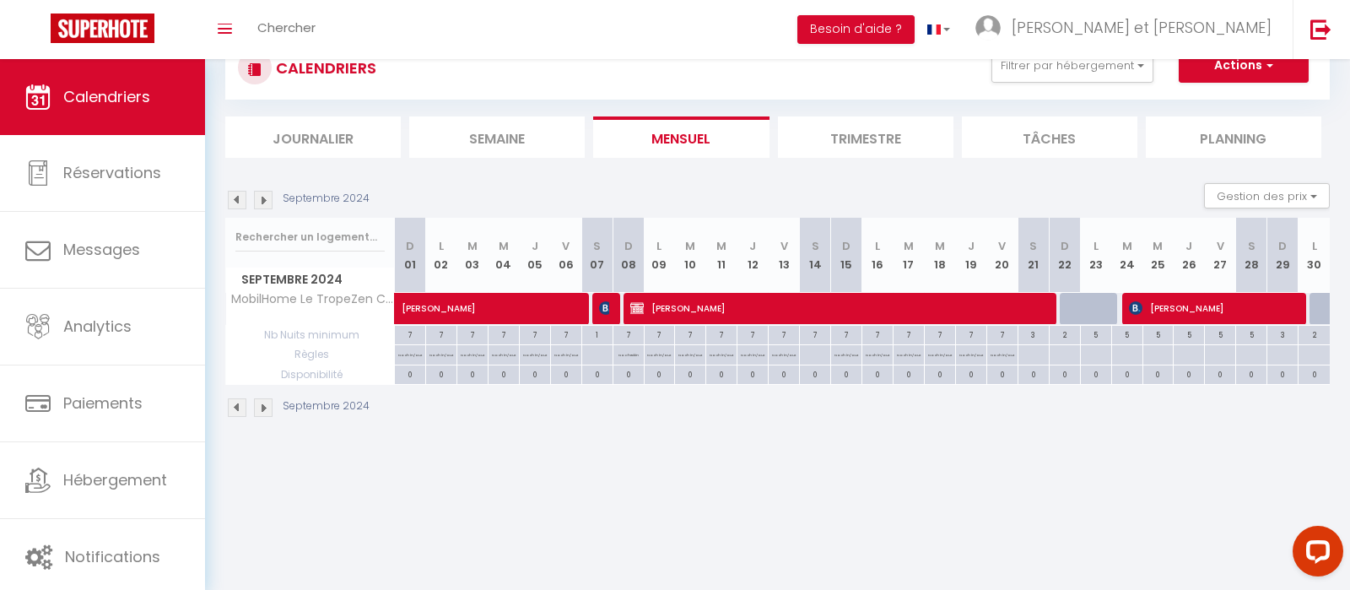
click at [235, 200] on img at bounding box center [237, 200] width 19 height 19
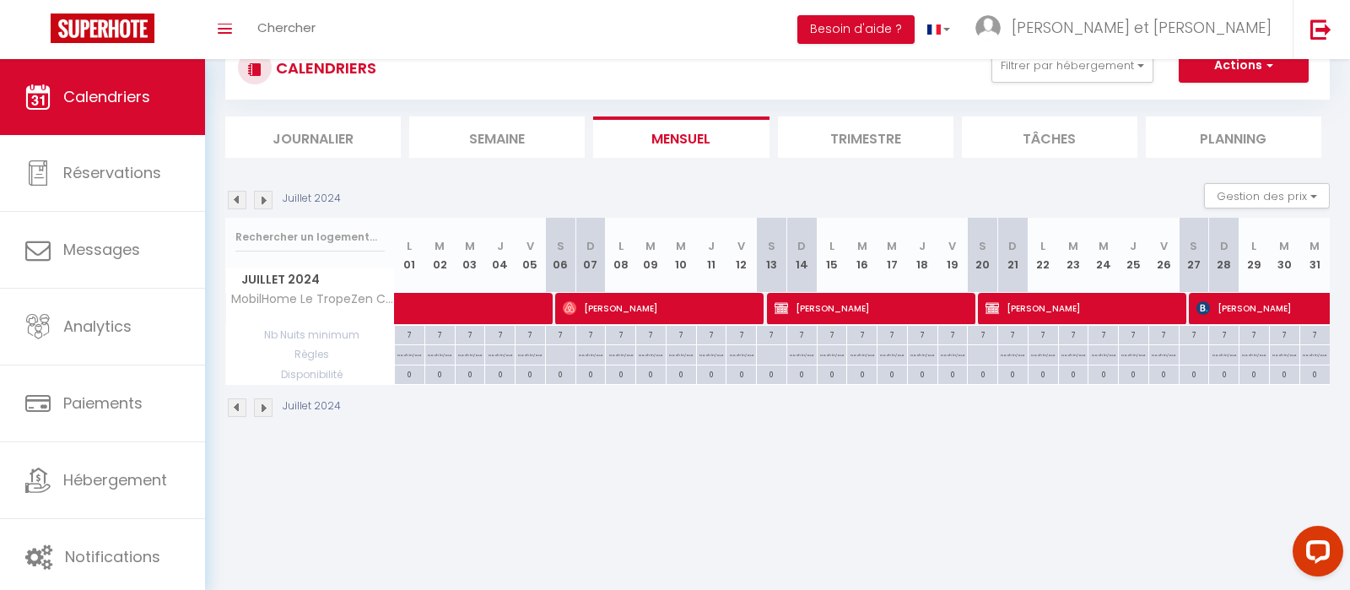
click at [235, 200] on img at bounding box center [237, 200] width 19 height 19
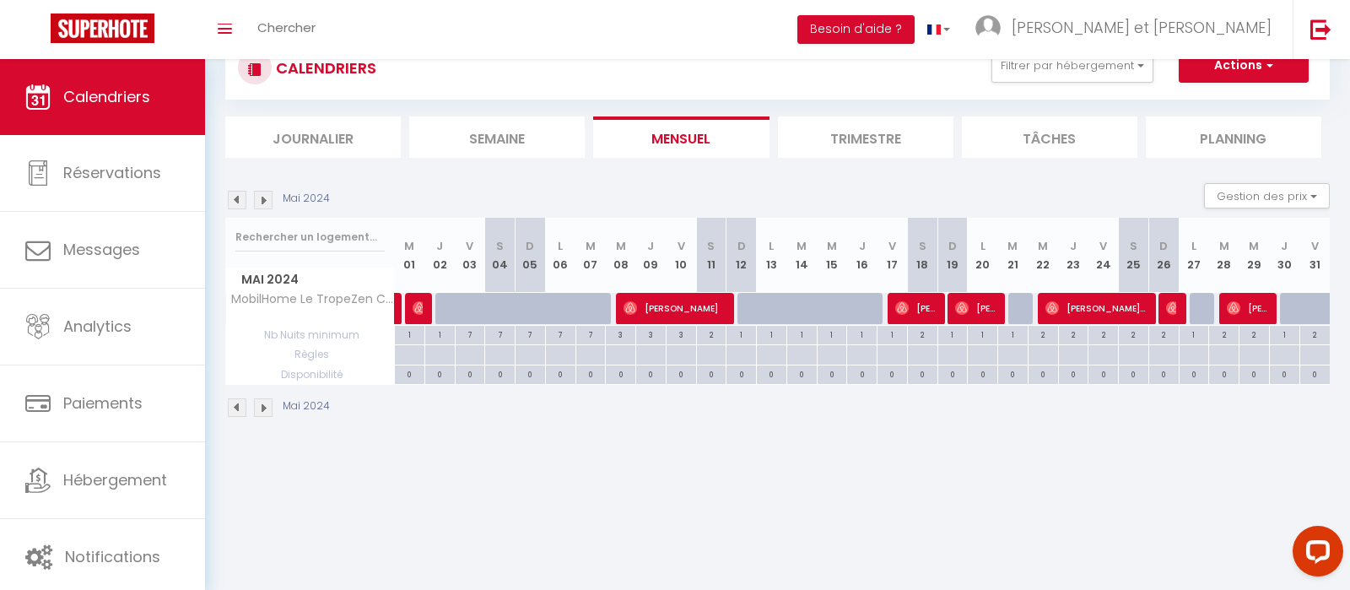
click at [235, 200] on img at bounding box center [237, 200] width 19 height 19
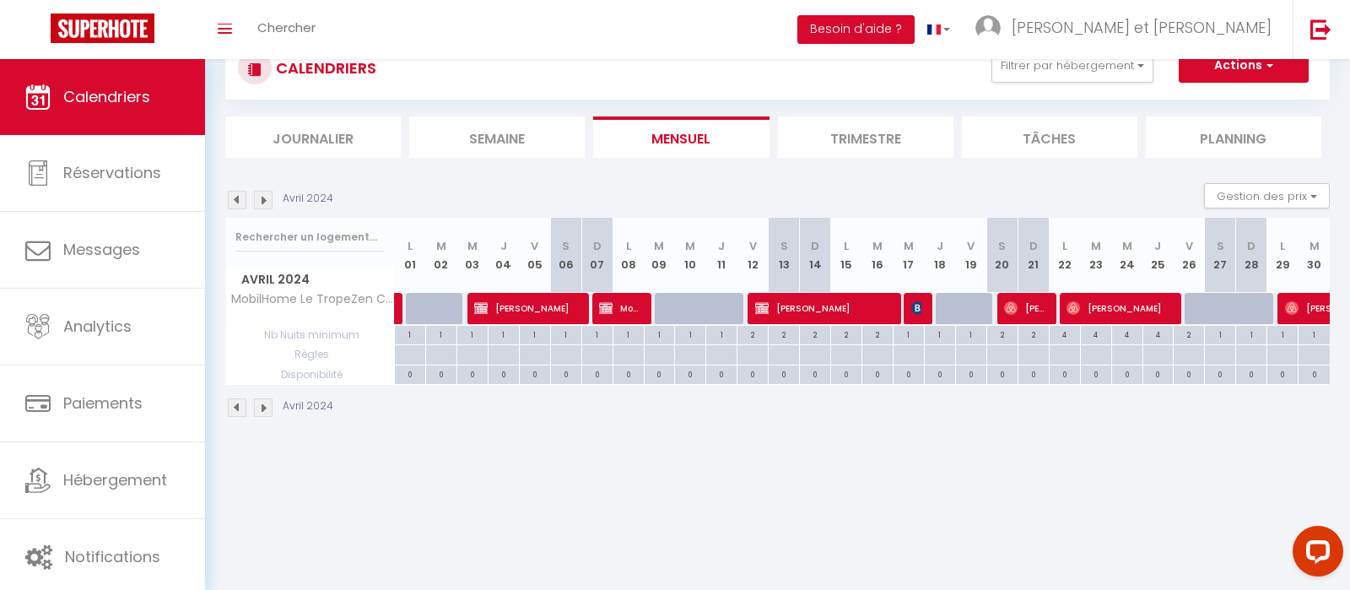
click at [235, 200] on img at bounding box center [237, 200] width 19 height 19
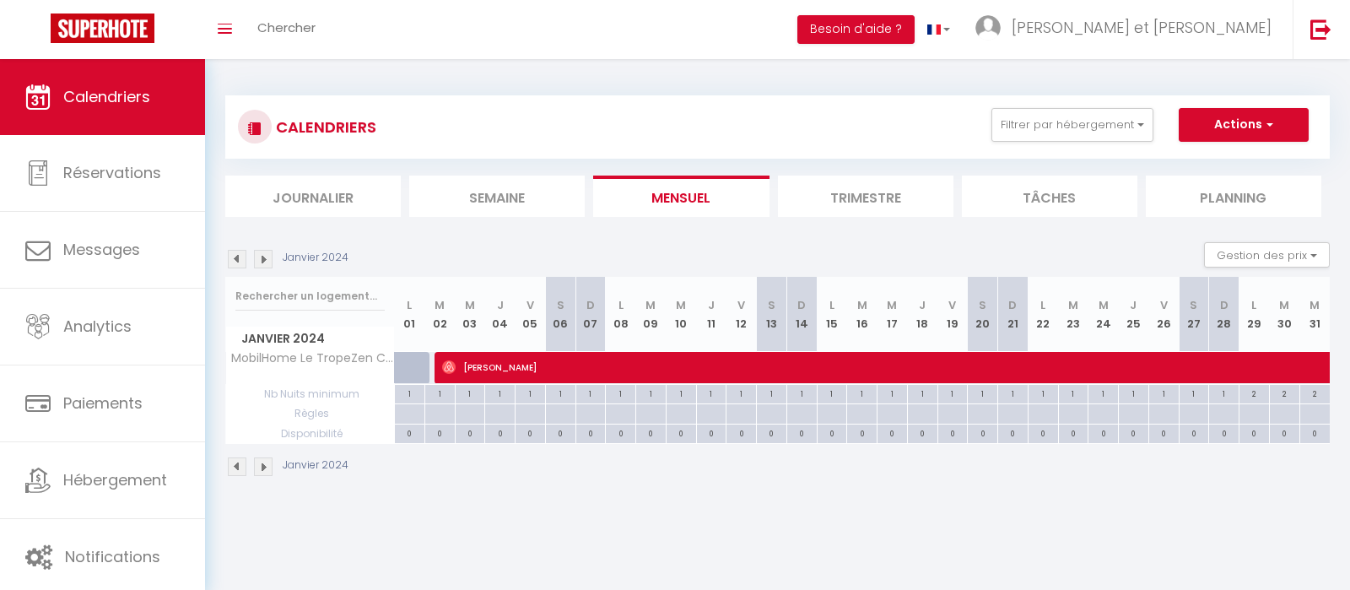
click at [235, 250] on img at bounding box center [237, 259] width 19 height 19
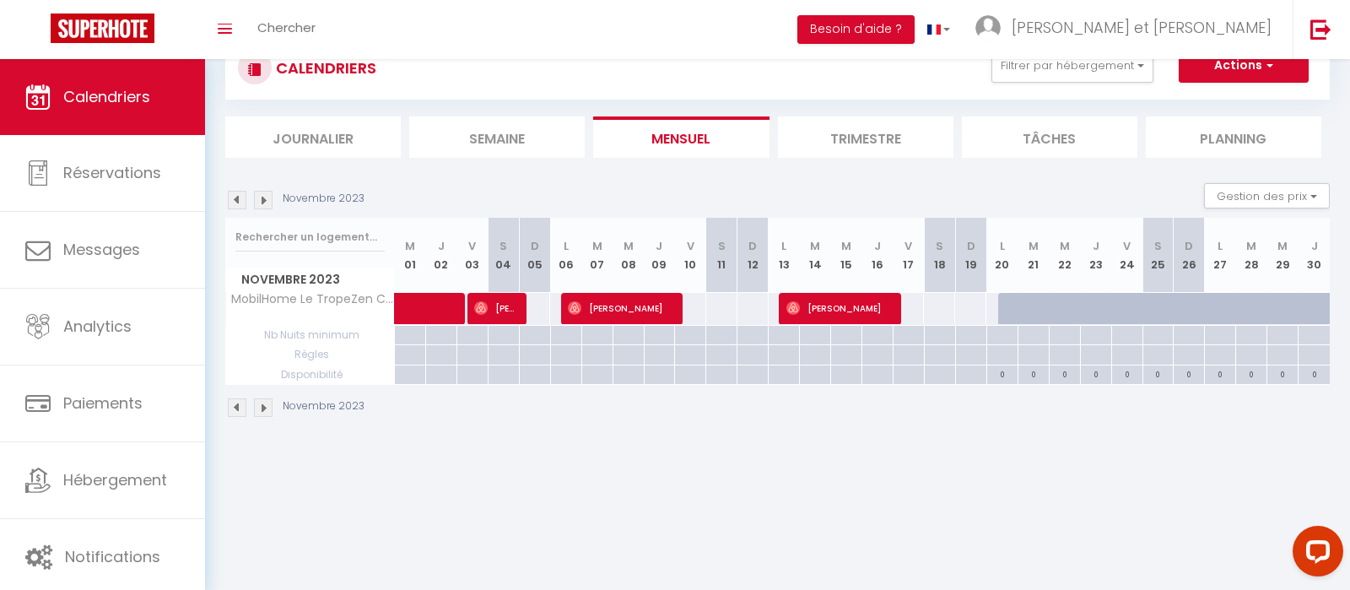
click at [235, 200] on img at bounding box center [237, 200] width 19 height 19
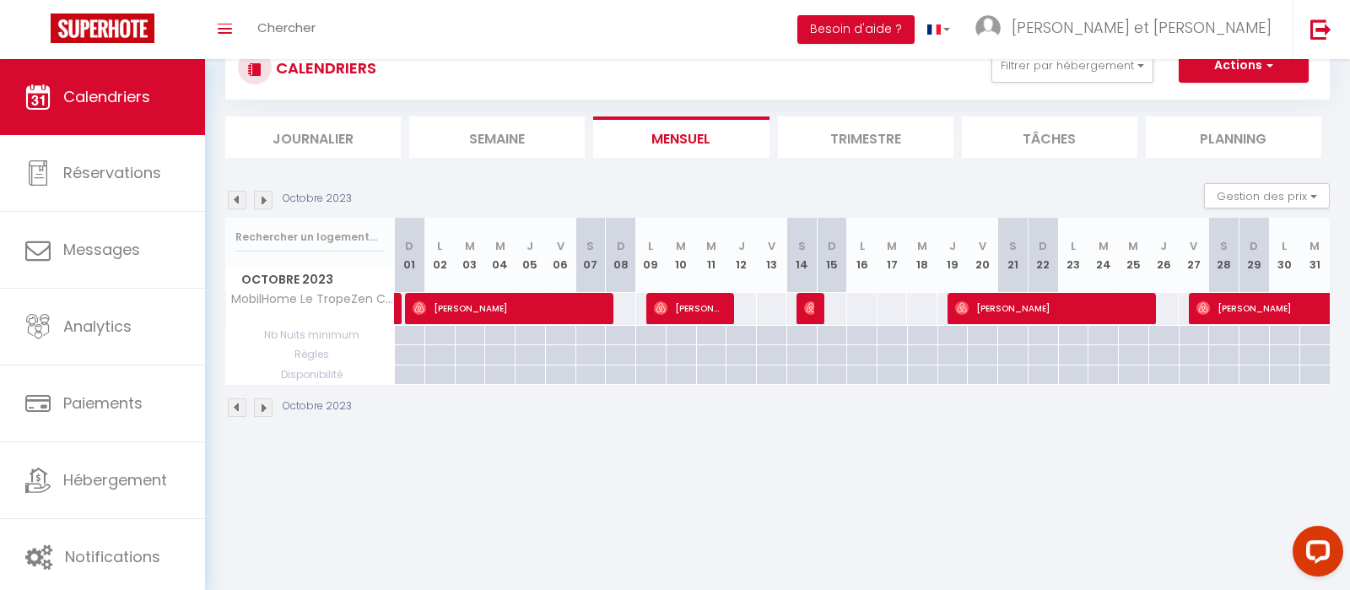
click at [267, 203] on img at bounding box center [263, 200] width 19 height 19
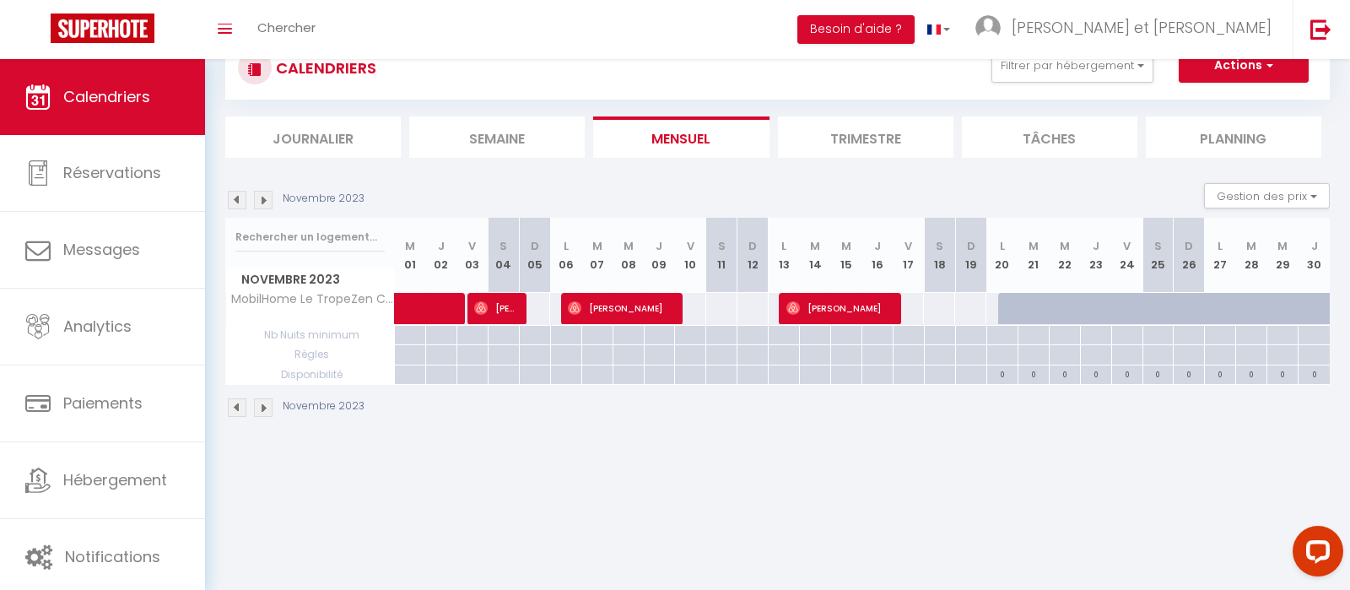
click at [267, 203] on img at bounding box center [263, 200] width 19 height 19
select select "0"
select select "19286"
select select "21197"
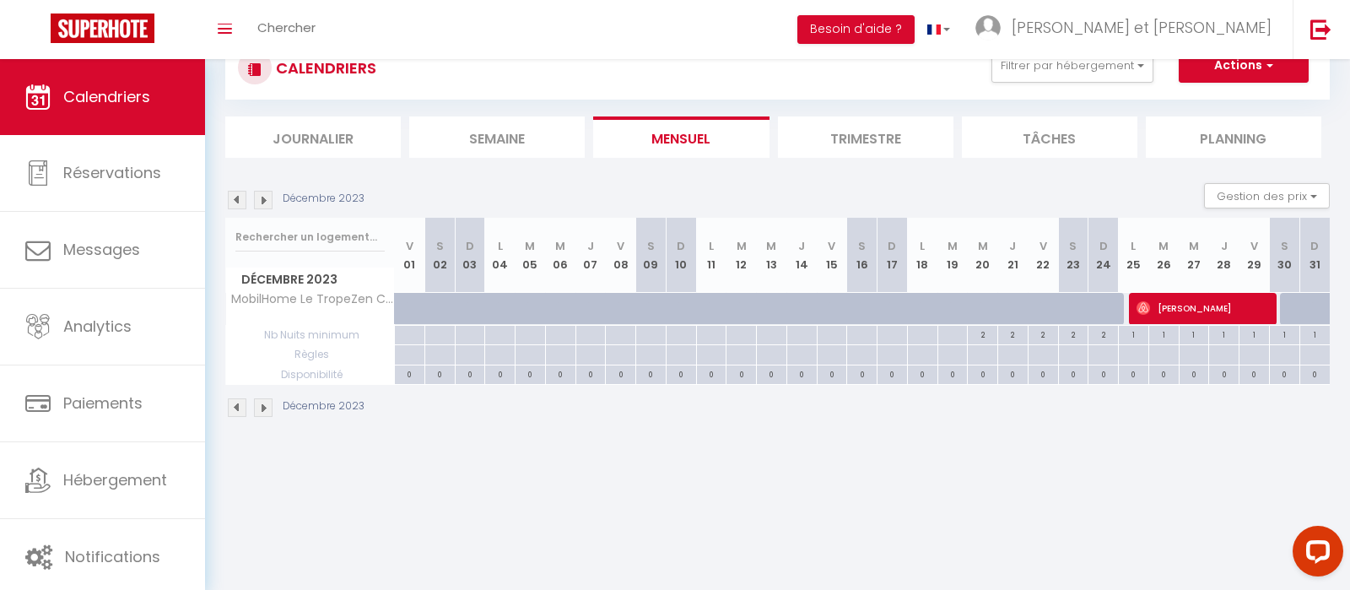
click at [1171, 312] on span "Florence Garde" at bounding box center [1202, 308] width 132 height 32
select select
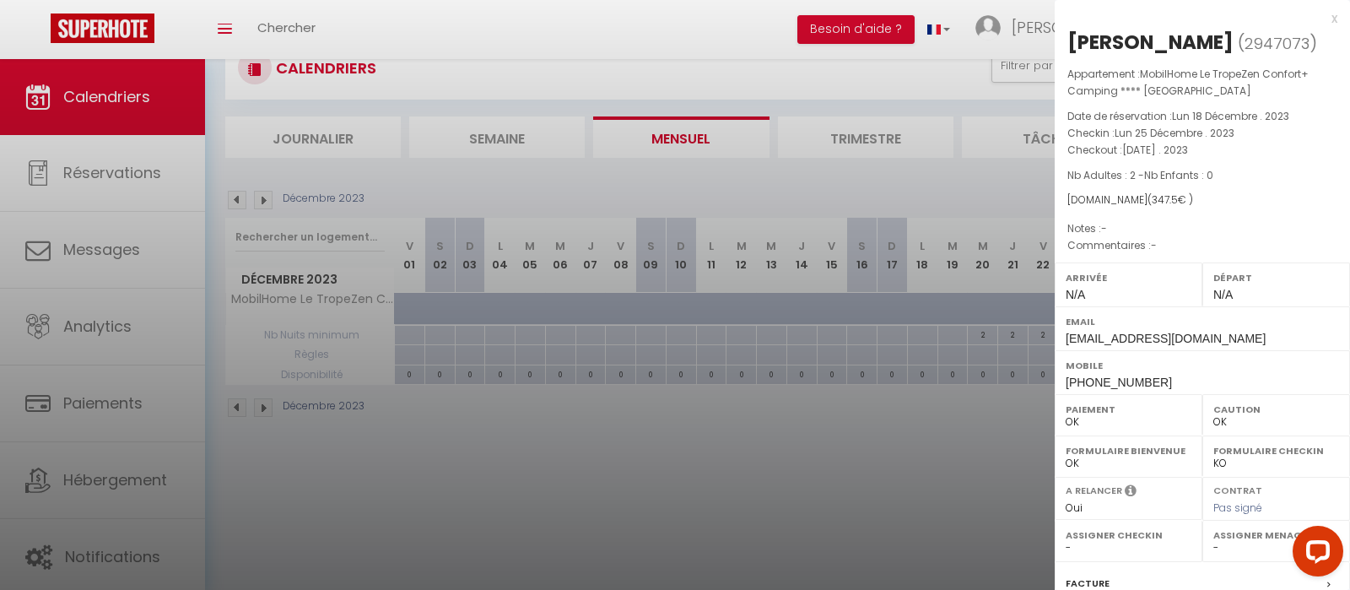
click at [1330, 13] on div "x" at bounding box center [1196, 18] width 283 height 20
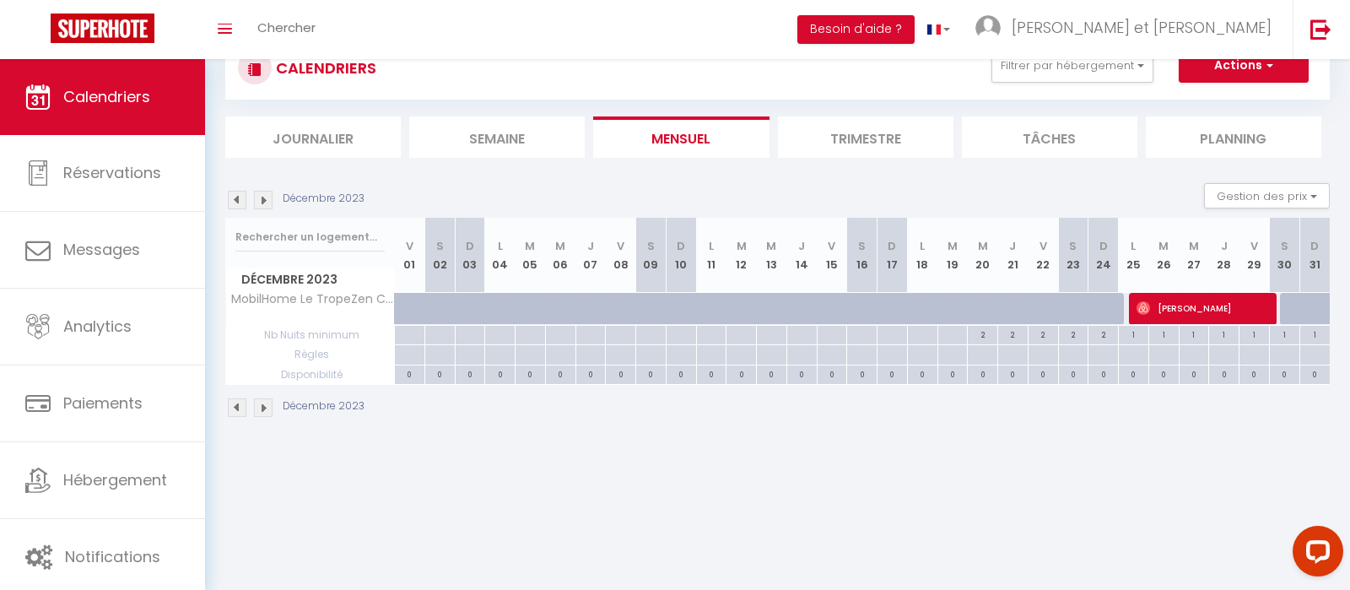
click at [1186, 307] on span "Florence Garde" at bounding box center [1202, 308] width 132 height 32
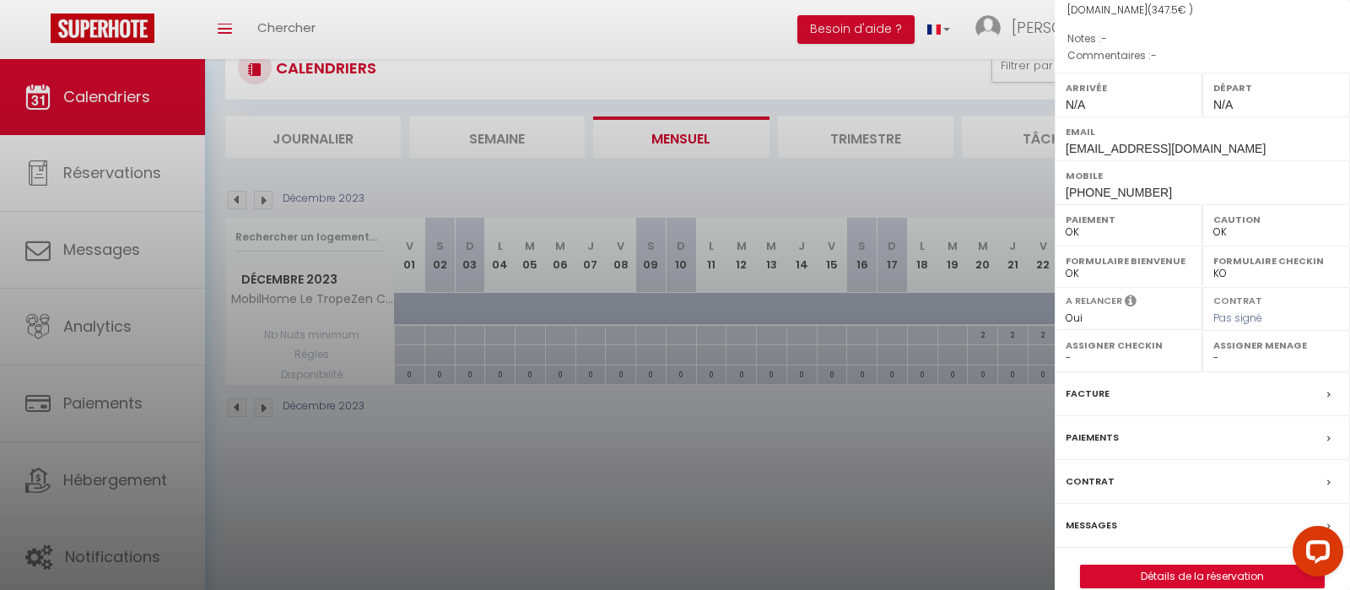
scroll to position [211, 0]
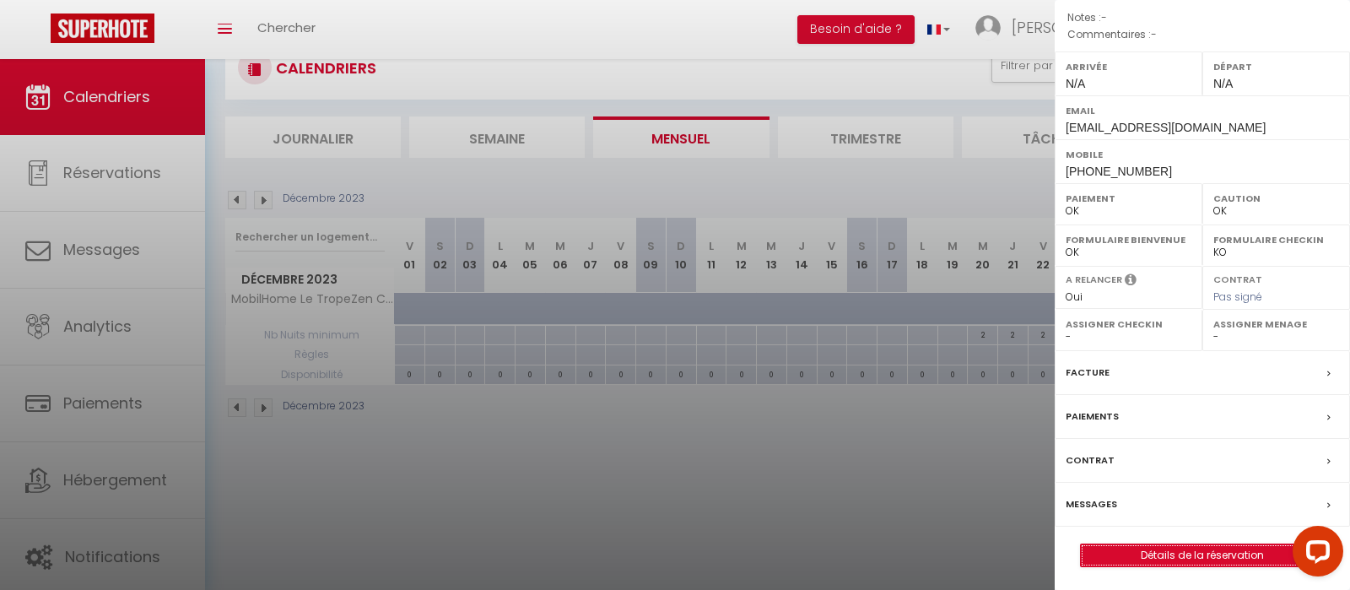
click at [1138, 549] on link "Détails de la réservation" at bounding box center [1202, 555] width 243 height 22
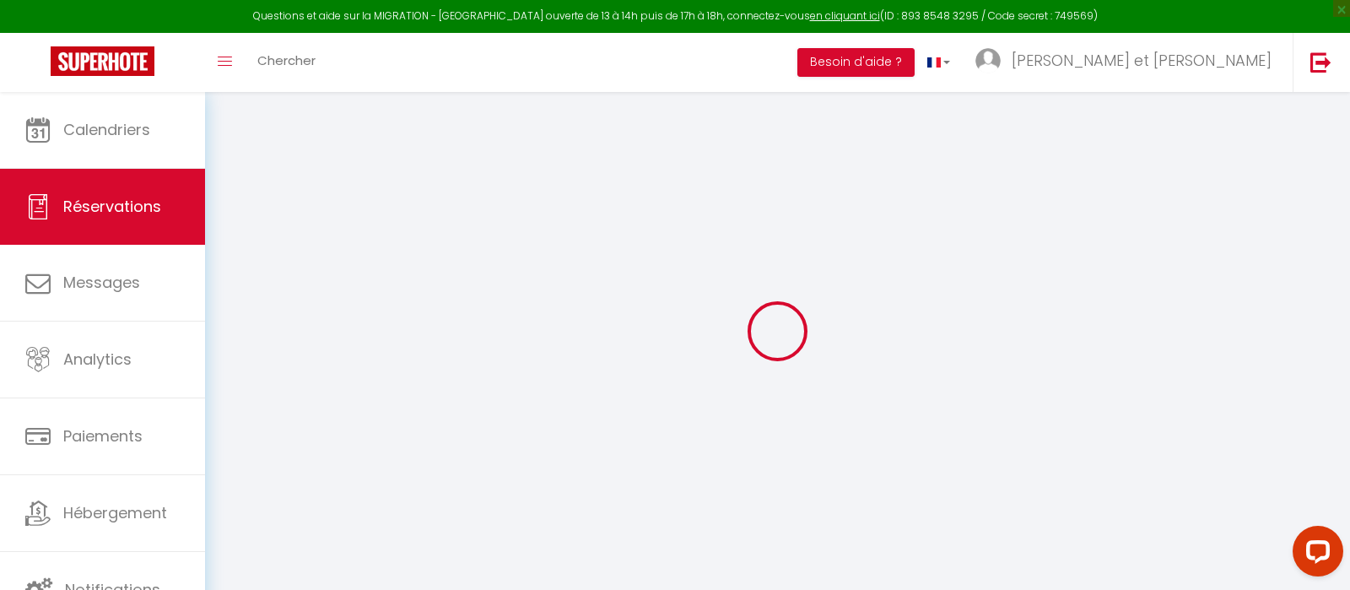
select select
checkbox input "false"
select select
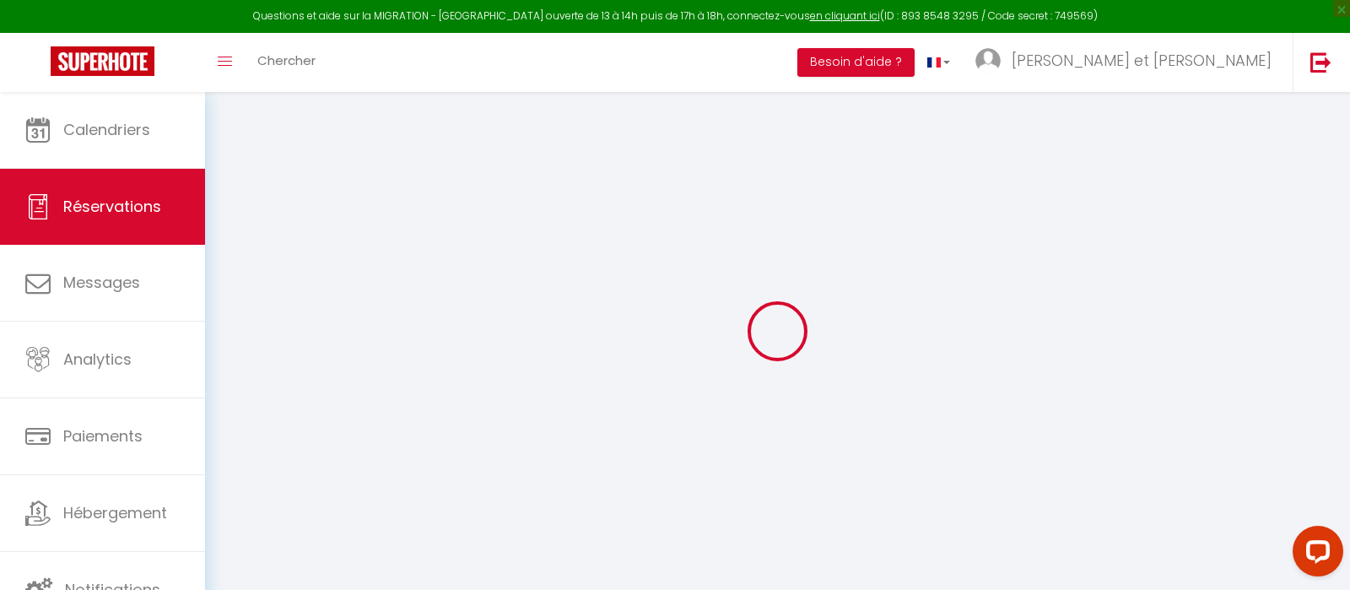
checkbox input "false"
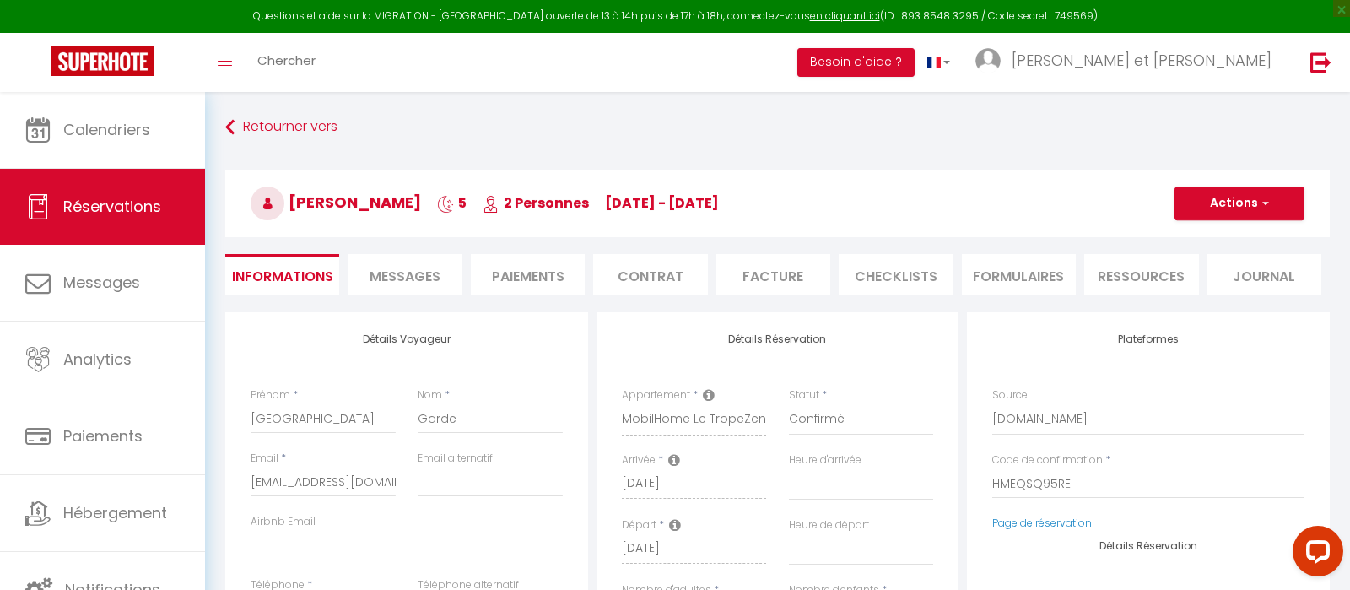
type input "49"
type input "8.5"
select select
checkbox input "false"
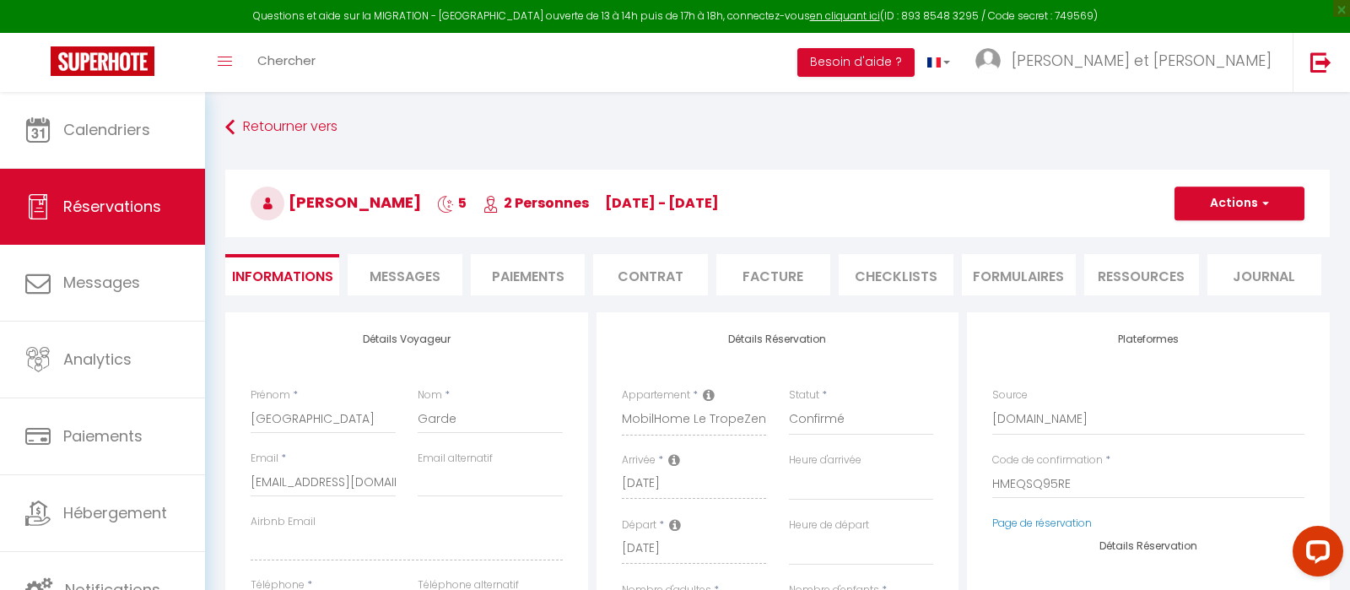
select select
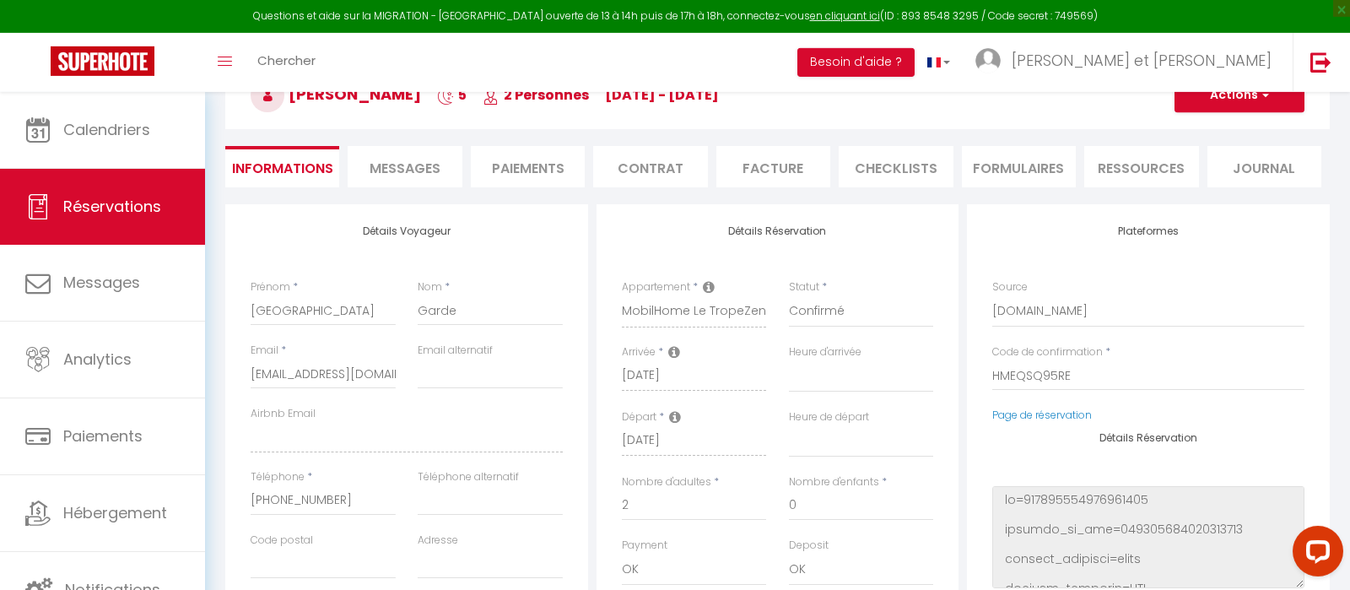
scroll to position [121, 0]
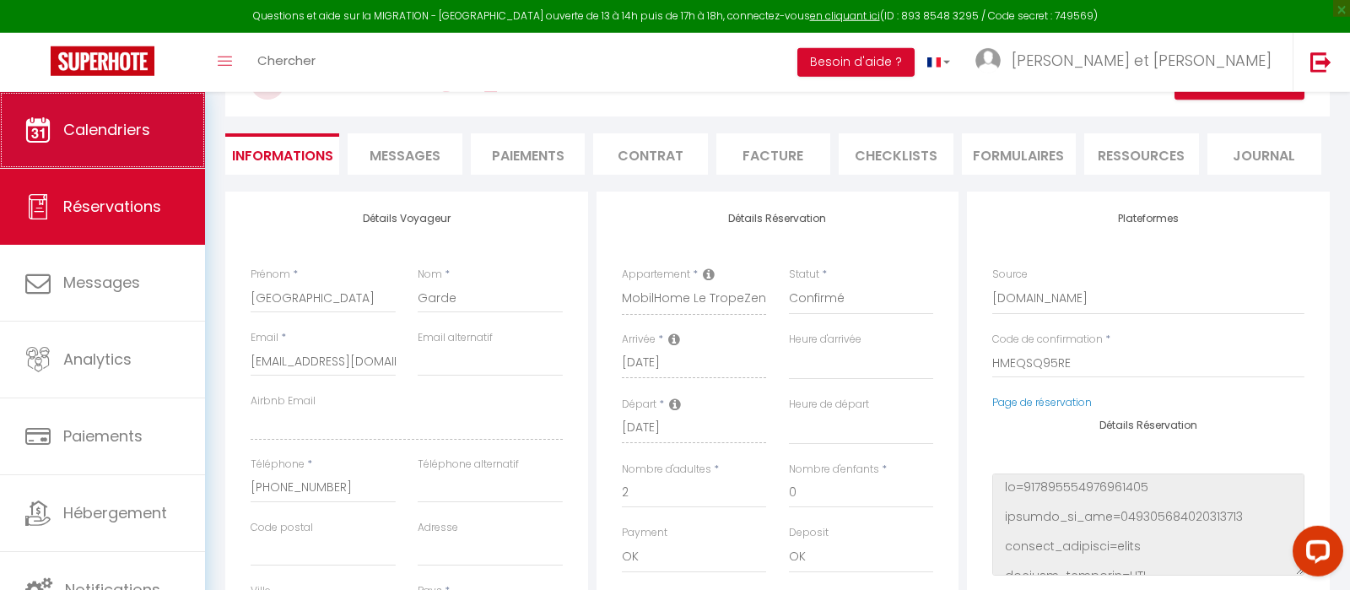
click at [100, 121] on span "Calendriers" at bounding box center [106, 129] width 87 height 21
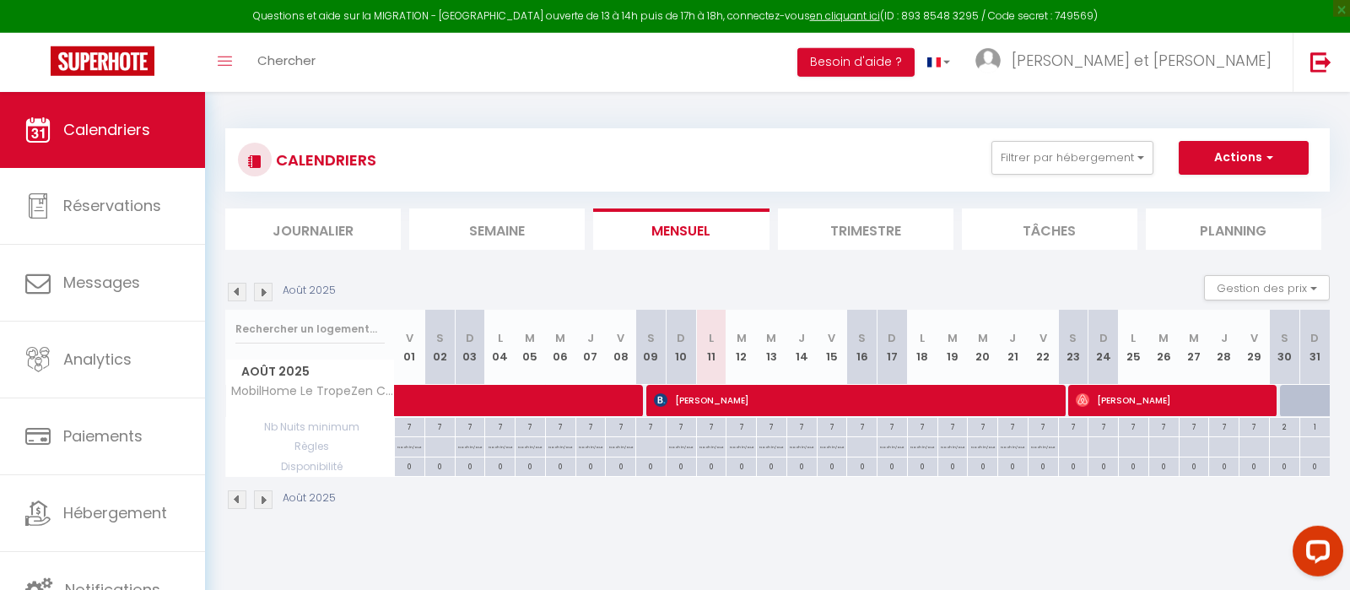
click at [267, 293] on img at bounding box center [263, 292] width 19 height 19
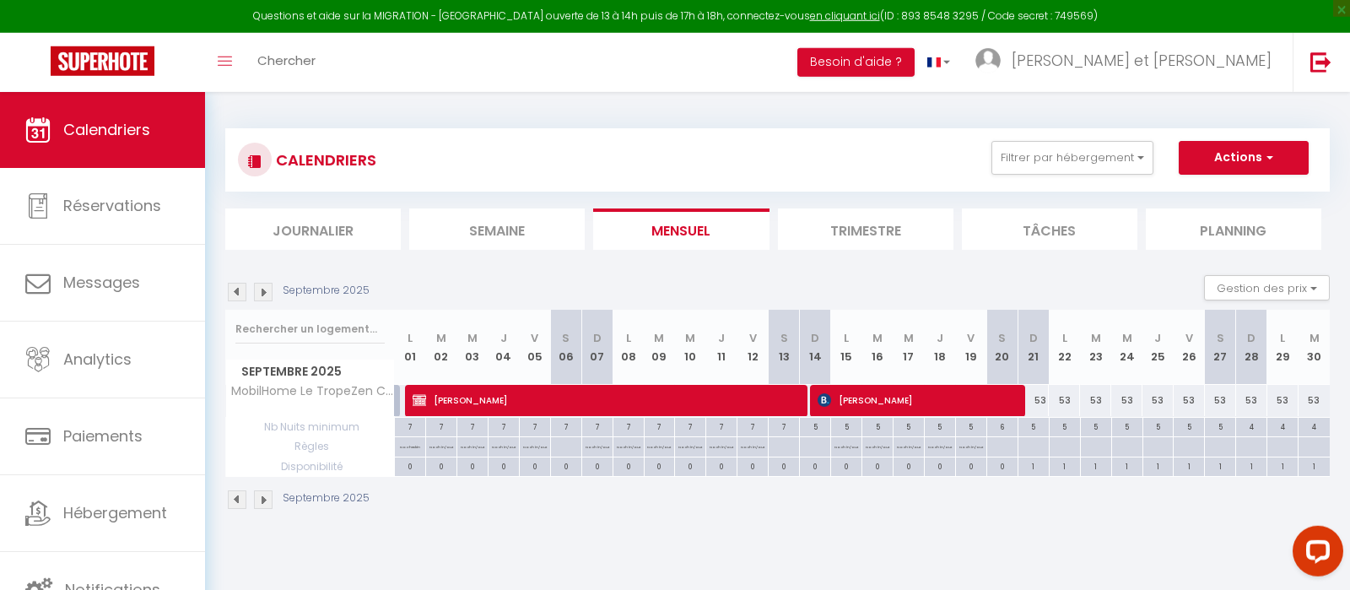
click at [267, 293] on img at bounding box center [263, 292] width 19 height 19
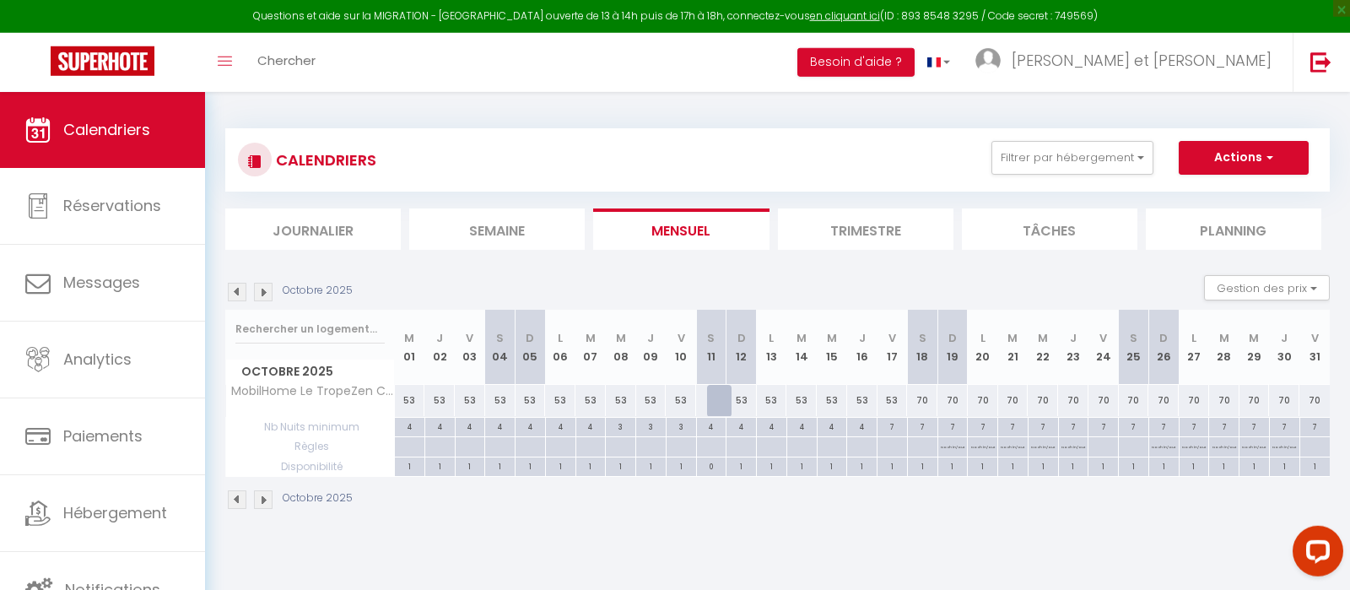
click at [267, 293] on img at bounding box center [263, 292] width 19 height 19
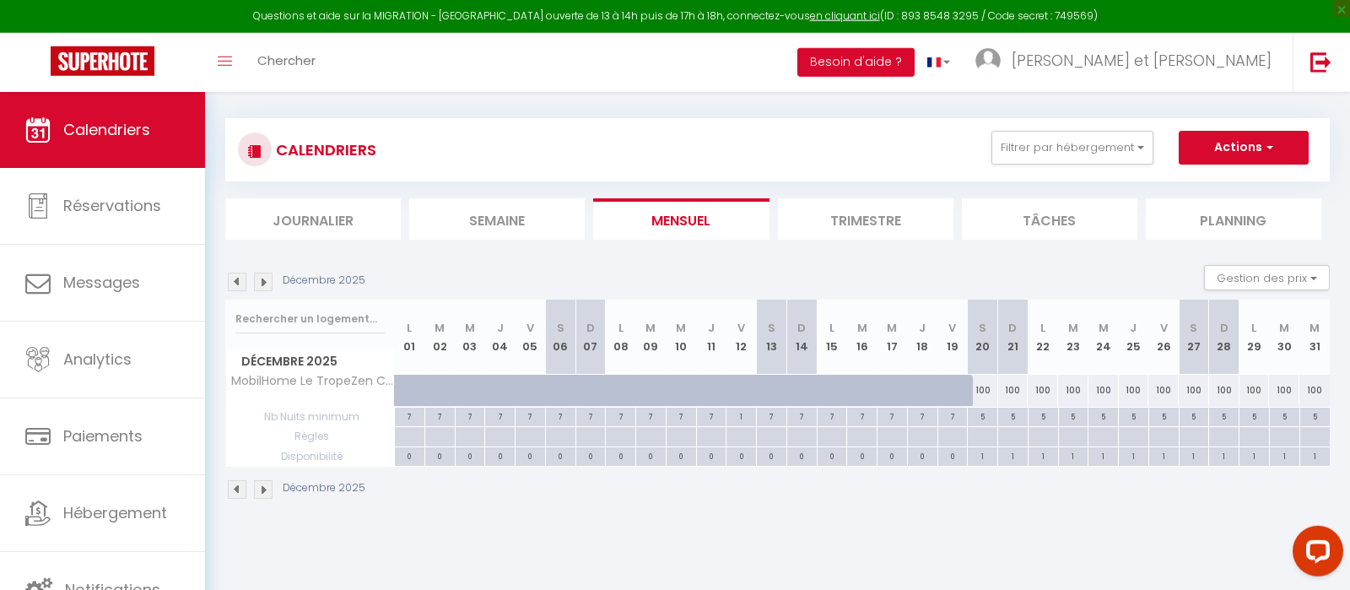
scroll to position [11, 0]
click at [983, 388] on div "100" at bounding box center [983, 389] width 30 height 31
type input "100"
type input "[DATE]"
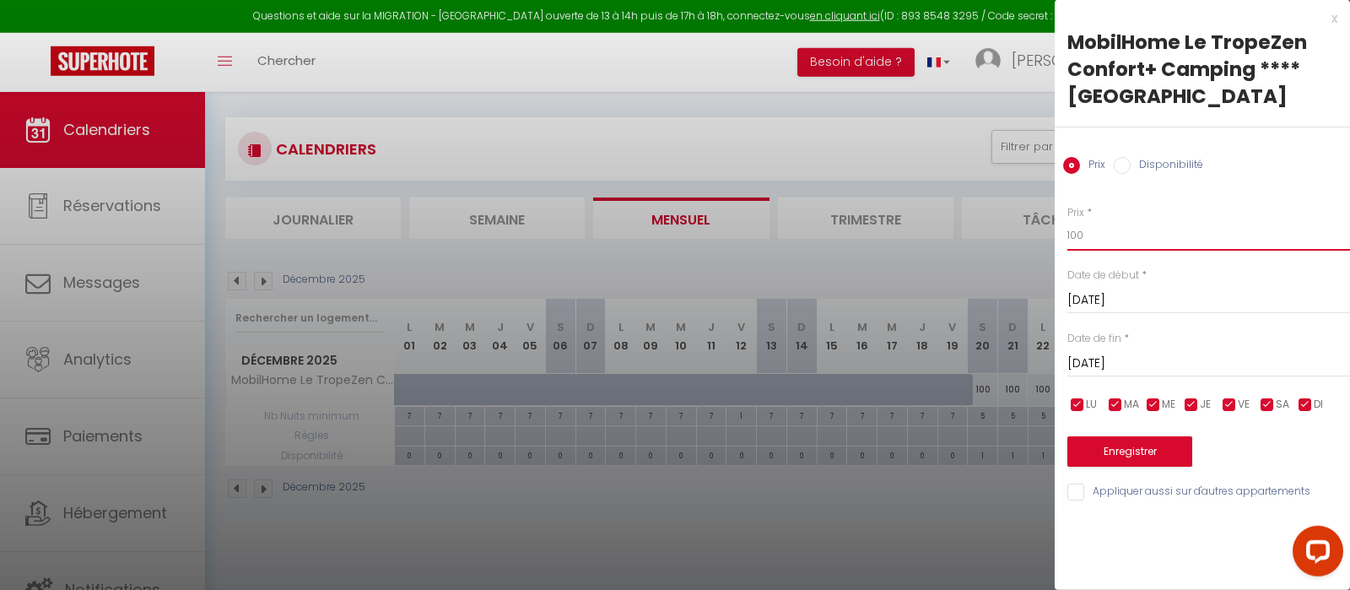
drag, startPoint x: 1095, startPoint y: 227, endPoint x: 1032, endPoint y: 229, distance: 63.3
click at [1067, 229] on input "100" at bounding box center [1208, 235] width 283 height 30
type input "60"
click at [1113, 358] on input "[DATE]" at bounding box center [1208, 364] width 283 height 22
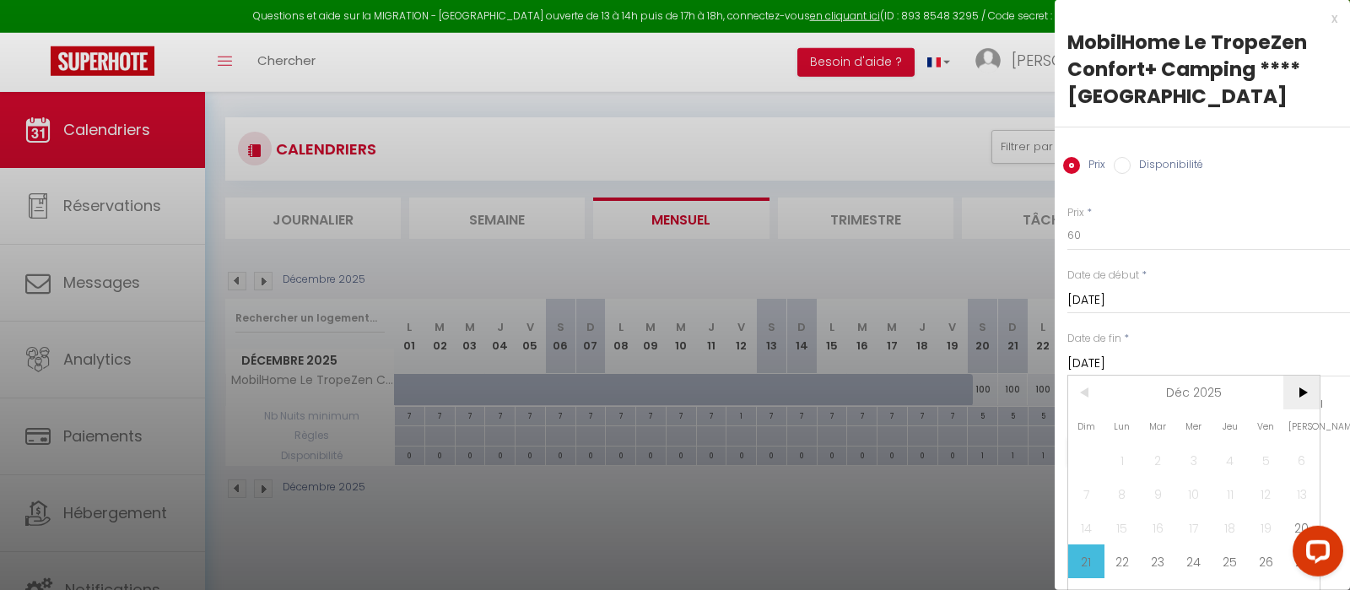
click at [1301, 403] on span ">" at bounding box center [1301, 392] width 36 height 34
click at [1268, 464] on span "2" at bounding box center [1266, 460] width 36 height 34
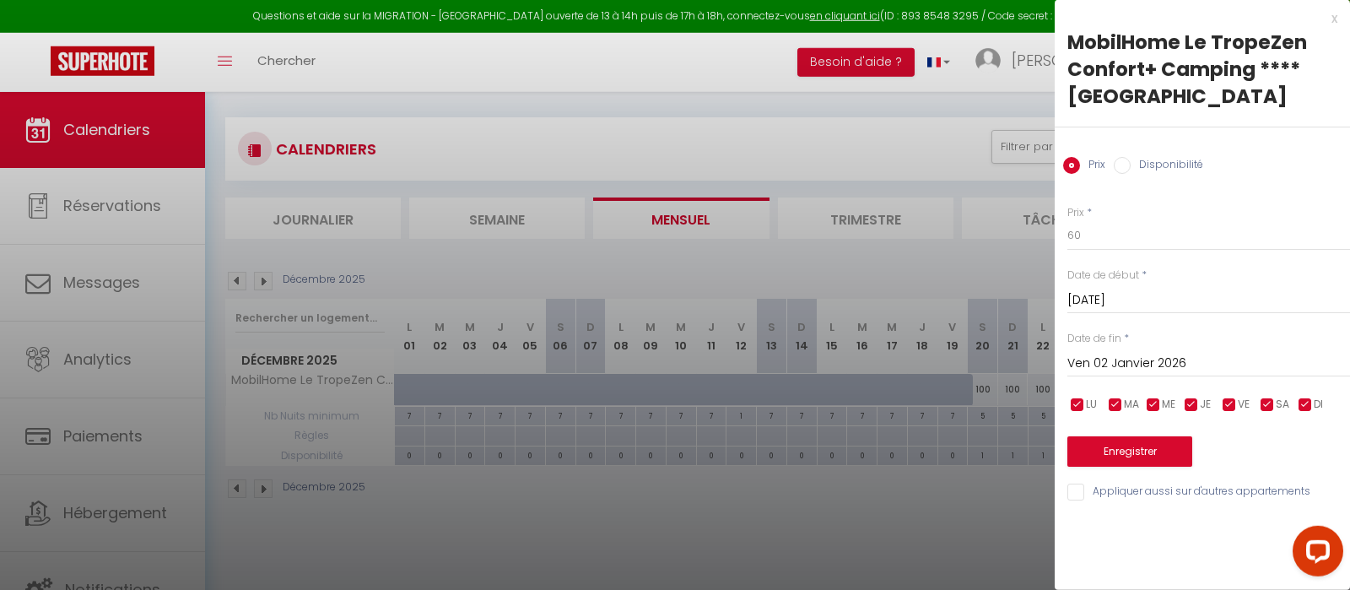
click at [1247, 364] on input "Ven 02 Janvier 2026" at bounding box center [1208, 364] width 283 height 22
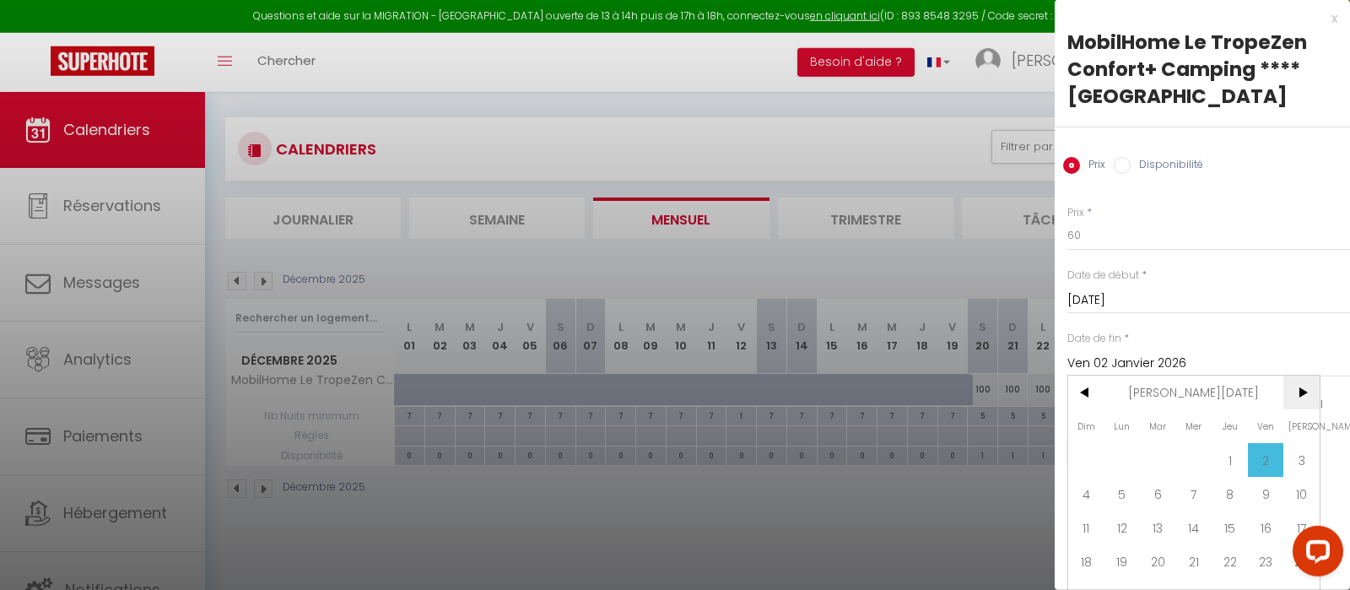
click at [1301, 401] on span ">" at bounding box center [1301, 392] width 36 height 34
click at [1301, 404] on span ">" at bounding box center [1301, 392] width 36 height 34
click at [1084, 394] on span "<" at bounding box center [1086, 392] width 36 height 34
click at [1302, 395] on span ">" at bounding box center [1301, 392] width 36 height 34
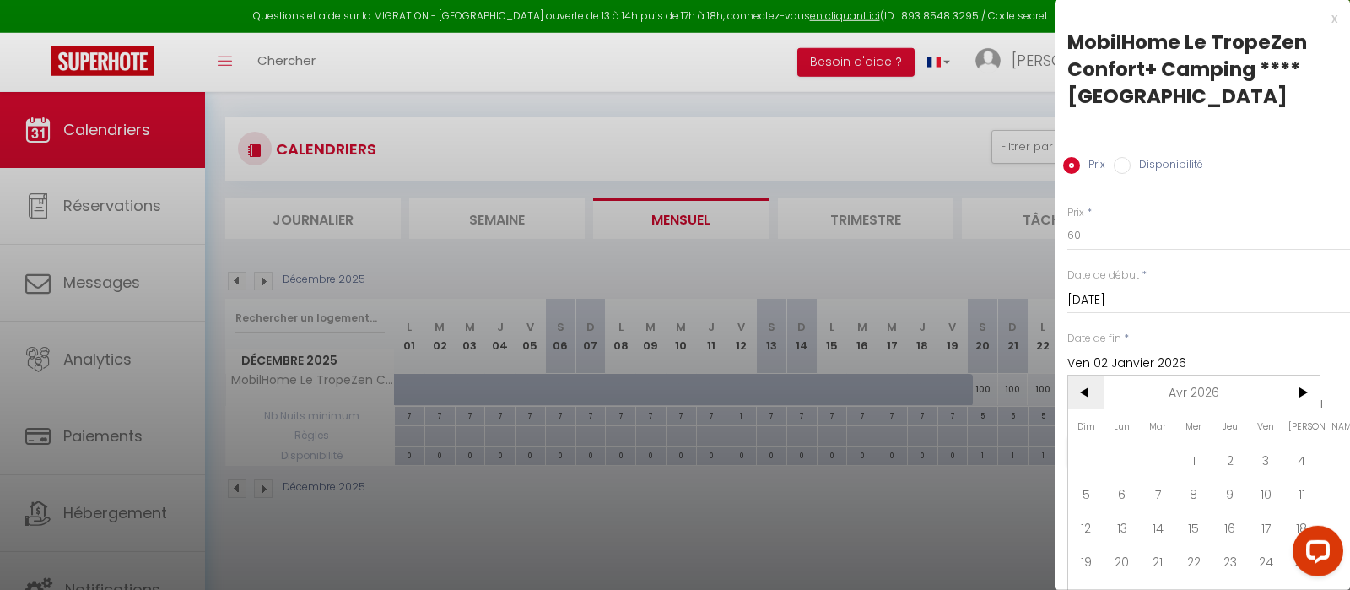
click at [1087, 391] on span "<" at bounding box center [1086, 392] width 36 height 34
click at [1072, 397] on span "<" at bounding box center [1086, 392] width 36 height 34
click at [1129, 491] on span "9" at bounding box center [1122, 494] width 36 height 34
type input "[DATE]"
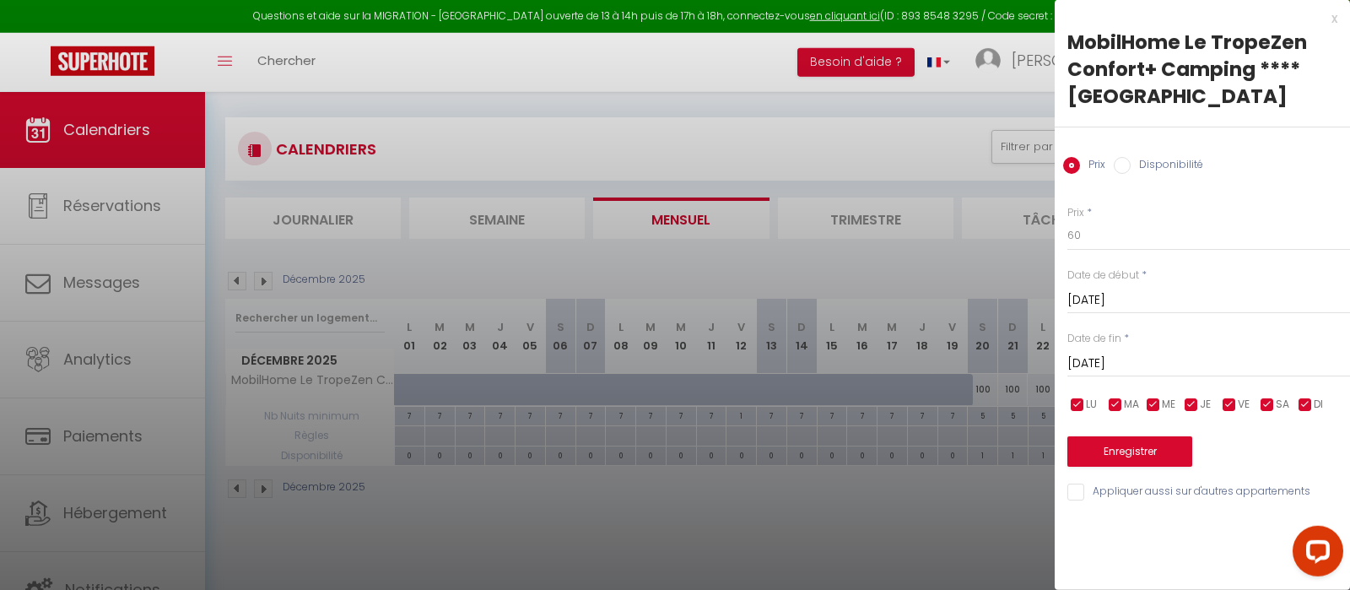
click at [1334, 19] on div "x" at bounding box center [1196, 18] width 283 height 20
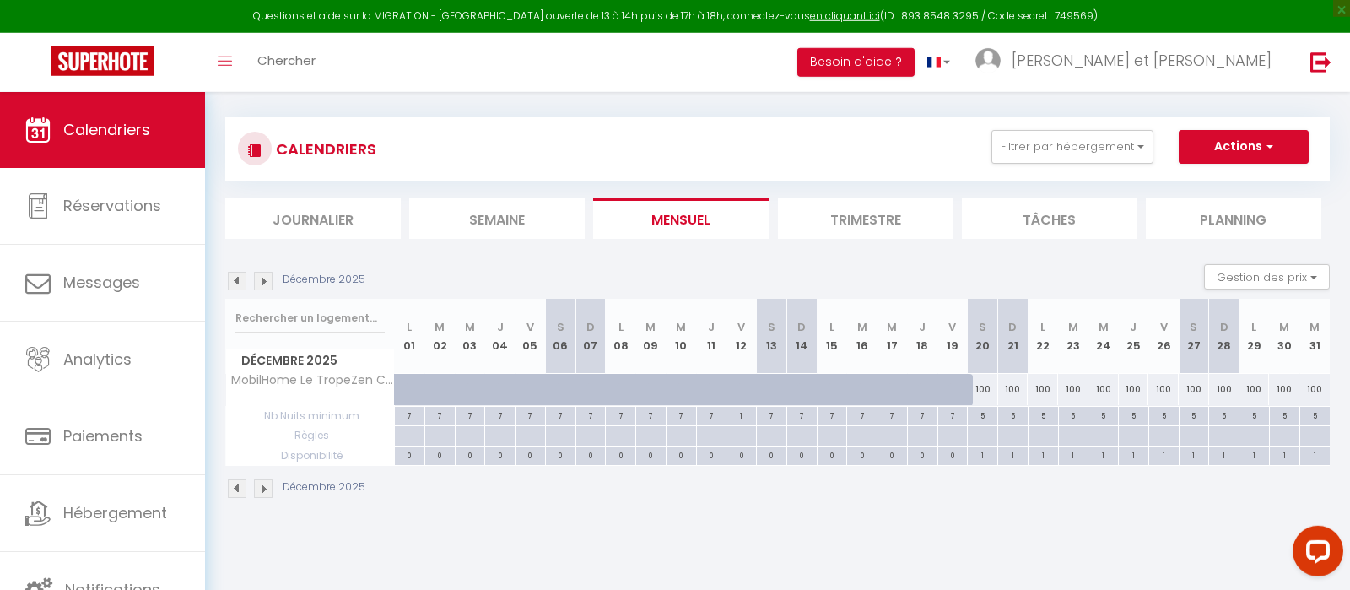
click at [985, 419] on div "5" at bounding box center [983, 415] width 30 height 16
type input "5"
type input "[DATE]"
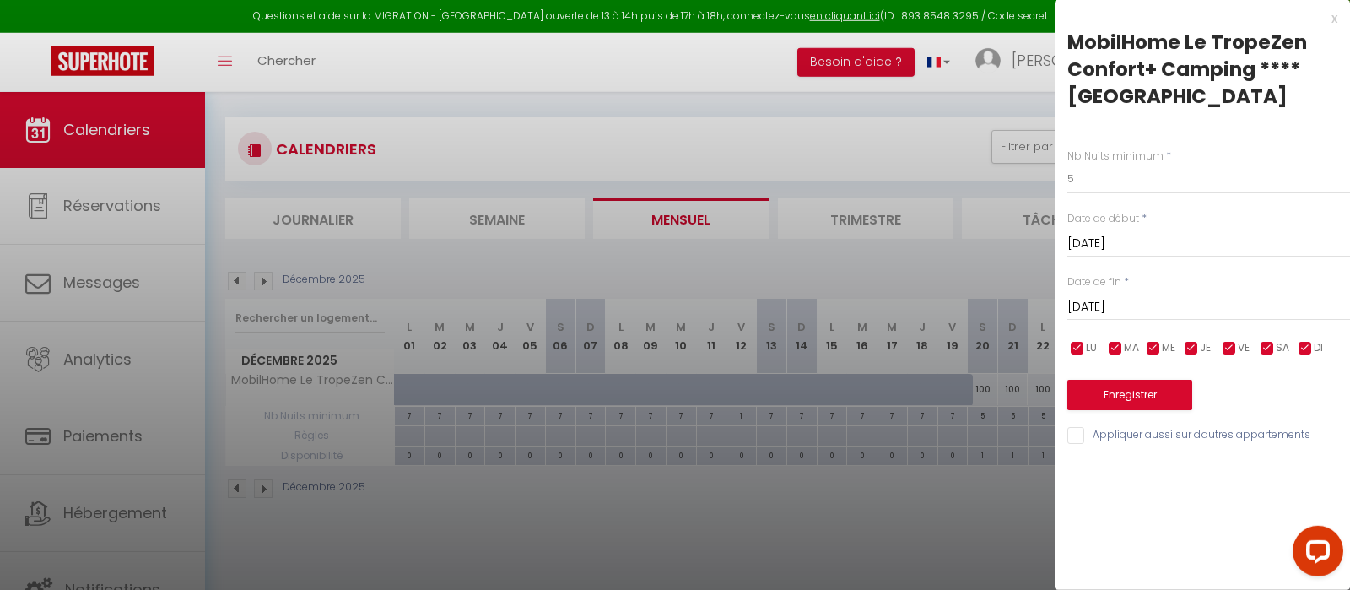
click at [1336, 30] on div "MobilHome Le TropeZen Confort+ Camping **** [GEOGRAPHIC_DATA]" at bounding box center [1202, 69] width 270 height 81
click at [1336, 12] on div "x" at bounding box center [1196, 18] width 283 height 20
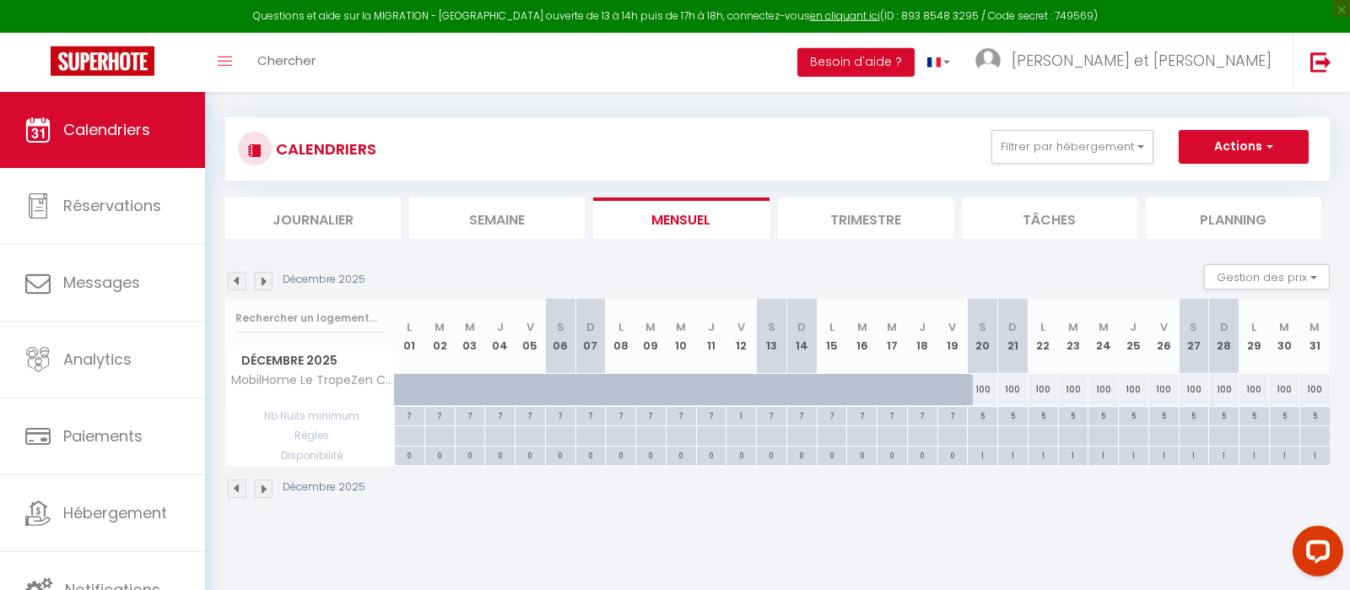
click at [987, 387] on div "100" at bounding box center [983, 389] width 30 height 31
type input "100"
type input "[DATE]"
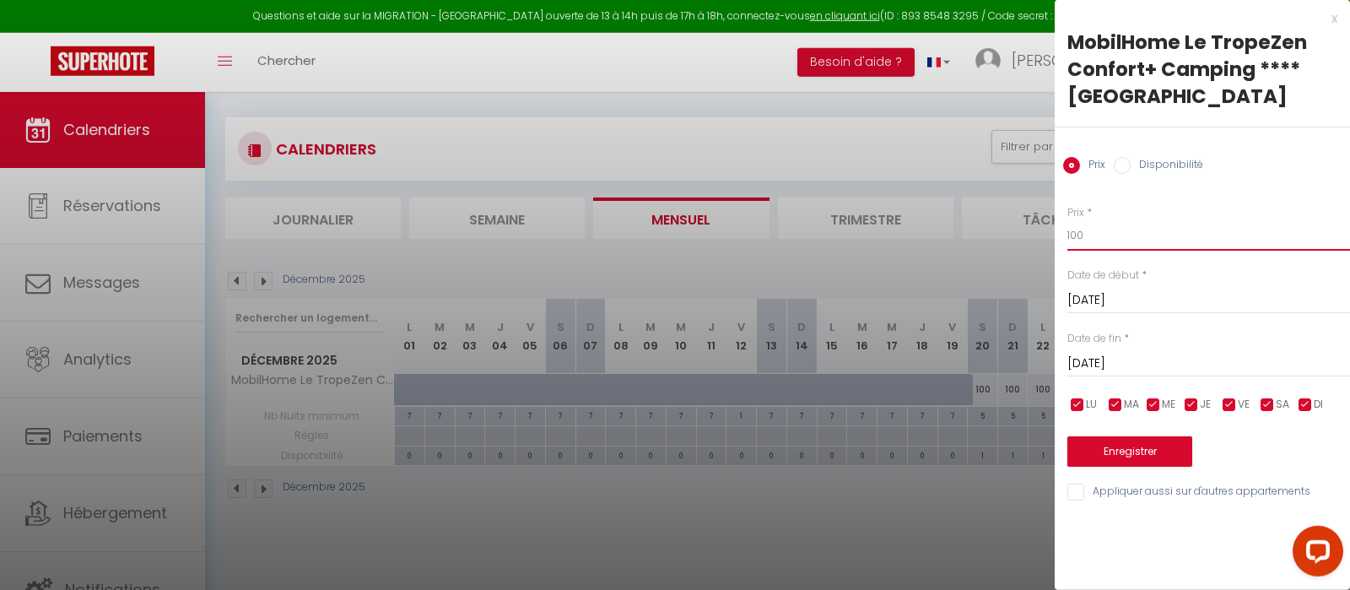
drag, startPoint x: 1097, startPoint y: 238, endPoint x: 1065, endPoint y: 241, distance: 32.2
click at [1067, 241] on input "100" at bounding box center [1208, 235] width 283 height 30
type input "60"
click at [1149, 366] on input "[DATE]" at bounding box center [1208, 364] width 283 height 22
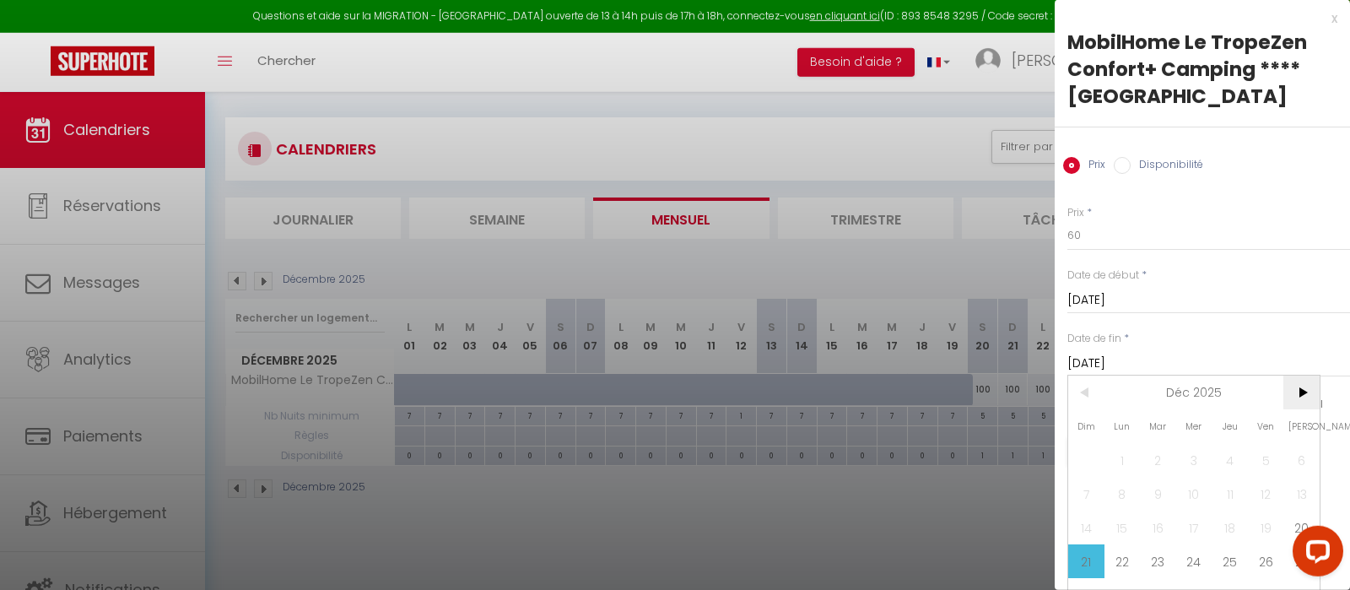
click at [1288, 399] on span ">" at bounding box center [1301, 392] width 36 height 34
click at [1125, 497] on span "5" at bounding box center [1122, 494] width 36 height 34
type input "Lun 05 Janvier 2026"
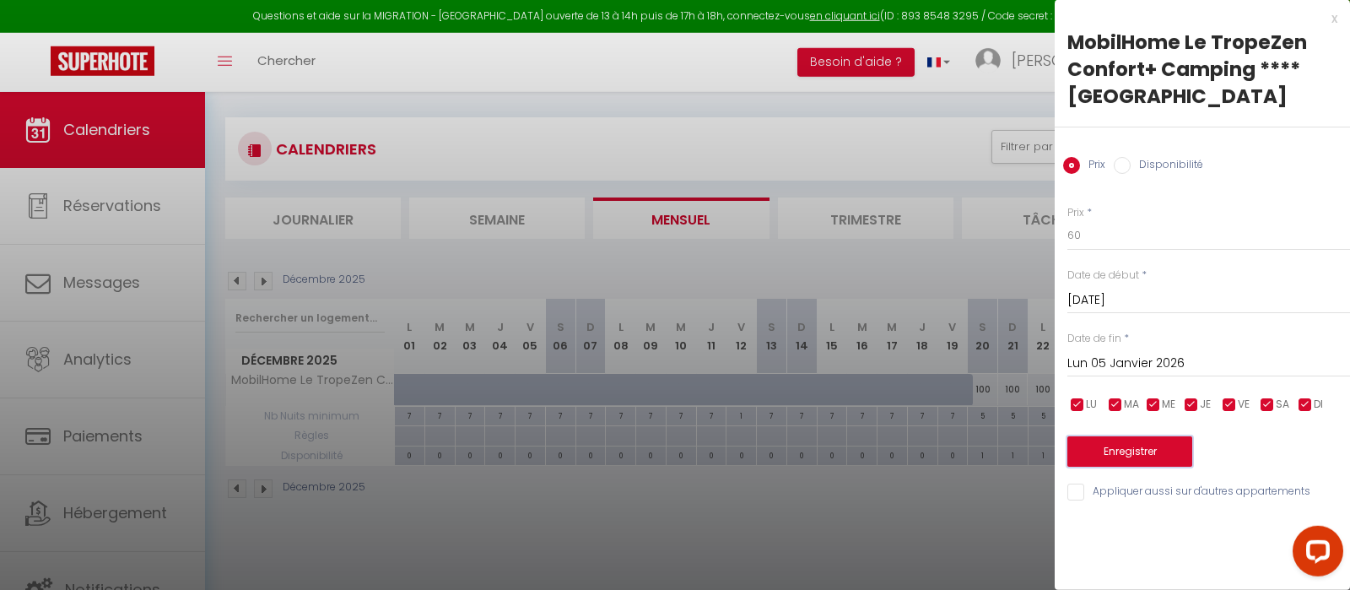
click at [1136, 451] on button "Enregistrer" at bounding box center [1129, 451] width 125 height 30
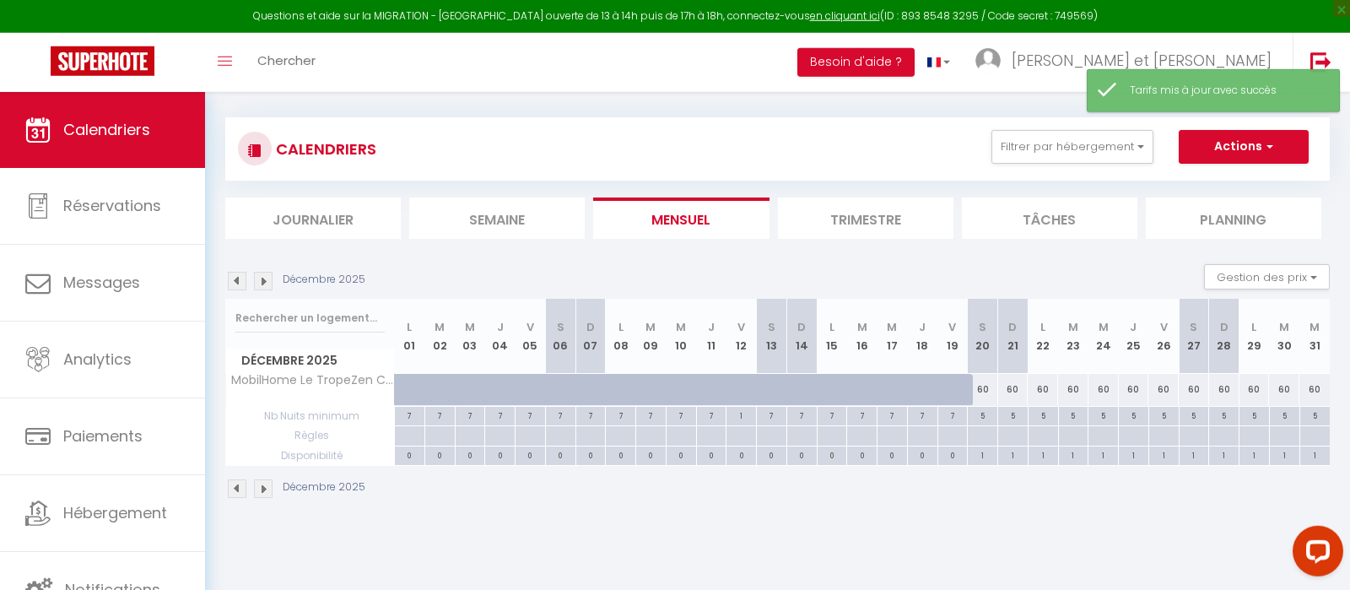
click at [264, 279] on img at bounding box center [263, 281] width 19 height 19
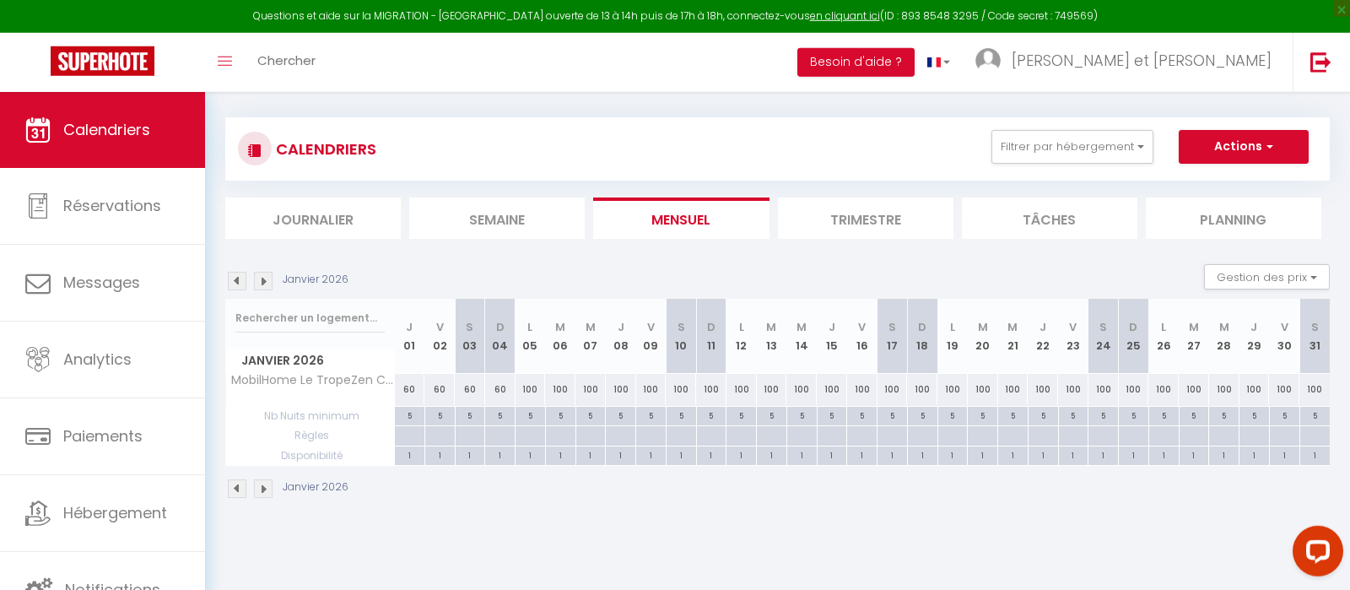
click at [246, 282] on img at bounding box center [237, 281] width 19 height 19
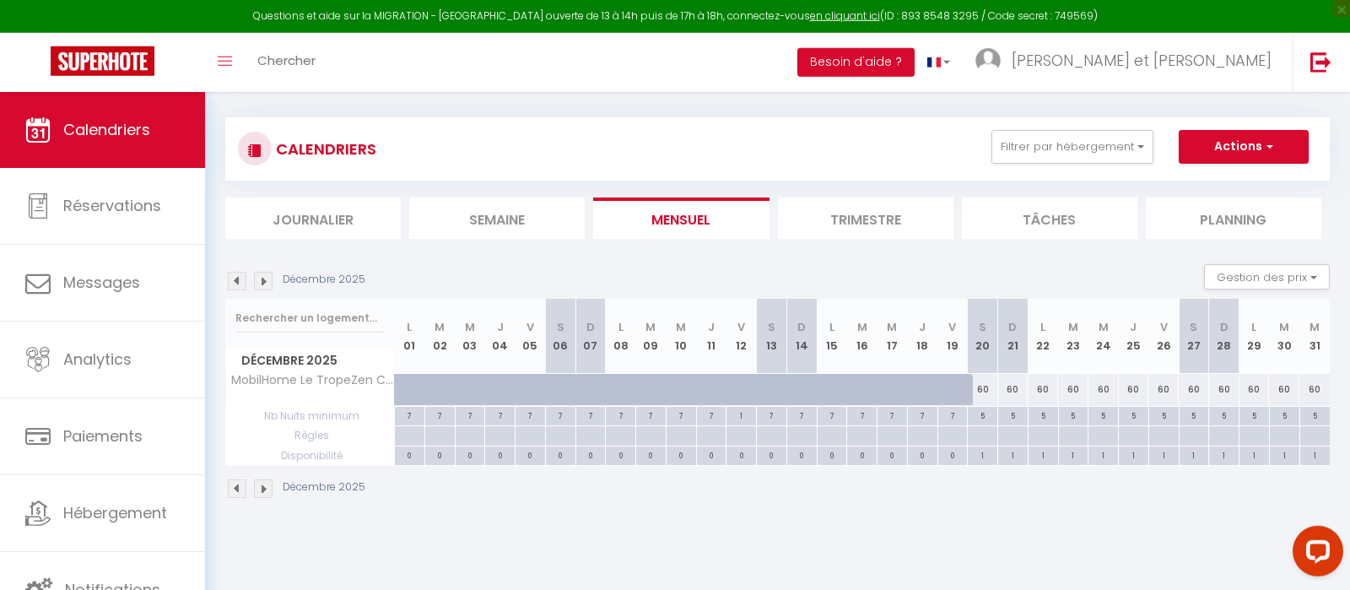
click at [246, 282] on img at bounding box center [237, 281] width 19 height 19
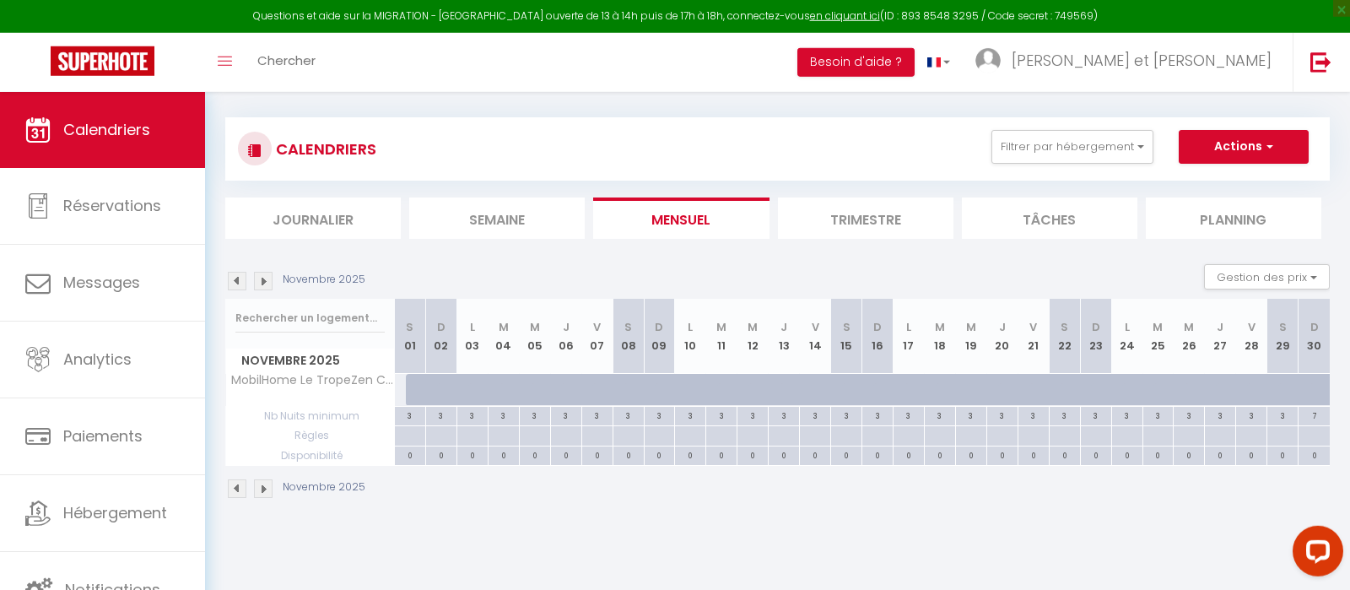
click at [246, 282] on img at bounding box center [237, 281] width 19 height 19
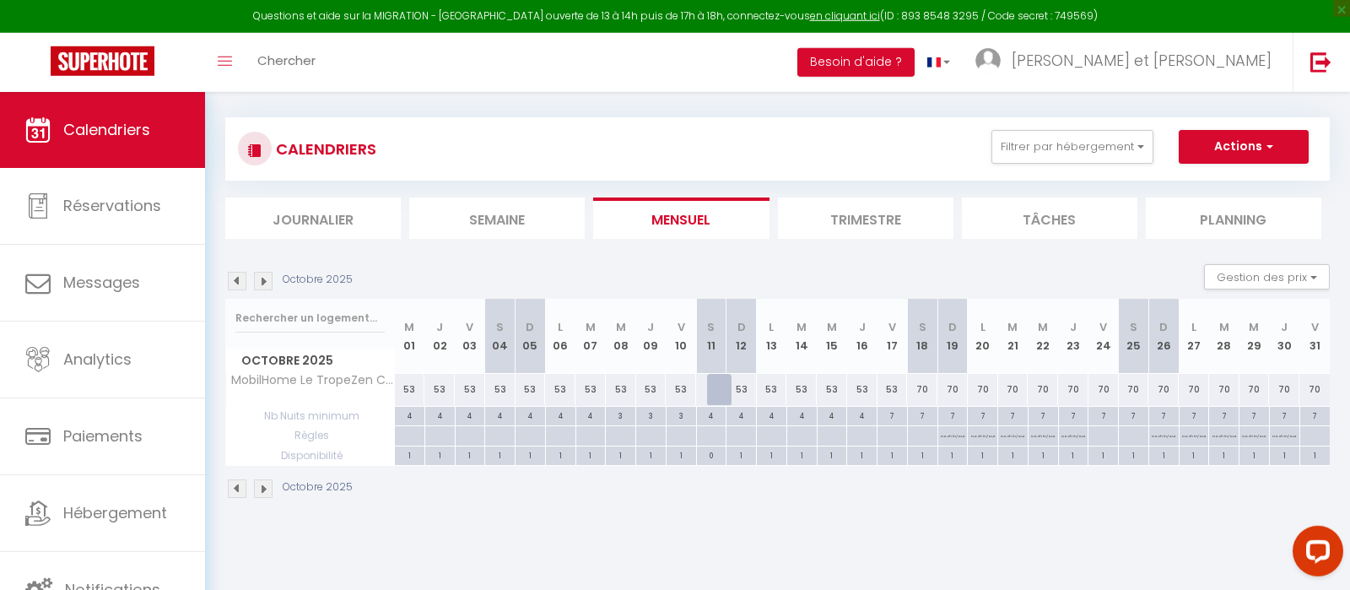
click at [246, 282] on img at bounding box center [237, 281] width 19 height 19
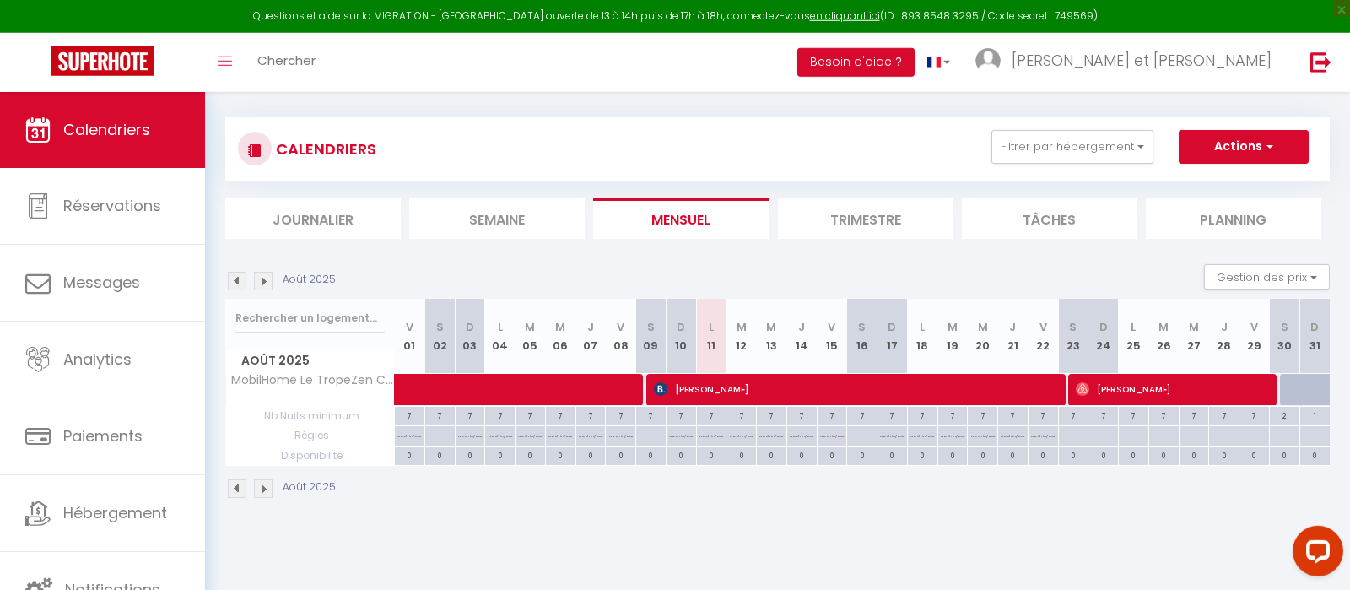
click at [246, 282] on img at bounding box center [237, 281] width 19 height 19
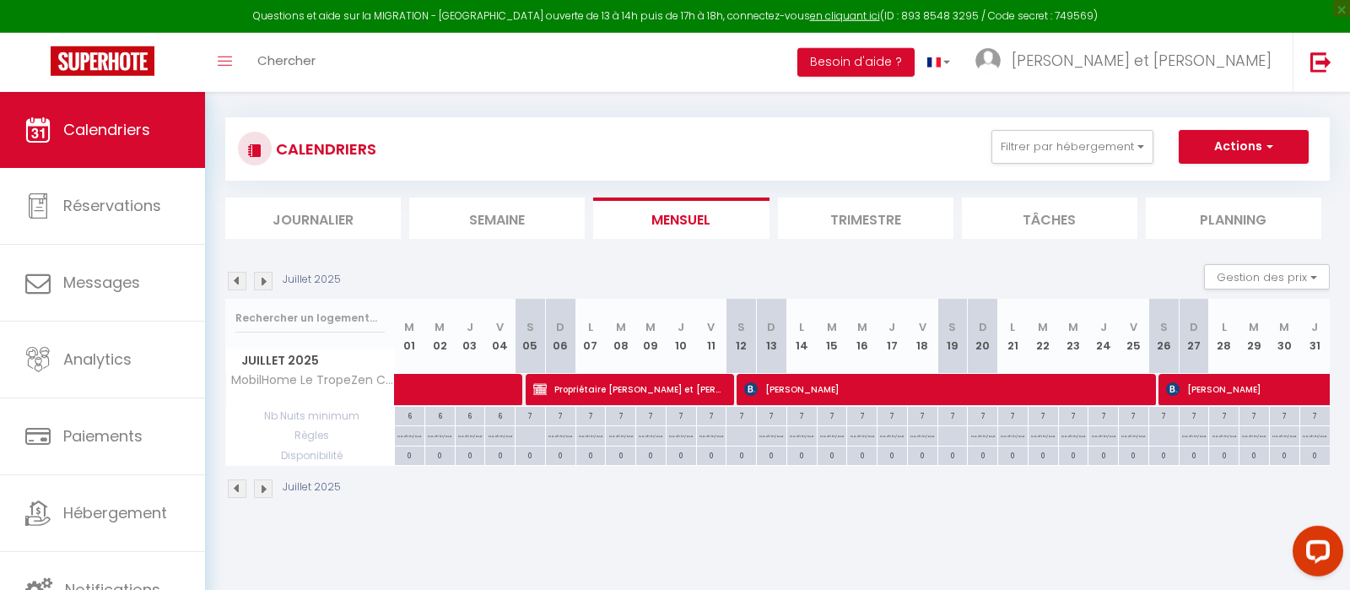
click at [246, 282] on img at bounding box center [237, 281] width 19 height 19
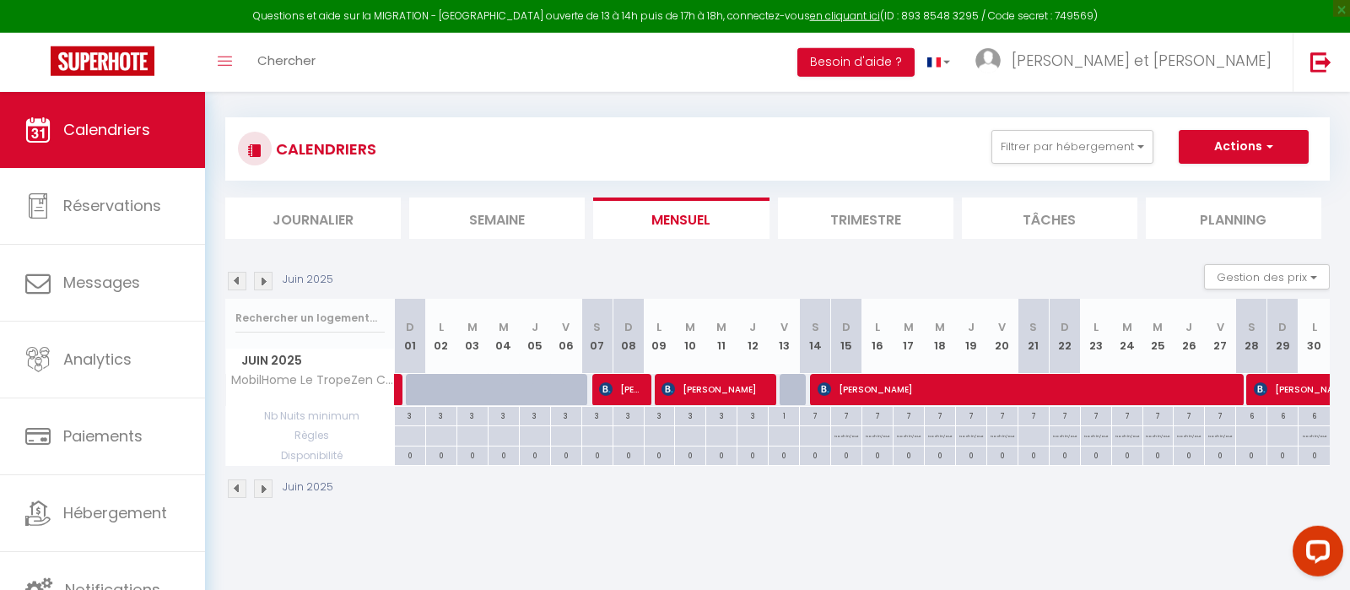
click at [246, 282] on img at bounding box center [237, 281] width 19 height 19
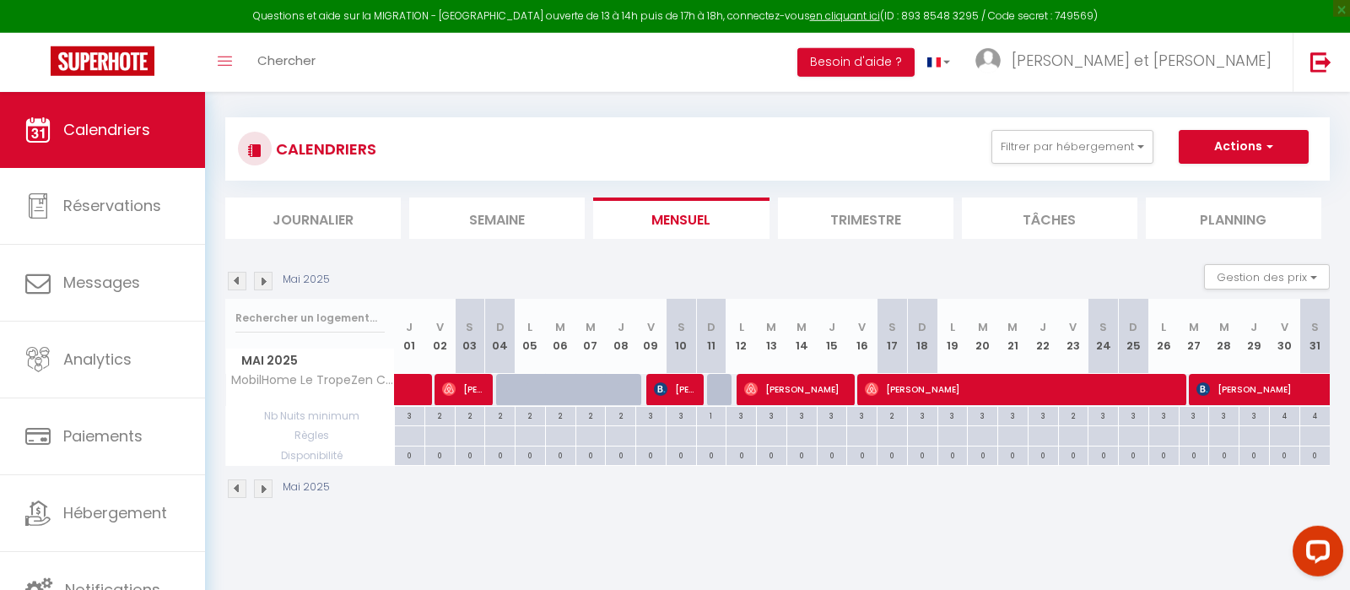
click at [246, 282] on img at bounding box center [237, 281] width 19 height 19
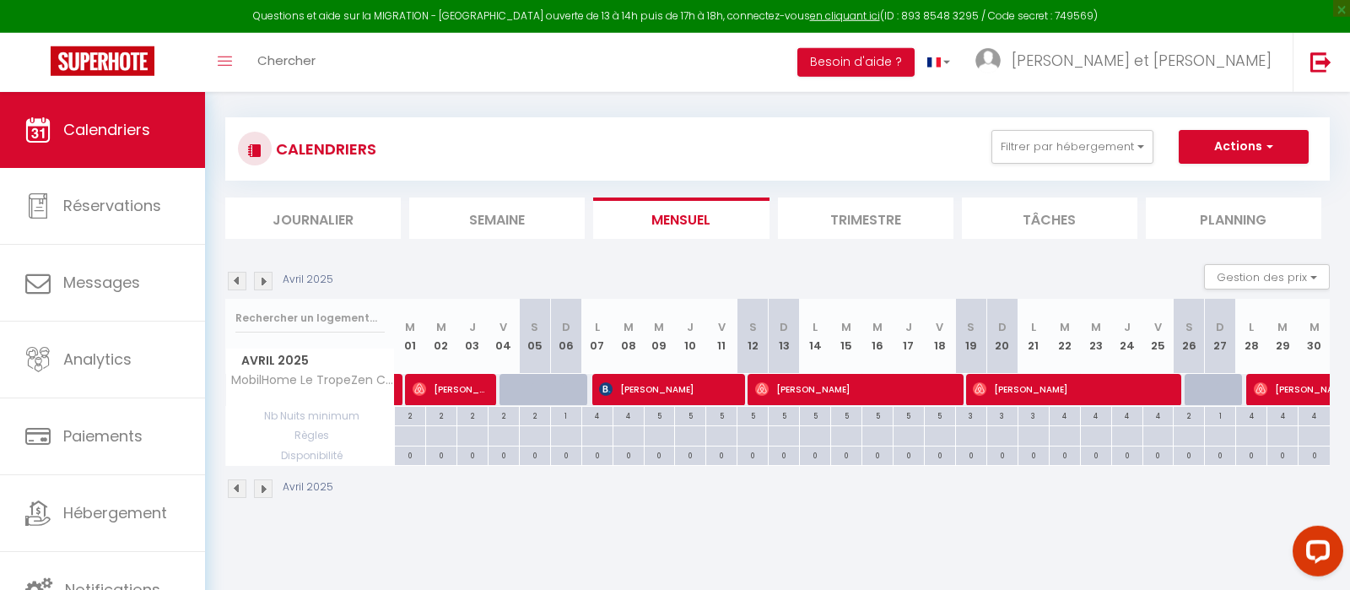
click at [246, 282] on img at bounding box center [237, 281] width 19 height 19
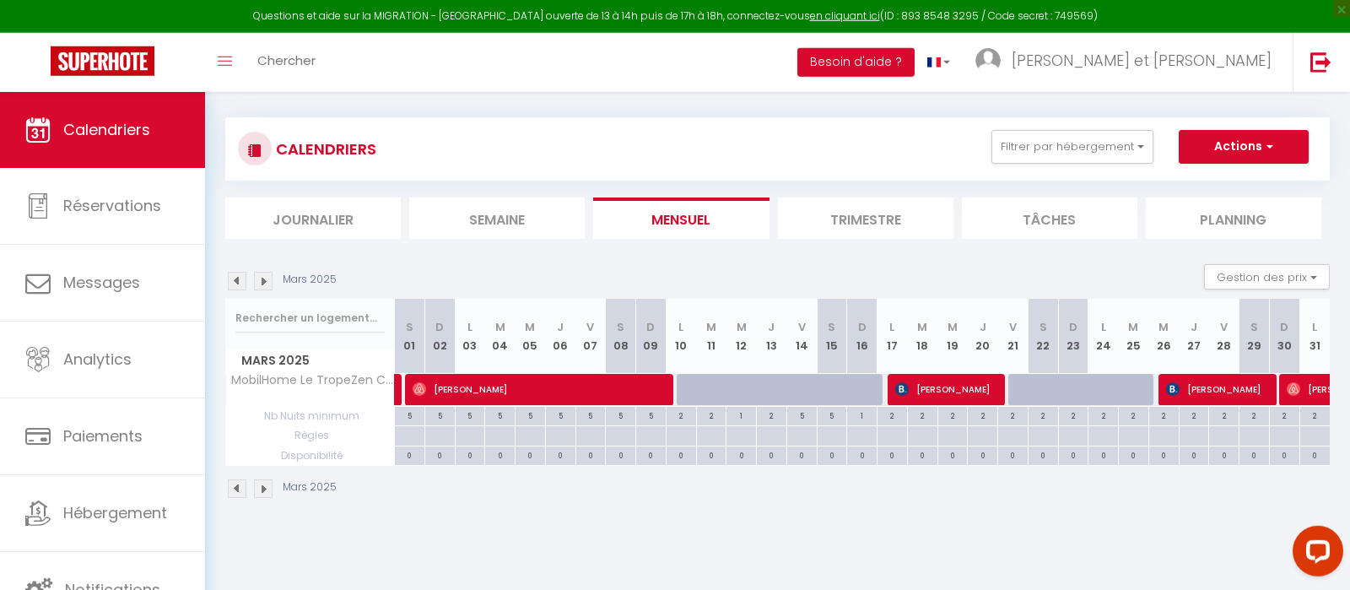
click at [246, 282] on img at bounding box center [237, 281] width 19 height 19
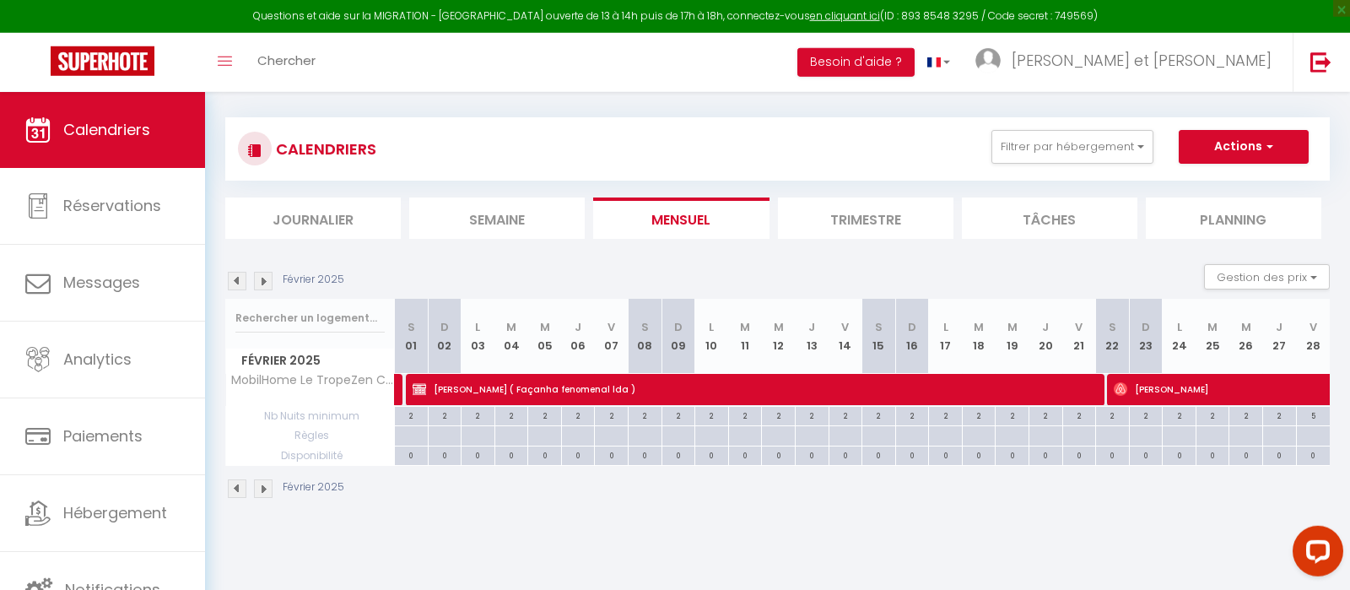
click at [246, 282] on img at bounding box center [237, 281] width 19 height 19
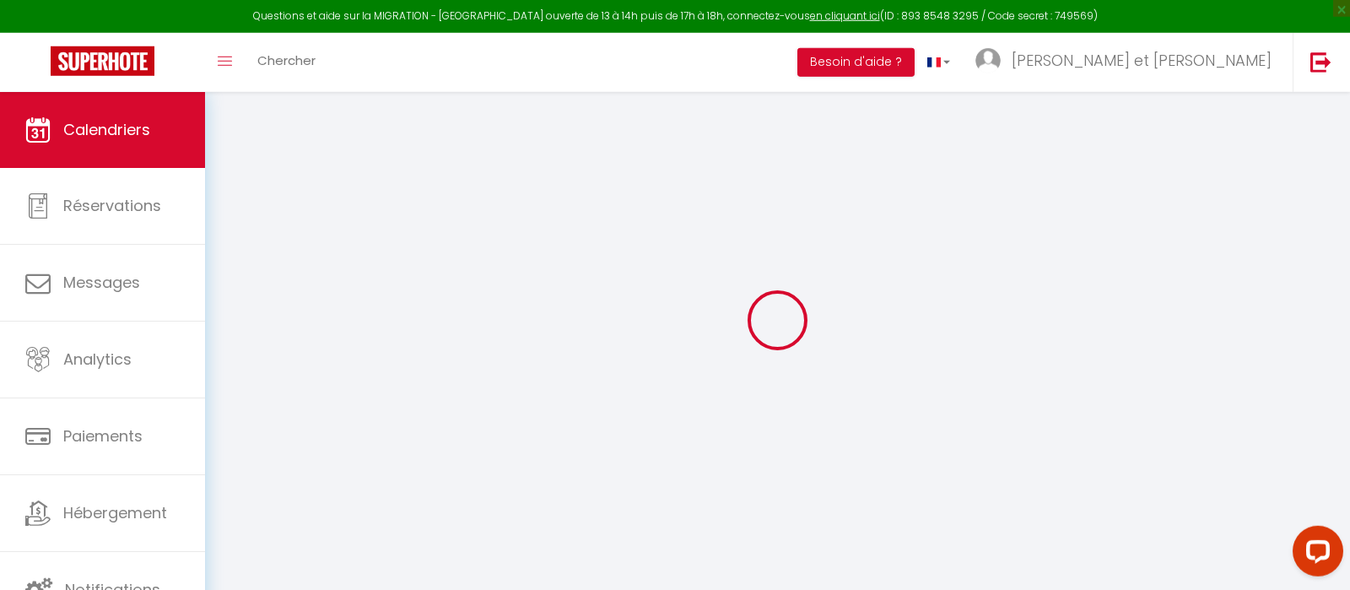
select select
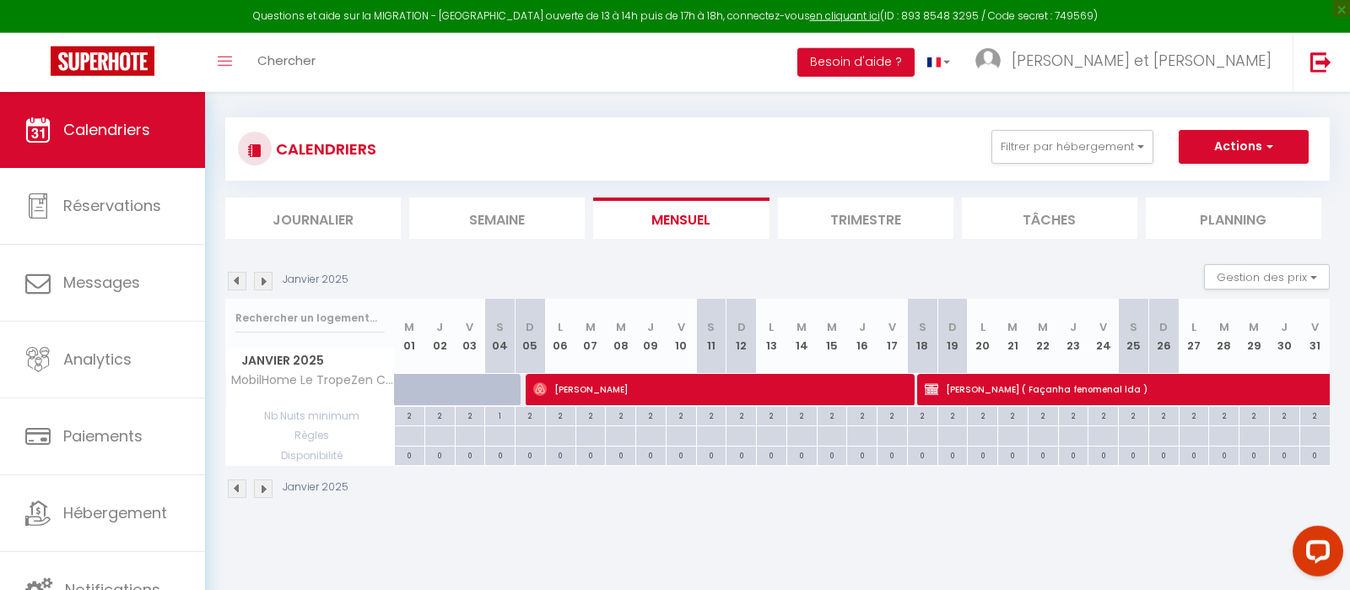
click at [601, 388] on span "[PERSON_NAME]" at bounding box center [720, 389] width 375 height 32
select select "OK"
select select "1"
select select "0"
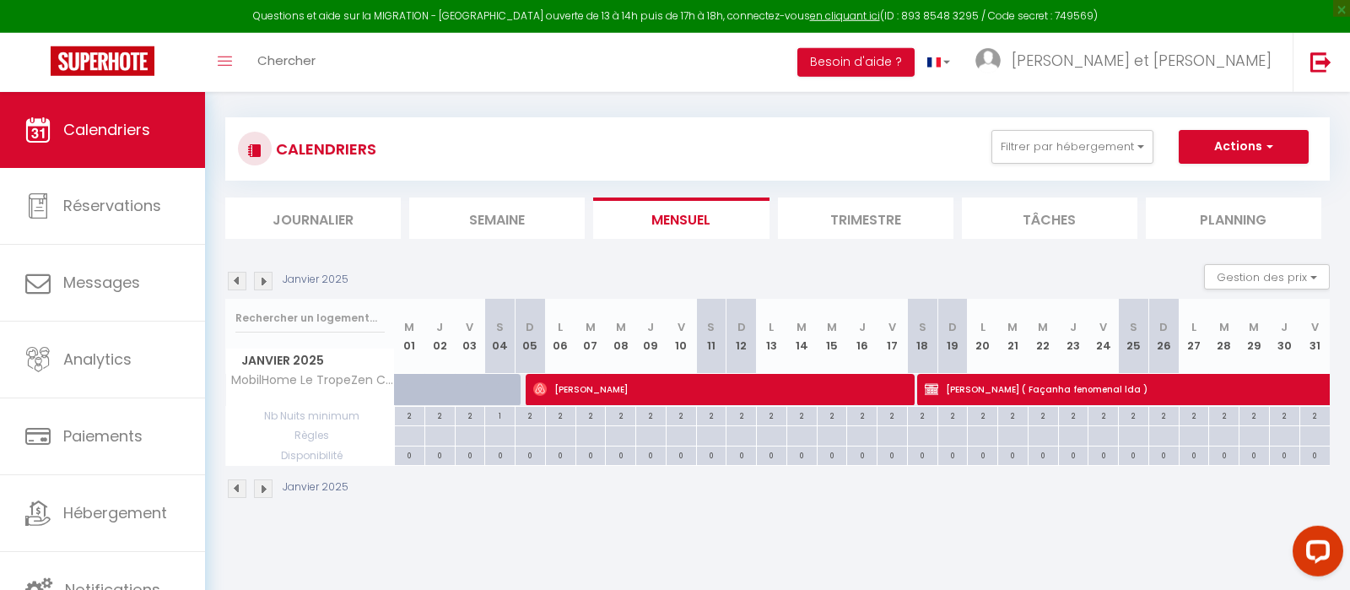
select select "1"
select select
select select "19286"
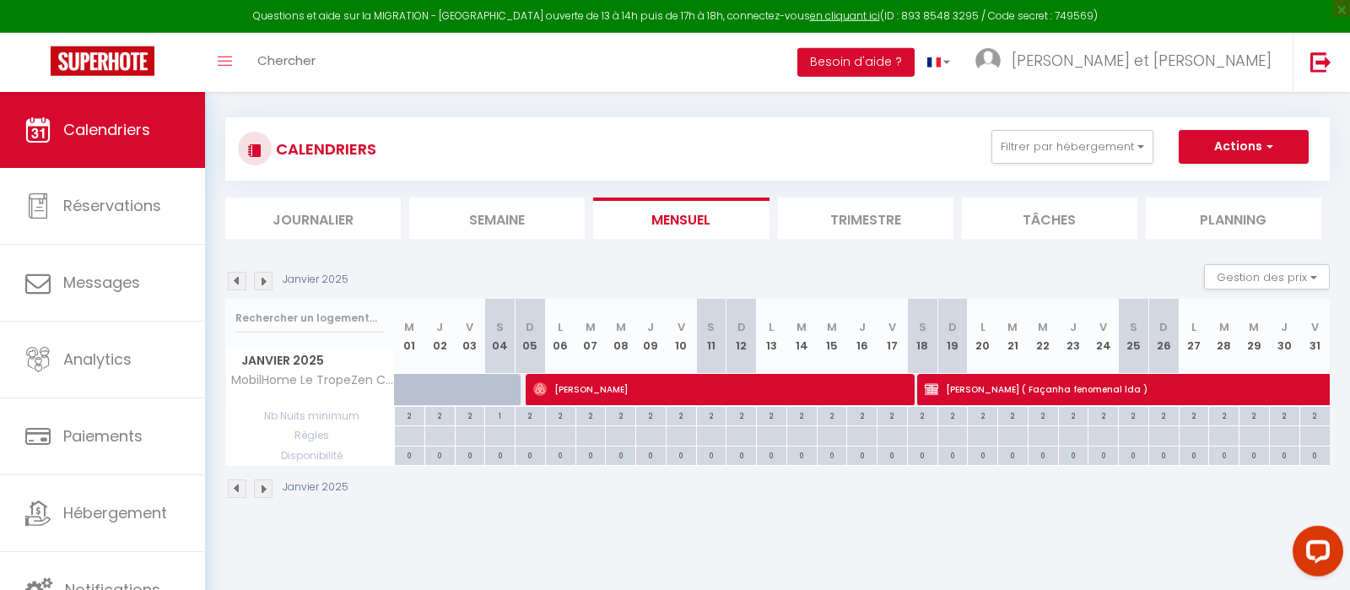
select select "38101"
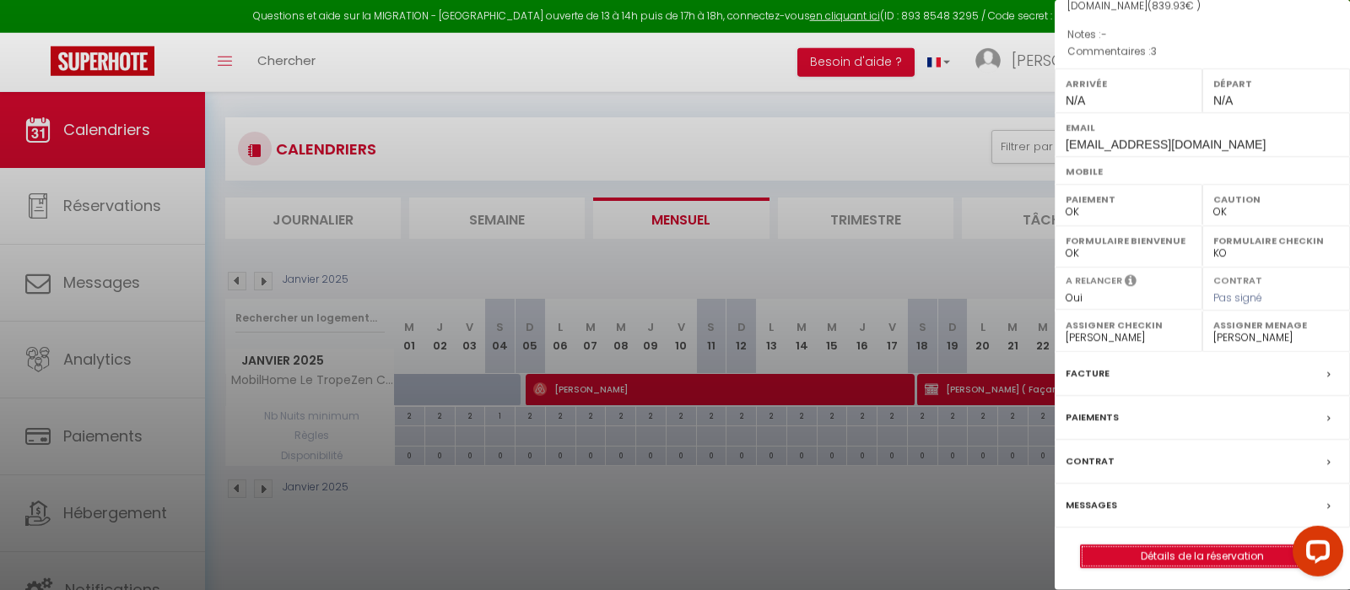
click at [1212, 556] on link "Détails de la réservation" at bounding box center [1202, 556] width 243 height 22
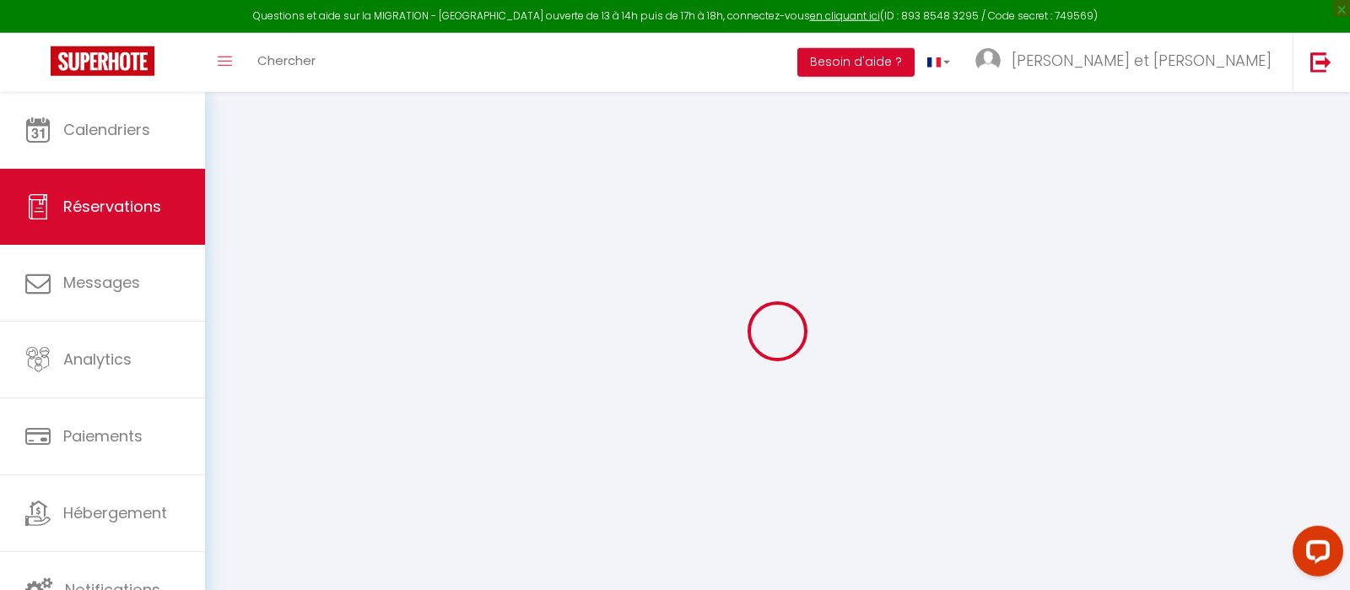
type input "Patricio"
type input "Ricardo"
type input "fzaouy8s45mcx7uvq2nbrcc0zytx@reply.superhote.com"
type input "facanha.f19@gmail.com"
type input "+351913497712"
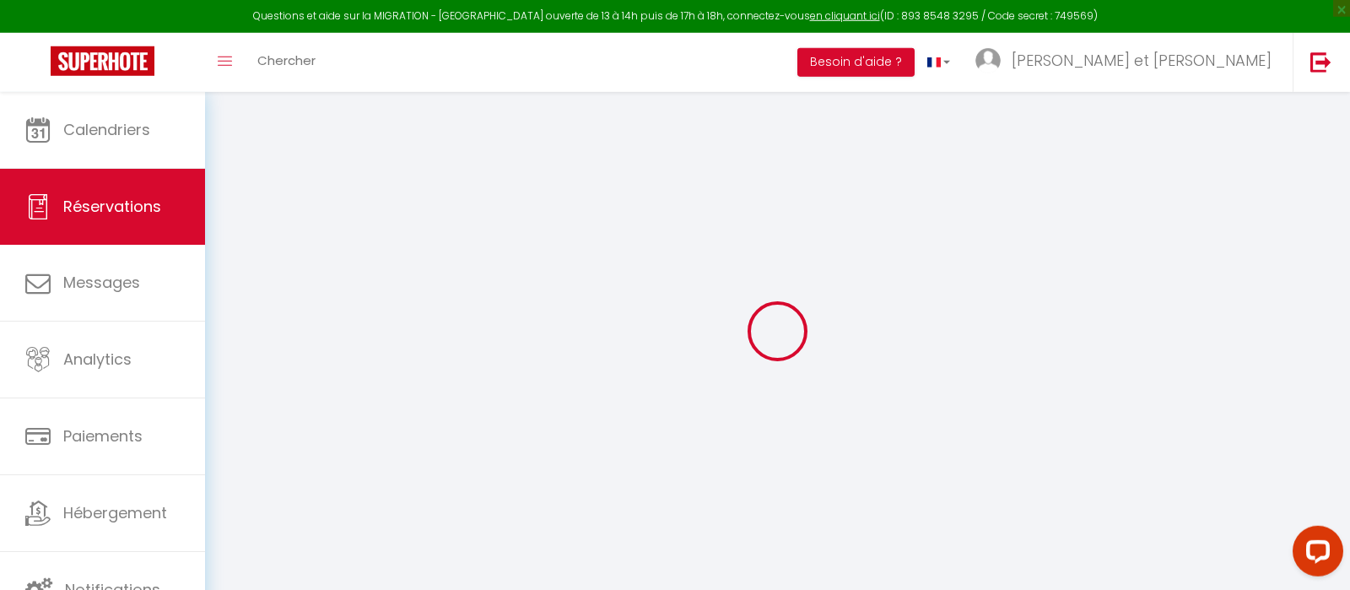
select select
type input "145.22"
select select "28461"
select select "1"
select select
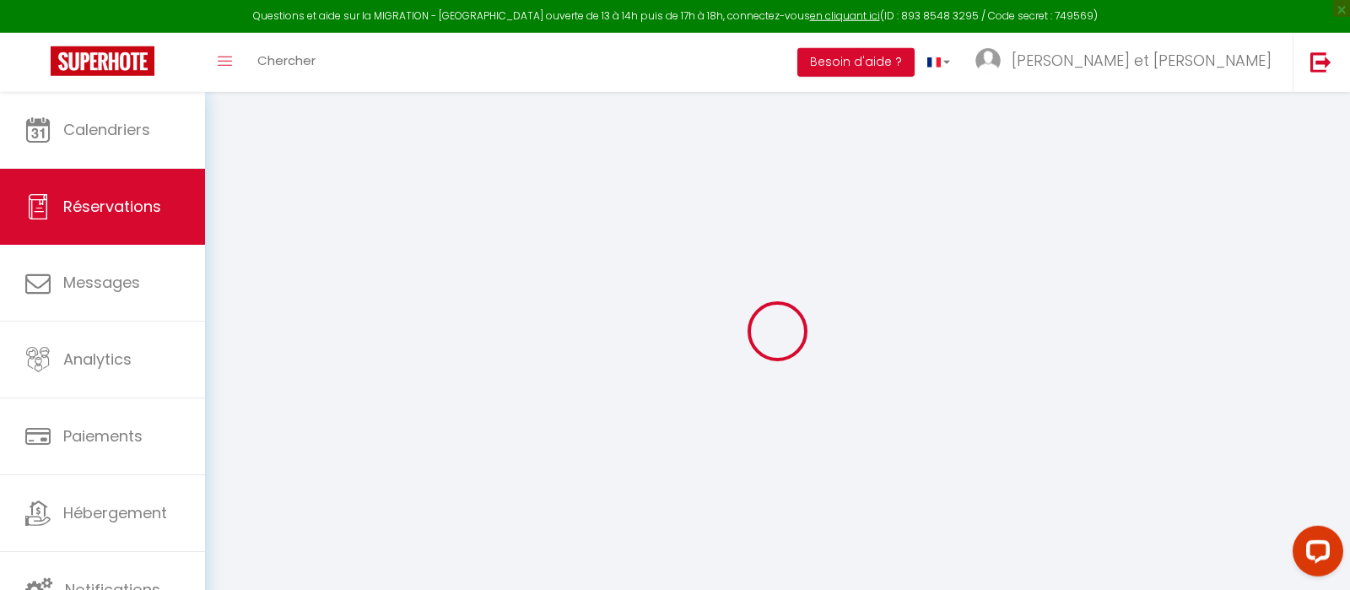
select select
type input "3"
select select "12"
select select
type input "757.8"
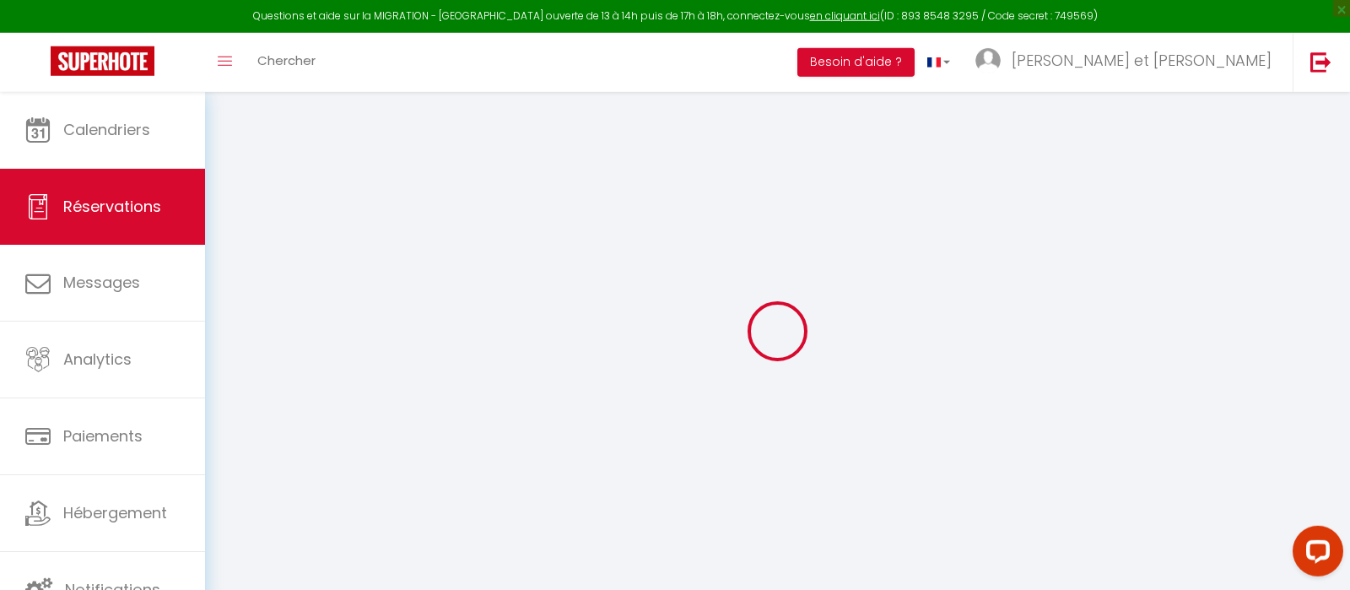
checkbox input "false"
type input "0"
select select "1"
type input "0"
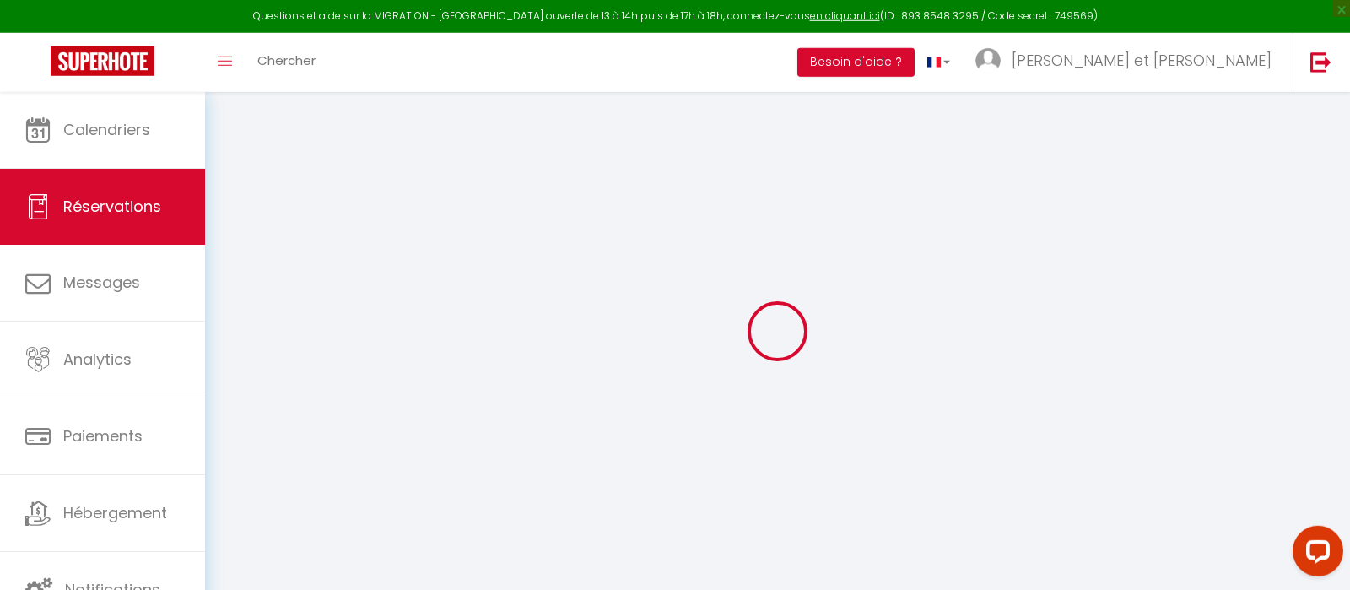
type input "0"
select select
select select "15"
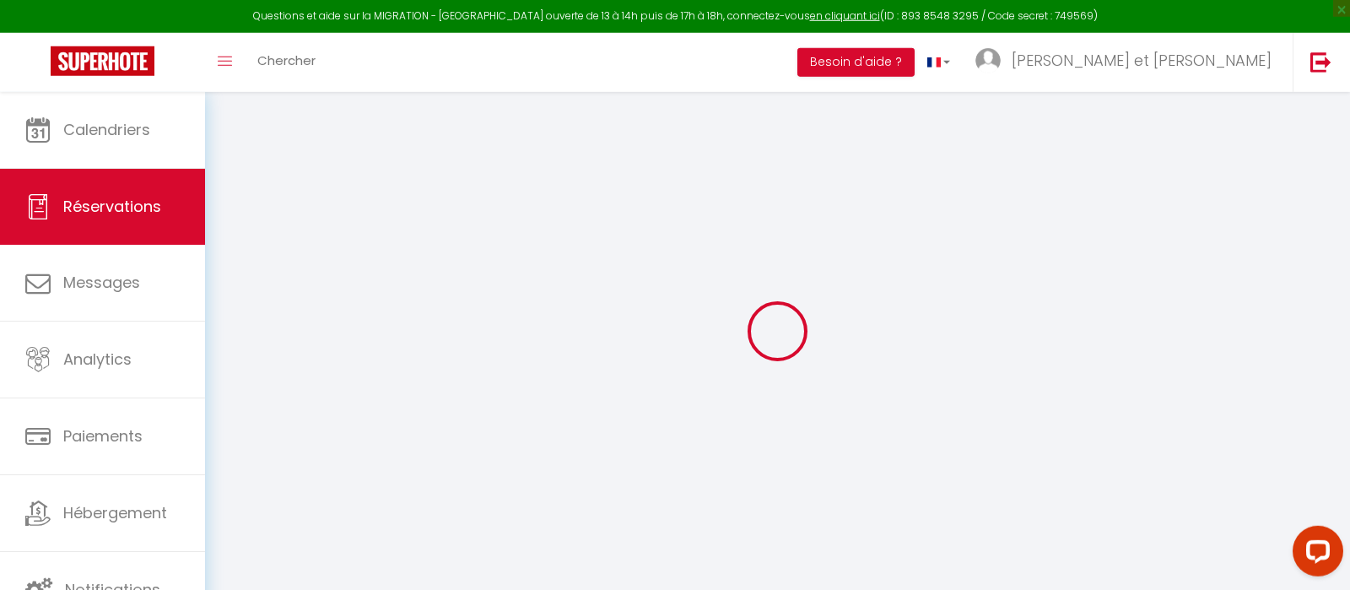
checkbox input "false"
select select
checkbox input "false"
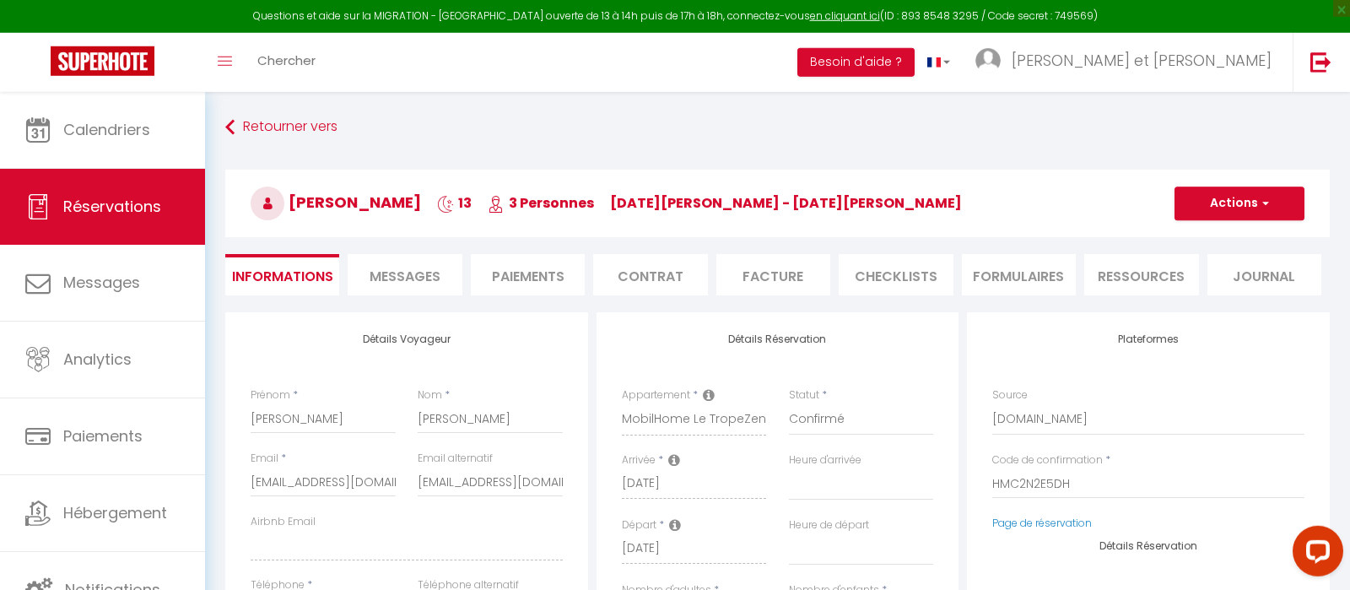
select select
checkbox input "false"
select select
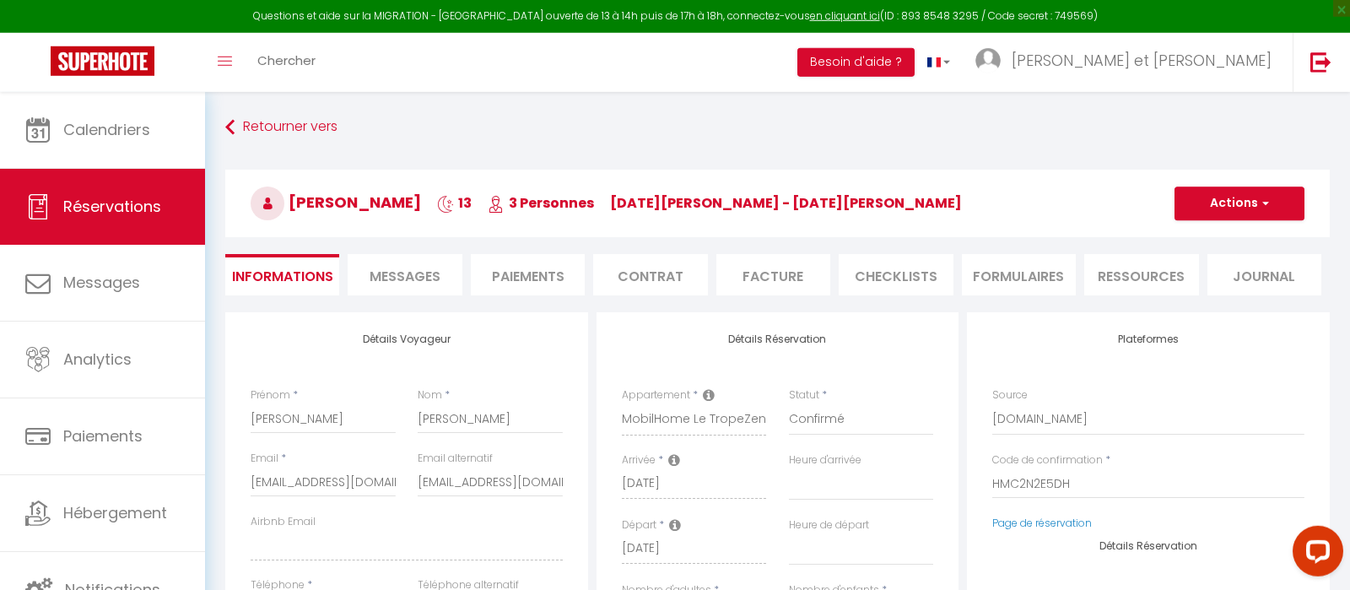
select select
checkbox input "false"
type input "3"
select select
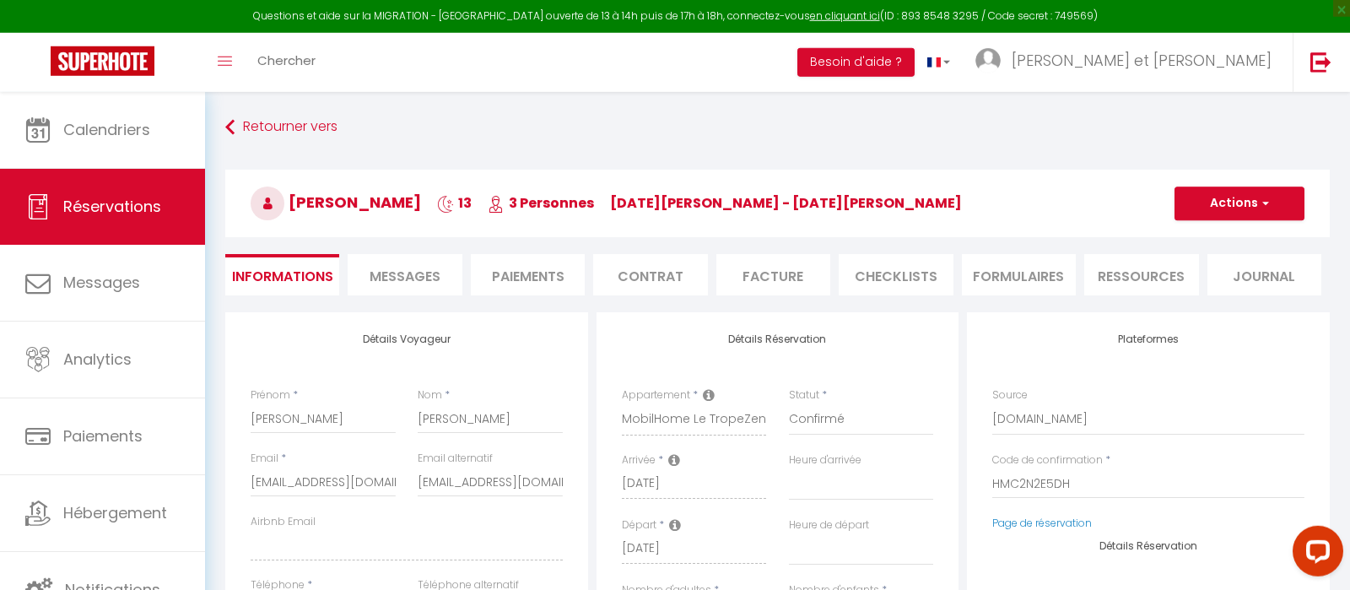
type input "49"
type input "33.13"
select select
checkbox input "false"
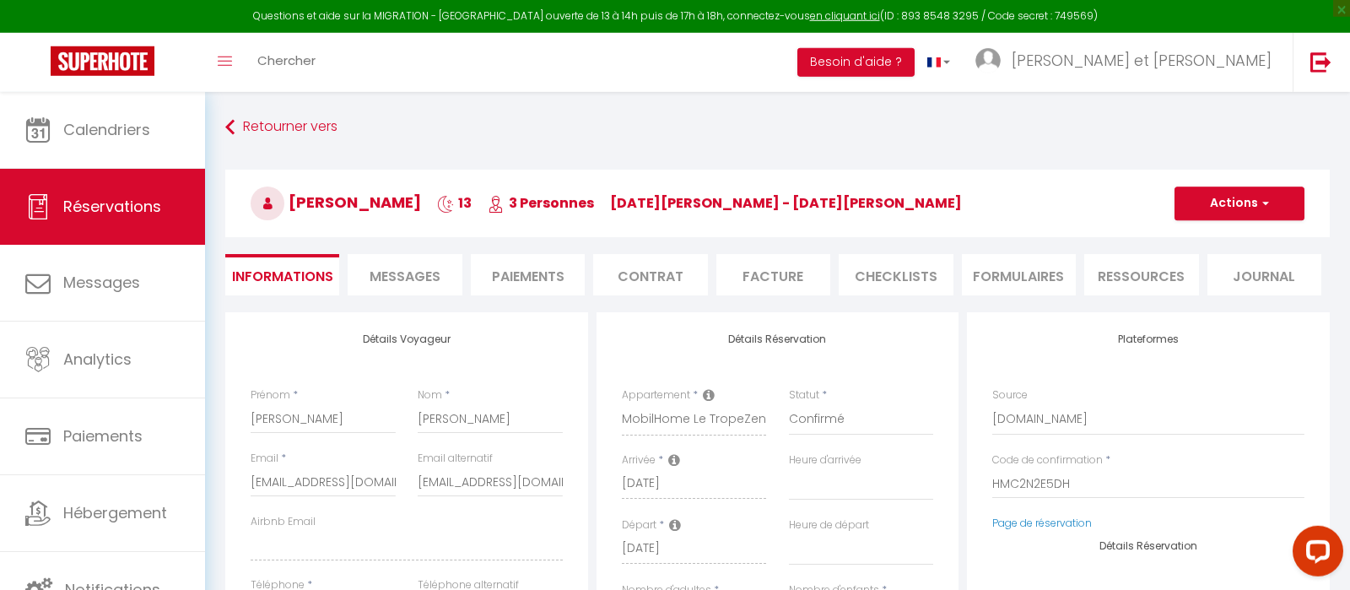
type input "3"
select select
checkbox input "false"
type input "3"
select select
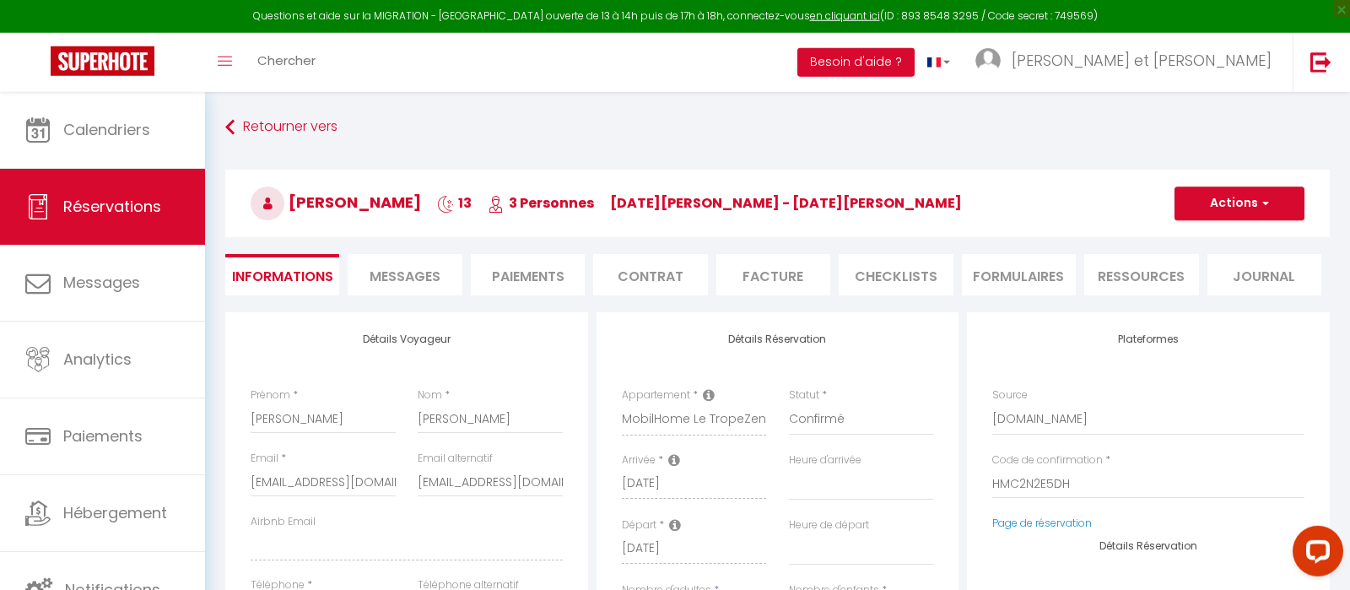
select select
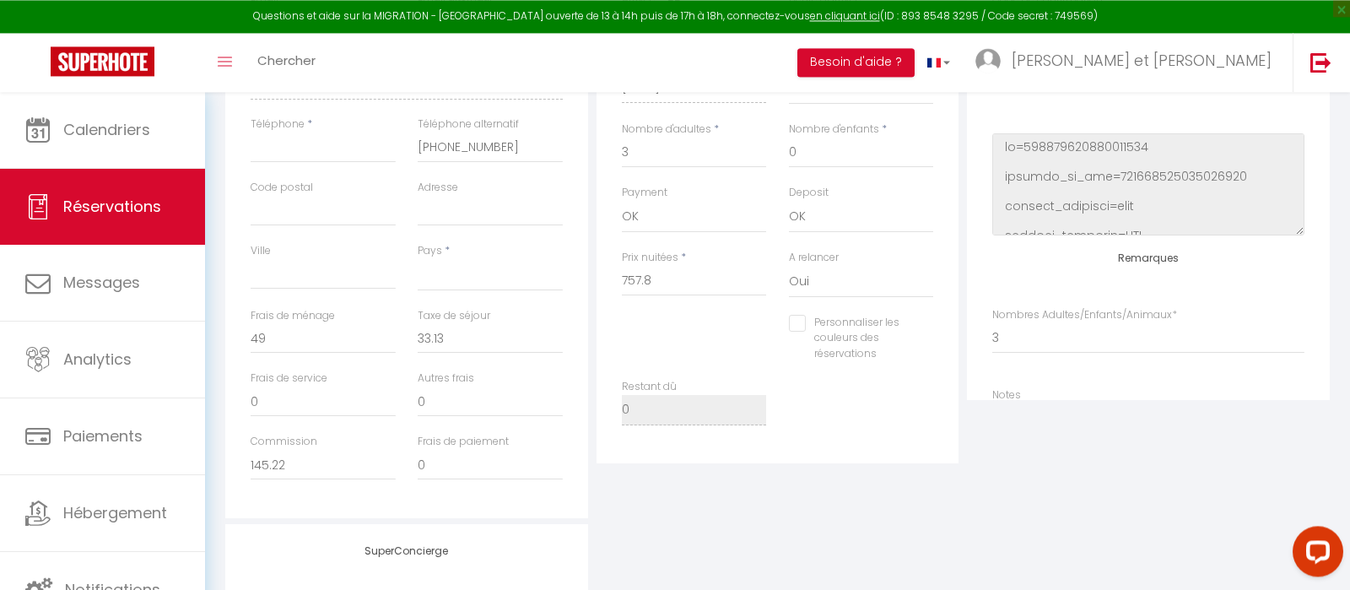
scroll to position [490, 0]
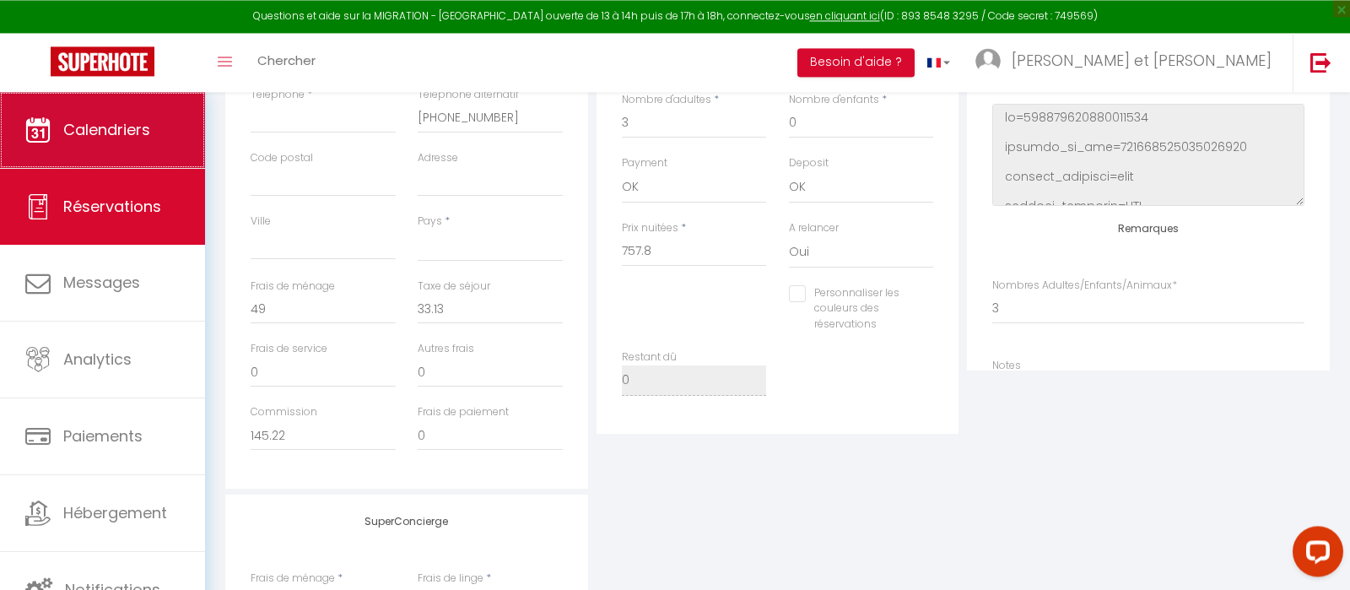
click at [108, 127] on span "Calendriers" at bounding box center [106, 129] width 87 height 21
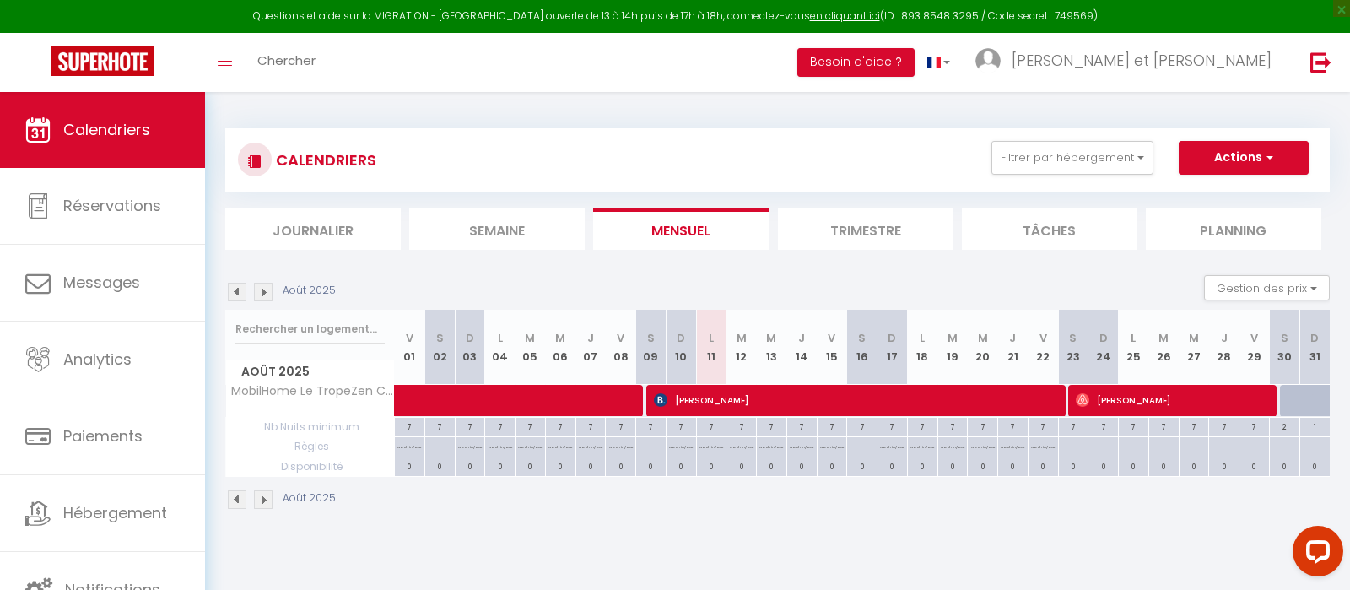
click at [263, 287] on img at bounding box center [263, 292] width 19 height 19
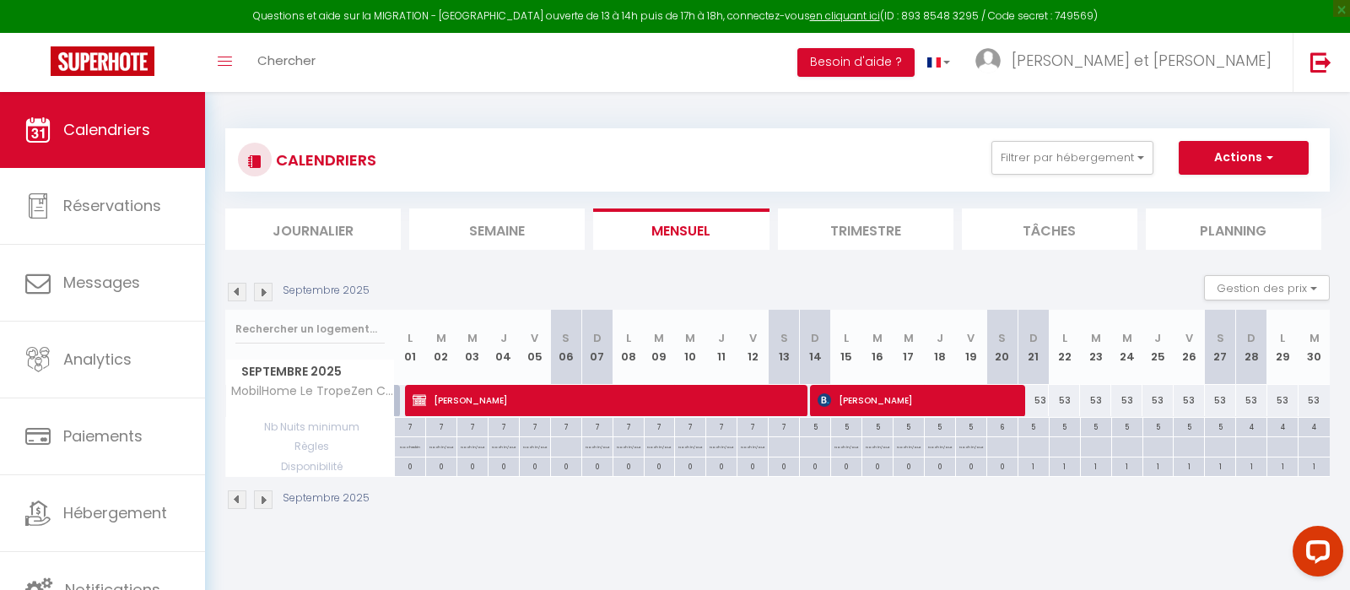
click at [263, 287] on img at bounding box center [263, 292] width 19 height 19
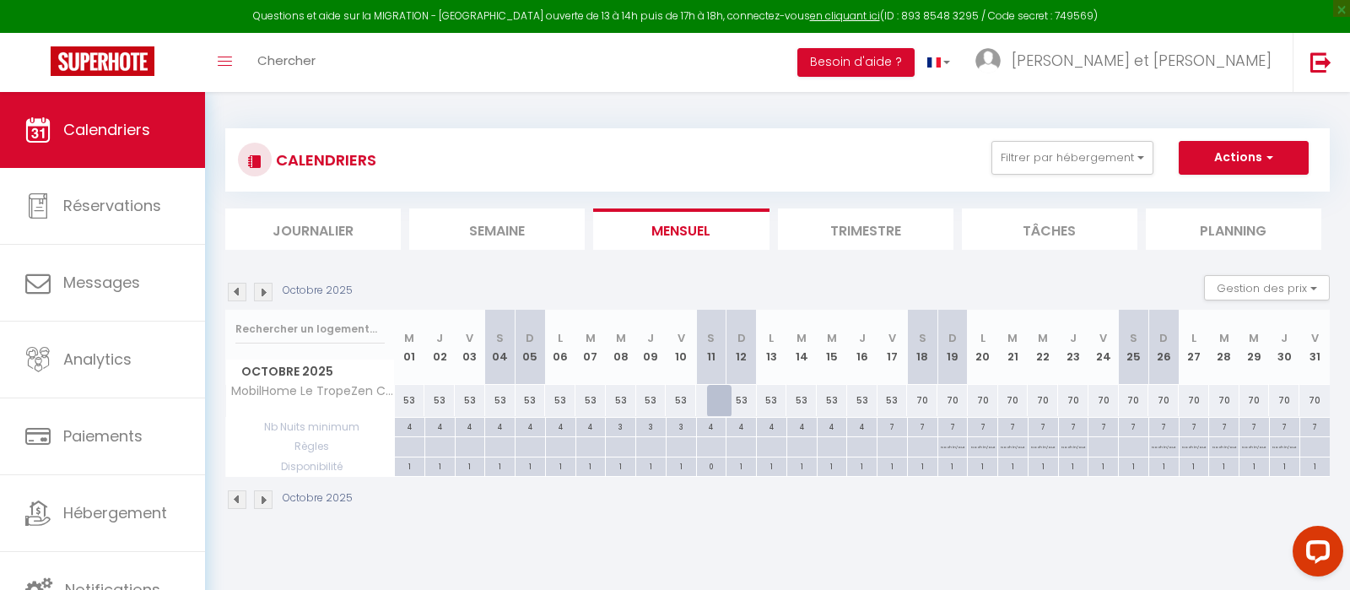
click at [263, 287] on img at bounding box center [263, 292] width 19 height 19
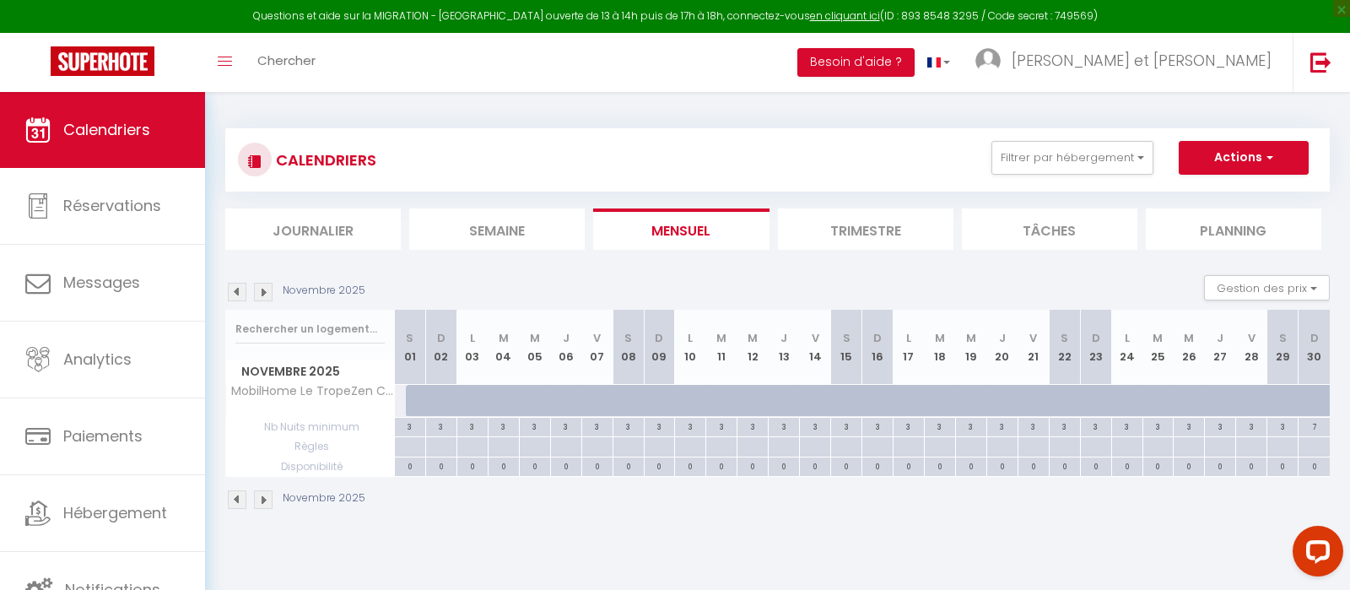
click at [239, 294] on img at bounding box center [237, 292] width 19 height 19
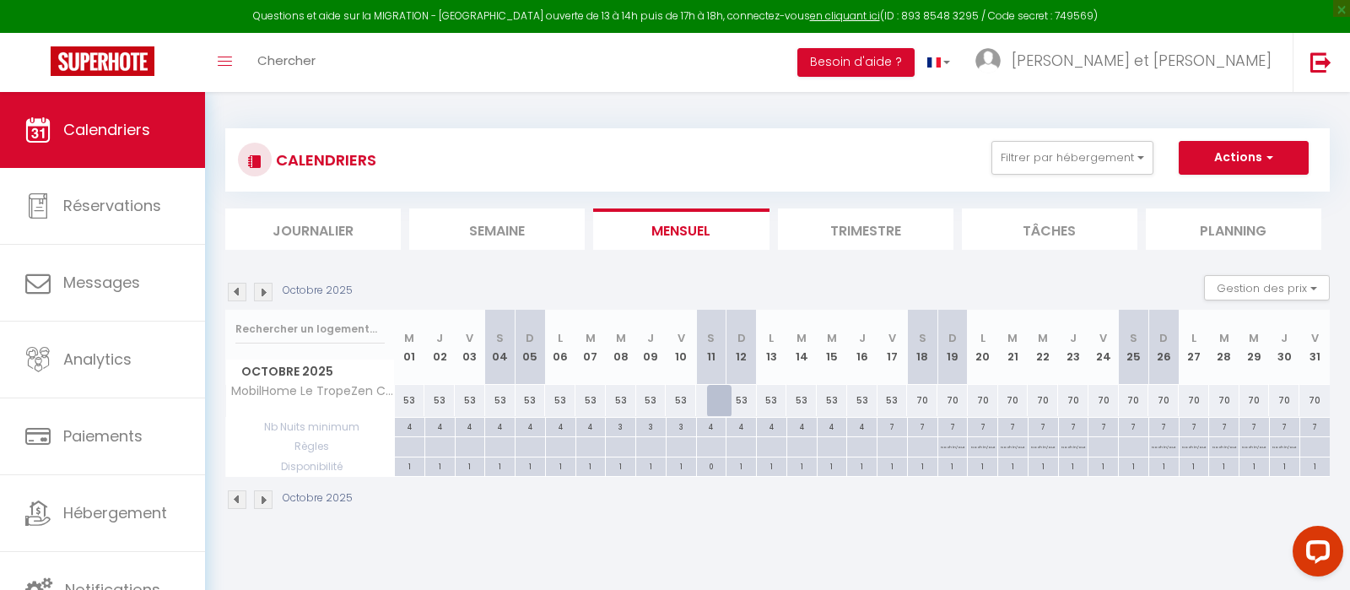
click at [262, 291] on img at bounding box center [263, 292] width 19 height 19
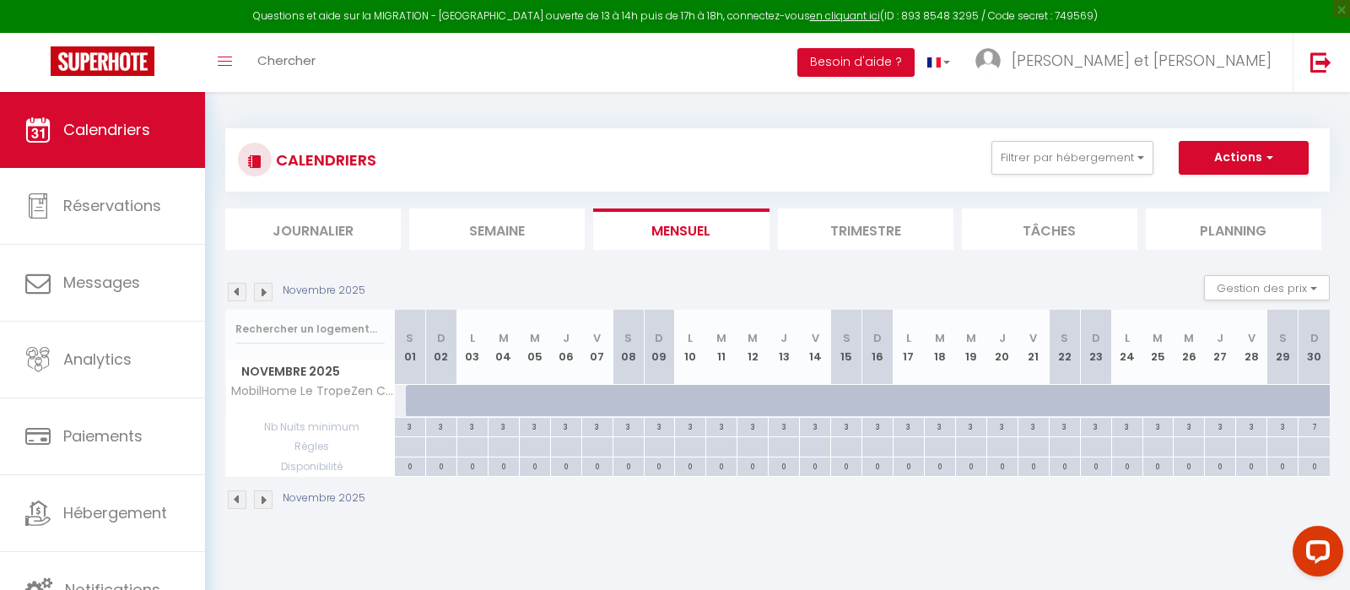
click at [262, 291] on img at bounding box center [263, 292] width 19 height 19
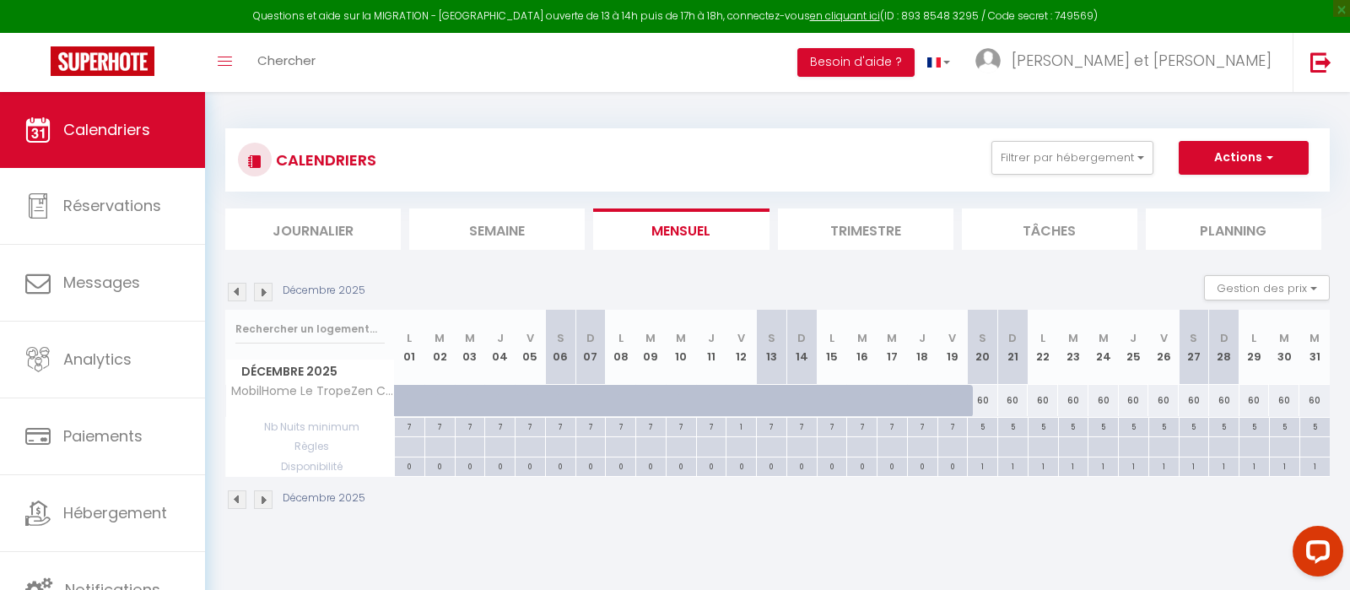
click at [981, 399] on div "60" at bounding box center [983, 400] width 30 height 31
type input "60"
type input "[DATE]"
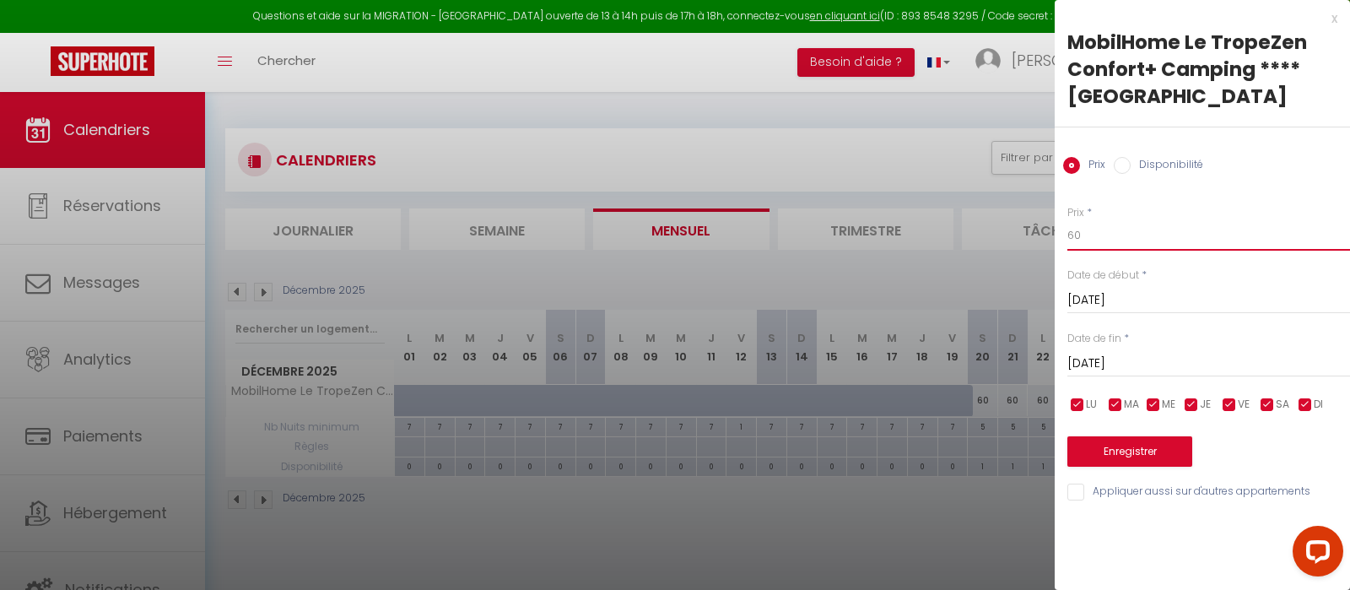
drag, startPoint x: 1090, startPoint y: 236, endPoint x: 1053, endPoint y: 239, distance: 37.2
click at [1067, 239] on input "60" at bounding box center [1208, 235] width 283 height 30
type input "65"
click at [1123, 365] on input "[DATE]" at bounding box center [1208, 364] width 283 height 22
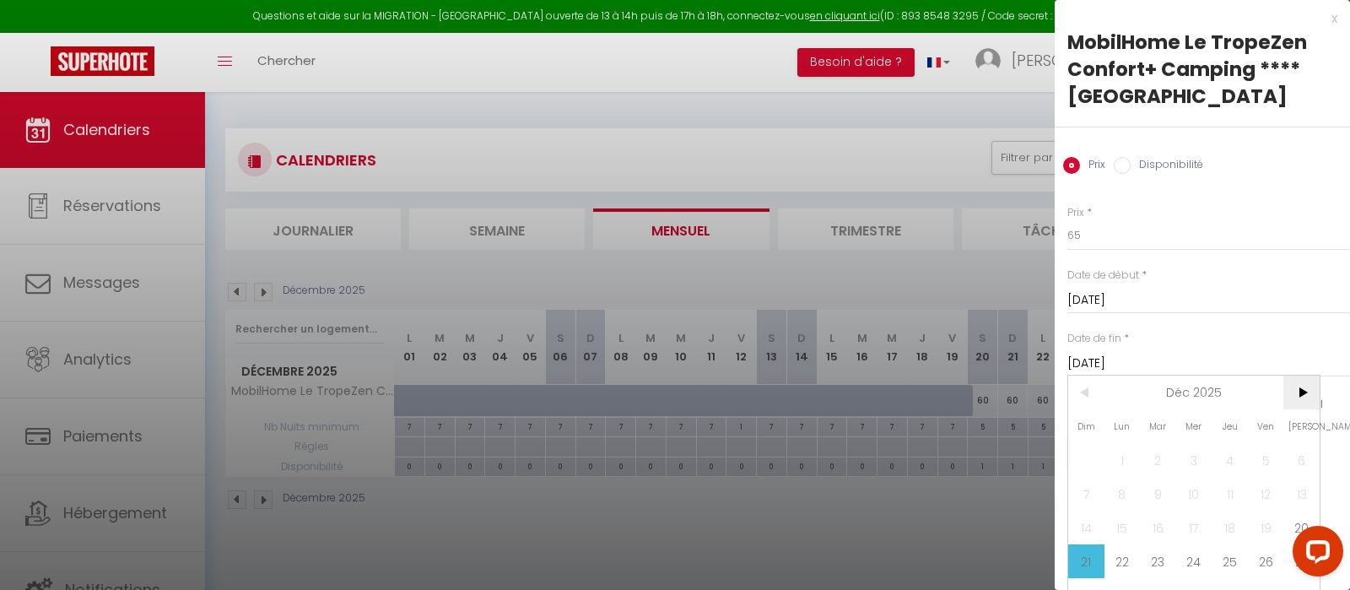
click at [1311, 395] on span ">" at bounding box center [1301, 392] width 36 height 34
click at [1293, 467] on span "3" at bounding box center [1301, 460] width 36 height 34
type input "Sam 03 Janvier 2026"
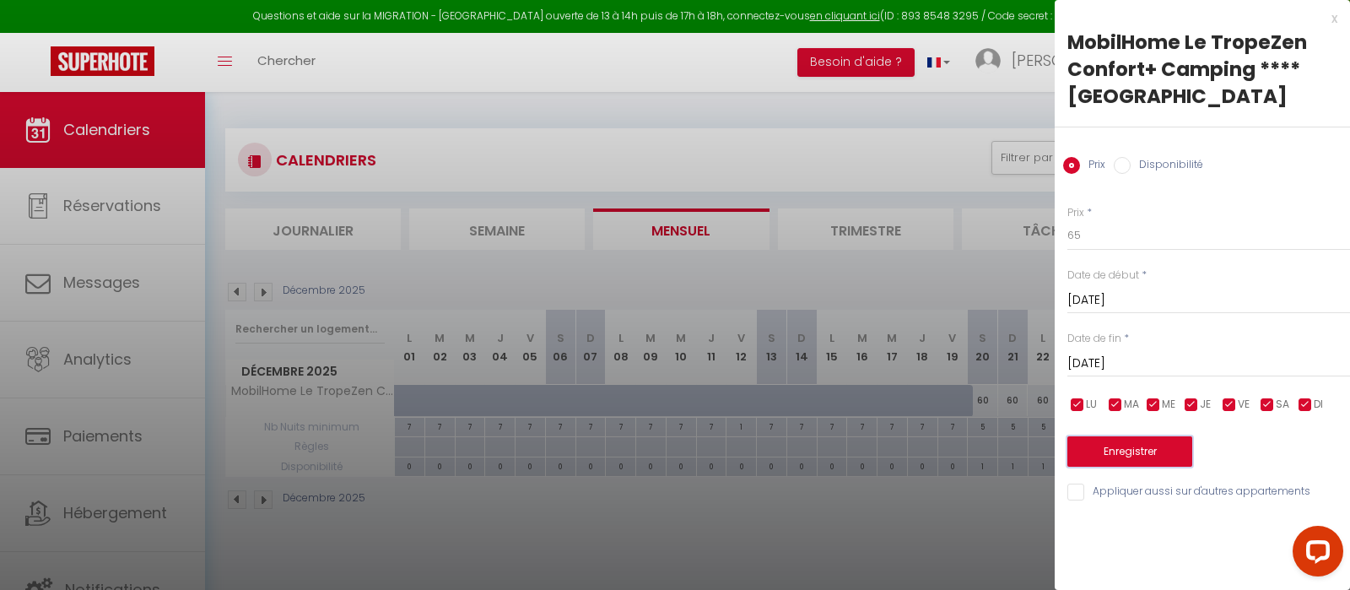
click at [1152, 448] on button "Enregistrer" at bounding box center [1129, 451] width 125 height 30
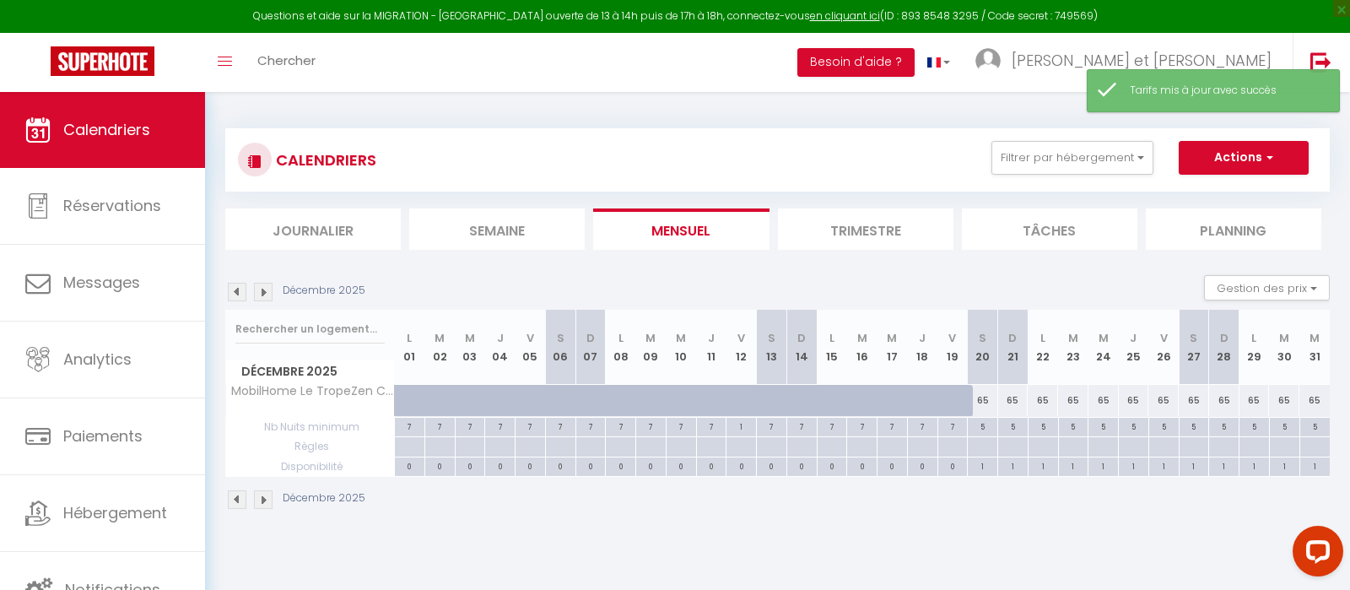
click at [257, 285] on img at bounding box center [263, 292] width 19 height 19
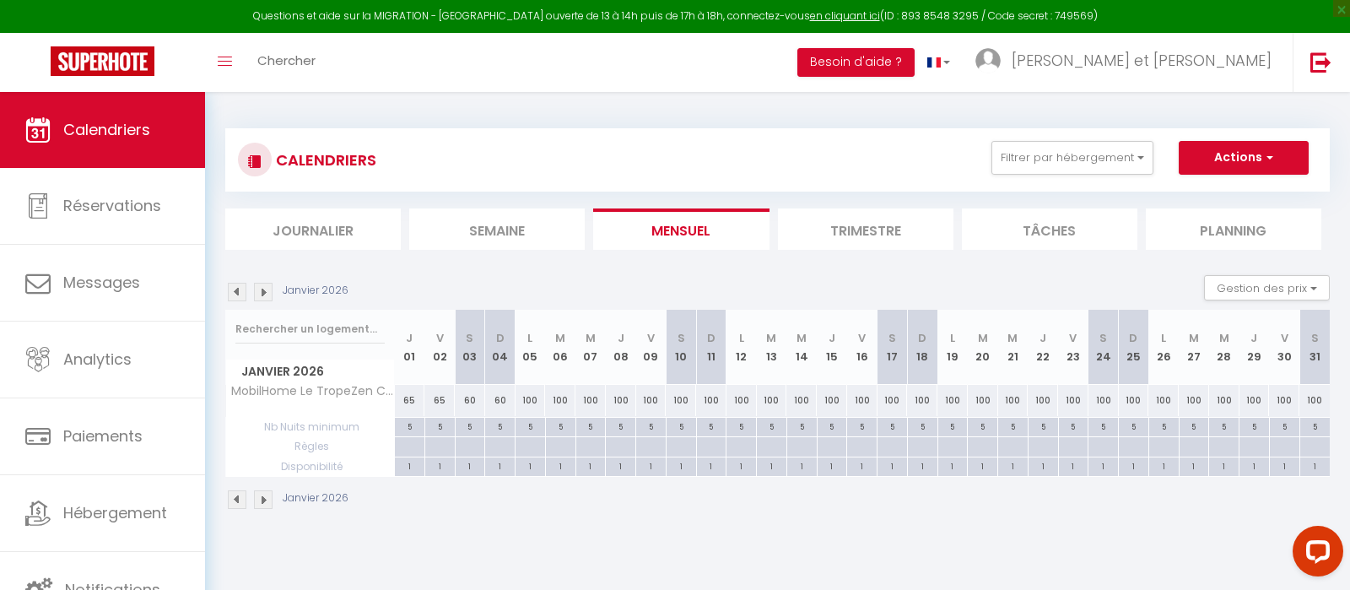
click at [505, 402] on div "60" at bounding box center [500, 400] width 30 height 31
type input "60"
type input "Dim 04 Janvier 2026"
type input "Lun 05 Janvier 2026"
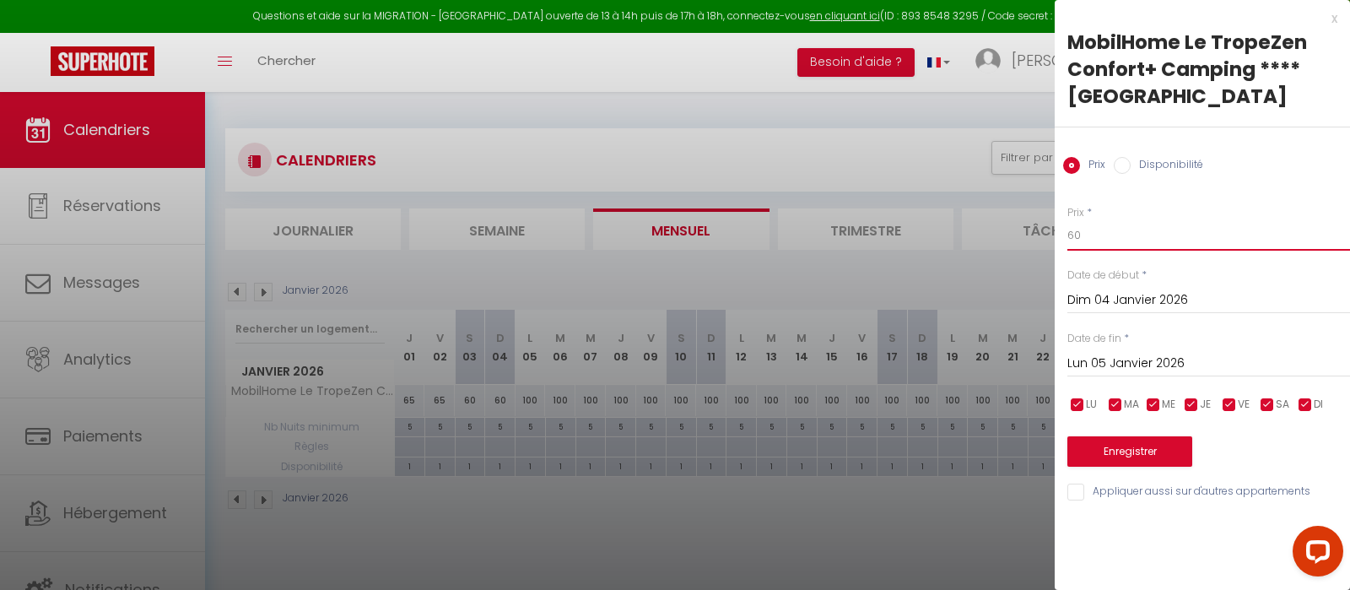
drag, startPoint x: 1101, startPoint y: 237, endPoint x: 1002, endPoint y: 234, distance: 98.8
click at [1067, 234] on input "60" at bounding box center [1208, 235] width 283 height 30
type input "55"
click at [1119, 358] on input "Lun 05 Janvier 2026" at bounding box center [1208, 364] width 283 height 22
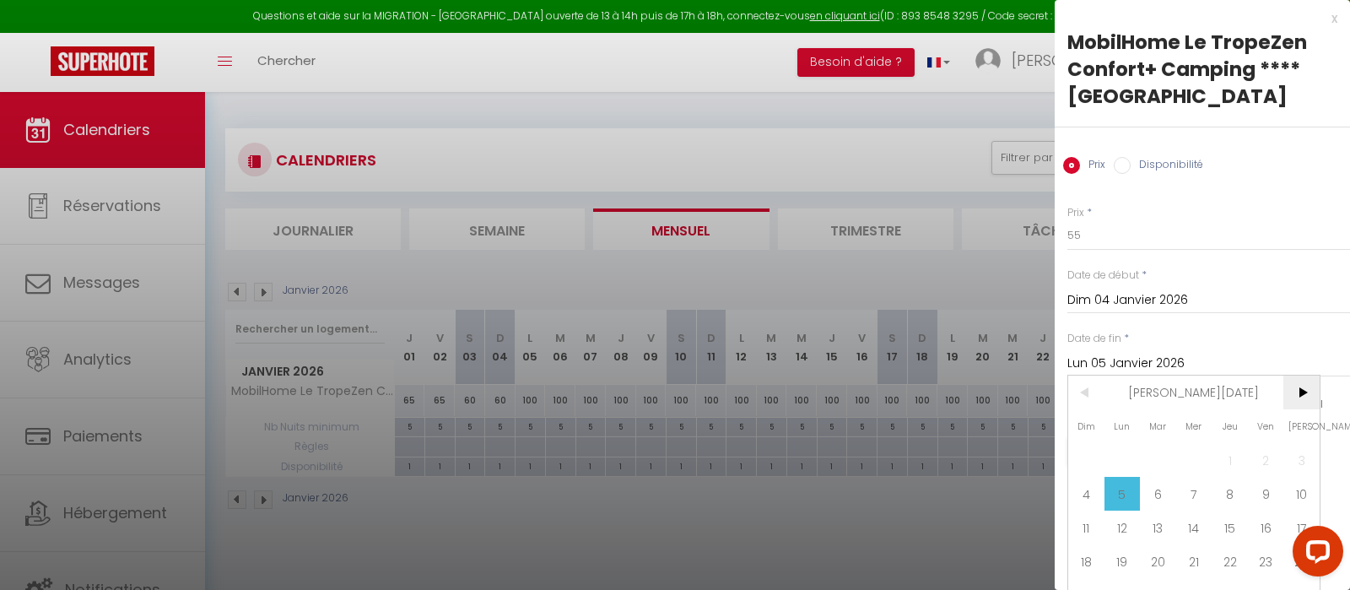
click at [1300, 397] on span ">" at bounding box center [1301, 392] width 36 height 34
drag, startPoint x: 1303, startPoint y: 460, endPoint x: 1272, endPoint y: 467, distance: 31.9
click at [1272, 467] on div "Dim Lun Mar Mer Jeu Ven Sam 1 2 3 4 5 6 7 8 9 10 11 12 13 14 15 16 17 18 19 20 …" at bounding box center [1193, 476] width 251 height 202
click at [1272, 467] on span "6" at bounding box center [1266, 460] width 36 height 34
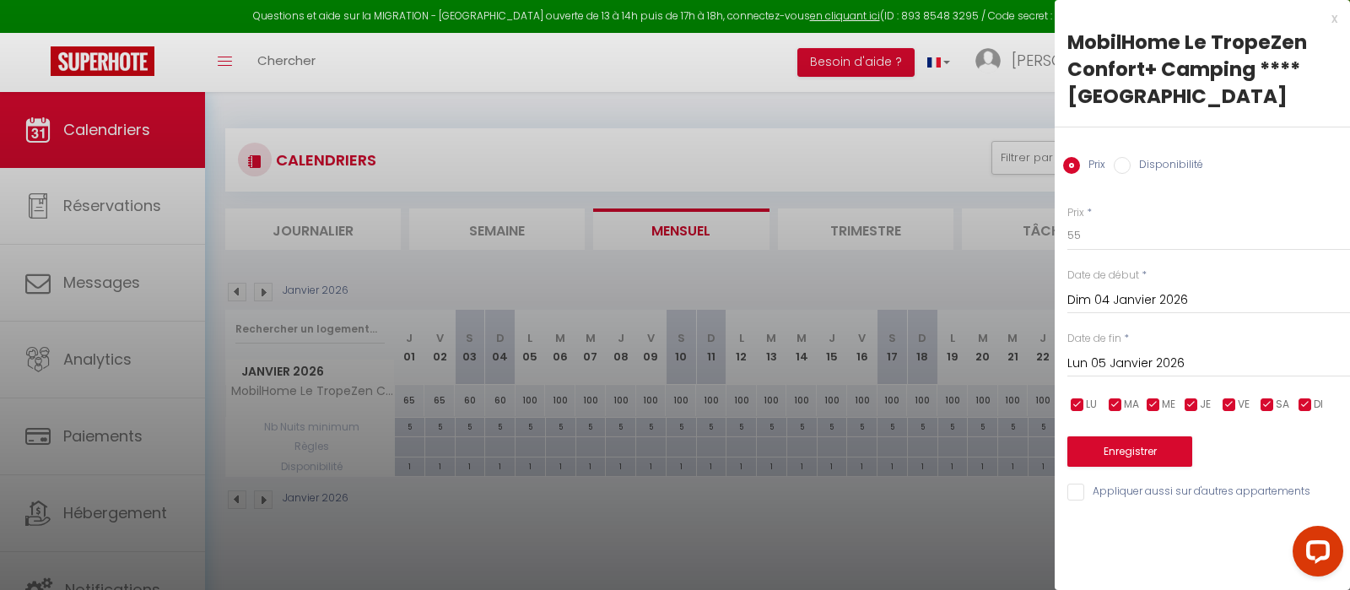
type input "Ven 06 Février 2026"
click at [1158, 441] on button "Enregistrer" at bounding box center [1129, 451] width 125 height 30
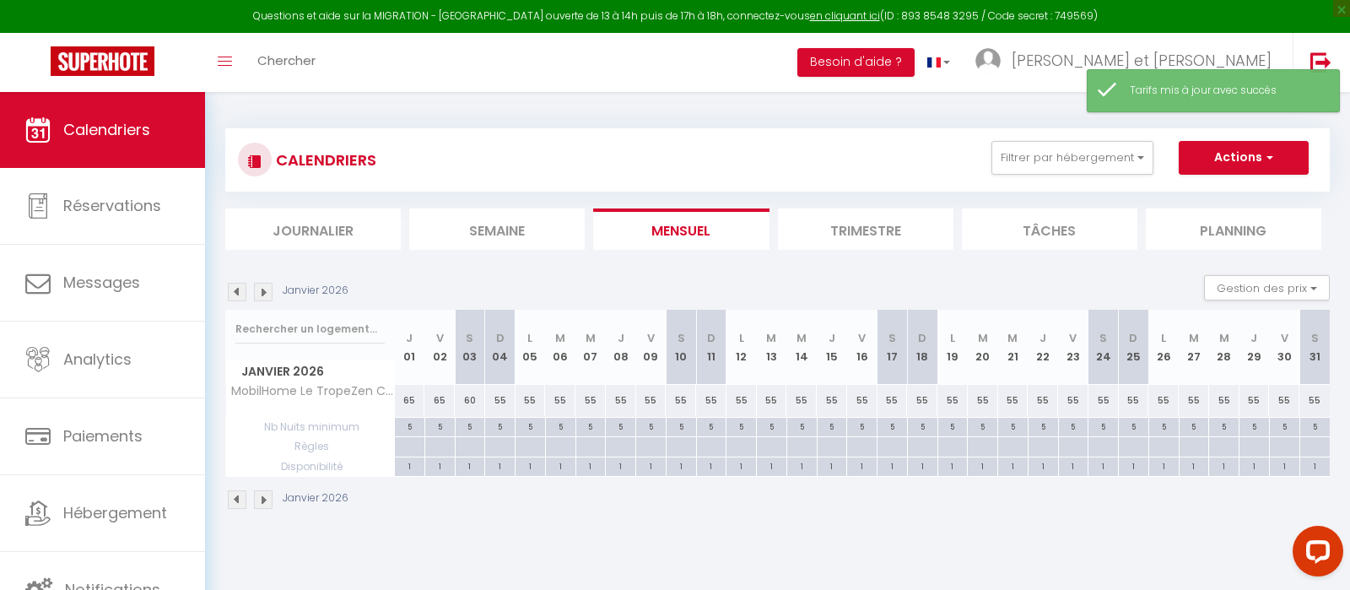
click at [263, 294] on img at bounding box center [263, 292] width 19 height 19
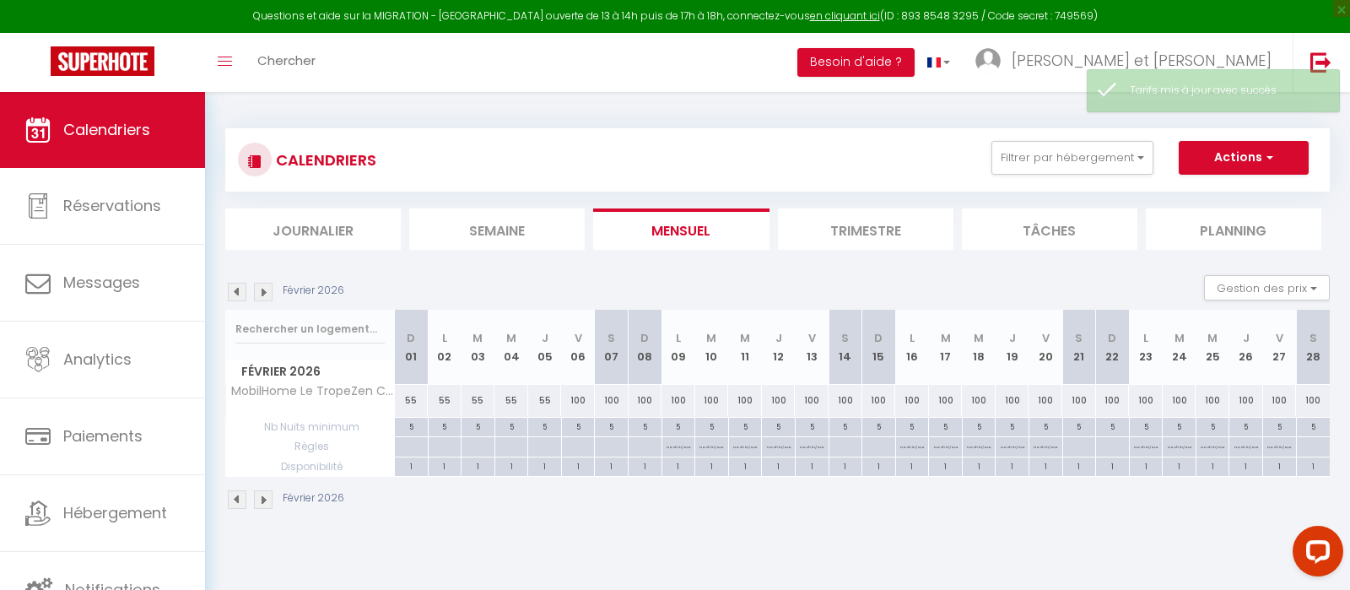
click at [577, 403] on div "100" at bounding box center [578, 400] width 34 height 31
type input "100"
type input "Ven 06 Février 2026"
type input "[DATE]"
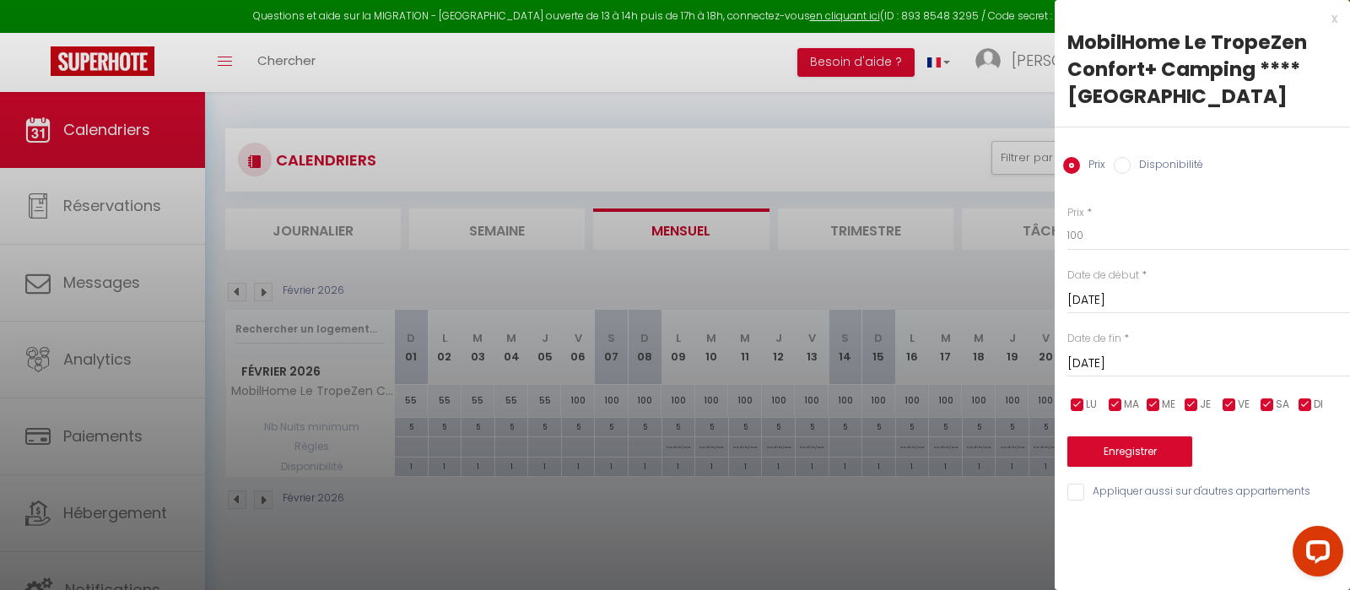
click at [1108, 251] on div "Prix * 100 Statut * Disponible Indisponible Date de début * Ven 06 Février 2026…" at bounding box center [1202, 343] width 295 height 319
drag, startPoint x: 1114, startPoint y: 245, endPoint x: 1040, endPoint y: 234, distance: 75.0
click at [1067, 234] on input "100" at bounding box center [1208, 235] width 283 height 30
type input "7"
type input "65"
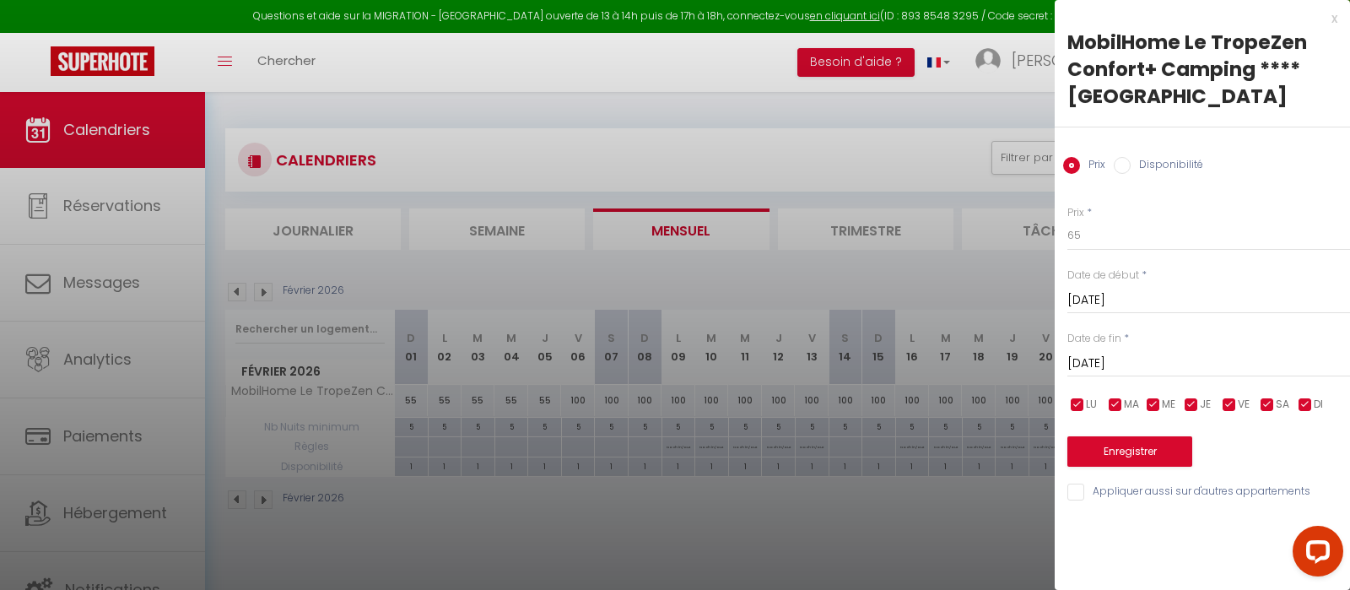
click at [1142, 364] on input "[DATE]" at bounding box center [1208, 364] width 283 height 22
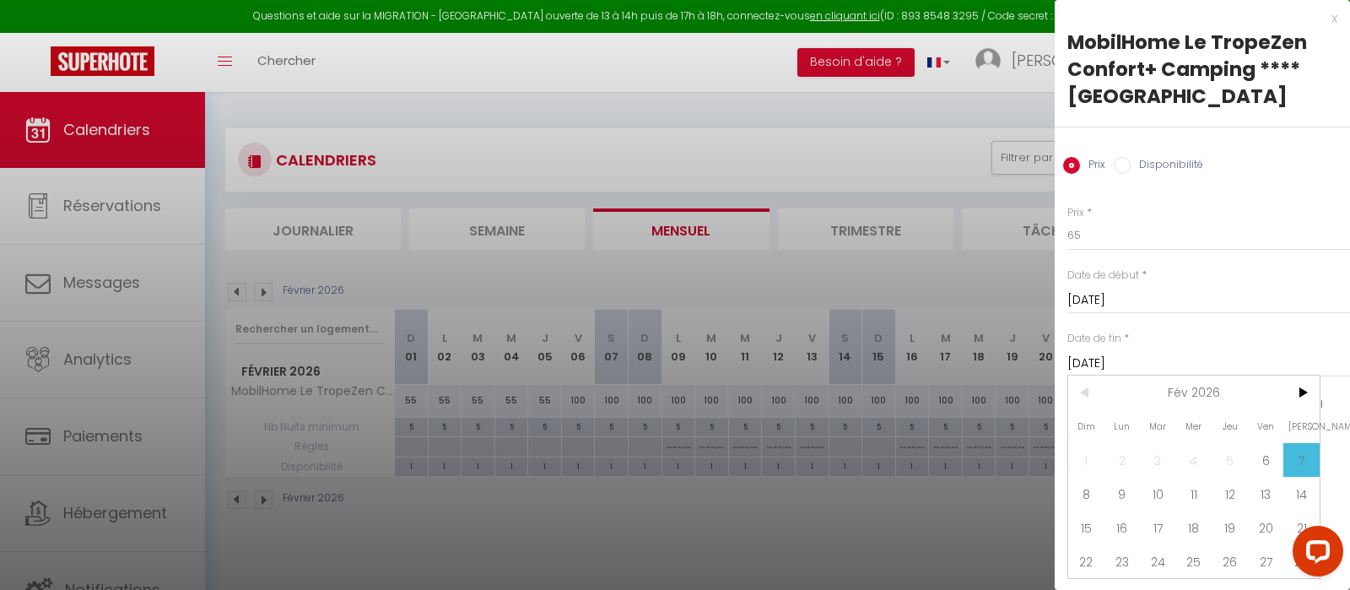
click at [422, 113] on div at bounding box center [675, 295] width 1350 height 590
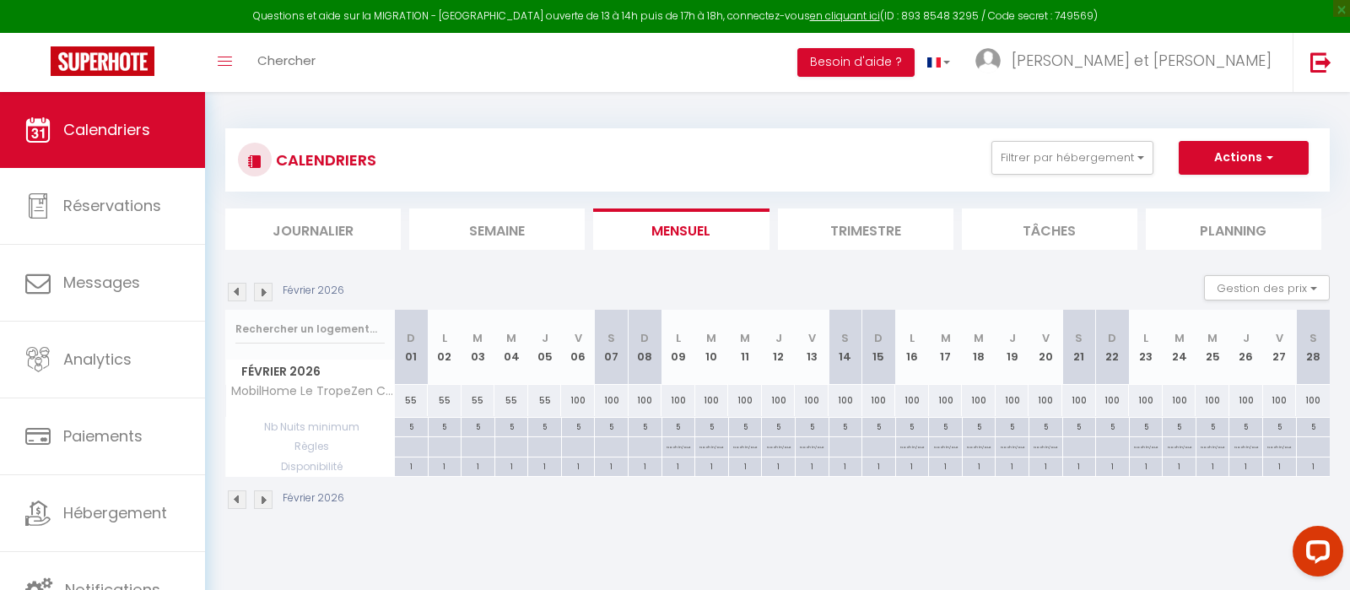
click at [237, 294] on img at bounding box center [237, 292] width 19 height 19
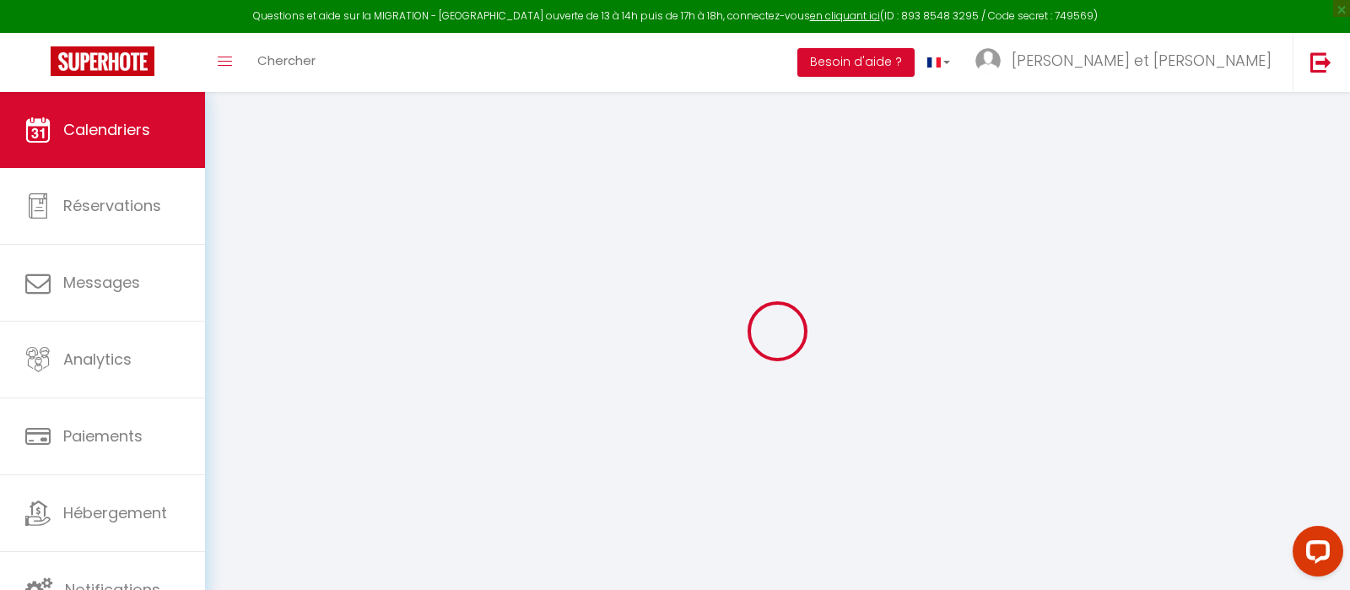
click at [237, 294] on div at bounding box center [777, 331] width 1104 height 438
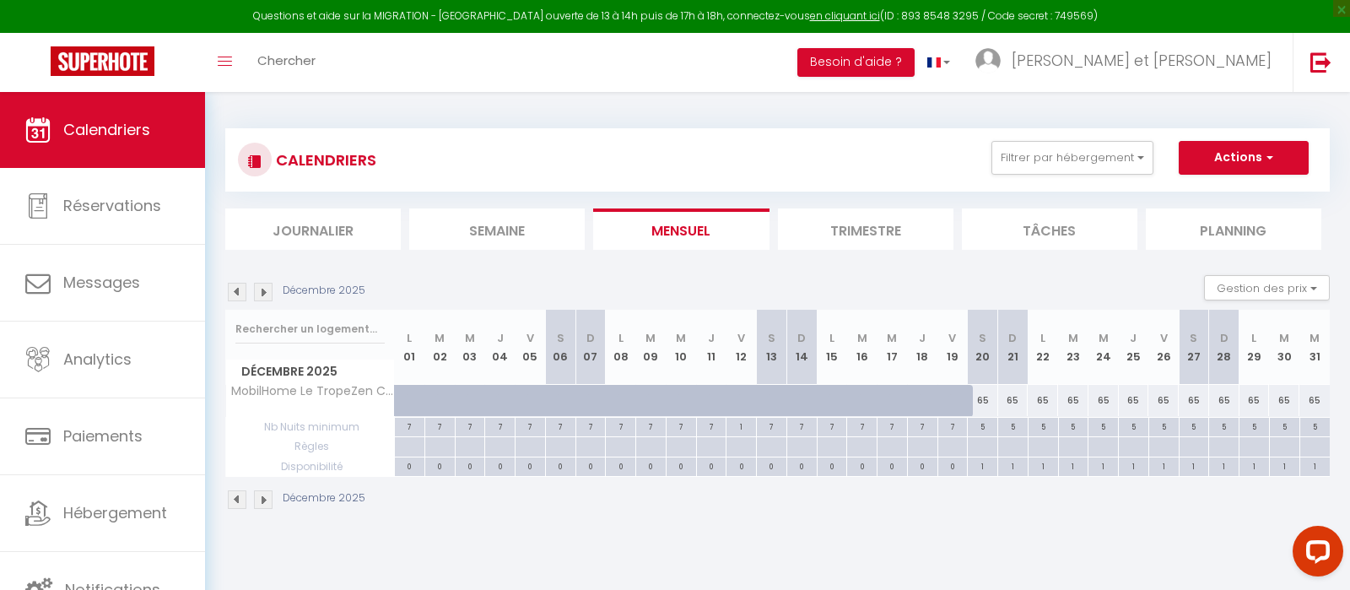
click at [237, 294] on img at bounding box center [237, 292] width 19 height 19
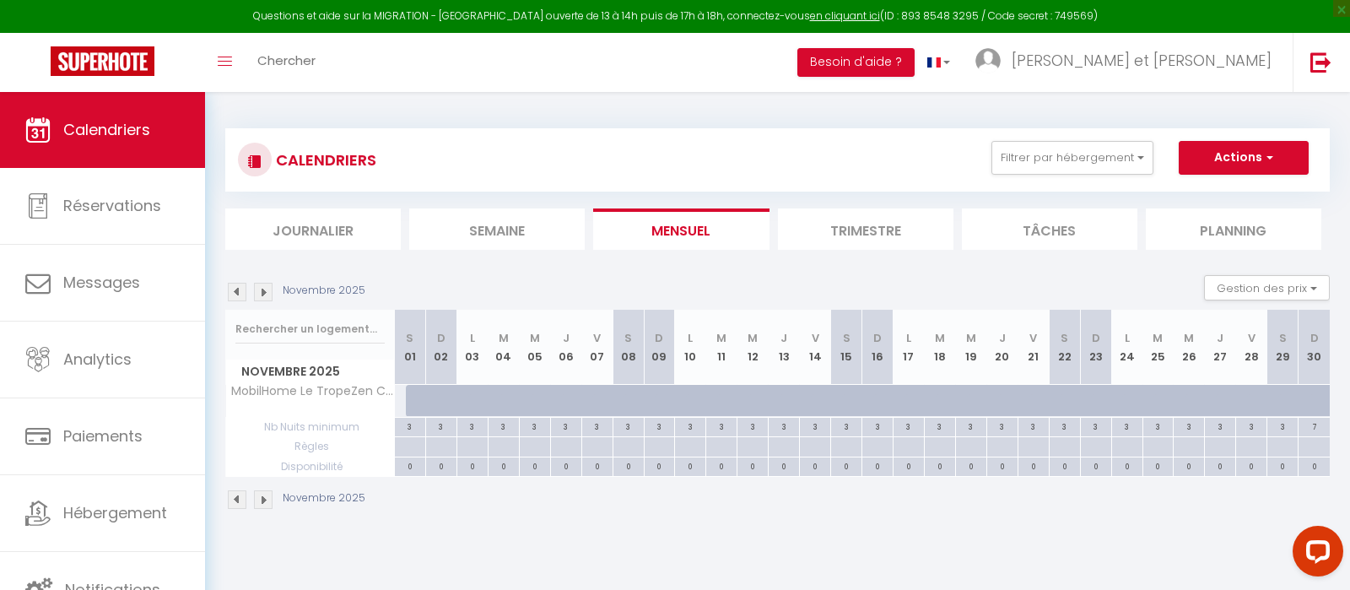
click at [237, 294] on img at bounding box center [237, 292] width 19 height 19
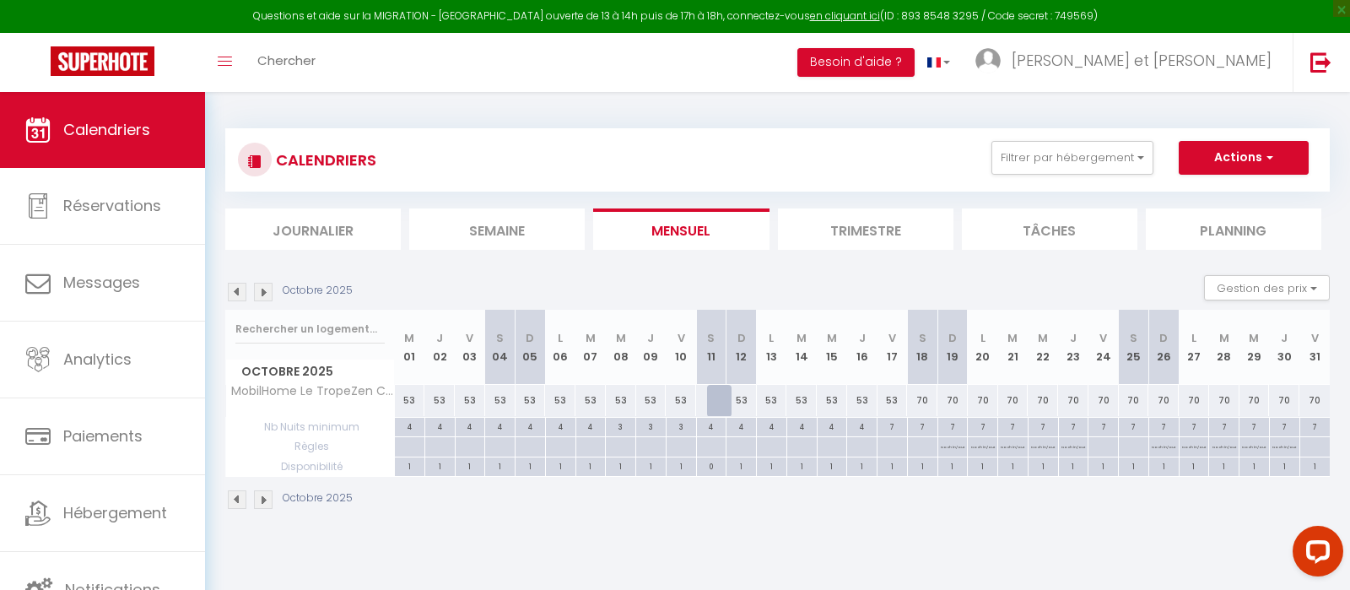
click at [237, 294] on img at bounding box center [237, 292] width 19 height 19
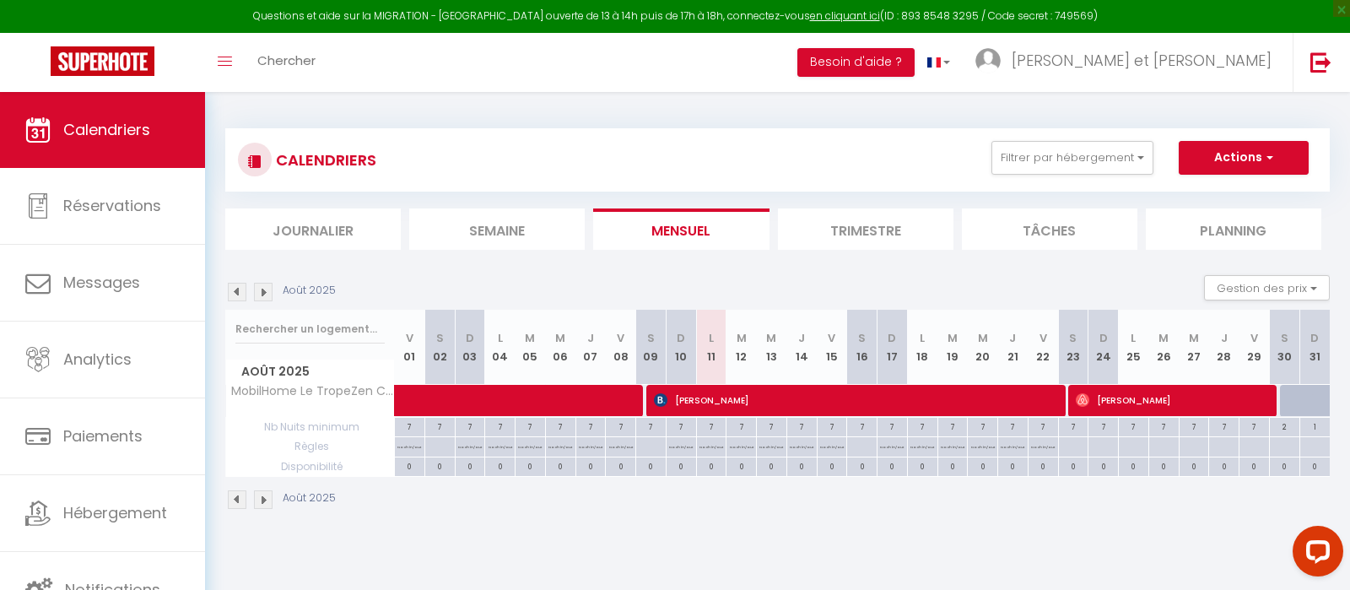
click at [237, 294] on img at bounding box center [237, 292] width 19 height 19
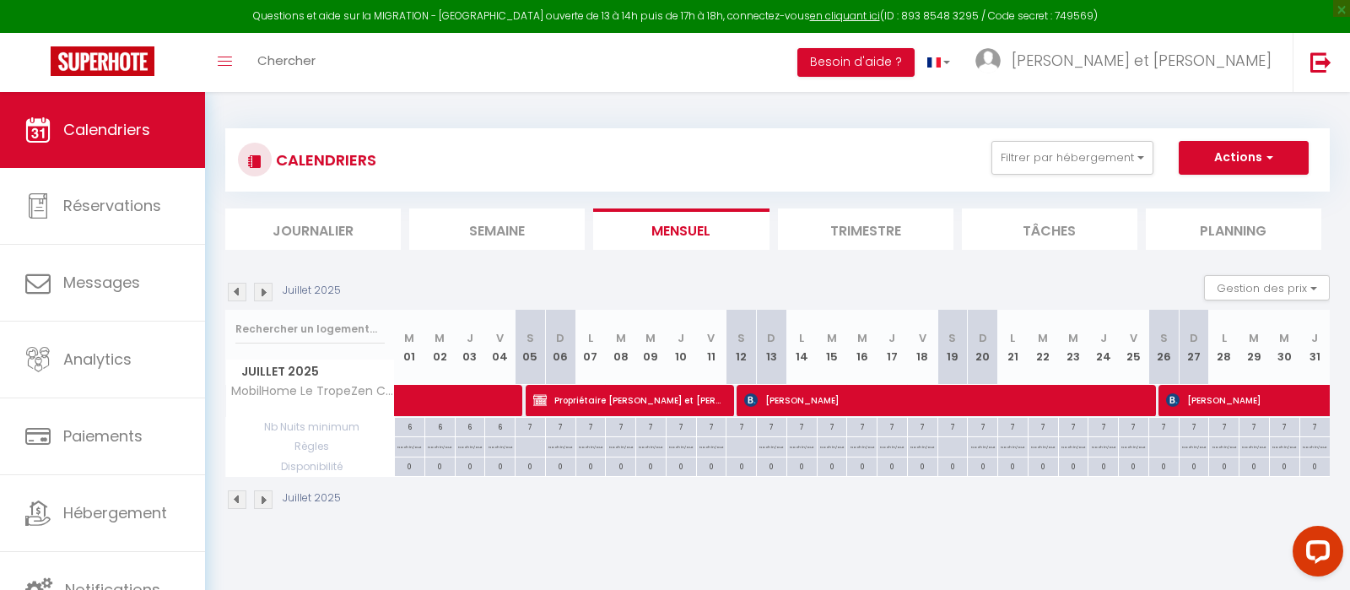
click at [237, 294] on img at bounding box center [237, 292] width 19 height 19
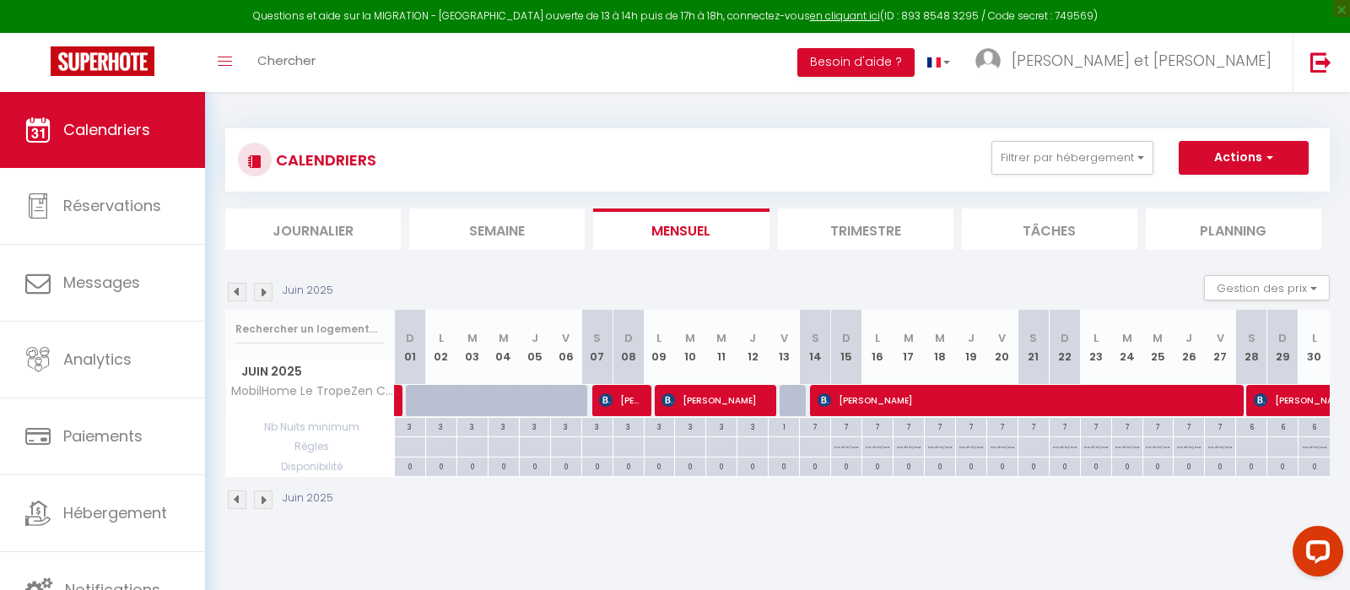
click at [237, 294] on img at bounding box center [237, 292] width 19 height 19
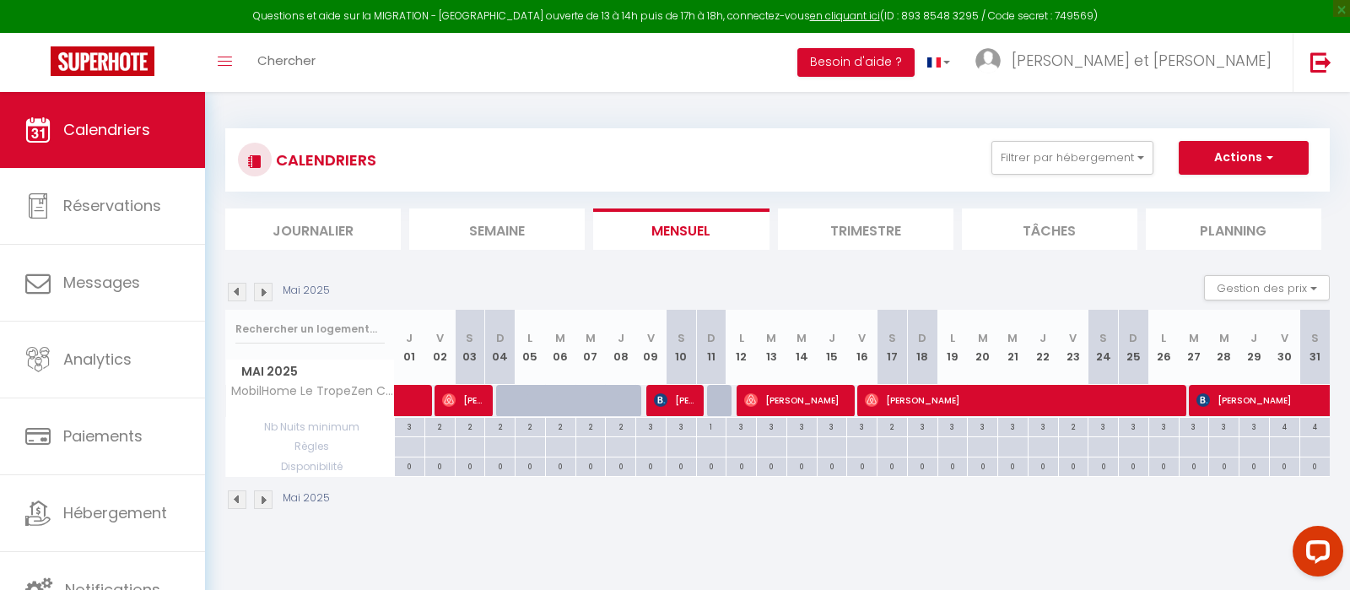
click at [237, 294] on img at bounding box center [237, 292] width 19 height 19
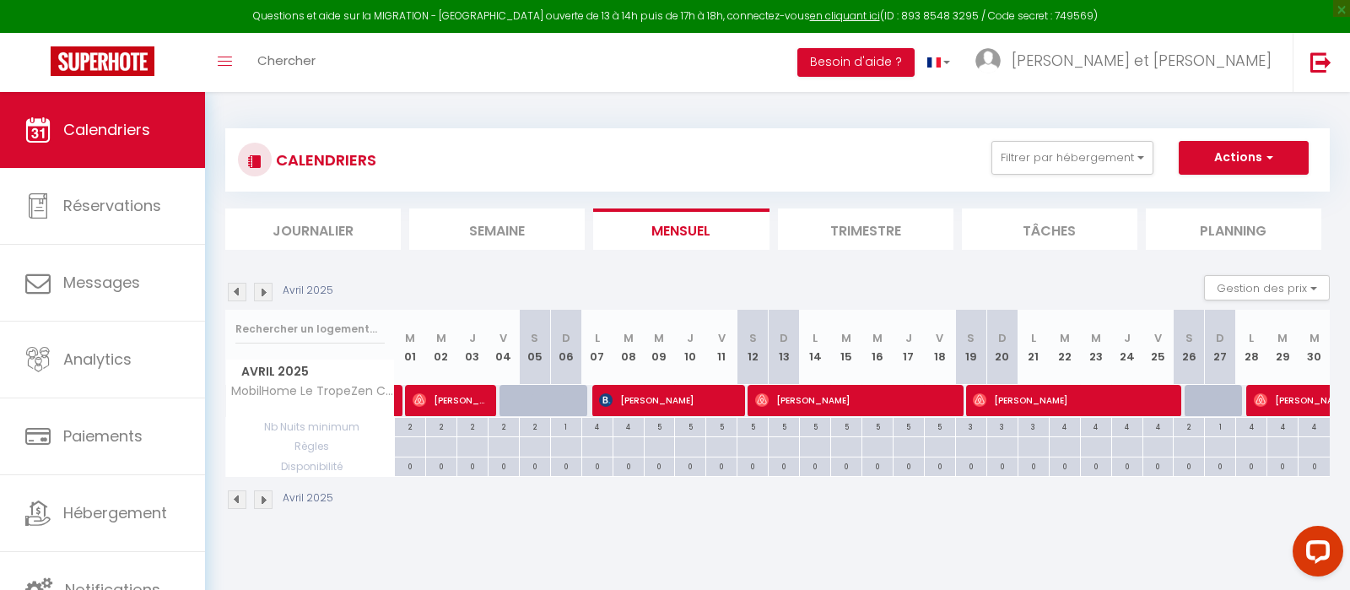
click at [237, 294] on img at bounding box center [237, 292] width 19 height 19
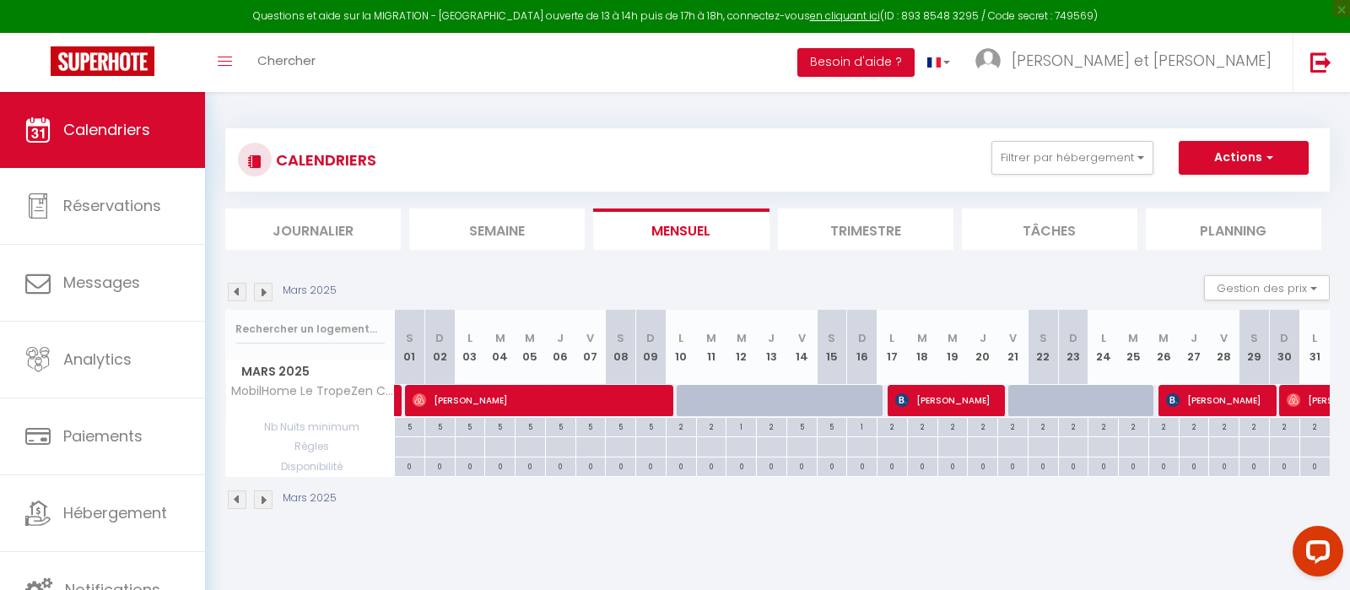
select select
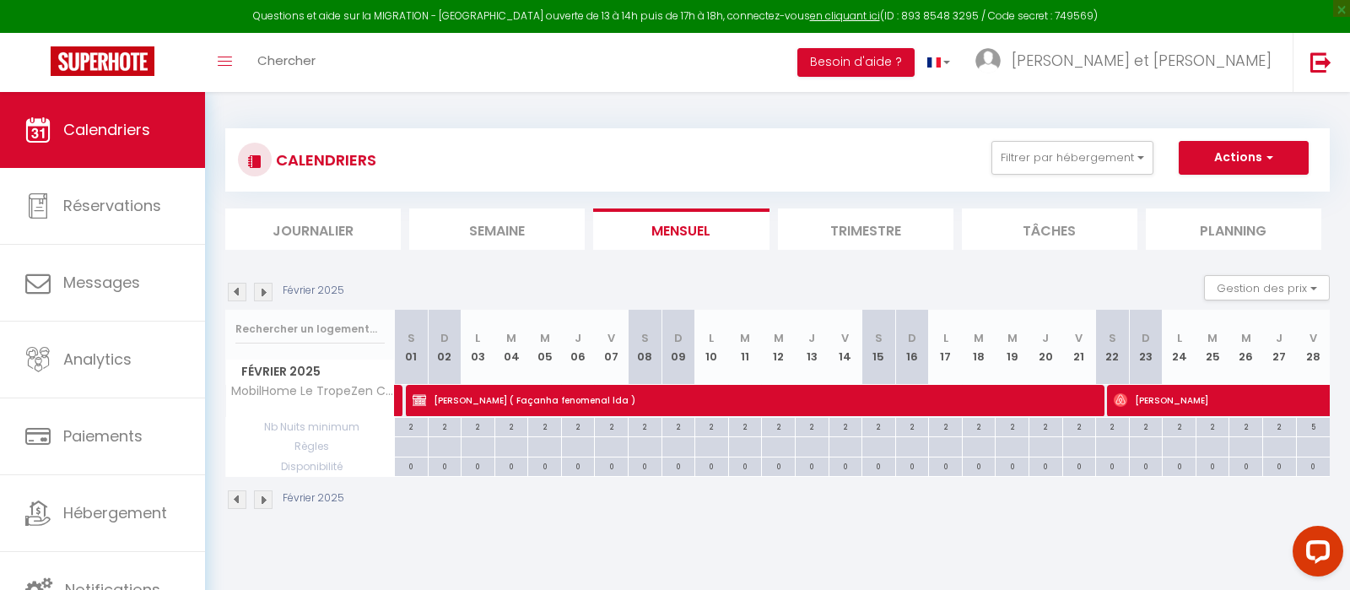
click at [1157, 399] on span "[PERSON_NAME]" at bounding box center [1250, 400] width 272 height 32
select select "OK"
select select "1"
select select "0"
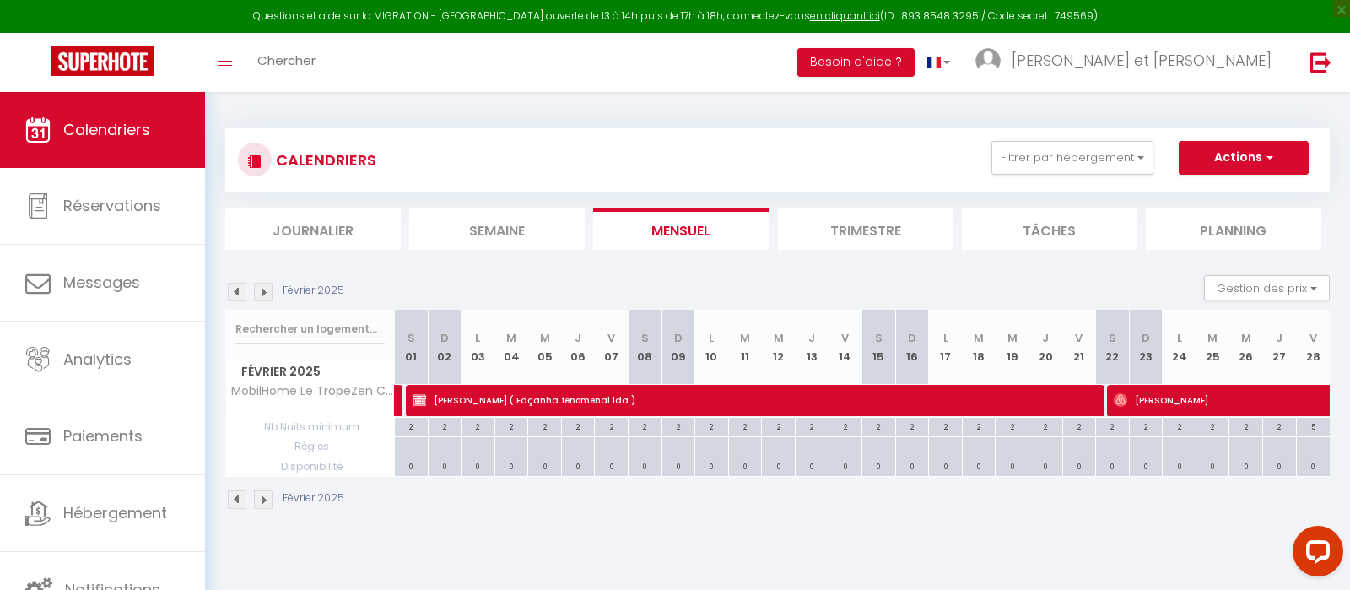
select select "1"
select select
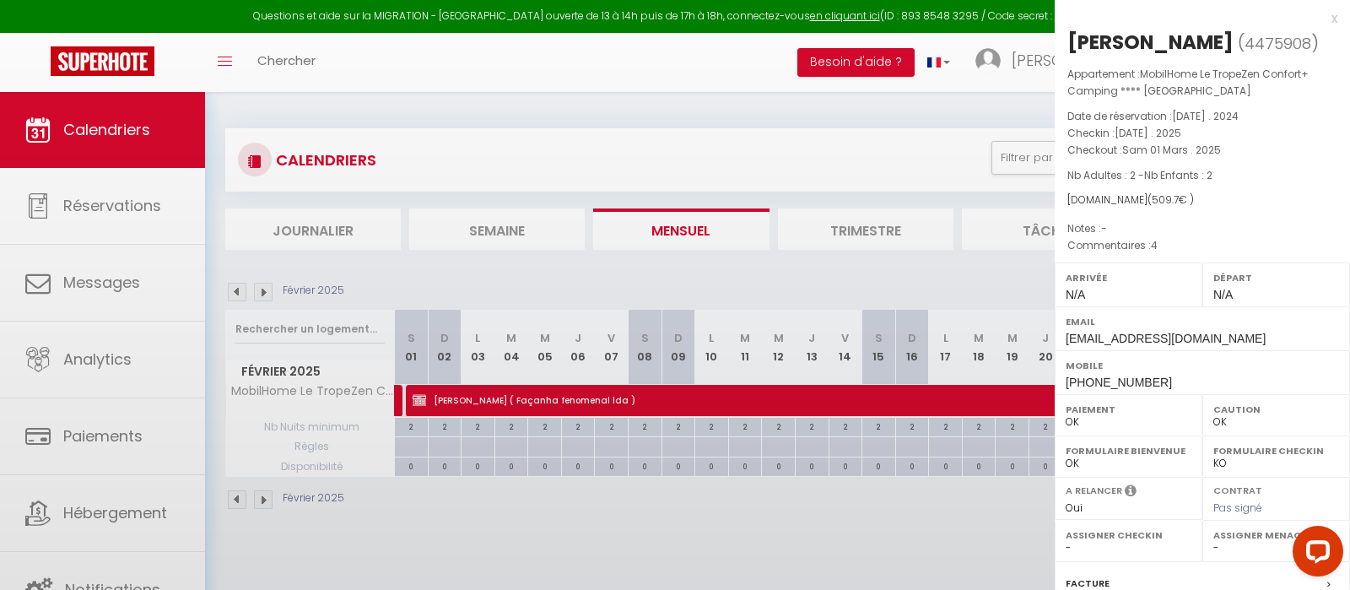
scroll to position [194, 0]
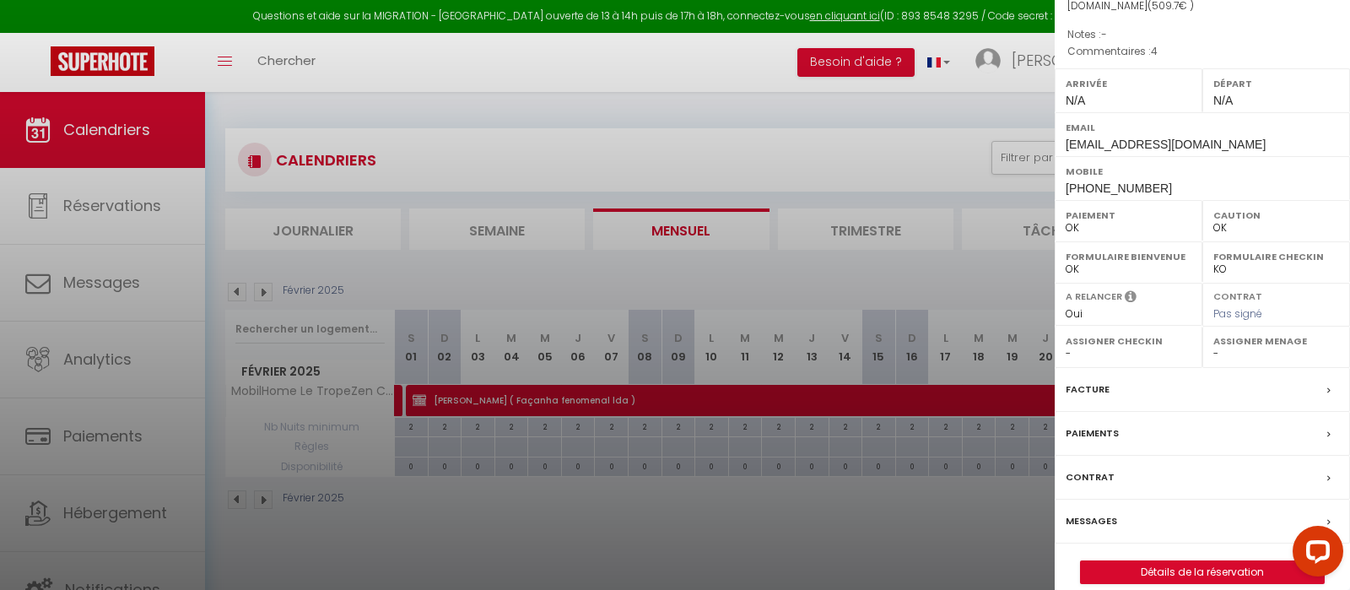
select select "19286"
select select "21197"
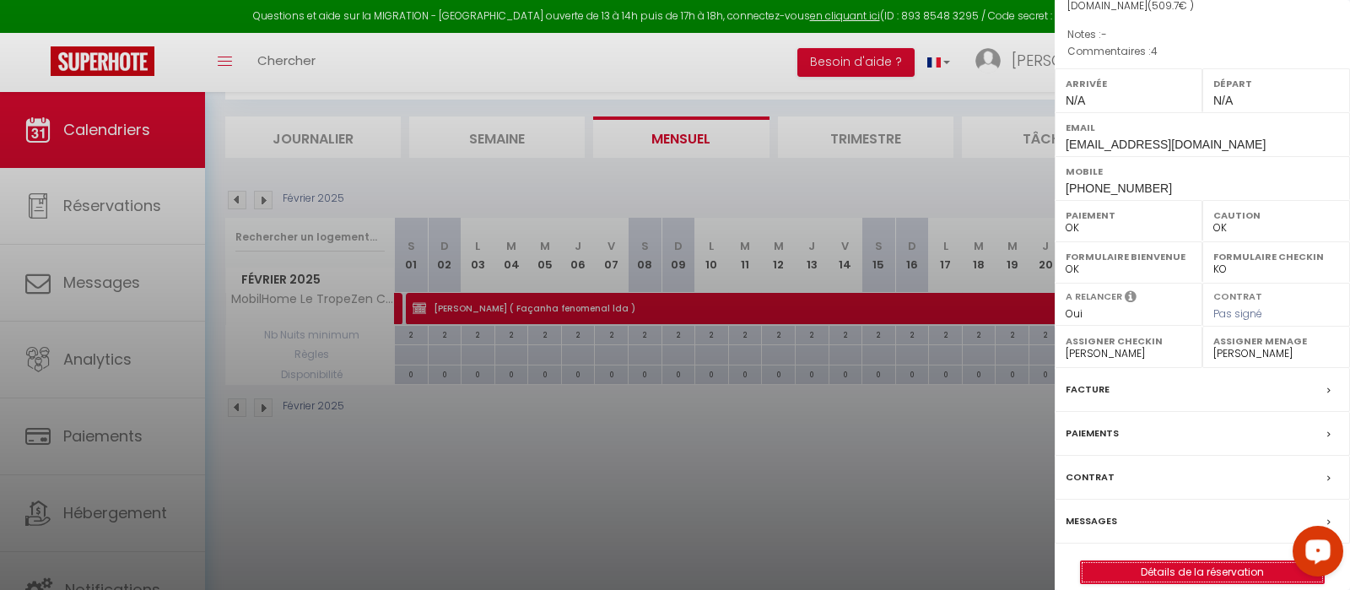
click at [1195, 583] on link "Détails de la réservation" at bounding box center [1202, 572] width 243 height 22
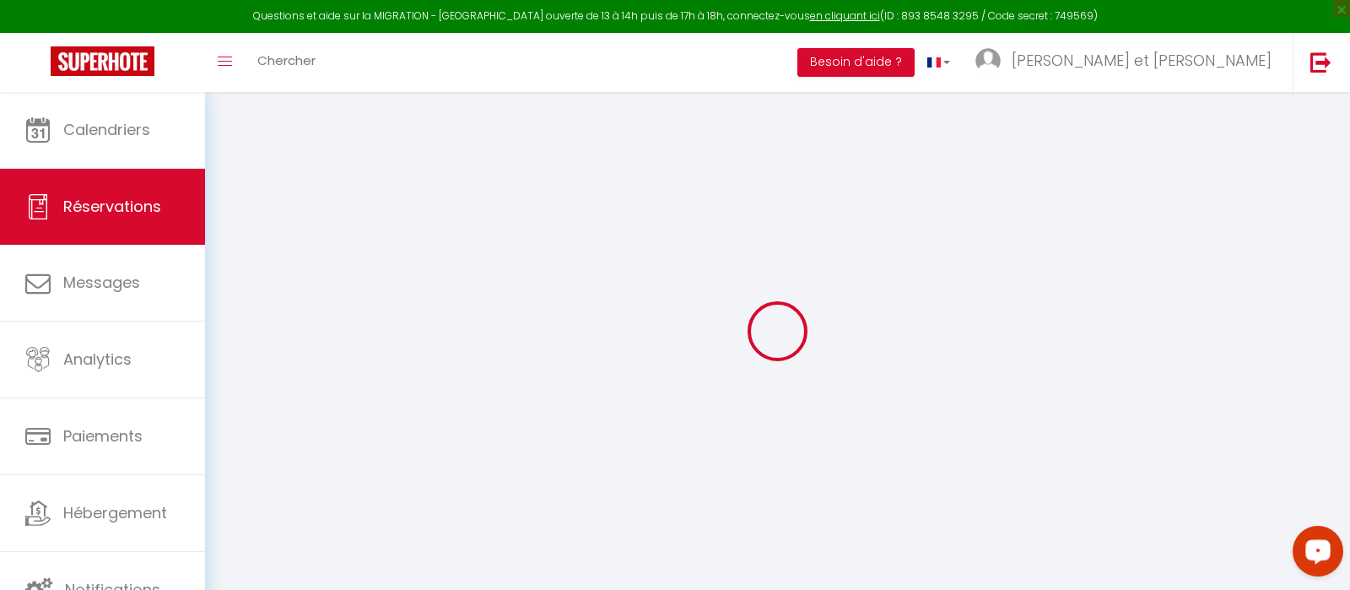
type input "Angélique"
type input "Schneider"
type input "ztwsxiygnngxudkr3h5tglr38hlz@reply.superhote.com"
type input "ange_schneider@hotmail.com"
type input "+33632374257"
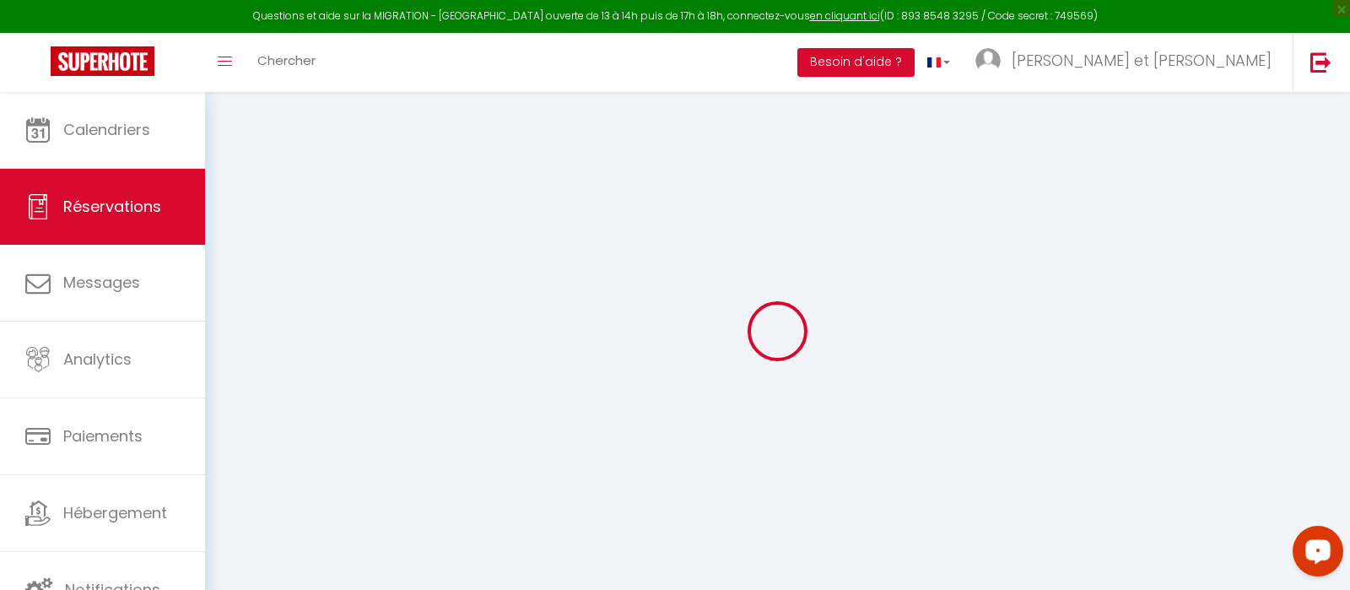
type input "+33632374257"
select select "FR"
type input "89.6"
select select "28461"
select select "1"
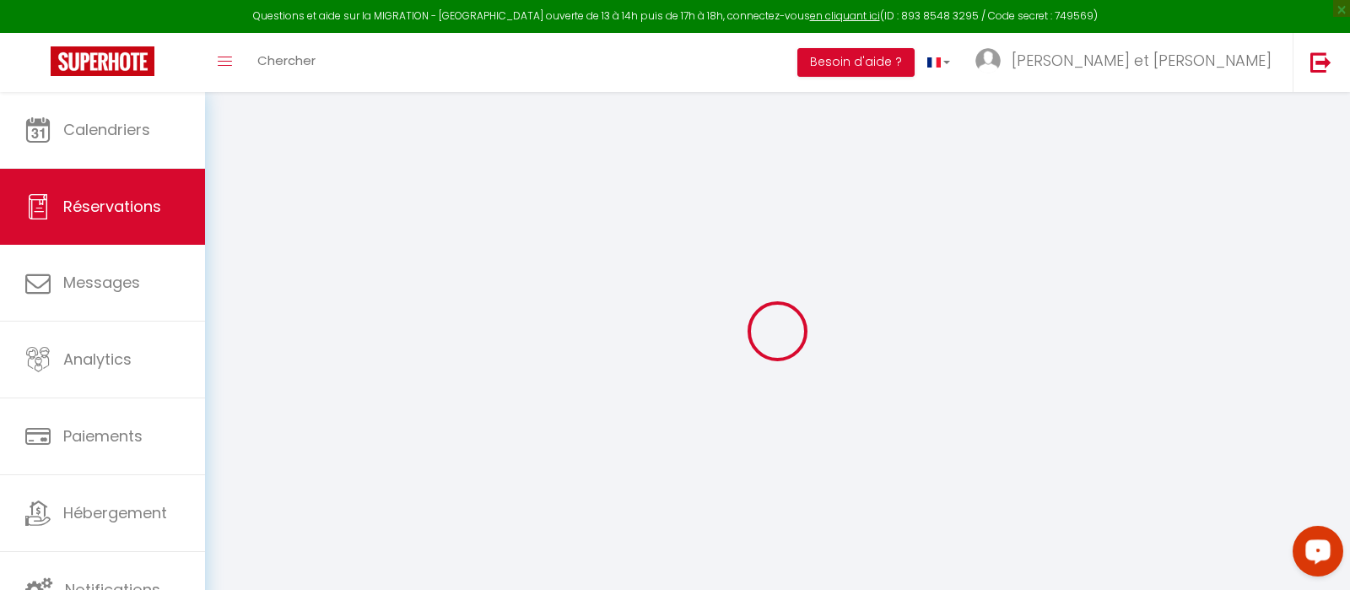
select select
type input "2"
select select "12"
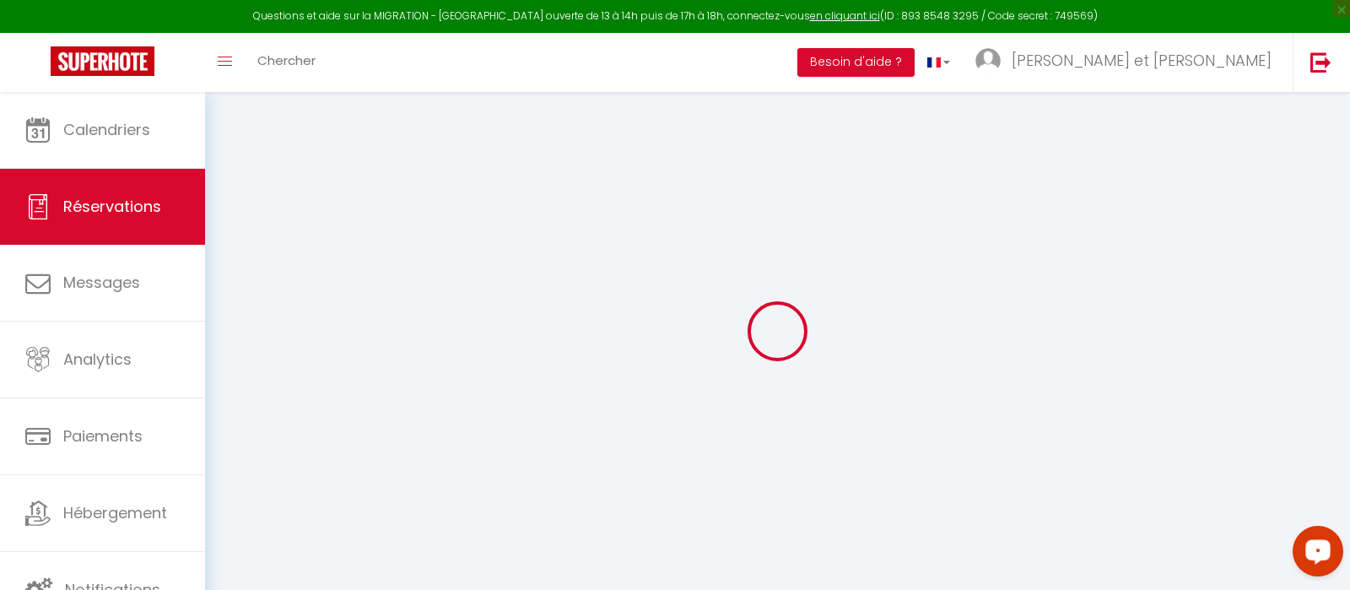
select select
type input "448.8"
checkbox input "false"
type input "0"
select select "1"
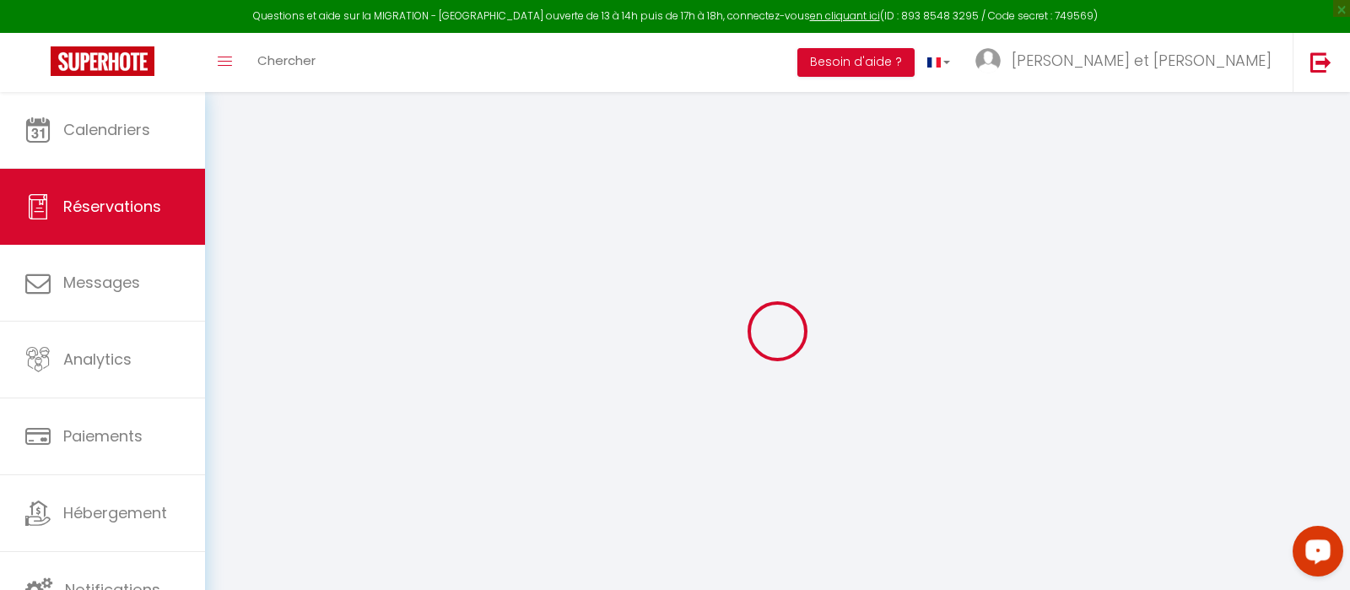
type input "0"
select select
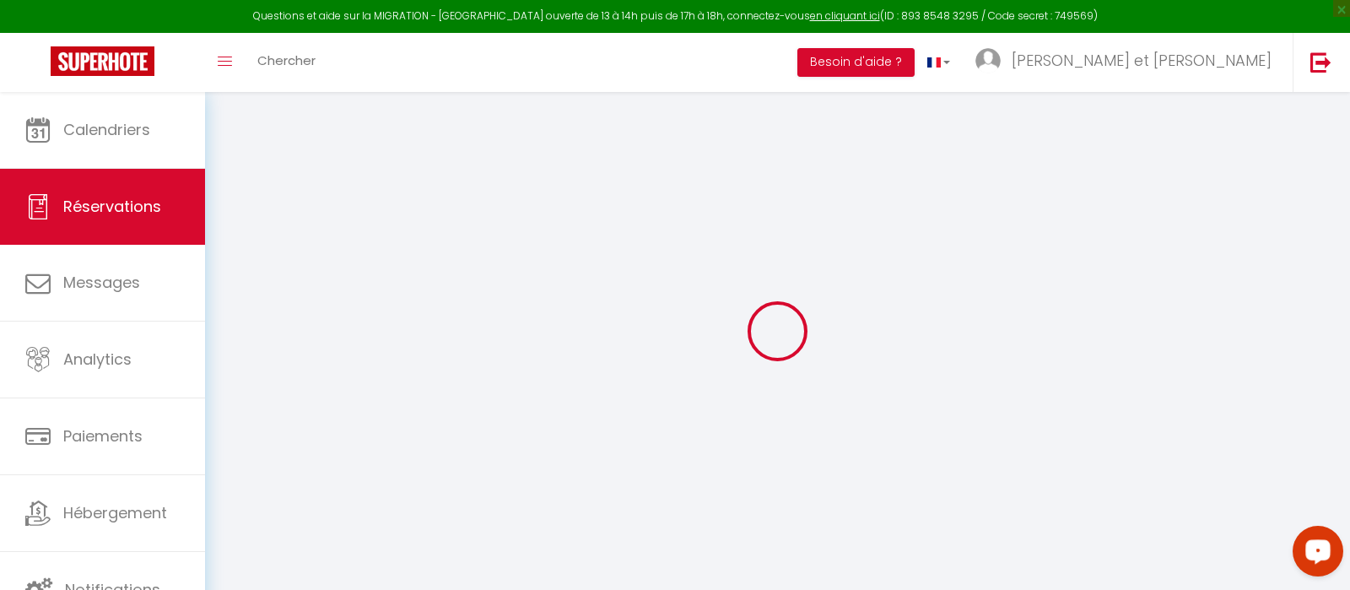
select select "15"
checkbox input "false"
select select
checkbox input "false"
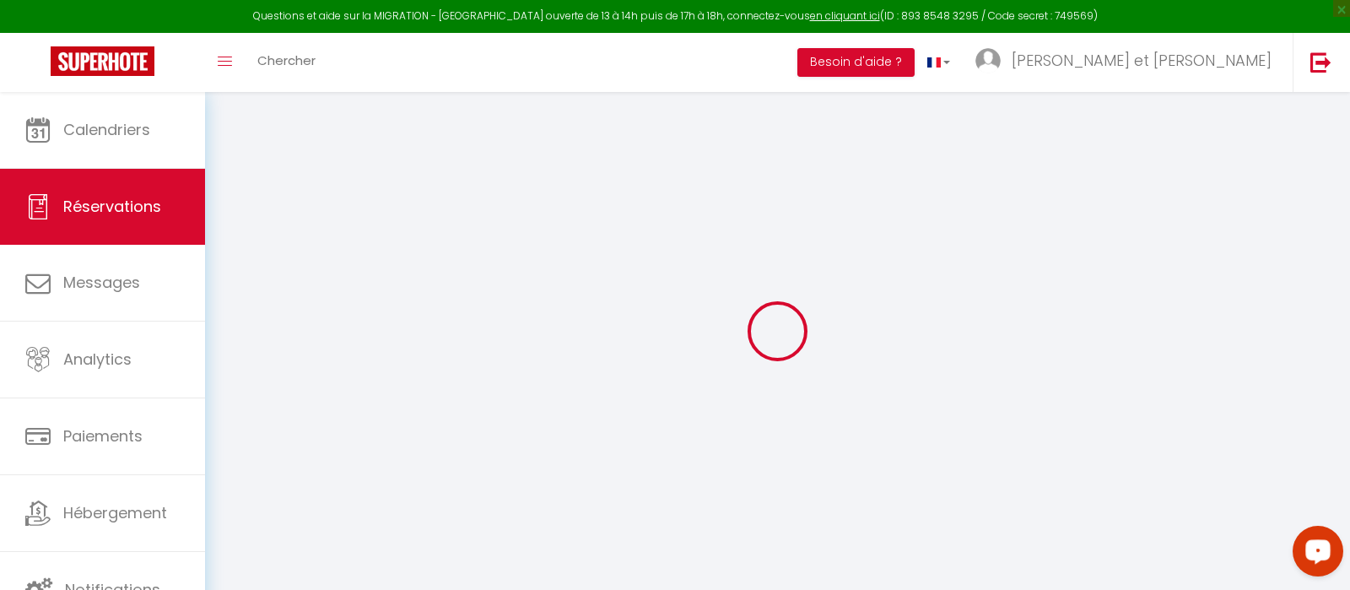
select select
checkbox input "false"
type input "4"
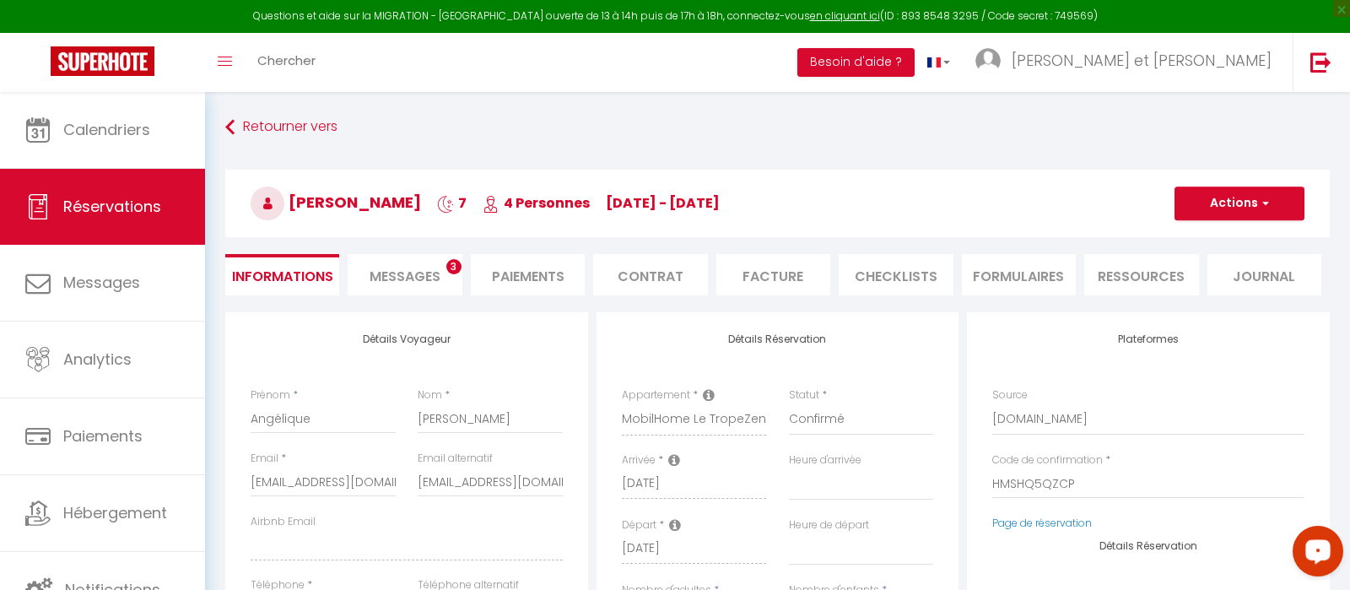
type input "49"
type input "11.9"
select select
checkbox input "false"
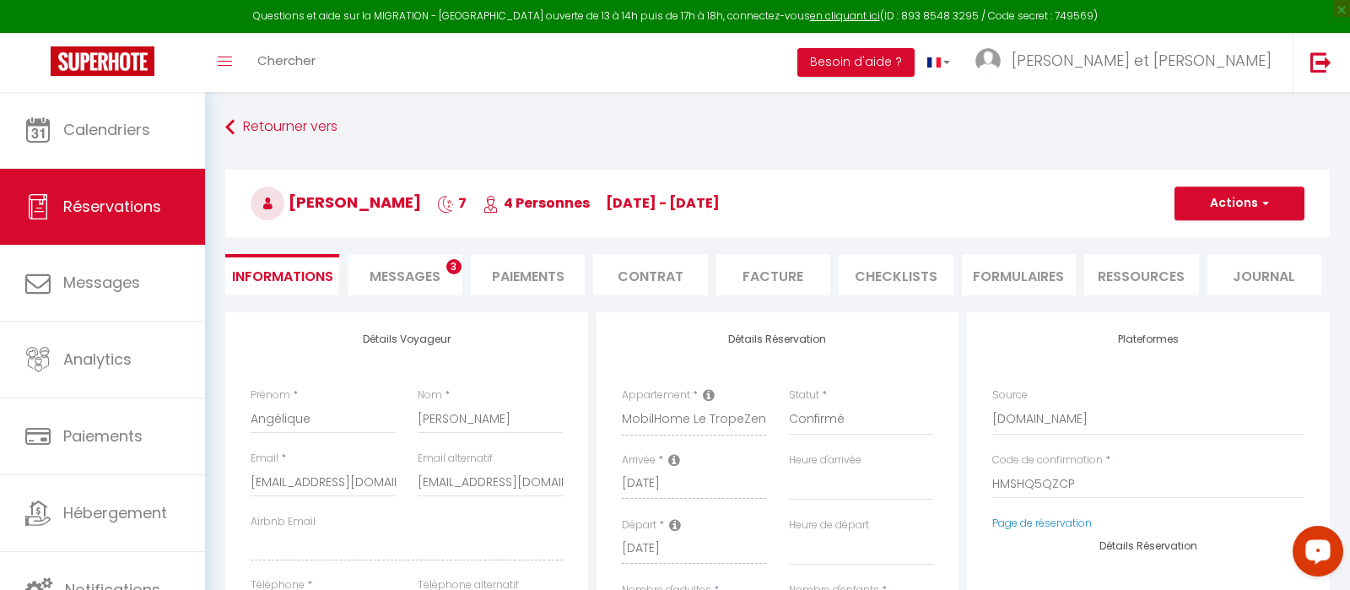
type input "4"
checkbox input "false"
type input "4"
select select
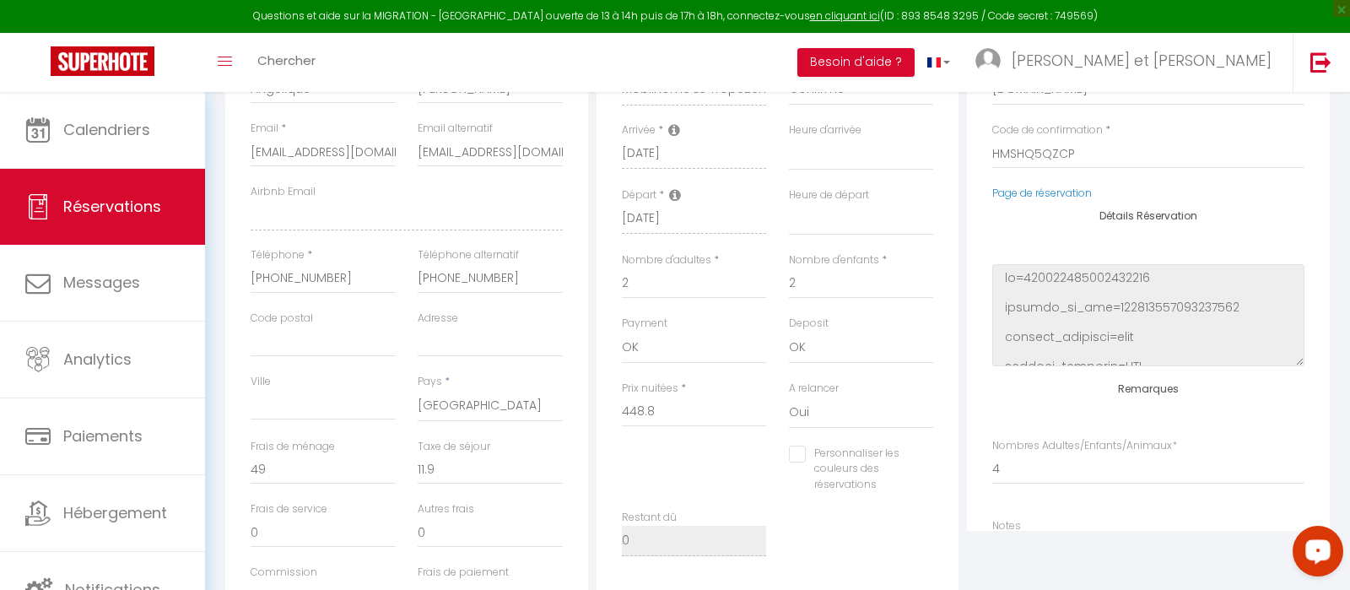
scroll to position [346, 0]
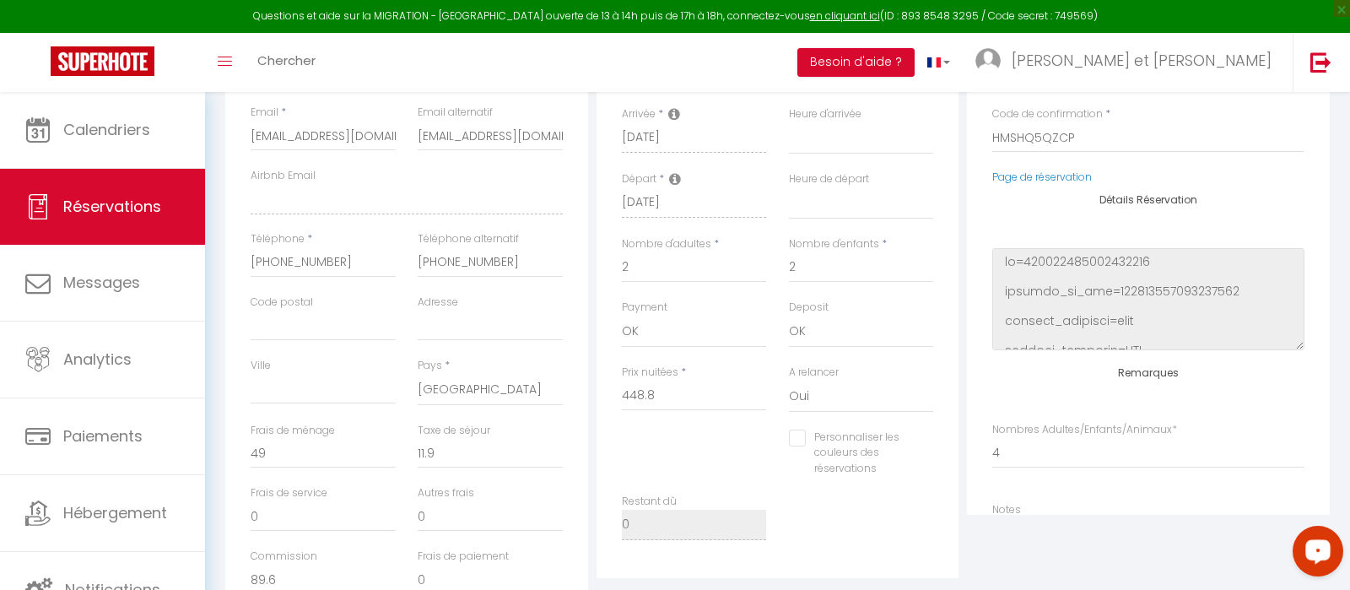
click at [395, 153] on div "Email * ztwsxiygnngxudkr3h5tglr38hlz@reply.superhote.com" at bounding box center [323, 136] width 167 height 63
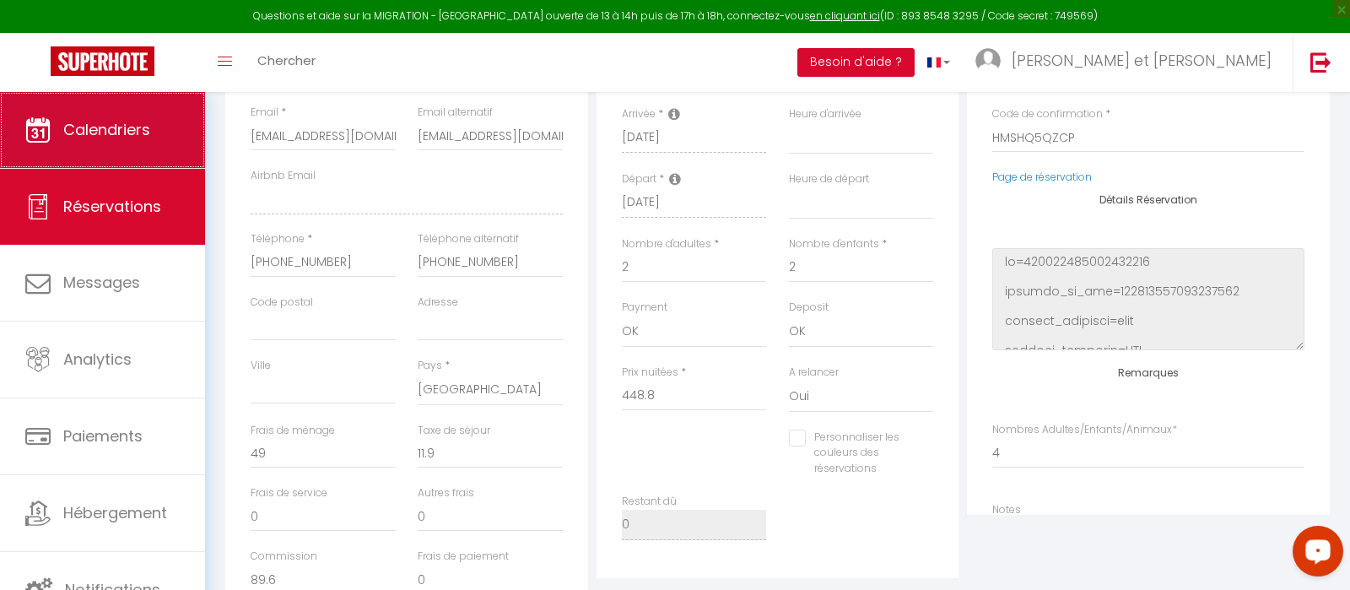
click at [91, 133] on span "Calendriers" at bounding box center [106, 129] width 87 height 21
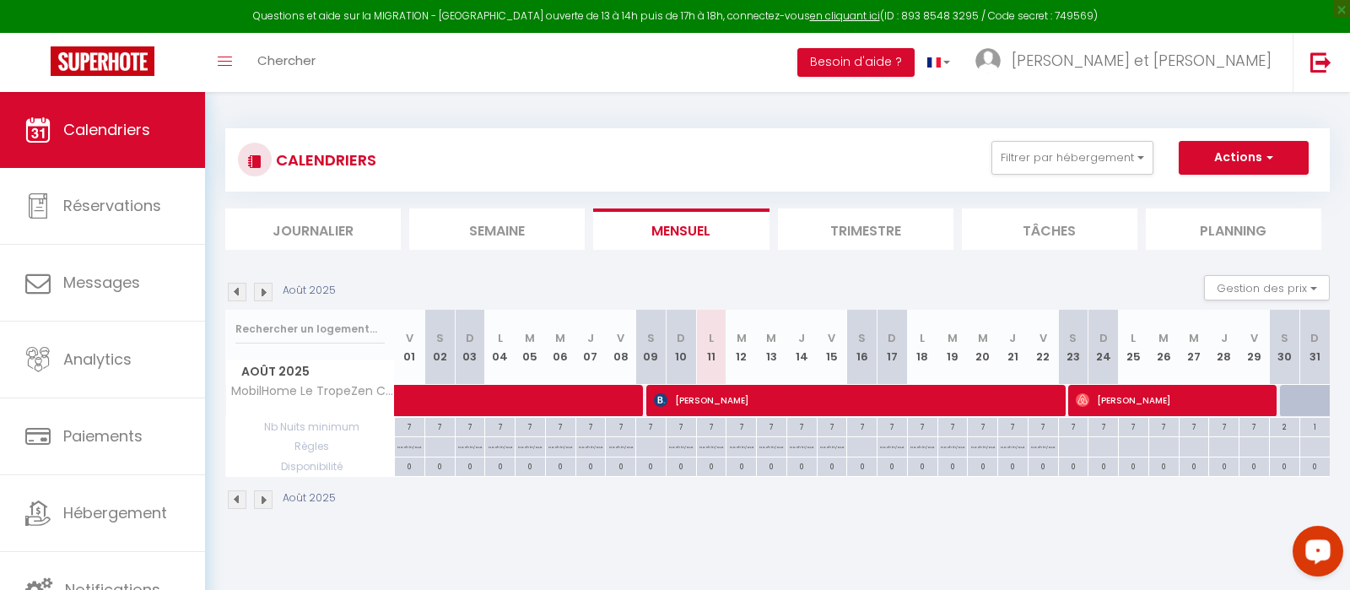
click at [264, 284] on img at bounding box center [263, 292] width 19 height 19
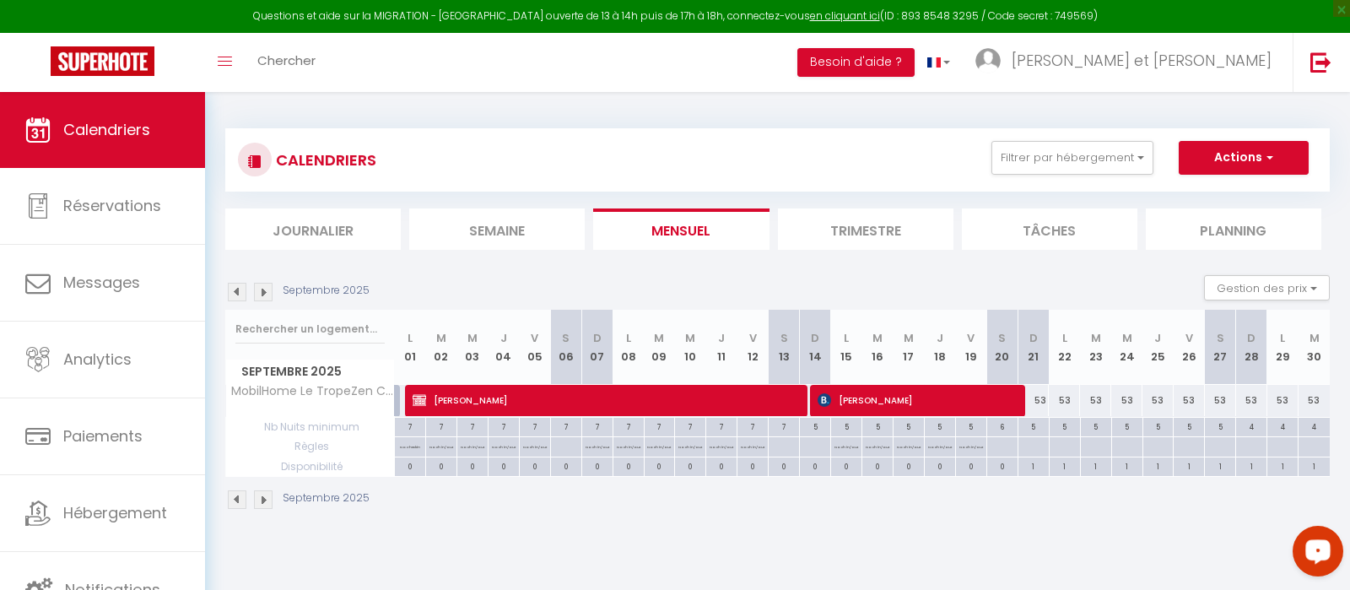
click at [264, 284] on img at bounding box center [263, 292] width 19 height 19
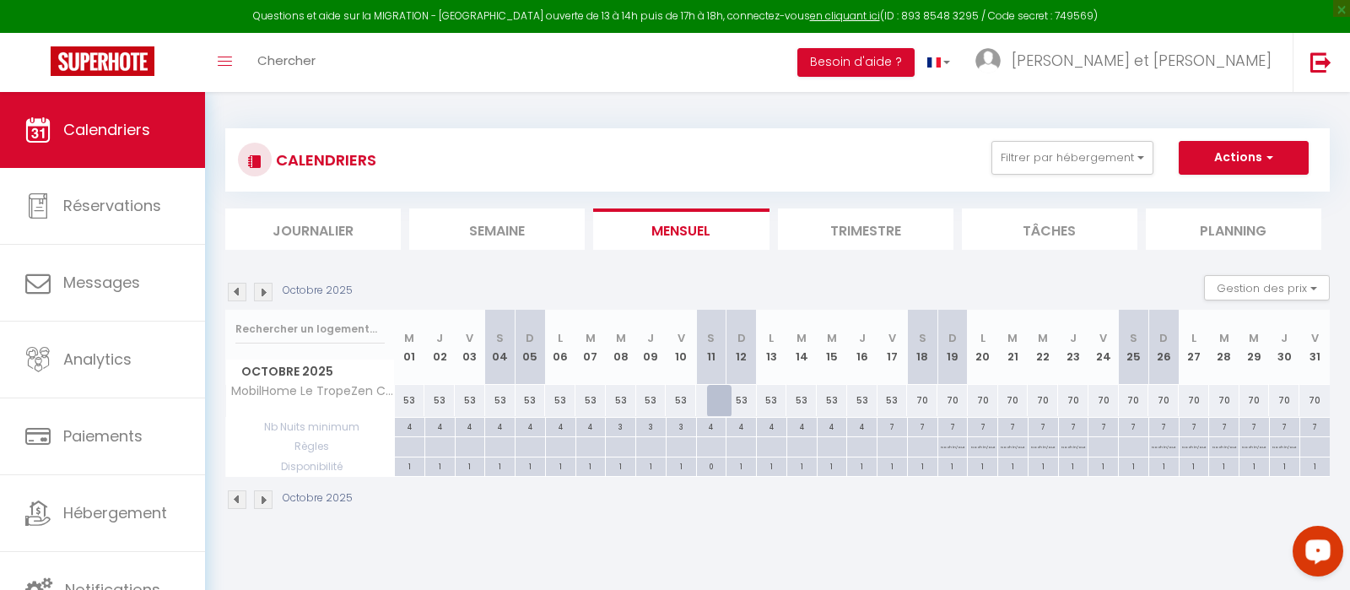
click at [920, 401] on div "70" at bounding box center [922, 400] width 30 height 31
type input "70"
type input "[DATE]"
type input "Dim 19 Octobre 2025"
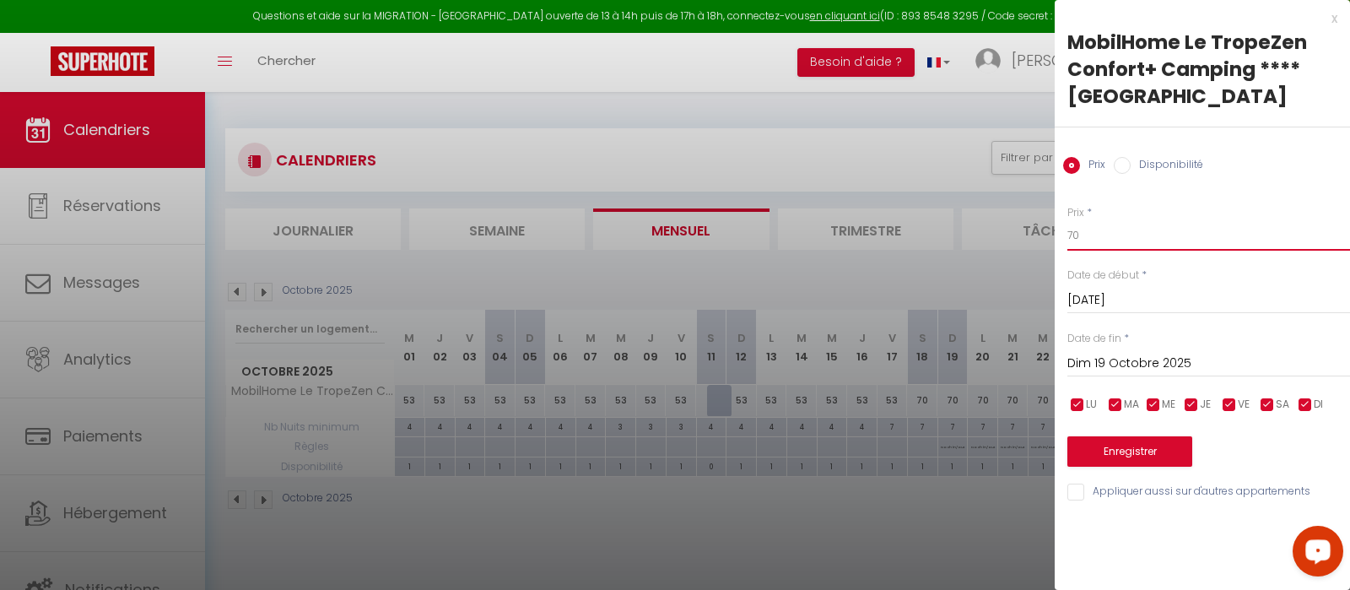
drag, startPoint x: 1091, startPoint y: 229, endPoint x: 1046, endPoint y: 226, distance: 44.8
click at [1067, 226] on input "70" at bounding box center [1208, 235] width 283 height 30
type input "64"
click at [1112, 364] on input "Dim 19 Octobre 2025" at bounding box center [1208, 364] width 283 height 22
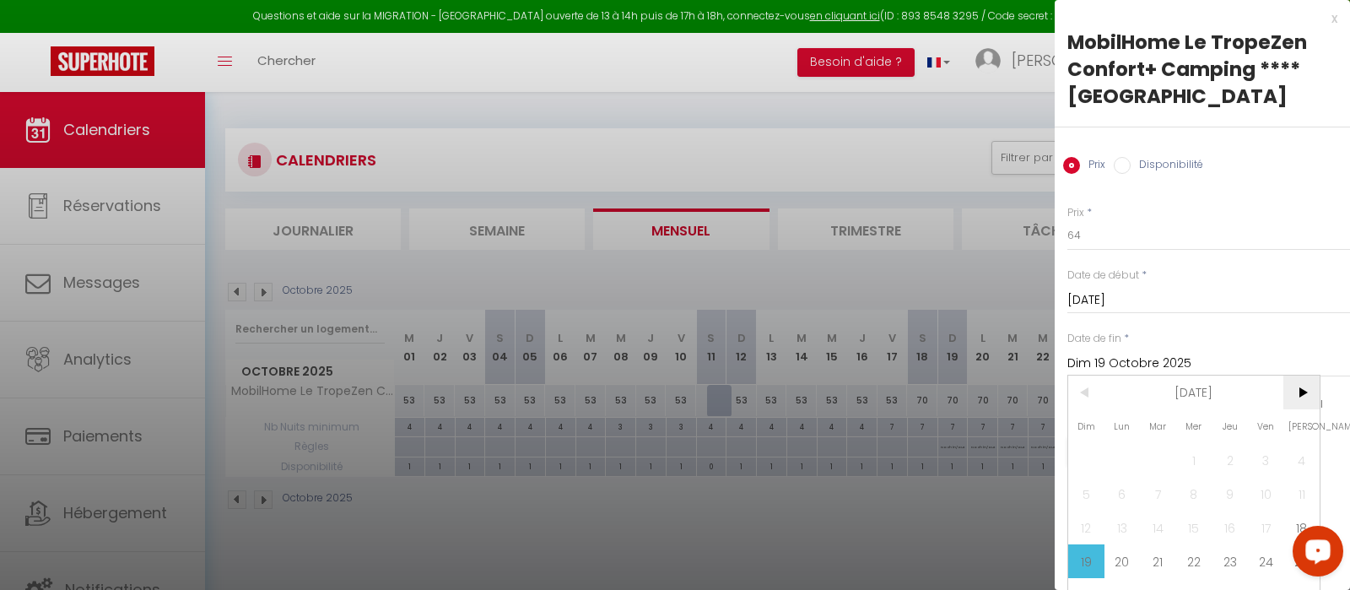
click at [1303, 399] on span ">" at bounding box center [1301, 392] width 36 height 34
click at [1087, 394] on span "<" at bounding box center [1086, 392] width 36 height 34
click at [1179, 296] on input "[DATE]" at bounding box center [1208, 300] width 283 height 22
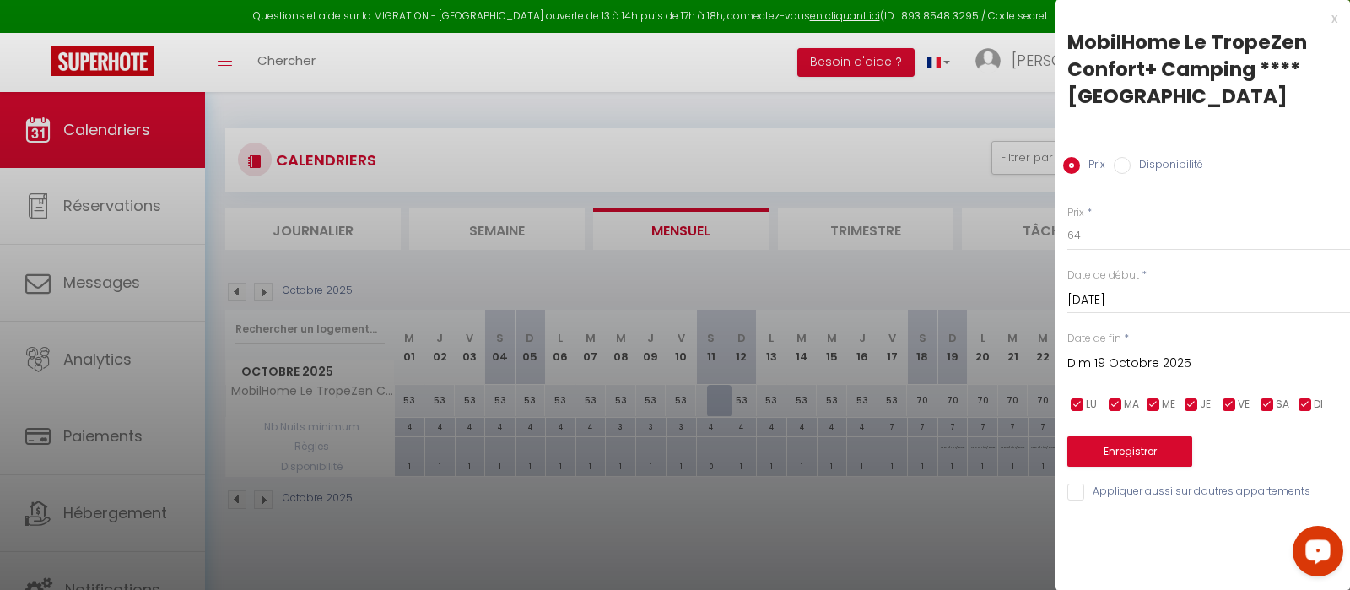
click at [1006, 338] on div at bounding box center [675, 295] width 1350 height 590
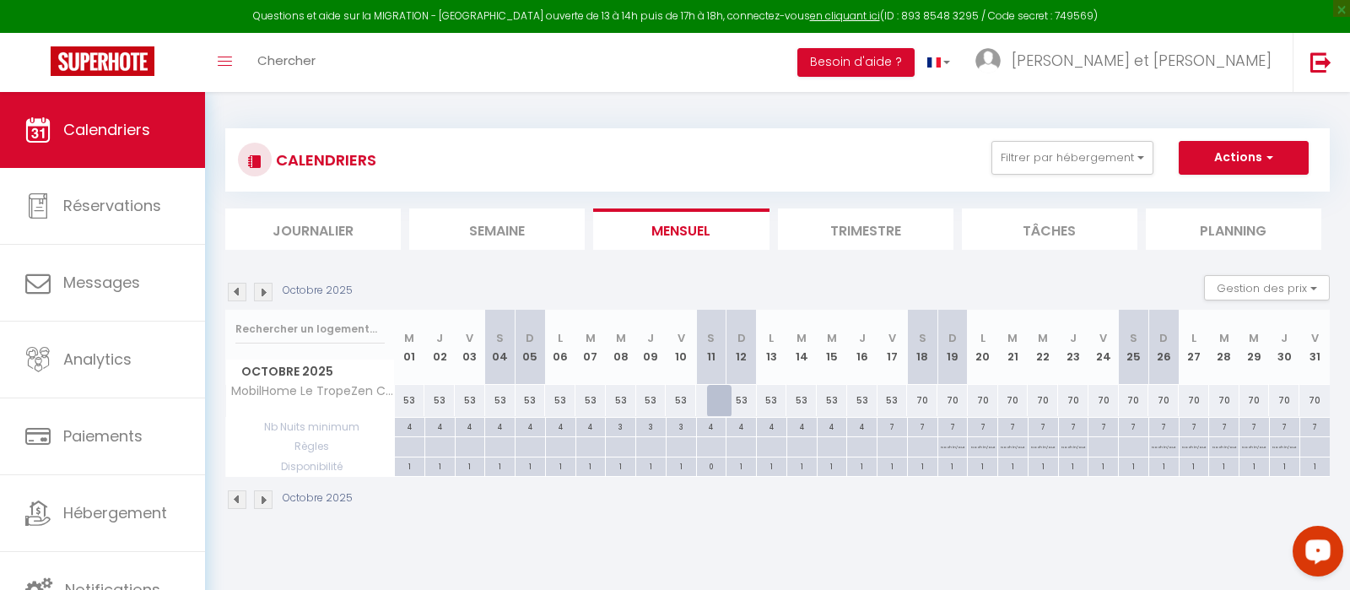
click at [259, 289] on img at bounding box center [263, 292] width 19 height 19
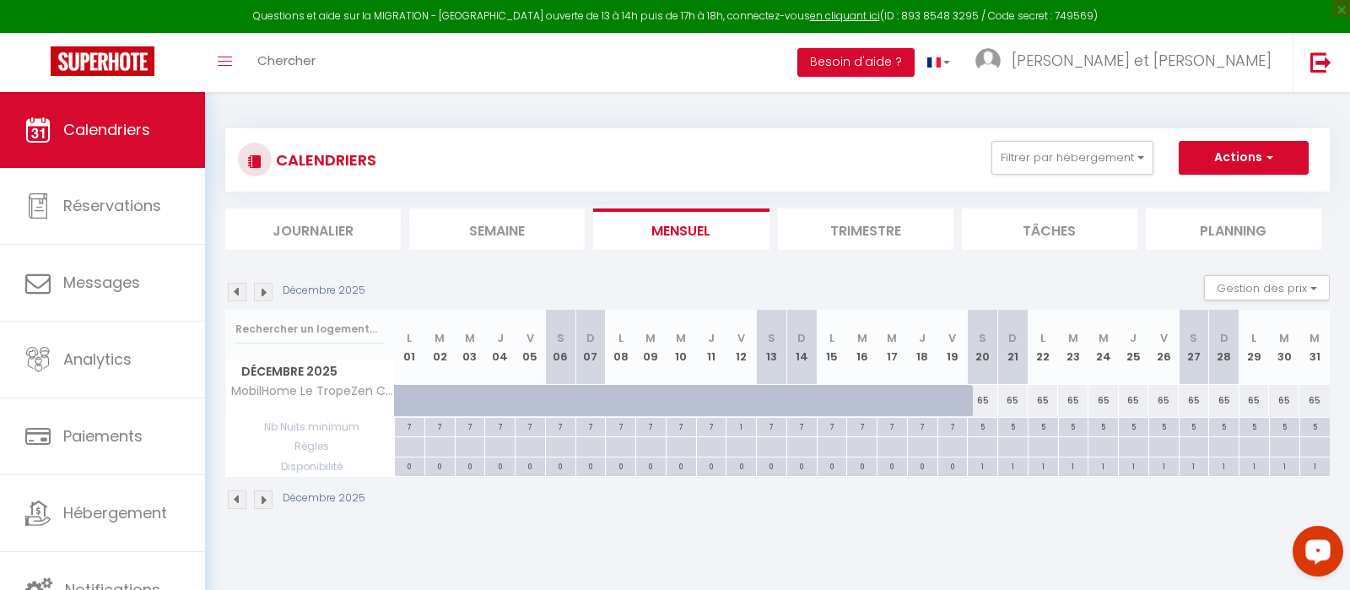
click at [259, 289] on img at bounding box center [263, 292] width 19 height 19
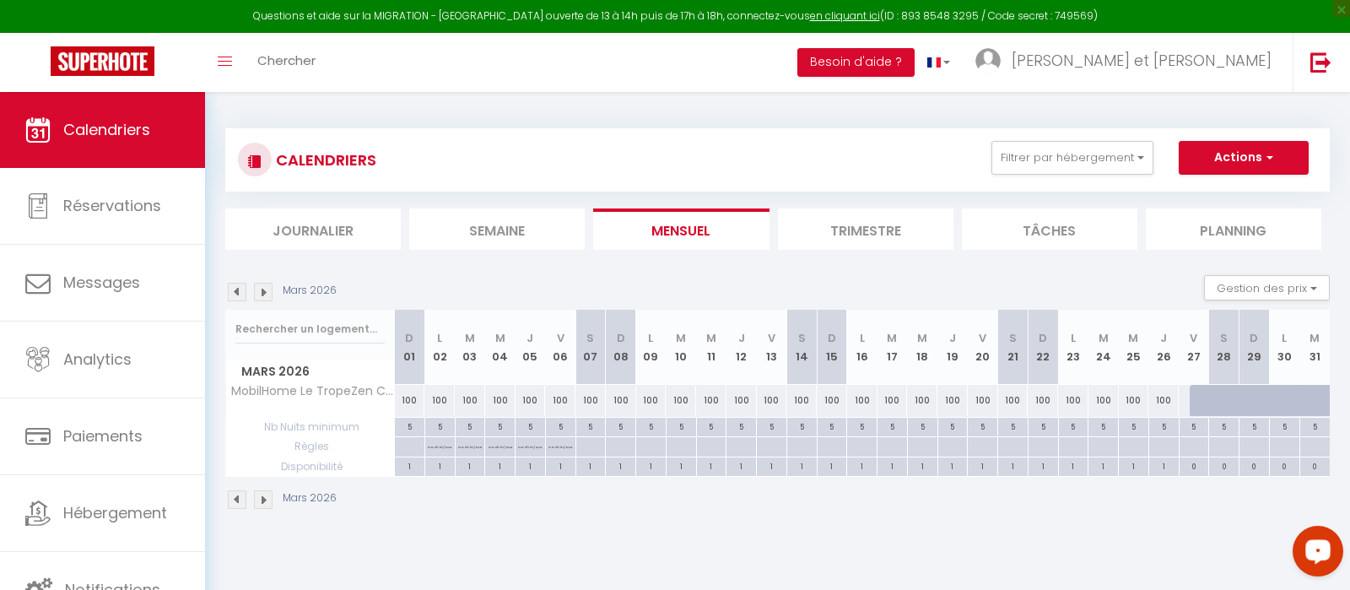
click at [259, 289] on img at bounding box center [263, 292] width 19 height 19
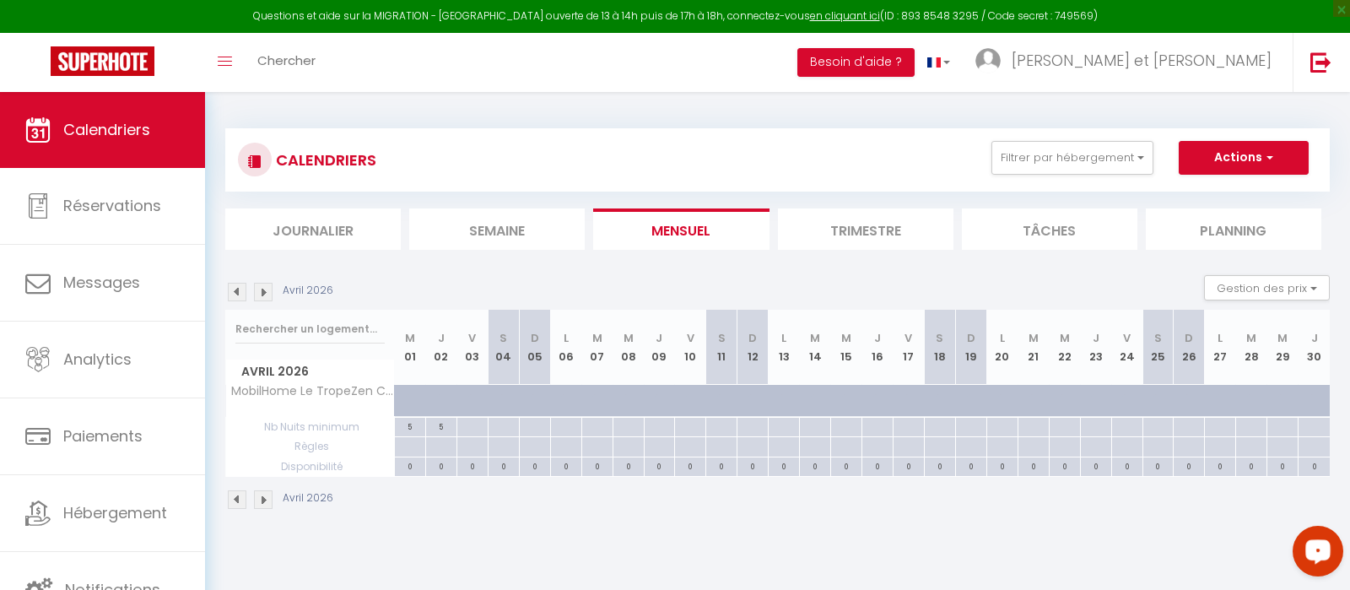
click at [259, 289] on img at bounding box center [263, 292] width 19 height 19
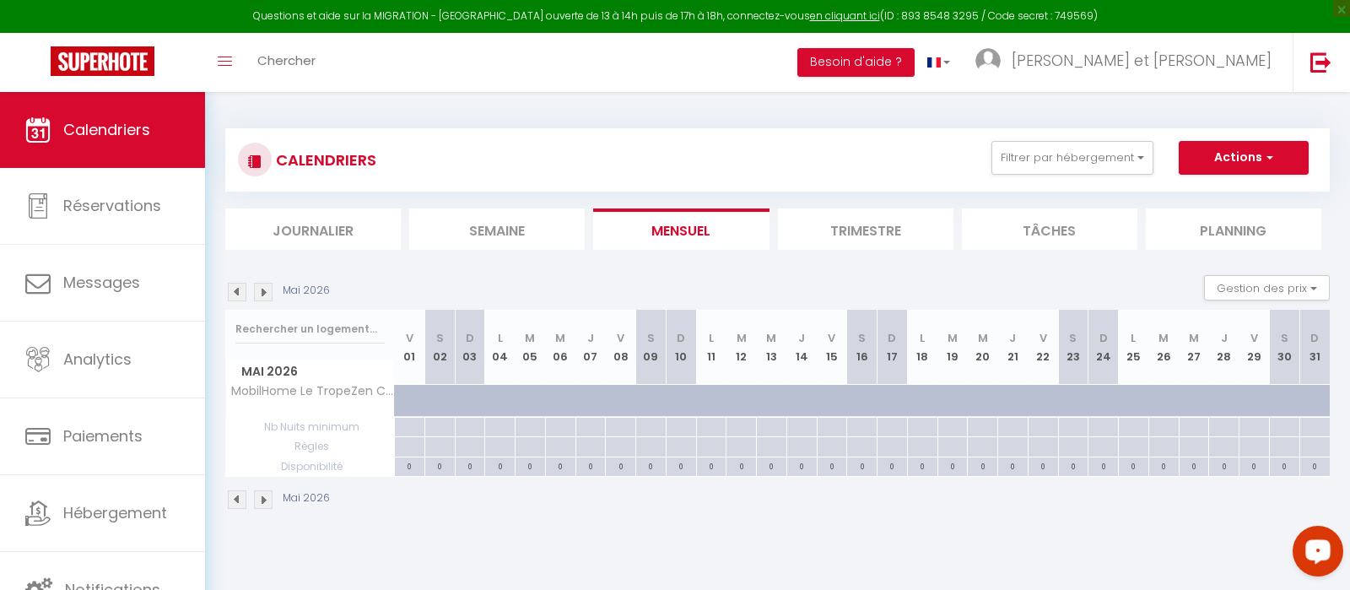
click at [230, 291] on img at bounding box center [237, 292] width 19 height 19
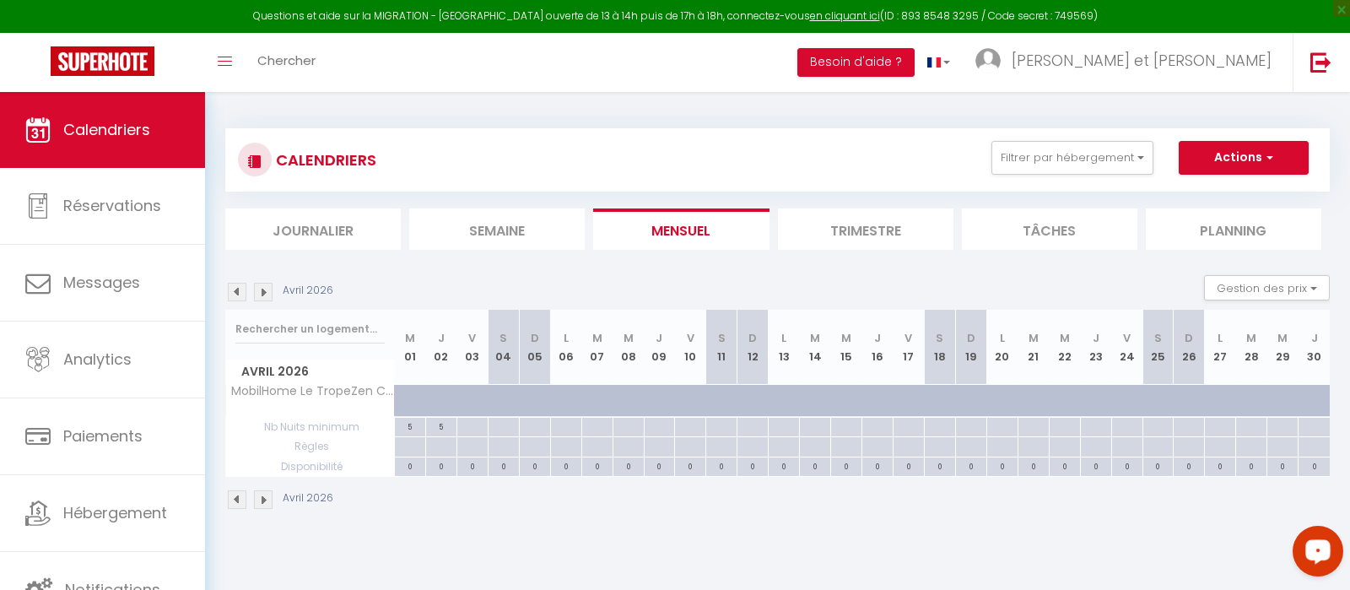
click at [236, 291] on img at bounding box center [237, 292] width 19 height 19
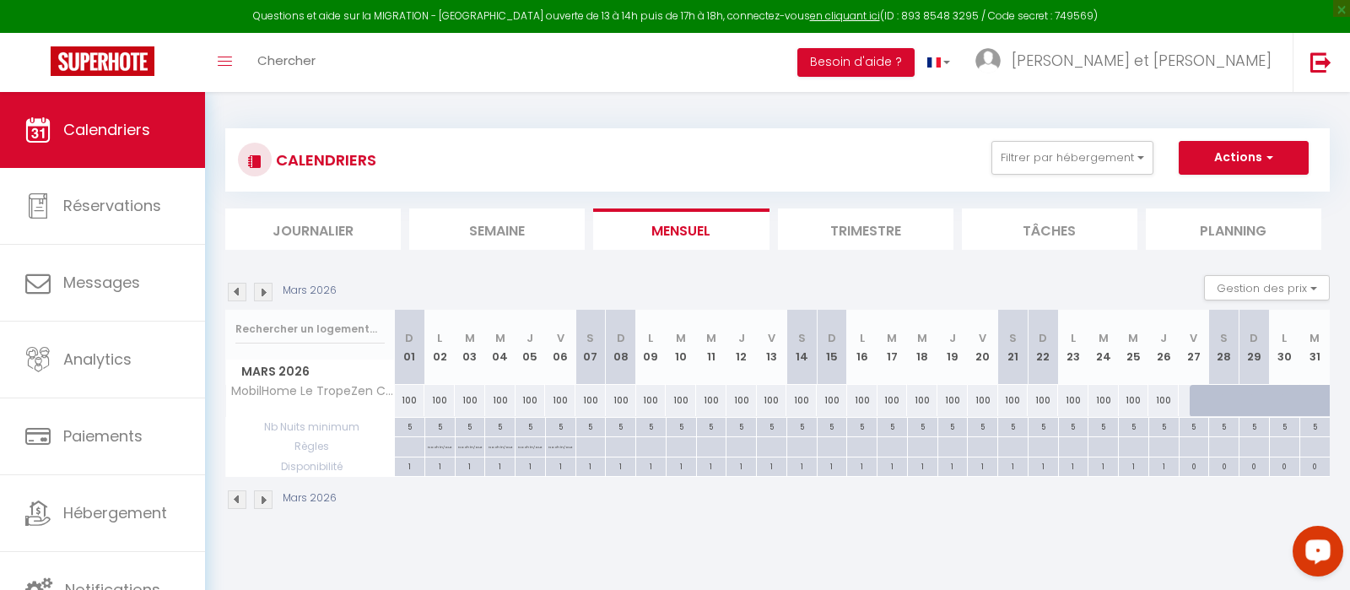
click at [236, 291] on img at bounding box center [237, 292] width 19 height 19
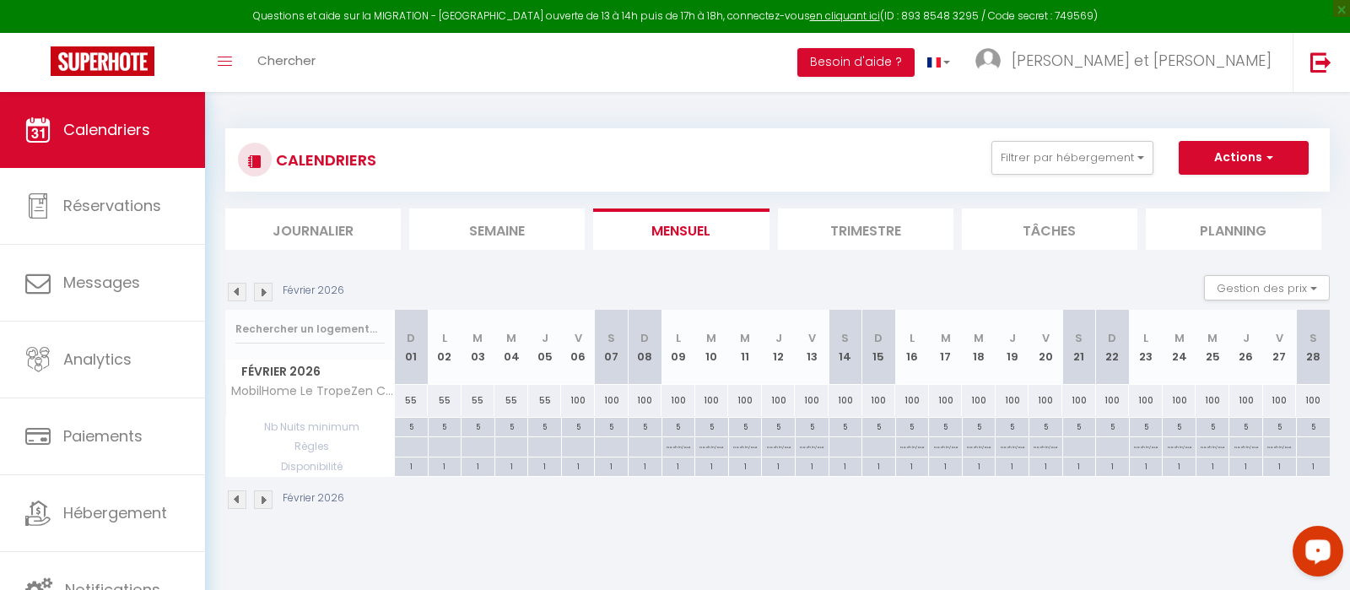
click at [236, 291] on img at bounding box center [237, 292] width 19 height 19
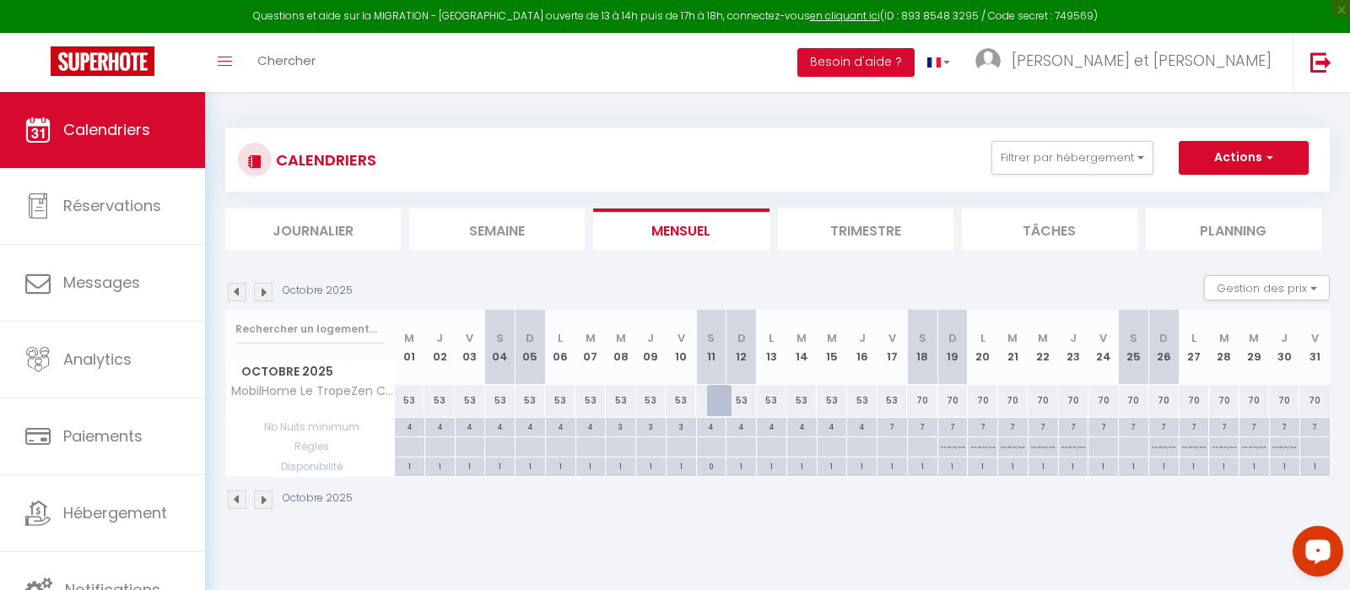
click at [236, 291] on img at bounding box center [237, 292] width 19 height 19
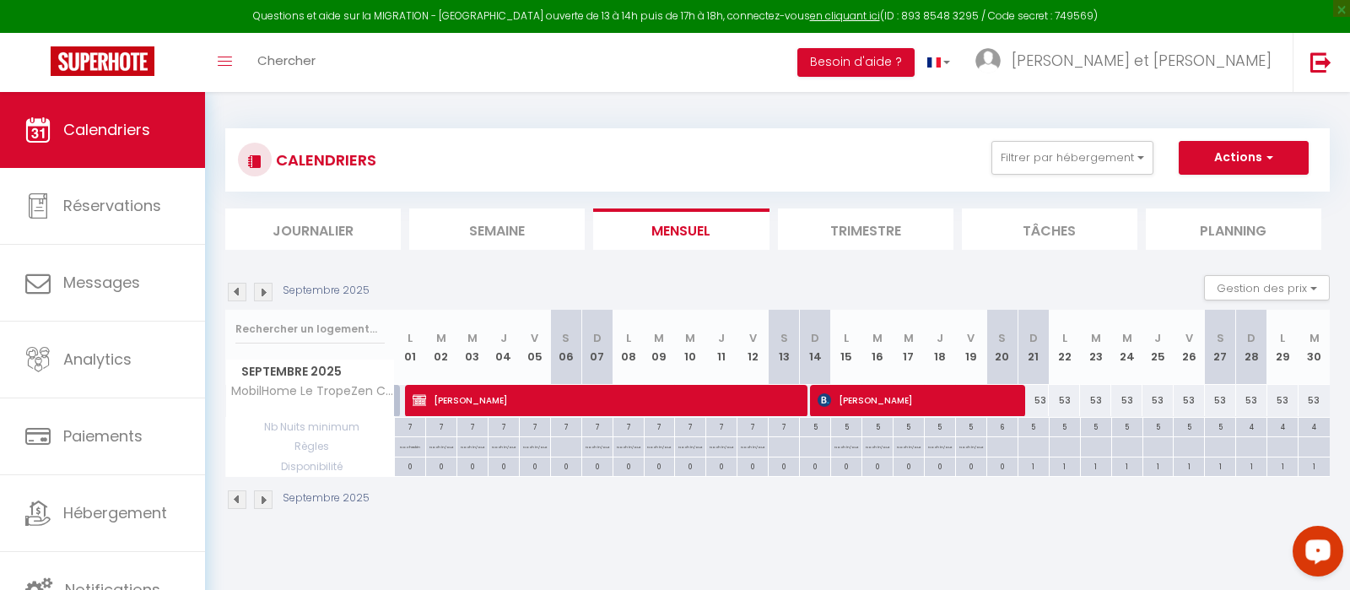
click at [236, 291] on img at bounding box center [237, 292] width 19 height 19
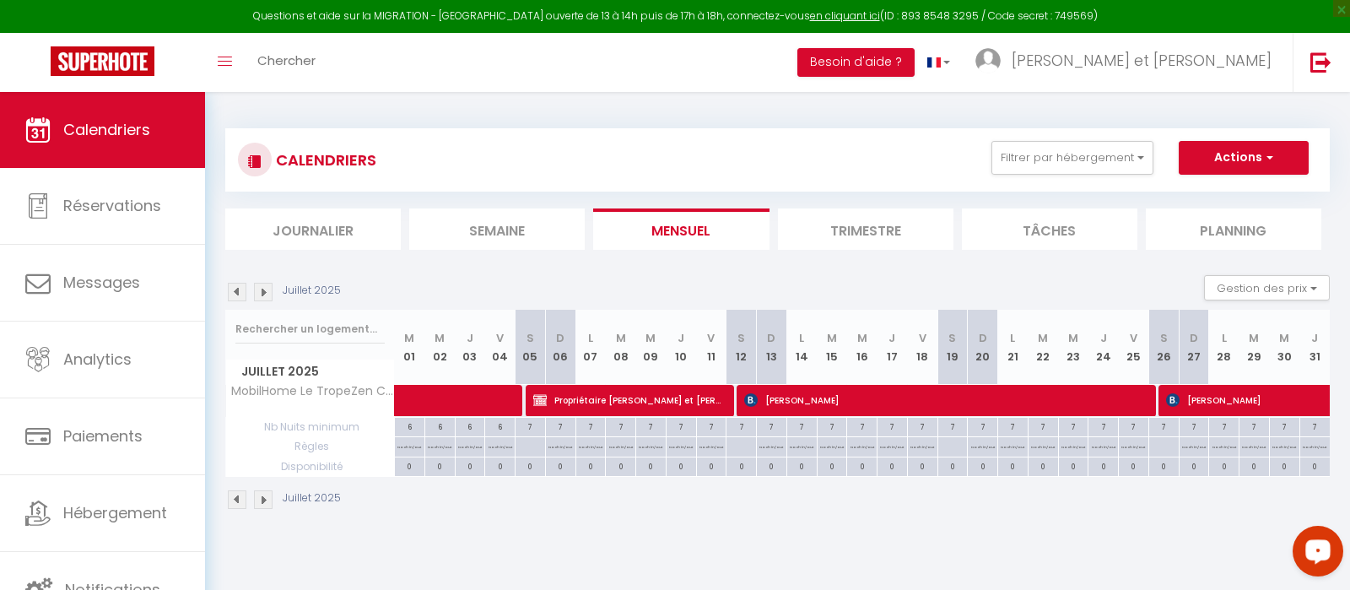
click at [236, 291] on img at bounding box center [237, 292] width 19 height 19
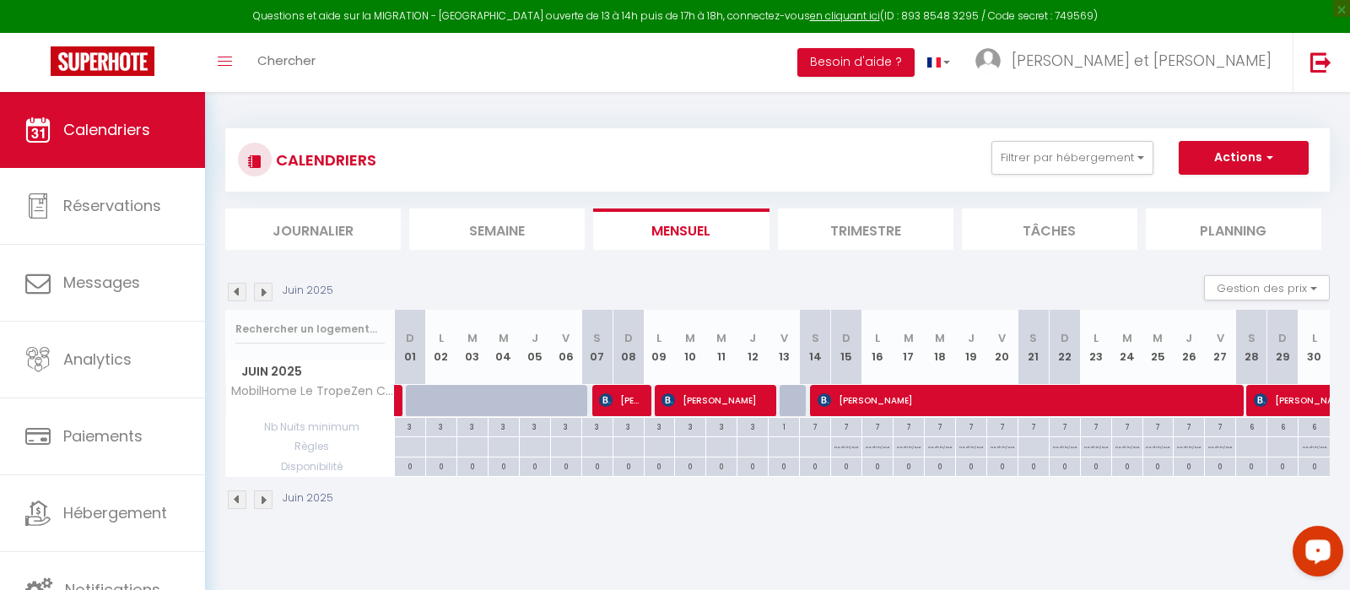
click at [236, 291] on img at bounding box center [237, 292] width 19 height 19
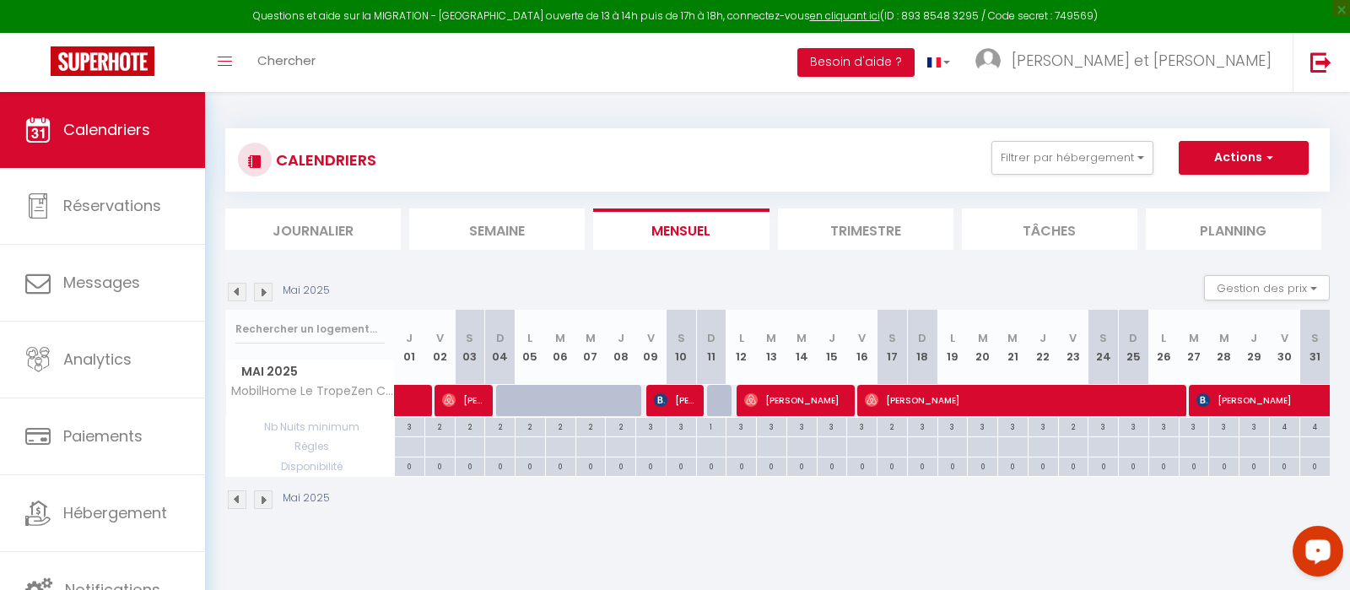
click at [236, 291] on img at bounding box center [237, 292] width 19 height 19
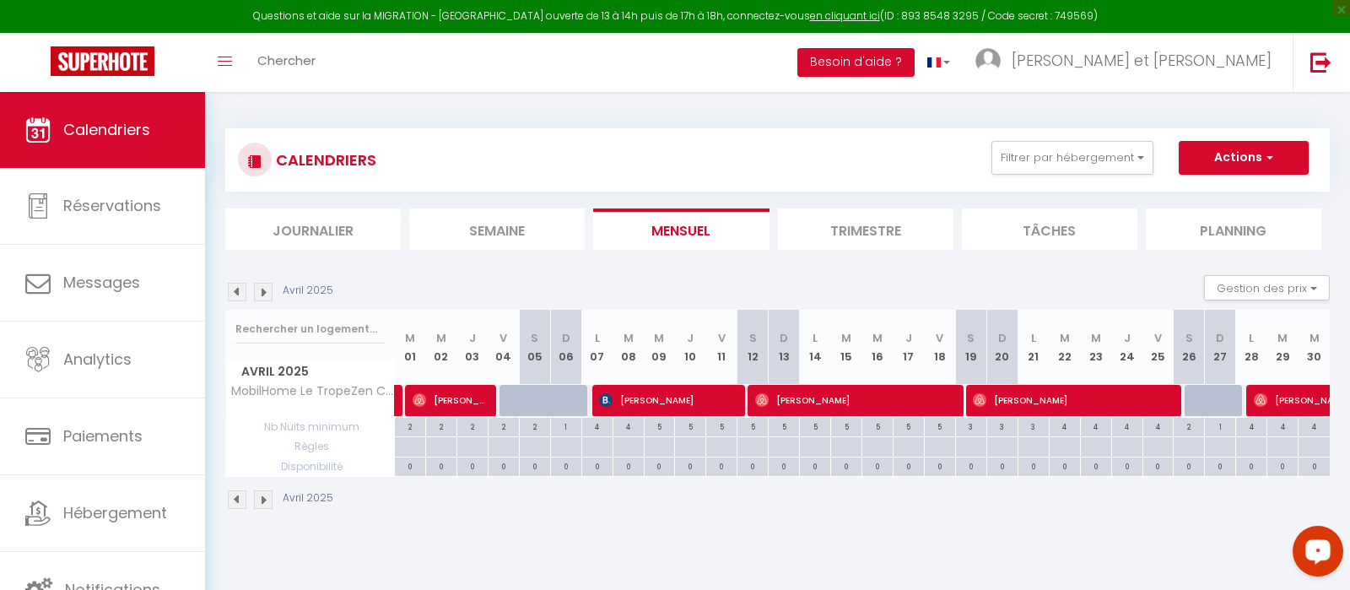
click at [236, 291] on img at bounding box center [237, 292] width 19 height 19
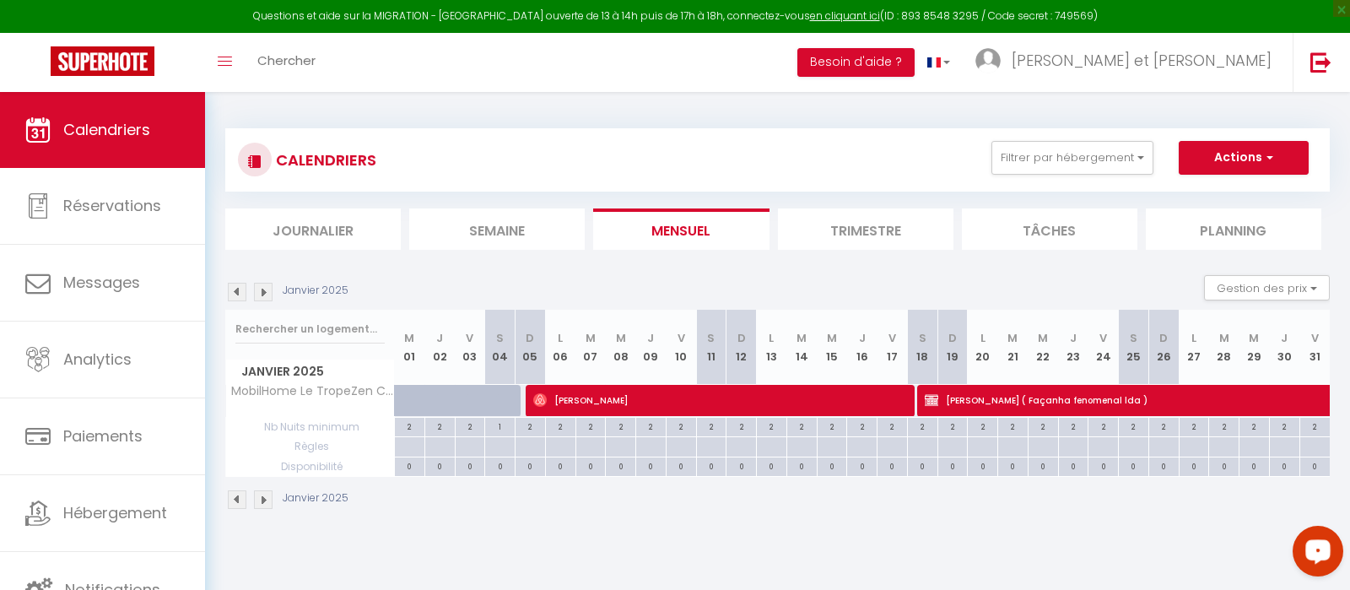
click at [259, 294] on img at bounding box center [263, 292] width 19 height 19
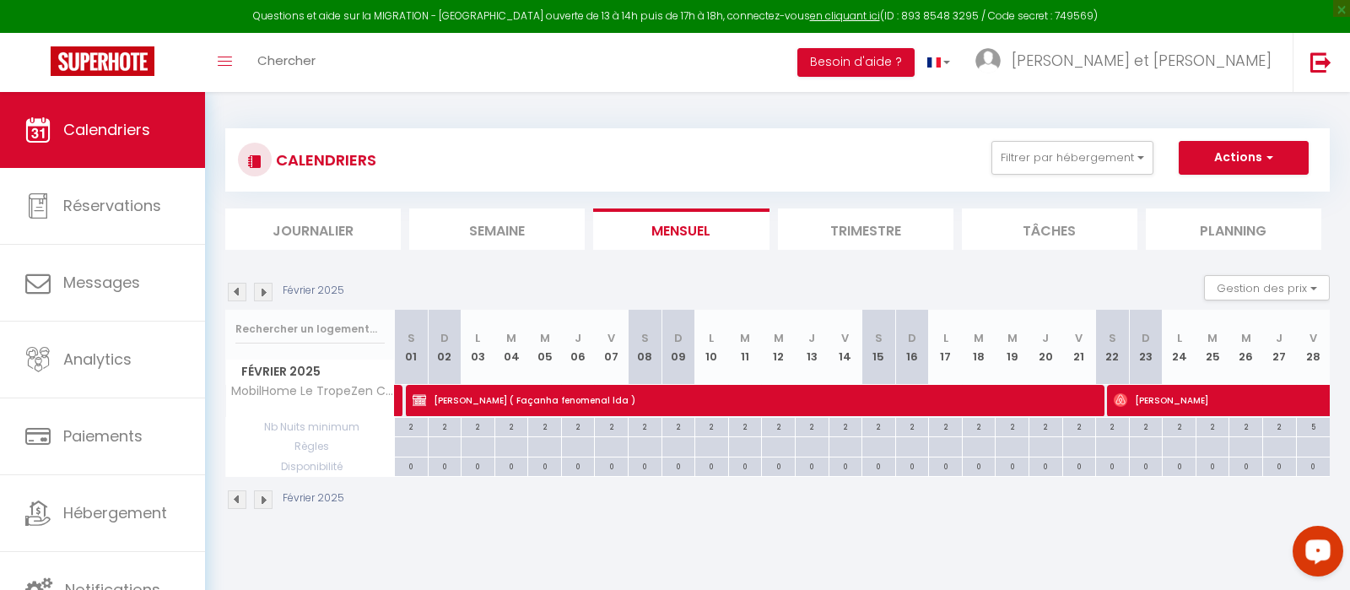
click at [262, 293] on img at bounding box center [263, 292] width 19 height 19
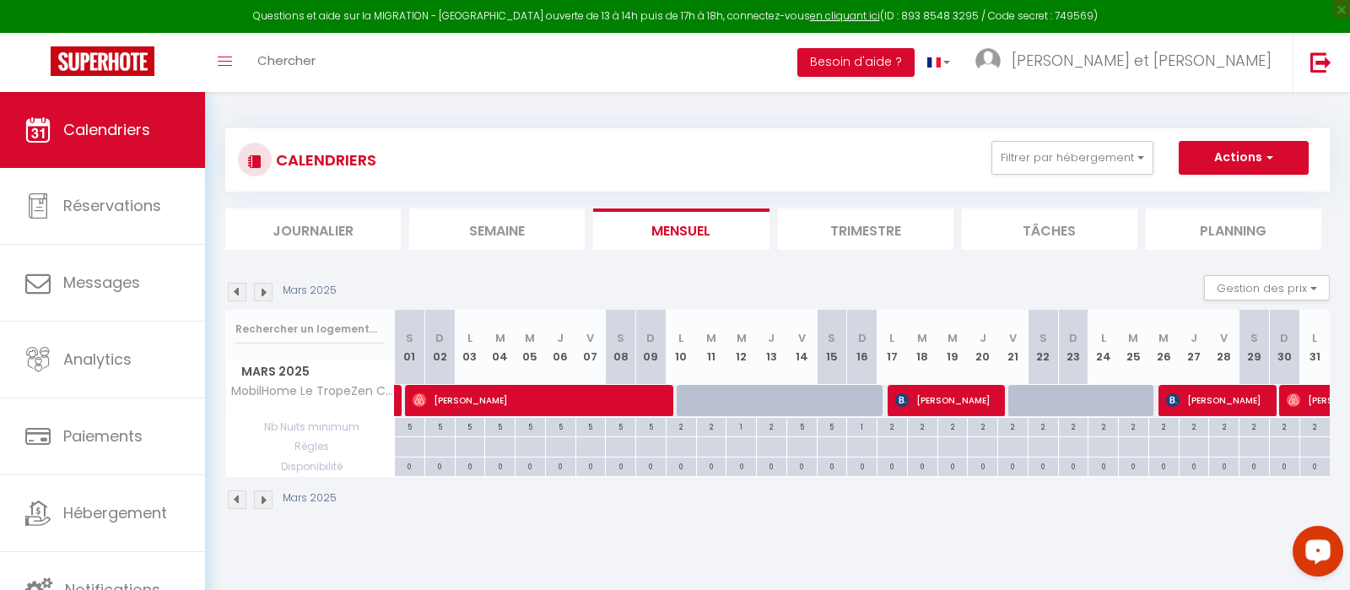
click at [926, 401] on span "[PERSON_NAME]" at bounding box center [945, 400] width 101 height 32
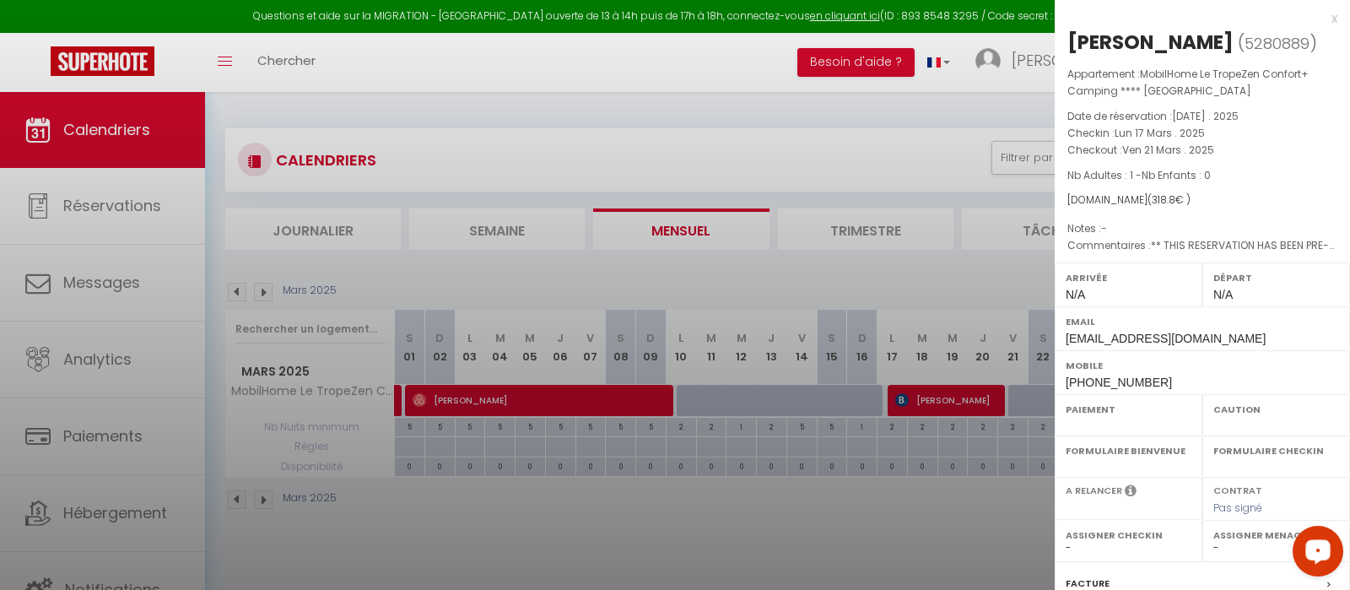
select select "OK"
select select "1"
select select "0"
select select "1"
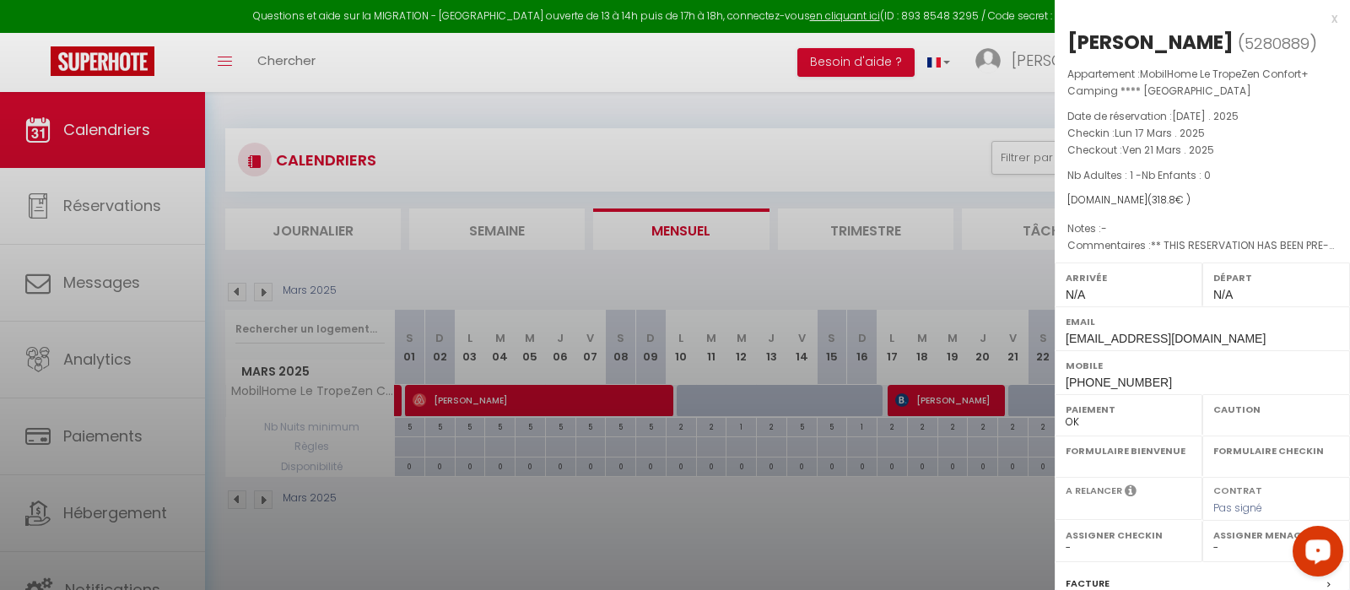
select select
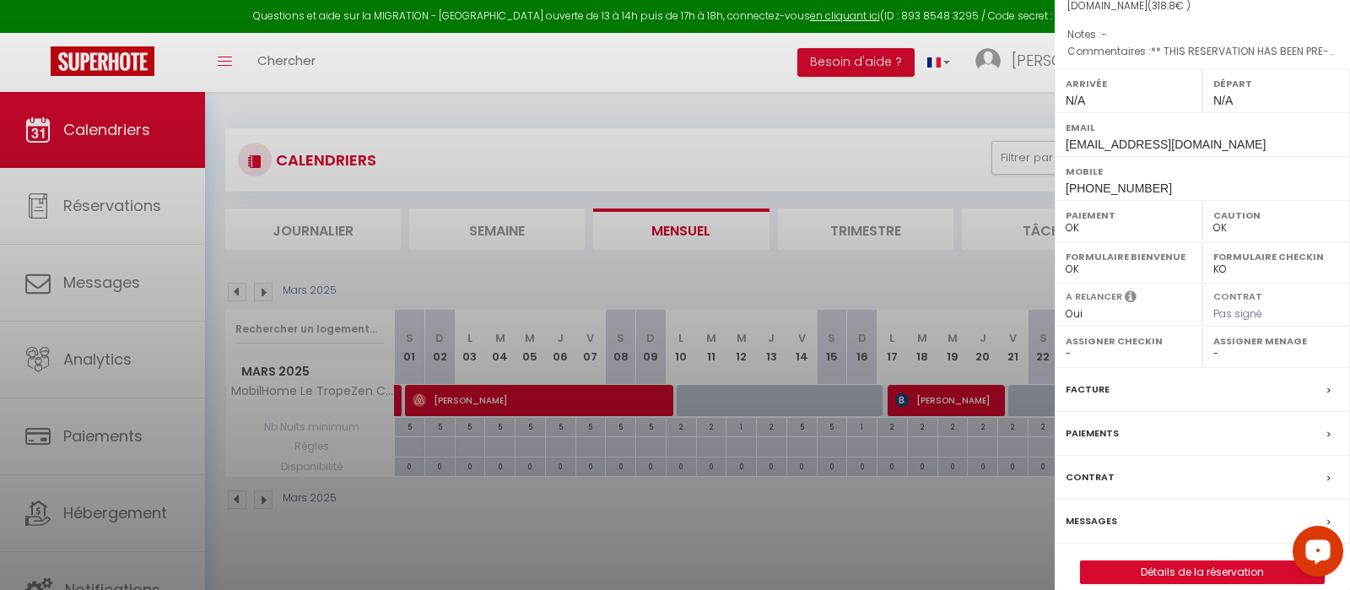
select select "19286"
select select "38101"
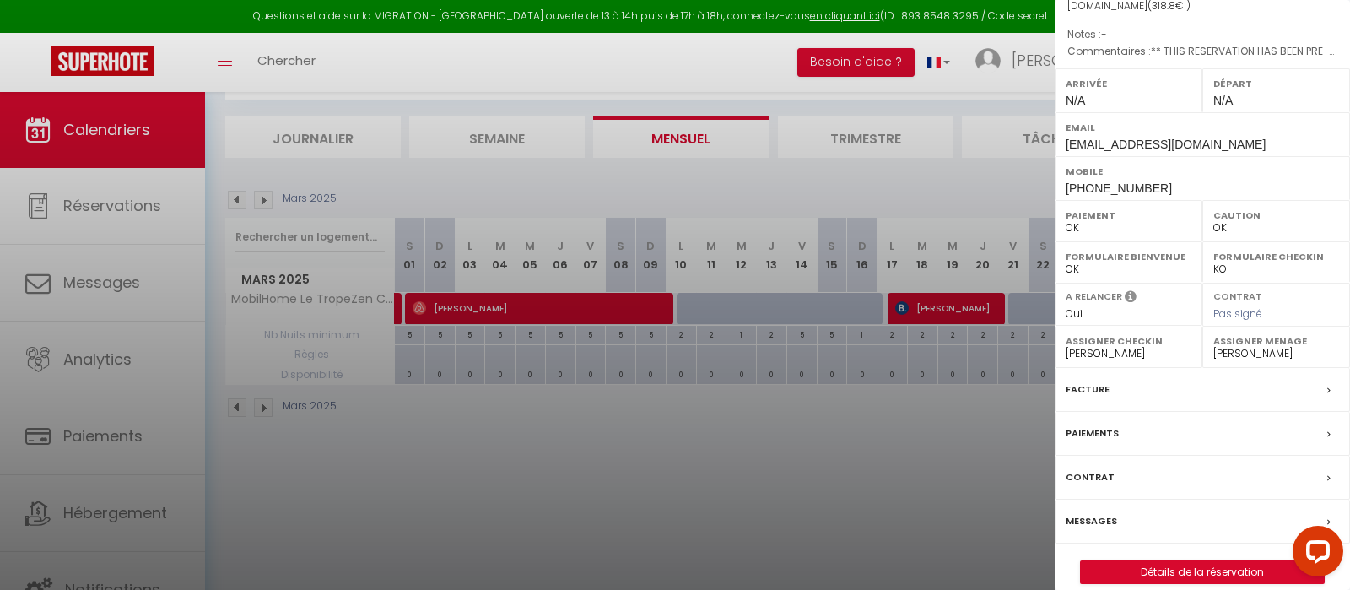
scroll to position [0, 0]
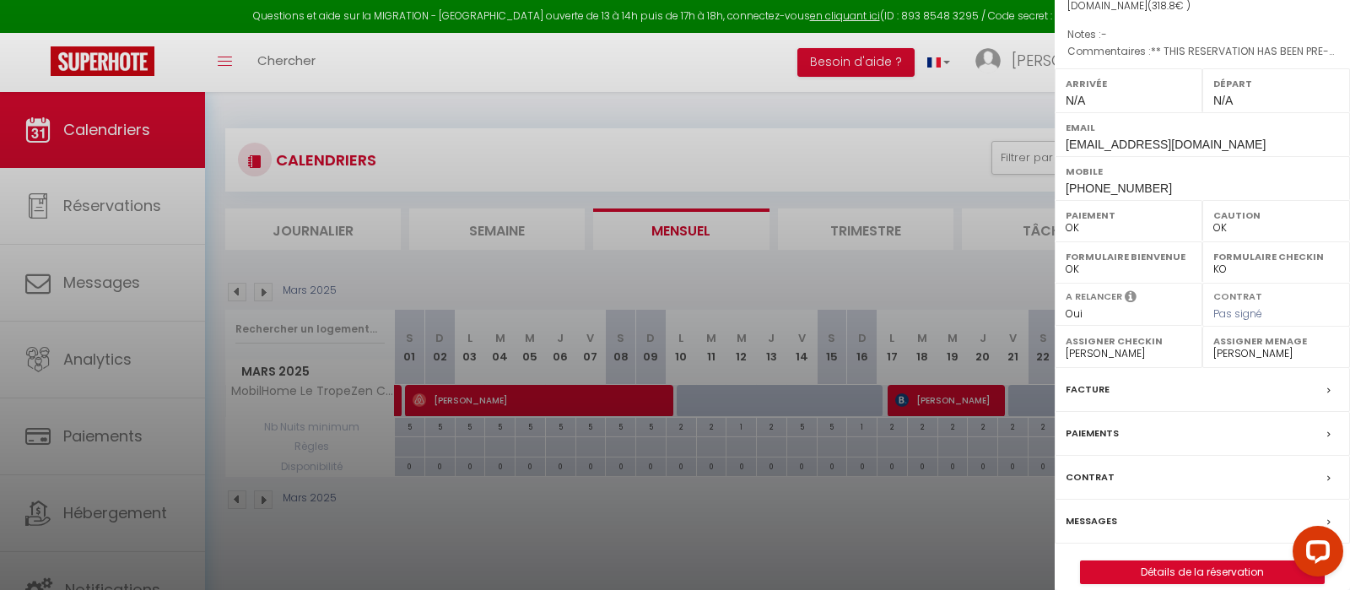
click at [758, 155] on div at bounding box center [675, 295] width 1350 height 590
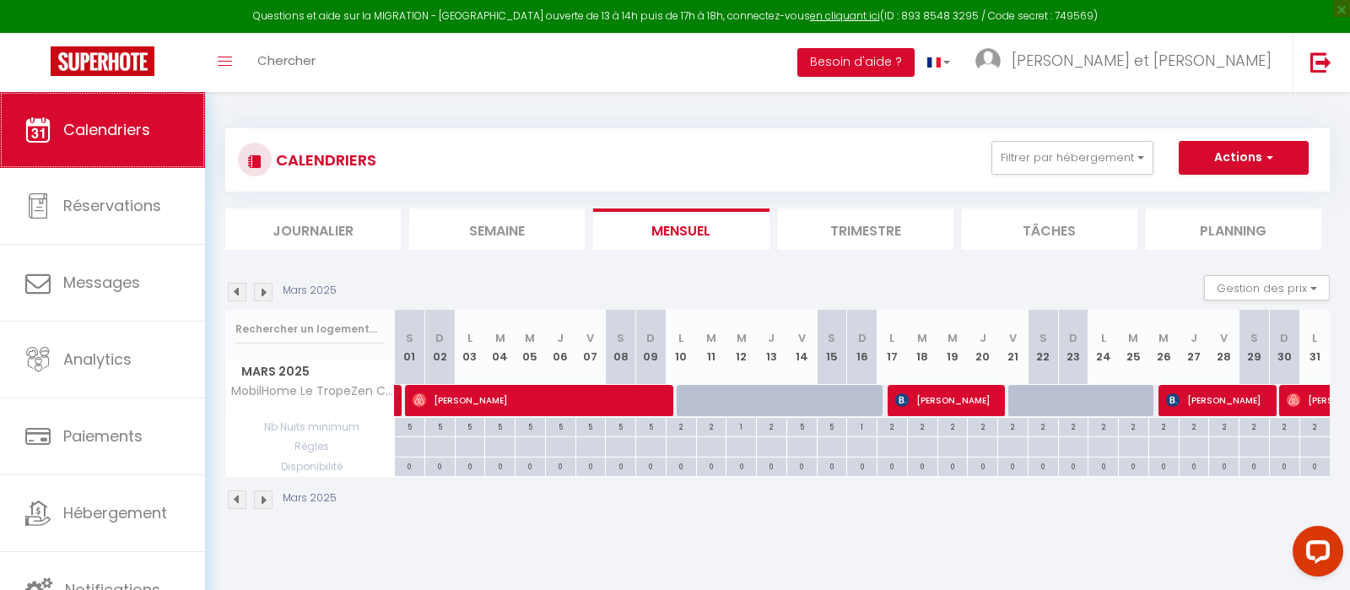
click at [86, 115] on link "Calendriers" at bounding box center [102, 130] width 205 height 76
click at [262, 282] on div "Mars 2025 Gestion des prix Nb Nuits minimum Règles Disponibilité" at bounding box center [777, 292] width 1104 height 35
click at [261, 292] on img at bounding box center [263, 292] width 19 height 19
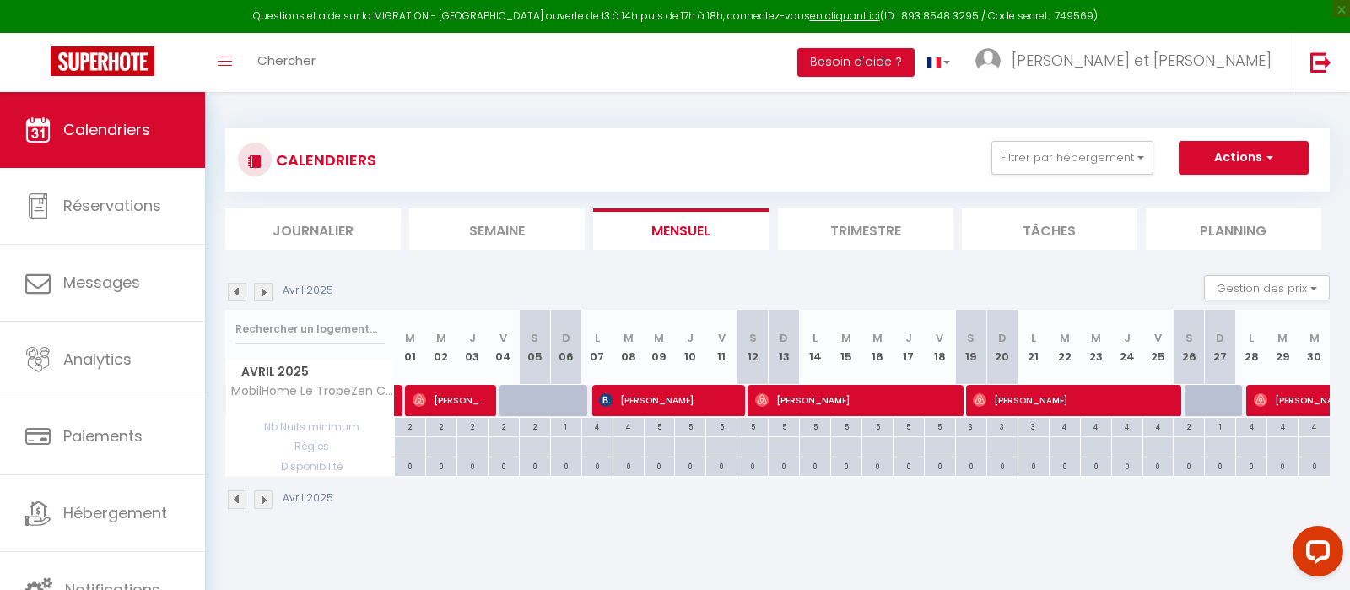
click at [261, 292] on img at bounding box center [263, 292] width 19 height 19
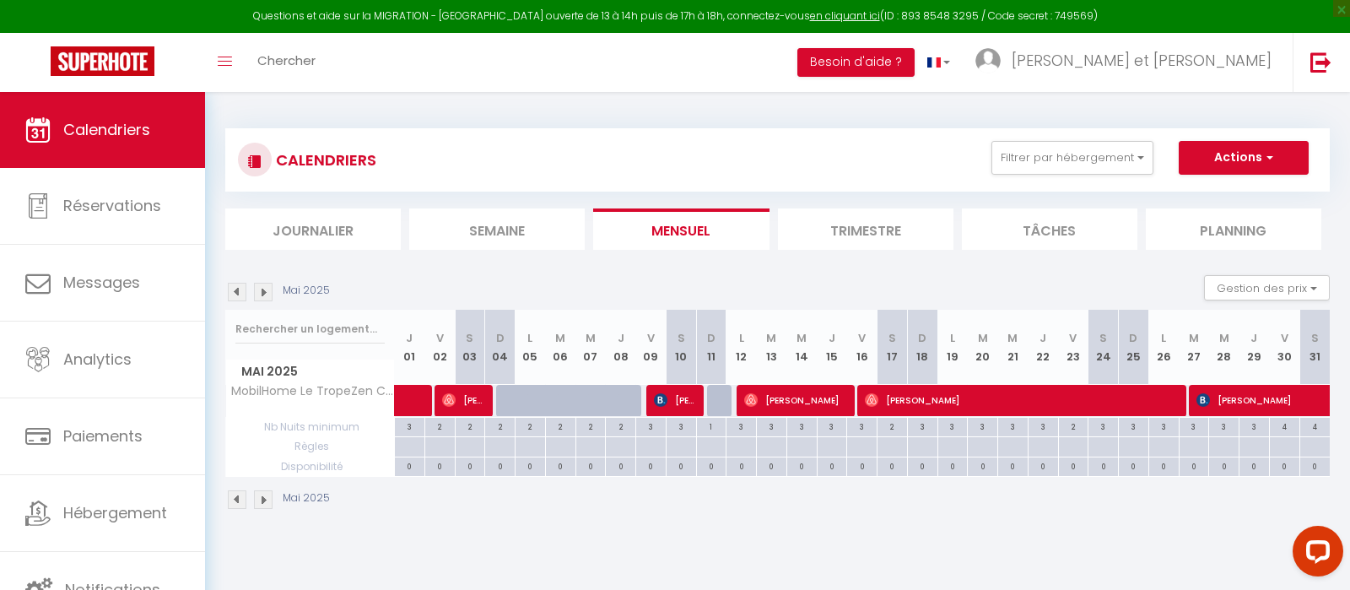
click at [261, 292] on img at bounding box center [263, 292] width 19 height 19
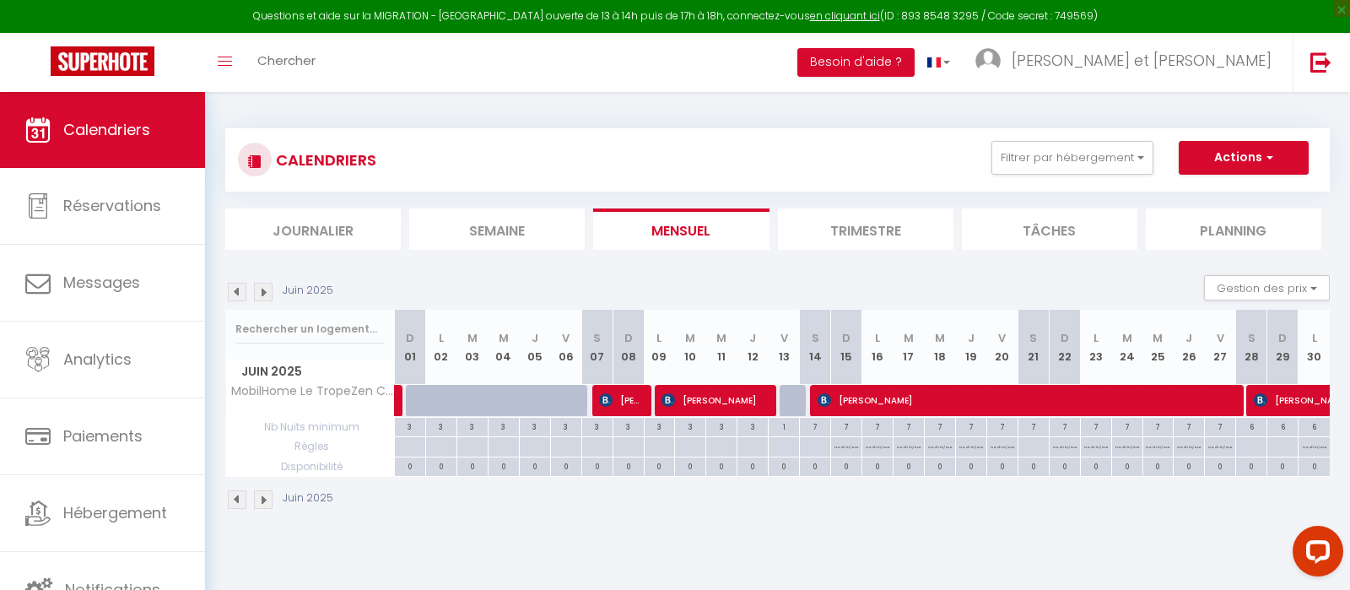
click at [261, 292] on img at bounding box center [263, 292] width 19 height 19
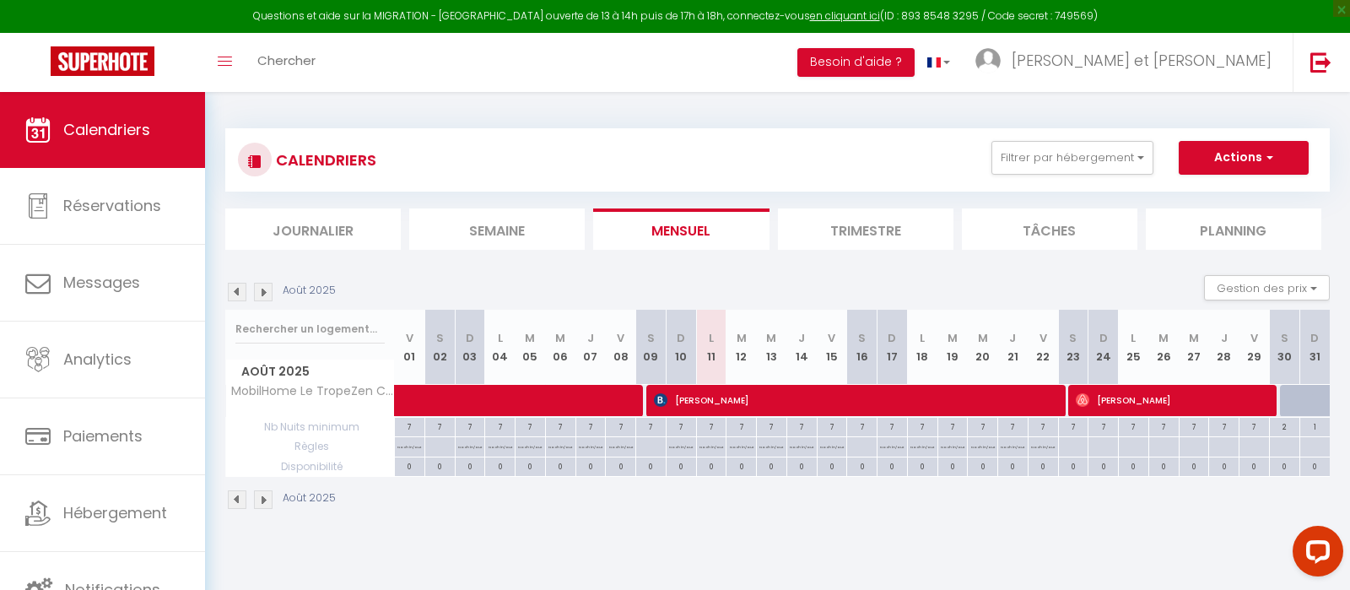
click at [261, 292] on img at bounding box center [263, 292] width 19 height 19
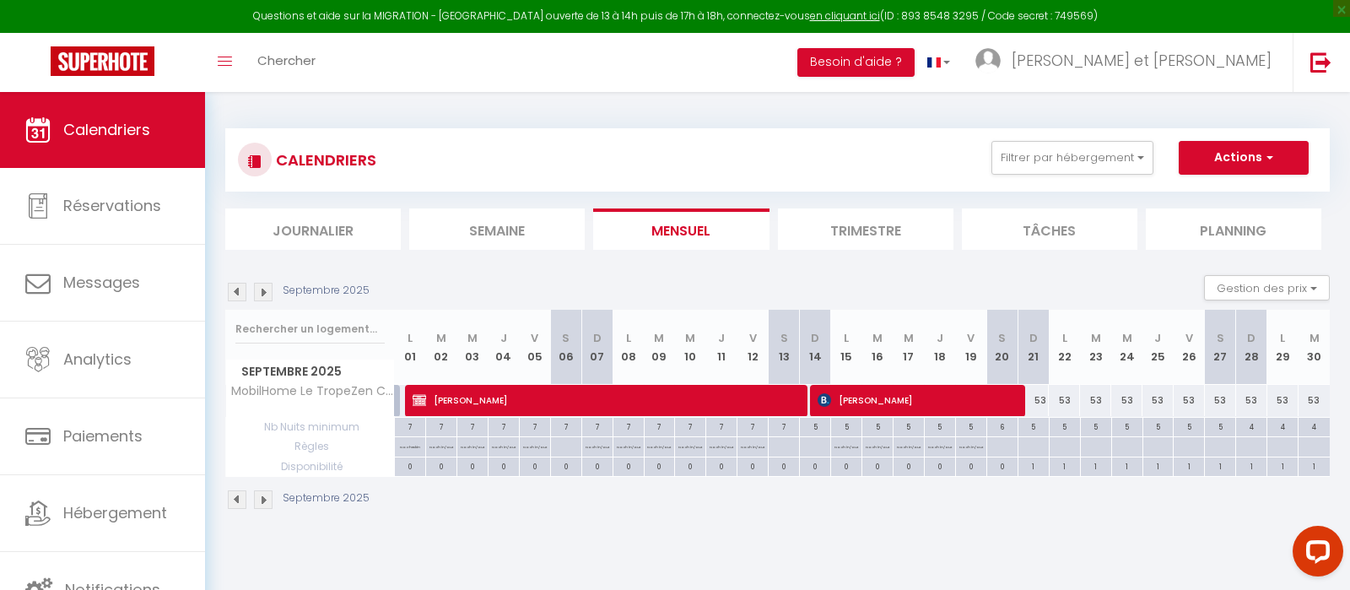
click at [261, 292] on img at bounding box center [263, 292] width 19 height 19
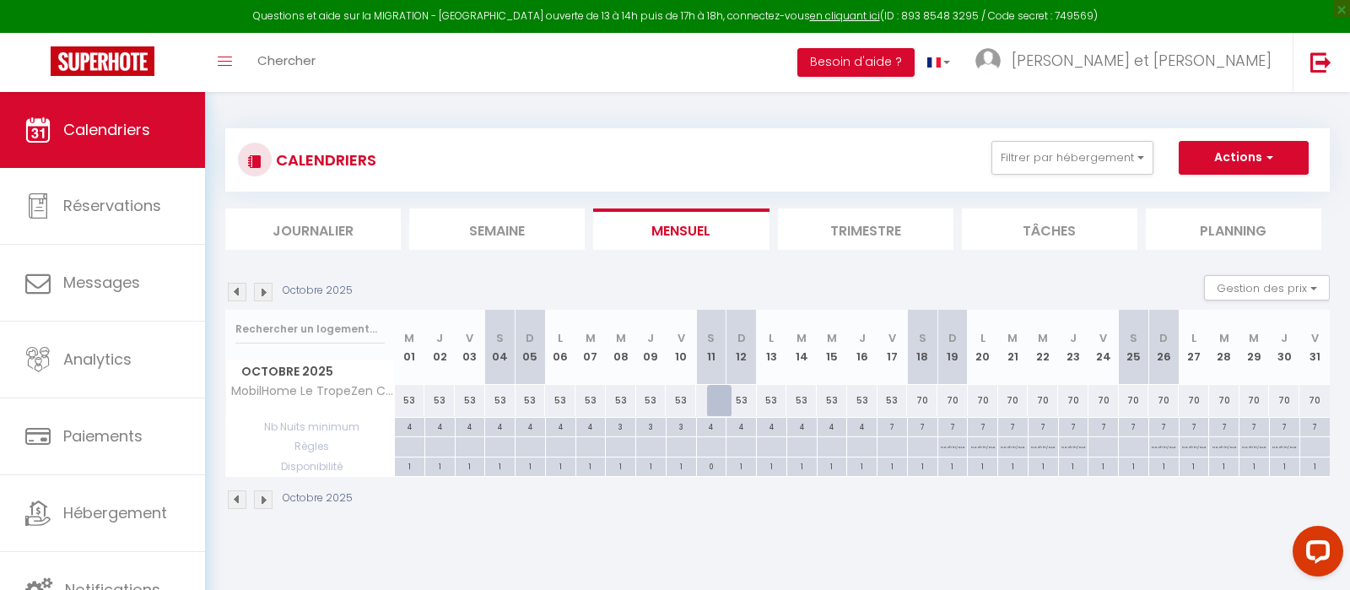
click at [261, 292] on img at bounding box center [263, 292] width 19 height 19
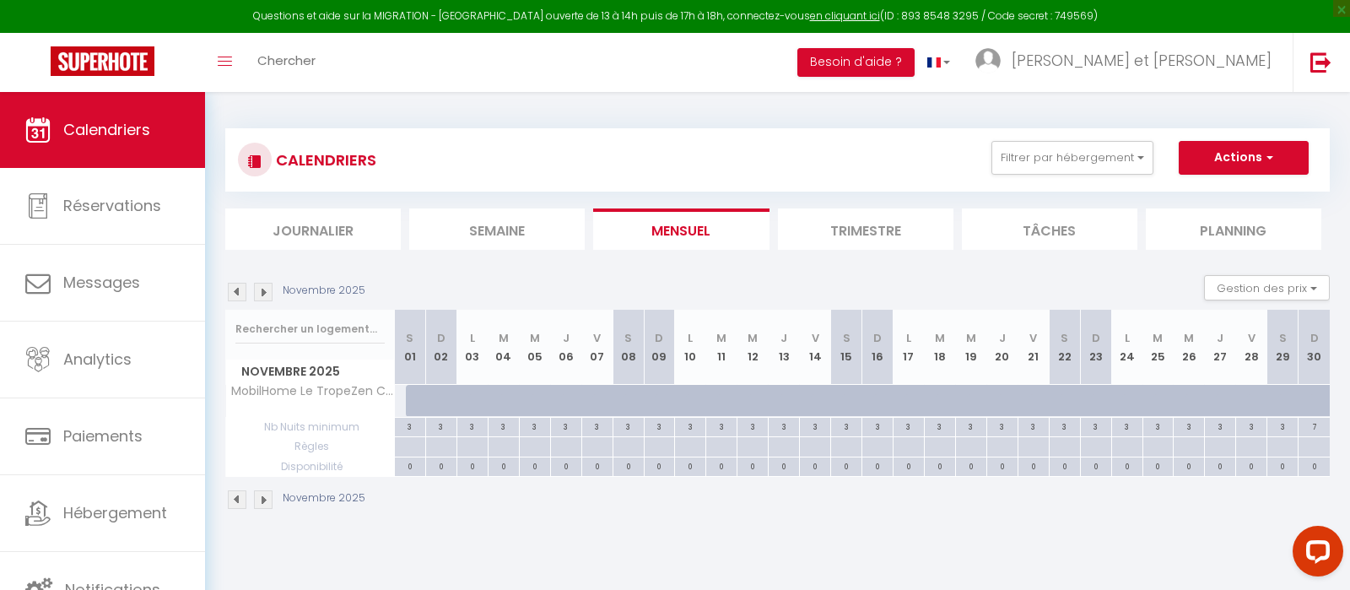
click at [261, 292] on img at bounding box center [263, 292] width 19 height 19
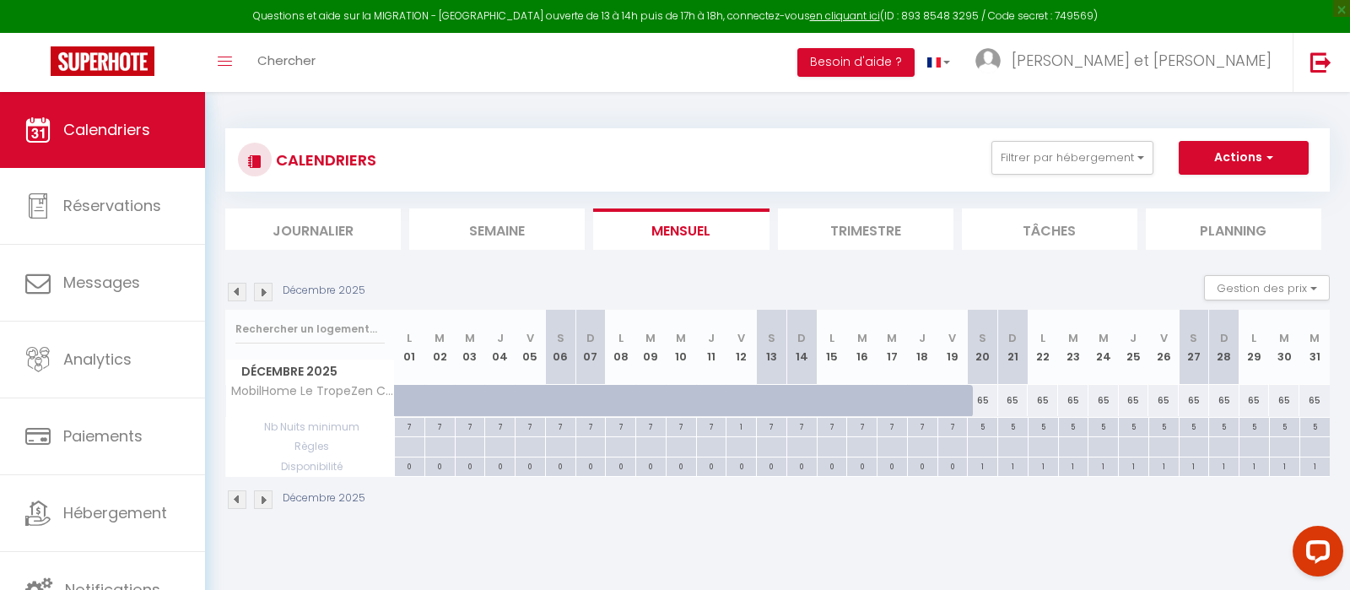
click at [261, 292] on img at bounding box center [263, 292] width 19 height 19
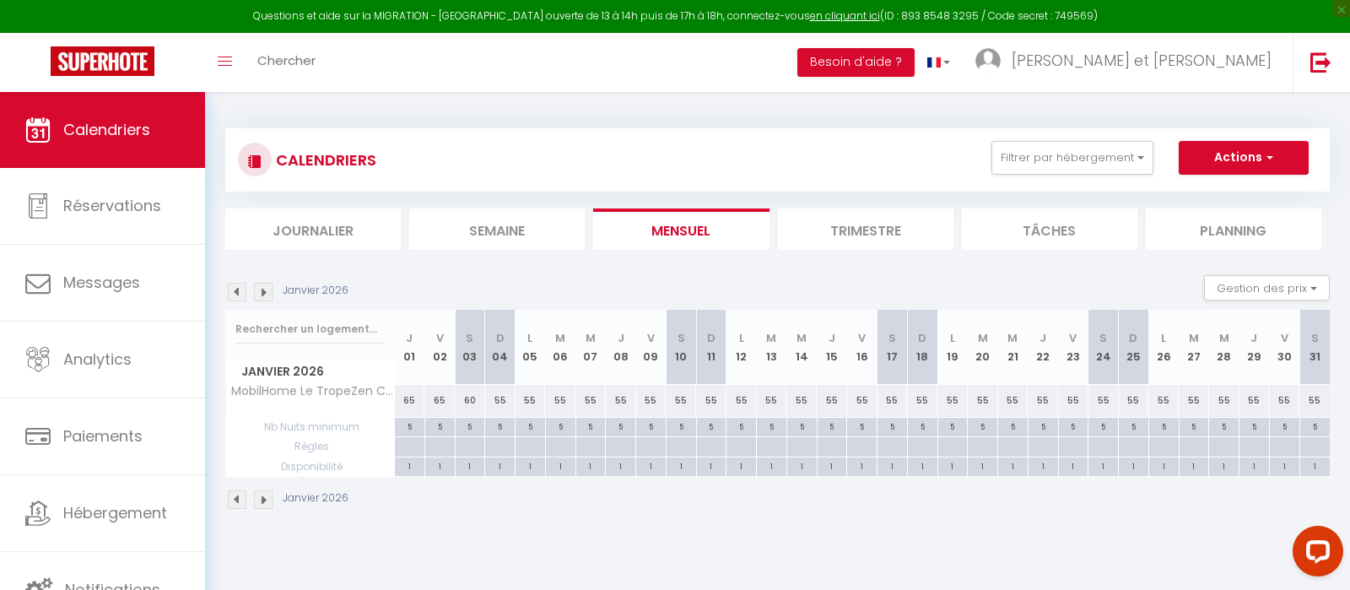
click at [265, 292] on img at bounding box center [263, 292] width 19 height 19
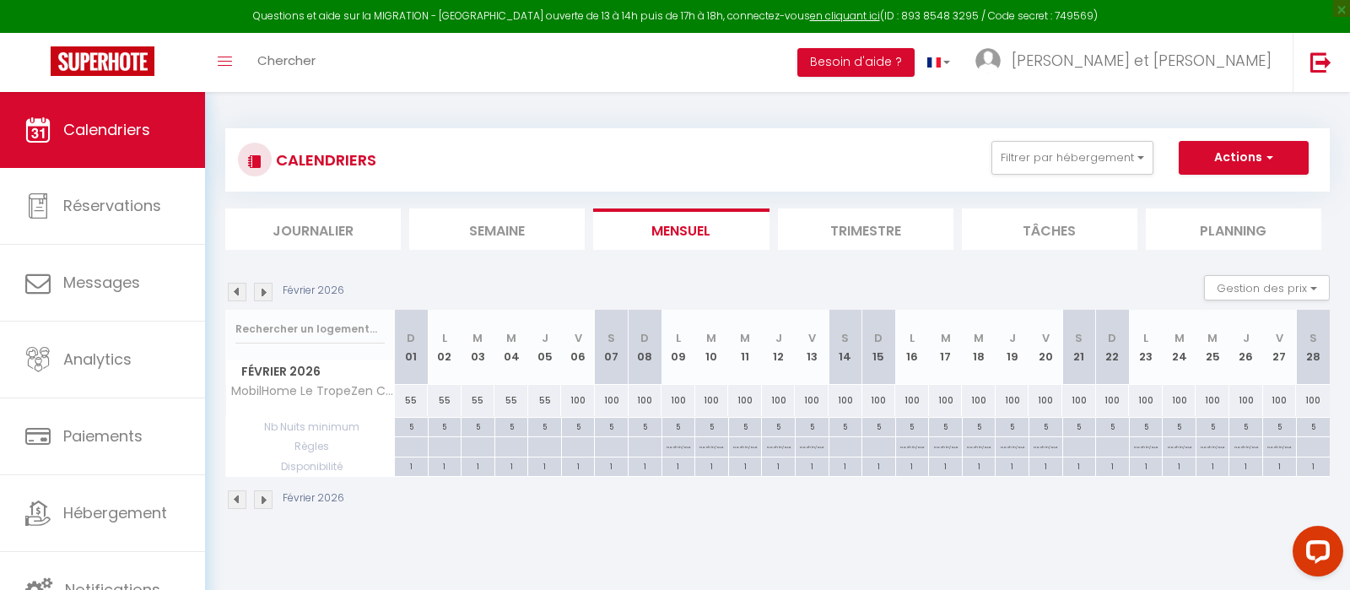
click at [576, 395] on div "100" at bounding box center [578, 400] width 34 height 31
type input "100"
type input "Ven 06 Février 2026"
type input "[DATE]"
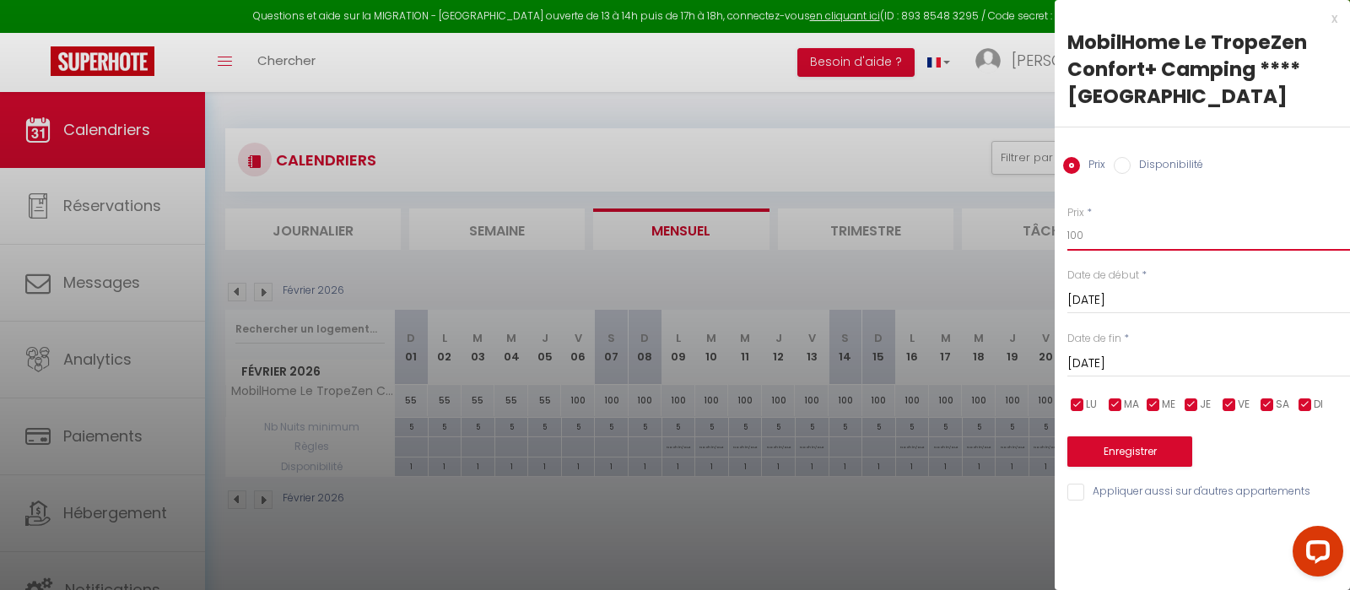
drag, startPoint x: 1095, startPoint y: 230, endPoint x: 1022, endPoint y: 240, distance: 74.0
click at [1067, 240] on input "100" at bounding box center [1208, 235] width 283 height 30
type input "7"
type input "65"
click at [1132, 364] on input "[DATE]" at bounding box center [1208, 364] width 283 height 22
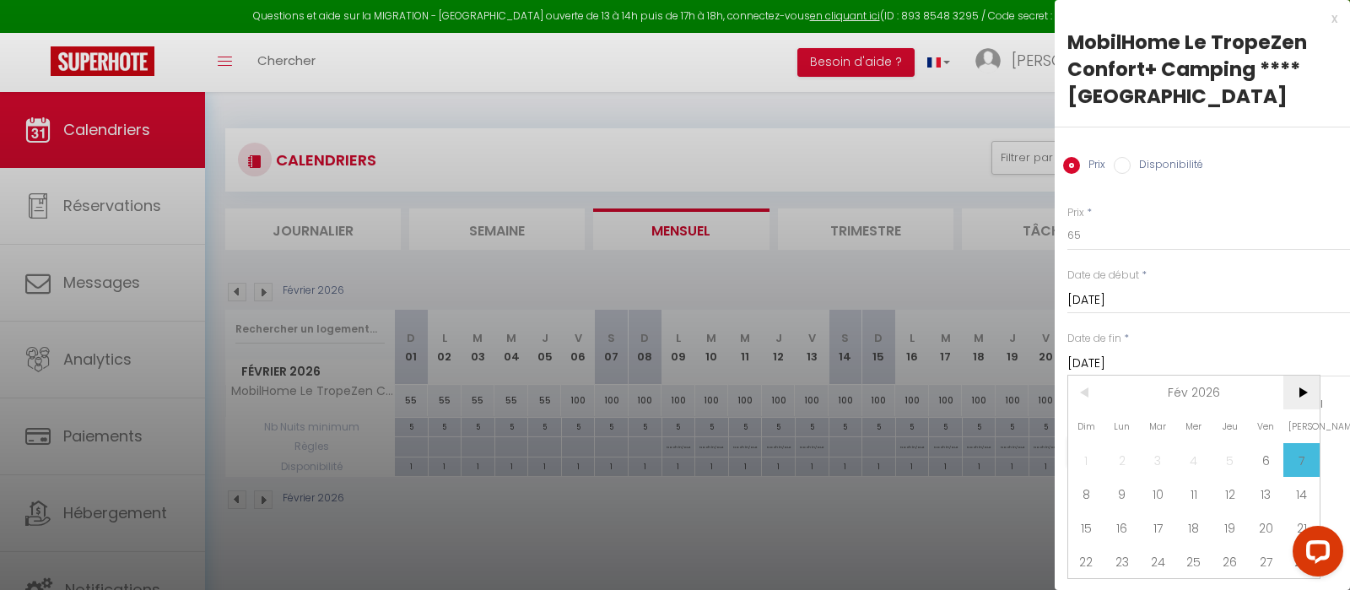
click at [1296, 401] on span ">" at bounding box center [1301, 392] width 36 height 34
click at [1276, 467] on span "6" at bounding box center [1266, 460] width 36 height 34
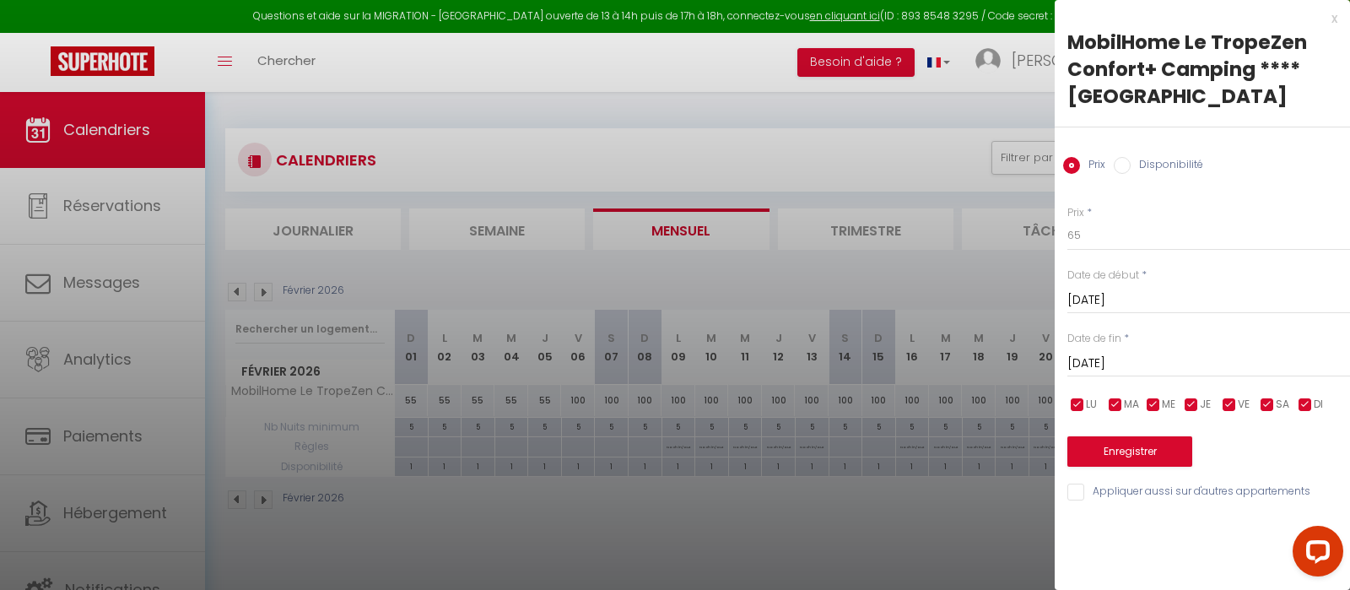
type input "Ven 06 Mars 2026"
click at [1138, 445] on button "Enregistrer" at bounding box center [1129, 451] width 125 height 30
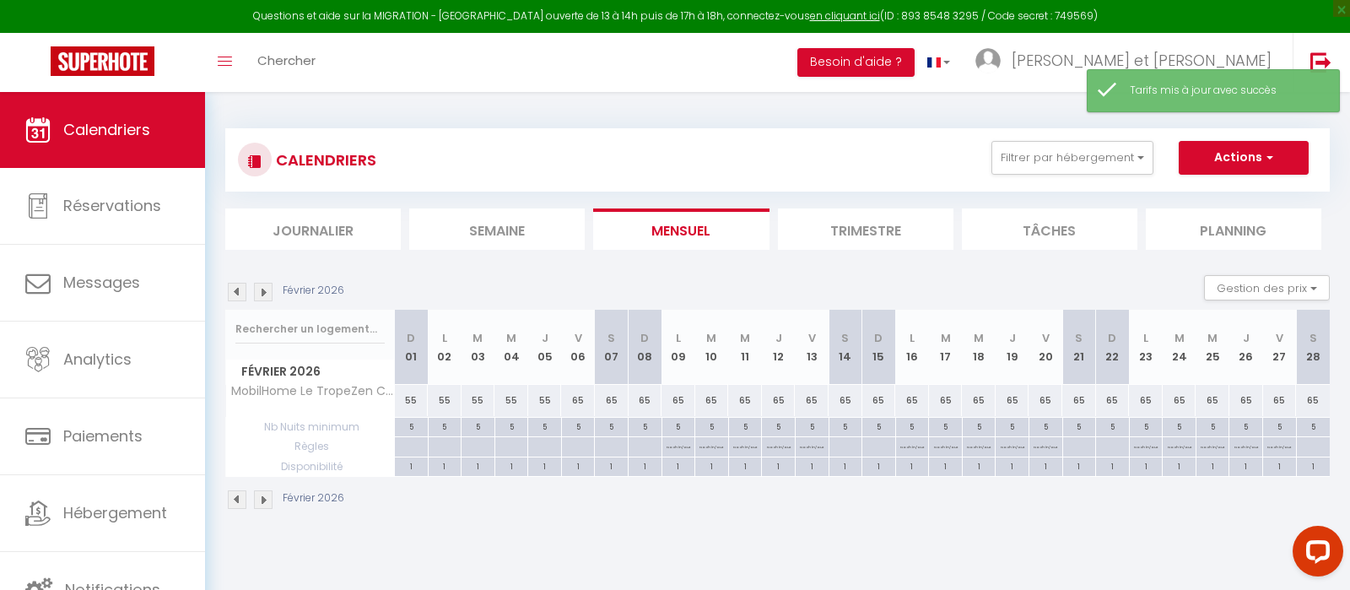
click at [262, 287] on img at bounding box center [263, 292] width 19 height 19
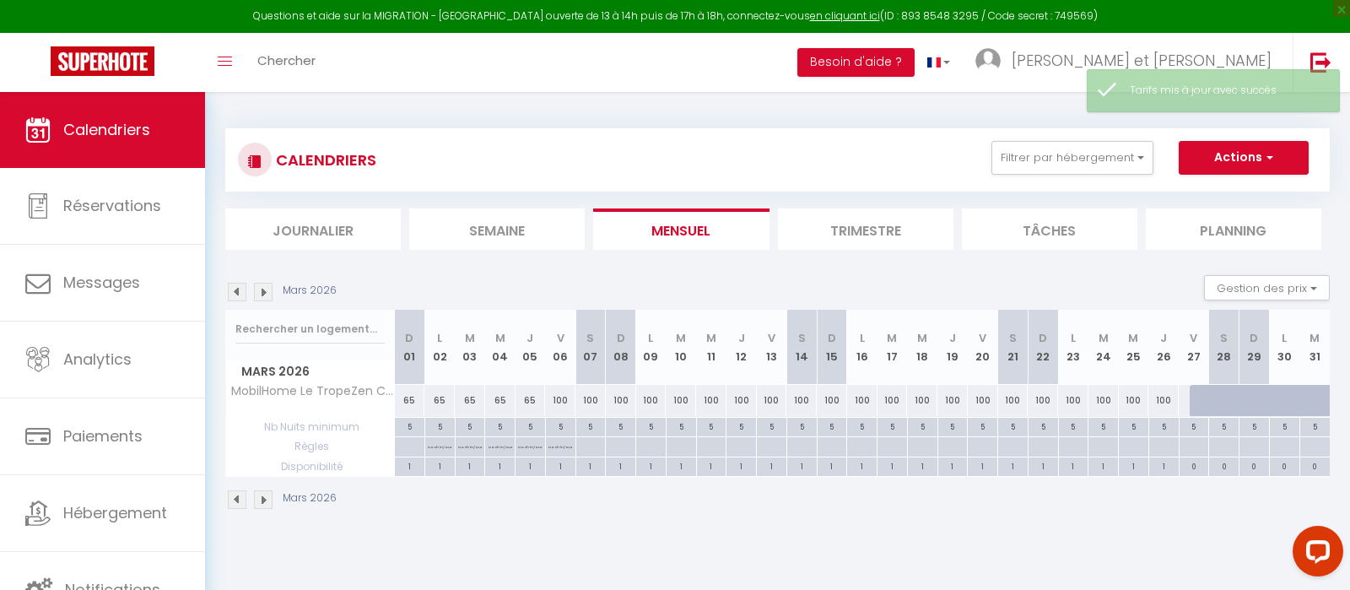
click at [565, 402] on div "100" at bounding box center [560, 400] width 30 height 31
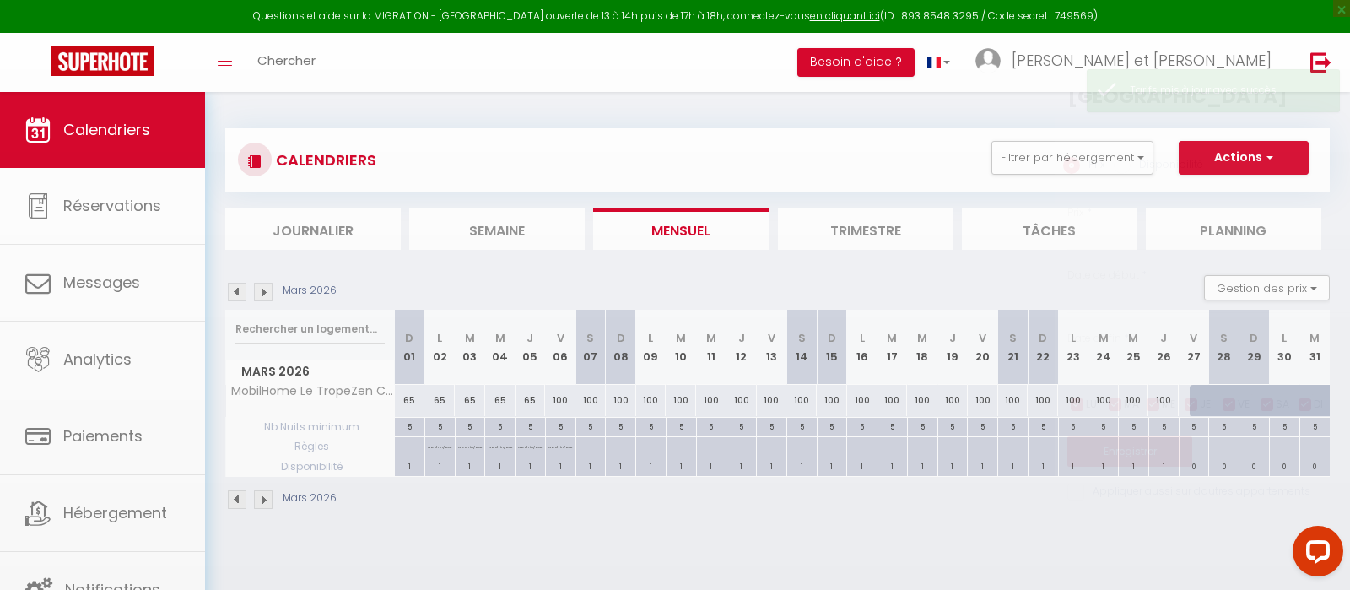
type input "100"
type input "Ven 06 Mars 2026"
type input "Sam 07 Mars 2026"
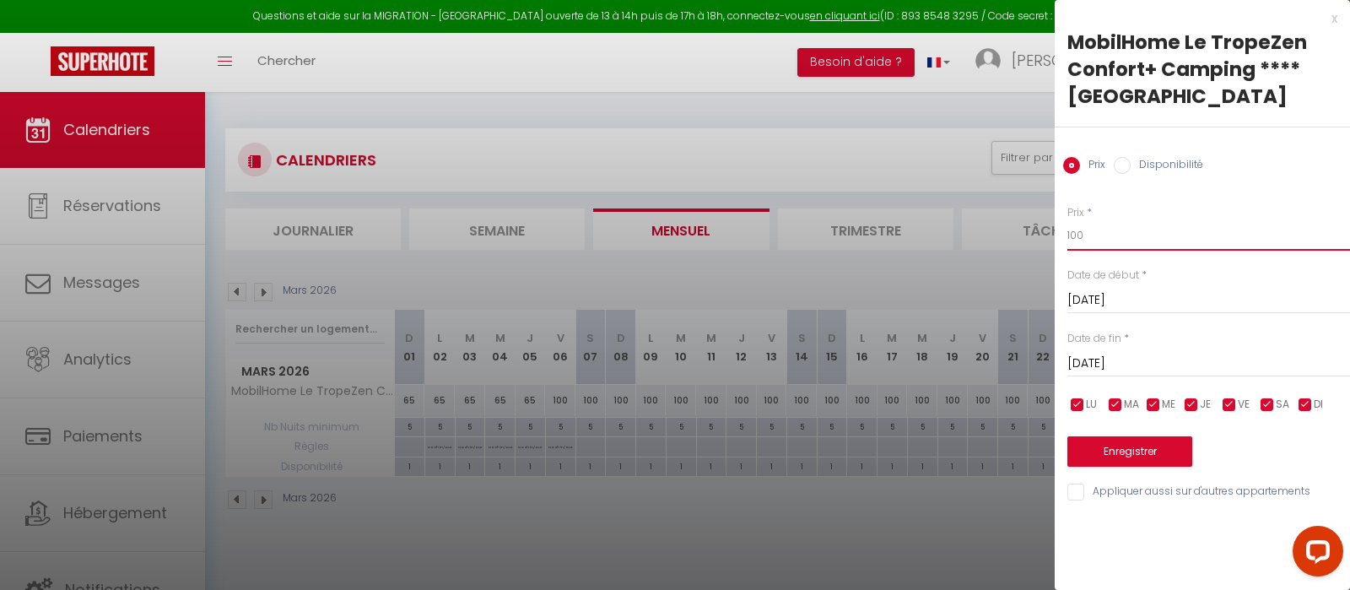
drag, startPoint x: 1114, startPoint y: 235, endPoint x: 1002, endPoint y: 212, distance: 113.7
click at [1067, 220] on input "100" at bounding box center [1208, 235] width 283 height 30
type input "55"
click at [1120, 359] on input "Sam 07 Mars 2026" at bounding box center [1208, 364] width 283 height 22
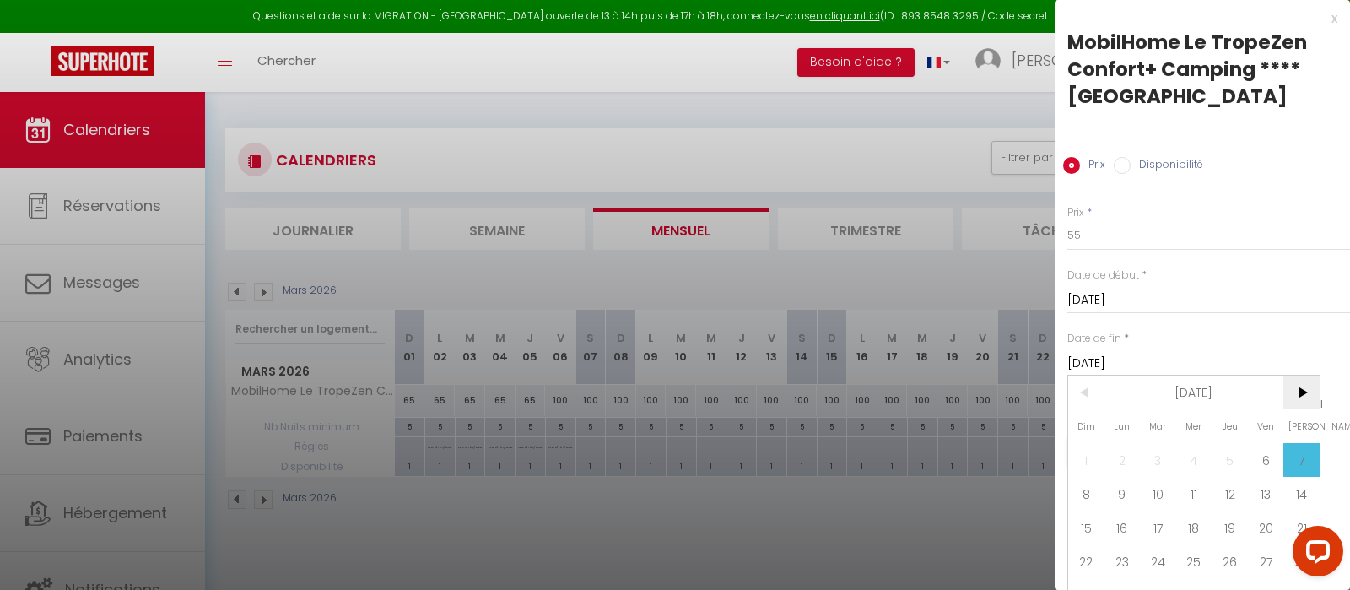
click at [1301, 399] on span ">" at bounding box center [1301, 392] width 36 height 34
click at [1268, 568] on span "24" at bounding box center [1266, 561] width 36 height 34
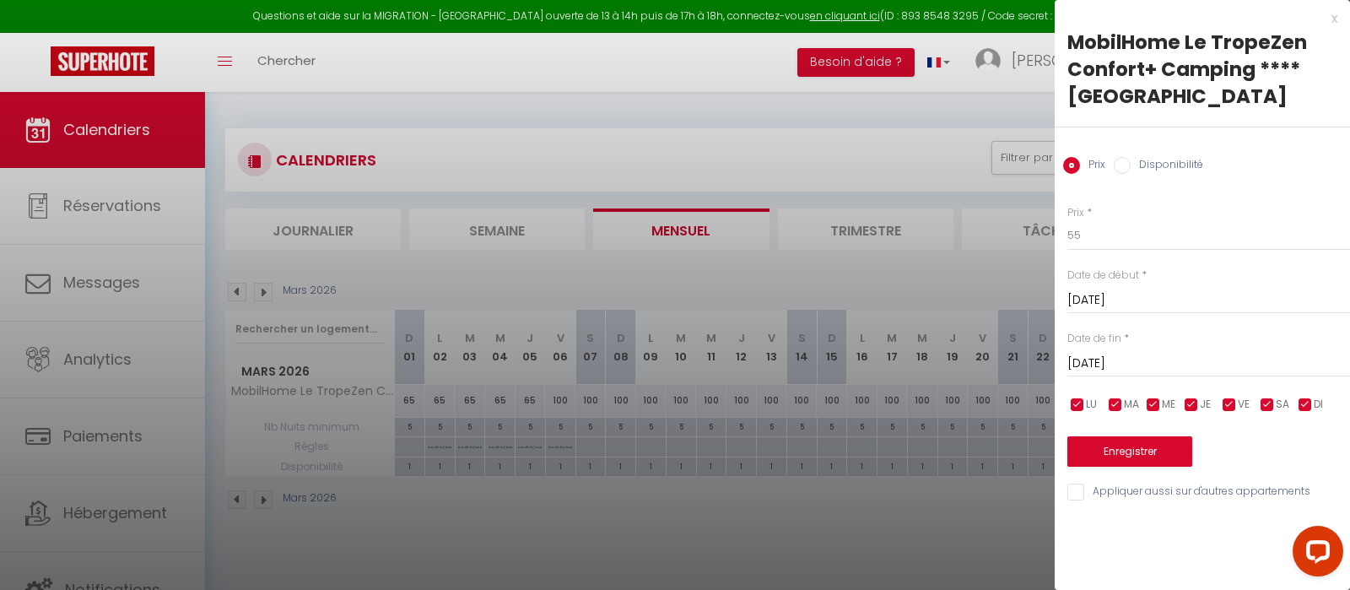
type input "Ven 24 Avril 2026"
click at [1158, 461] on button "Enregistrer" at bounding box center [1129, 451] width 125 height 30
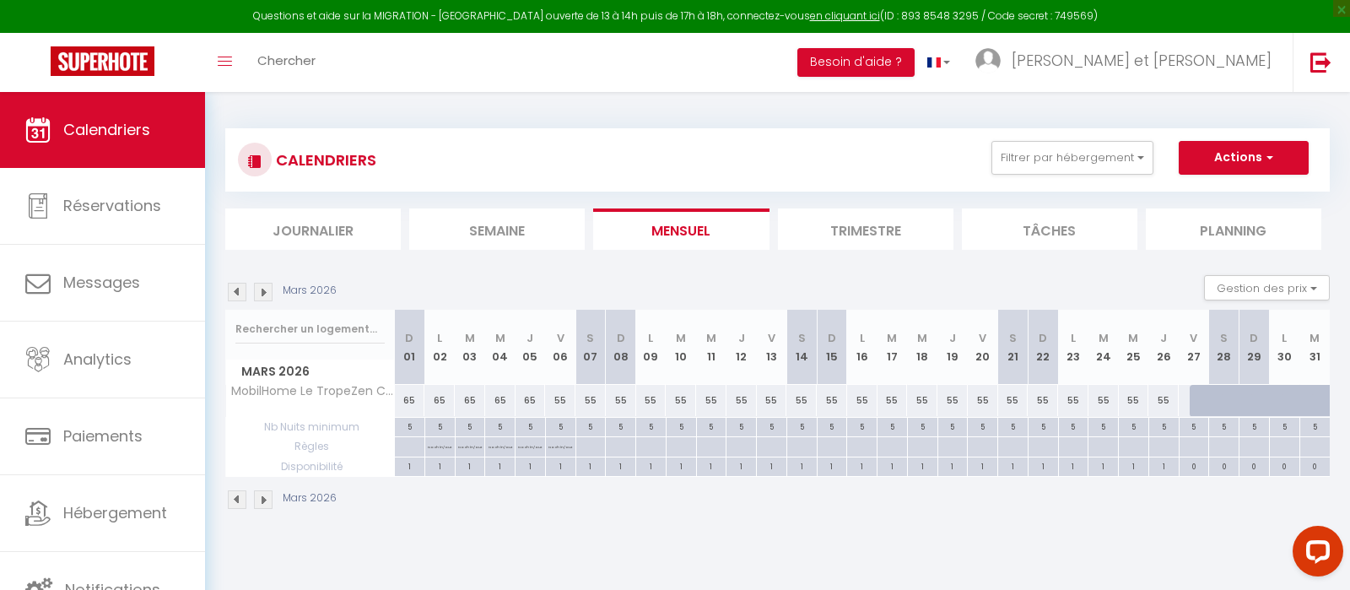
click at [234, 292] on img at bounding box center [237, 292] width 19 height 19
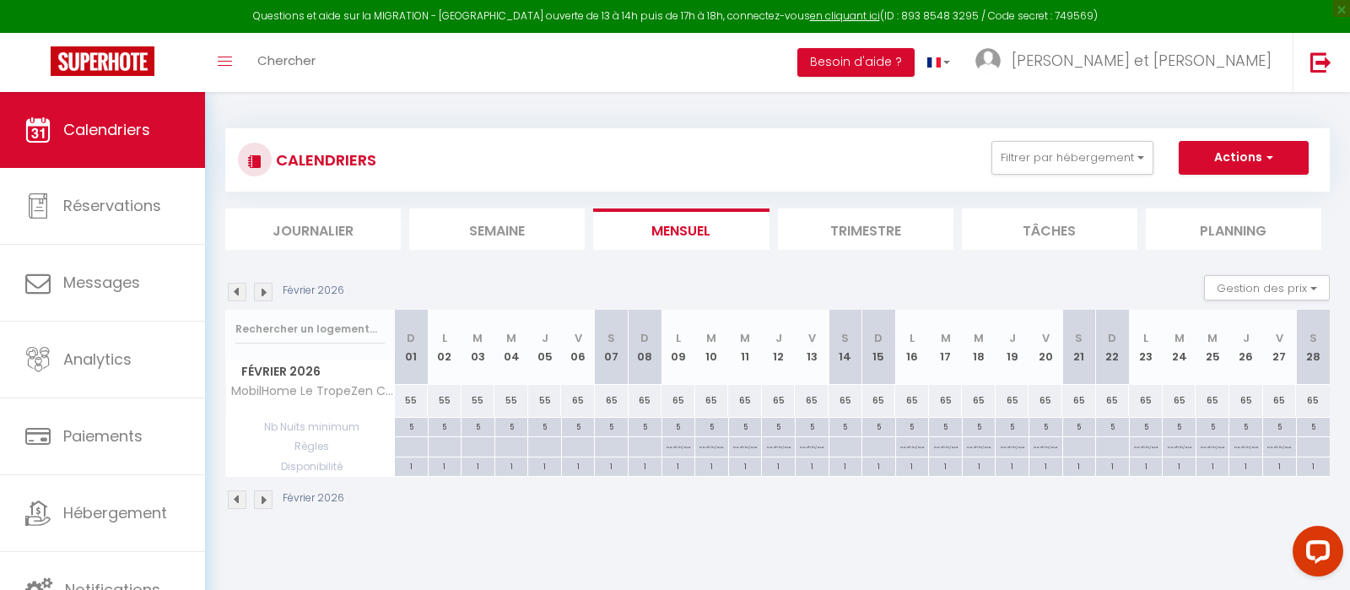
click at [234, 292] on img at bounding box center [237, 292] width 19 height 19
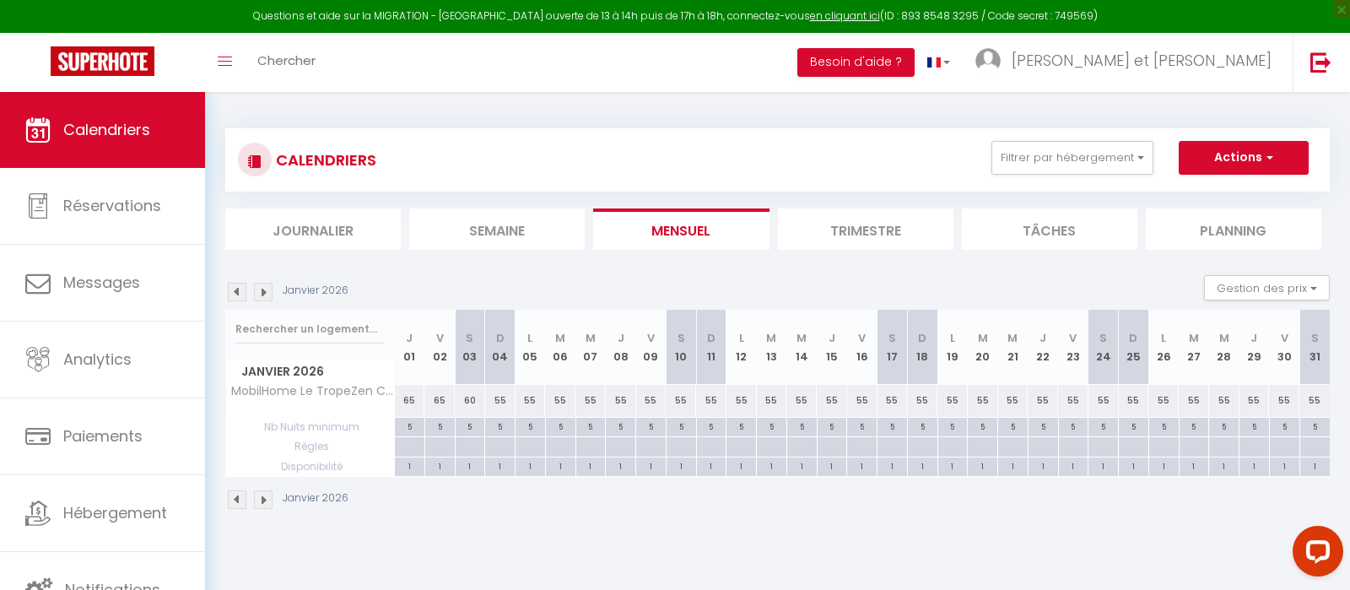
click at [234, 292] on img at bounding box center [237, 292] width 19 height 19
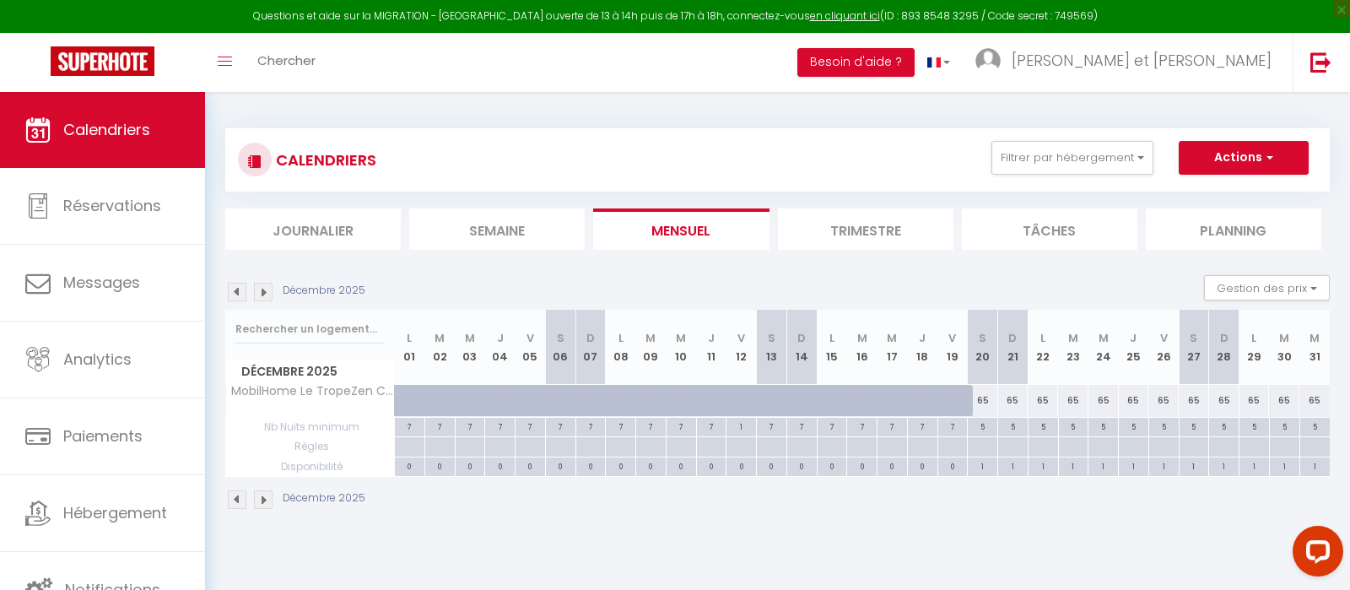
click at [234, 292] on img at bounding box center [237, 292] width 19 height 19
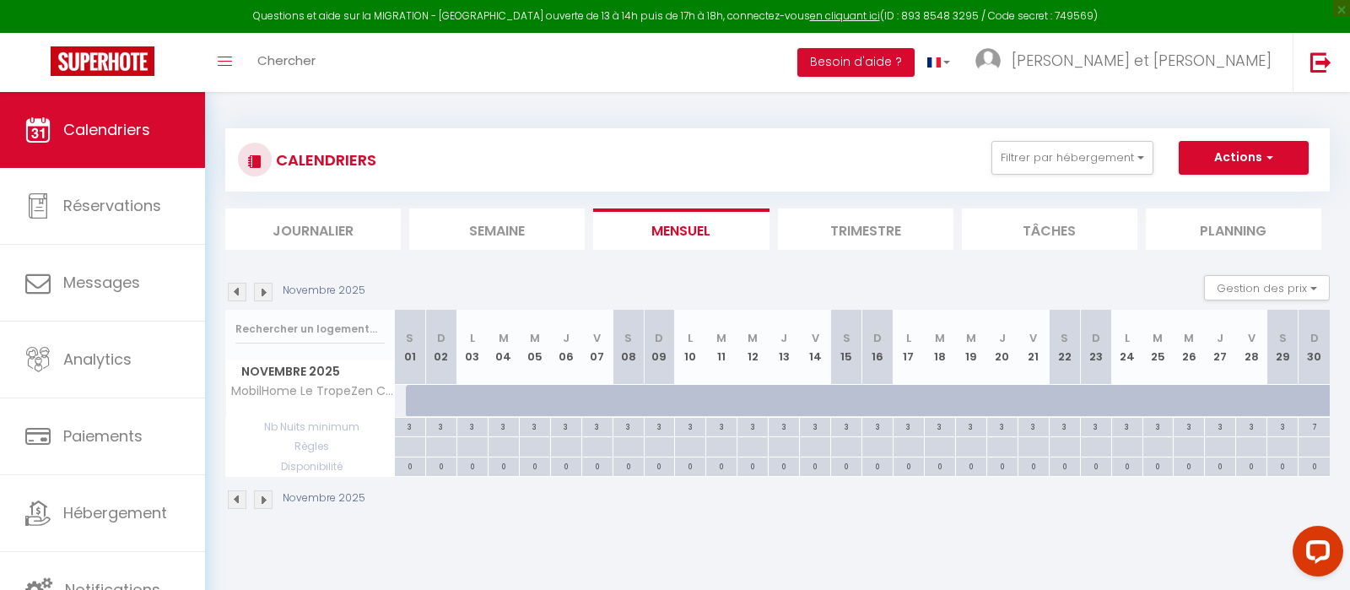
click at [234, 292] on img at bounding box center [237, 292] width 19 height 19
